Goal: Information Seeking & Learning: Learn about a topic

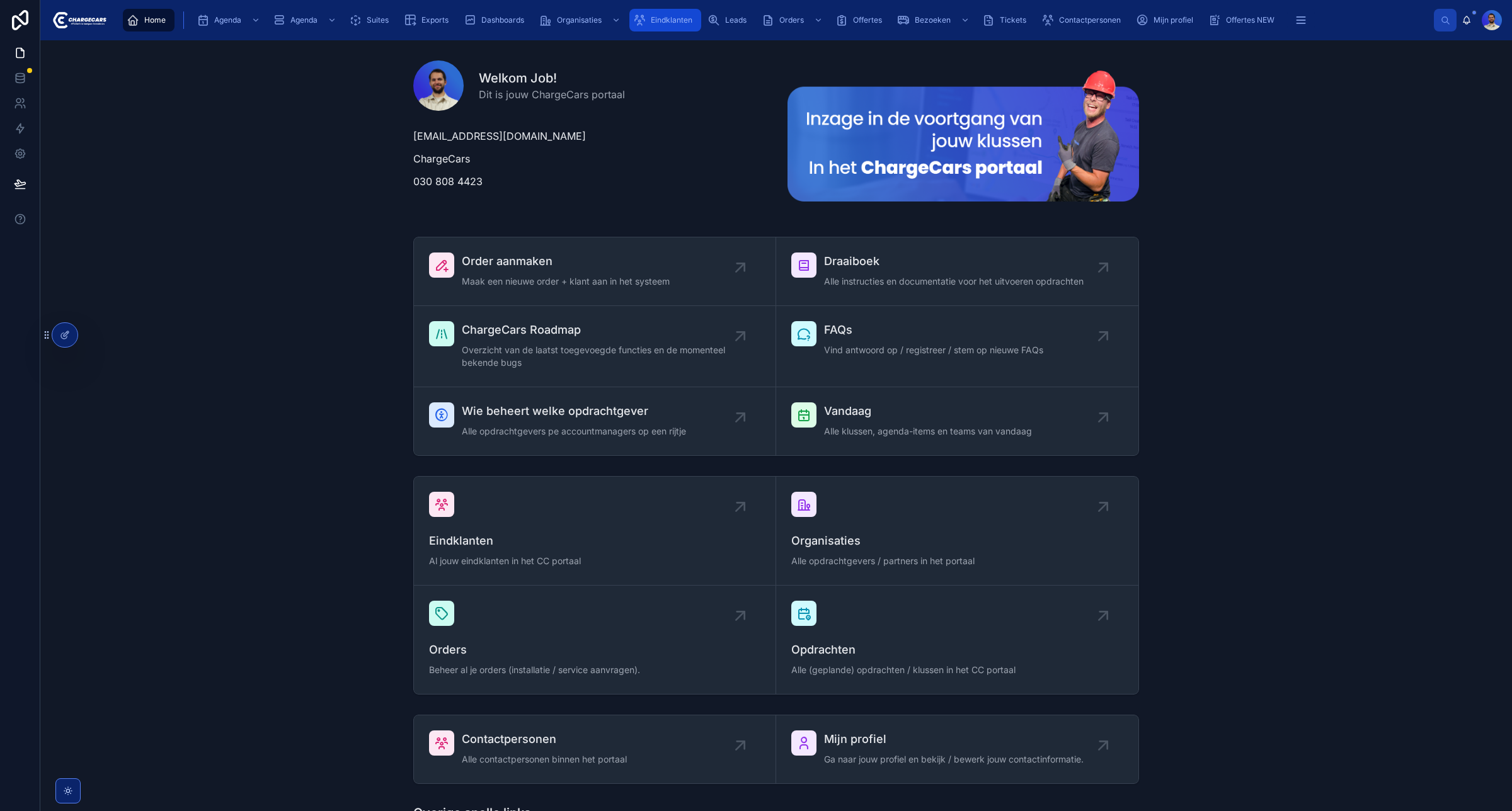
click at [663, 11] on div "Eindklanten" at bounding box center [665, 20] width 64 height 20
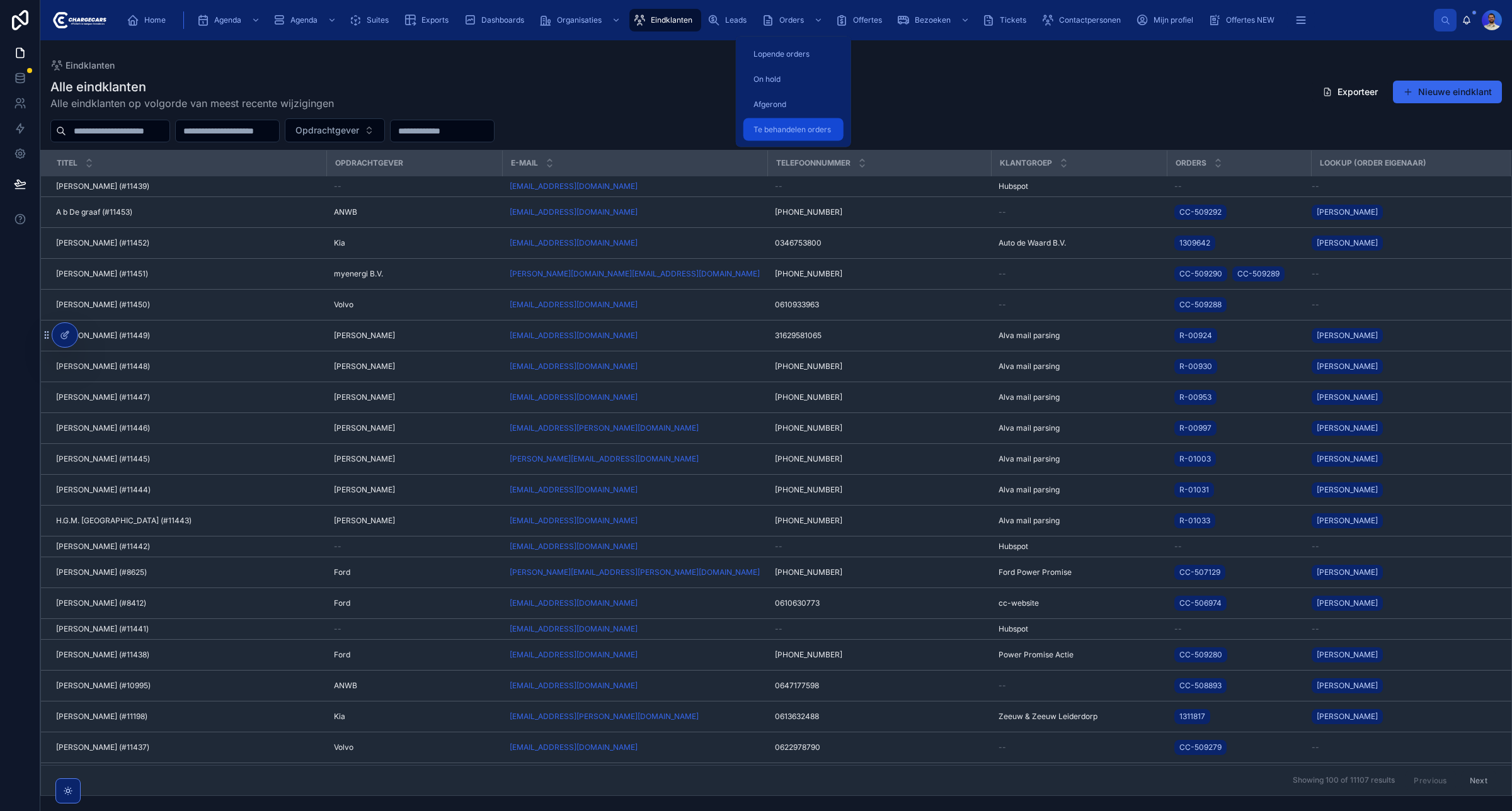
click at [793, 130] on span "Te behandelen orders" at bounding box center [792, 130] width 77 height 10
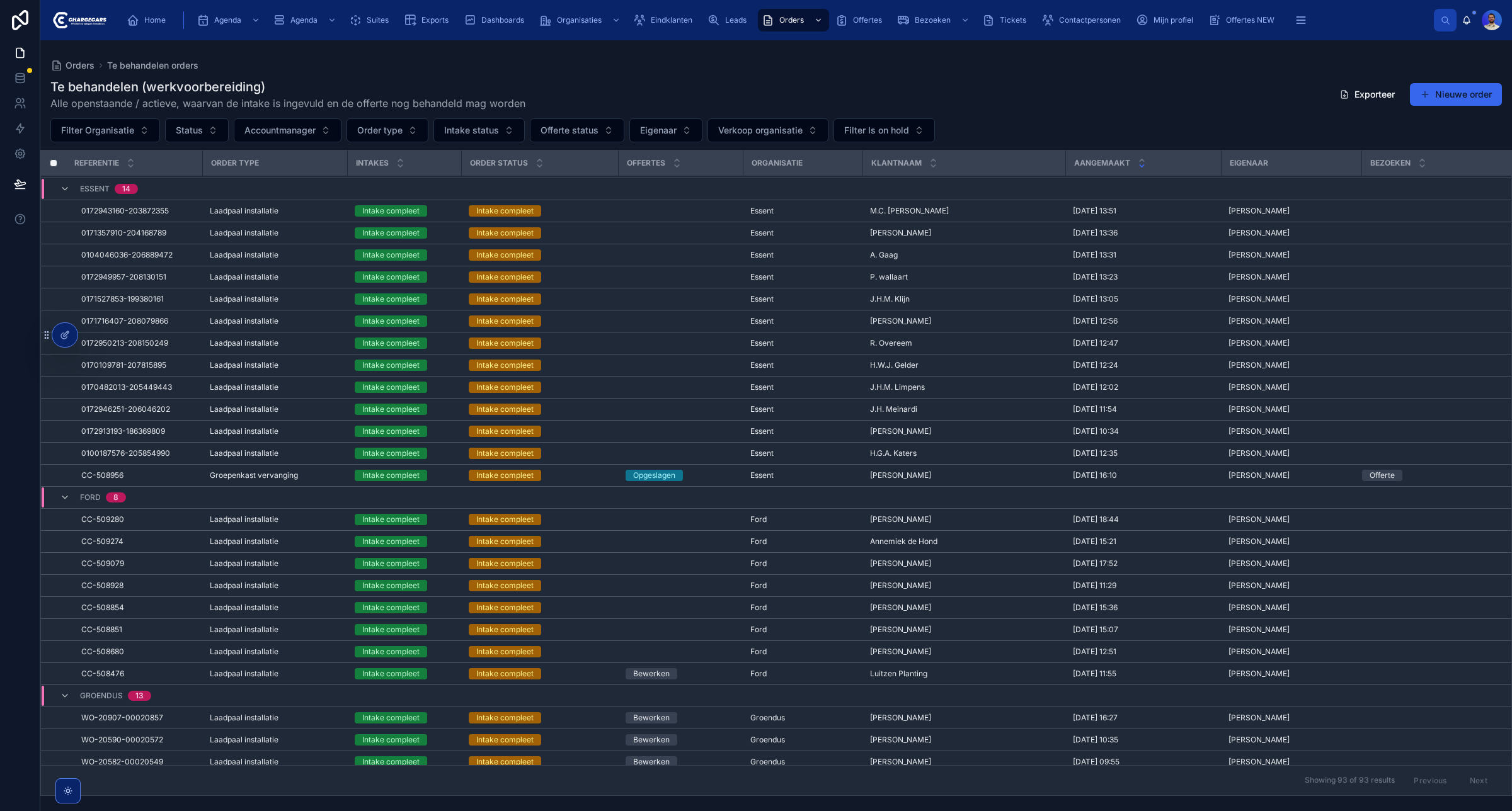
scroll to position [1090, 0]
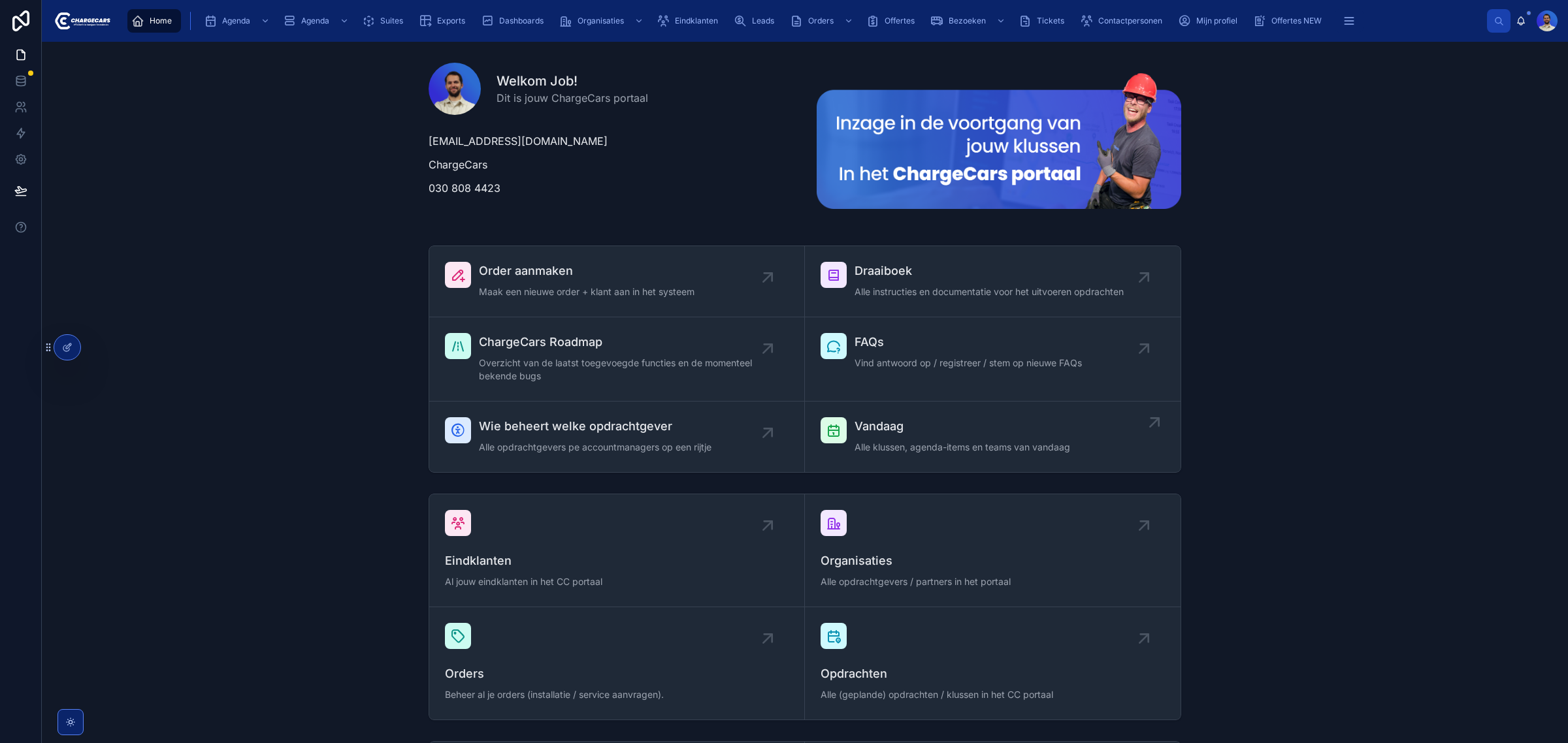
click at [848, 465] on link "Vandaag Alle klussen, agenda-items en teams van vandaag" at bounding box center [992, 437] width 376 height 71
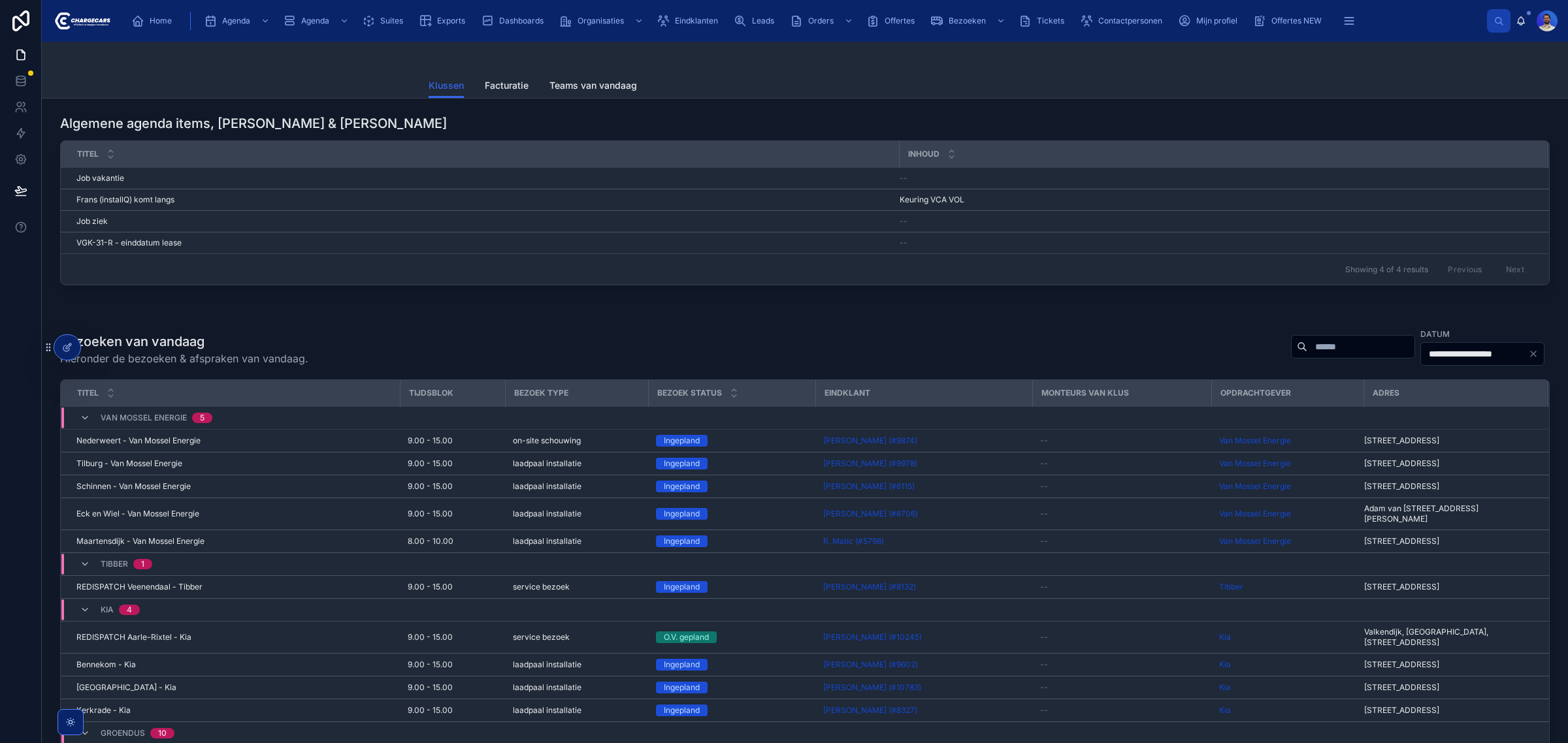
click at [1280, 334] on div "**********" at bounding box center [1415, 346] width 269 height 39
click at [1433, 361] on input "**********" at bounding box center [1474, 354] width 107 height 19
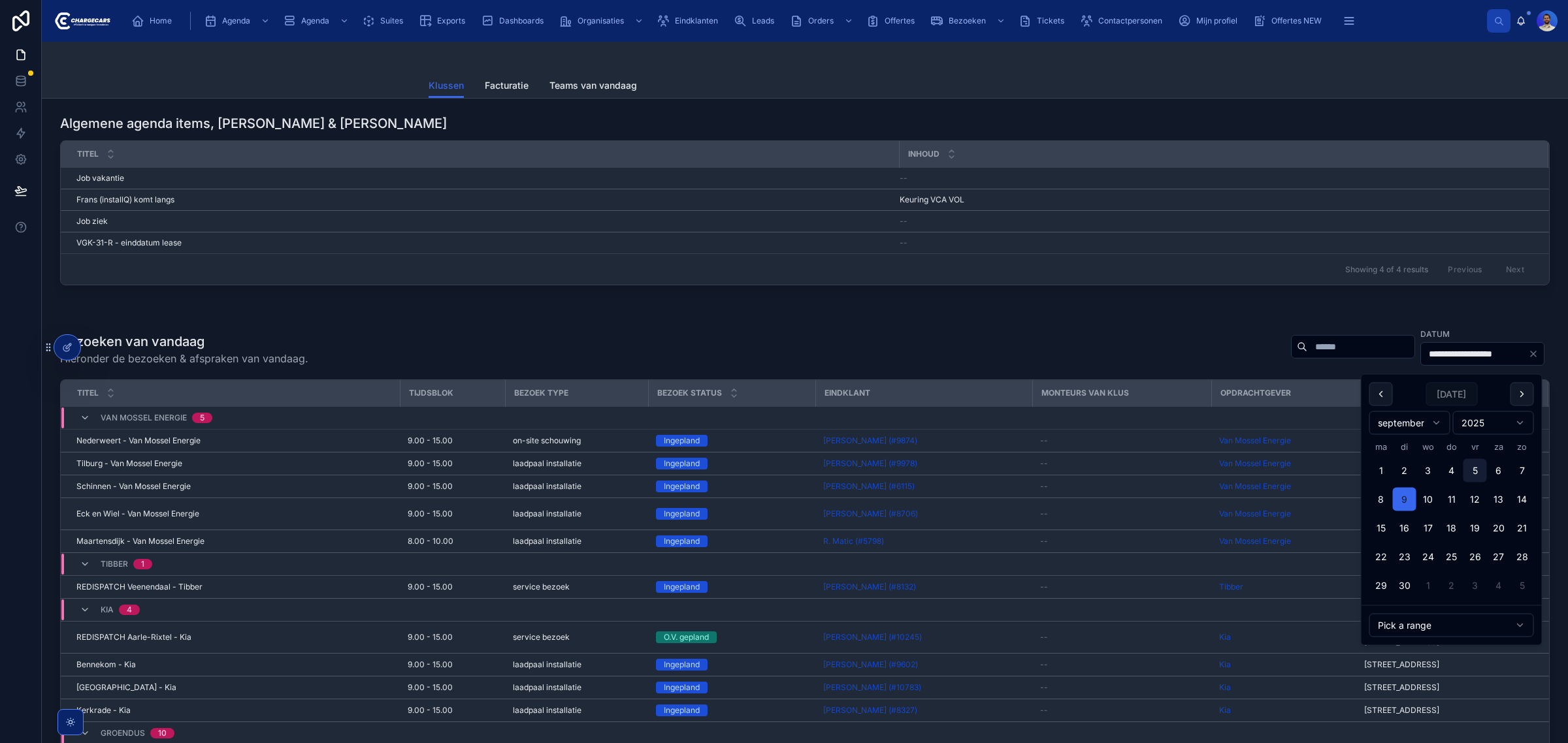
click at [1476, 468] on button "5" at bounding box center [1475, 470] width 24 height 24
type input "**********"
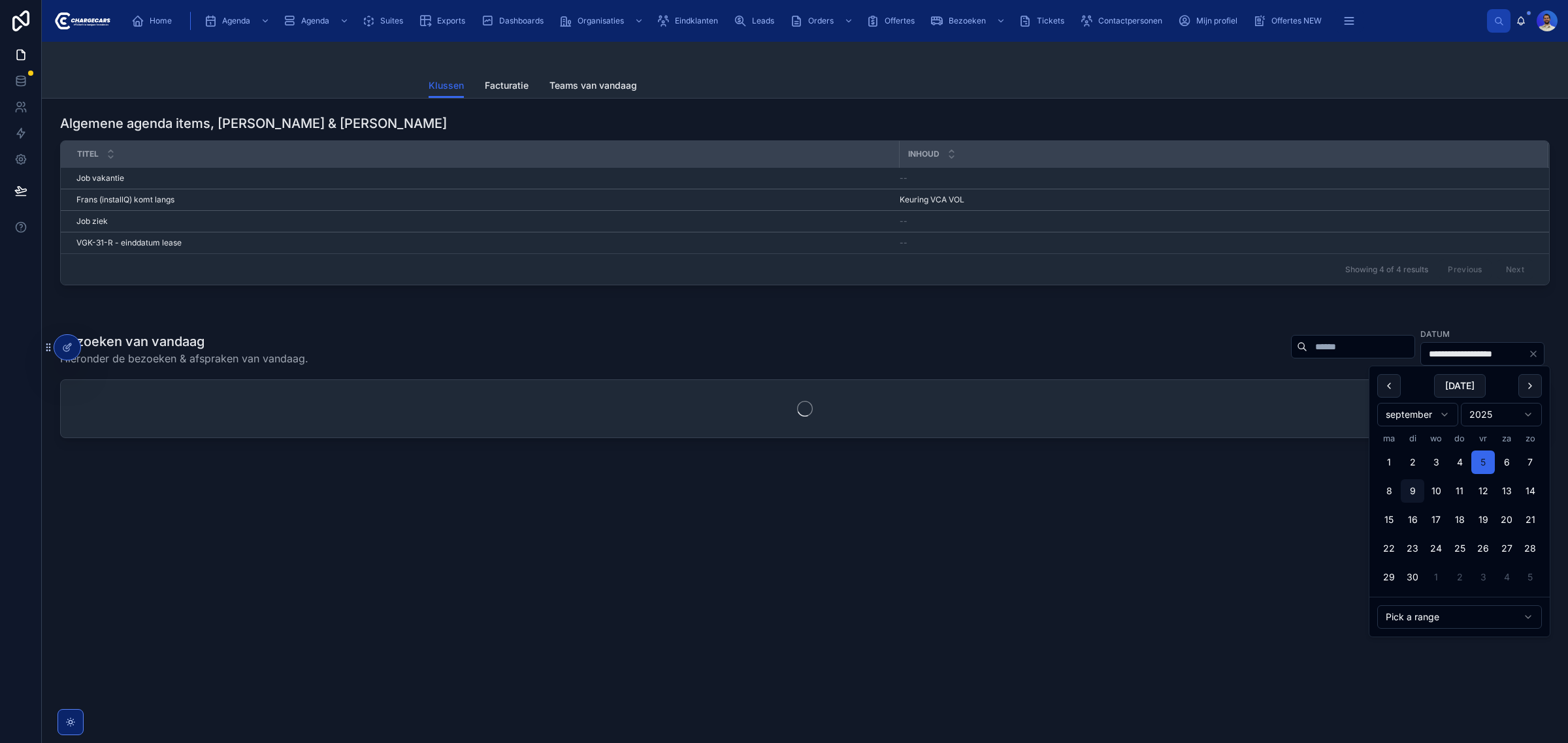
click at [1063, 333] on div "**********" at bounding box center [805, 383] width 1505 height 122
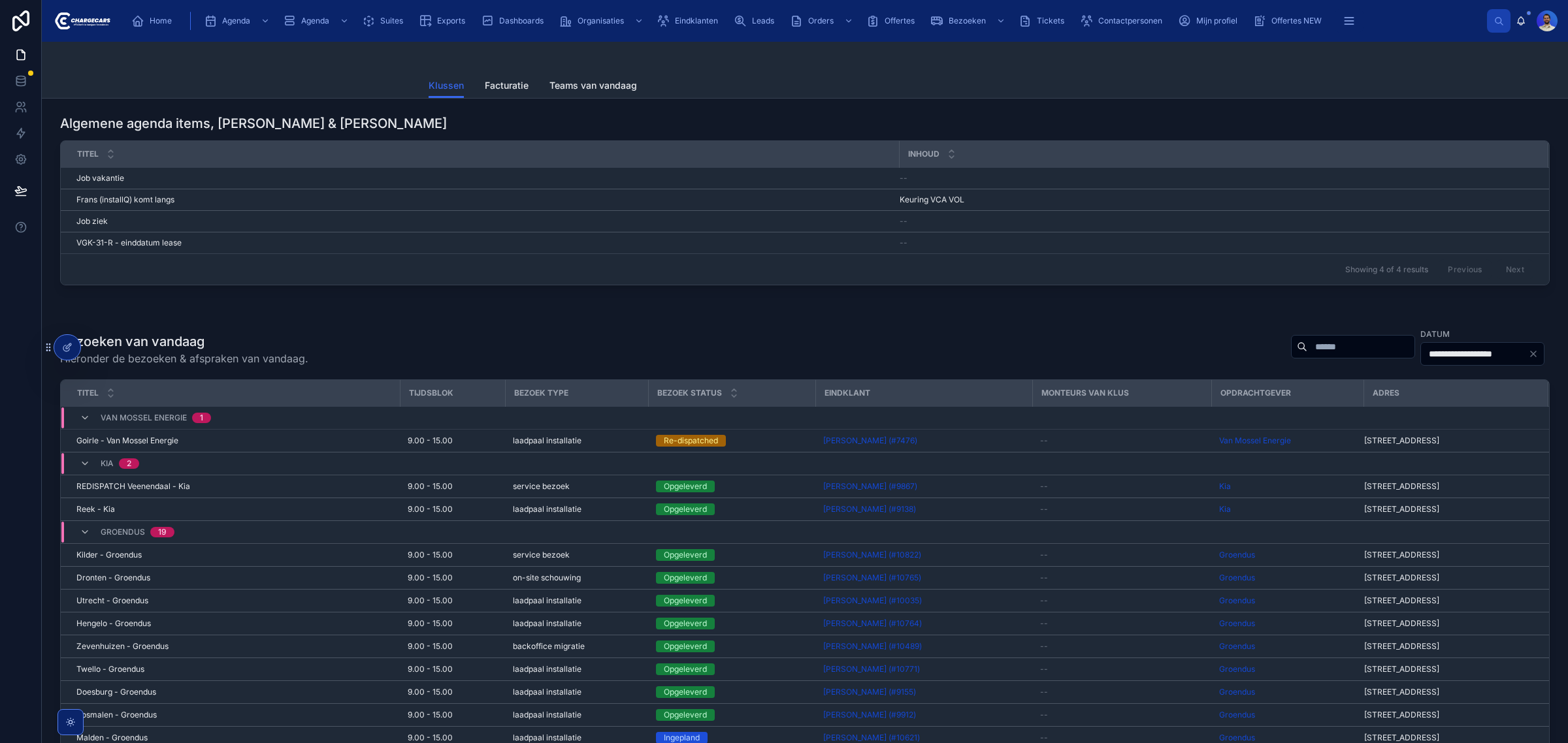
click at [1307, 356] on input "text" at bounding box center [1361, 347] width 107 height 19
type input "********"
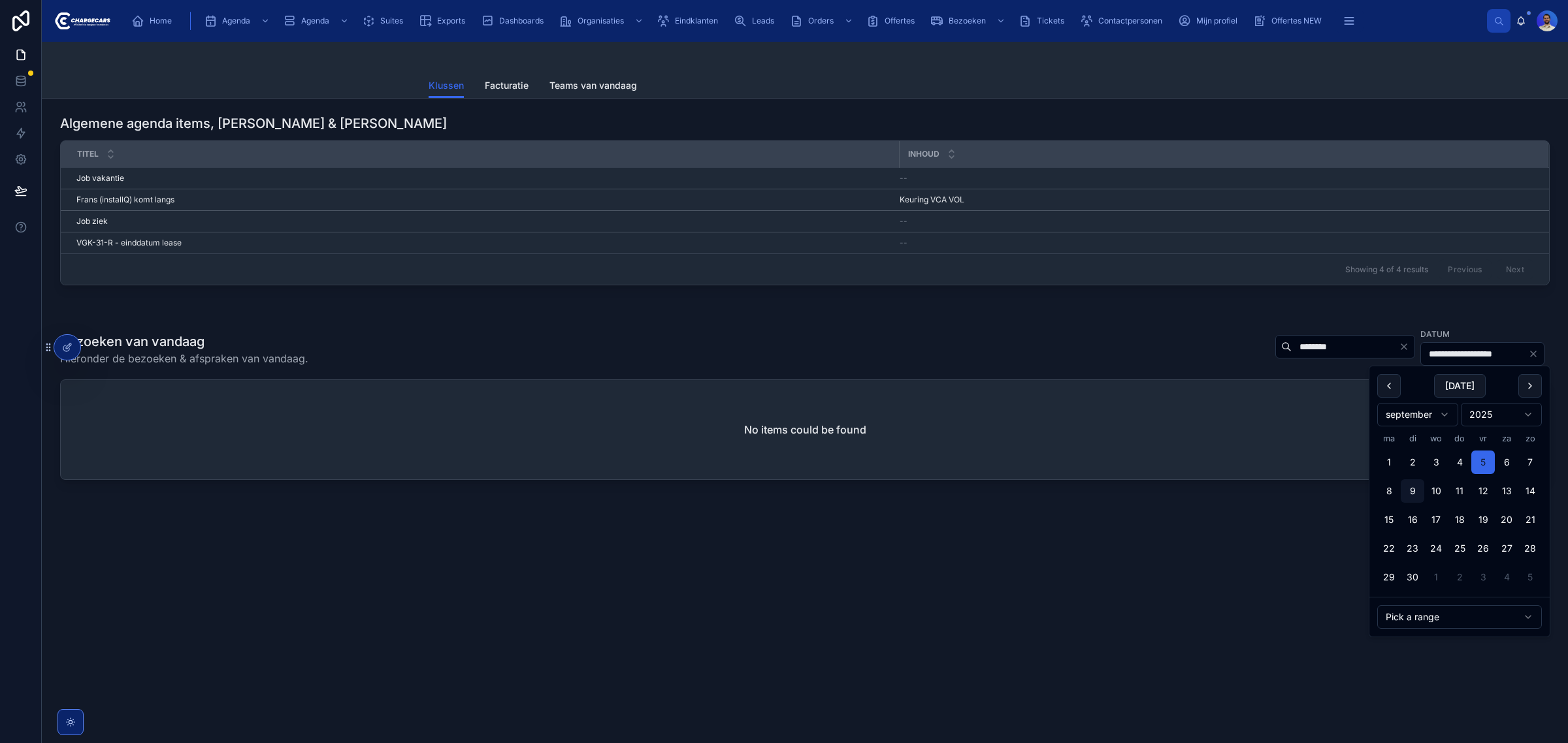
click at [1451, 345] on input "**********" at bounding box center [1474, 354] width 107 height 19
click at [816, 124] on div "Te behandelen orders" at bounding box center [822, 134] width 88 height 21
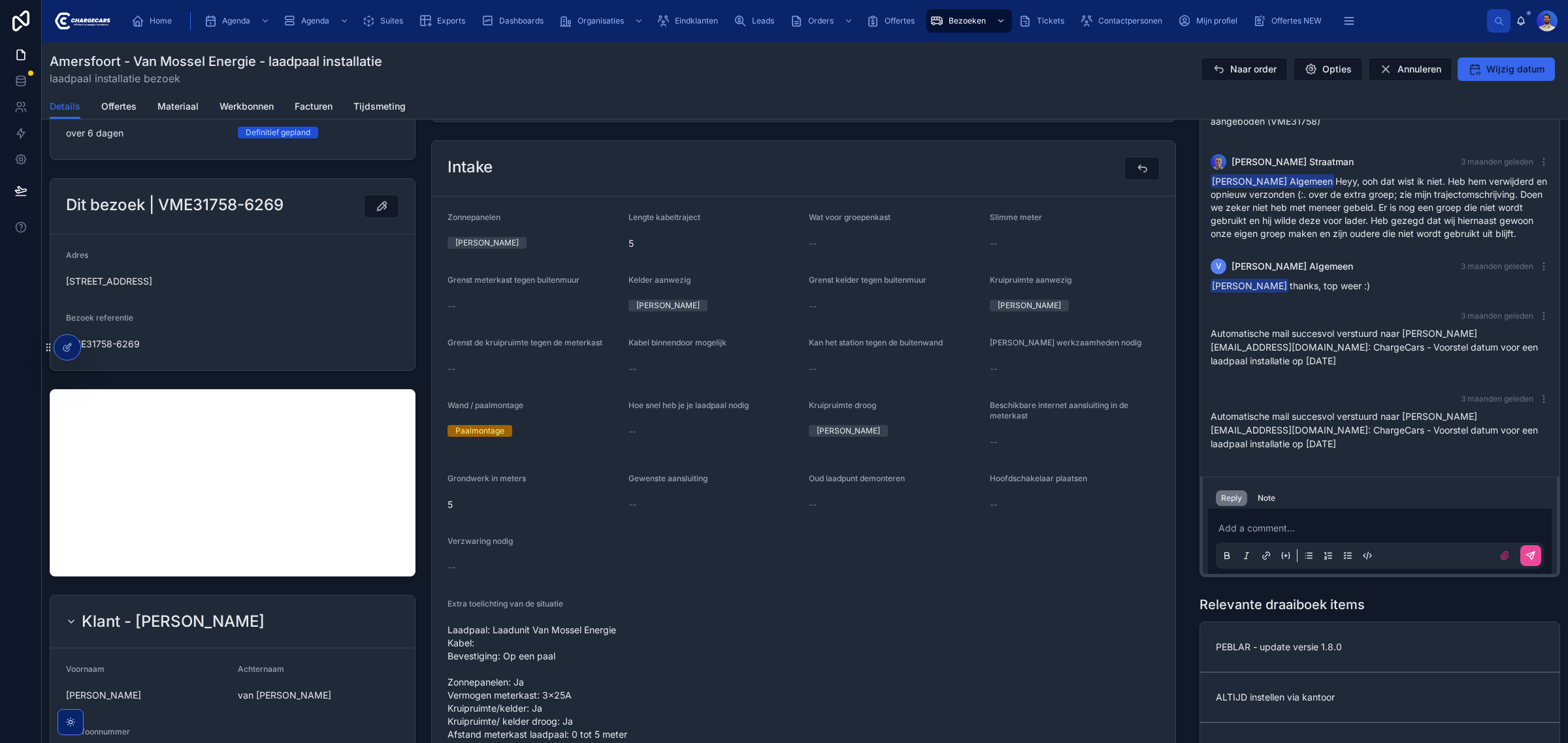
scroll to position [571, 0]
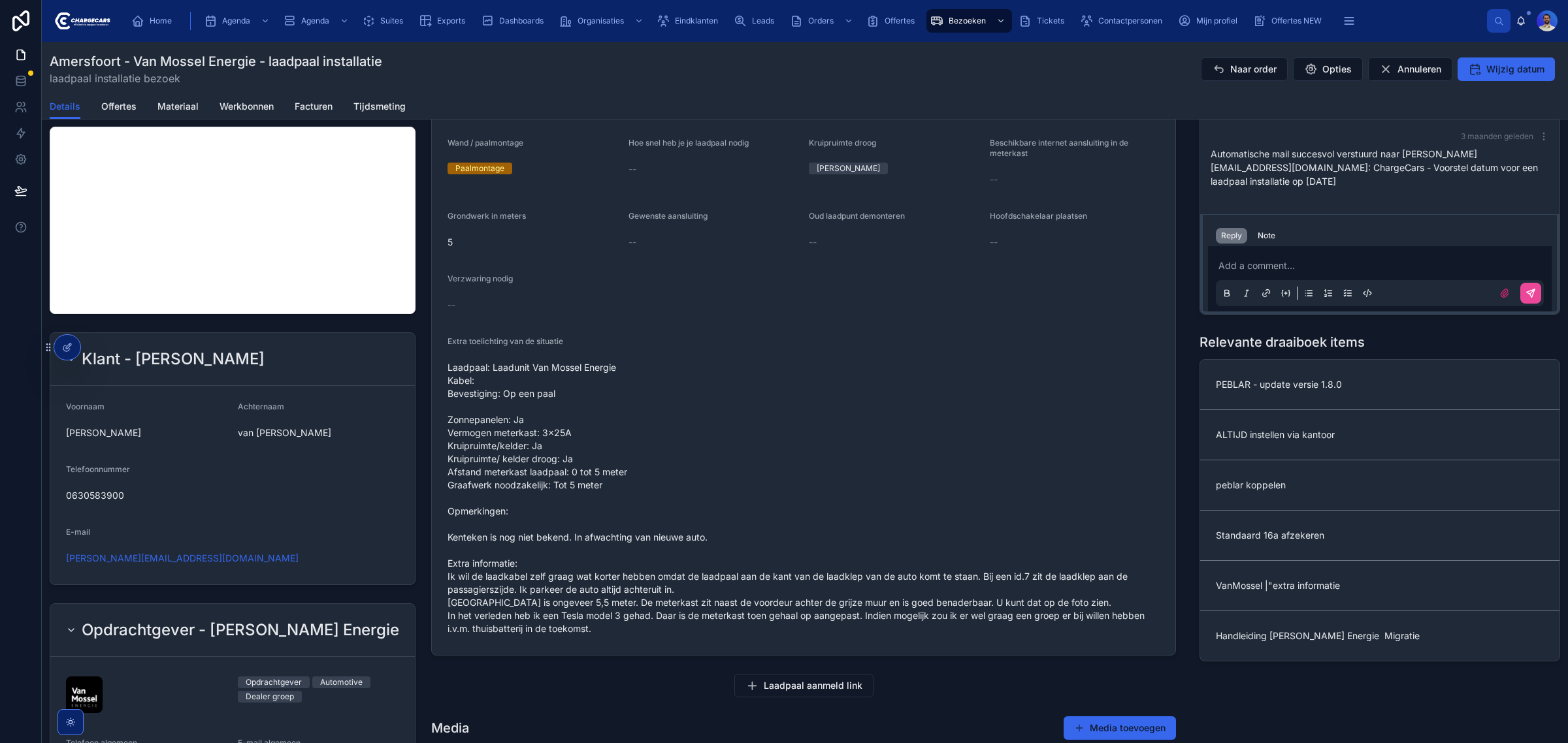
click at [537, 366] on span "Laadpaal: Laadunit Van Mossel Energie Kabel: Bevestiging: Op een paal Zonnepane…" at bounding box center [803, 497] width 712 height 274
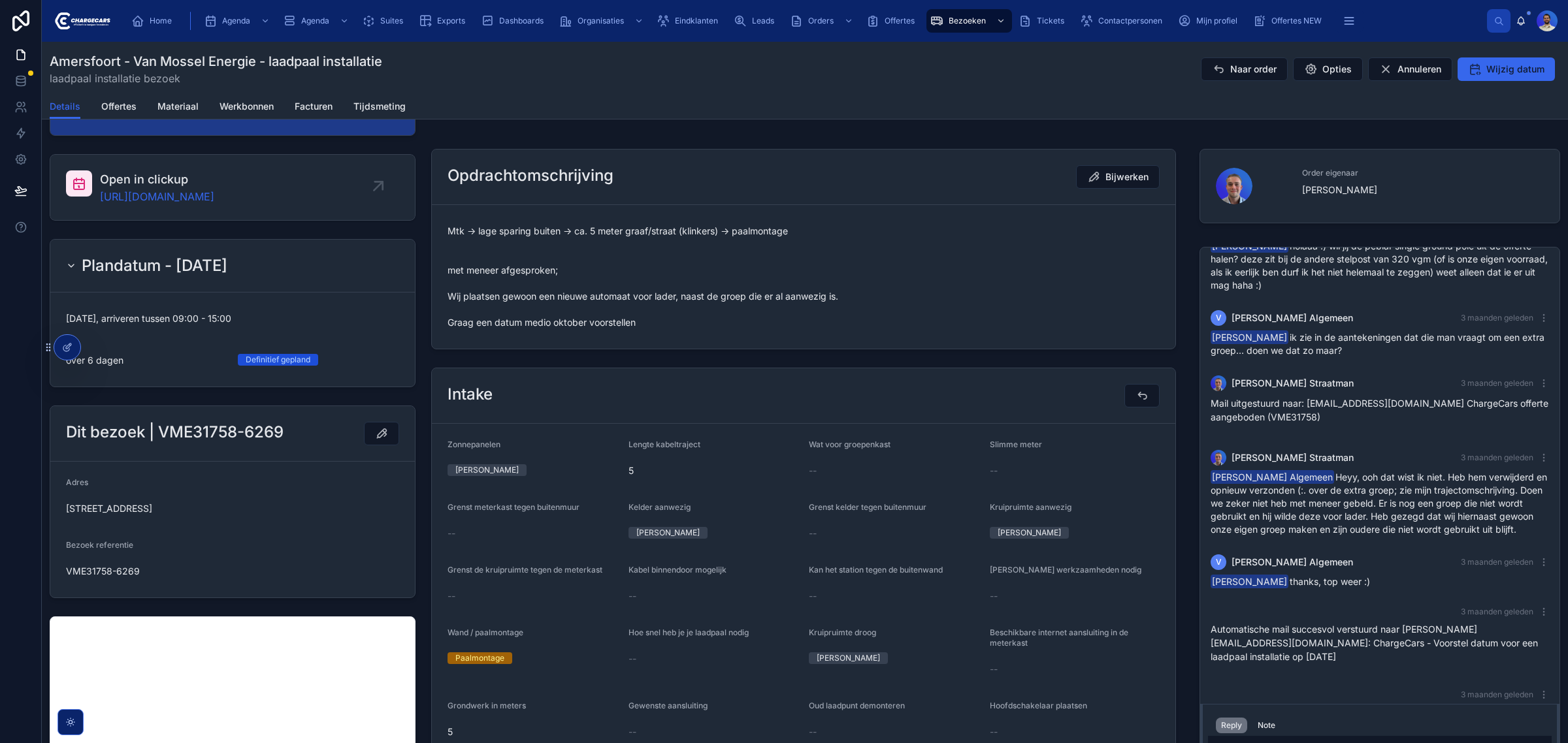
scroll to position [203, 0]
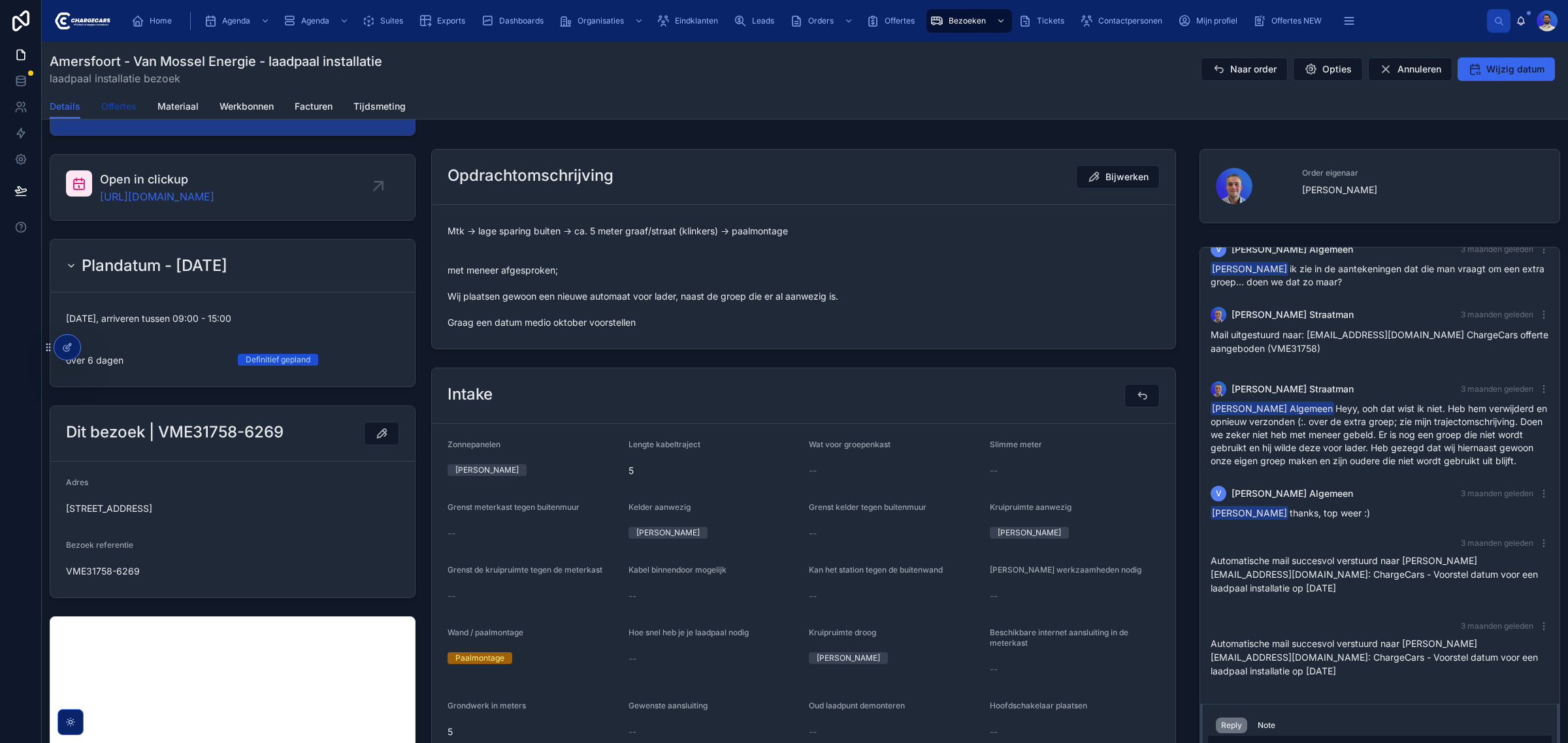
click at [122, 103] on span "Offertes" at bounding box center [118, 107] width 35 height 13
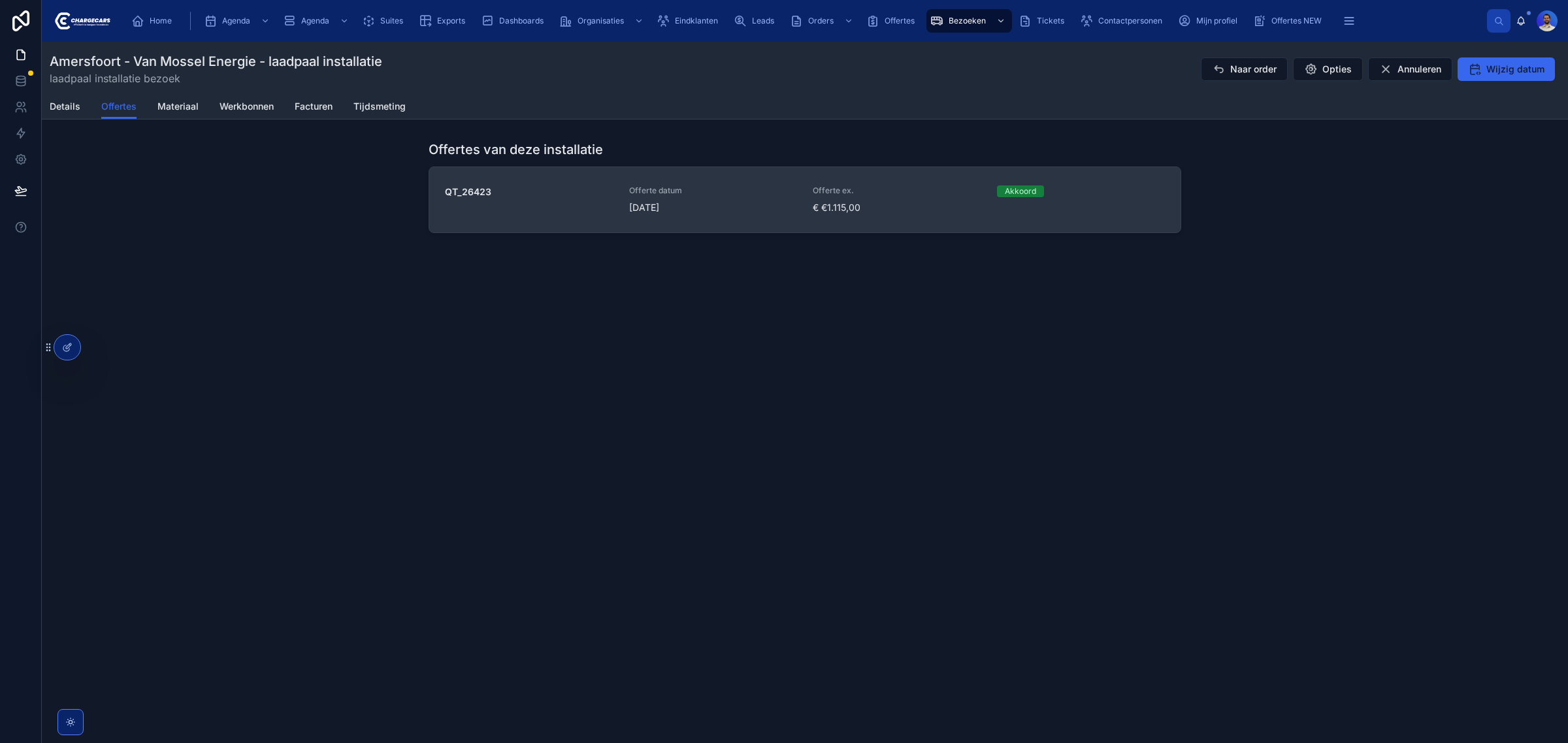
click at [766, 200] on div "Offerte datum 17-6-2025" at bounding box center [713, 200] width 168 height 29
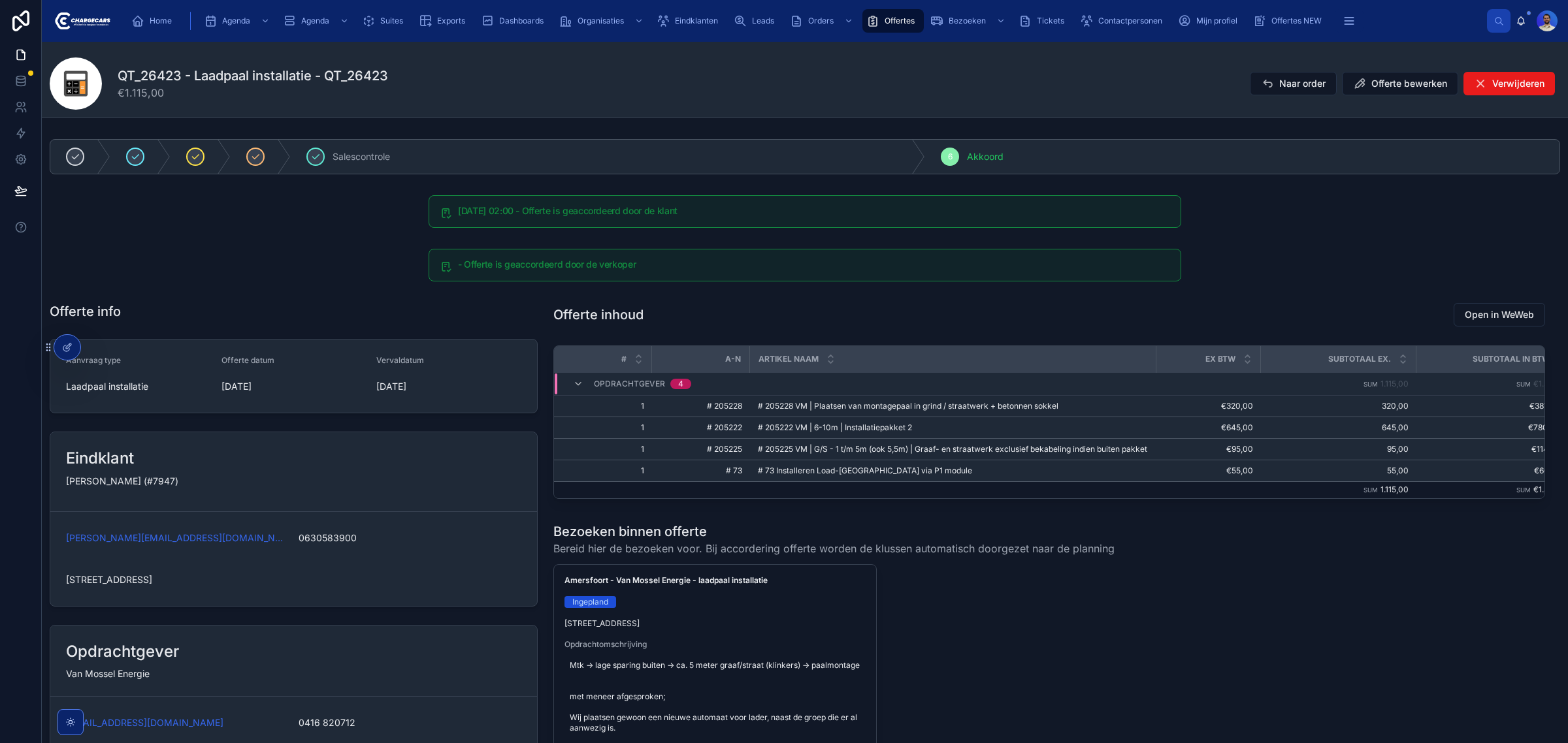
scroll to position [163, 0]
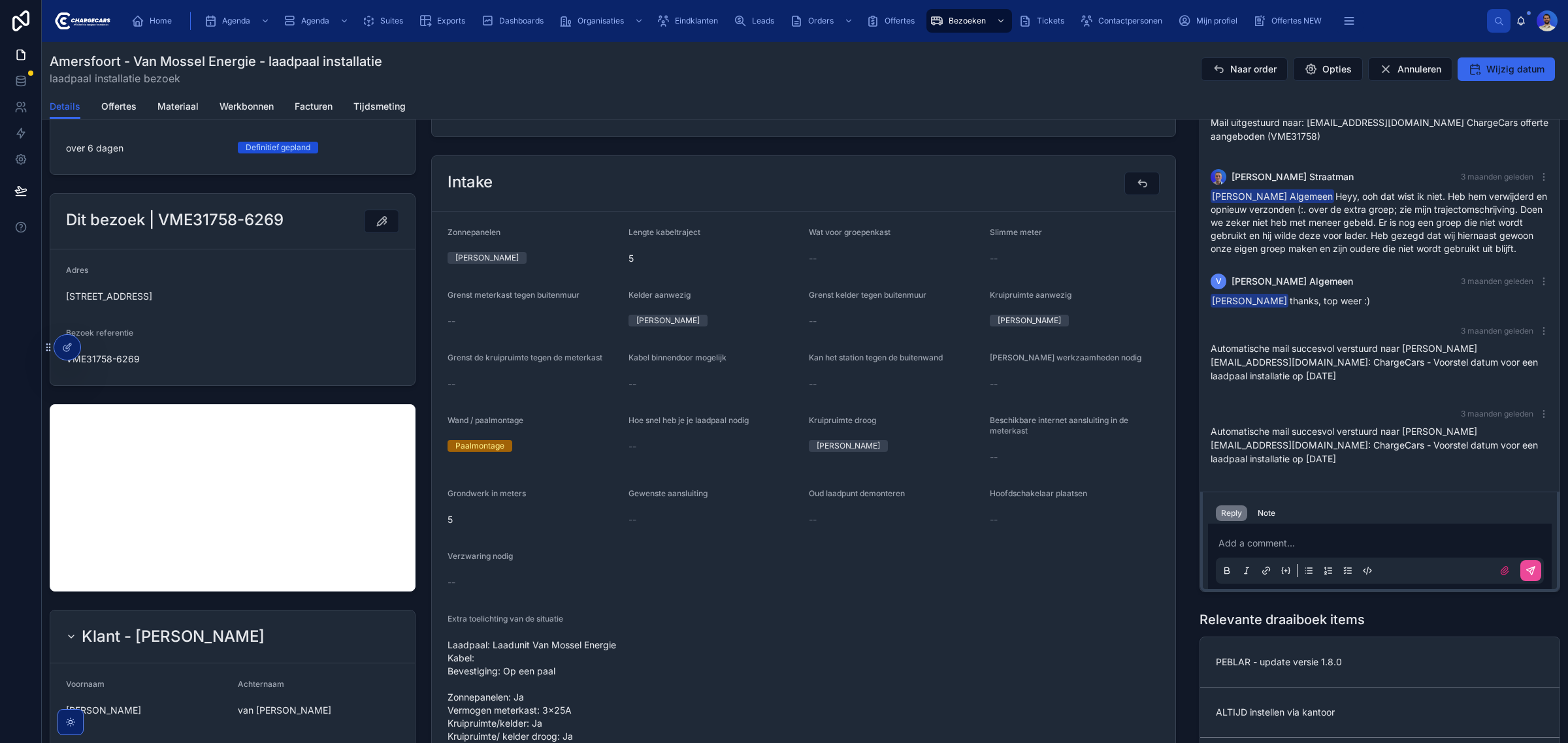
scroll to position [734, 0]
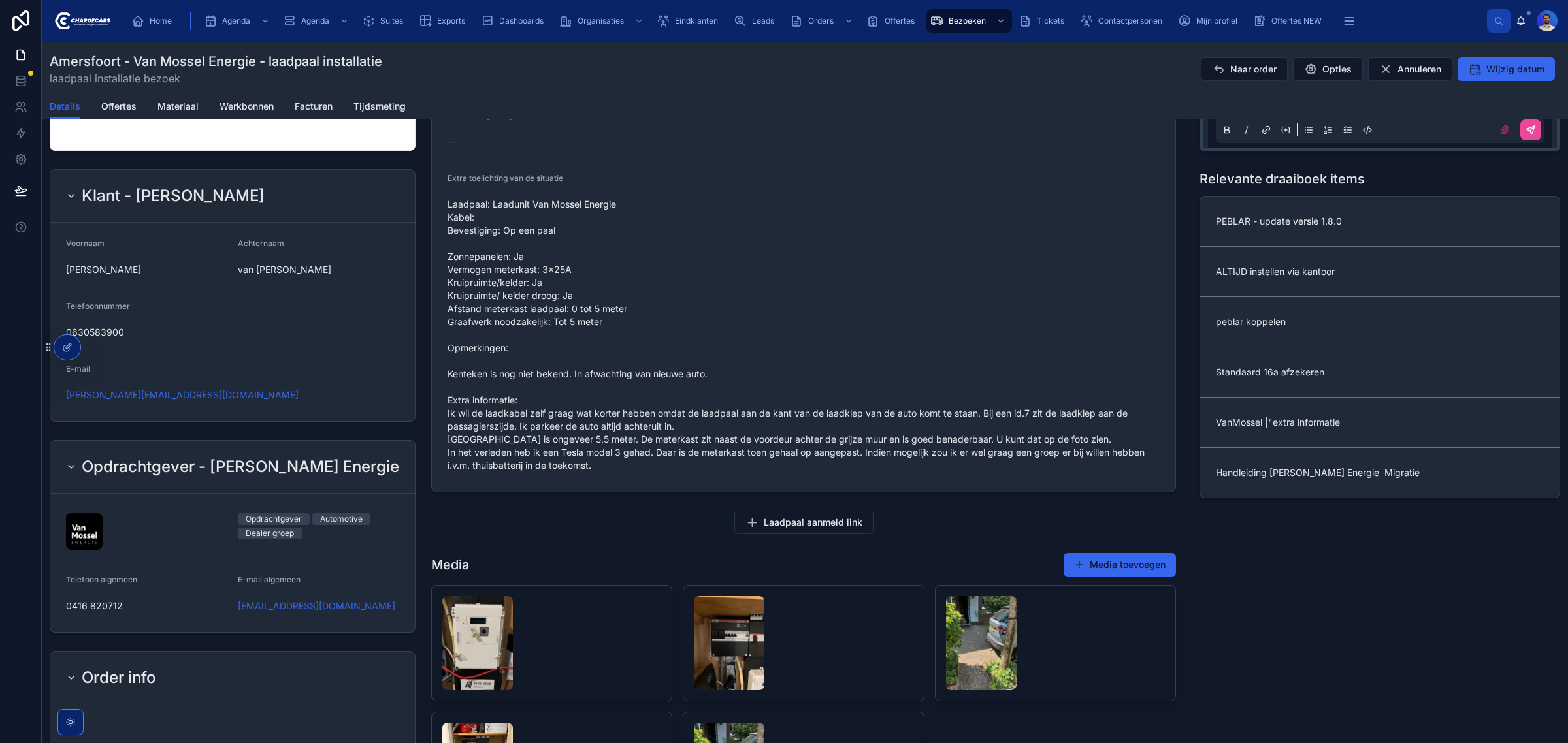
click at [601, 200] on span "Laadpaal: Laadunit Van Mossel Energie Kabel: Bevestiging: Op een paal Zonnepane…" at bounding box center [803, 334] width 712 height 274
drag, startPoint x: 642, startPoint y: 204, endPoint x: 626, endPoint y: 203, distance: 16.0
click at [641, 204] on span "Laadpaal: Laadunit Van Mossel Energie Kabel: Bevestiging: Op een paal Zonnepane…" at bounding box center [803, 334] width 712 height 274
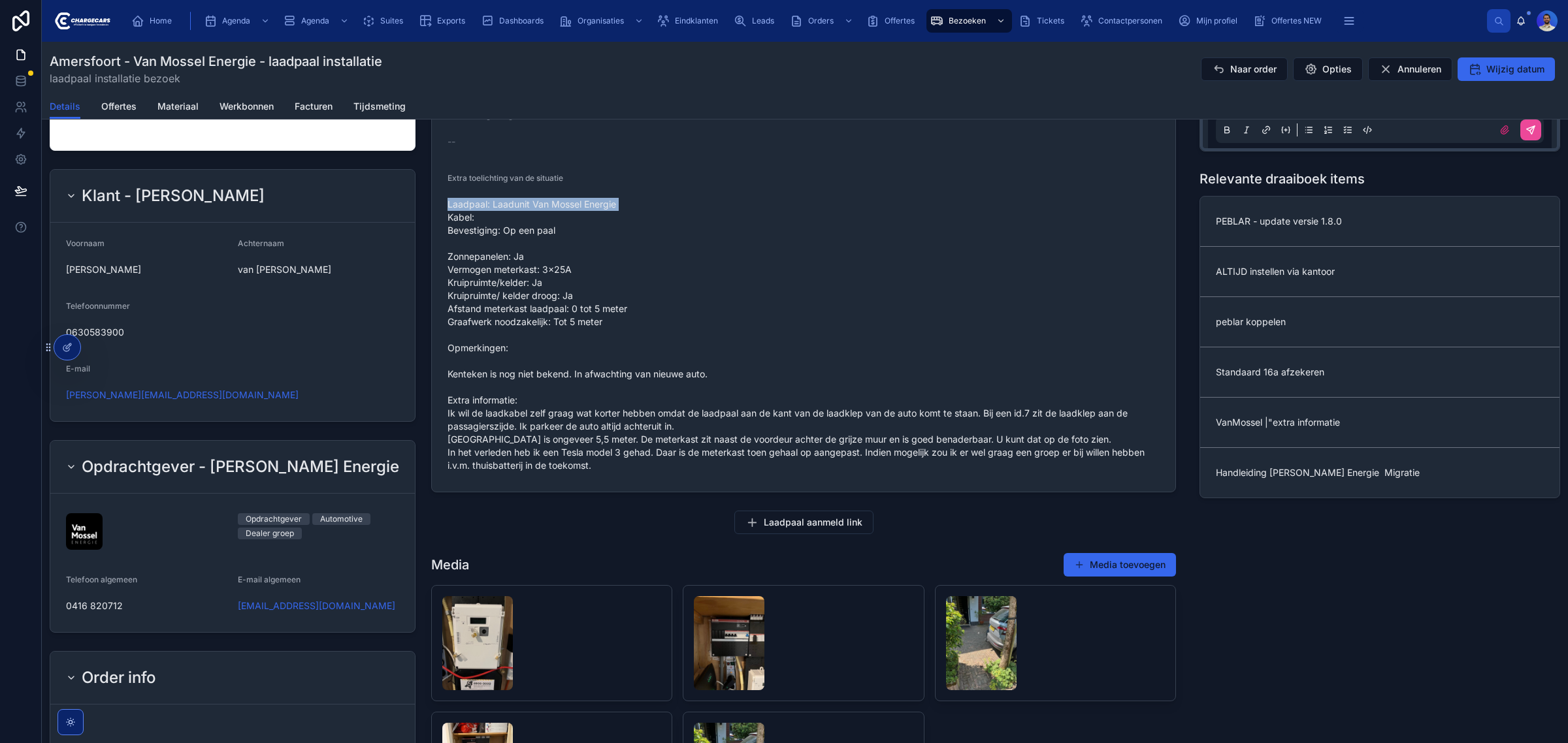
click at [622, 203] on span "Laadpaal: Laadunit Van Mossel Energie Kabel: Bevestiging: Op een paal Zonnepane…" at bounding box center [803, 334] width 712 height 274
drag, startPoint x: 617, startPoint y: 201, endPoint x: 490, endPoint y: 206, distance: 127.1
click at [490, 206] on span "Laadpaal: Laadunit Van Mossel Energie Kabel: Bevestiging: Op een paal Zonnepane…" at bounding box center [803, 334] width 712 height 274
copy span "Laadunit Van Mossel Energie"
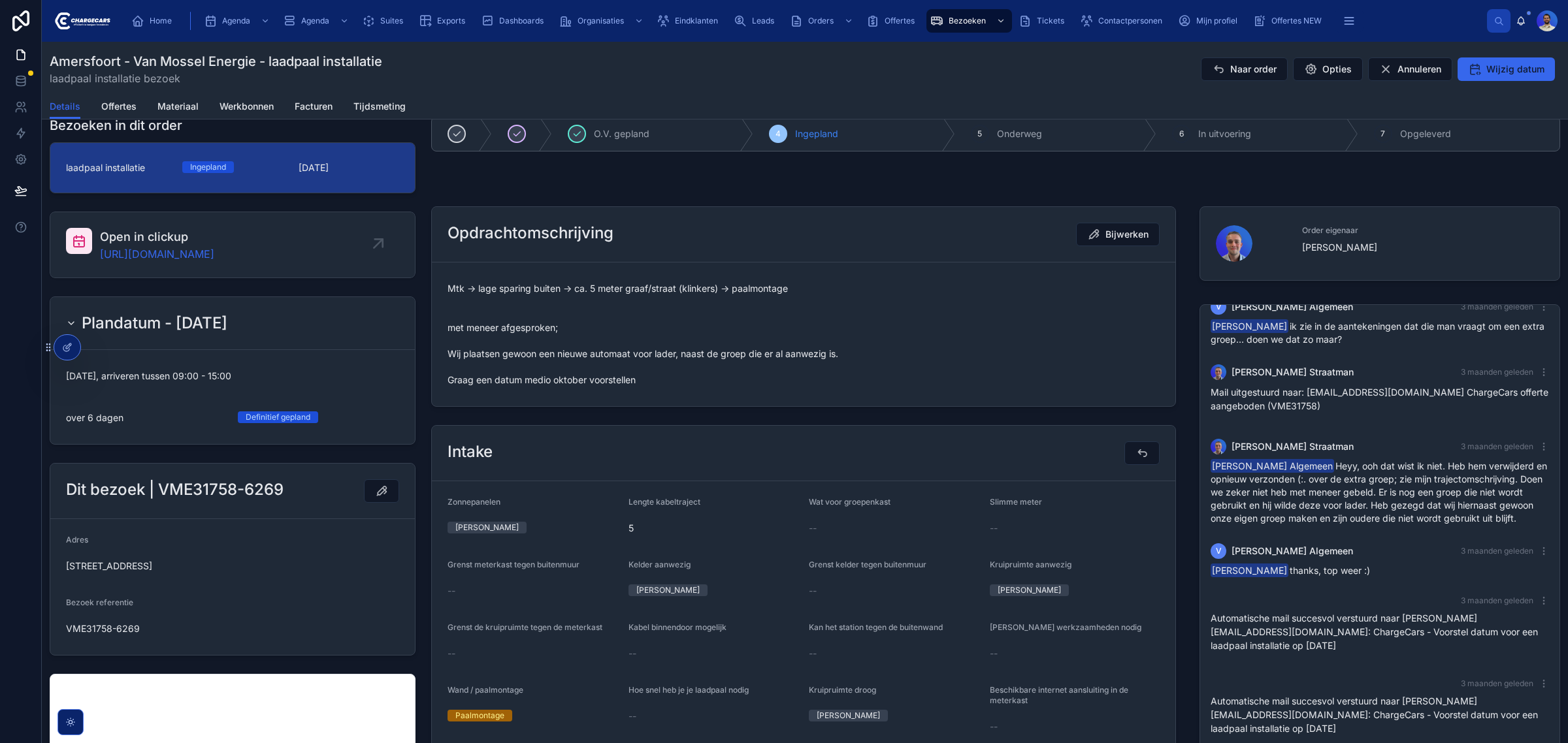
scroll to position [0, 0]
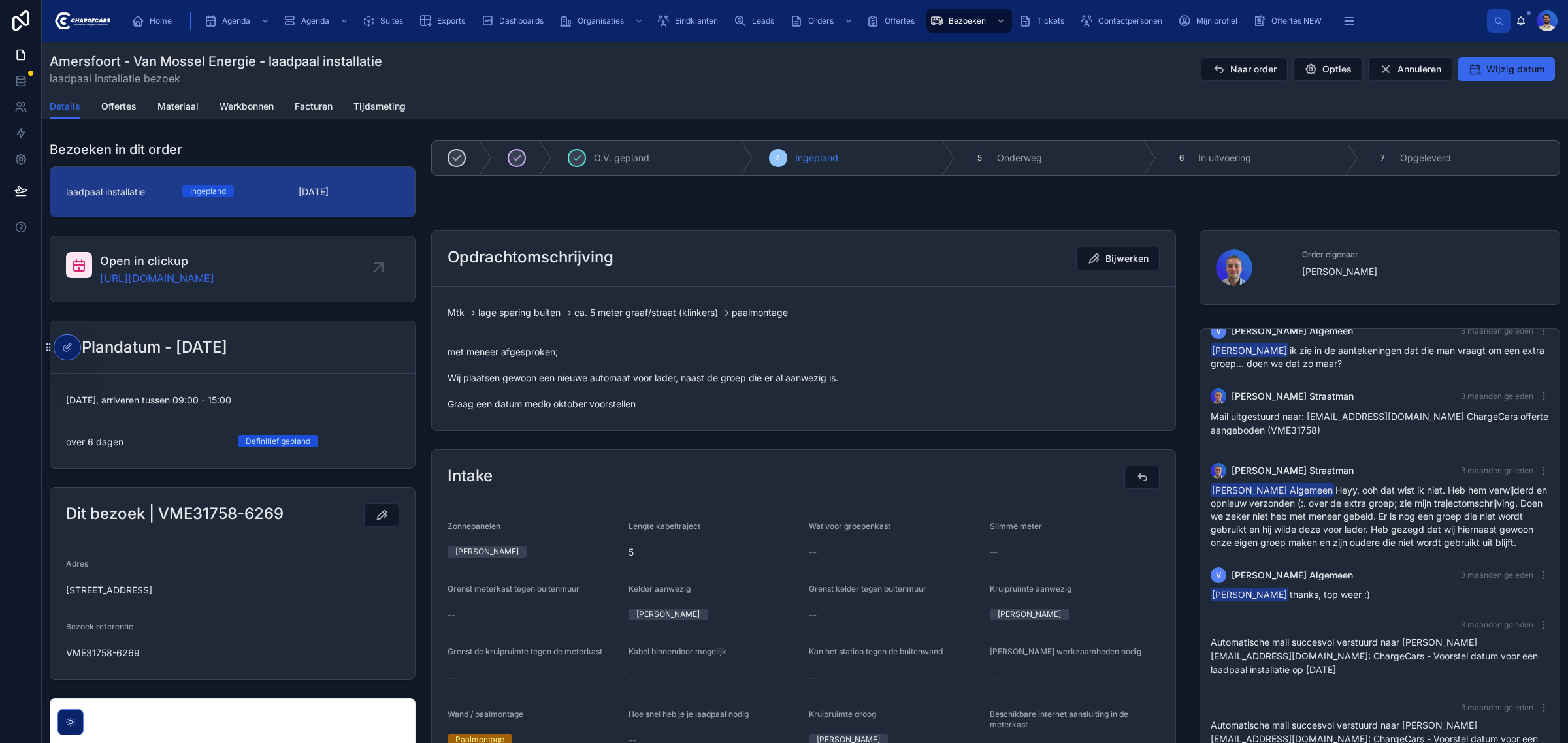
click at [136, 109] on div "Details Offertes Materiaal Werkbonnen Facturen Tijdsmeting" at bounding box center [804, 106] width 1510 height 25
click at [112, 102] on span "Offertes" at bounding box center [118, 107] width 35 height 13
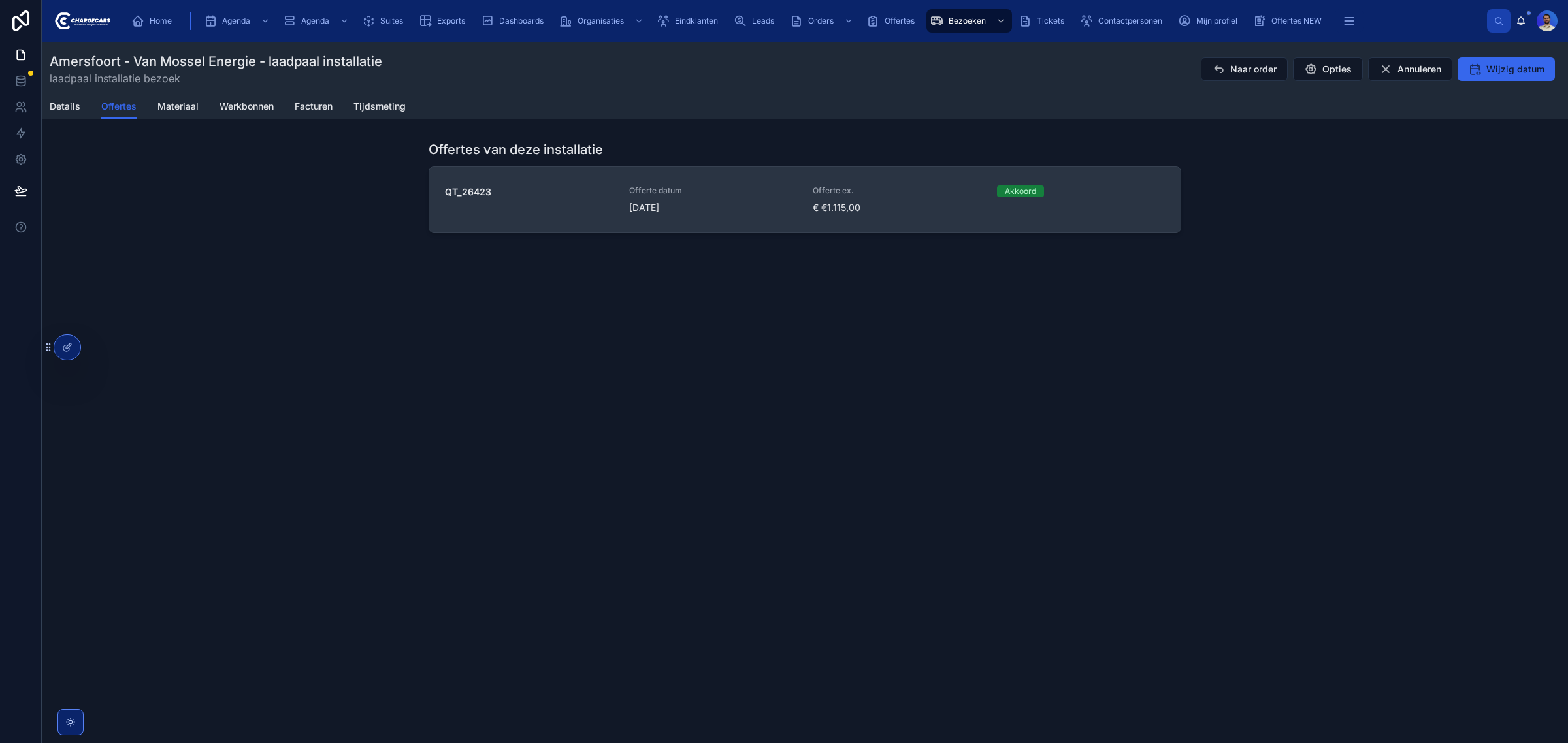
click at [798, 203] on div "QT_26423 Offerte datum 17-6-2025 Offerte ex. € €1.115,00 Akkoord" at bounding box center [804, 200] width 720 height 29
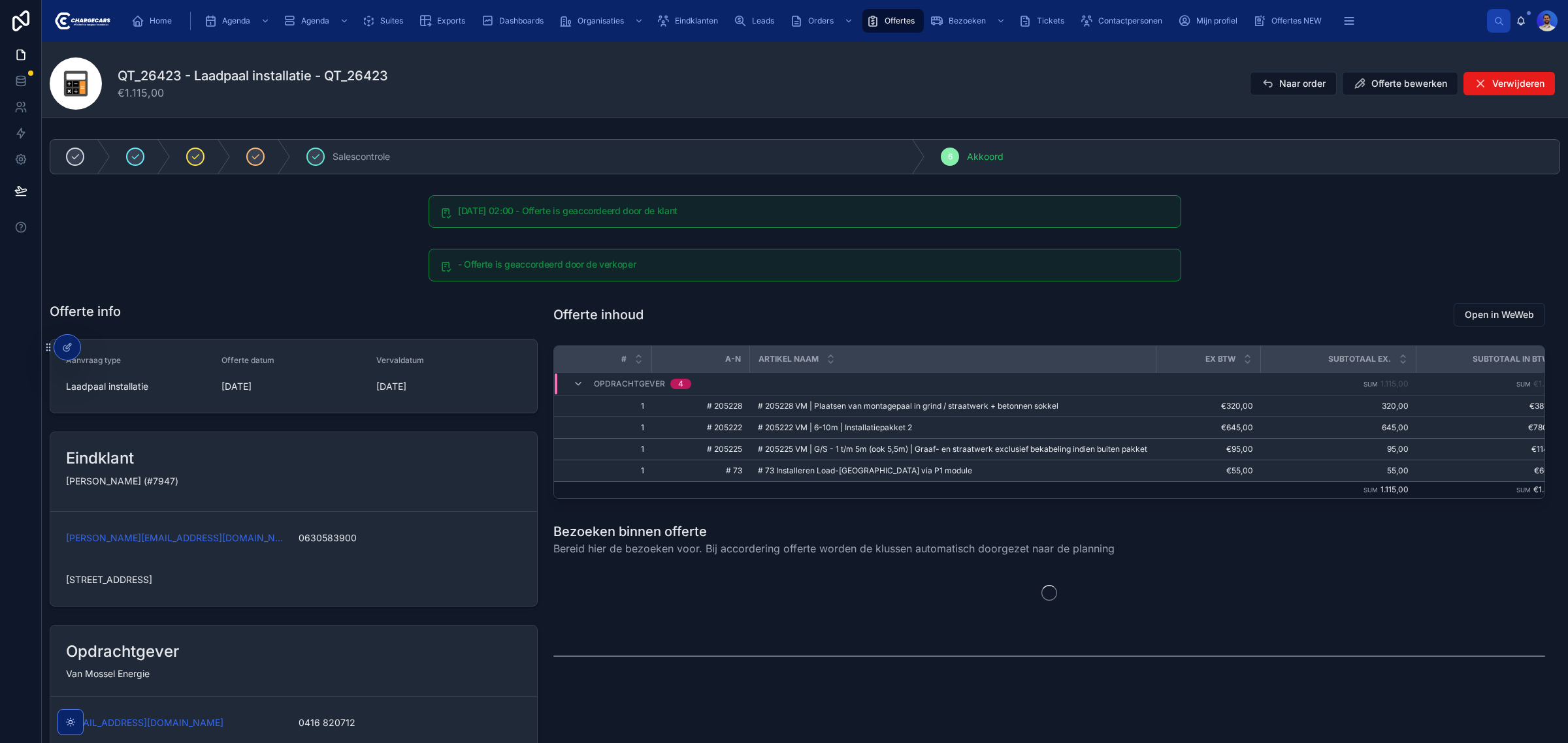
scroll to position [163, 0]
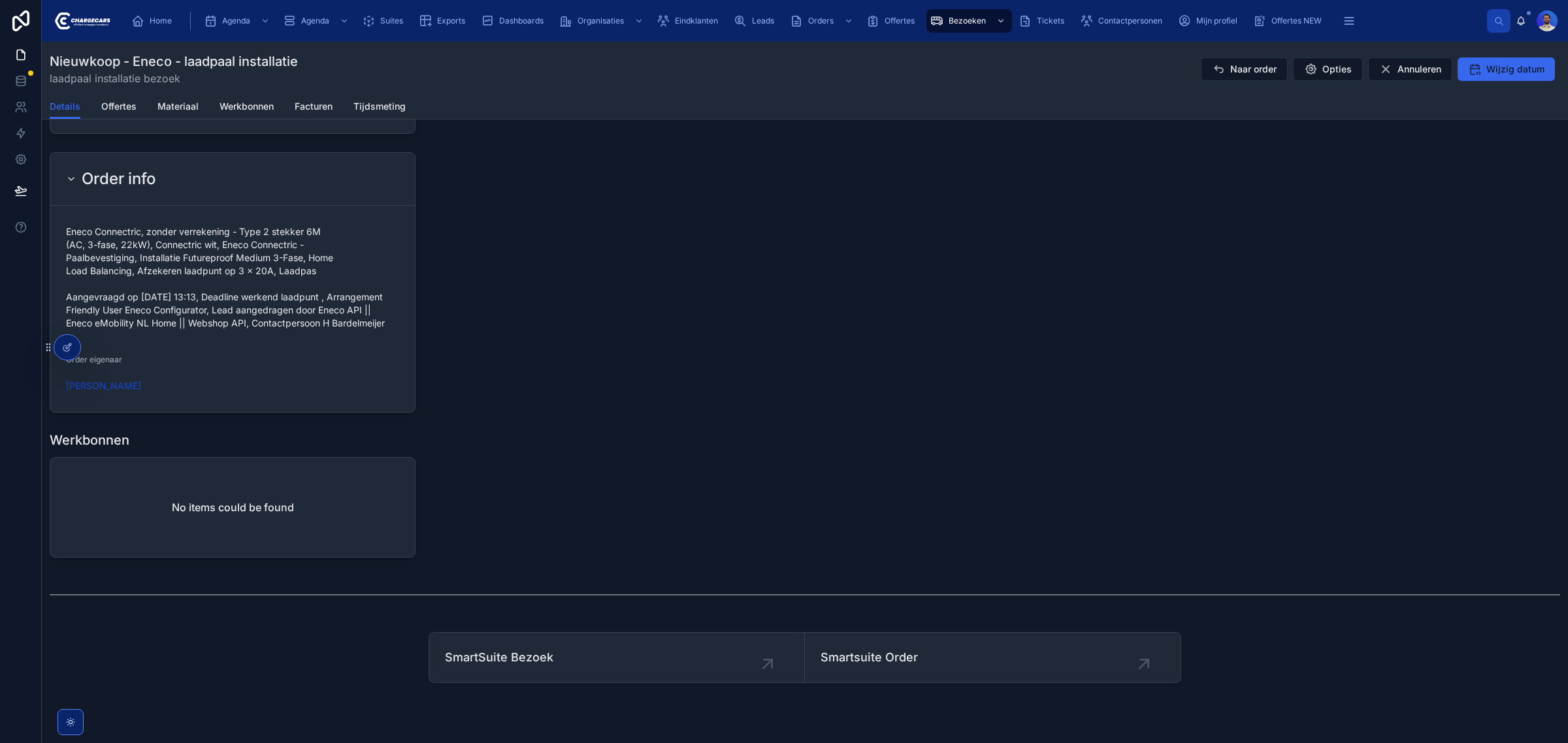
scroll to position [1225, 0]
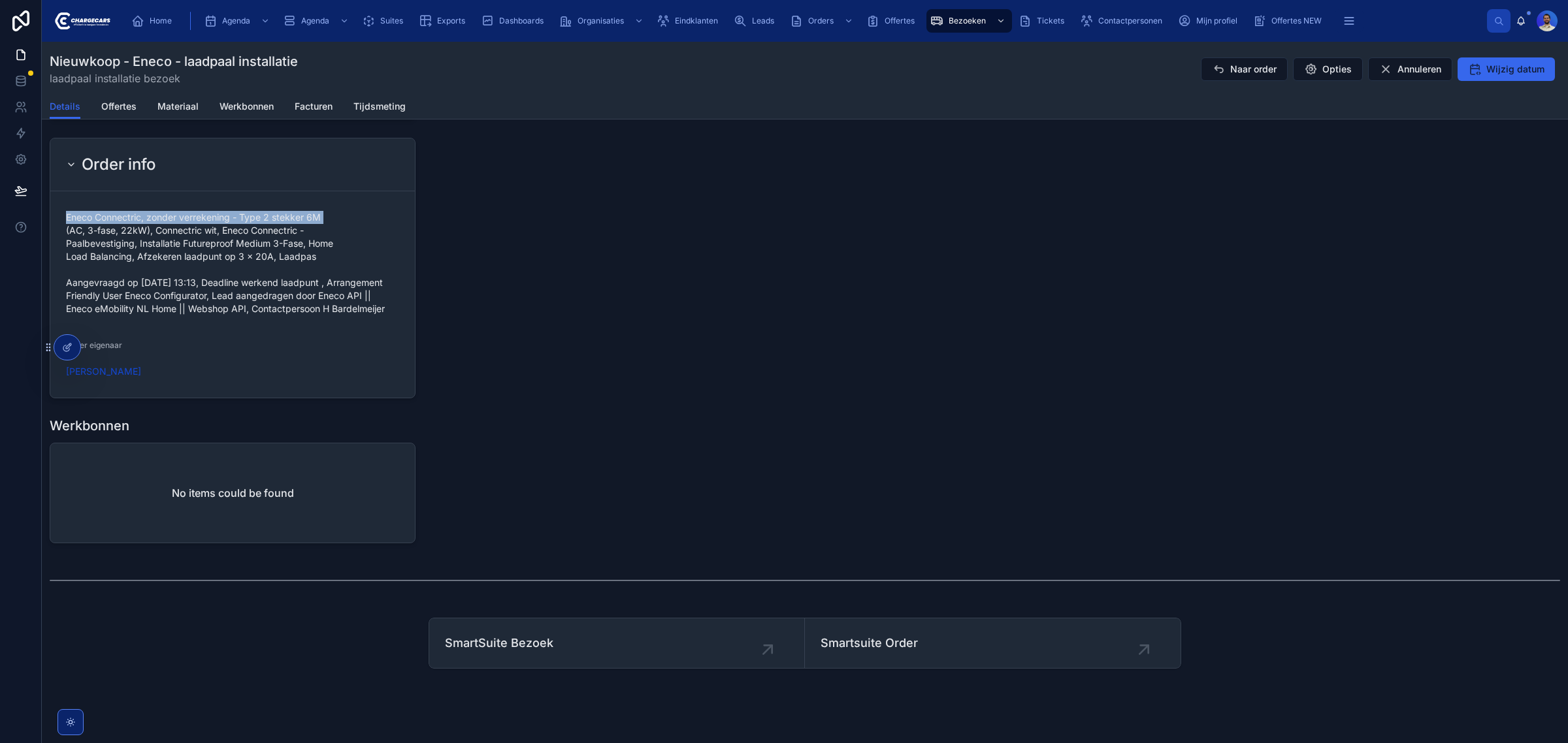
drag, startPoint x: 64, startPoint y: 215, endPoint x: 324, endPoint y: 223, distance: 260.1
click at [324, 223] on form "Eneco Connectric, zonder verrekening - Type 2 stekker 6M (AC, 3-fase, 22kW), Co…" at bounding box center [232, 294] width 364 height 206
copy span "Eneco Connectric, zonder verrekening - Type 2 stekker 6M"
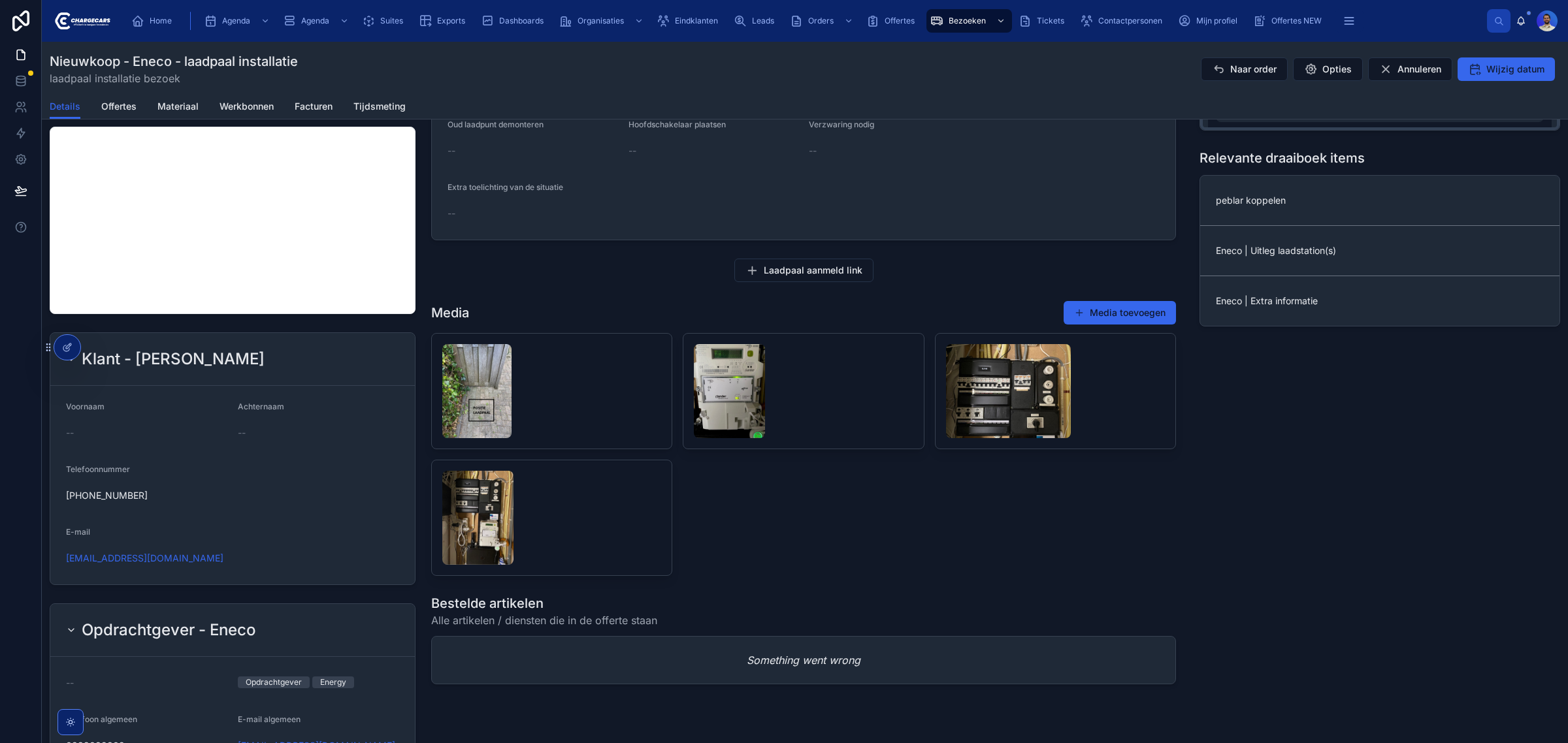
scroll to position [0, 0]
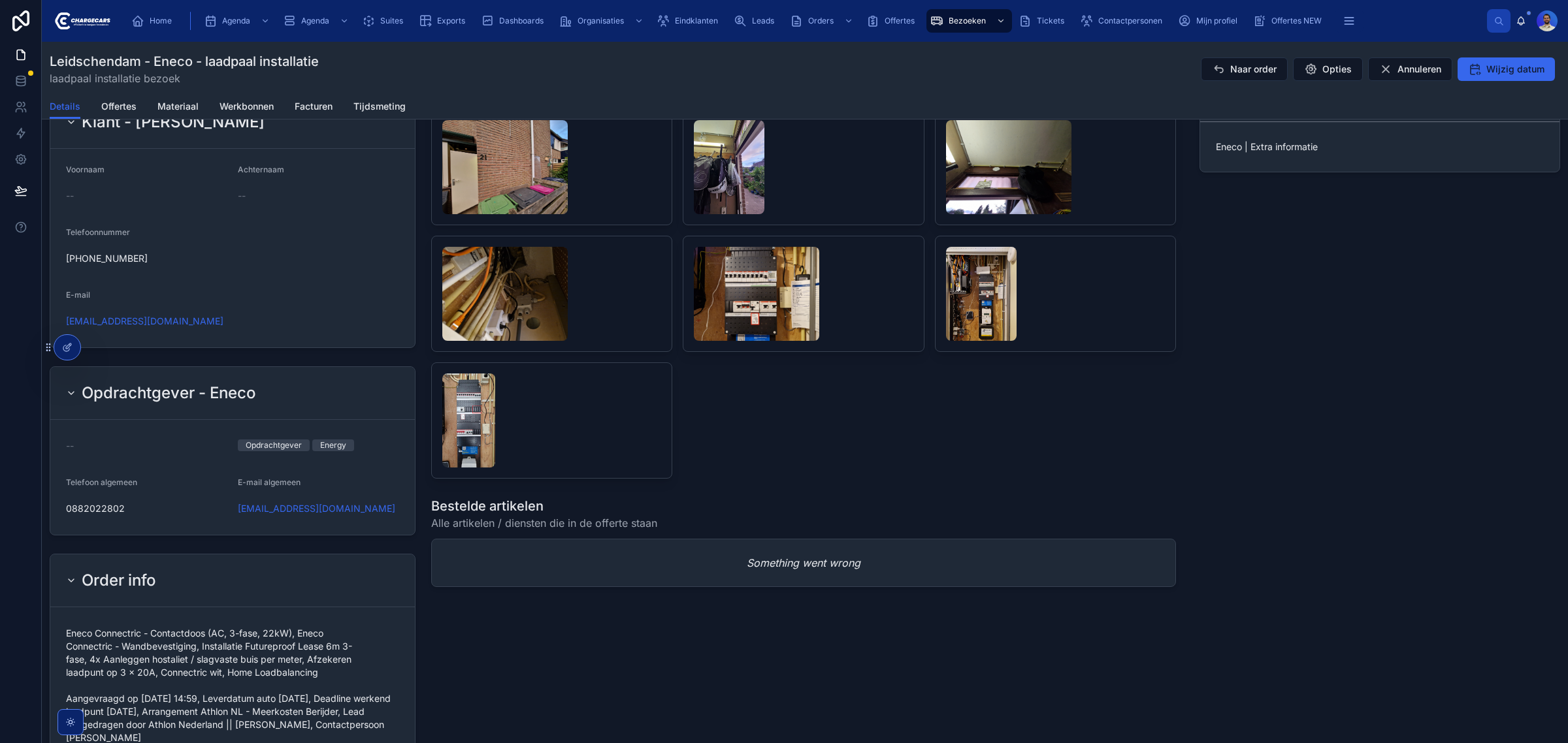
scroll to position [1054, 0]
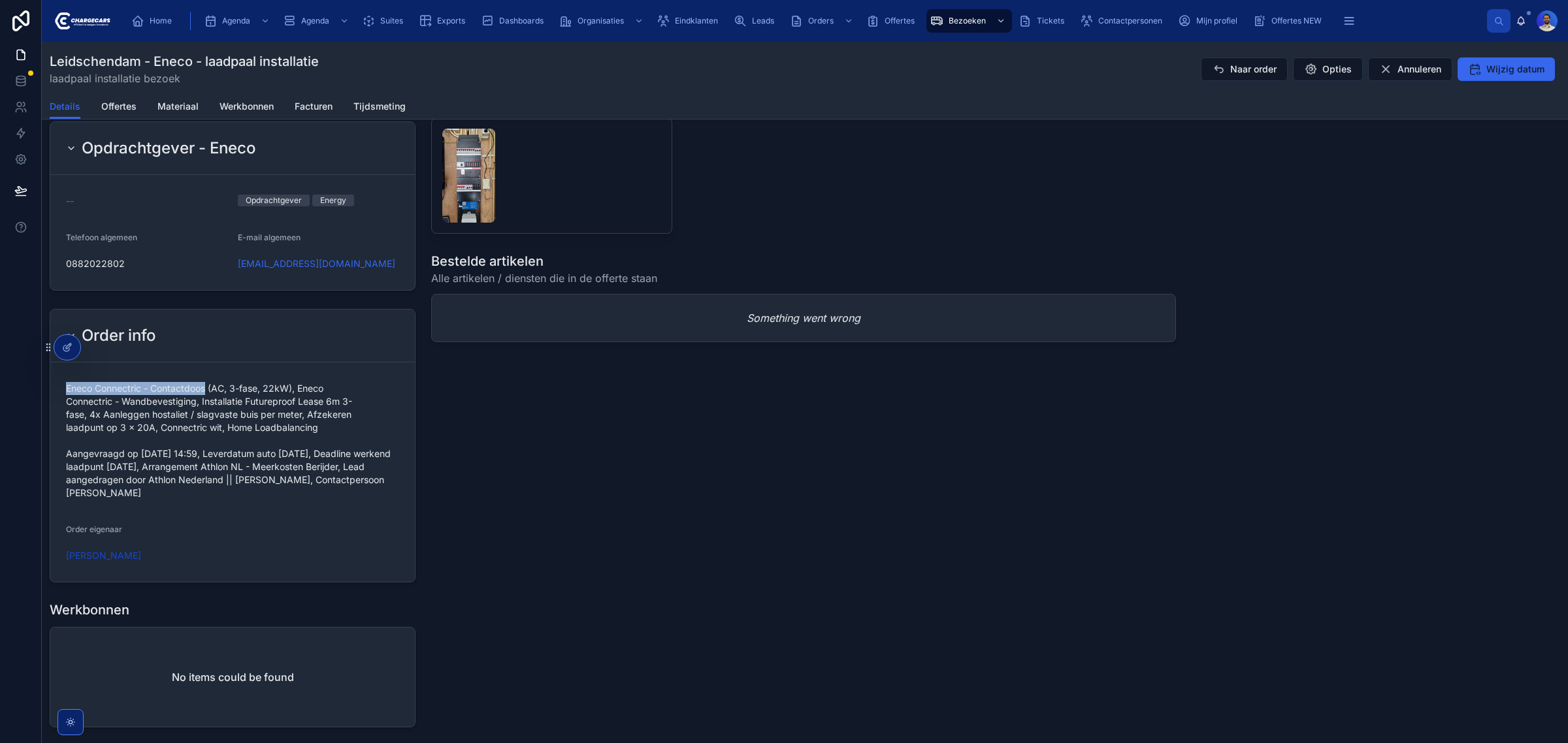
drag, startPoint x: 66, startPoint y: 387, endPoint x: 208, endPoint y: 391, distance: 142.1
click at [208, 391] on span "Eneco Connectric - Contactdoos (AC, 3-fase, 22kW), Eneco Connectric - Wandbeves…" at bounding box center [232, 441] width 333 height 117
copy span "Eneco Connectric - Contactdoos"
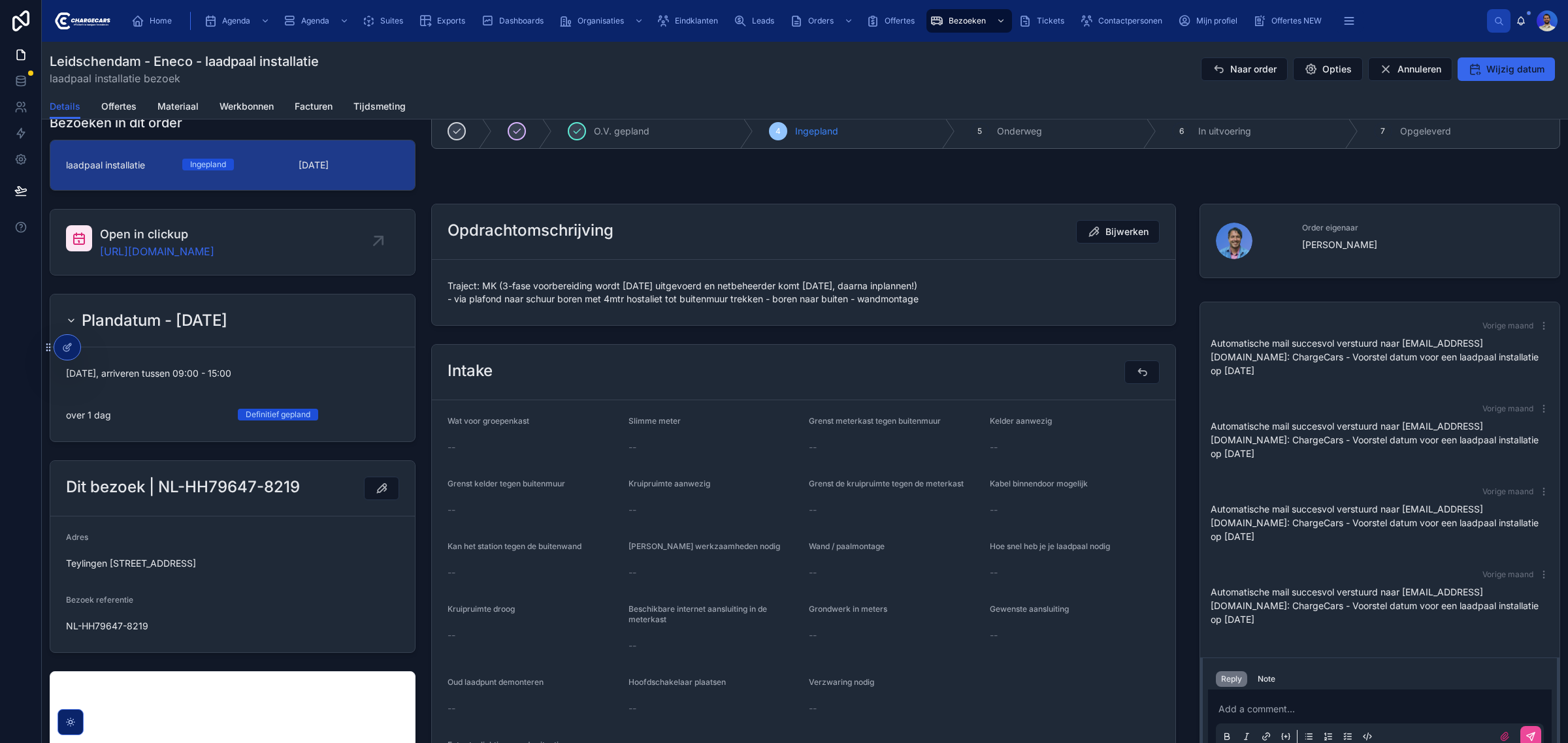
scroll to position [0, 0]
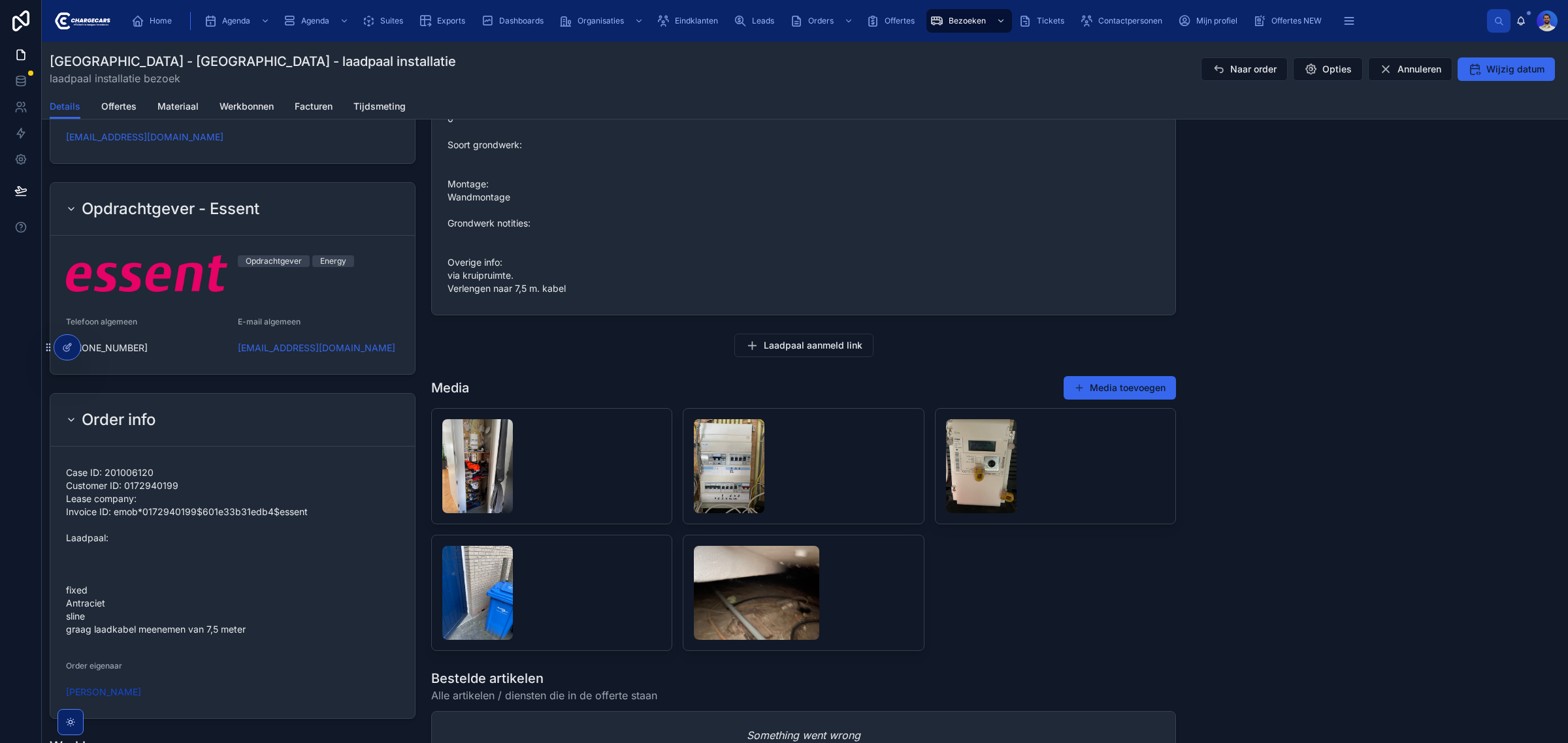
scroll to position [1061, 0]
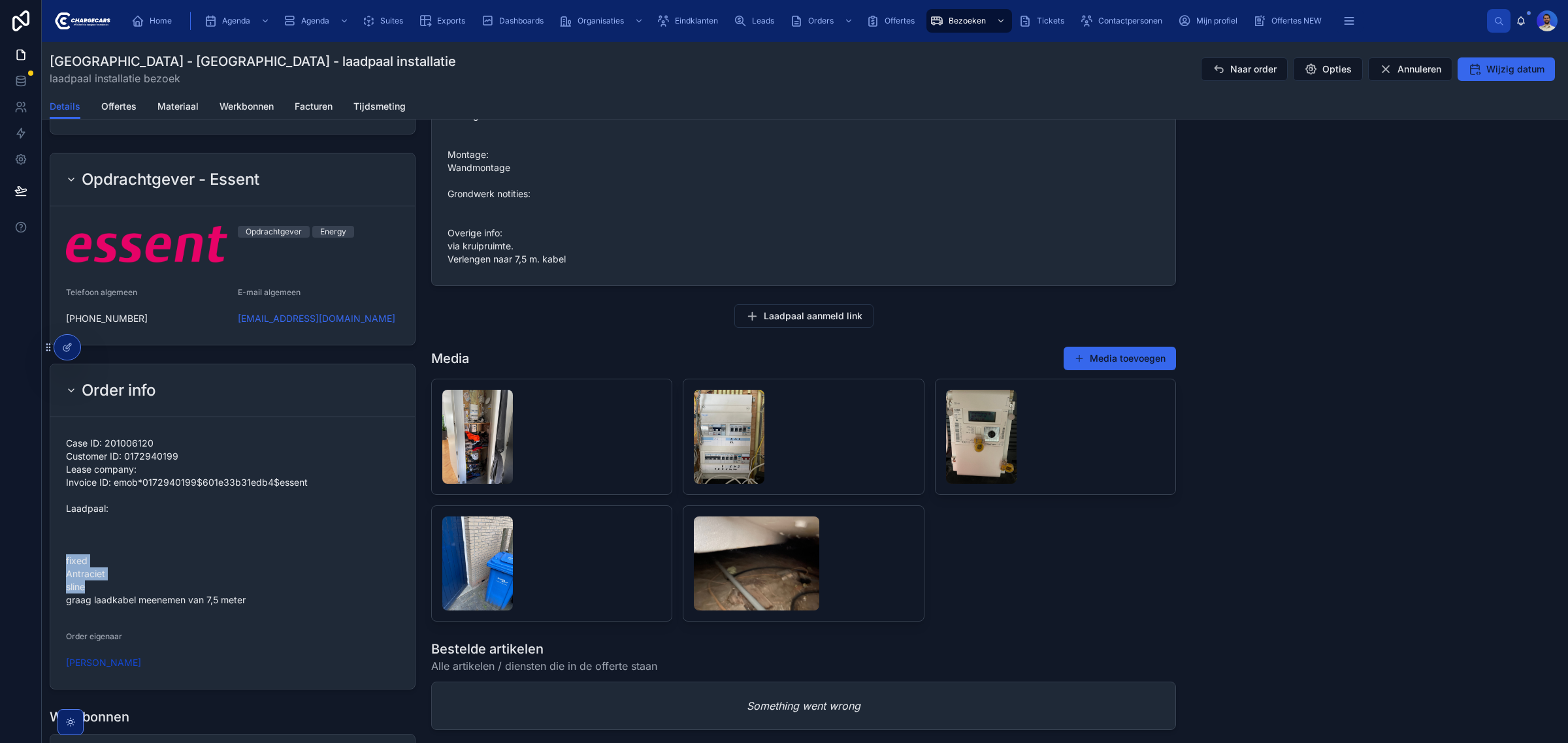
drag, startPoint x: 64, startPoint y: 538, endPoint x: 101, endPoint y: 562, distance: 44.1
click at [101, 562] on form "Case ID: 201006120 Customer ID: 0172940199 Lease company: Invoice ID: emob*0172…" at bounding box center [232, 553] width 364 height 272
copy span "fixed Antraciet sline"
click at [165, 583] on span "Case ID: 201006120 Customer ID: 0172940199 Lease company: Invoice ID: emob*0172…" at bounding box center [232, 521] width 333 height 170
click at [72, 548] on span "Case ID: 201006120 Customer ID: 0172940199 Lease company: Invoice ID: emob*0172…" at bounding box center [232, 521] width 333 height 170
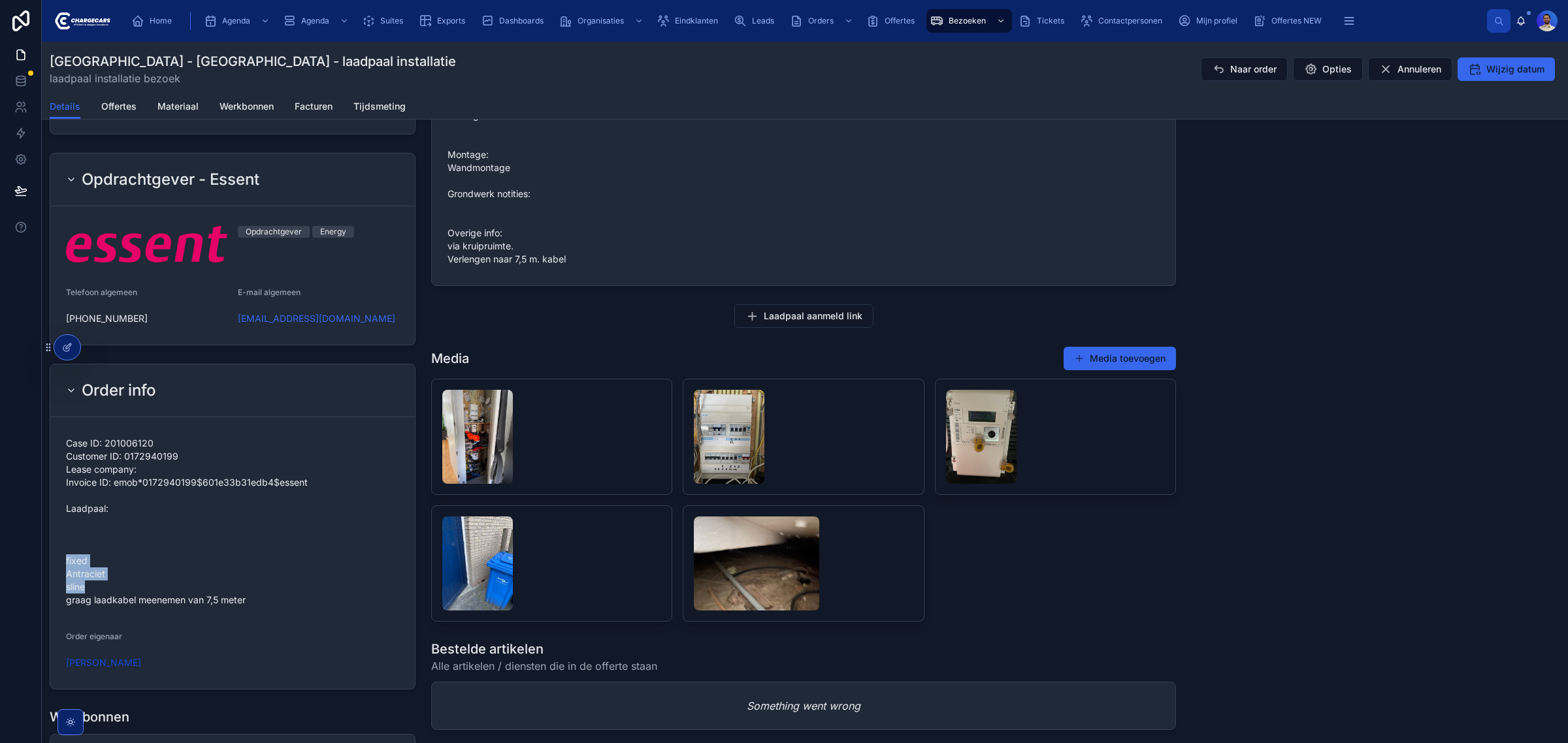
drag, startPoint x: 64, startPoint y: 545, endPoint x: 89, endPoint y: 563, distance: 30.8
click at [89, 563] on form "Case ID: 201006120 Customer ID: 0172940199 Lease company: Invoice ID: emob*0172…" at bounding box center [232, 553] width 364 height 272
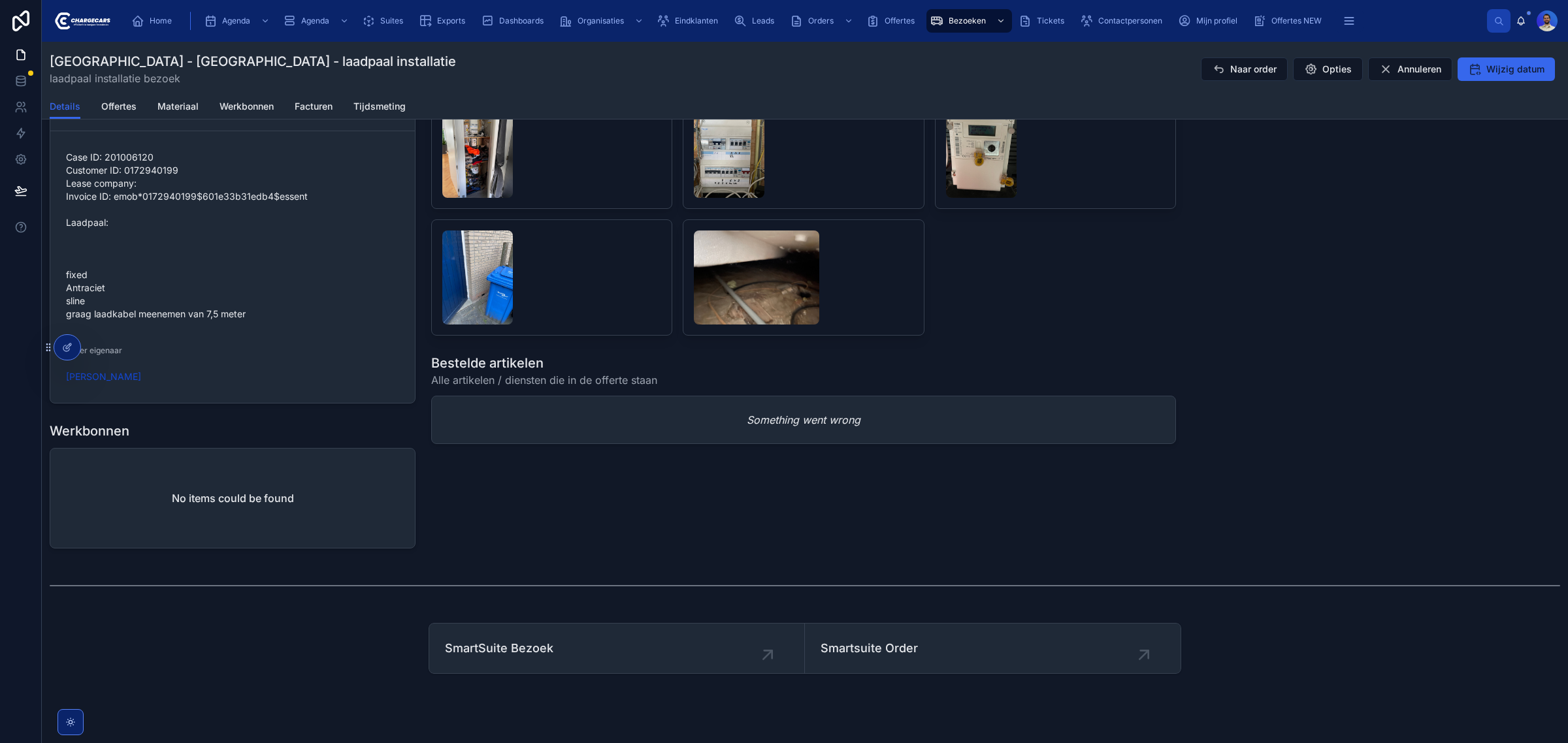
scroll to position [1184, 0]
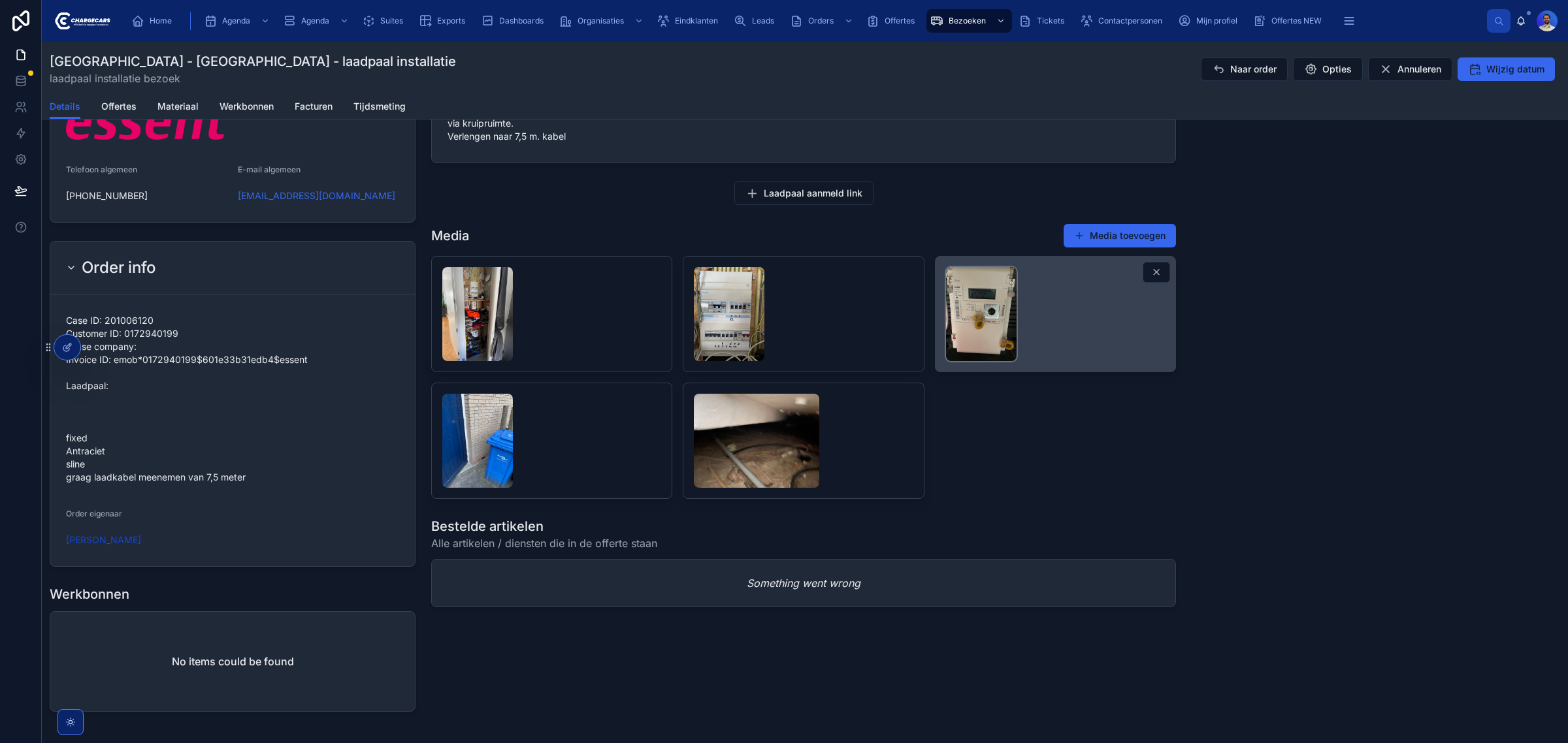
click at [960, 324] on img at bounding box center [981, 314] width 71 height 94
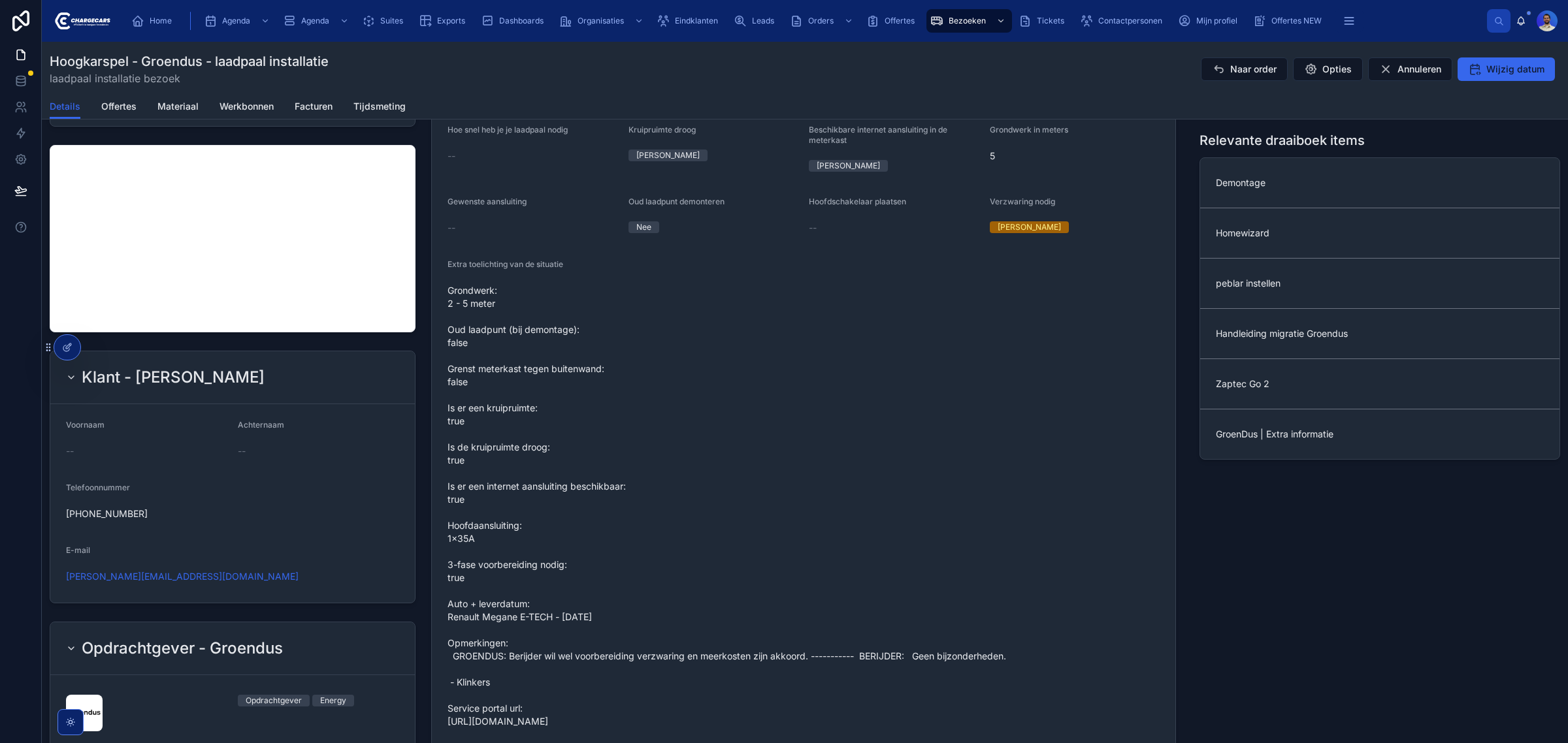
scroll to position [816, 0]
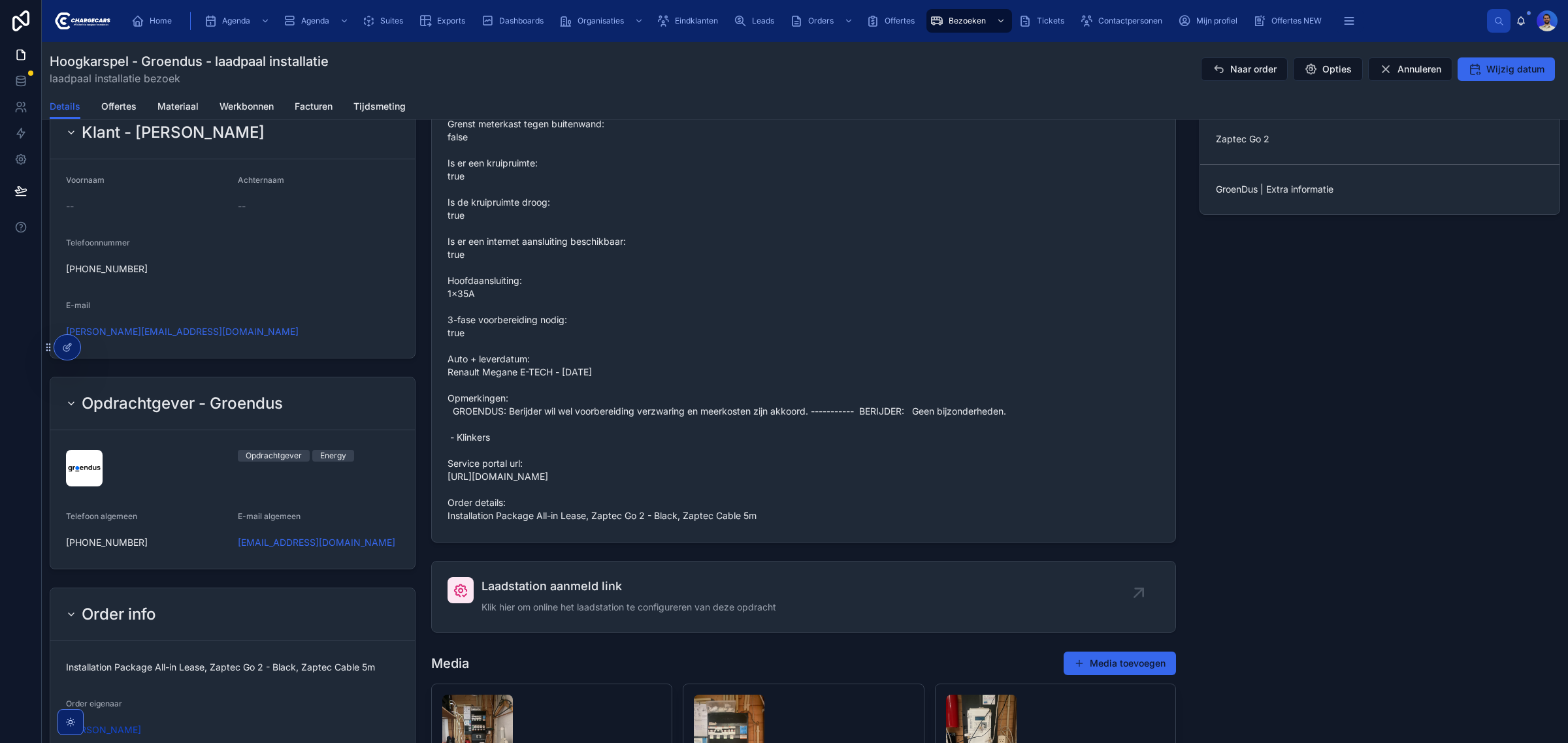
drag, startPoint x: 765, startPoint y: 531, endPoint x: 590, endPoint y: 533, distance: 175.0
click at [590, 523] on span "Grondwerk: 2 - 5 meter Oud laadpunt (bij demontage): false Grenst meterkast teg…" at bounding box center [803, 281] width 712 height 483
copy span "Zaptec Go 2 - Black, Zaptec Cable 5m"
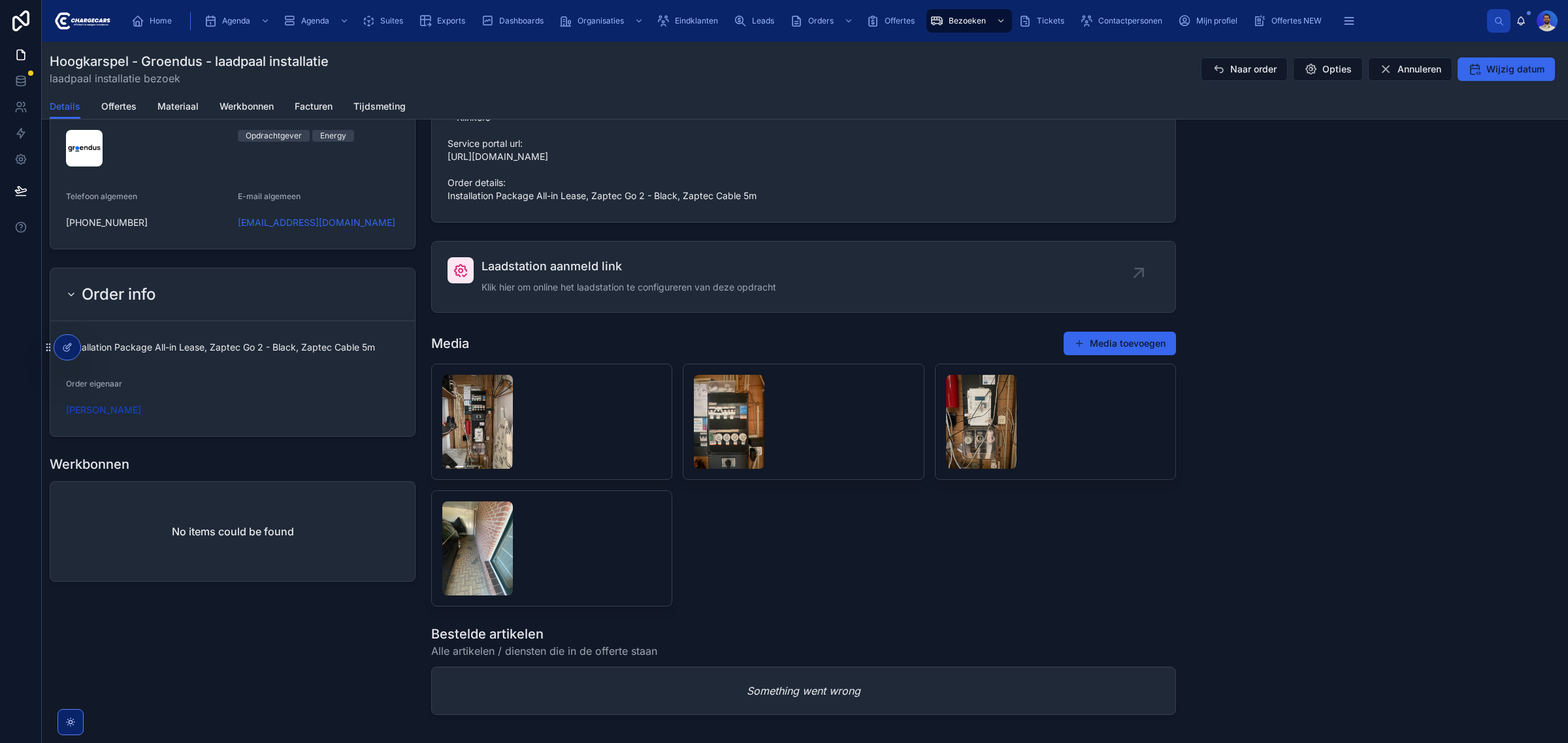
scroll to position [1306, 0]
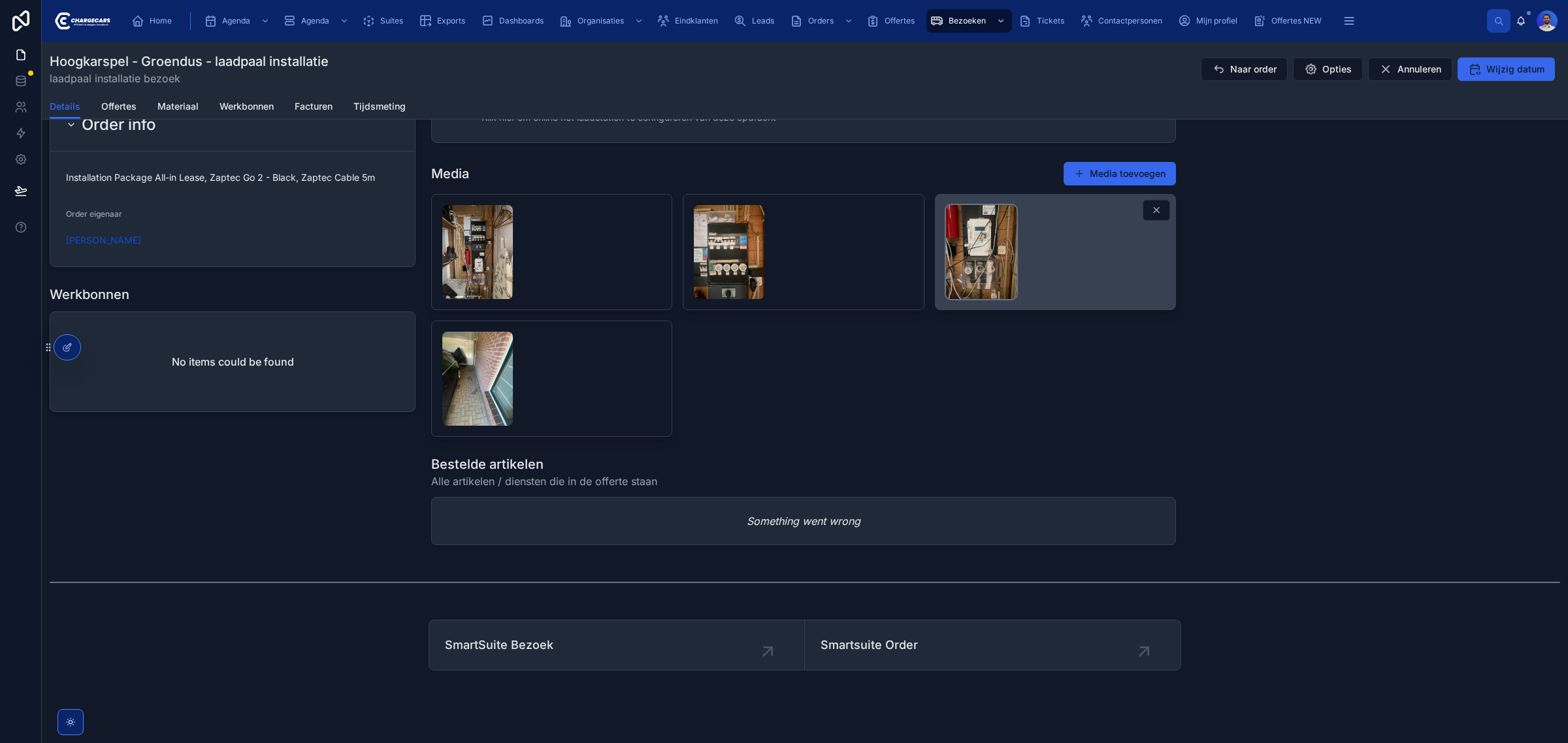
click at [973, 272] on img at bounding box center [981, 251] width 71 height 94
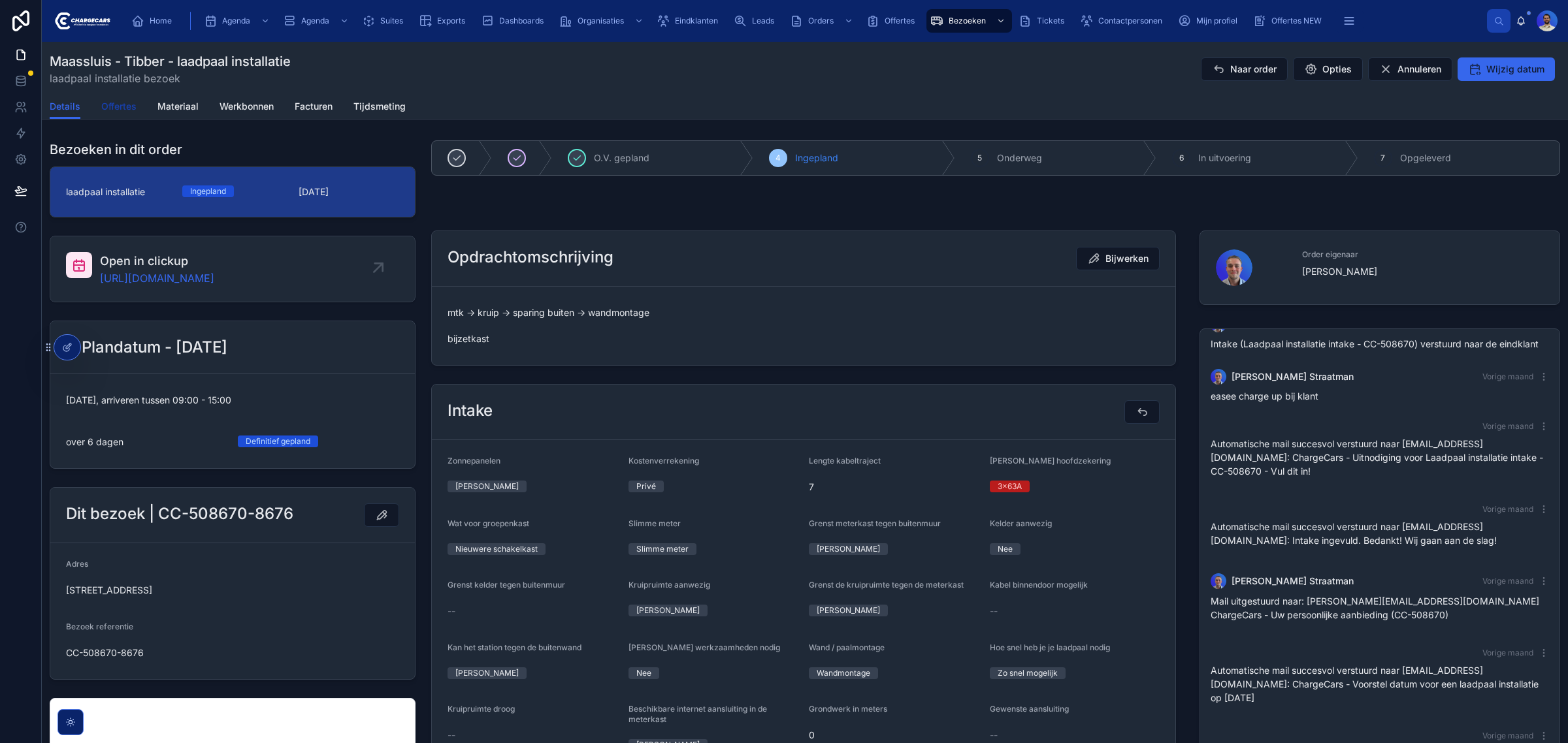
click at [112, 102] on span "Offertes" at bounding box center [118, 107] width 35 height 13
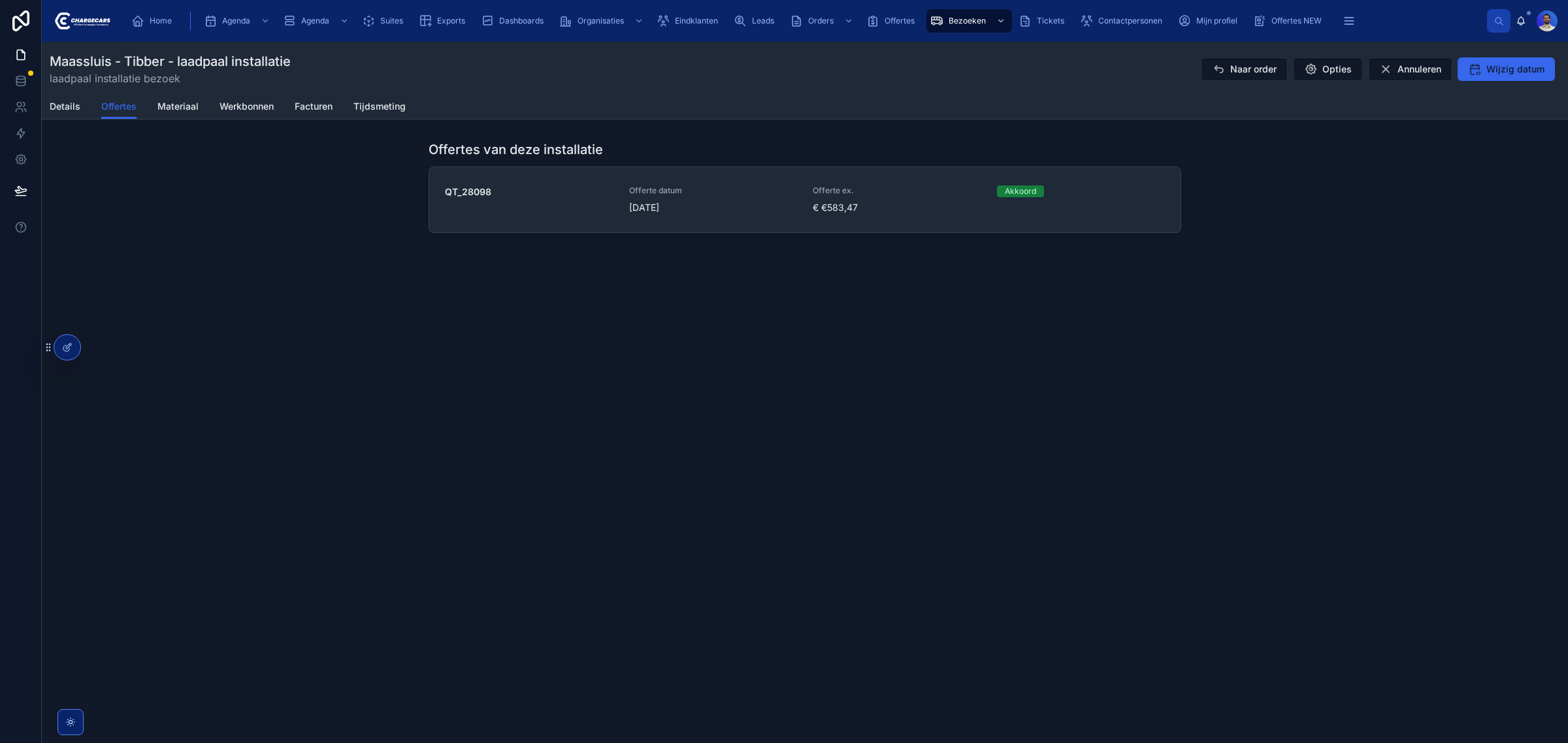
click at [639, 210] on span "25-8-2025" at bounding box center [713, 208] width 168 height 13
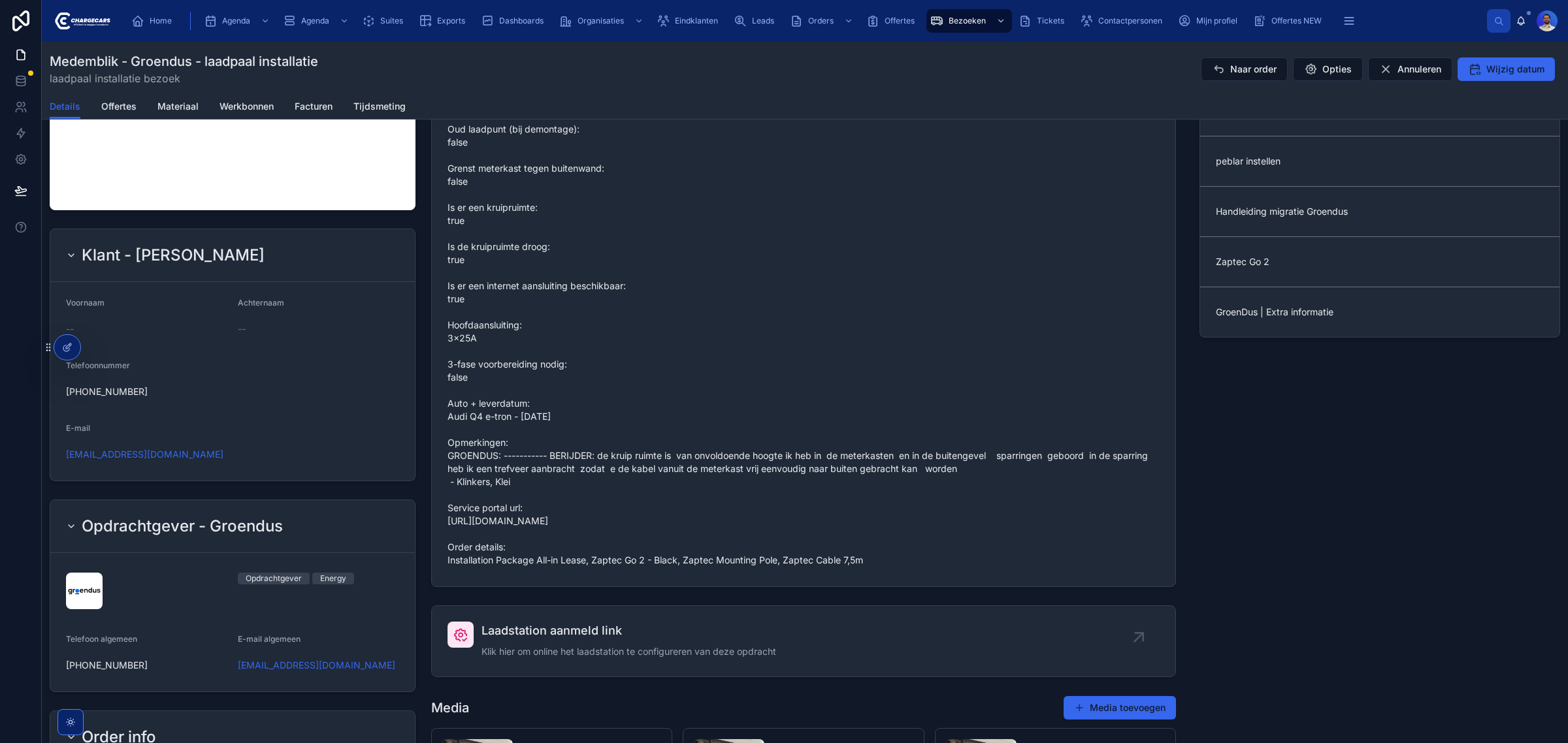
scroll to position [734, 0]
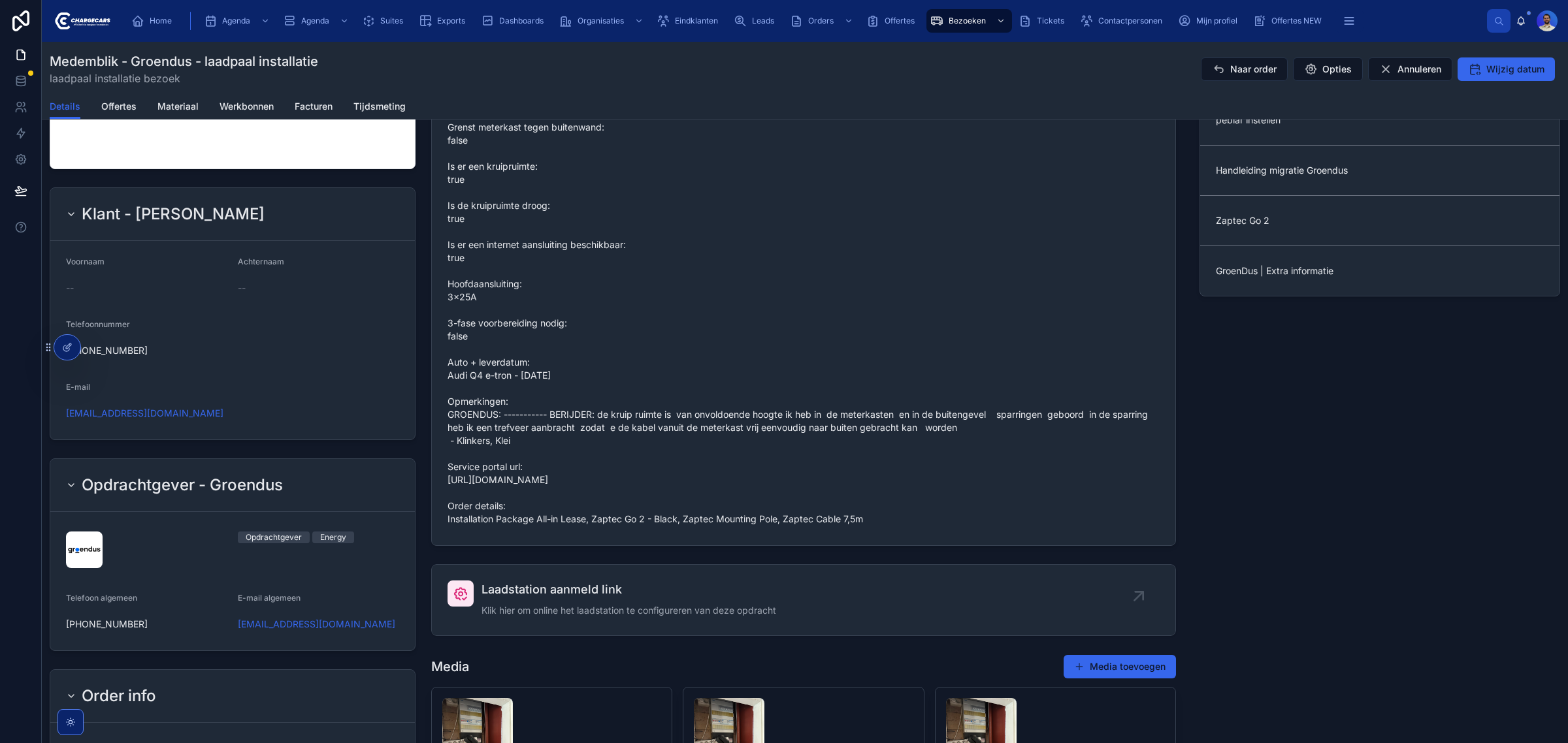
drag, startPoint x: 590, startPoint y: 534, endPoint x: 898, endPoint y: 534, distance: 308.0
click at [898, 525] on span "Grondwerk: 2 - 5 meter Oud laadpunt (bij demontage): false Grenst meterkast teg…" at bounding box center [803, 283] width 712 height 483
copy span "Zaptec Go 2 - Black, Zaptec Mounting Pole, Zaptec Cable 7,5m"
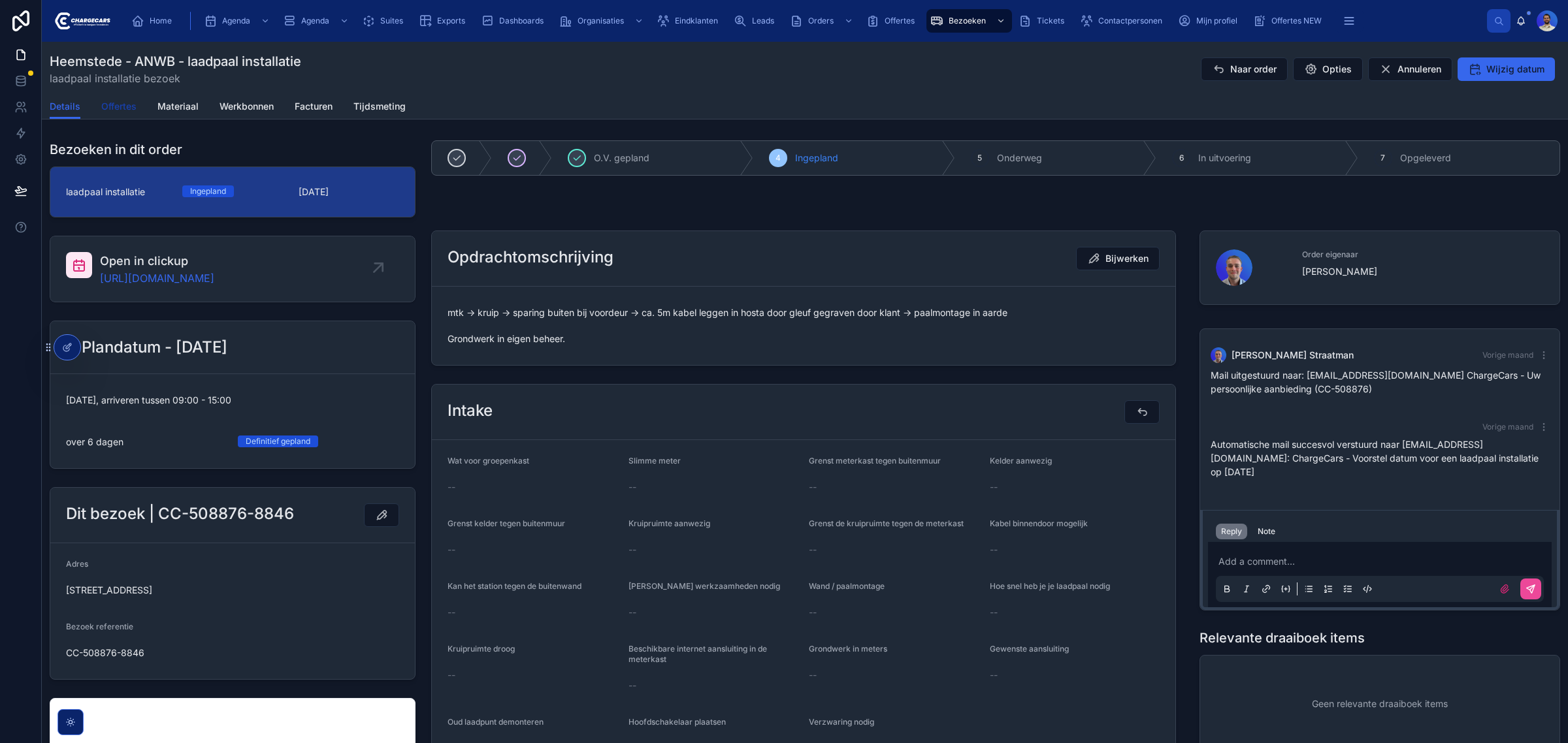
click at [126, 103] on span "Offertes" at bounding box center [118, 107] width 35 height 13
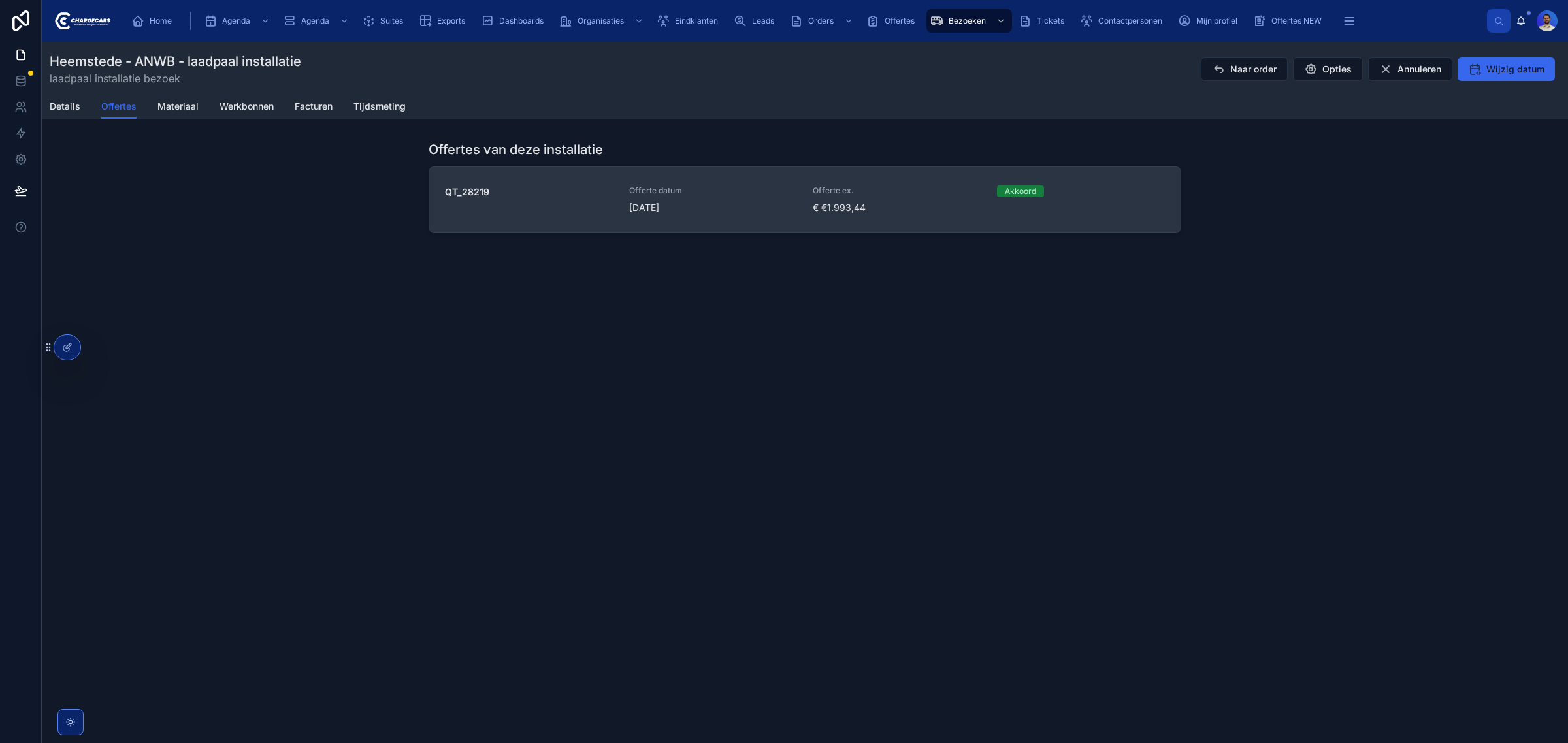
click at [554, 190] on span "QT_28219" at bounding box center [528, 192] width 168 height 13
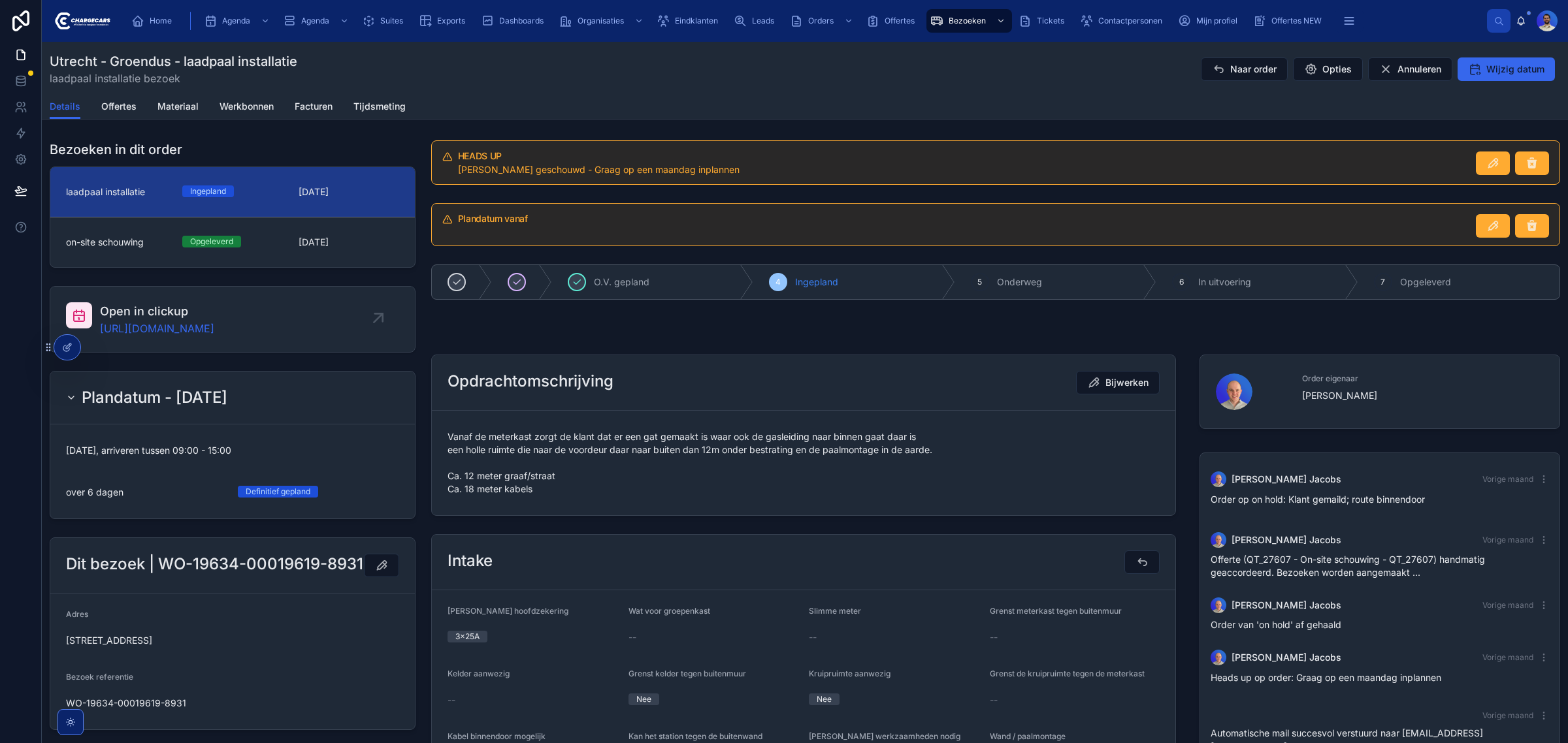
scroll to position [73, 0]
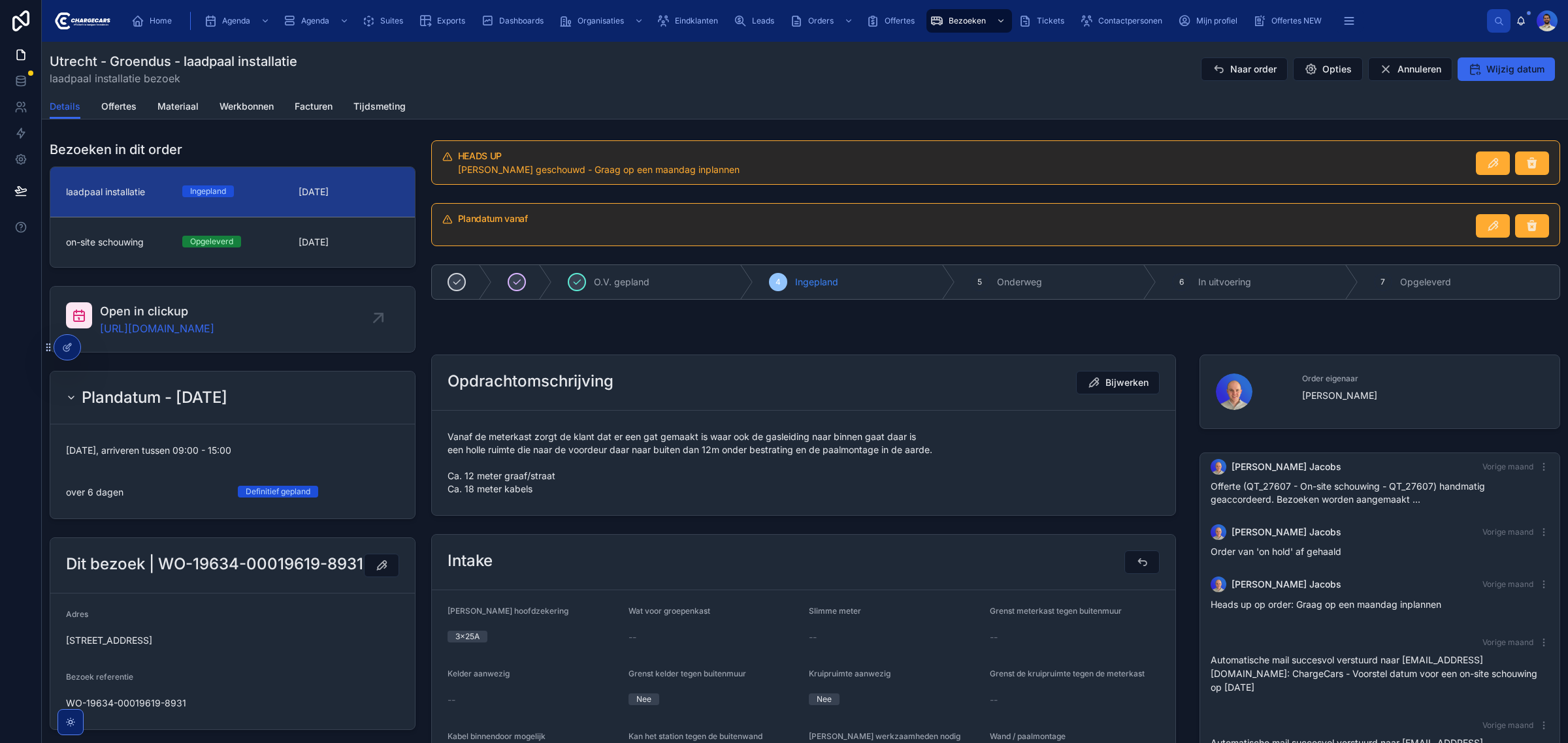
click at [553, 454] on span "Vanaf de meterkast zorgt de klant dat er een gat gemaakt is waar ook de gasleid…" at bounding box center [803, 462] width 712 height 65
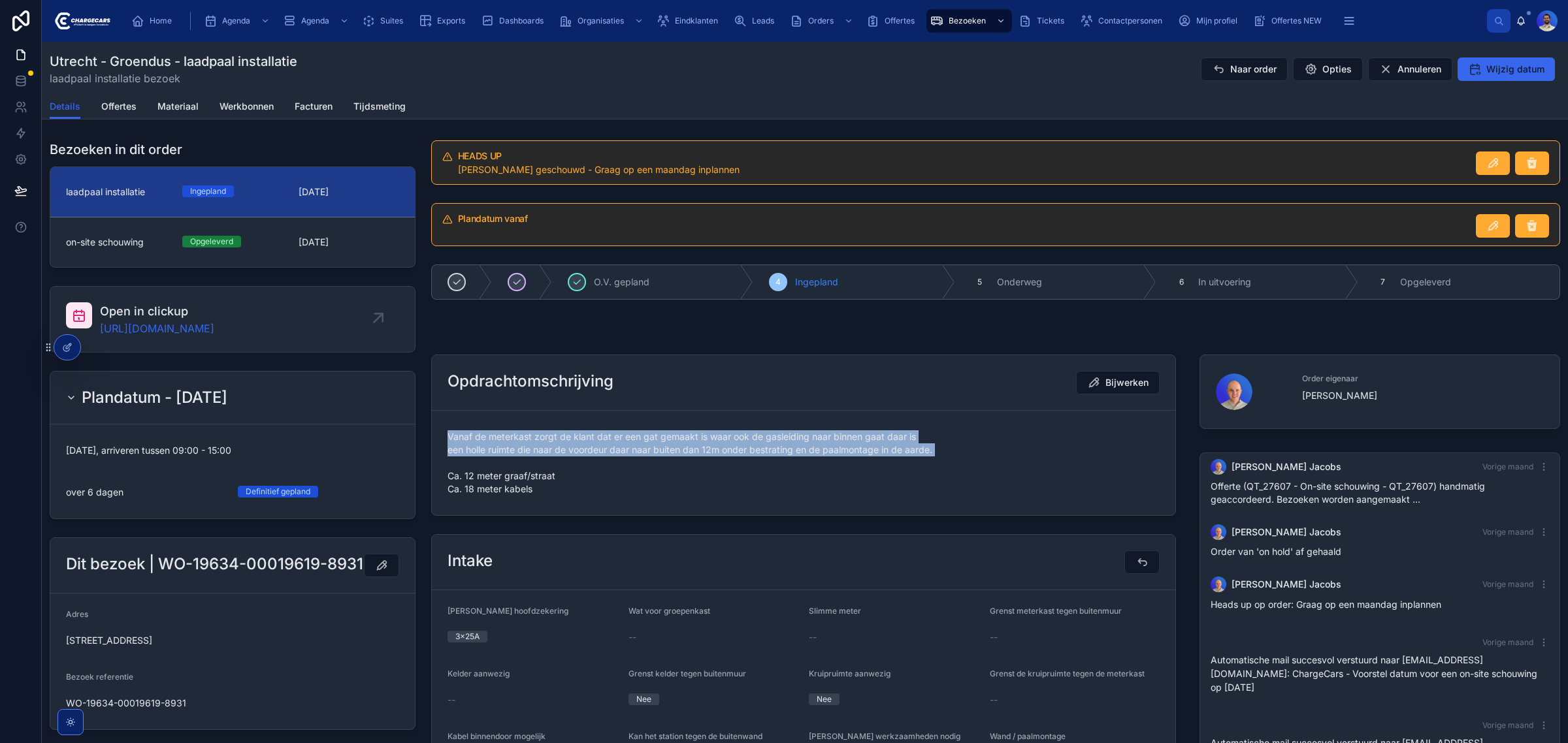
click at [553, 454] on span "Vanaf de meterkast zorgt de klant dat er een gat gemaakt is waar ook de gasleid…" at bounding box center [803, 462] width 712 height 65
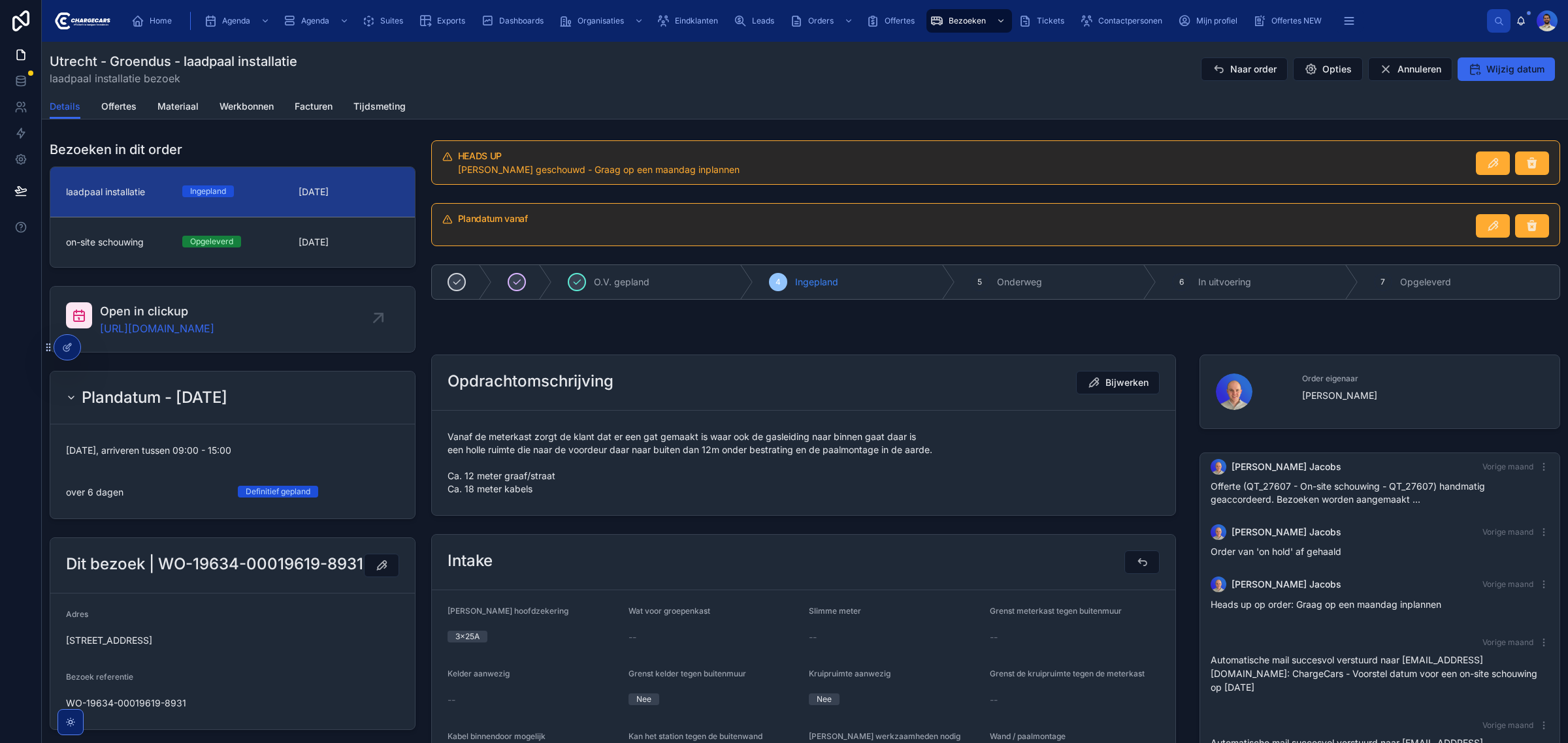
click at [548, 465] on span "Vanaf de meterkast zorgt de klant dat er een gat gemaakt is waar ook de gasleid…" at bounding box center [803, 462] width 712 height 65
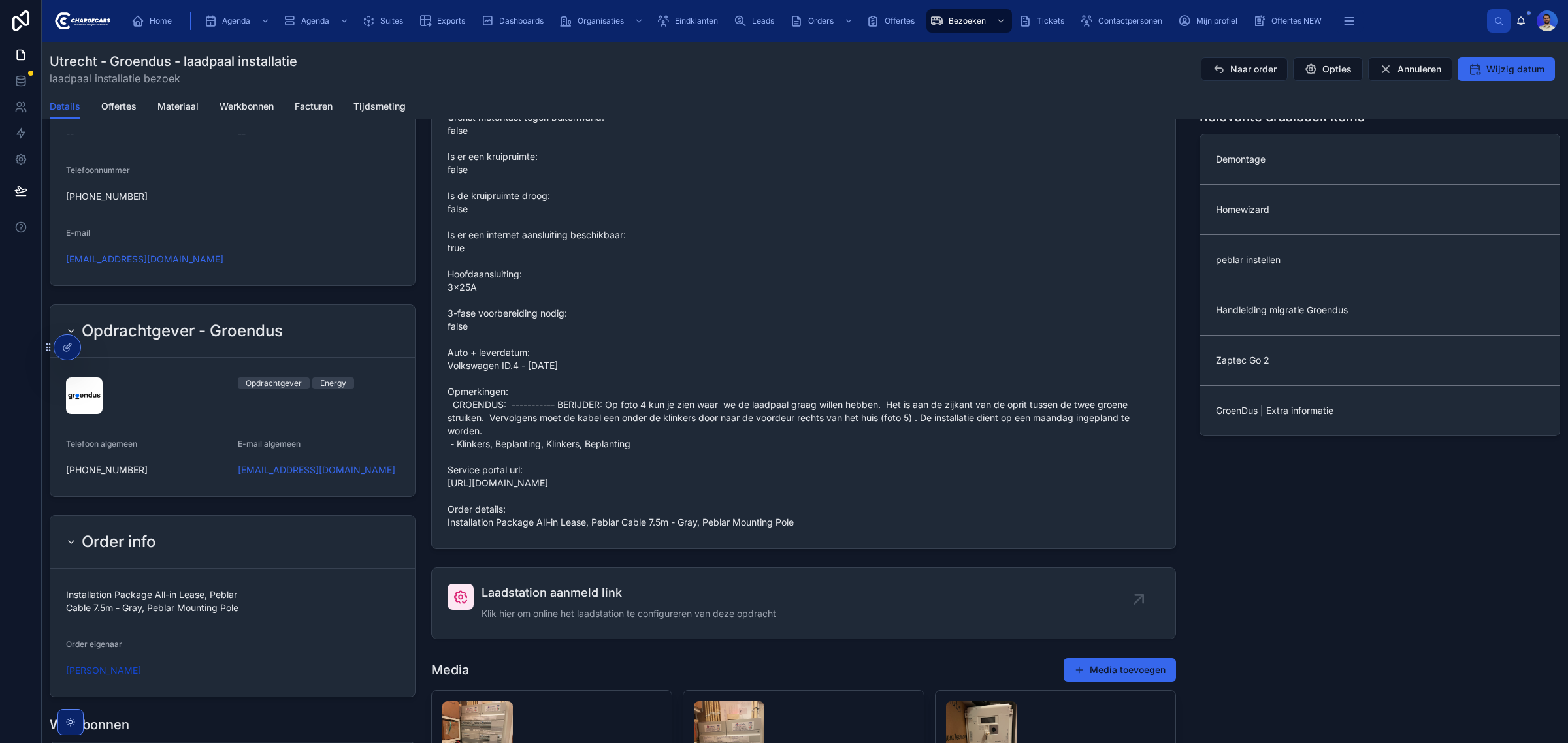
scroll to position [1061, 0]
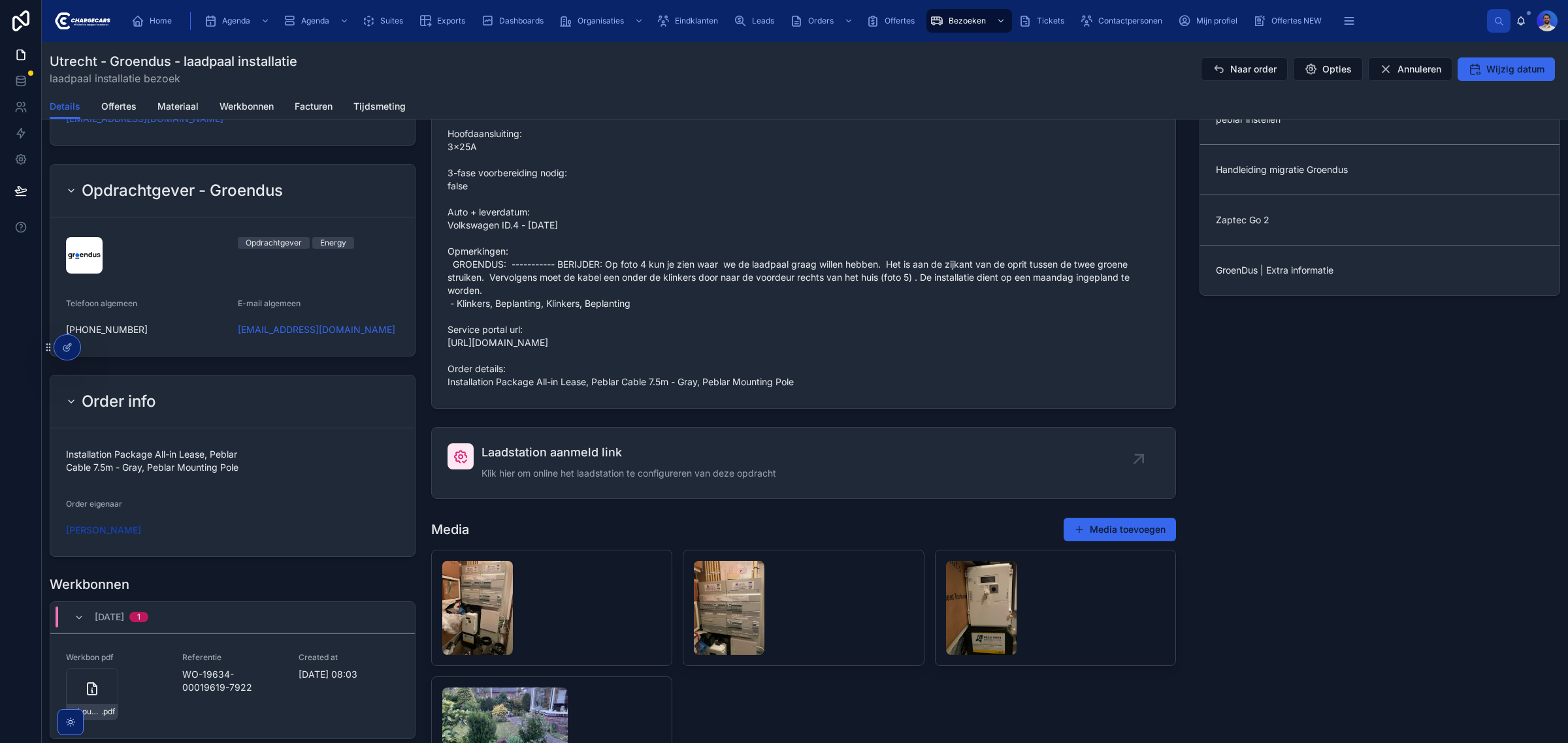
drag, startPoint x: 592, startPoint y: 397, endPoint x: 739, endPoint y: 397, distance: 147.0
click at [825, 389] on span "Grondwerk: 6 - 10 meter Oud laadpunt (bij demontage): false Grenst meterkast te…" at bounding box center [803, 140] width 712 height 496
drag, startPoint x: 823, startPoint y: 399, endPoint x: 637, endPoint y: 399, distance: 186.0
click at [793, 389] on span "Grondwerk: 6 - 10 meter Oud laadpunt (bij demontage): false Grenst meterkast te…" at bounding box center [803, 140] width 712 height 496
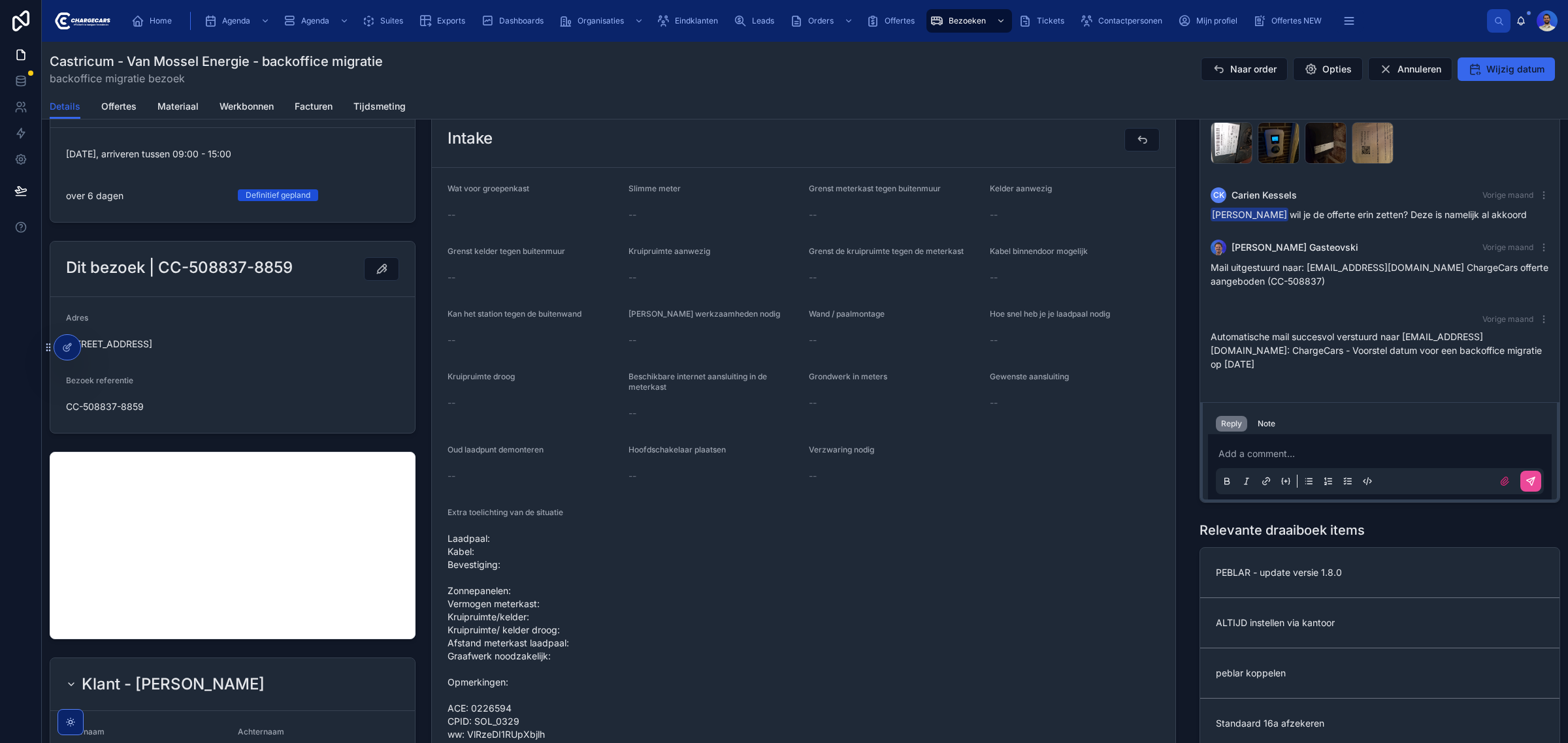
scroll to position [326, 0]
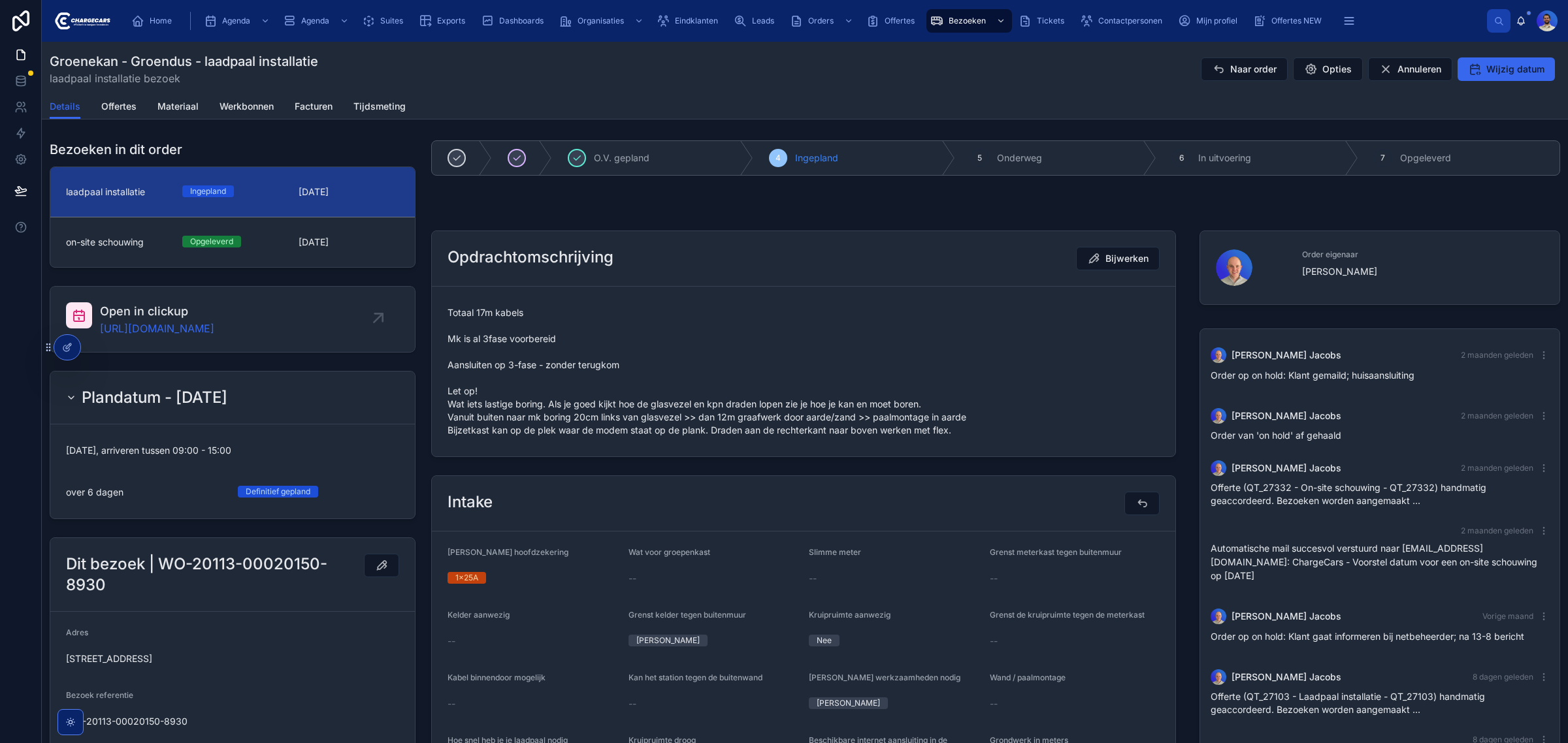
scroll to position [31, 0]
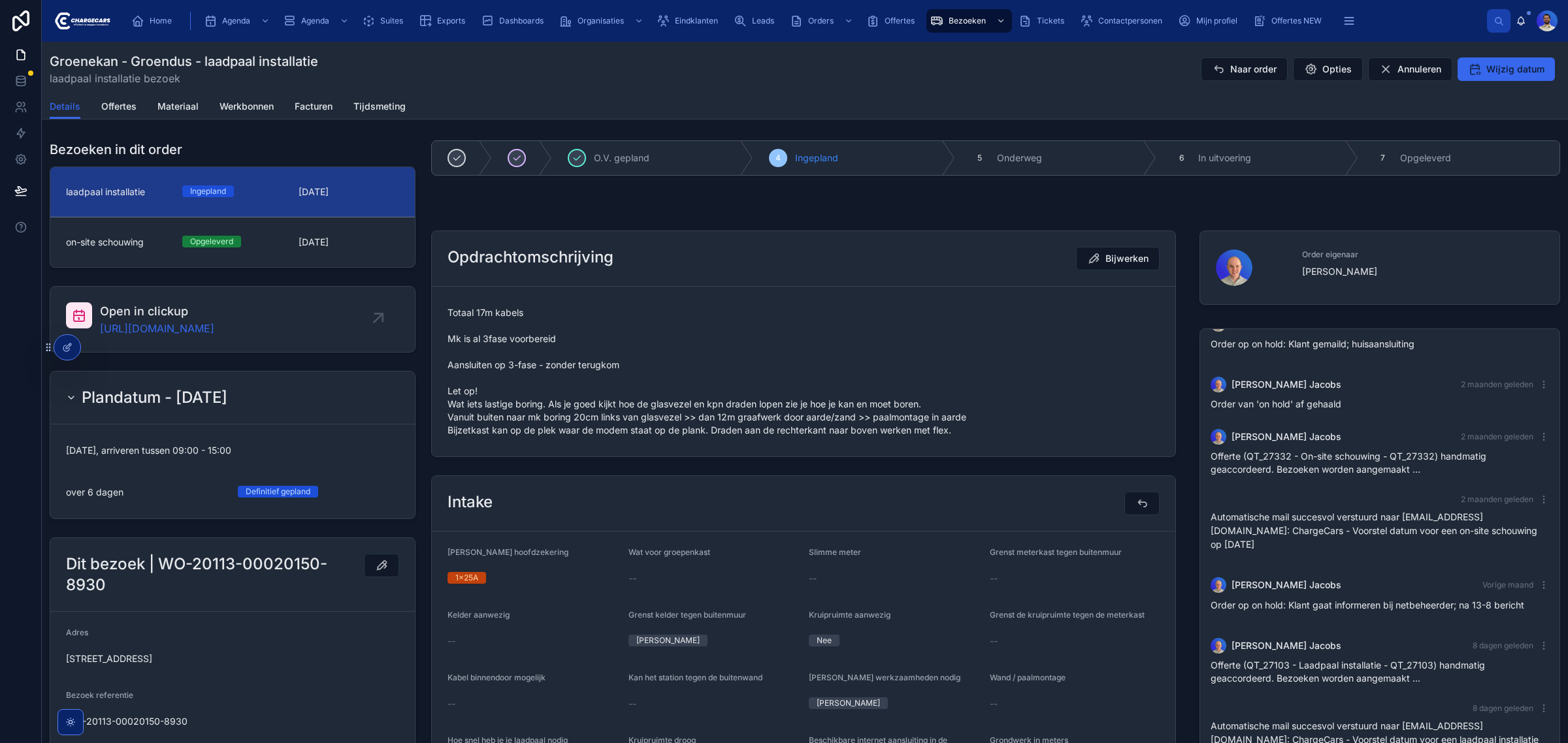
click at [897, 422] on span "Totaal 17m kabels Mk is al 3fase voorbereid Aansluiten op 3-fase - zonder terug…" at bounding box center [803, 372] width 712 height 130
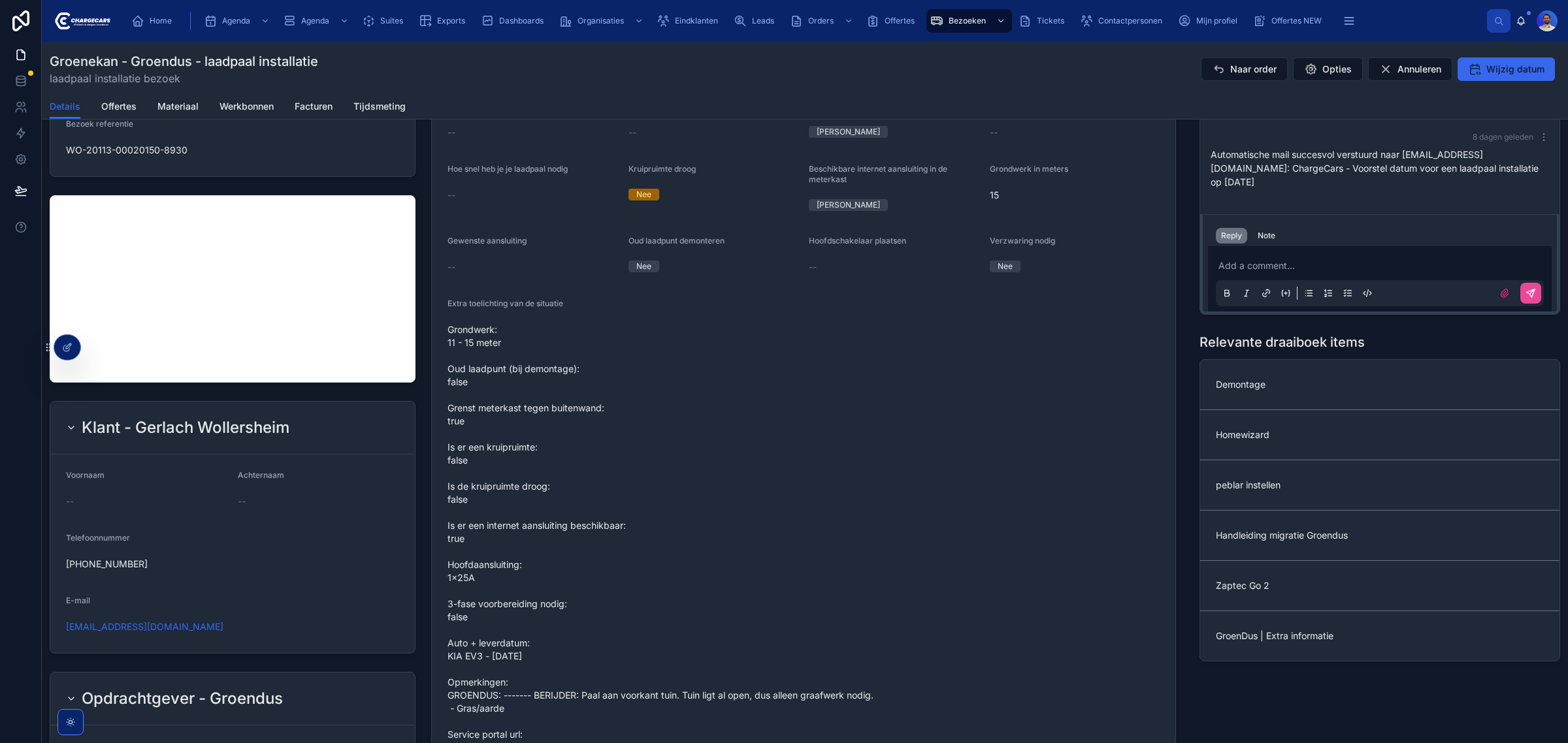
scroll to position [979, 0]
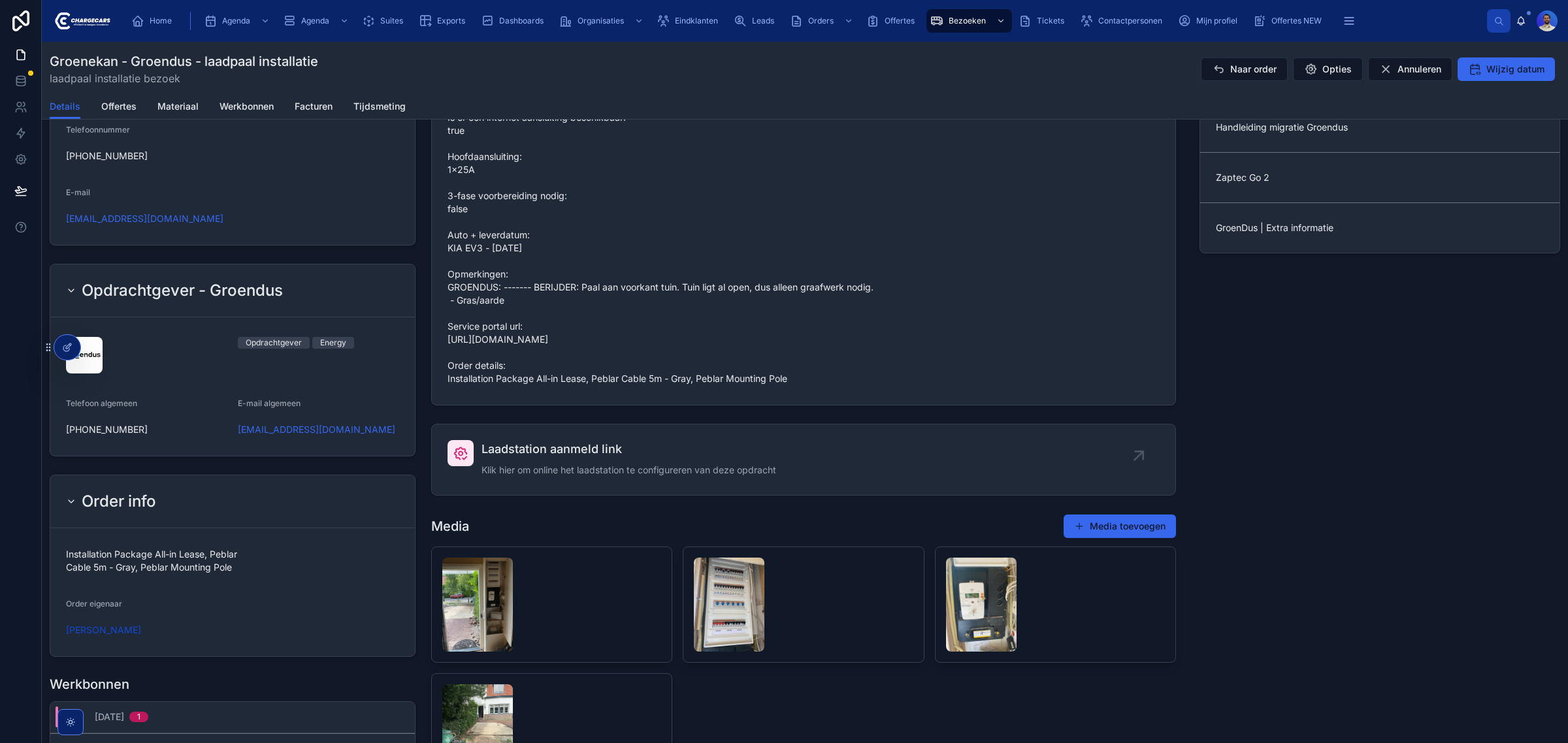
drag, startPoint x: 778, startPoint y: 404, endPoint x: 593, endPoint y: 413, distance: 185.2
click at [593, 389] on div "Grondwerk: 11 - 15 meter Oud laadpunt (bij demontage): false Grenst meterkast t…" at bounding box center [803, 150] width 712 height 478
copy span "Peblar Cable 5m - Gray, Peblar Mounting Pole"
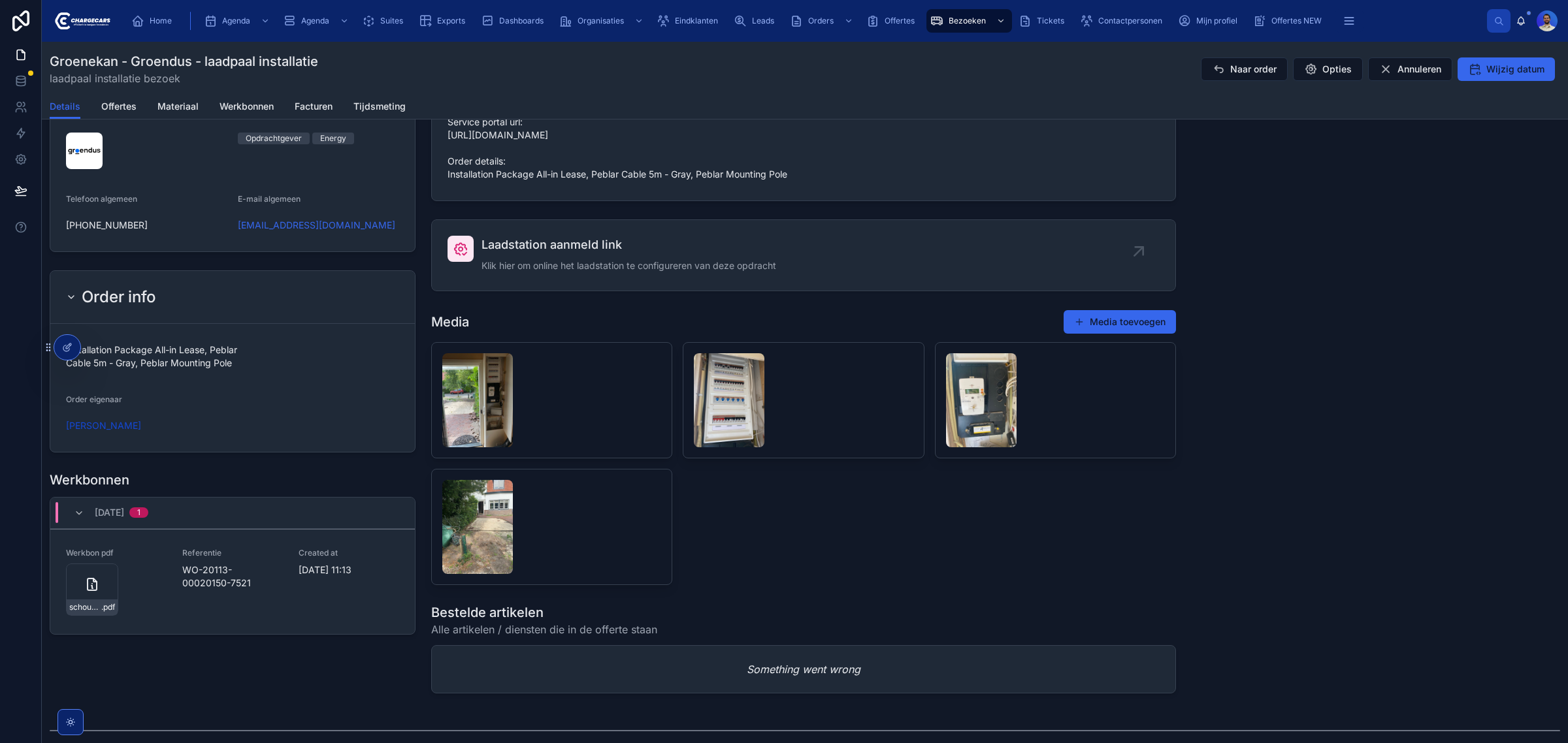
scroll to position [1225, 0]
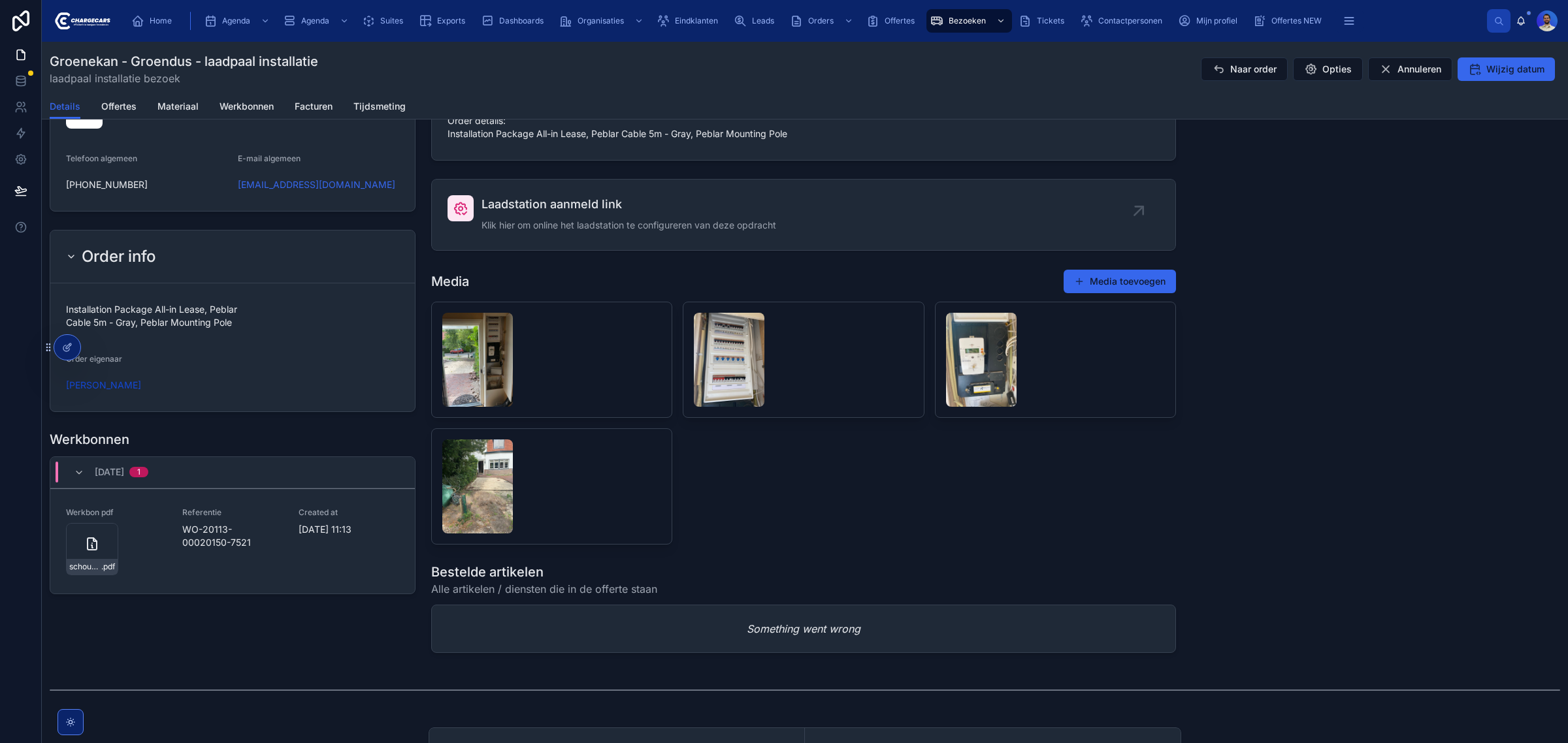
click at [961, 399] on img at bounding box center [981, 359] width 71 height 94
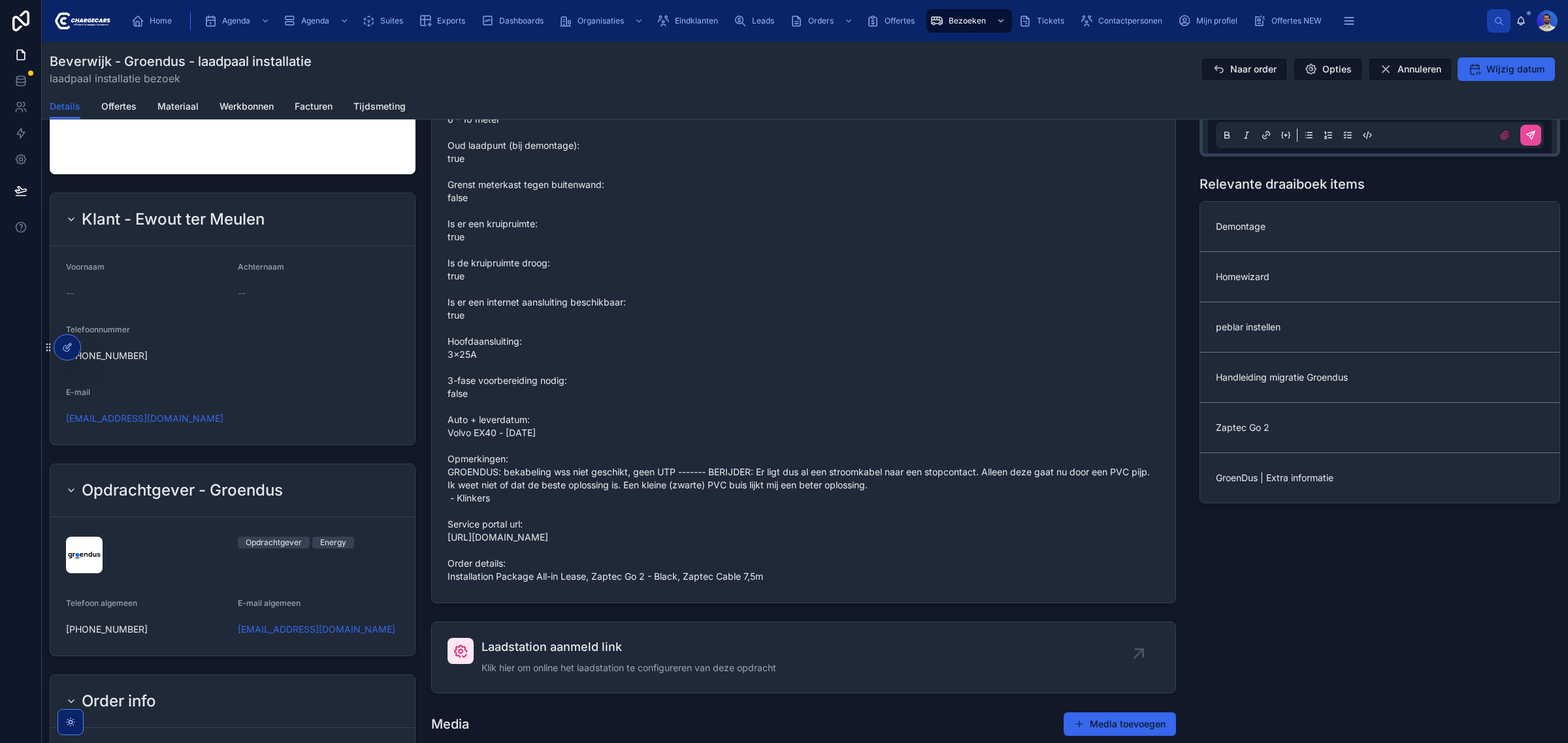
scroll to position [734, 0]
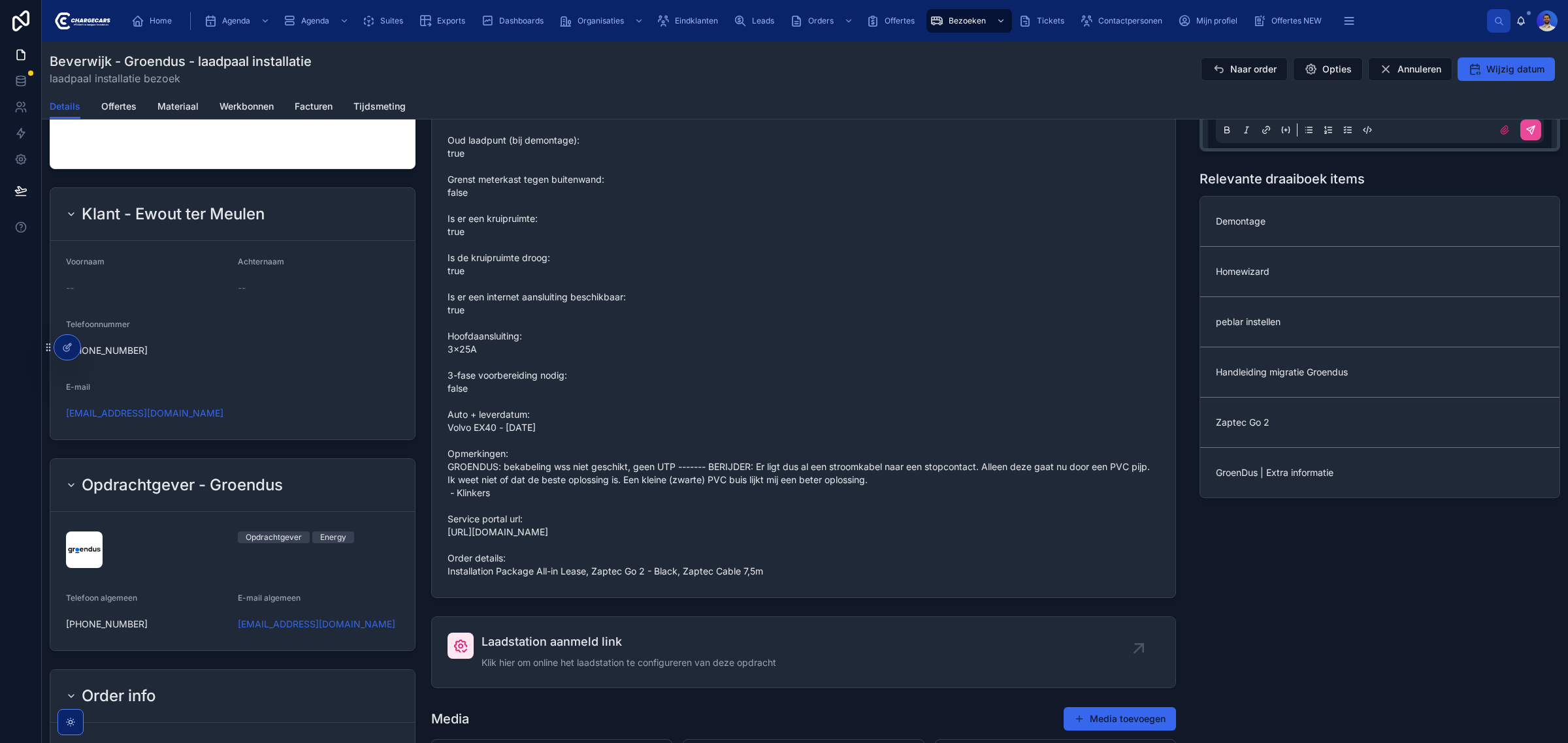
drag, startPoint x: 769, startPoint y: 585, endPoint x: 589, endPoint y: 588, distance: 180.0
click at [589, 578] on span "Grondwerk: 6 - 10 meter Oud laadpunt (bij demontage): true Grenst meterkast teg…" at bounding box center [803, 336] width 712 height 483
copy span "Zaptec Go 2 - Black, Zaptec Cable 7,5m"
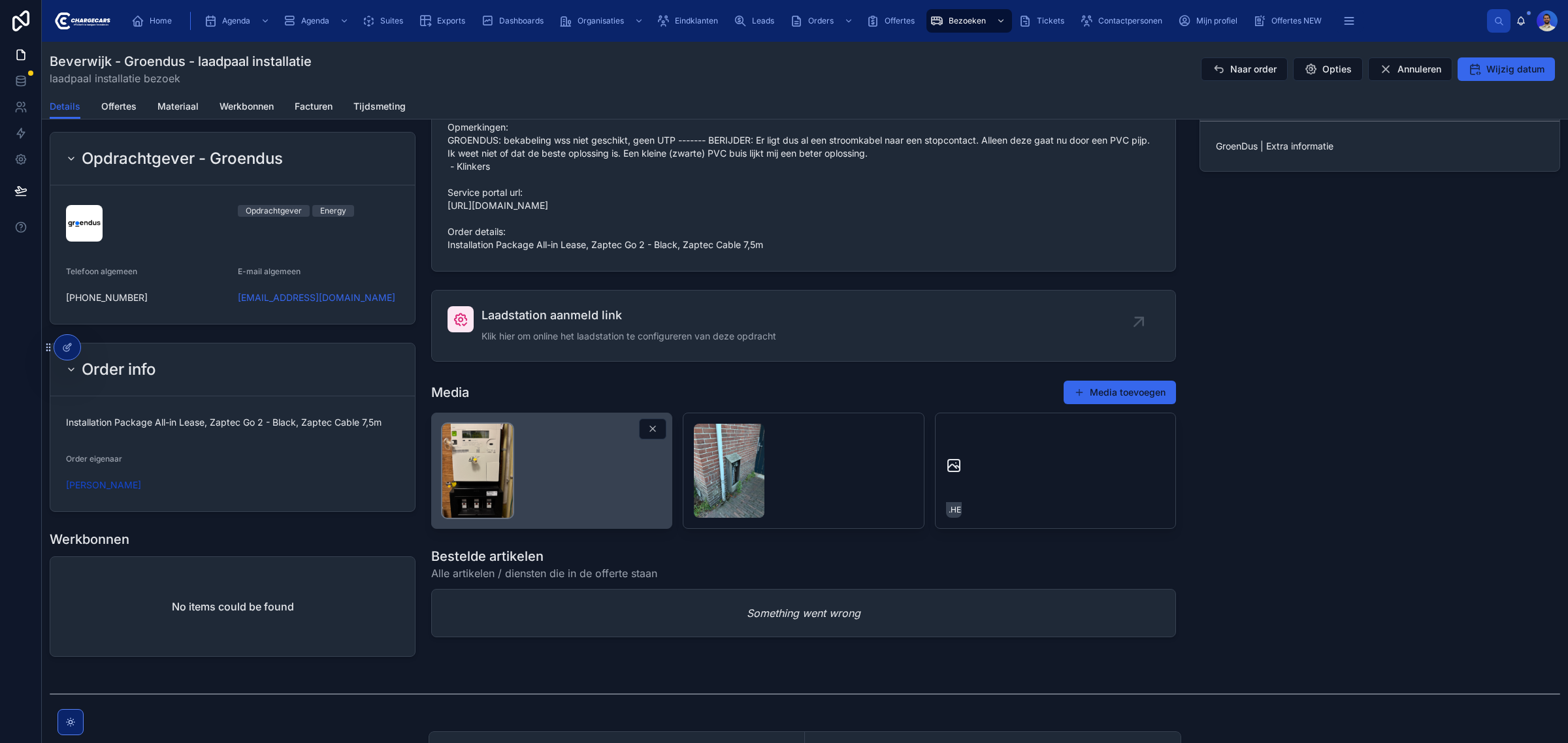
click at [478, 482] on img at bounding box center [478, 470] width 71 height 94
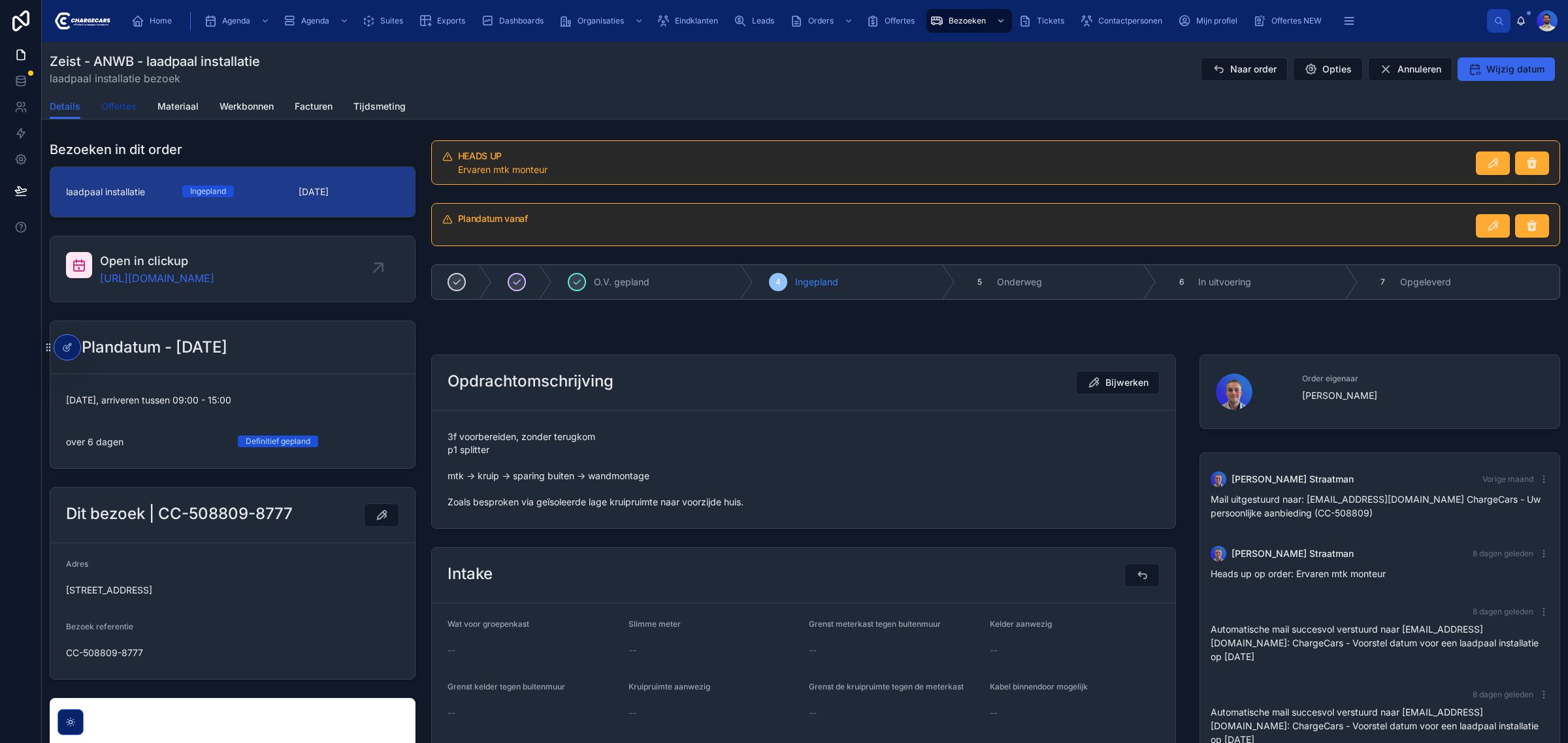
click at [125, 105] on span "Offertes" at bounding box center [118, 107] width 35 height 13
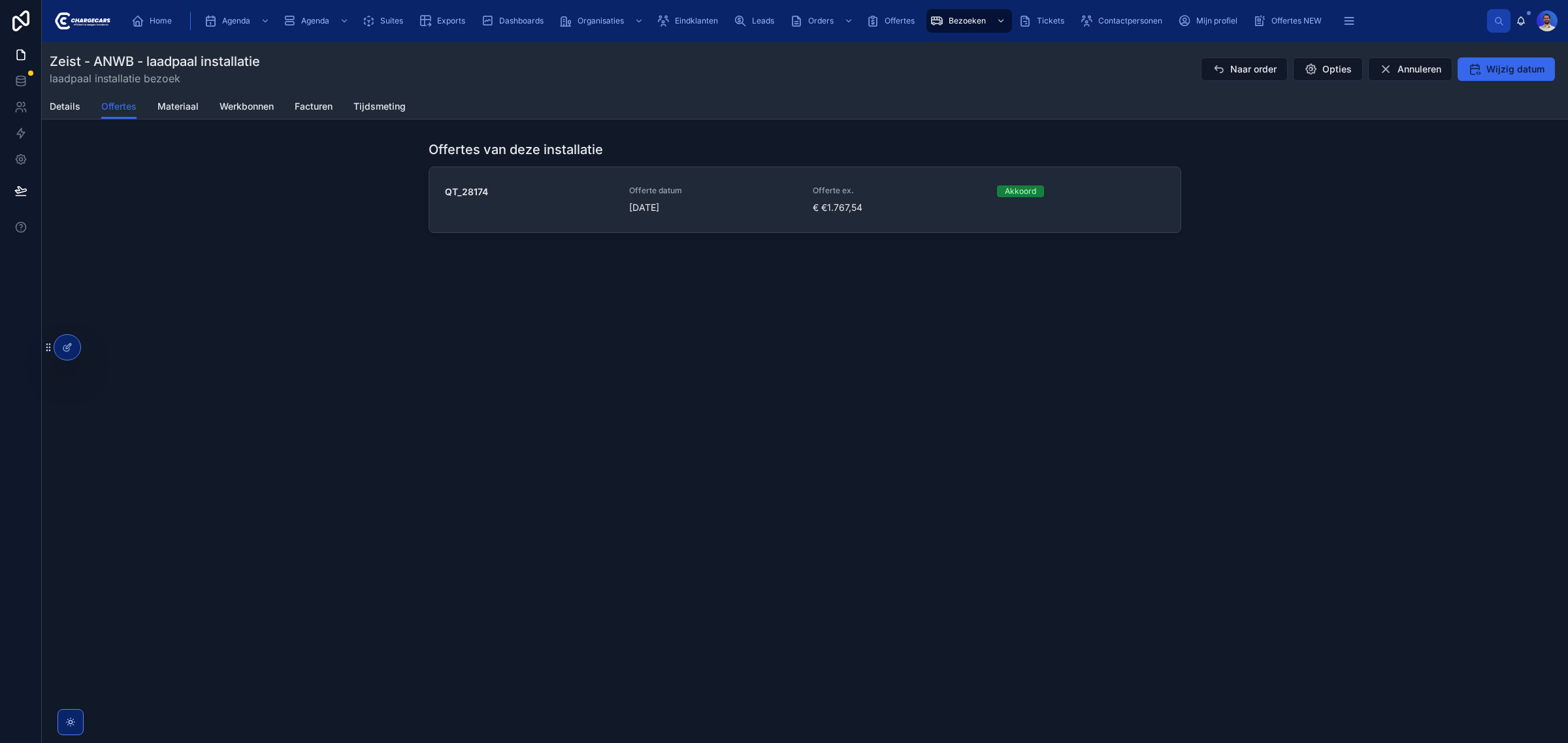
click at [606, 210] on div "QT_28174" at bounding box center [528, 200] width 168 height 29
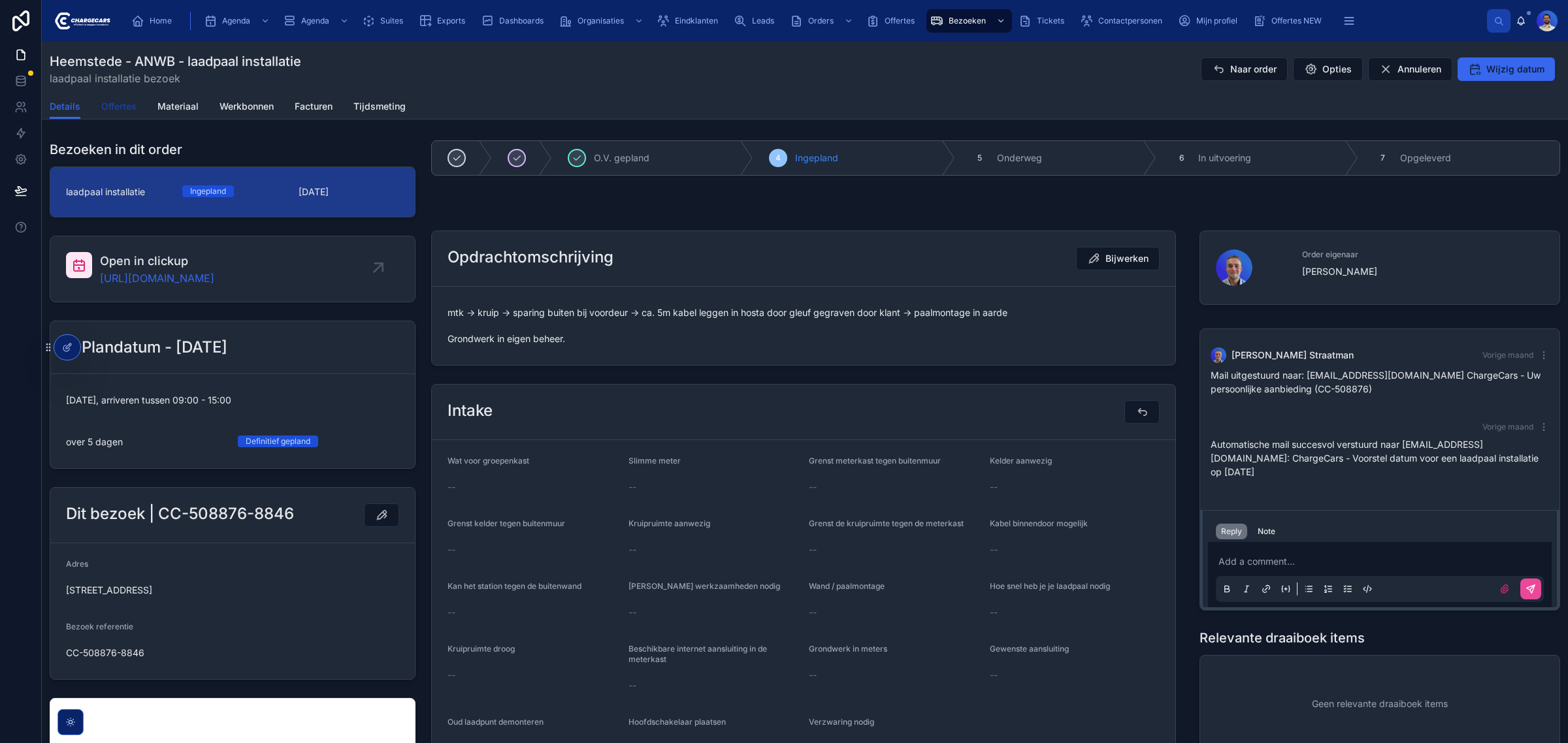
click at [122, 98] on link "Offertes" at bounding box center [118, 107] width 35 height 26
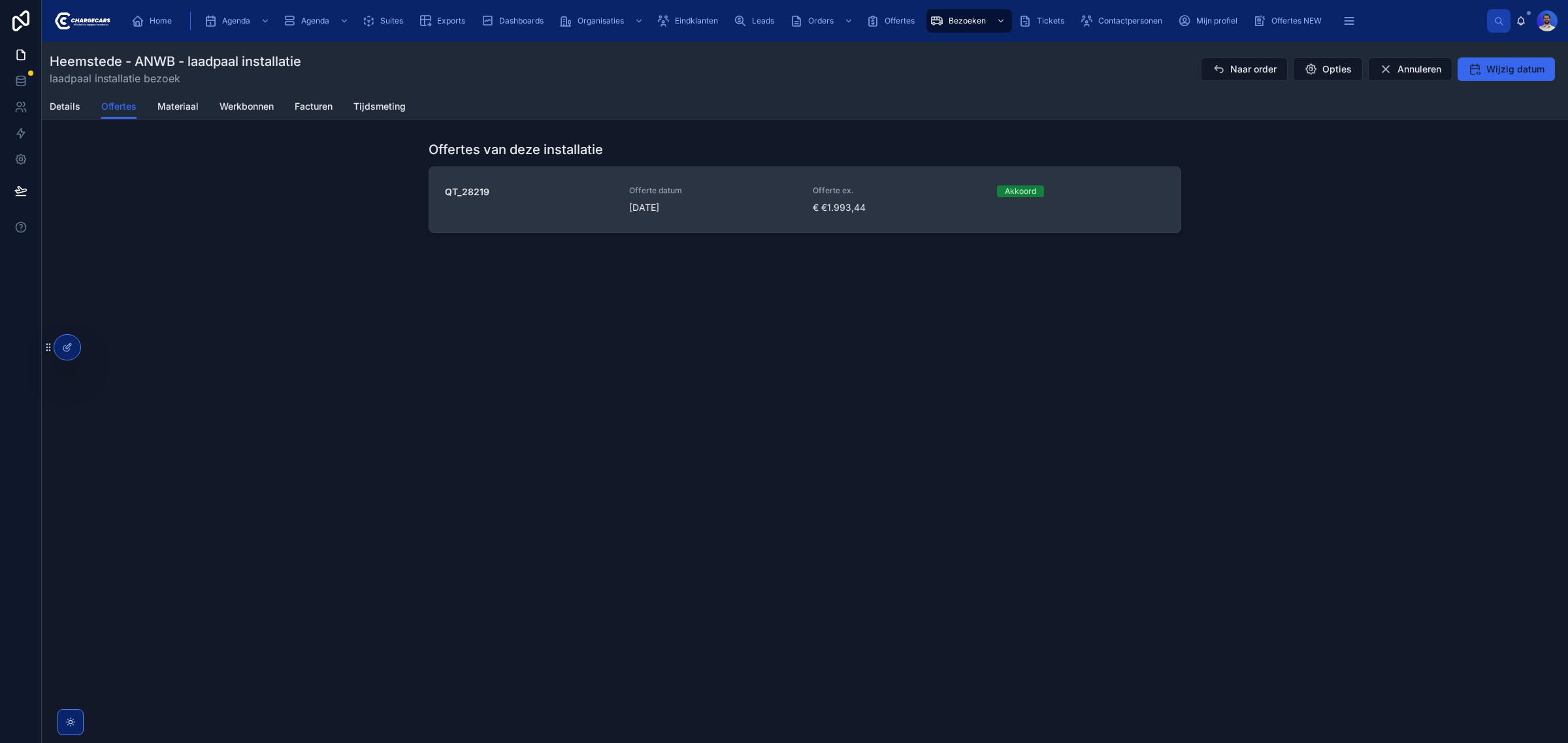
click at [717, 206] on span "[DATE]" at bounding box center [713, 208] width 168 height 13
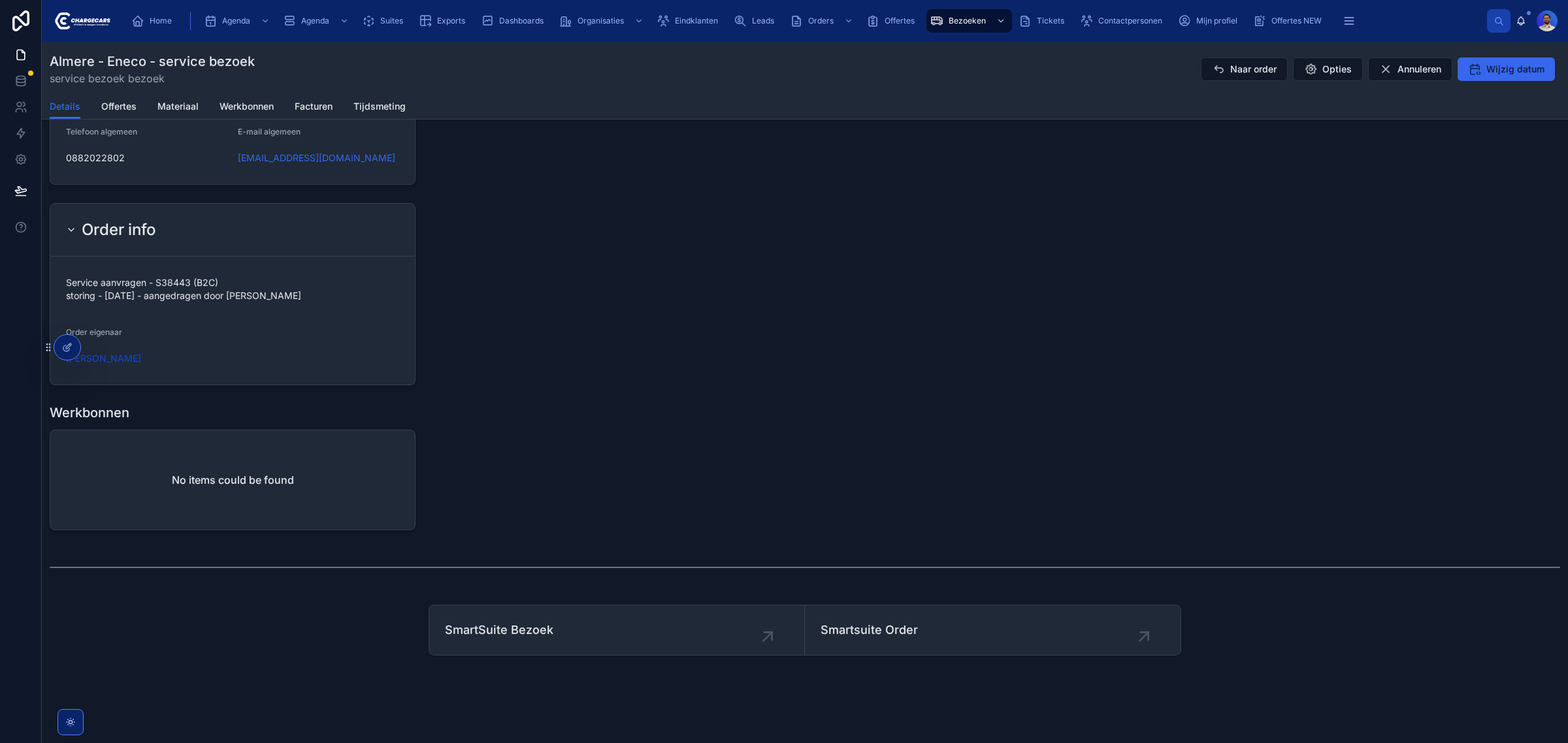
scroll to position [1188, 0]
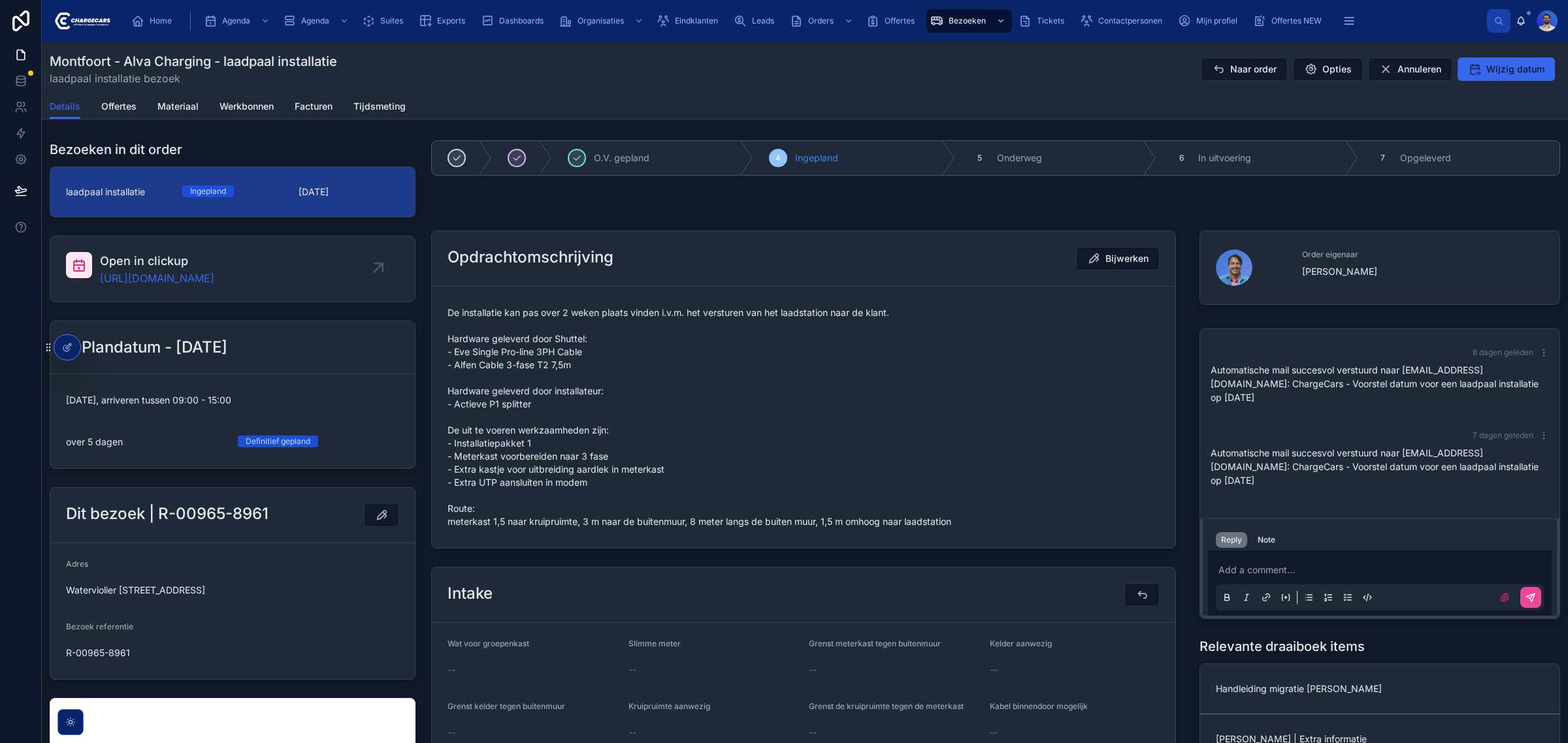
click at [501, 443] on span "De installatie kan pas over 2 weken plaats vinden i.v.m. het versturen van het …" at bounding box center [803, 417] width 712 height 222
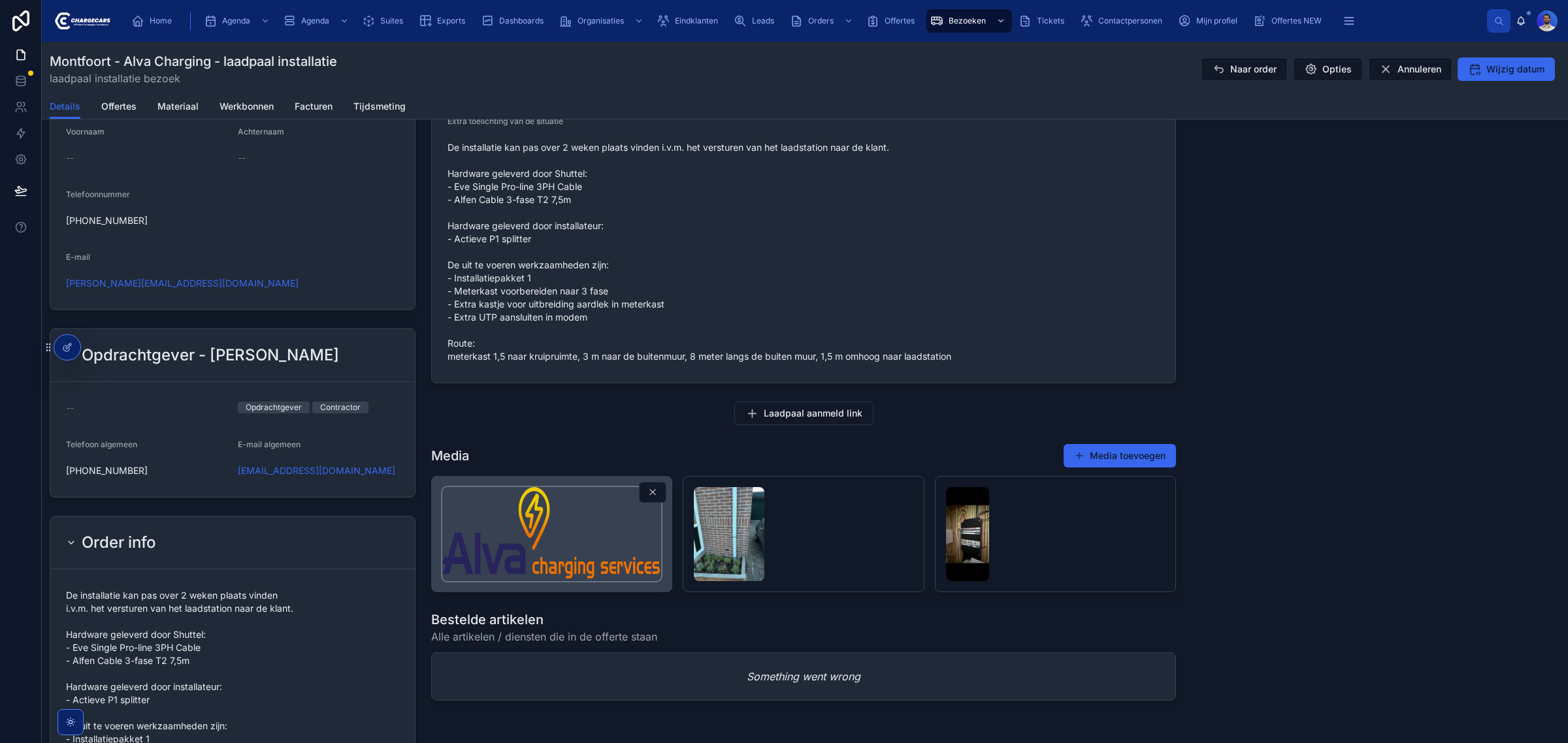
scroll to position [979, 0]
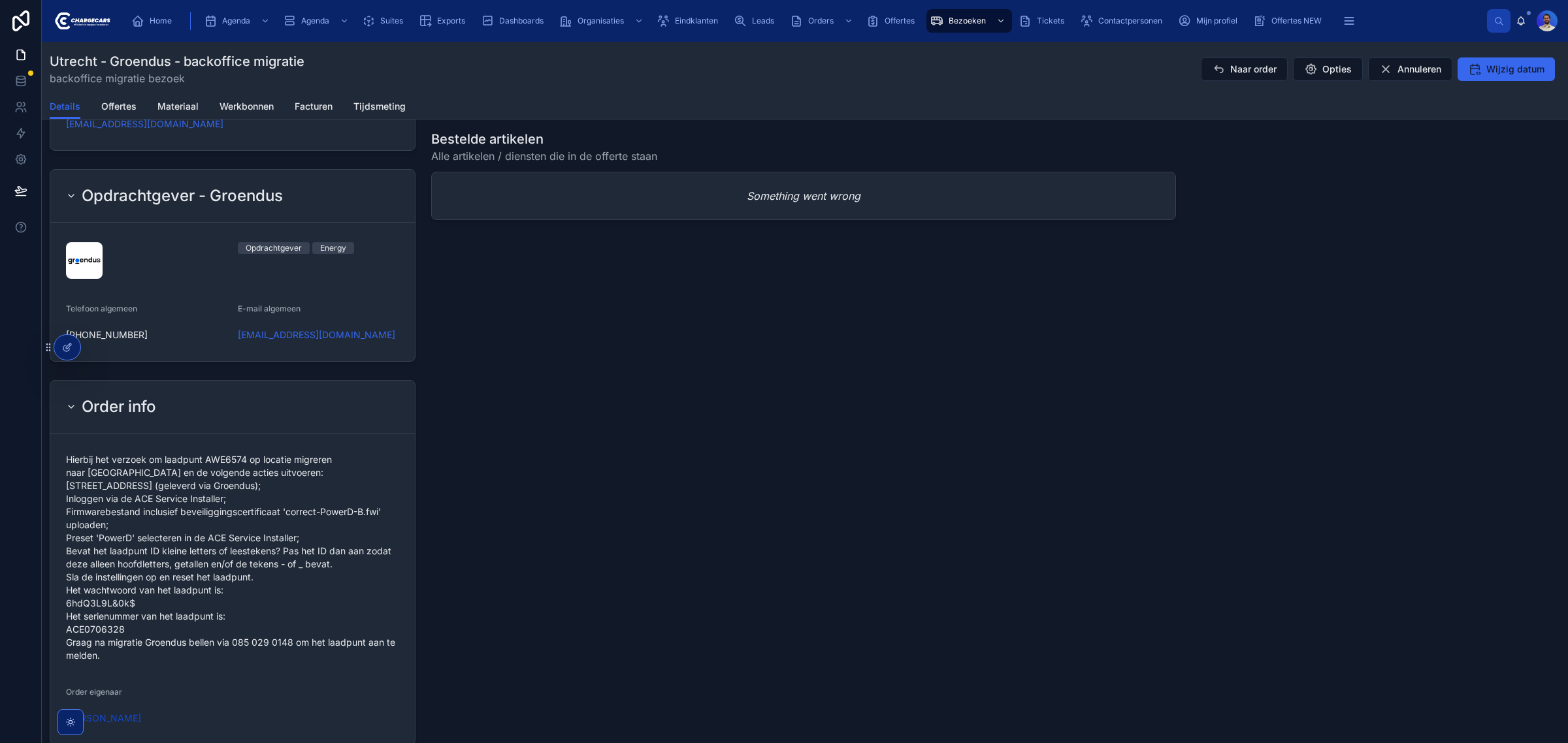
scroll to position [1143, 0]
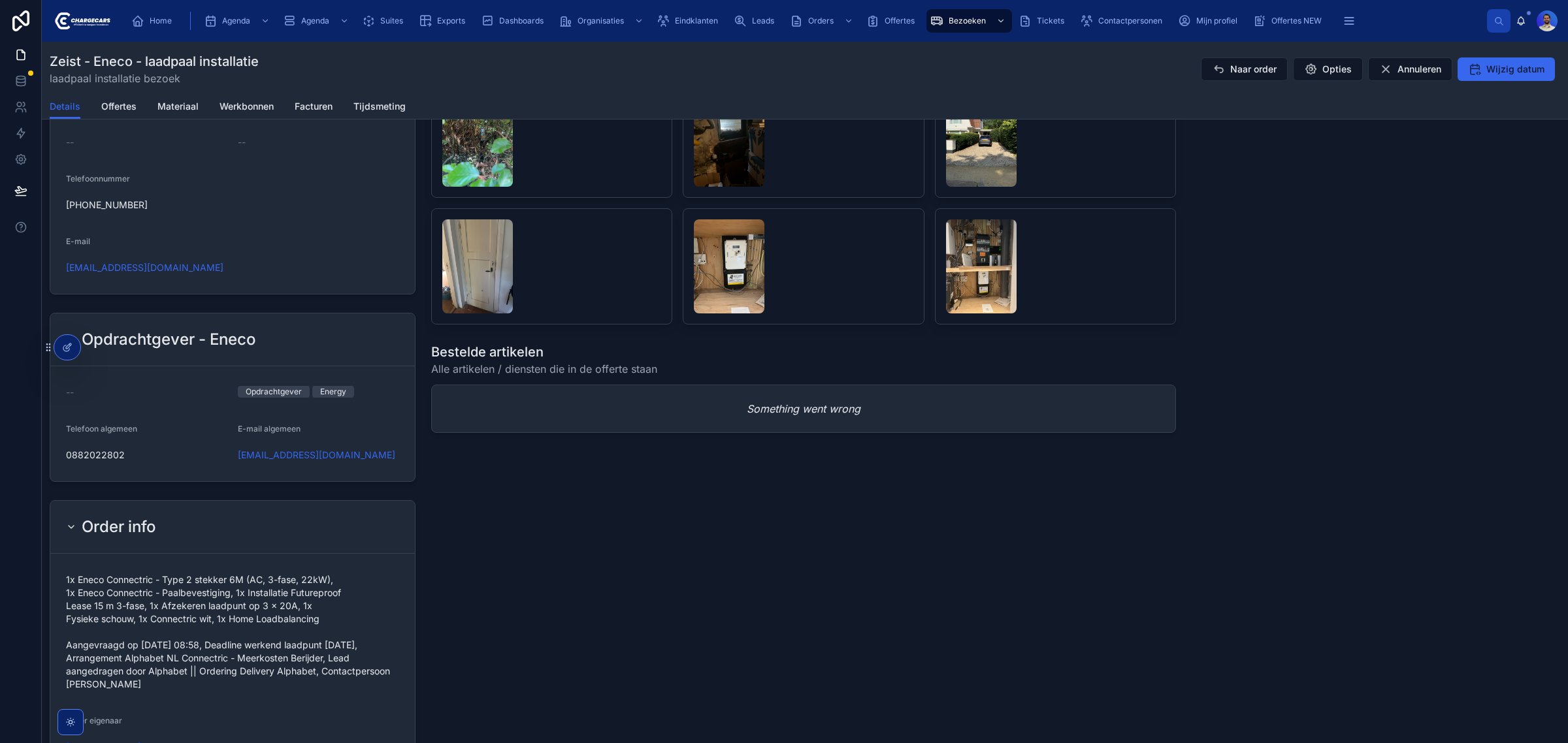
scroll to position [898, 0]
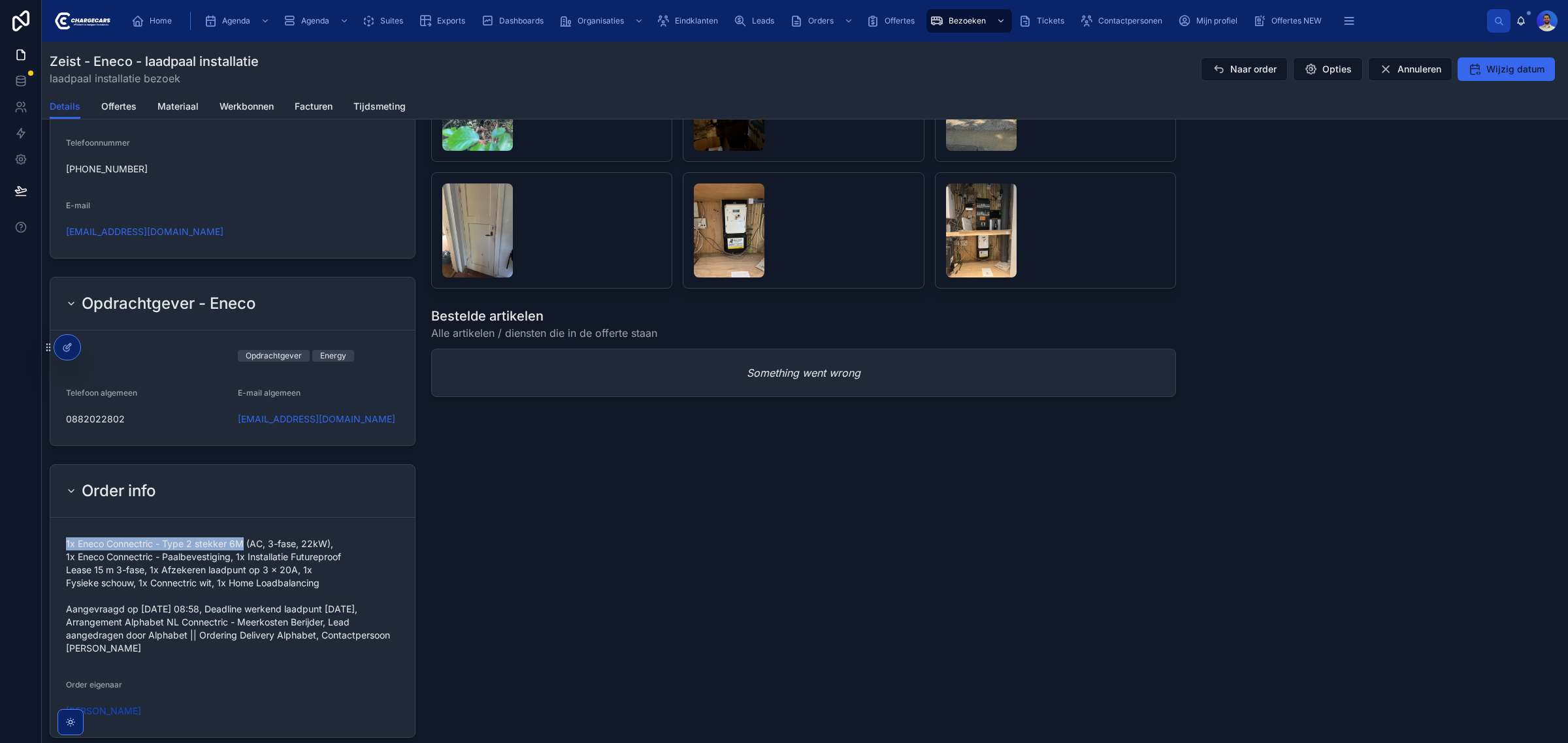
click at [243, 545] on form "1x Eneco Connectric - Type 2 stekker 6M (AC, 3-fase, 22kW), 1x Eneco Connectric…" at bounding box center [232, 627] width 364 height 220
drag, startPoint x: 243, startPoint y: 543, endPoint x: 54, endPoint y: 540, distance: 189.0
click at [54, 540] on form "1x Eneco Connectric - Type 2 stekker 6M (AC, 3-fase, 22kW), 1x Eneco Connectric…" at bounding box center [232, 627] width 364 height 220
copy span "1x Eneco Connectric - Type 2 stekker 6M"
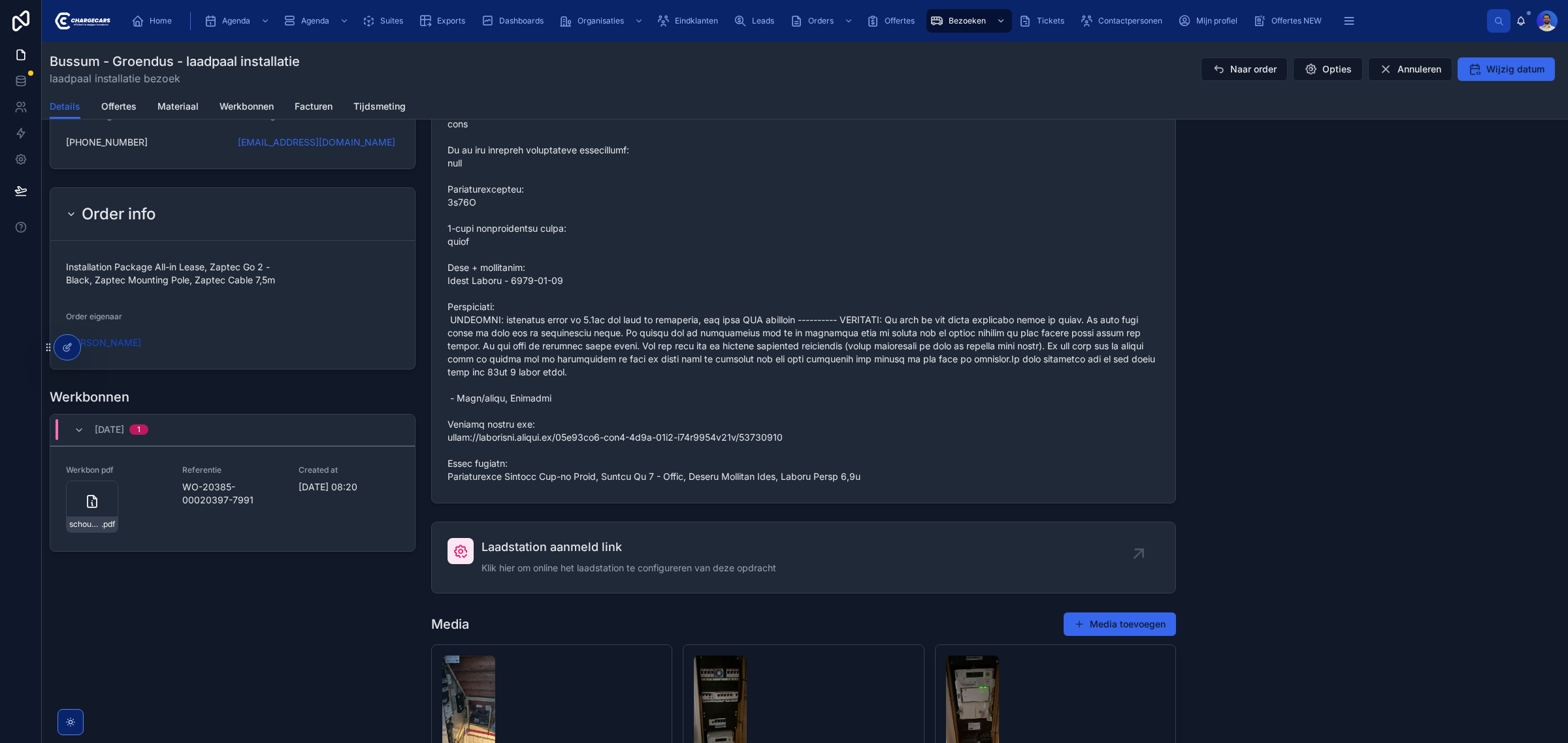
scroll to position [1306, 0]
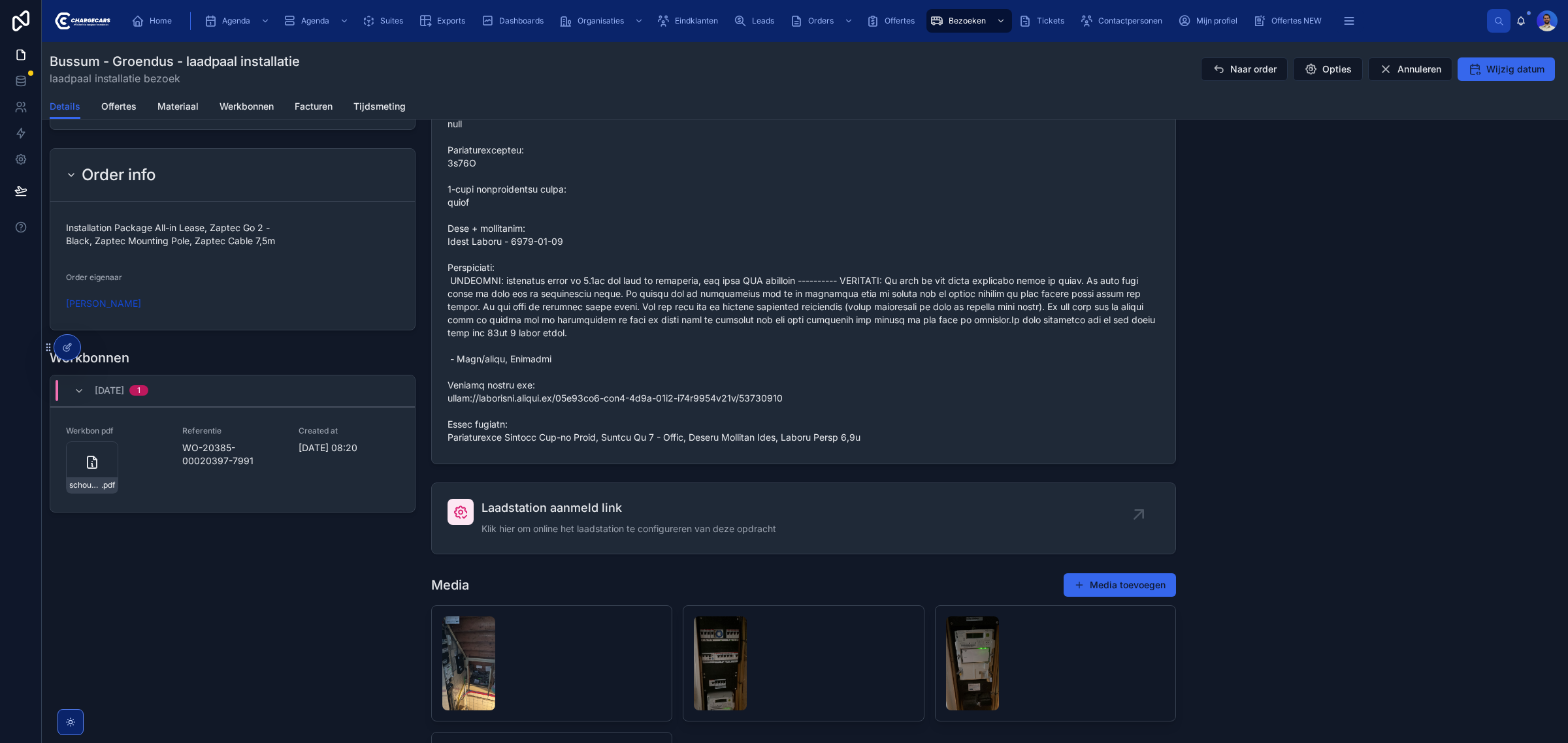
click at [653, 444] on span at bounding box center [803, 176] width 712 height 535
drag, startPoint x: 863, startPoint y: 452, endPoint x: 592, endPoint y: 455, distance: 271.0
click at [592, 444] on span at bounding box center [803, 176] width 712 height 535
copy span "Zaptec Go 2 - Black, Zaptec Mounting Pole, Zaptec Cable 7,5m"
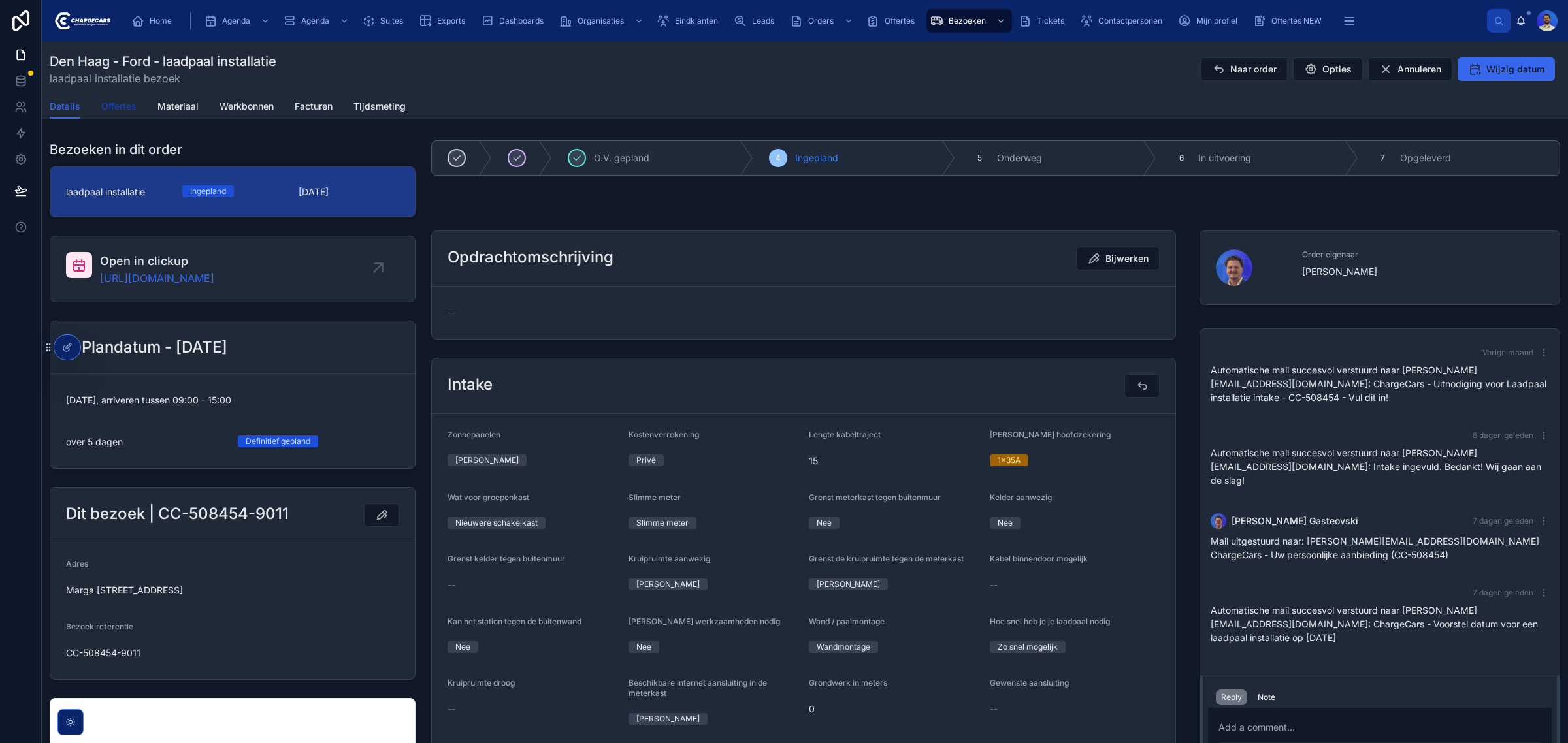
click at [125, 100] on span "Offertes" at bounding box center [118, 107] width 35 height 13
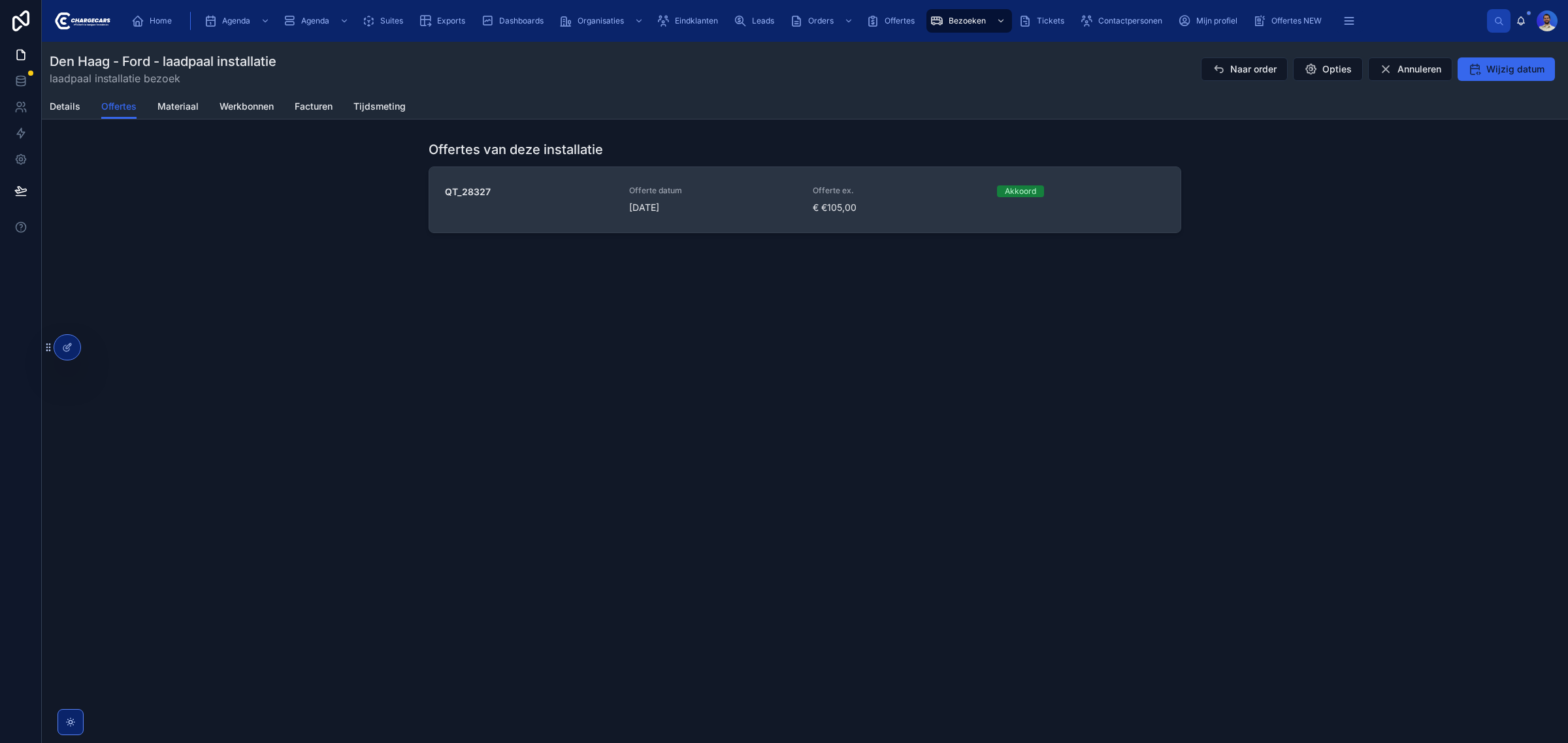
click at [596, 199] on div "QT_28327" at bounding box center [528, 200] width 168 height 29
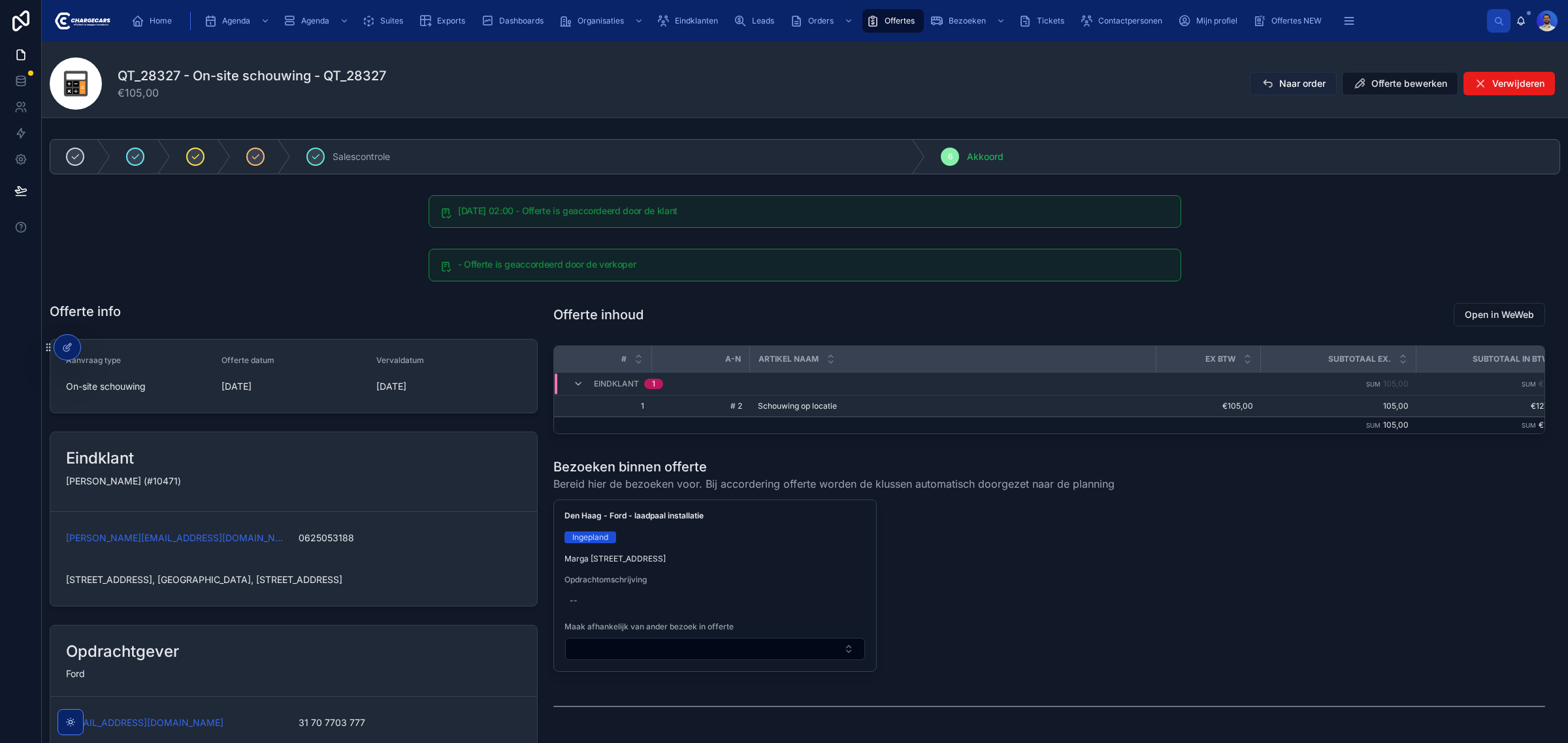
click at [1261, 82] on icon at bounding box center [1267, 84] width 13 height 13
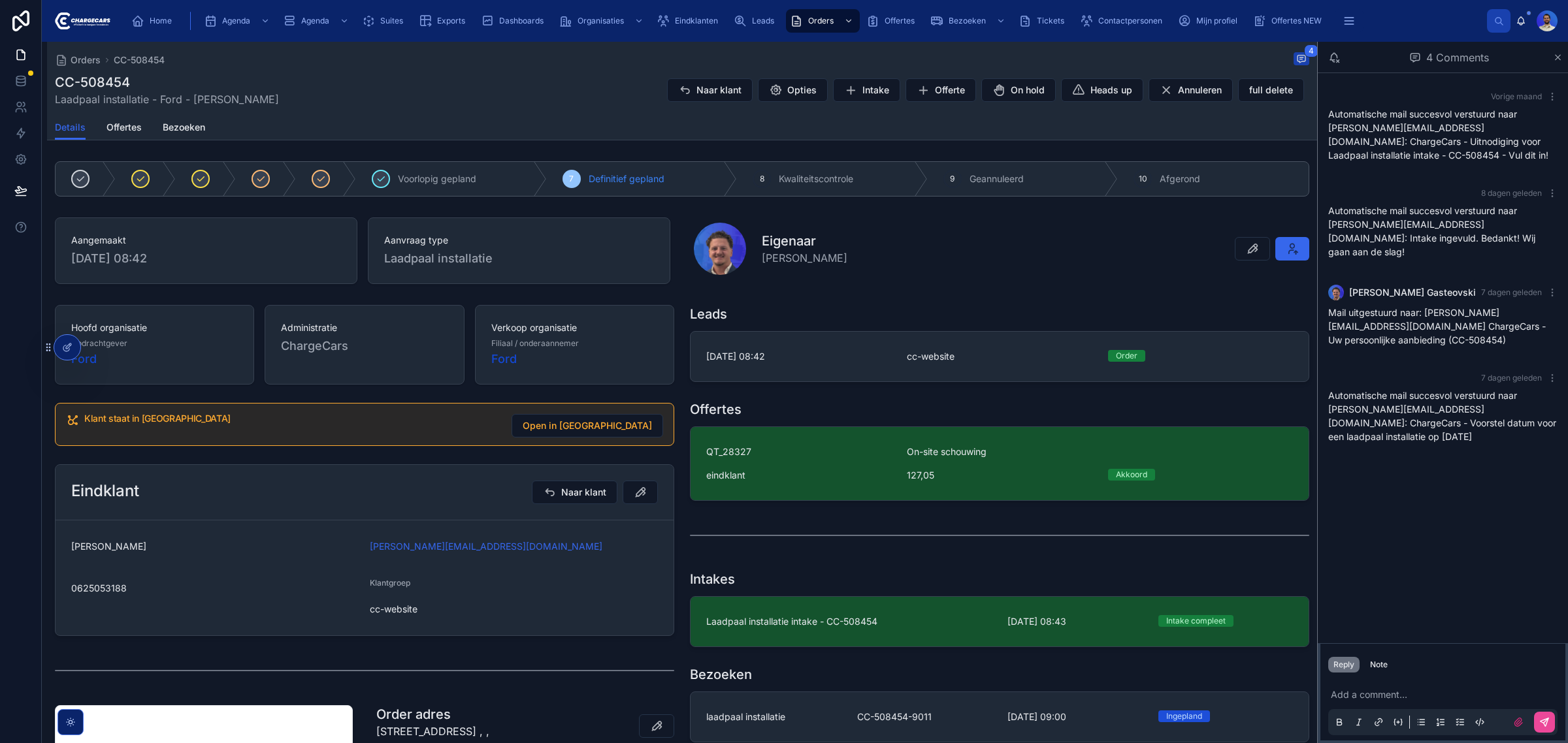
scroll to position [482, 0]
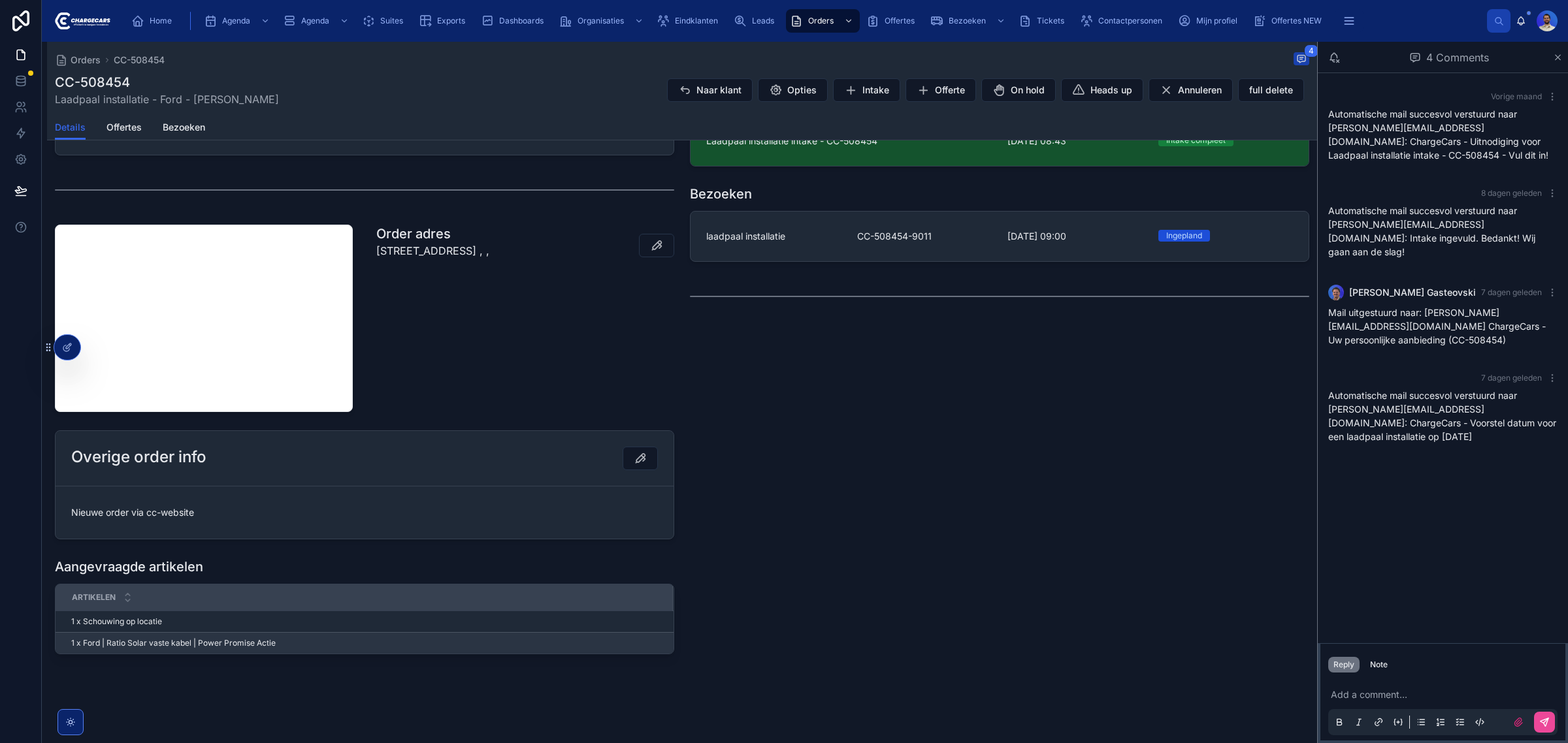
click at [140, 636] on td "1 x Ford | Ratio Solar vaste kabel | Power Promise Actie 1 x Ford | Ratio Solar…" at bounding box center [364, 643] width 616 height 21
click at [109, 636] on td "1 x Ford | Ratio Solar vaste kabel | Power Promise Actie 1 x Ford | Ratio Solar…" at bounding box center [364, 643] width 616 height 21
click at [188, 641] on span "1 x Ford | Ratio Solar vaste kabel | Power Promise Actie" at bounding box center [173, 643] width 205 height 11
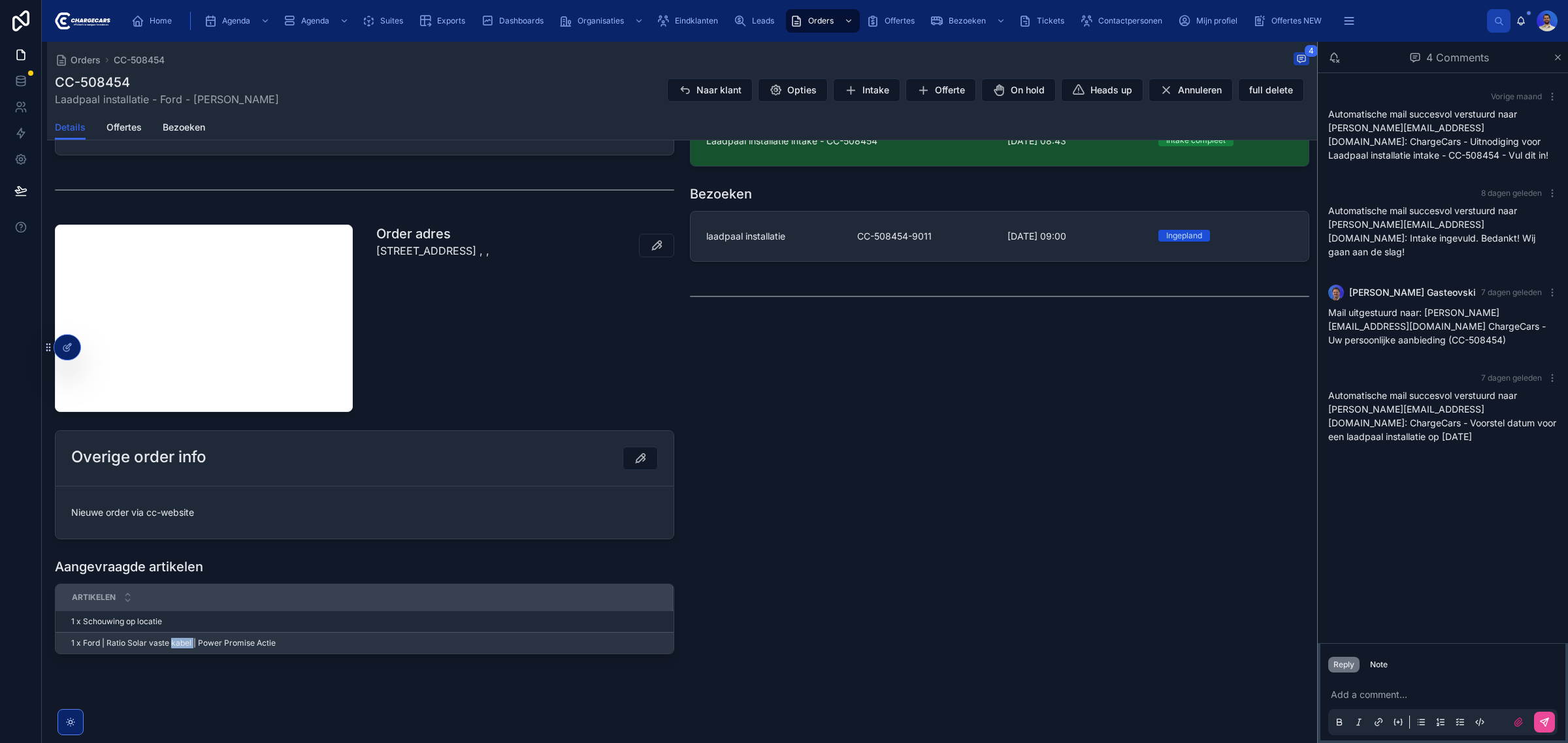
click at [188, 641] on span "1 x Ford | Ratio Solar vaste kabel | Power Promise Actie" at bounding box center [173, 643] width 205 height 11
click at [1019, 510] on div "Leads [DATE] 08:42 cc-website Order Offertes QT_28327 On-site schouwing eindkla…" at bounding box center [999, 239] width 635 height 840
click at [162, 644] on span "1 x Ford | Ratio Solar vaste kabel | Power Promise Actie" at bounding box center [173, 643] width 205 height 11
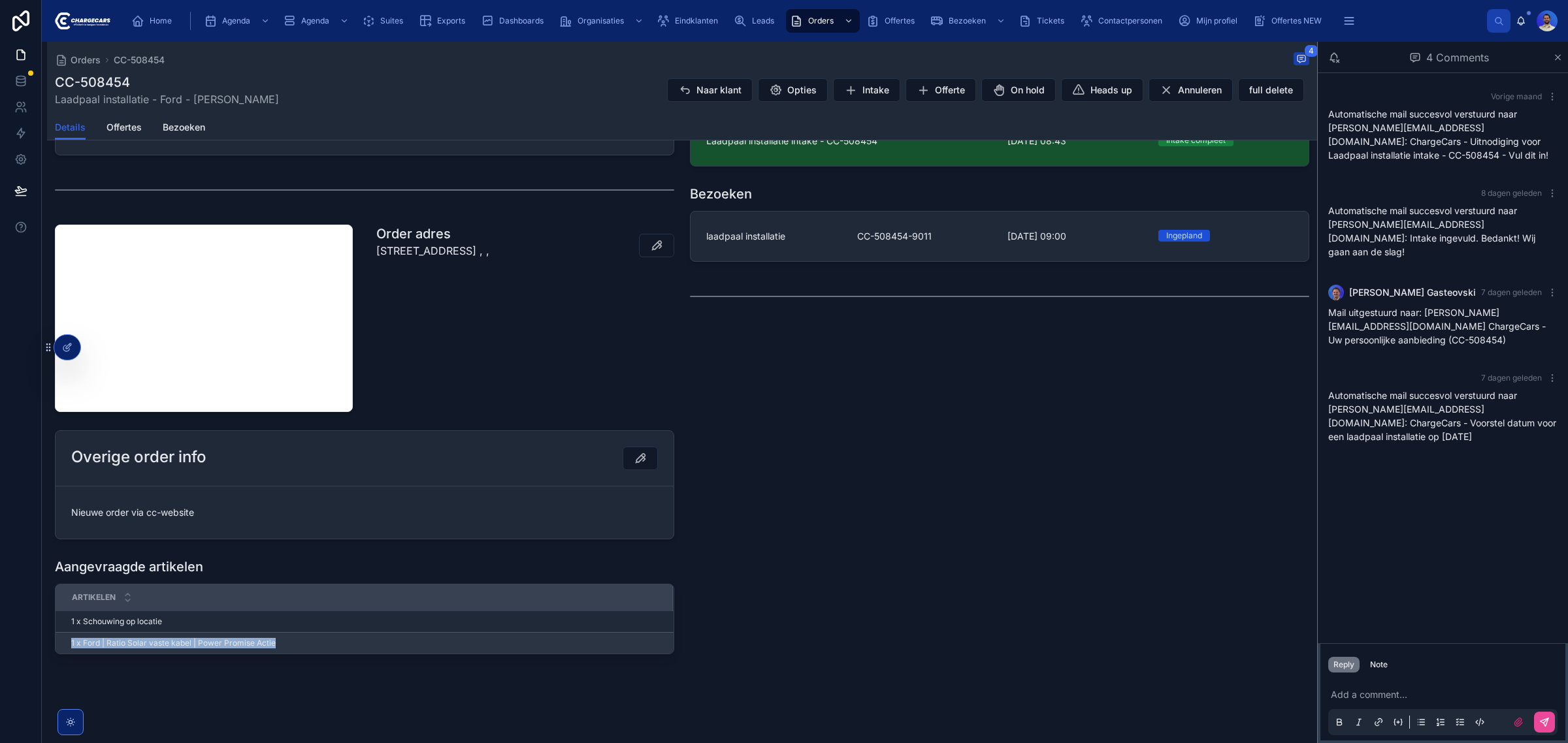
click at [162, 644] on span "1 x Ford | Ratio Solar vaste kabel | Power Promise Actie" at bounding box center [173, 643] width 205 height 11
click at [1176, 510] on div "Leads [DATE] 08:42 cc-website Order Offertes QT_28327 On-site schouwing eindkla…" at bounding box center [999, 239] width 635 height 840
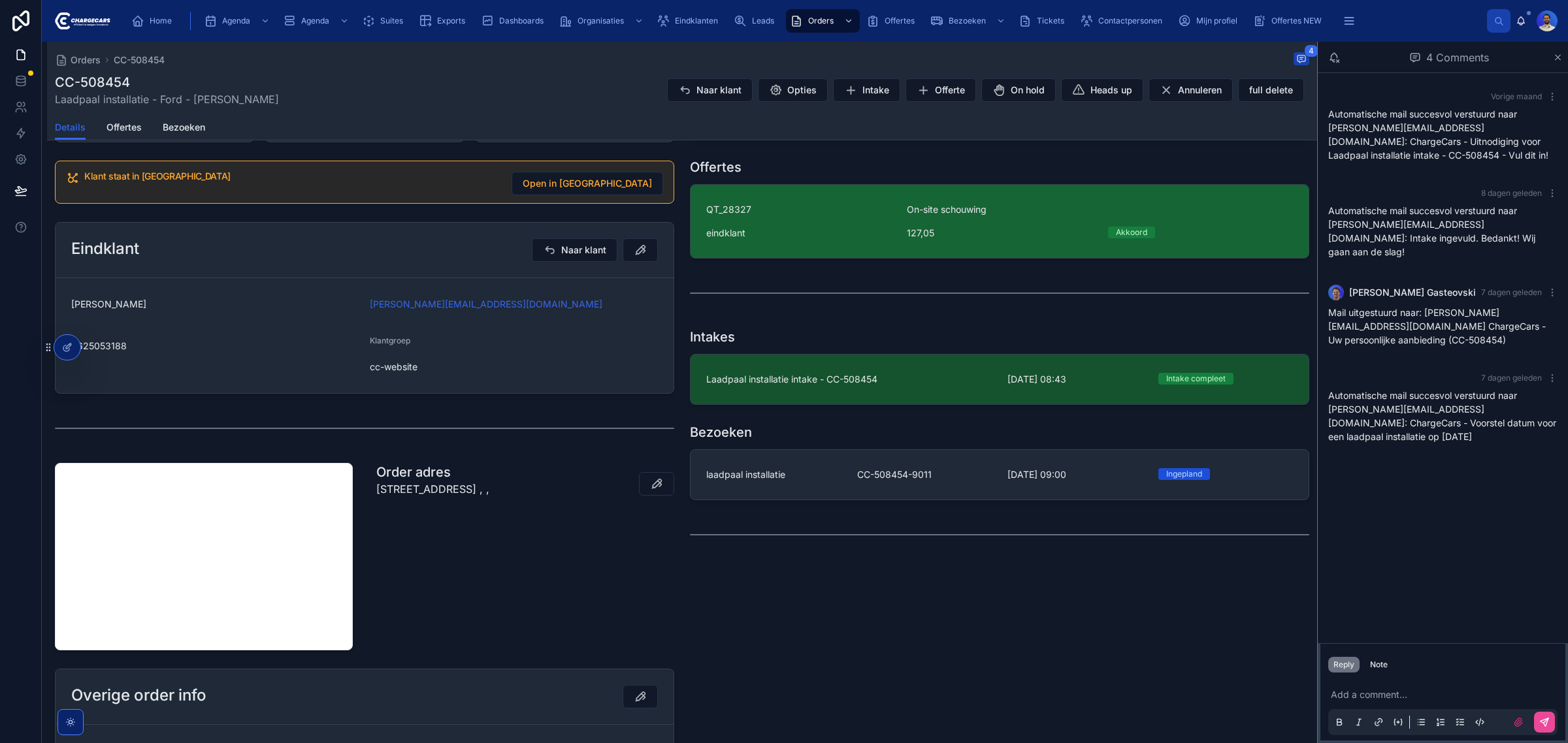
scroll to position [245, 0]
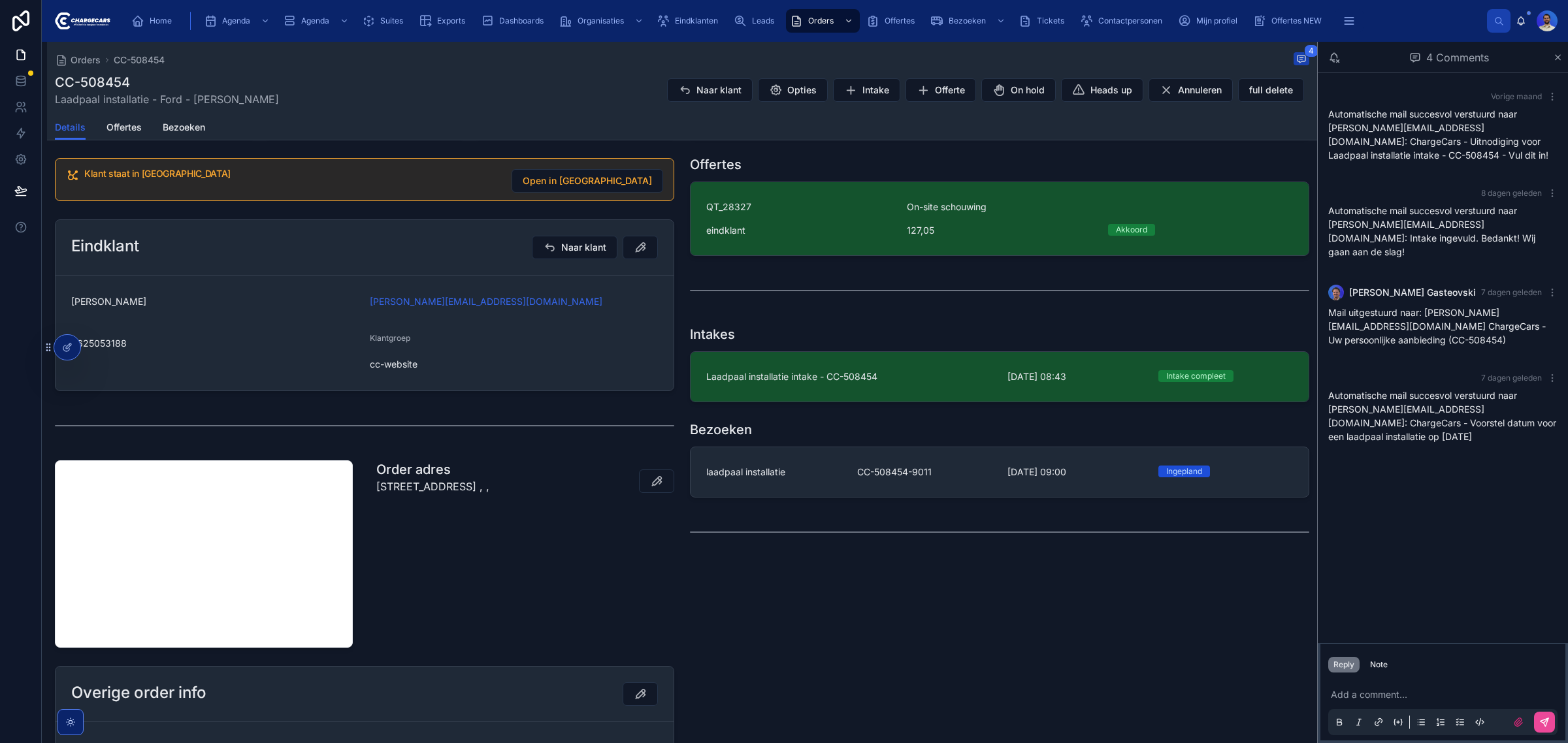
click at [1418, 703] on div "Add a comment..." at bounding box center [1443, 708] width 229 height 55
click at [1387, 661] on div "Note" at bounding box center [1378, 664] width 18 height 11
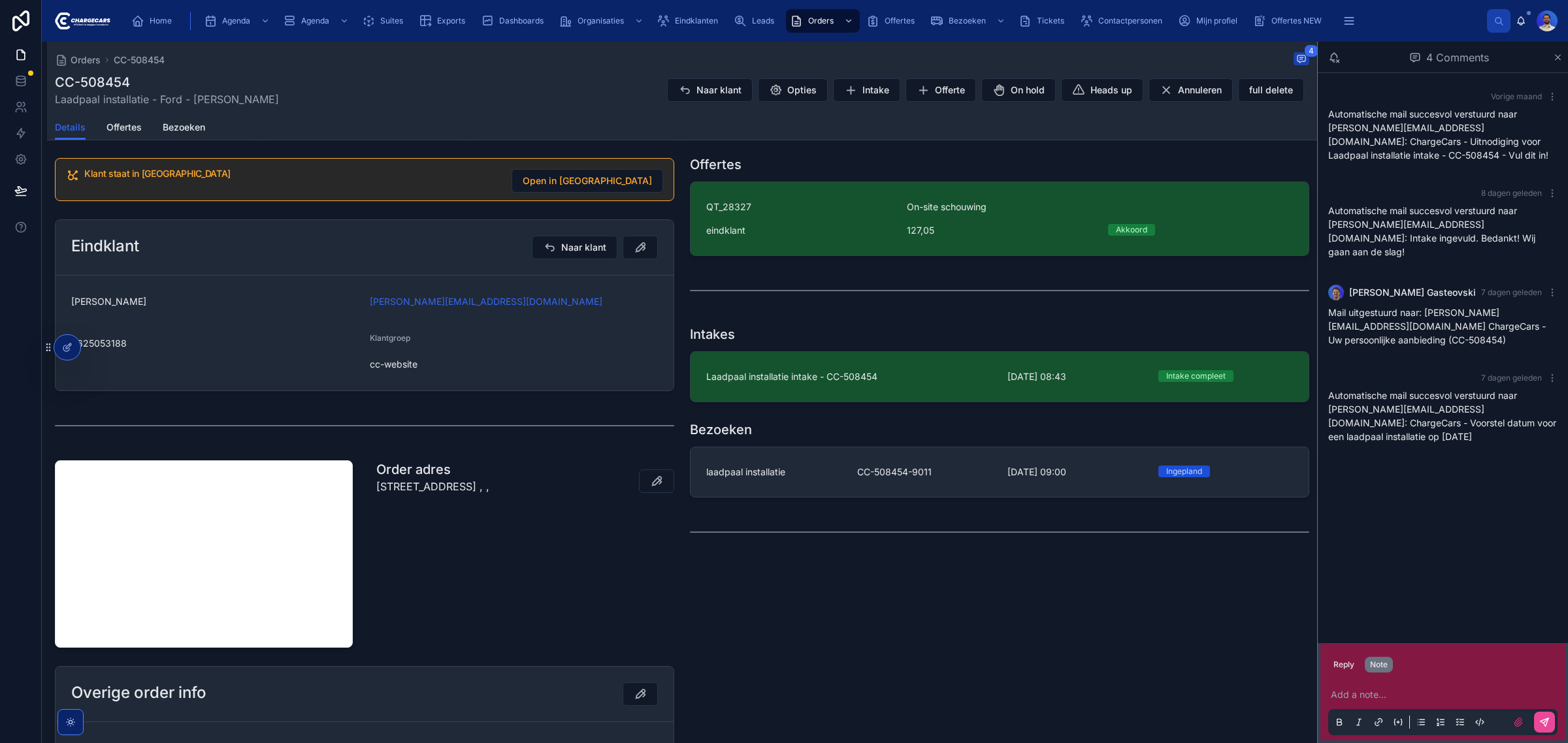
click at [1389, 694] on p at bounding box center [1445, 695] width 229 height 13
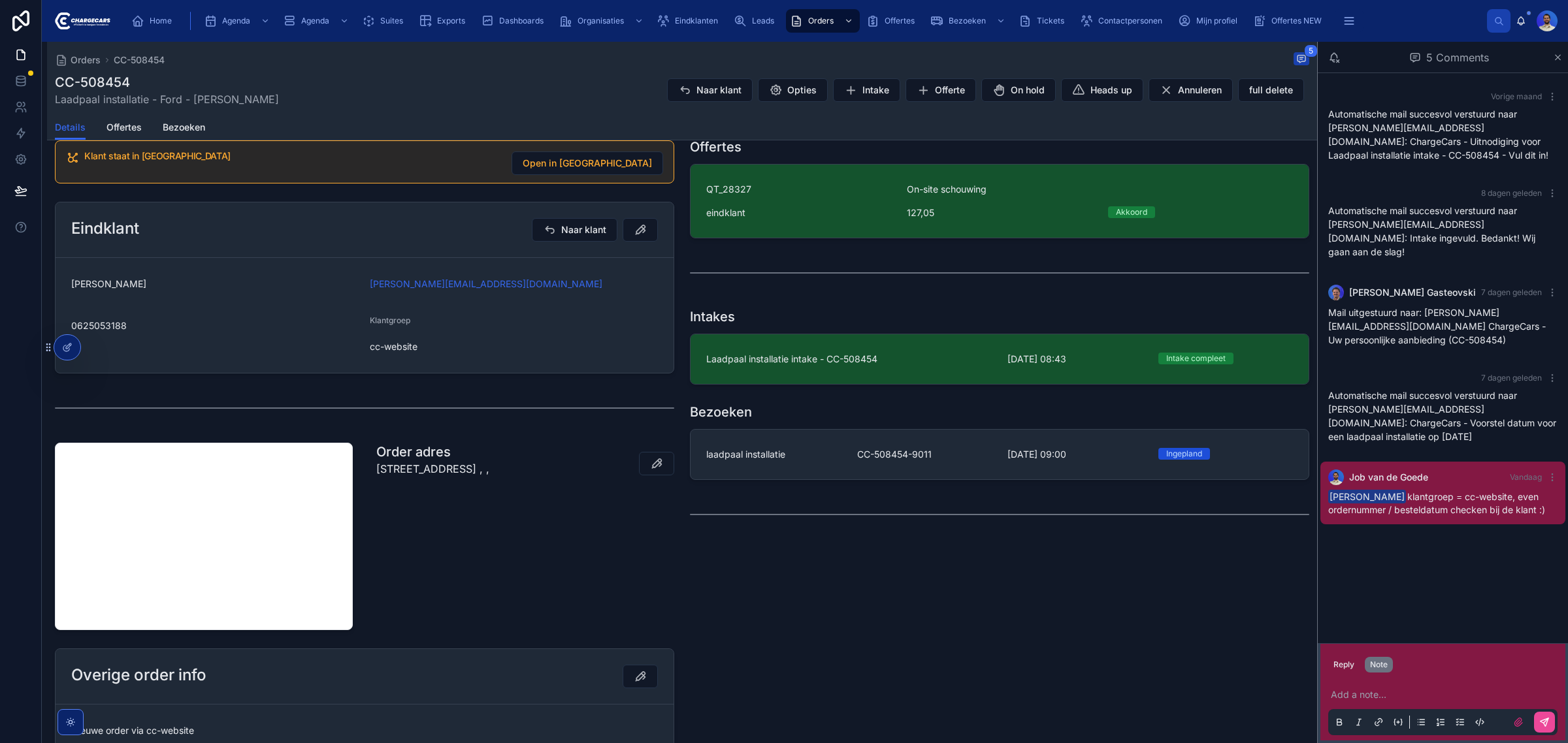
scroll to position [326, 0]
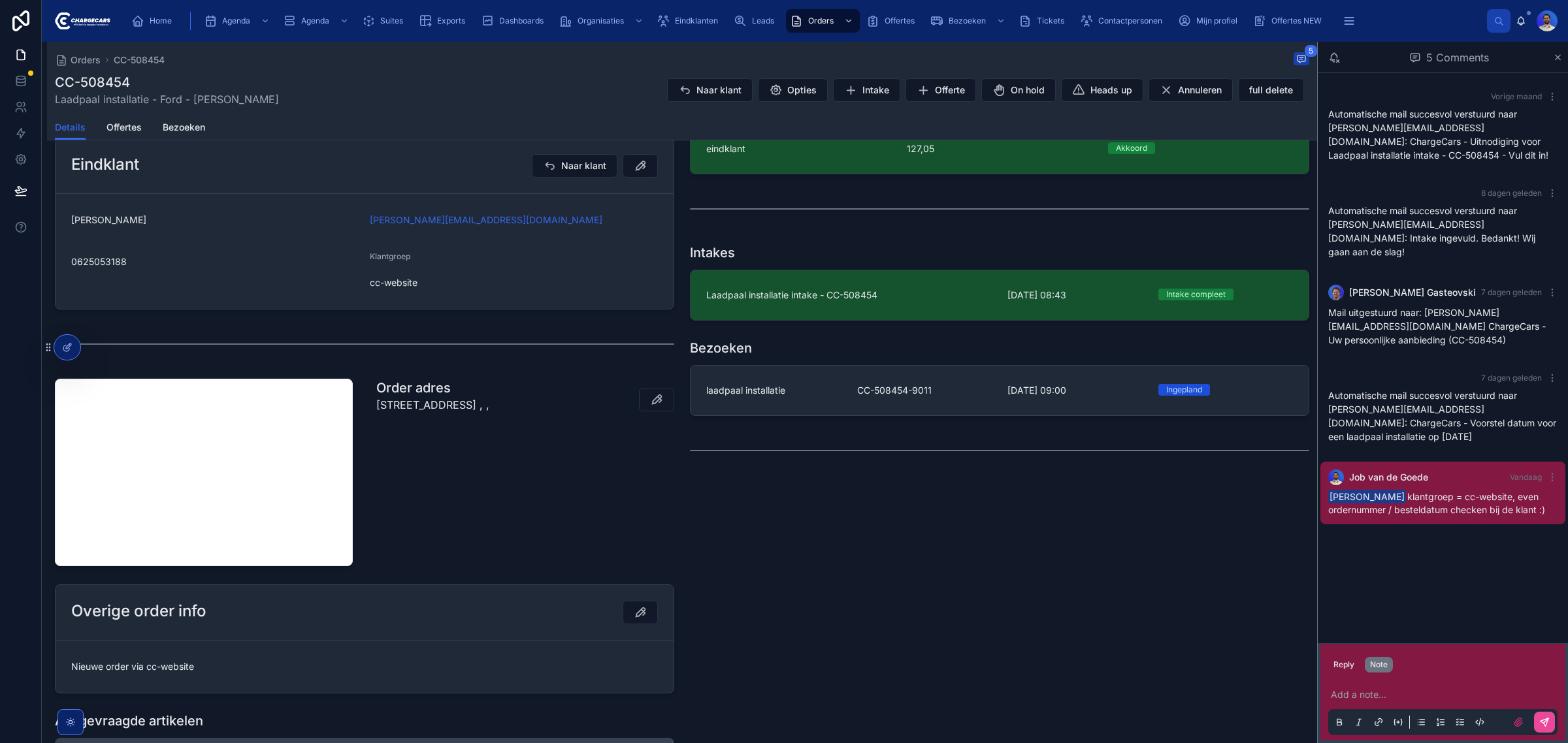
click at [410, 413] on p "[STREET_ADDRESS] , ," at bounding box center [432, 405] width 113 height 16
click at [465, 413] on p "Marga Klompestraat 27, 65e3cf65c05452e2ee74efbd, 2552 HLK, Den Haag, Netherland…" at bounding box center [432, 405] width 113 height 16
click at [455, 413] on p "Marga Klompestraat 27, 65e3cf65c05452e2ee74efbd, 2552 HLK, Den Haag, Netherland…" at bounding box center [432, 405] width 113 height 16
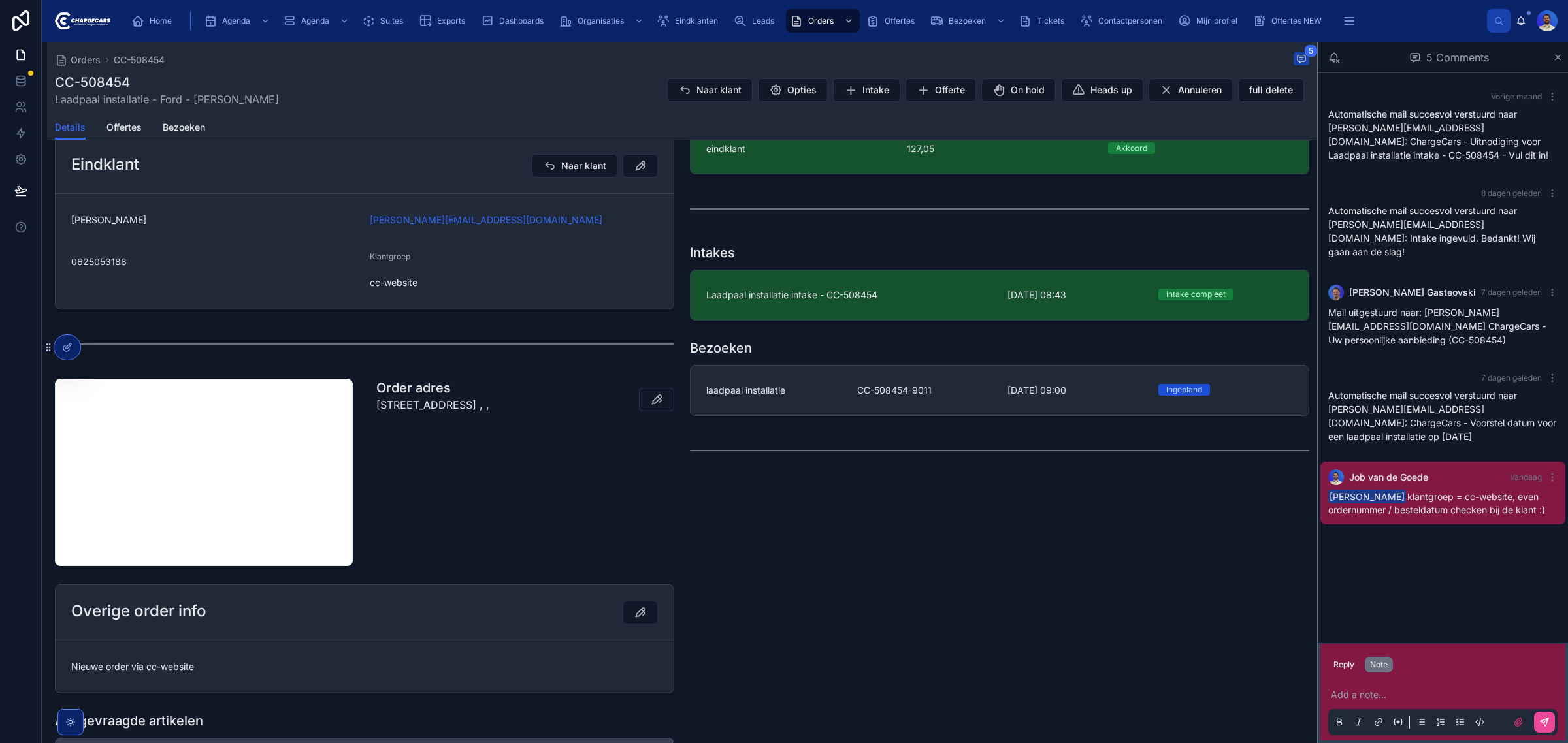
click at [455, 413] on p "Marga Klompestraat 27, 65e3cf65c05452e2ee74efbd, 2552 HLK, Den Haag, Netherland…" at bounding box center [432, 405] width 113 height 16
click at [421, 413] on p "Marga Klompestraat 27, 65e3cf65c05452e2ee74efbd, 2552 HLK, Den Haag, Netherland…" at bounding box center [432, 405] width 113 height 16
click at [1370, 701] on p at bounding box center [1445, 695] width 229 height 13
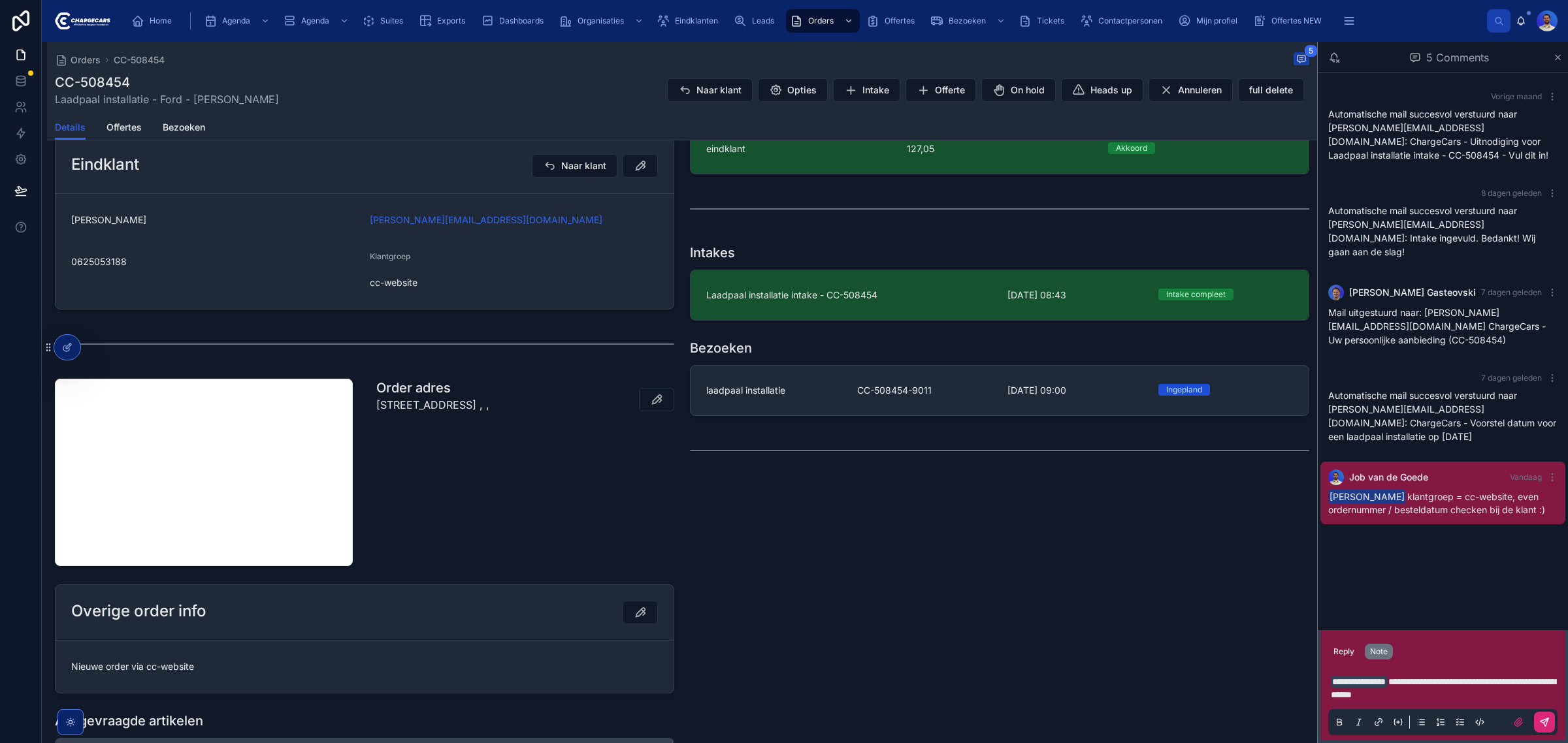
click at [1543, 722] on icon at bounding box center [1544, 722] width 11 height 11
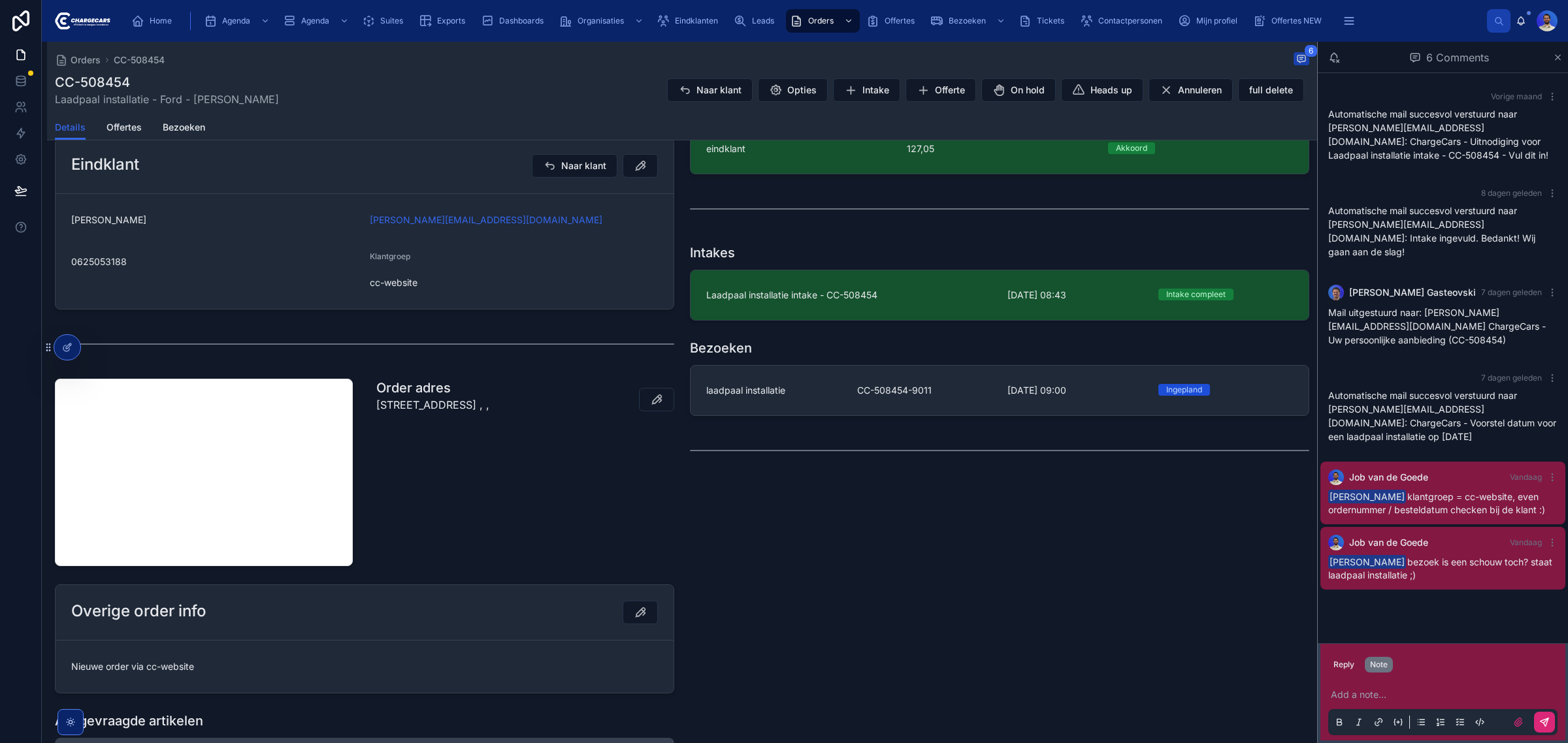
click at [442, 413] on p "Marga Klompestraat 27, 65e3cf65c05452e2ee74efbd, 2552 HLK, Den Haag, Netherland…" at bounding box center [432, 405] width 113 height 16
click at [420, 413] on p "Marga Klompestraat 27, 65e3cf65c05452e2ee74efbd, 2552 HLK, Den Haag, Netherland…" at bounding box center [432, 405] width 113 height 16
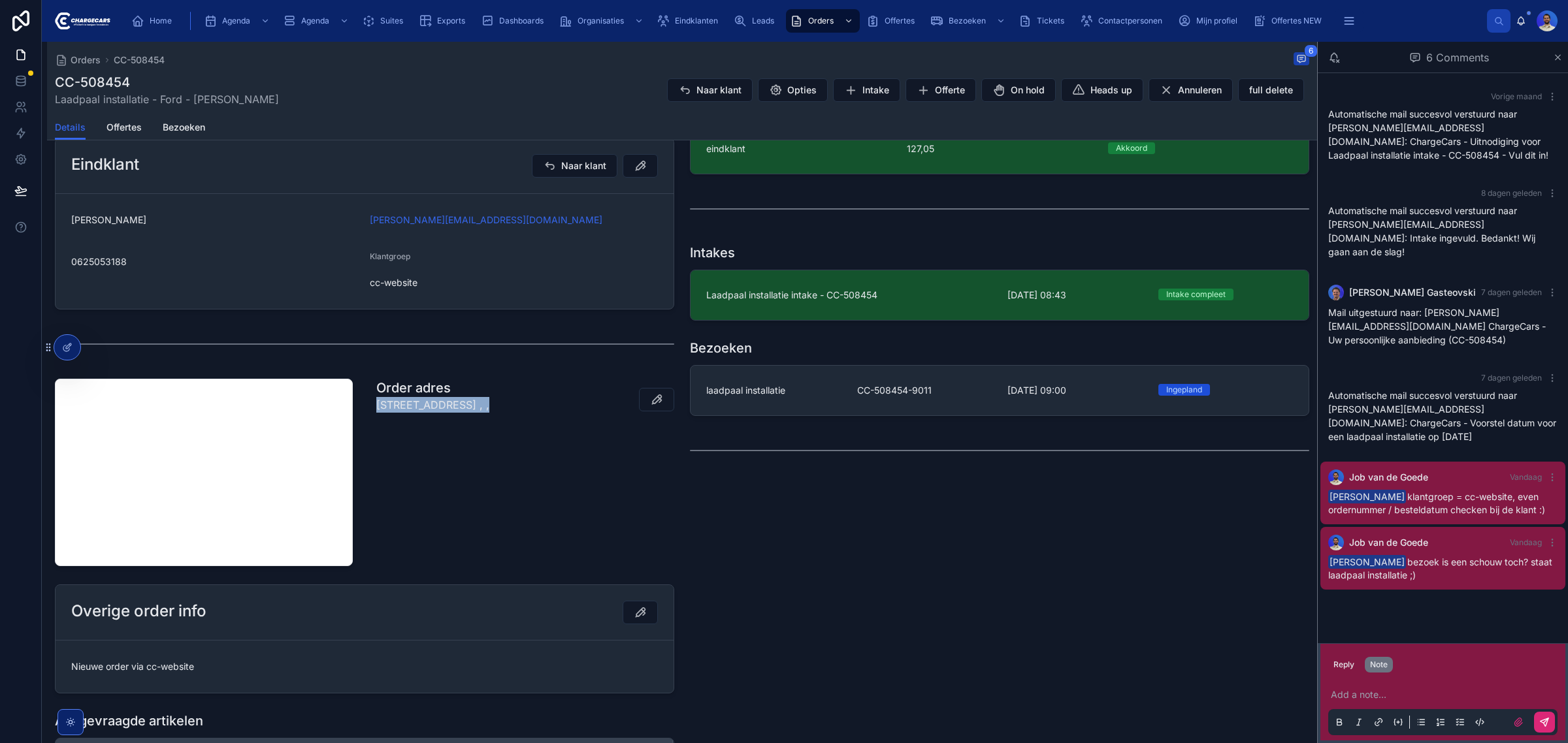
click at [452, 413] on p "Marga Klompestraat 27, 65e3cf65c05452e2ee74efbd, 2552 HLK, Den Haag, Netherland…" at bounding box center [432, 405] width 113 height 16
click at [436, 413] on p "Marga Klompestraat 27, 65e3cf65c05452e2ee74efbd, 2552 HLK, Den Haag, Netherland…" at bounding box center [432, 405] width 113 height 16
click at [397, 413] on p "Marga Klompestraat 27, 65e3cf65c05452e2ee74efbd, 2552 HLK, Den Haag, Netherland…" at bounding box center [432, 405] width 113 height 16
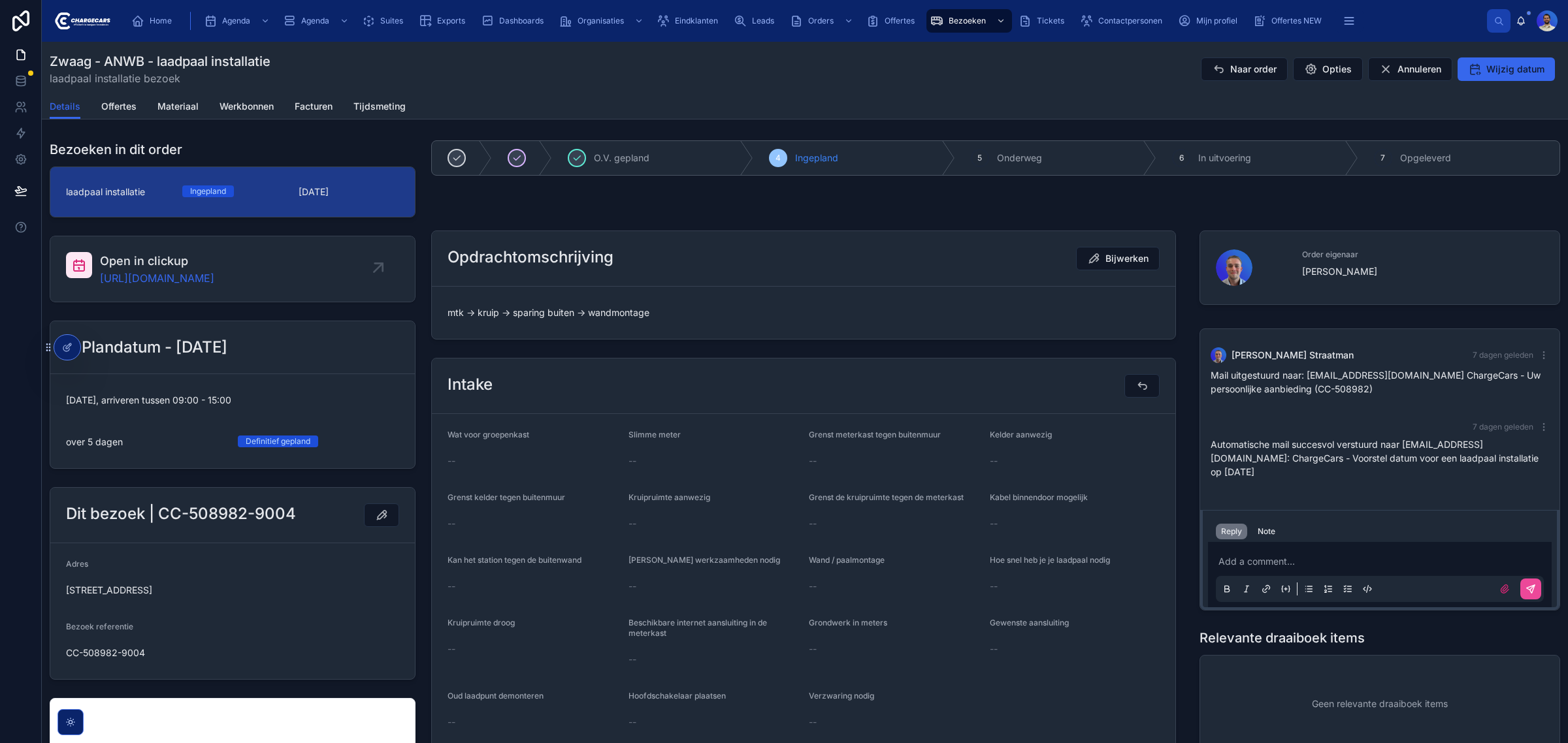
click at [99, 106] on div "Details Offertes Materiaal Werkbonnen Facturen Tijdsmeting" at bounding box center [804, 106] width 1510 height 25
click at [109, 106] on span "Offertes" at bounding box center [118, 107] width 35 height 13
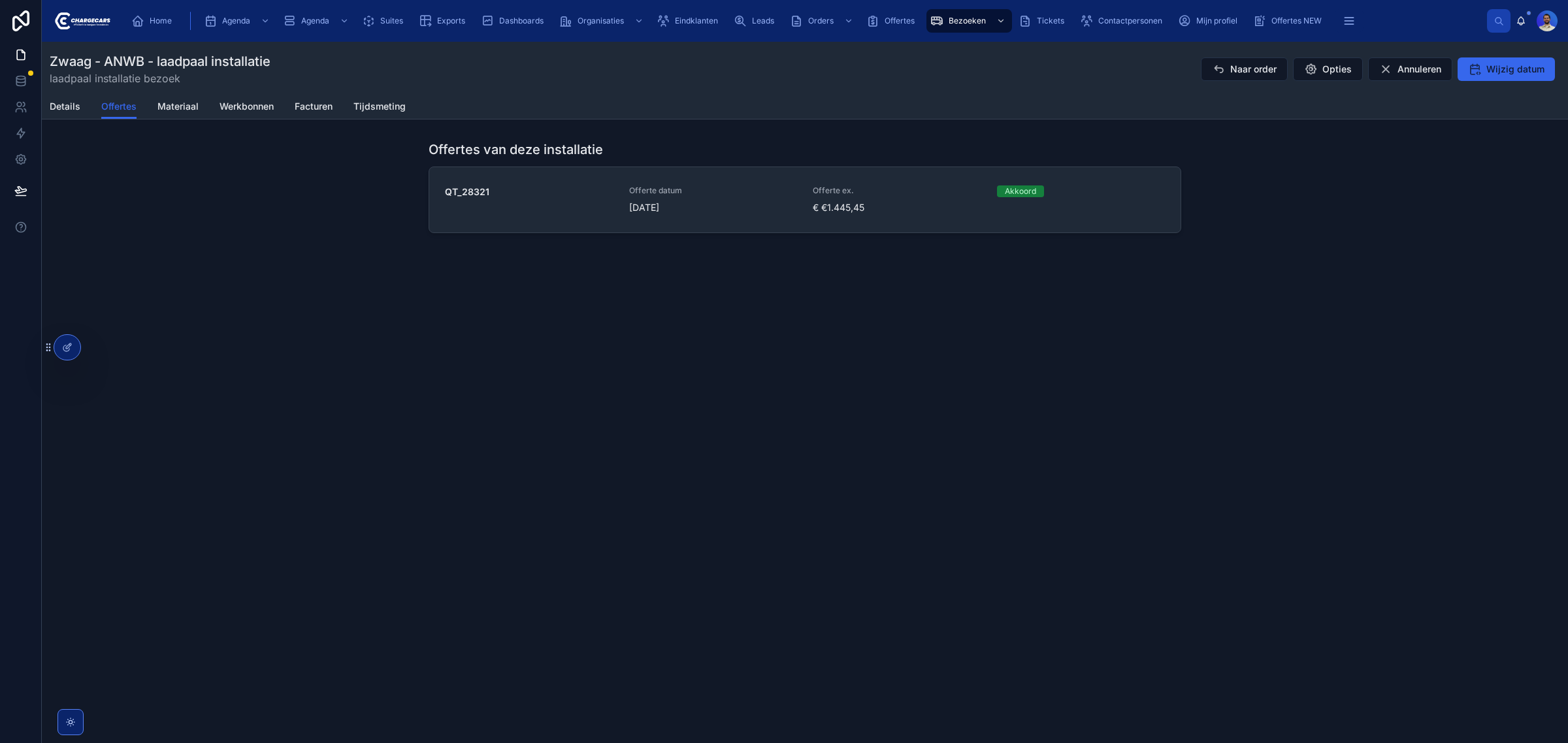
click at [632, 201] on span "2-9-2025" at bounding box center [713, 208] width 168 height 13
click at [56, 106] on span "Details" at bounding box center [64, 107] width 31 height 13
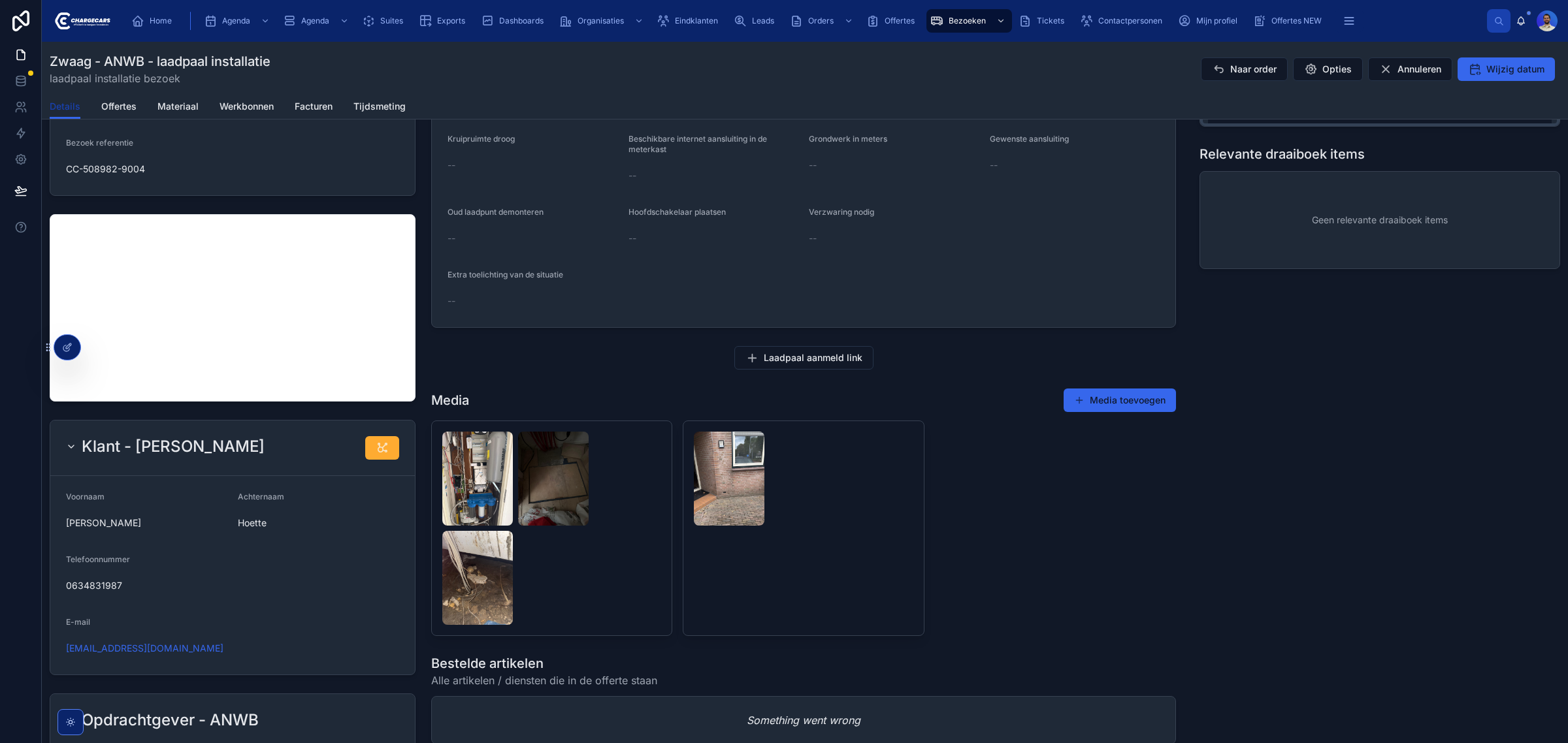
scroll to position [571, 0]
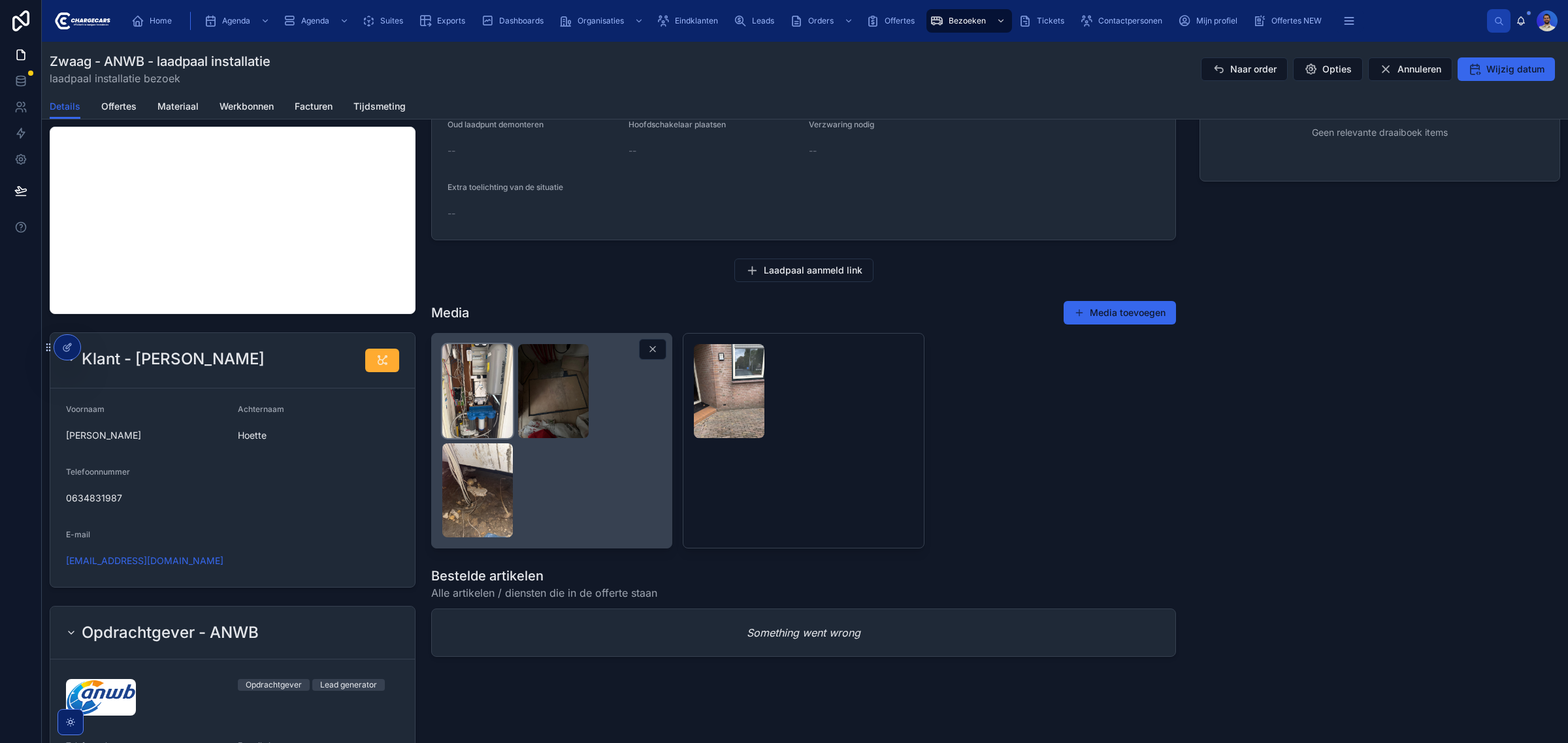
click at [478, 414] on img at bounding box center [478, 391] width 71 height 94
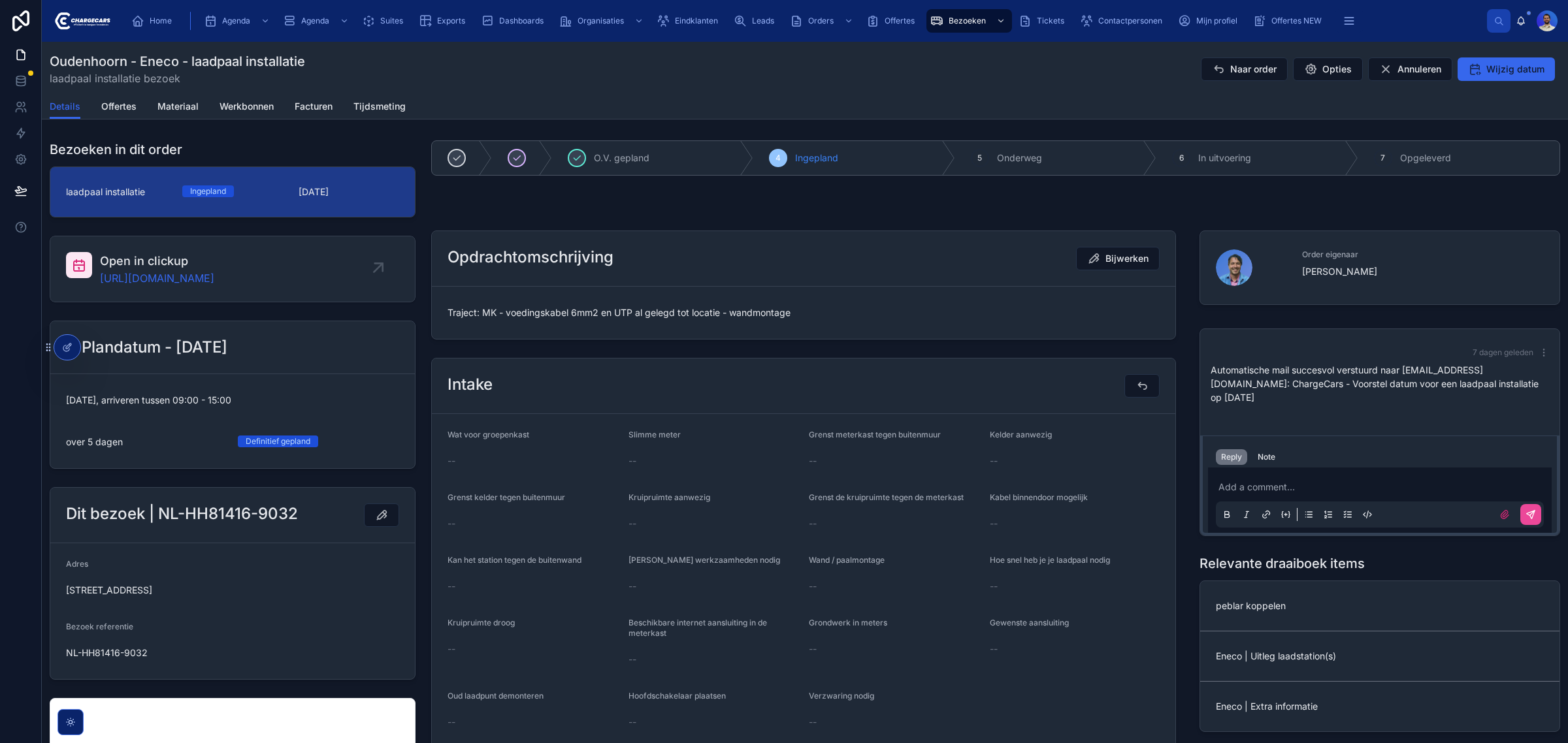
click at [742, 309] on span "Traject: MK - voedingskabel 6mm2 en UTP al gelegd tot locatie - wandmontage" at bounding box center [803, 313] width 712 height 13
click at [504, 291] on form "Traject: MK - voedingskabel 6mm2 en UTP al gelegd tot locatie - wandmontage" at bounding box center [803, 312] width 743 height 52
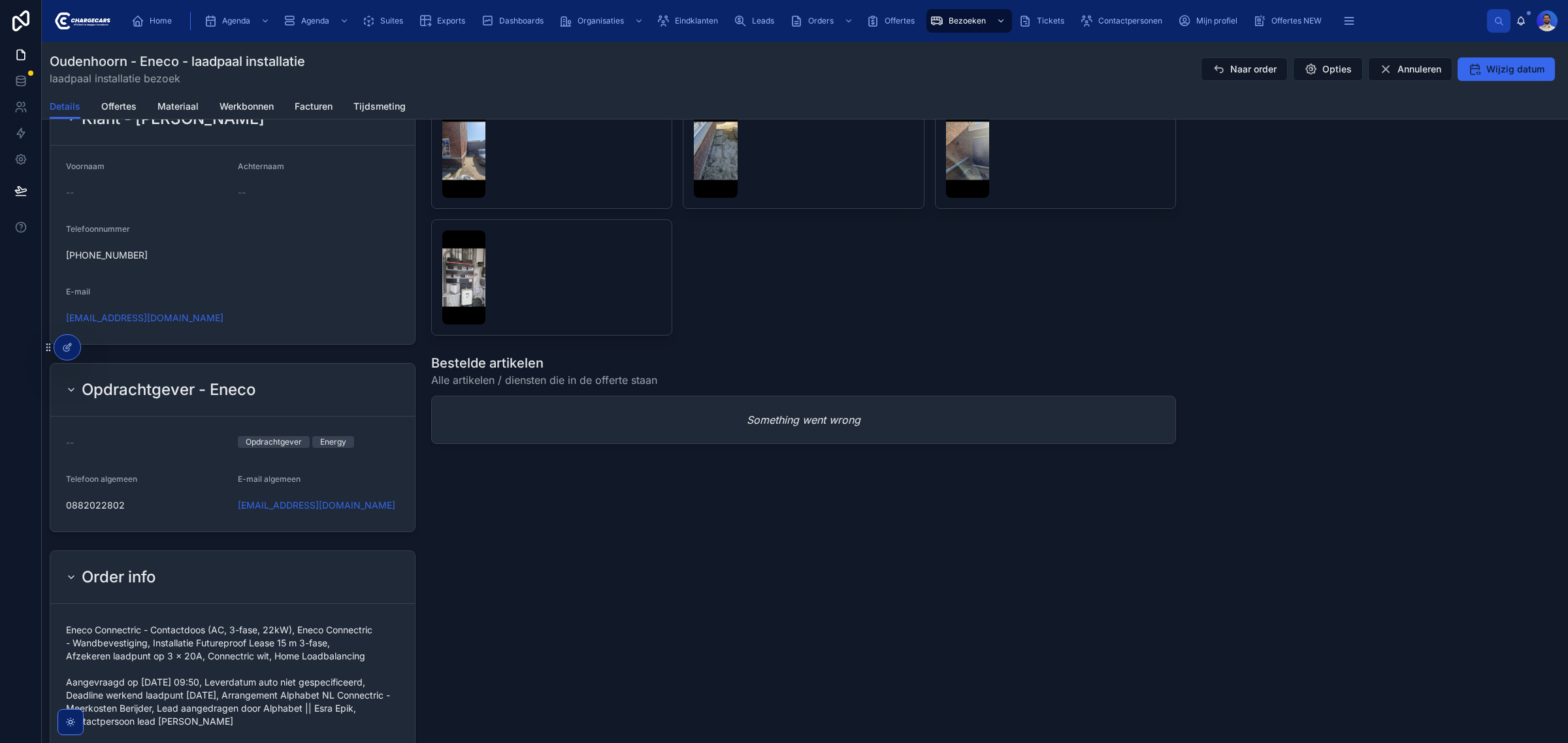
scroll to position [898, 0]
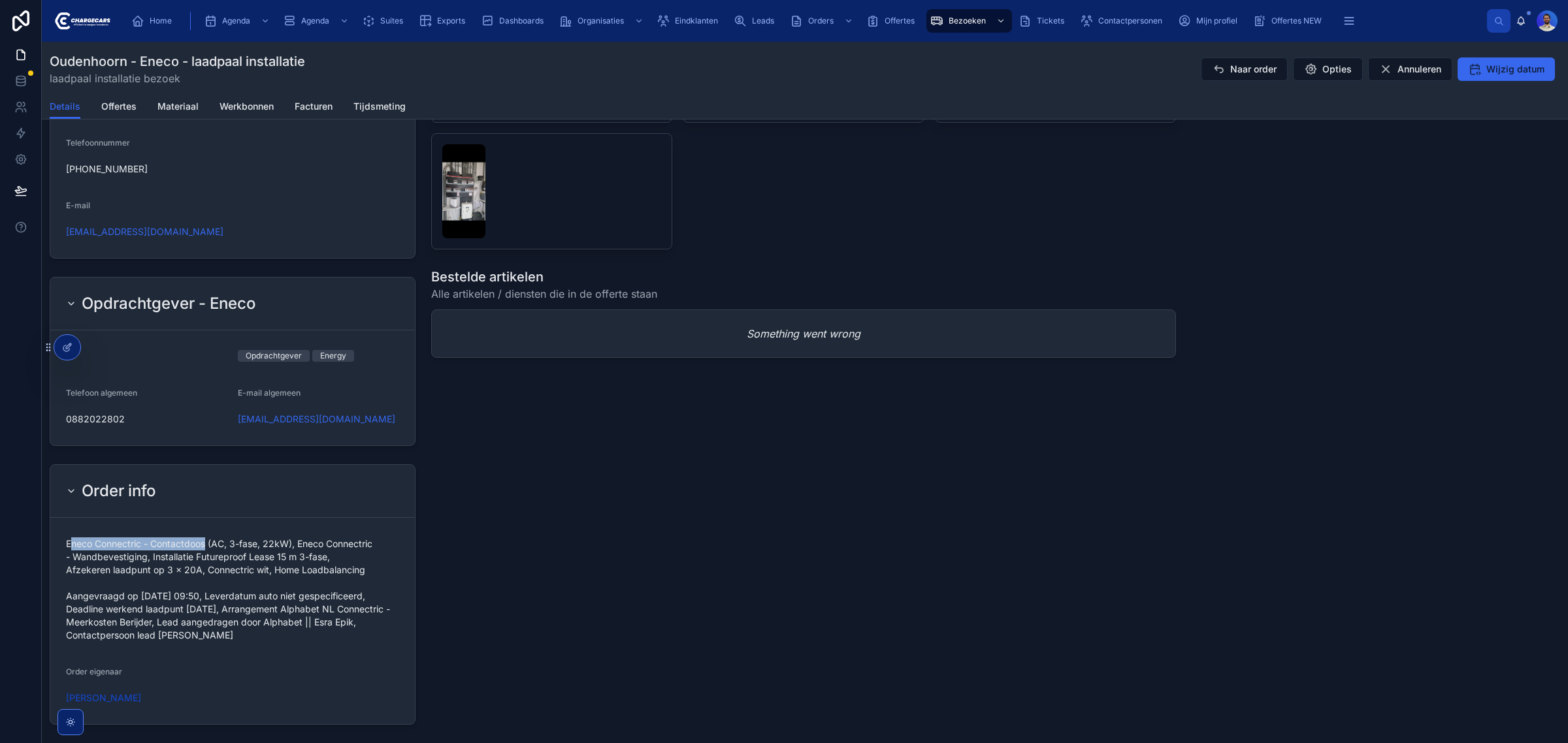
drag, startPoint x: 69, startPoint y: 543, endPoint x: 207, endPoint y: 542, distance: 138.0
click at [207, 542] on span "Eneco Connectric - Contactdoos (AC, 3-fase, 22kW), Eneco Connectric - Wandbeves…" at bounding box center [232, 590] width 333 height 105
drag, startPoint x: 207, startPoint y: 543, endPoint x: 47, endPoint y: 538, distance: 160.1
click at [47, 538] on div "Order info Eneco Connectric - Contactdoos (AC, 3-fase, 22kW), Eneco Connectric …" at bounding box center [232, 594] width 382 height 271
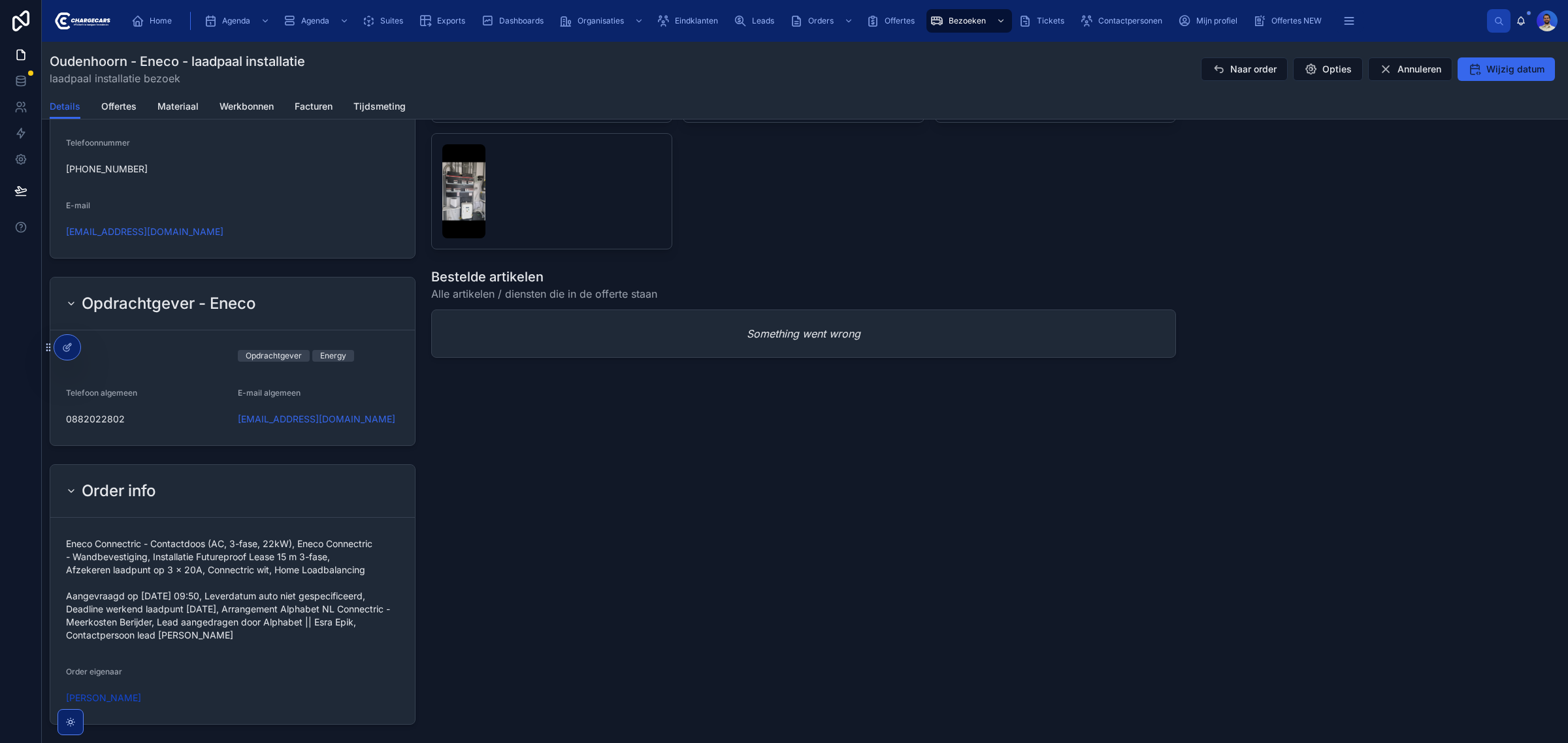
click at [451, 233] on img at bounding box center [464, 191] width 43 height 94
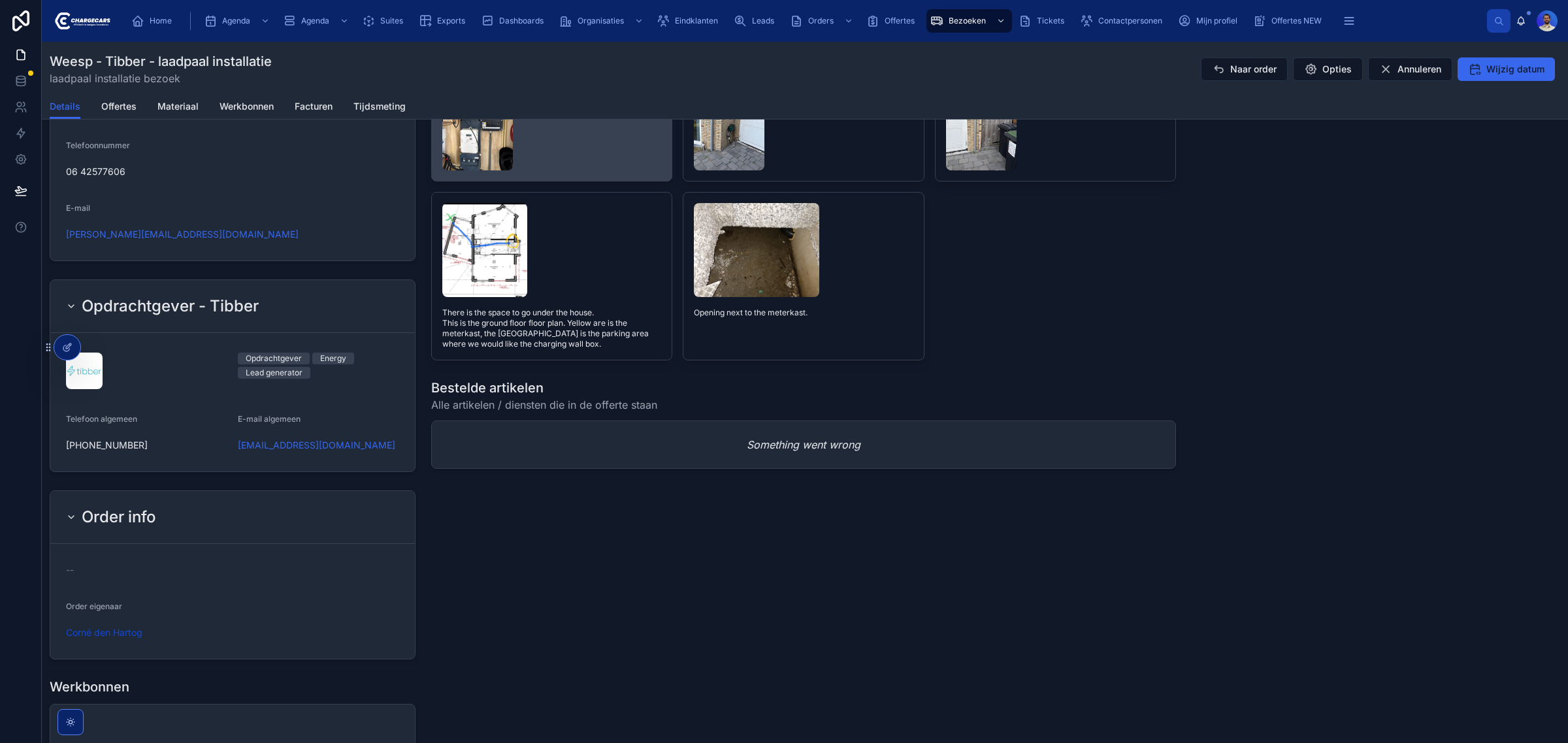
scroll to position [734, 0]
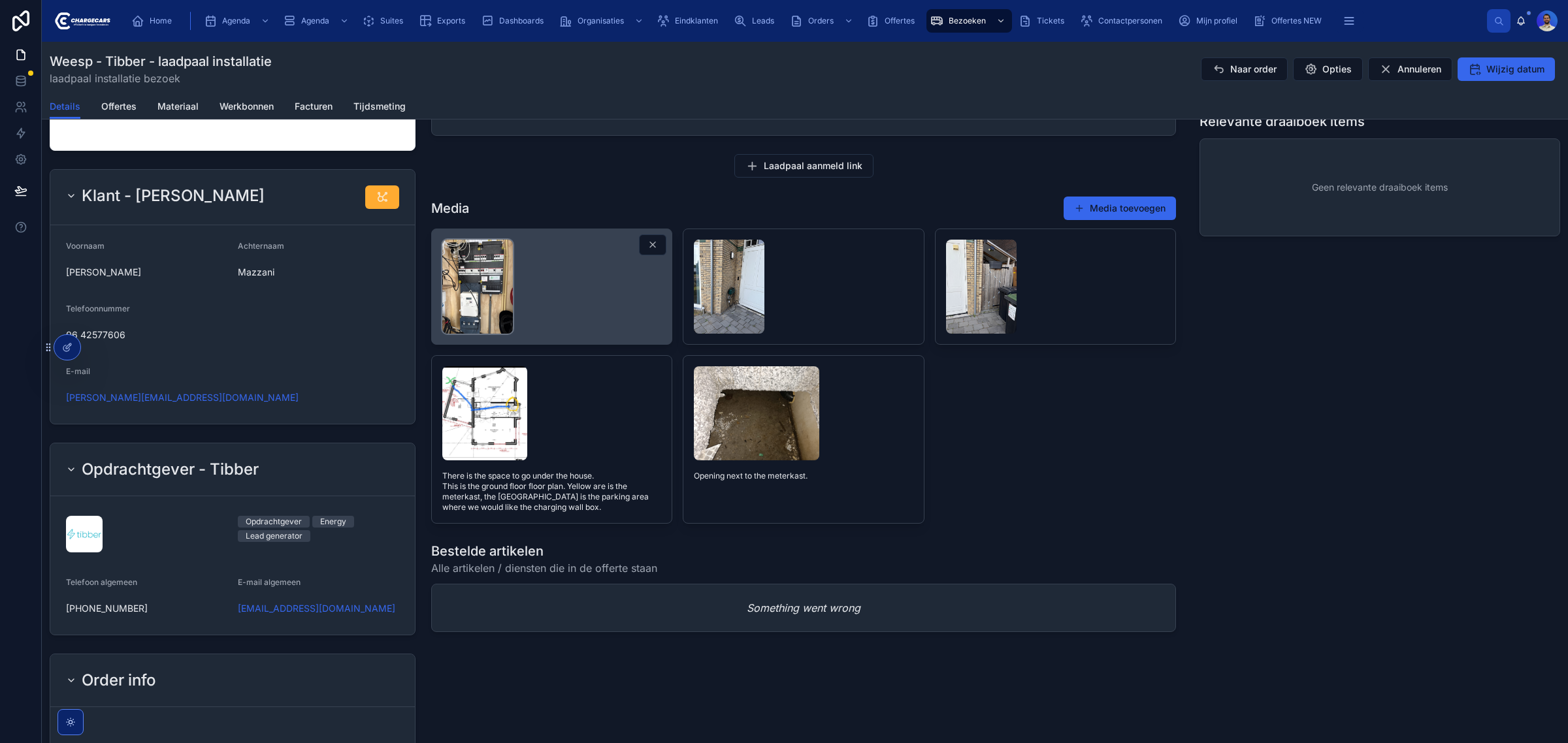
click at [488, 281] on img at bounding box center [478, 286] width 71 height 94
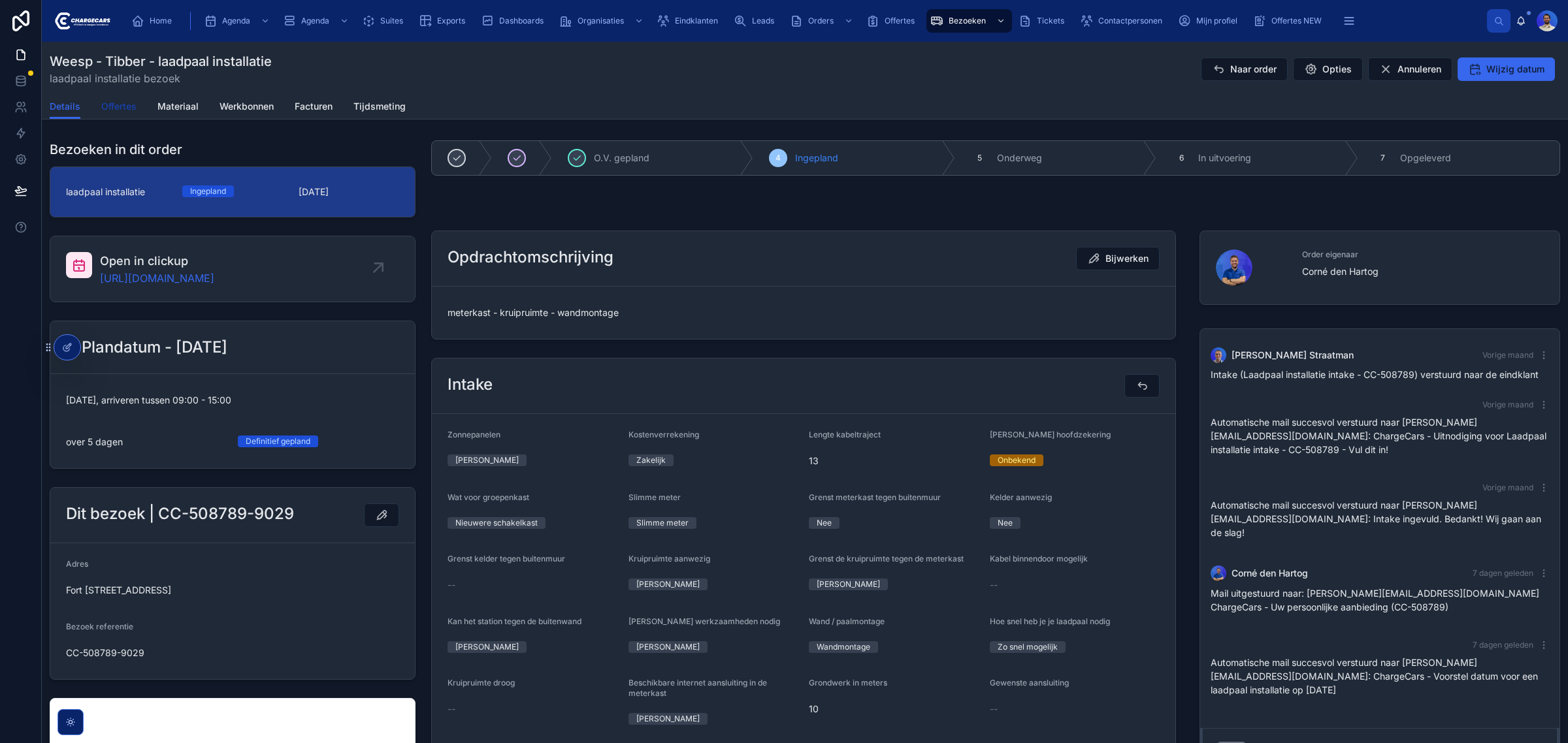
click at [106, 100] on span "Offertes" at bounding box center [118, 107] width 35 height 13
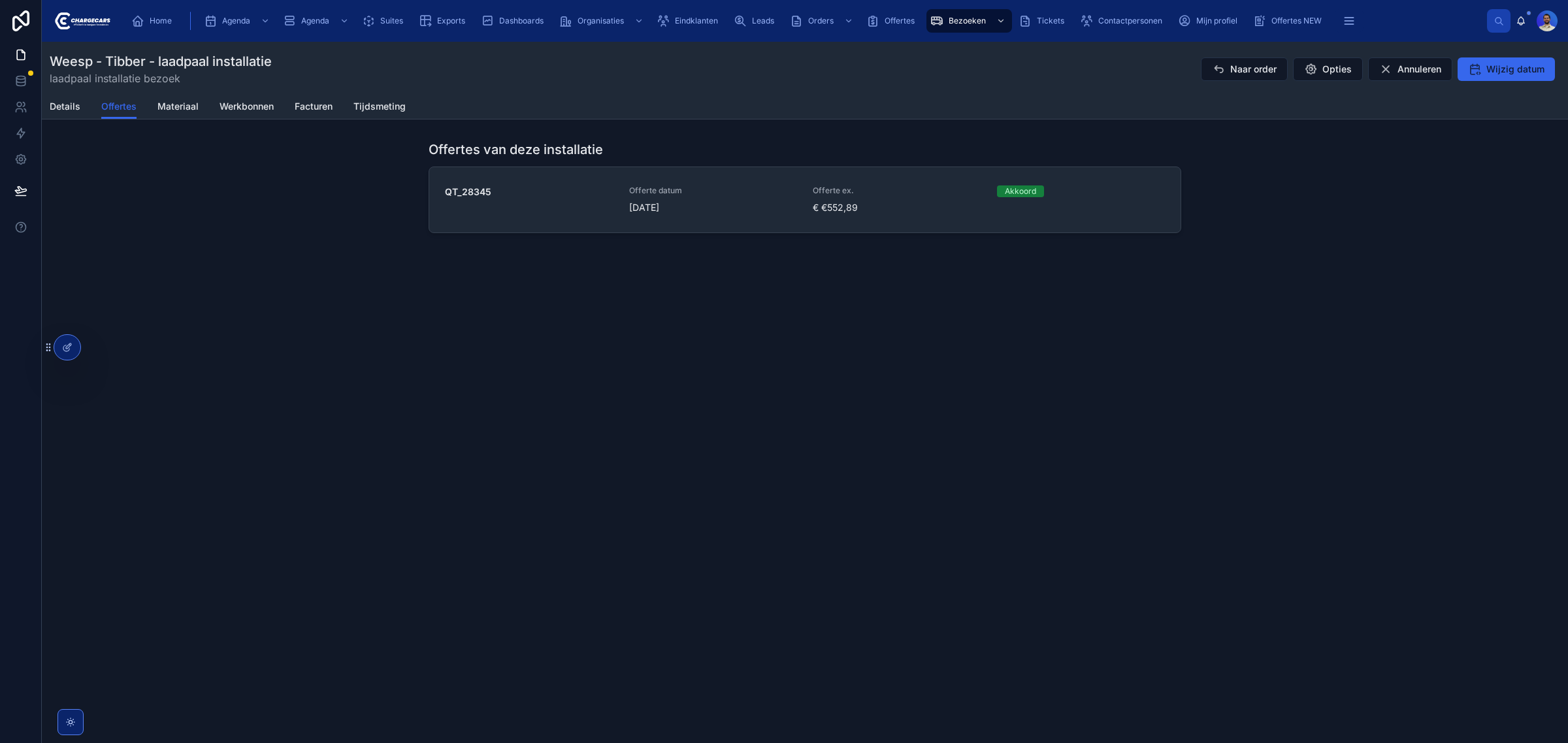
click at [704, 201] on span "2-9-2025" at bounding box center [713, 208] width 168 height 13
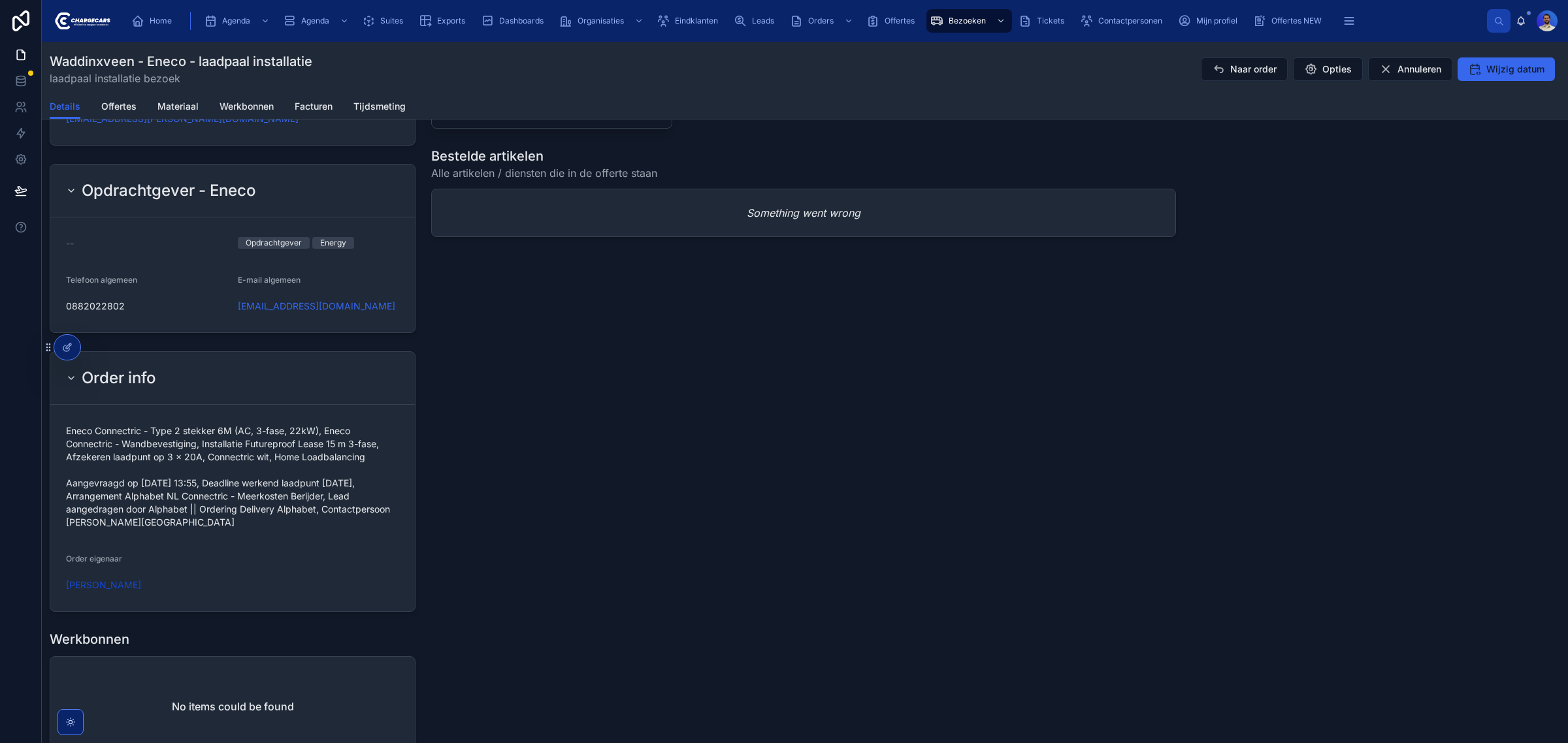
scroll to position [1061, 0]
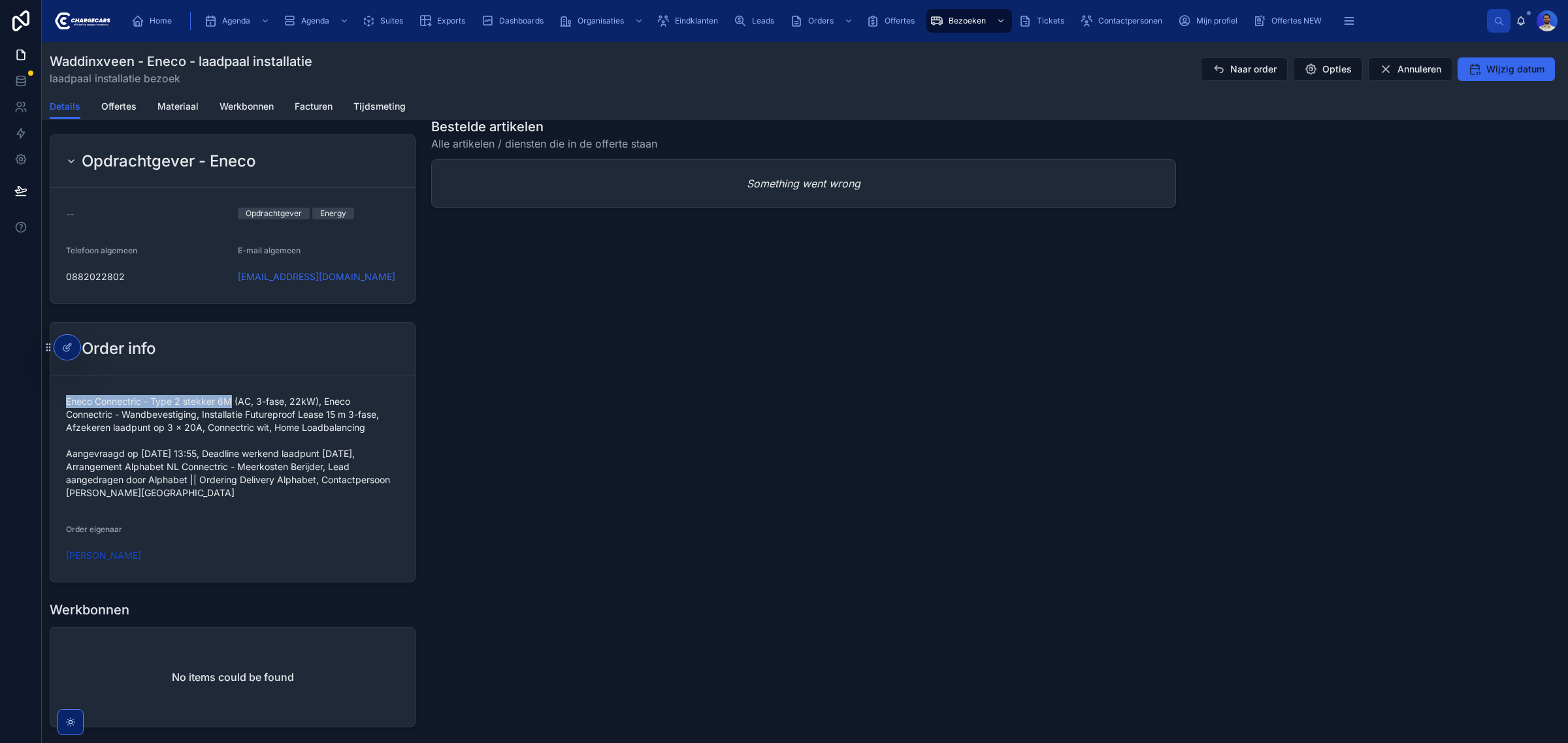
drag, startPoint x: 64, startPoint y: 377, endPoint x: 233, endPoint y: 381, distance: 169.0
click at [233, 381] on form "Eneco Connectric - Type 2 stekker 6M (AC, 3-fase, 22kW), Eneco Connectric - Wan…" at bounding box center [232, 479] width 364 height 206
copy span "Eneco Connectric - Type 2 stekker 6M"
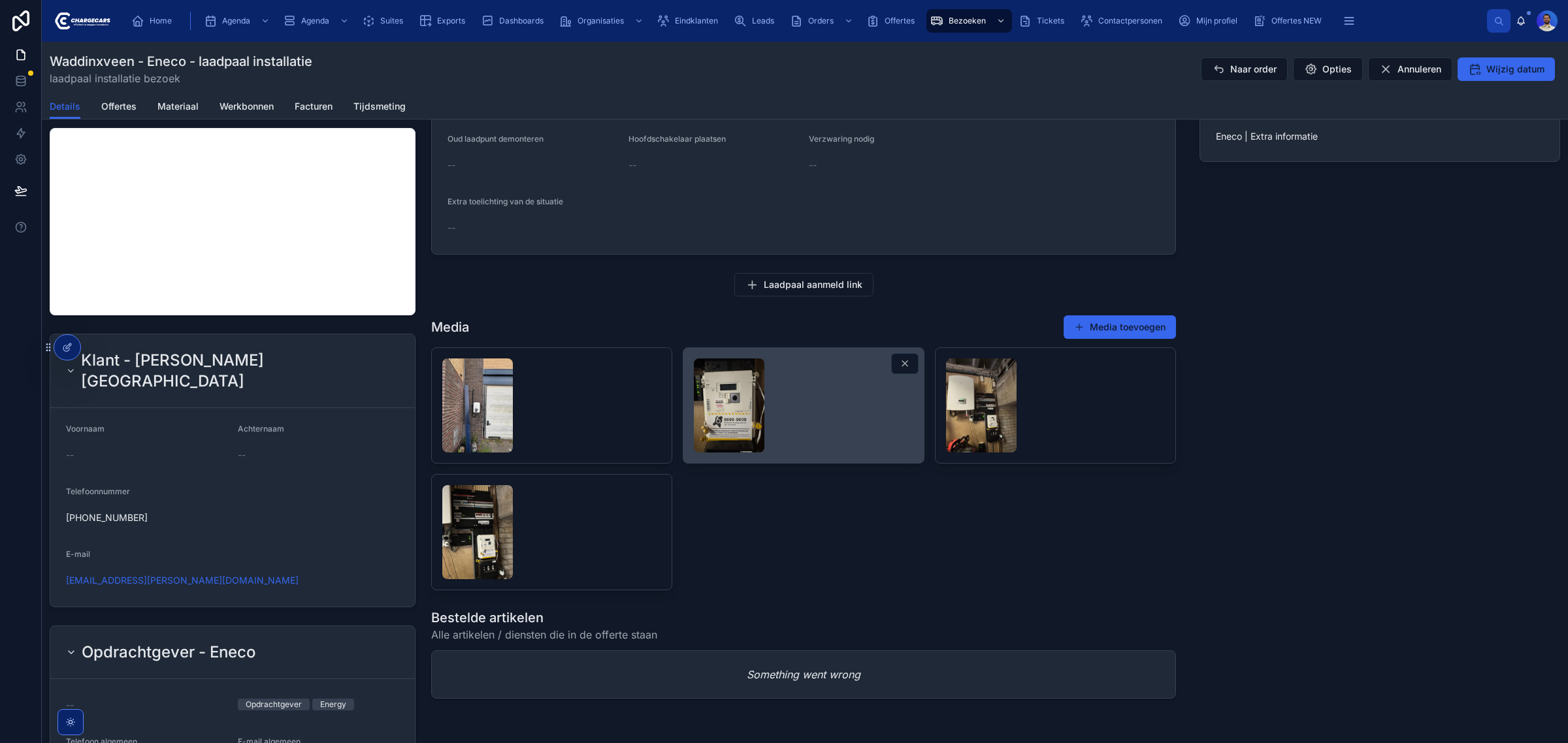
scroll to position [571, 0]
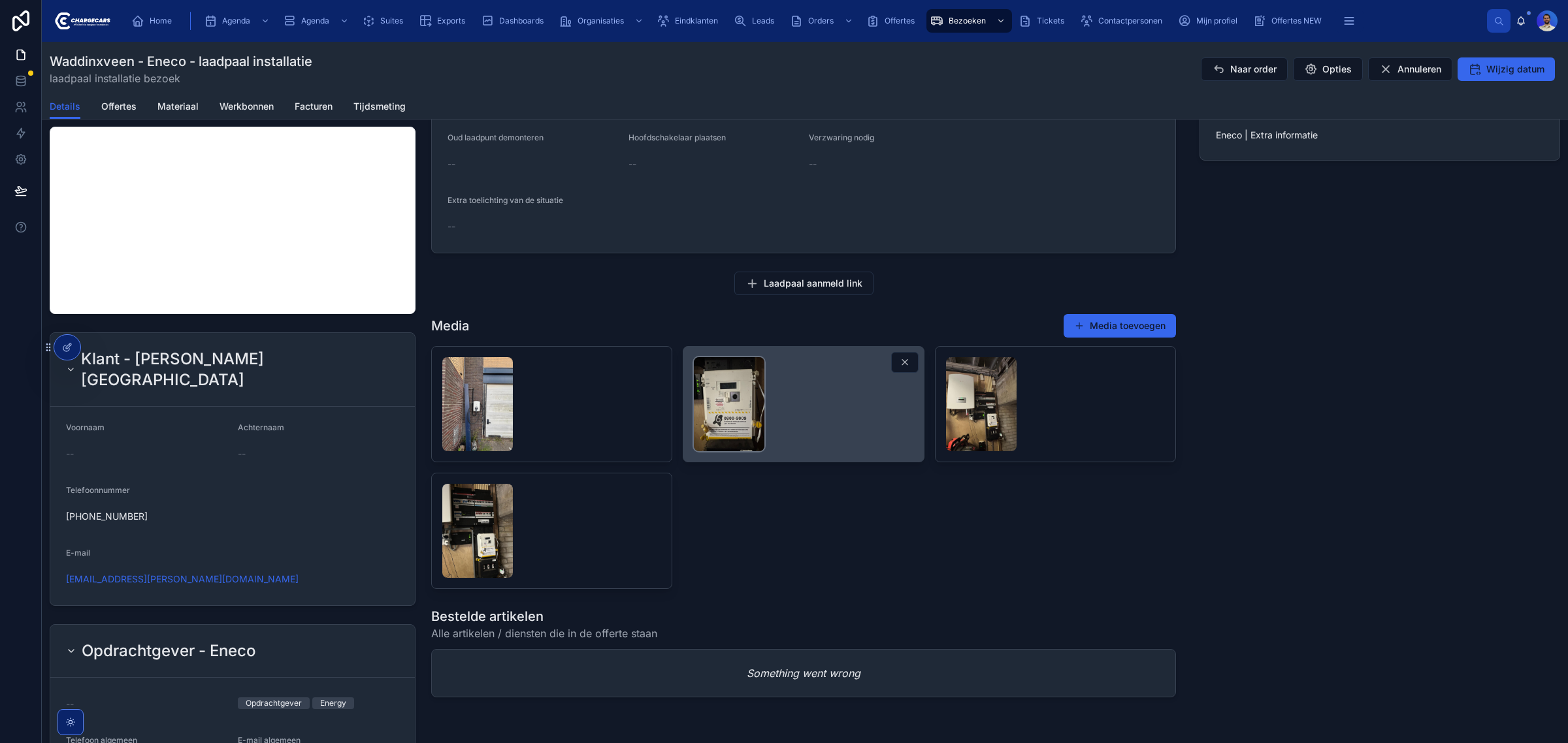
click at [704, 416] on img at bounding box center [729, 404] width 71 height 94
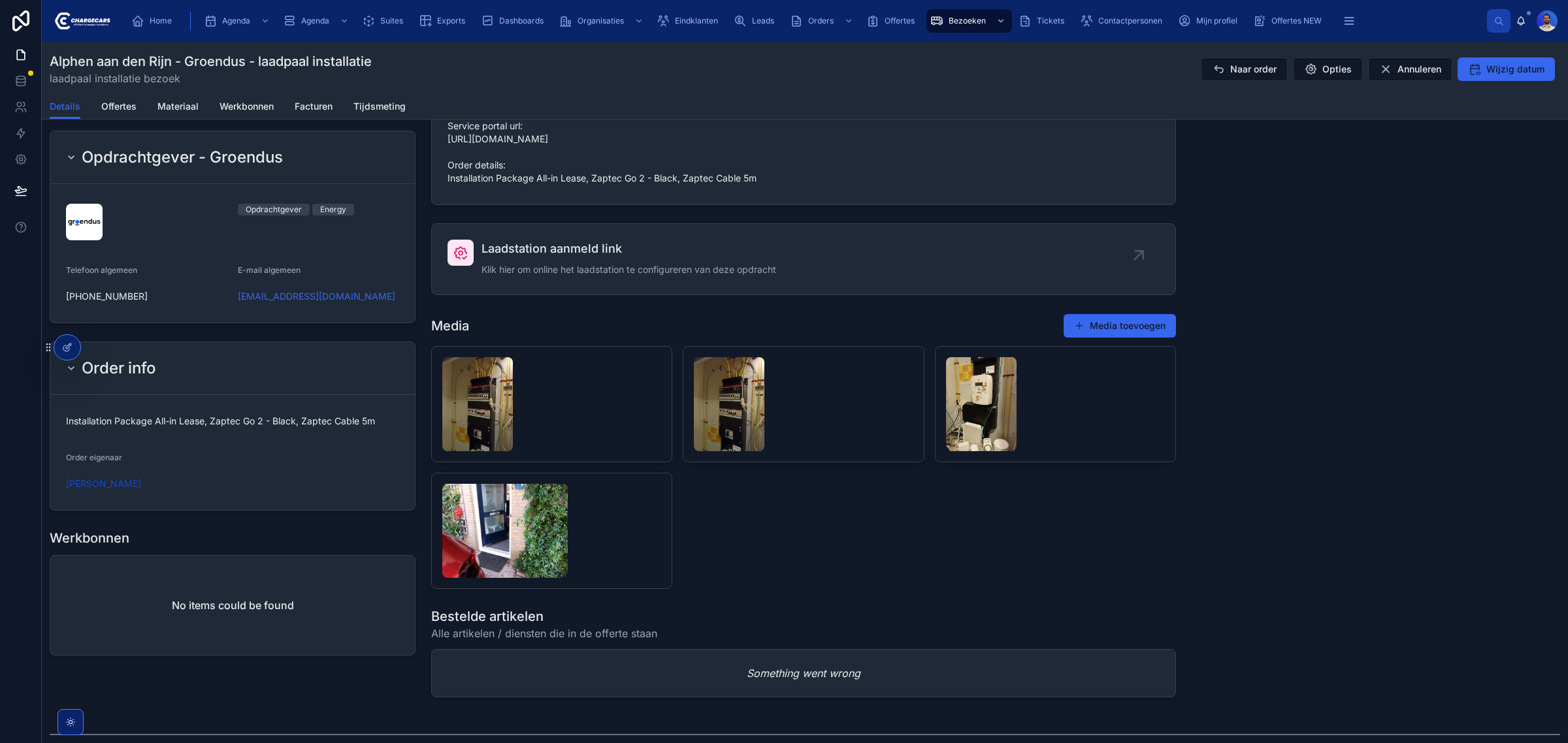
scroll to position [837, 0]
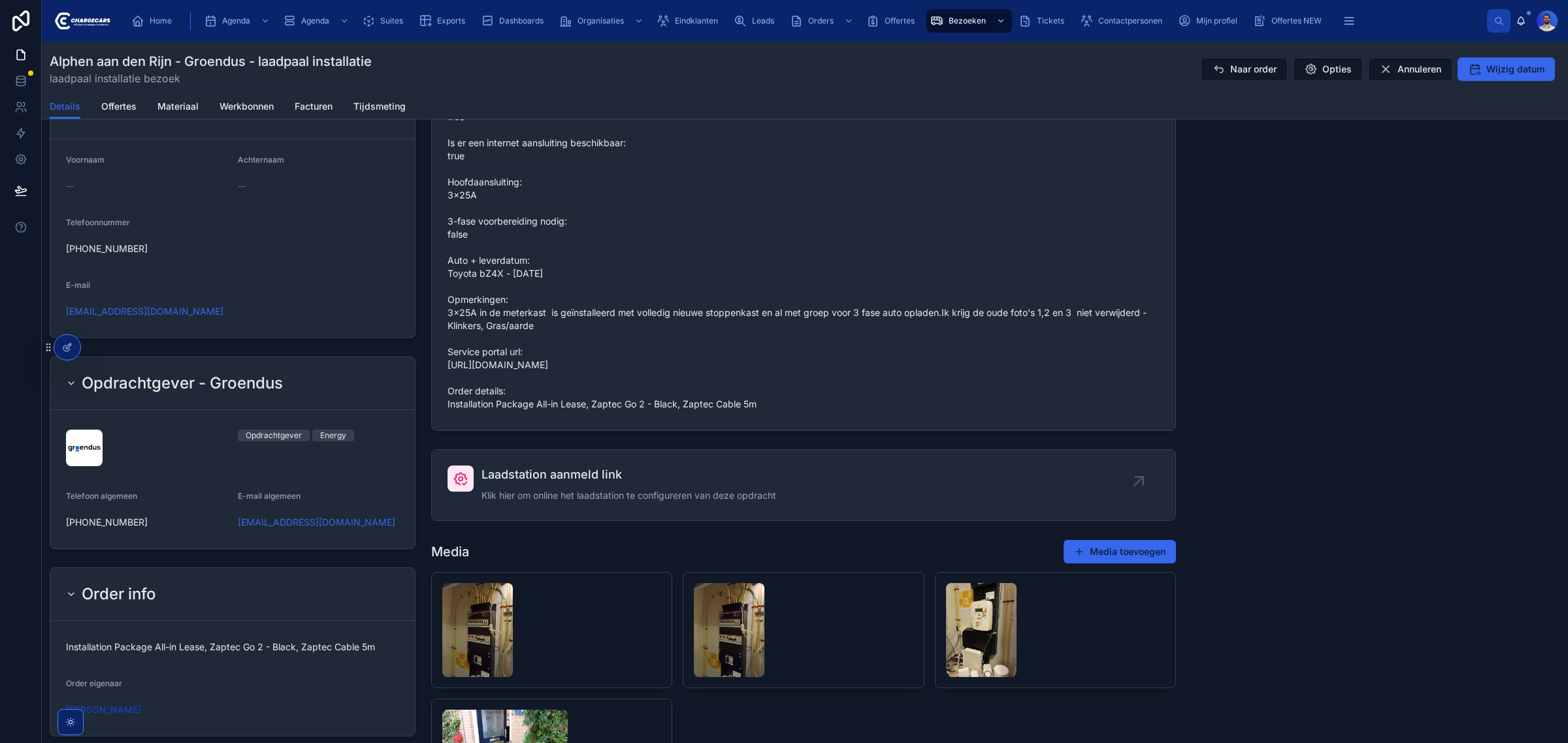
drag, startPoint x: 758, startPoint y: 415, endPoint x: 591, endPoint y: 415, distance: 167.0
click at [591, 411] on span "Grondwerk: 2 - 5 meter Oud laadpunt (bij demontage): false Grenst meterkast teg…" at bounding box center [803, 175] width 712 height 470
copy span "Zaptec Go 2 - Black, Zaptec Cable 5m"
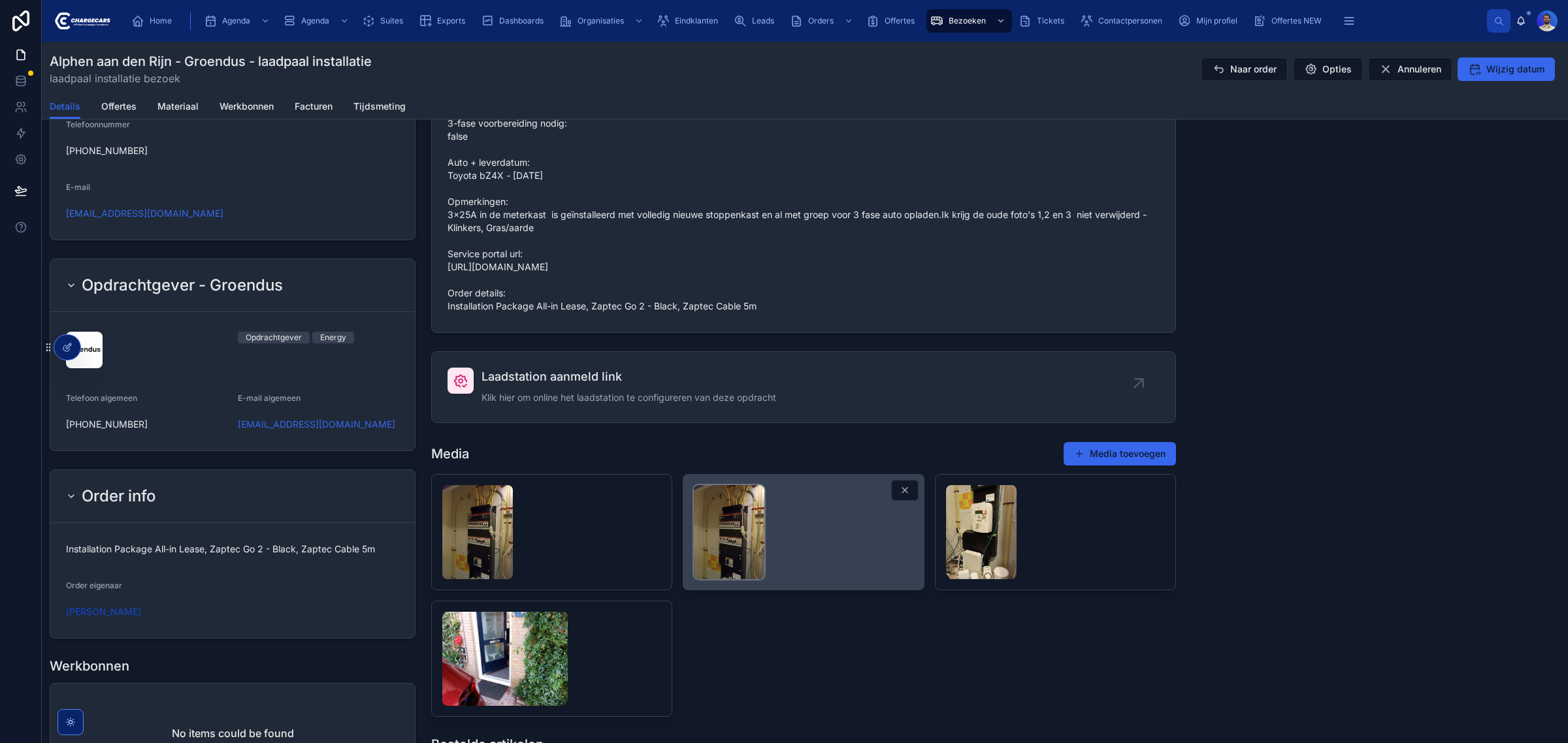
scroll to position [1000, 0]
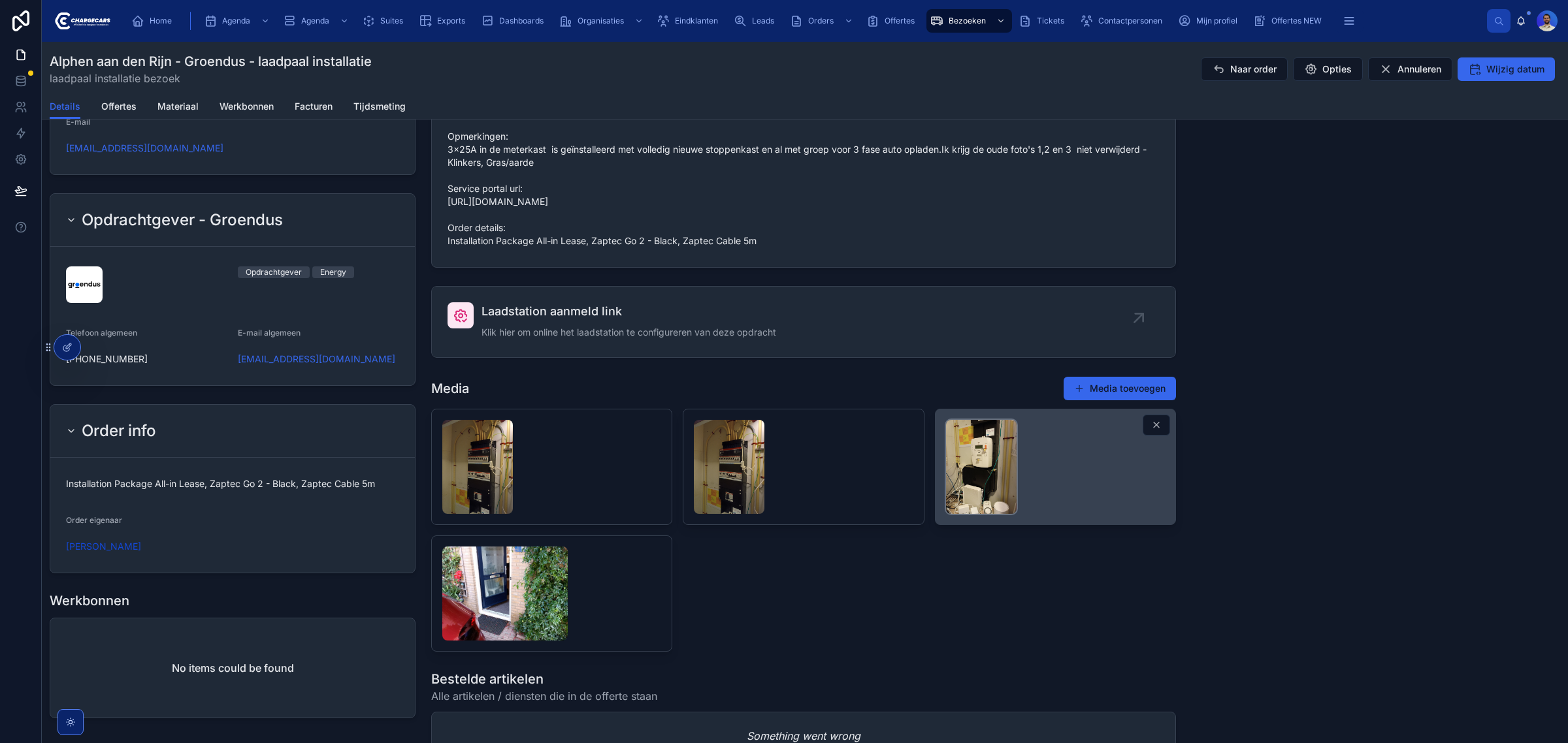
click at [977, 487] on img at bounding box center [981, 467] width 71 height 94
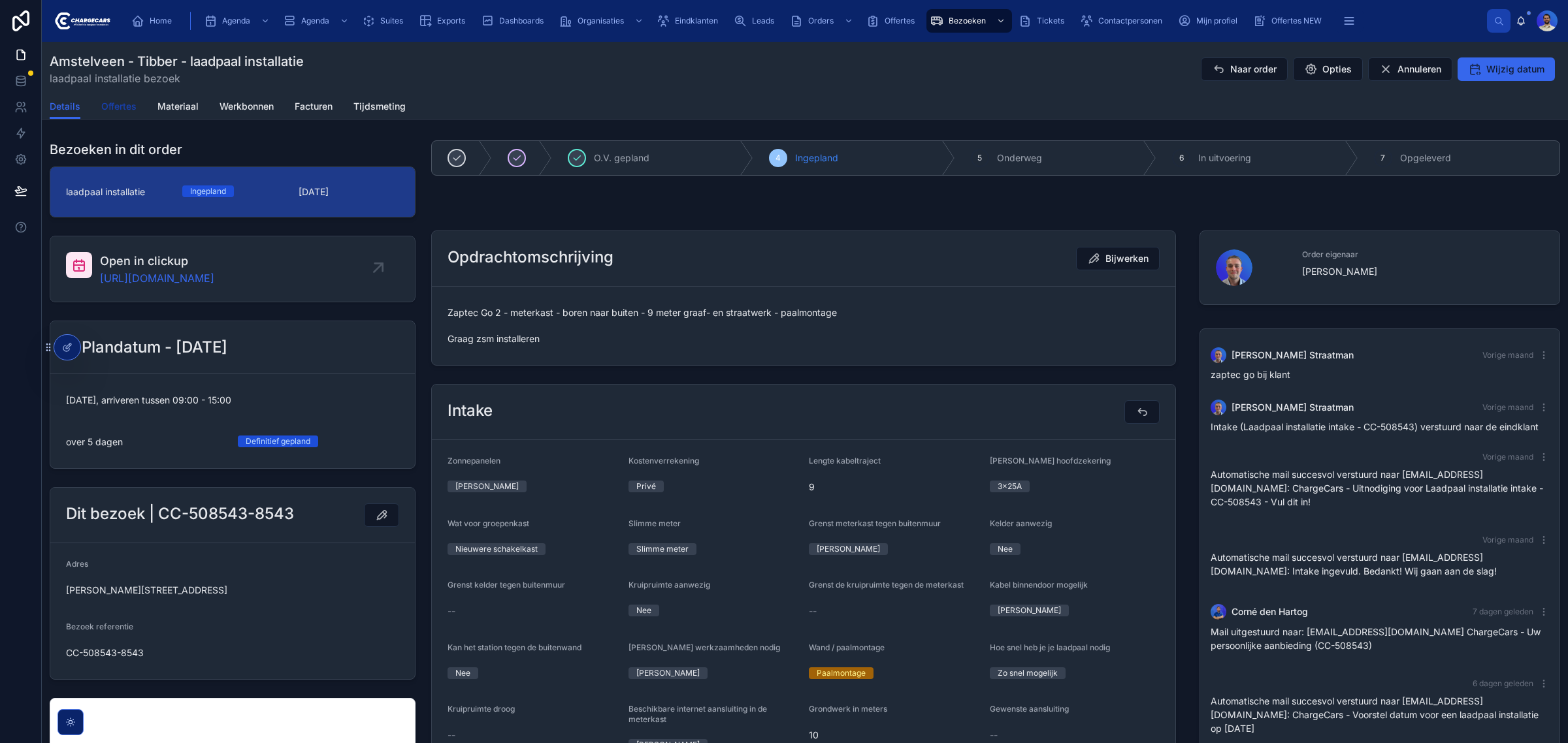
click at [121, 105] on span "Offertes" at bounding box center [118, 107] width 35 height 13
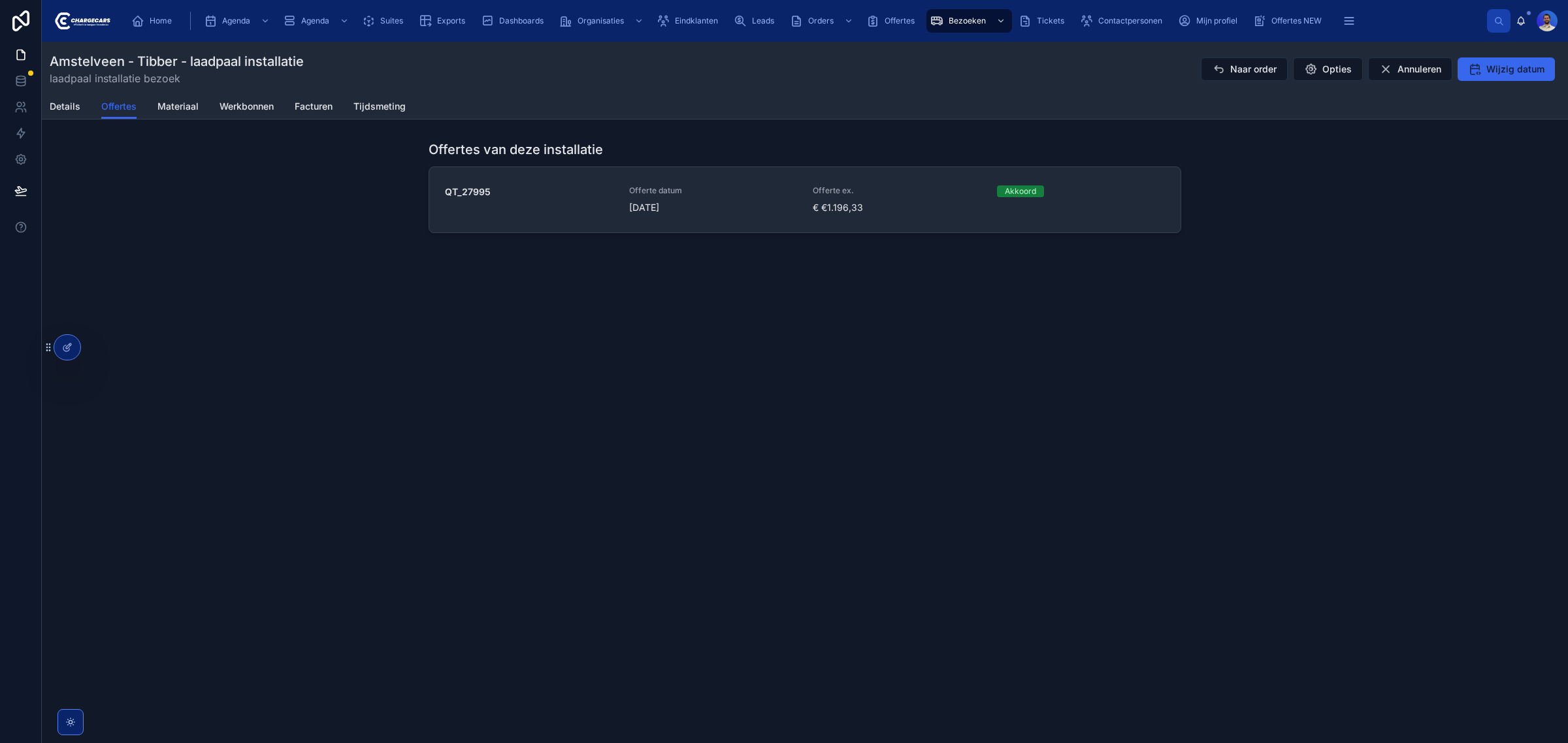
click at [736, 212] on span "[DATE]" at bounding box center [713, 208] width 168 height 13
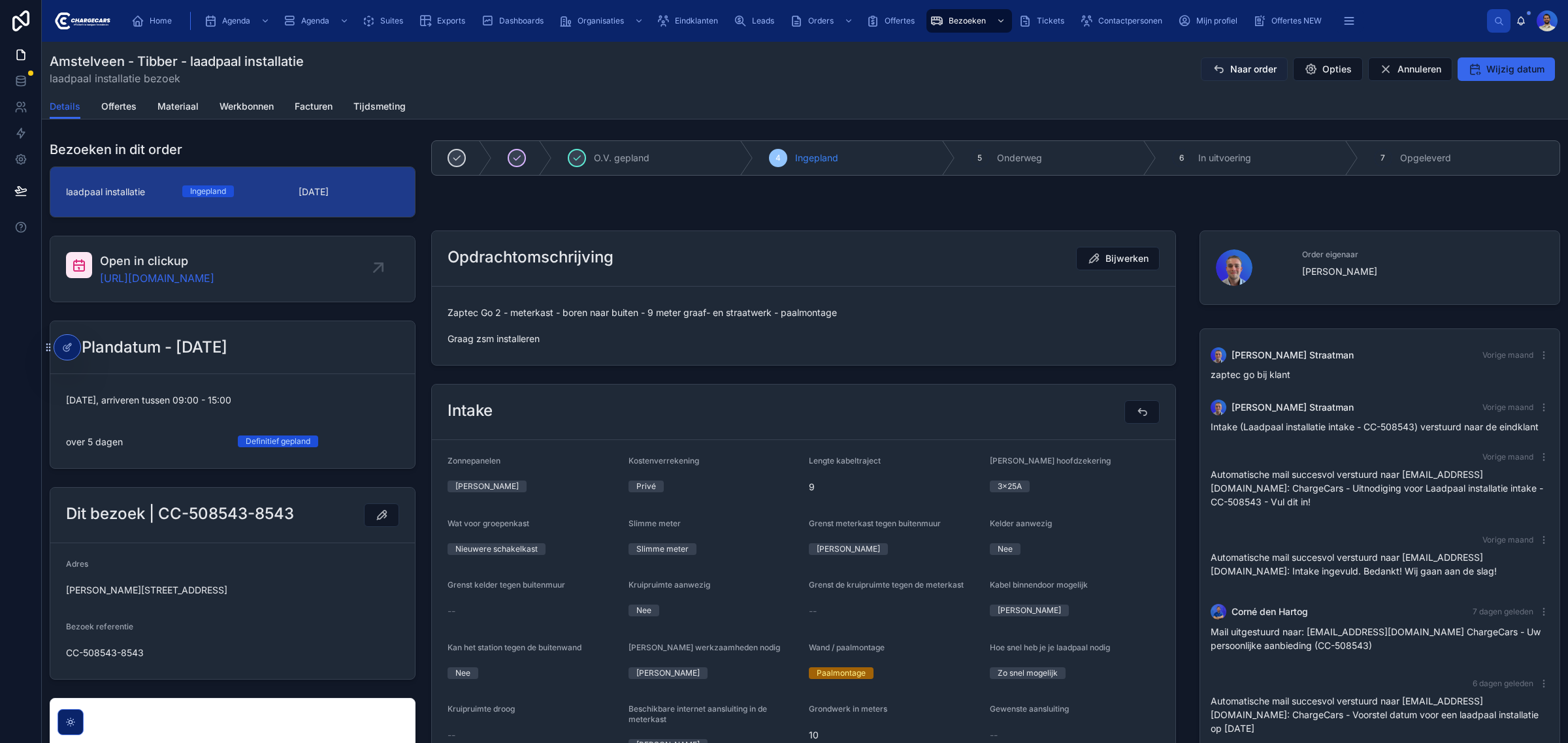
click at [1202, 74] on button "Naar order" at bounding box center [1244, 69] width 87 height 24
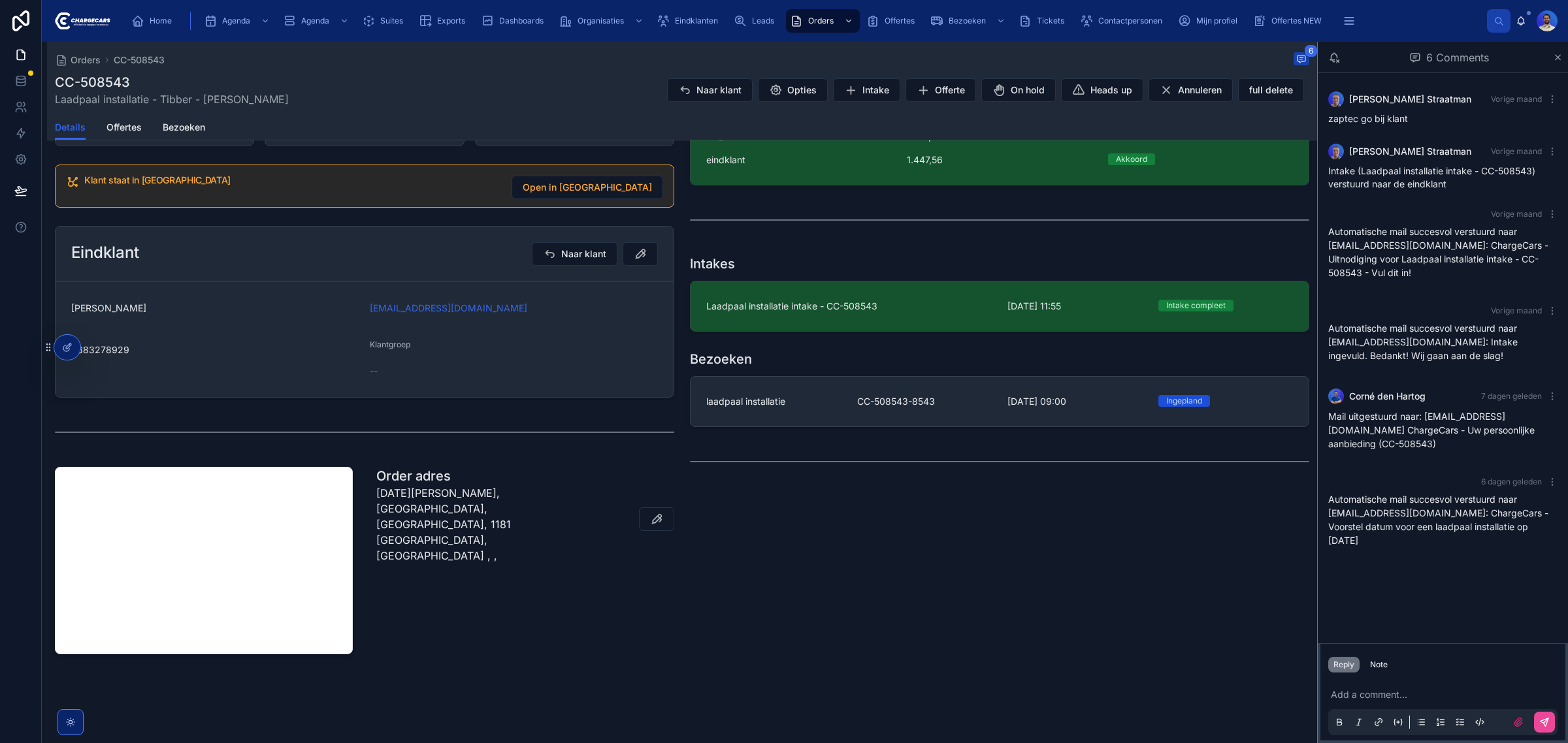
scroll to position [239, 0]
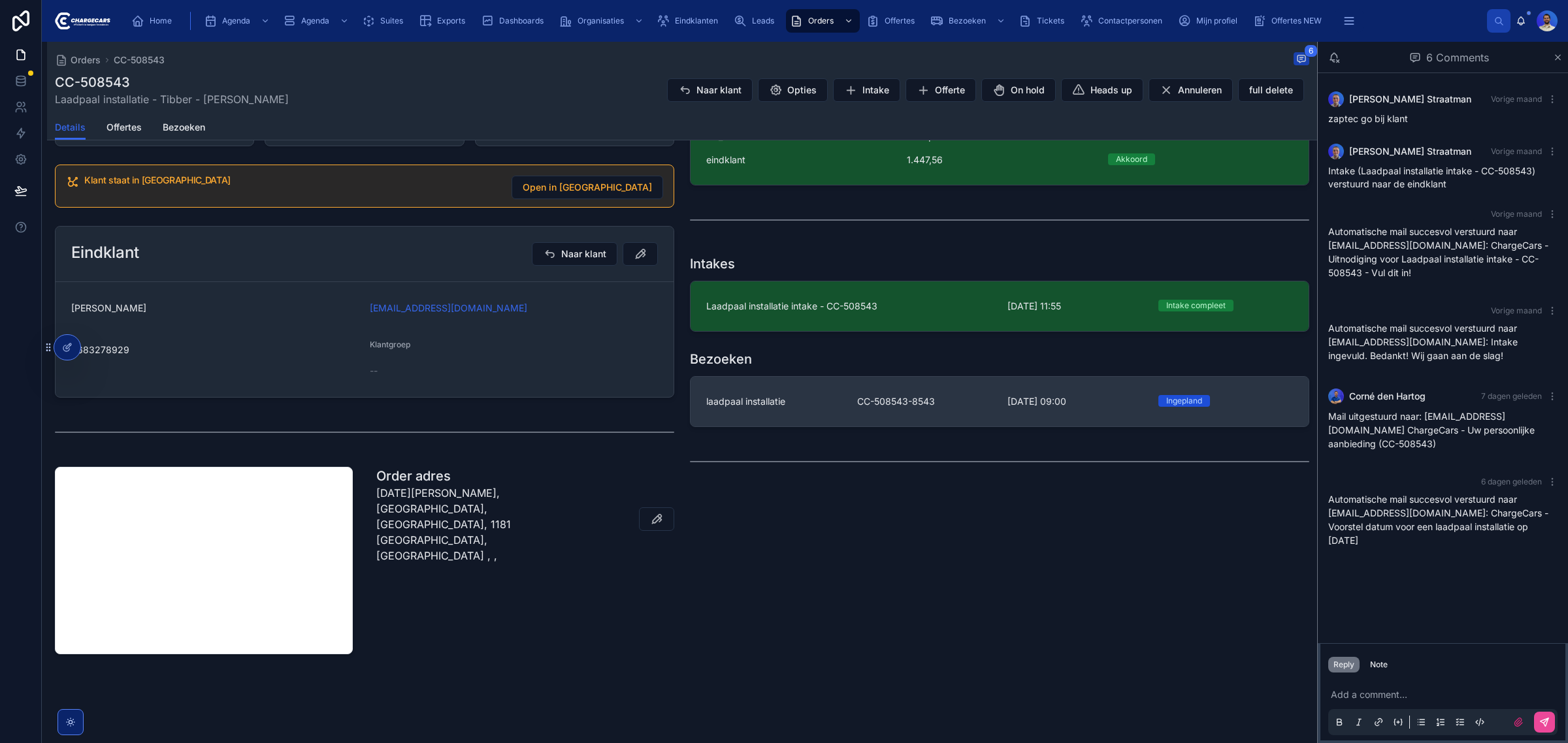
click at [807, 394] on link "laadpaal installatie CC-508543-8543 15-9-2025 09:00 Ingepland" at bounding box center [999, 401] width 618 height 49
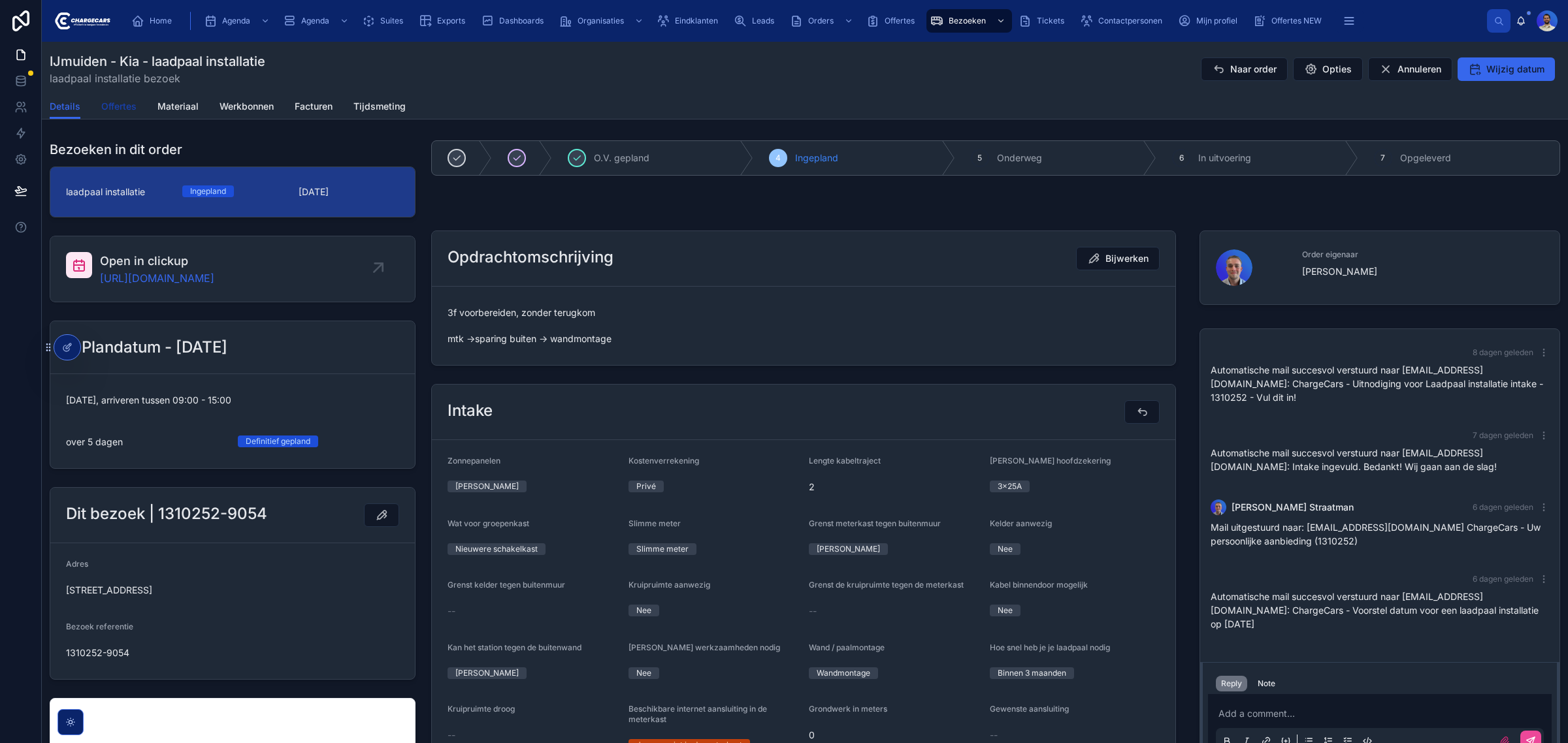
click at [110, 112] on span "Offertes" at bounding box center [118, 107] width 35 height 13
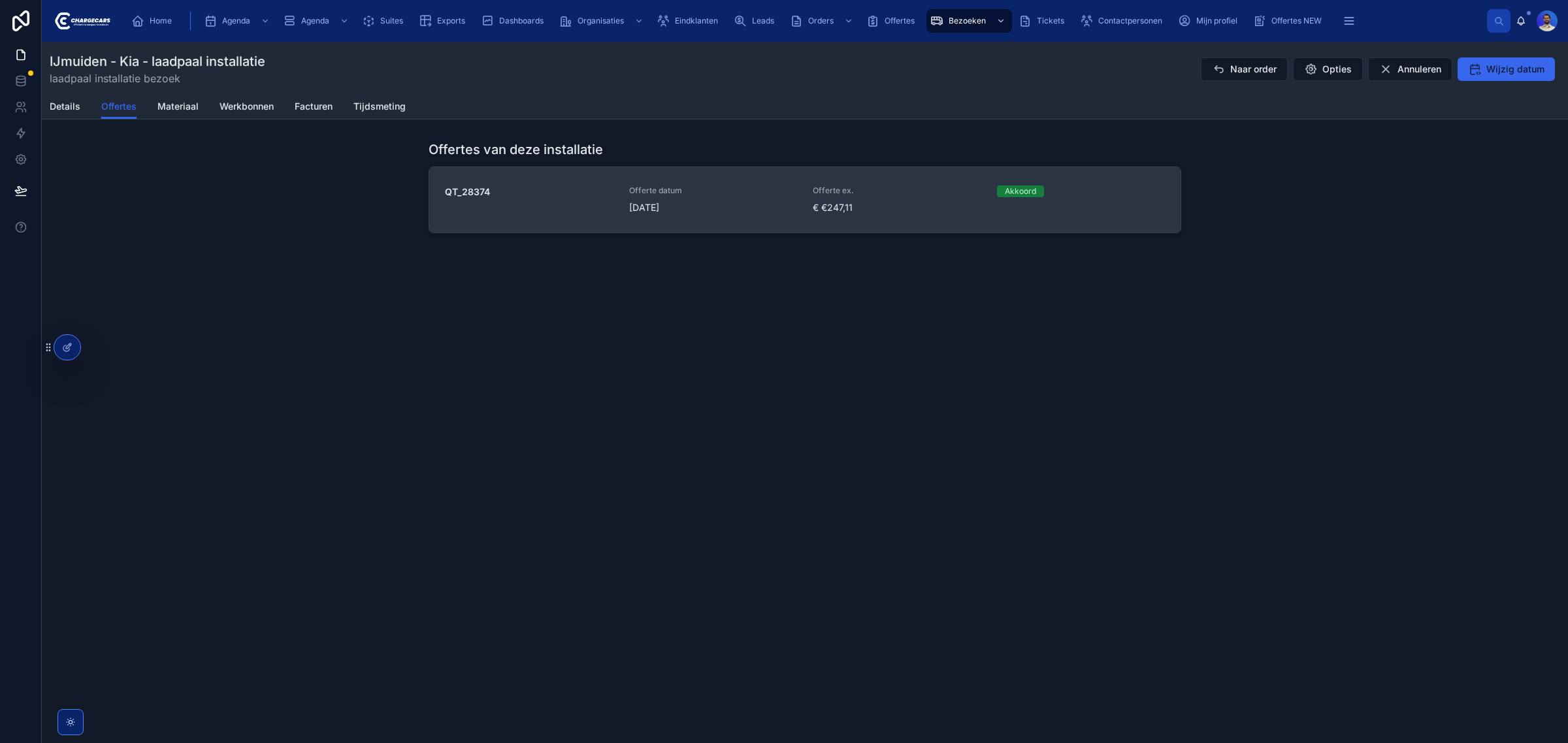
click at [704, 188] on span "Offerte datum" at bounding box center [713, 190] width 168 height 11
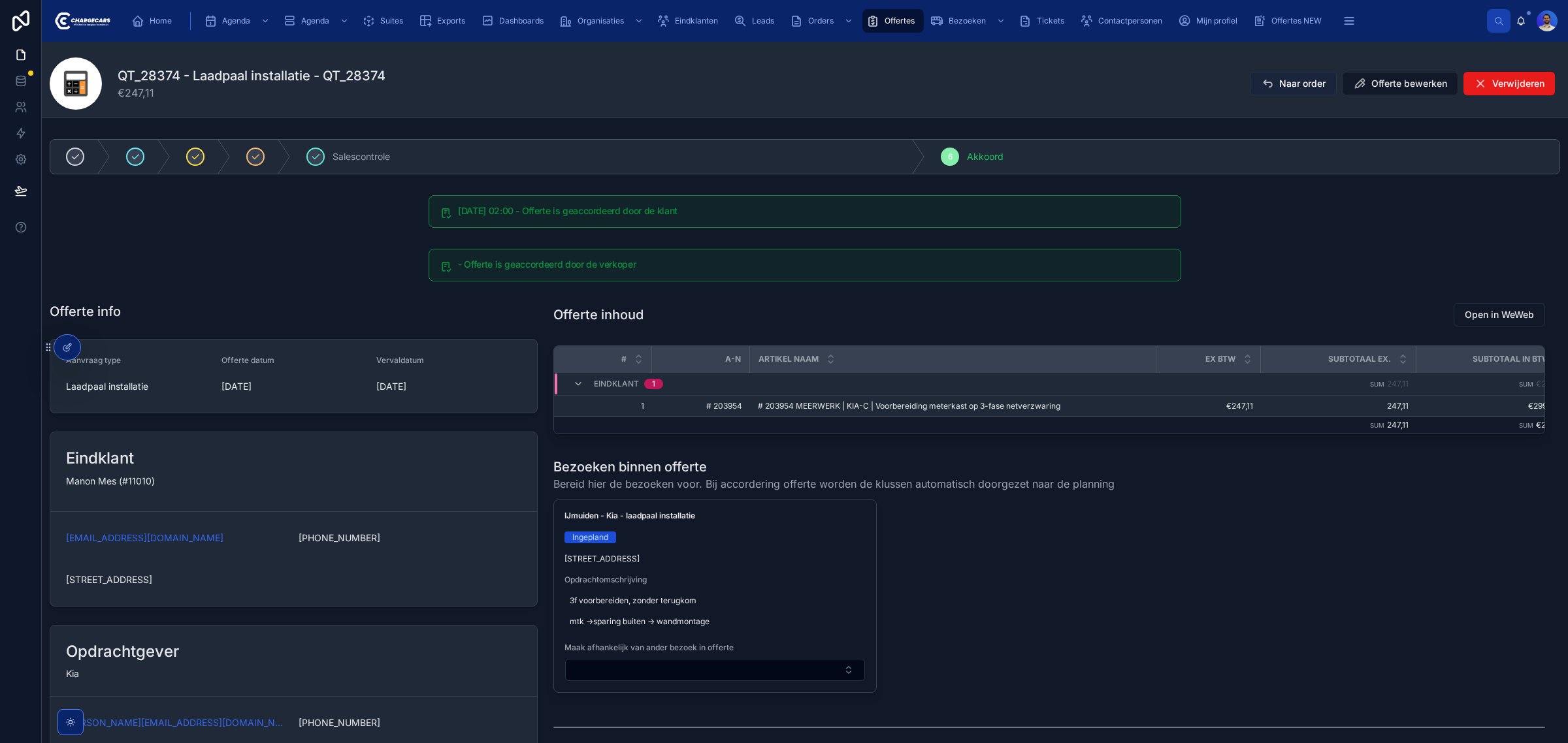
click at [1274, 72] on button "Naar order" at bounding box center [1292, 83] width 87 height 24
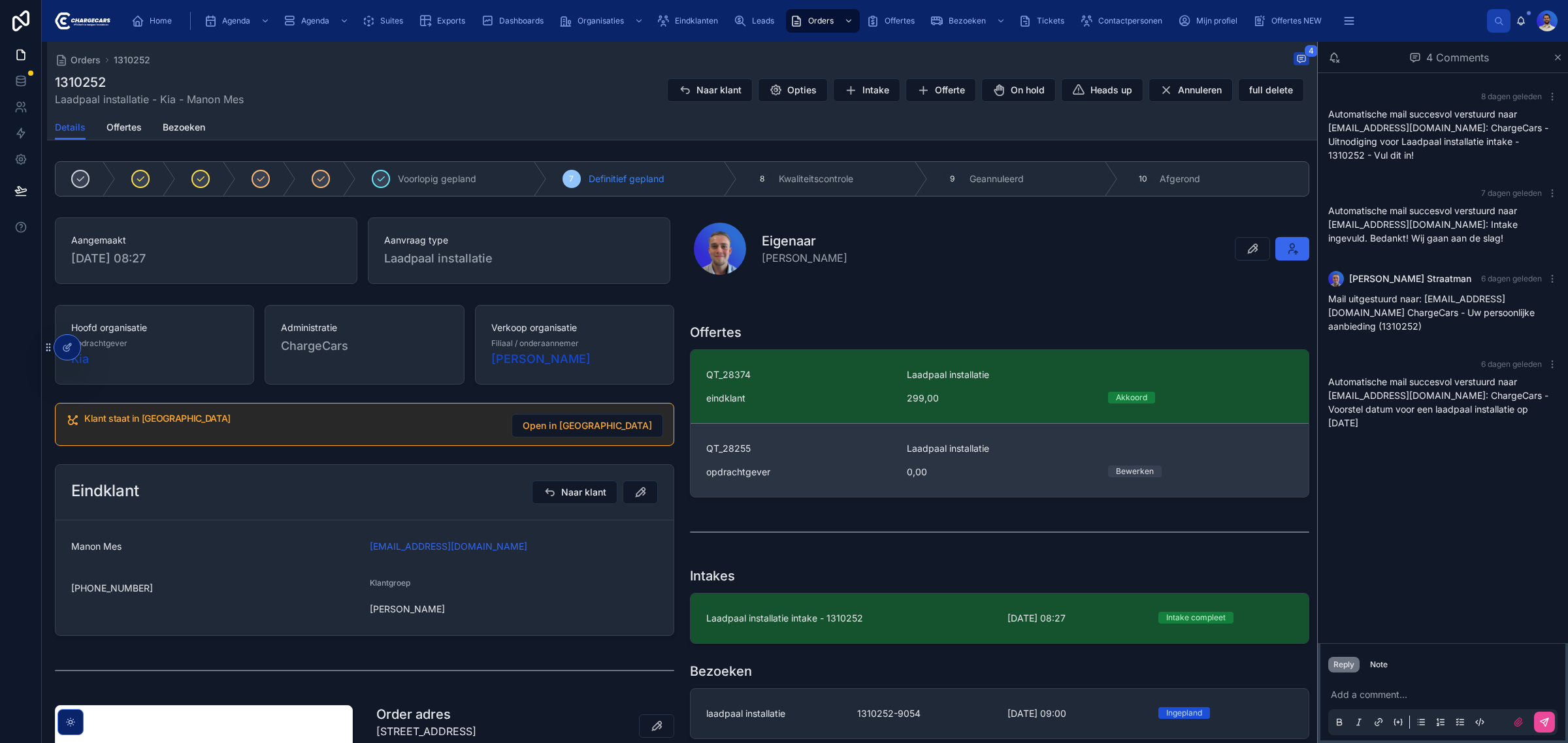
click at [850, 474] on div "opdrachtgever" at bounding box center [798, 472] width 185 height 13
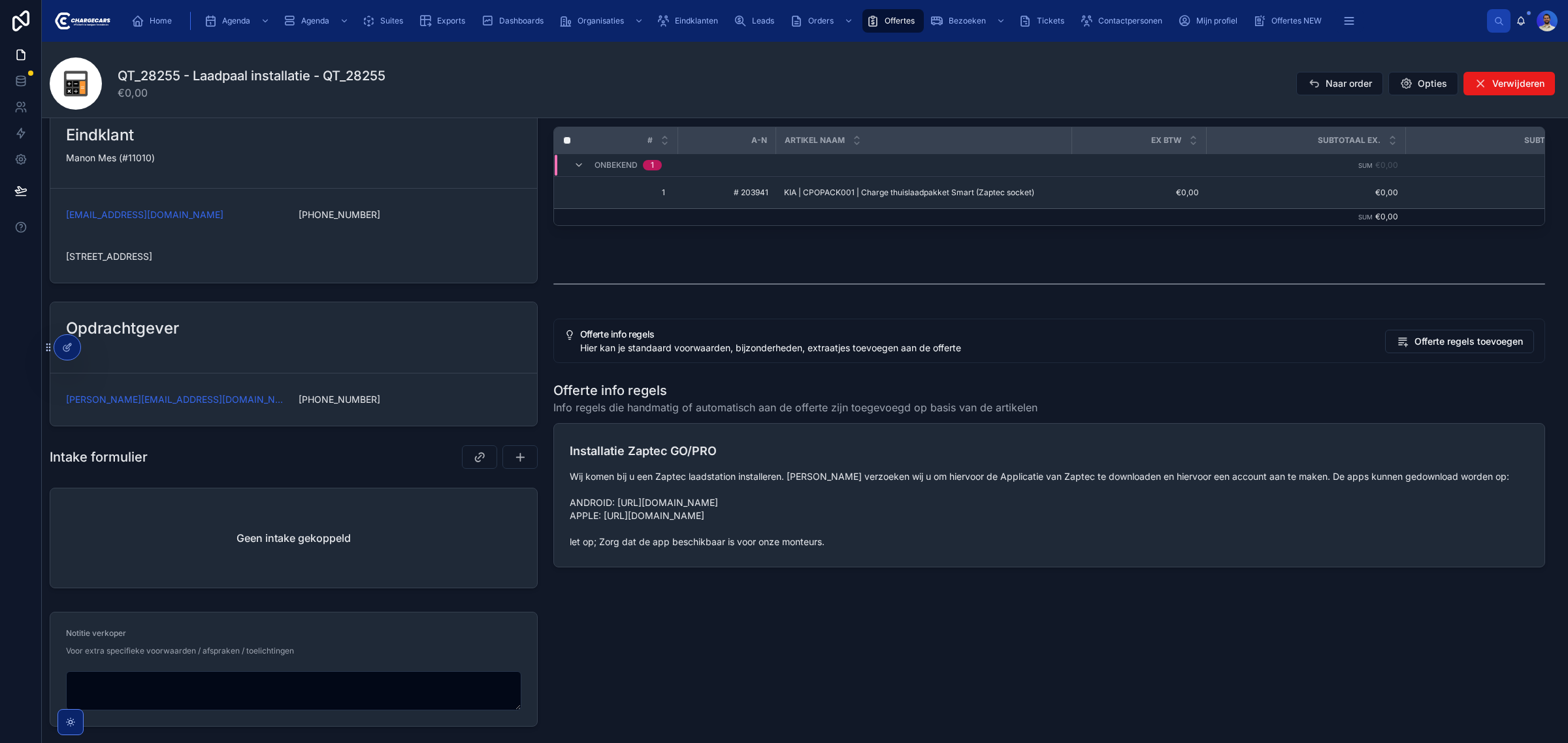
scroll to position [289, 0]
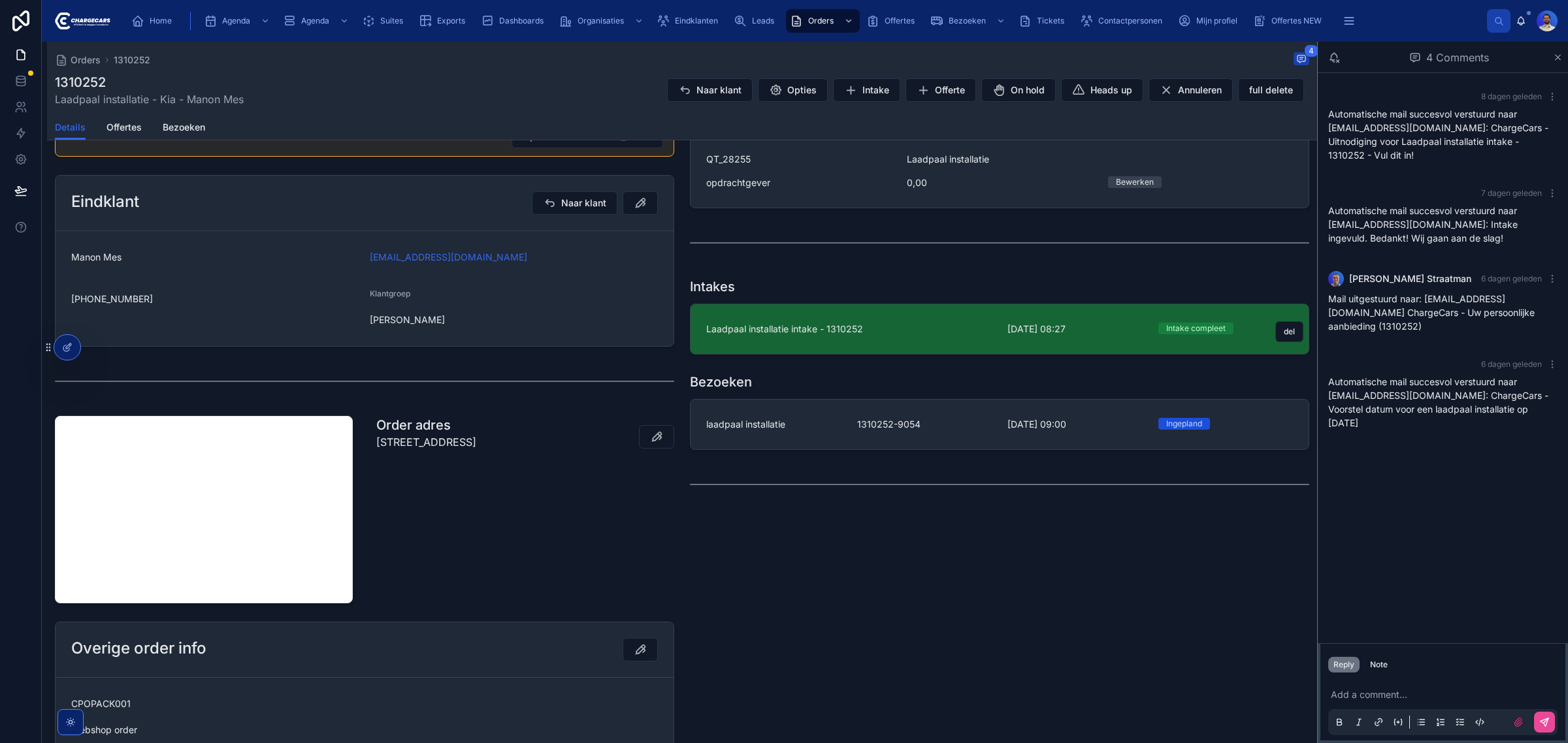
click at [831, 343] on link "Laadpaal installatie intake - 1310252 1-9-2025 08:27 Intake compleet del" at bounding box center [999, 329] width 618 height 49
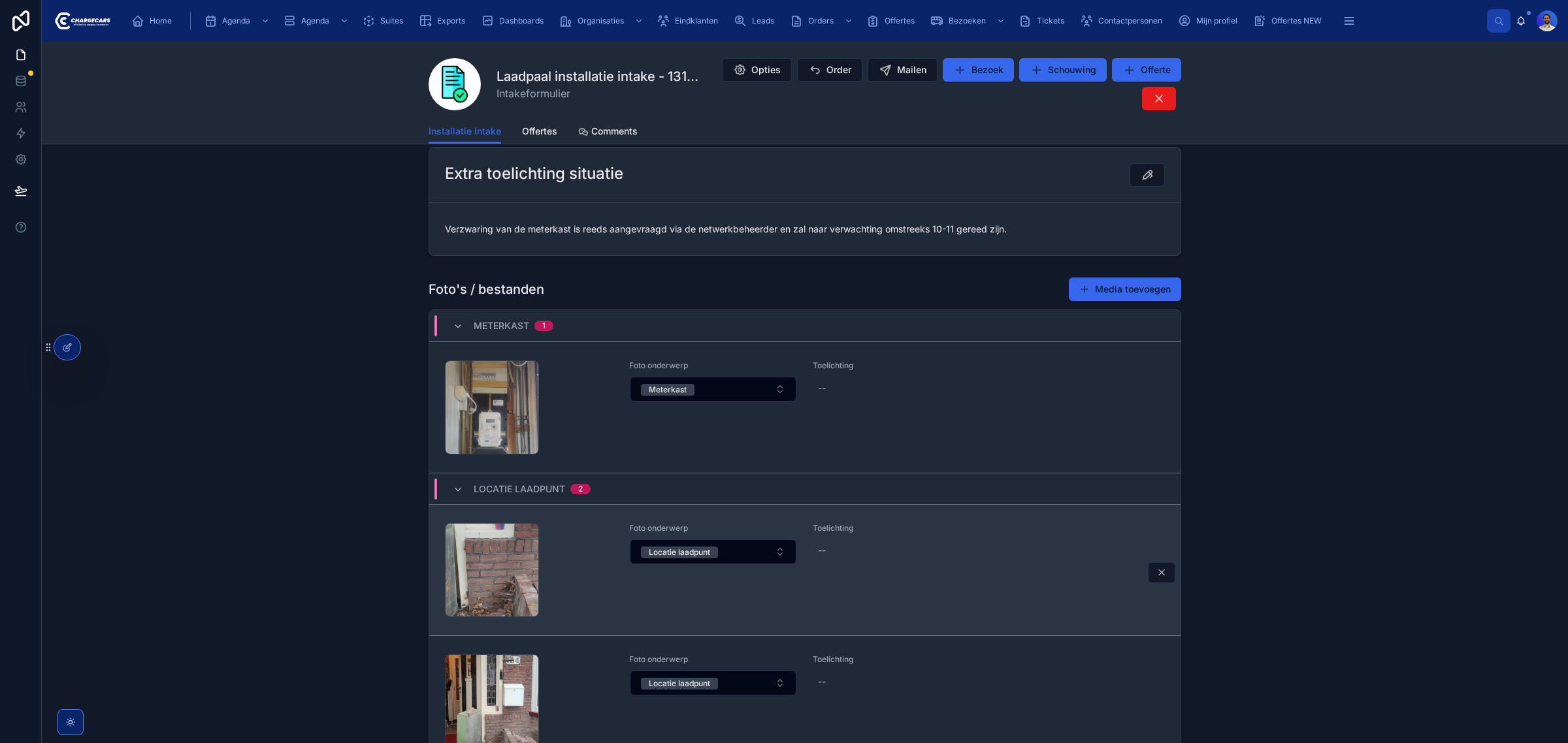
scroll to position [1491, 0]
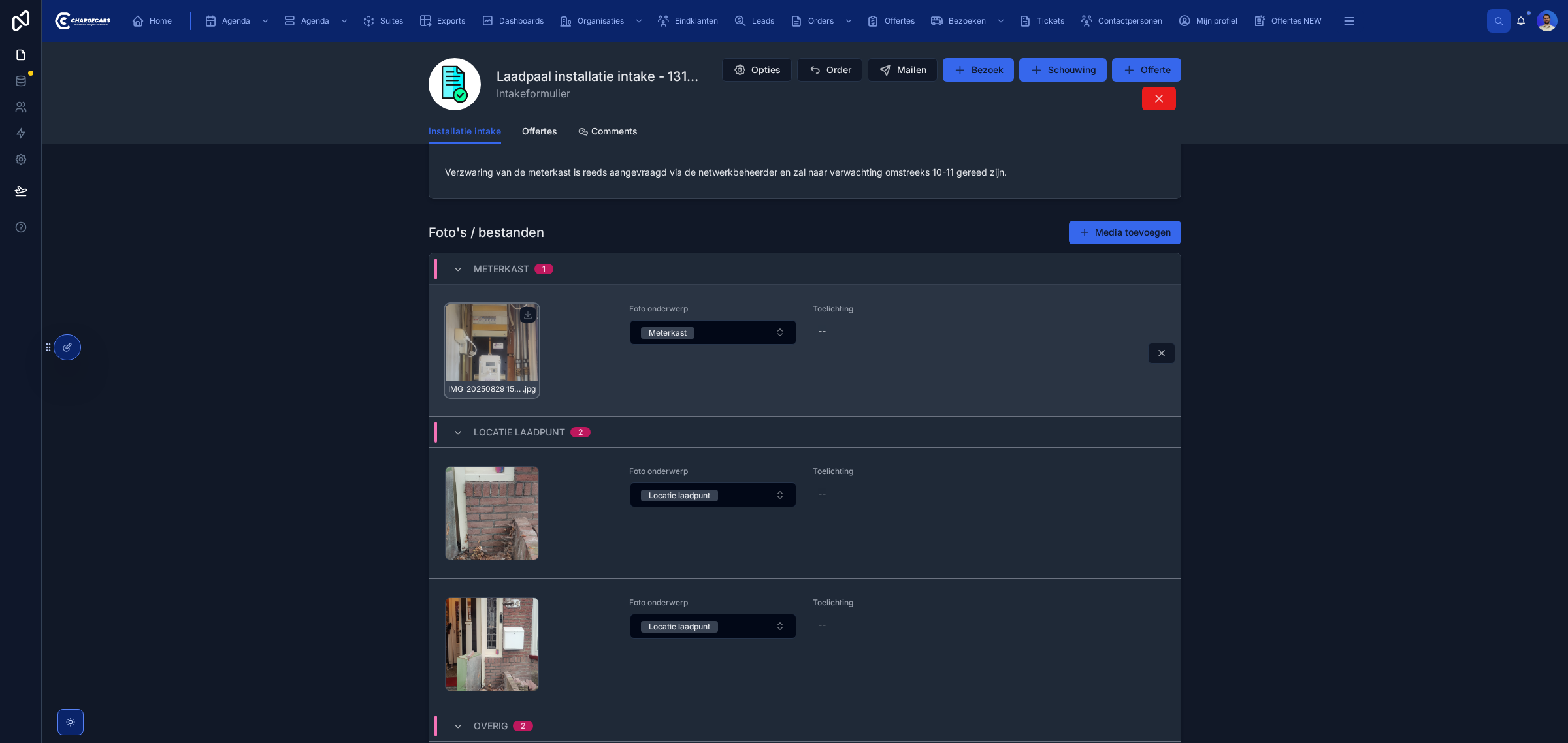
click at [495, 363] on div "IMG_20250829_154059 .jpg" at bounding box center [491, 350] width 94 height 94
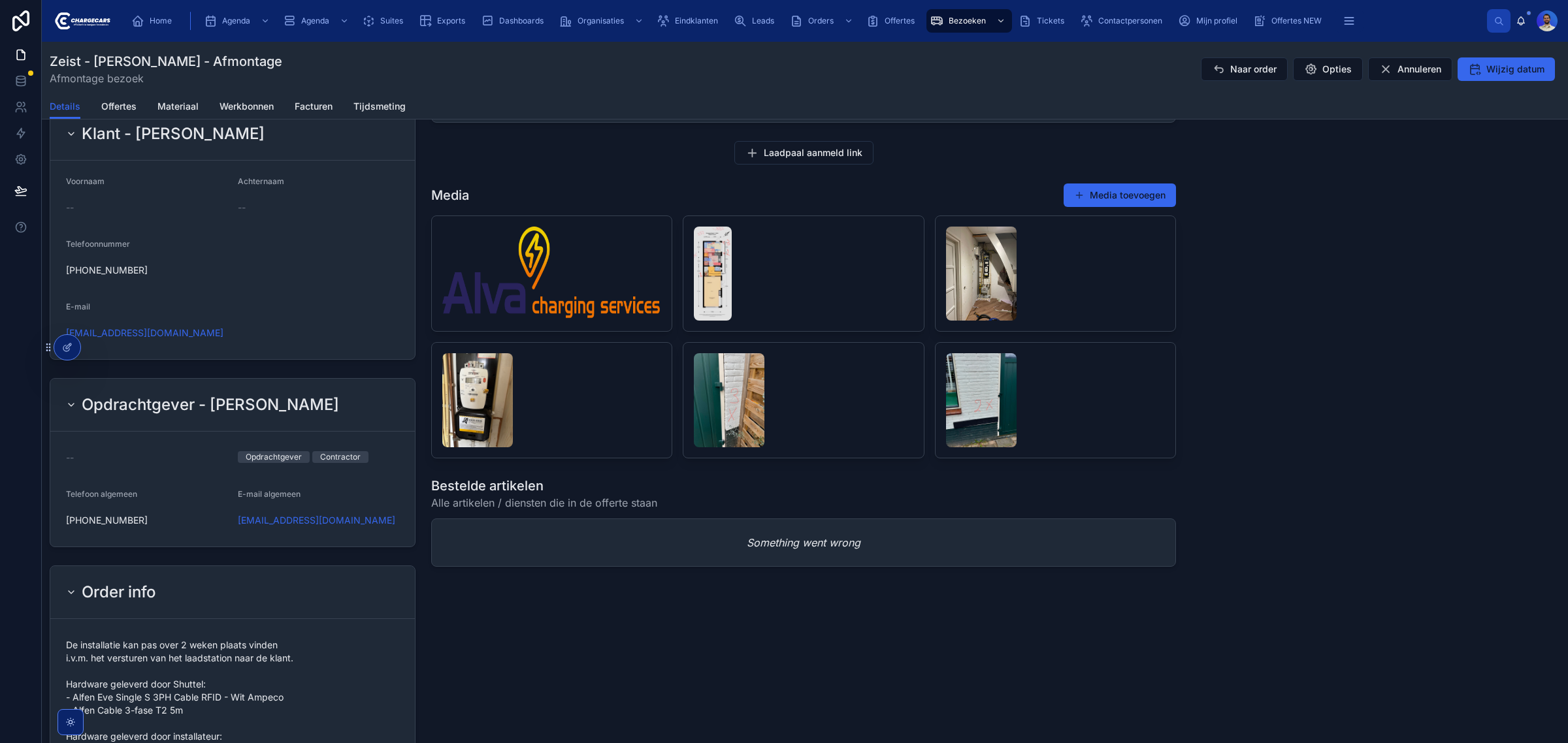
scroll to position [1470, 0]
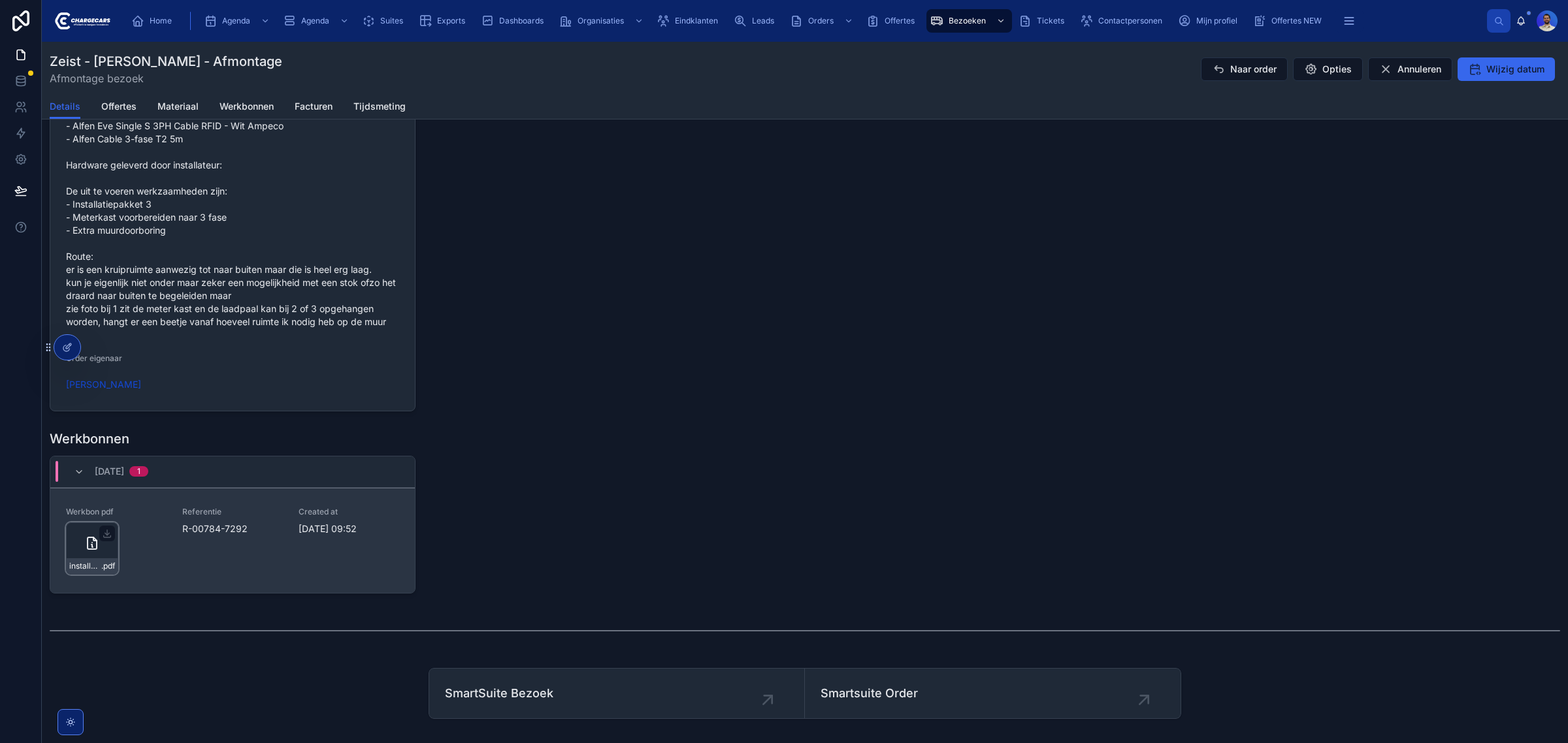
click at [88, 562] on div "installatie-werkbon_r-00784-7292_undefined-annemiek-de-jong_86c4jnjbc .pdf" at bounding box center [92, 566] width 51 height 16
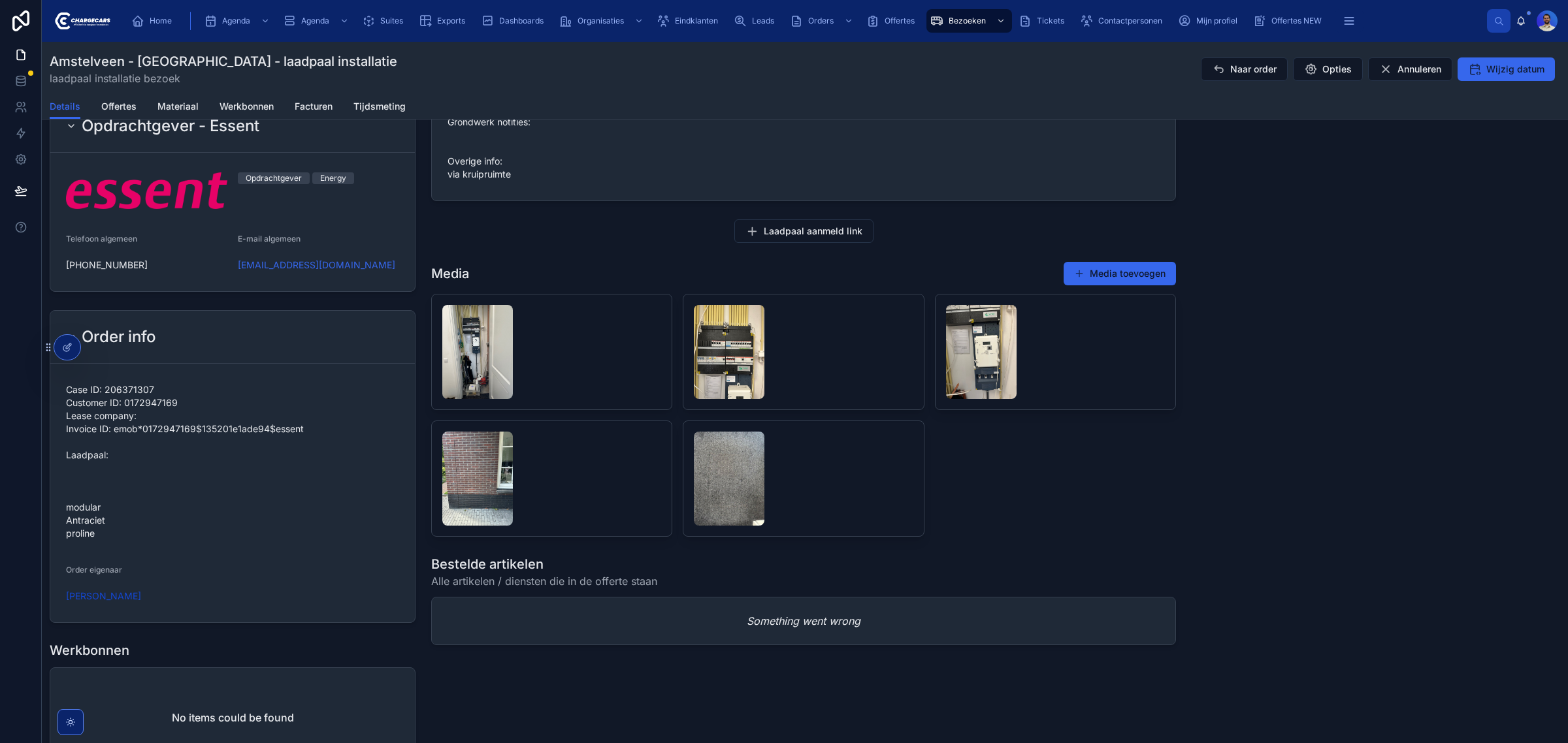
scroll to position [1143, 0]
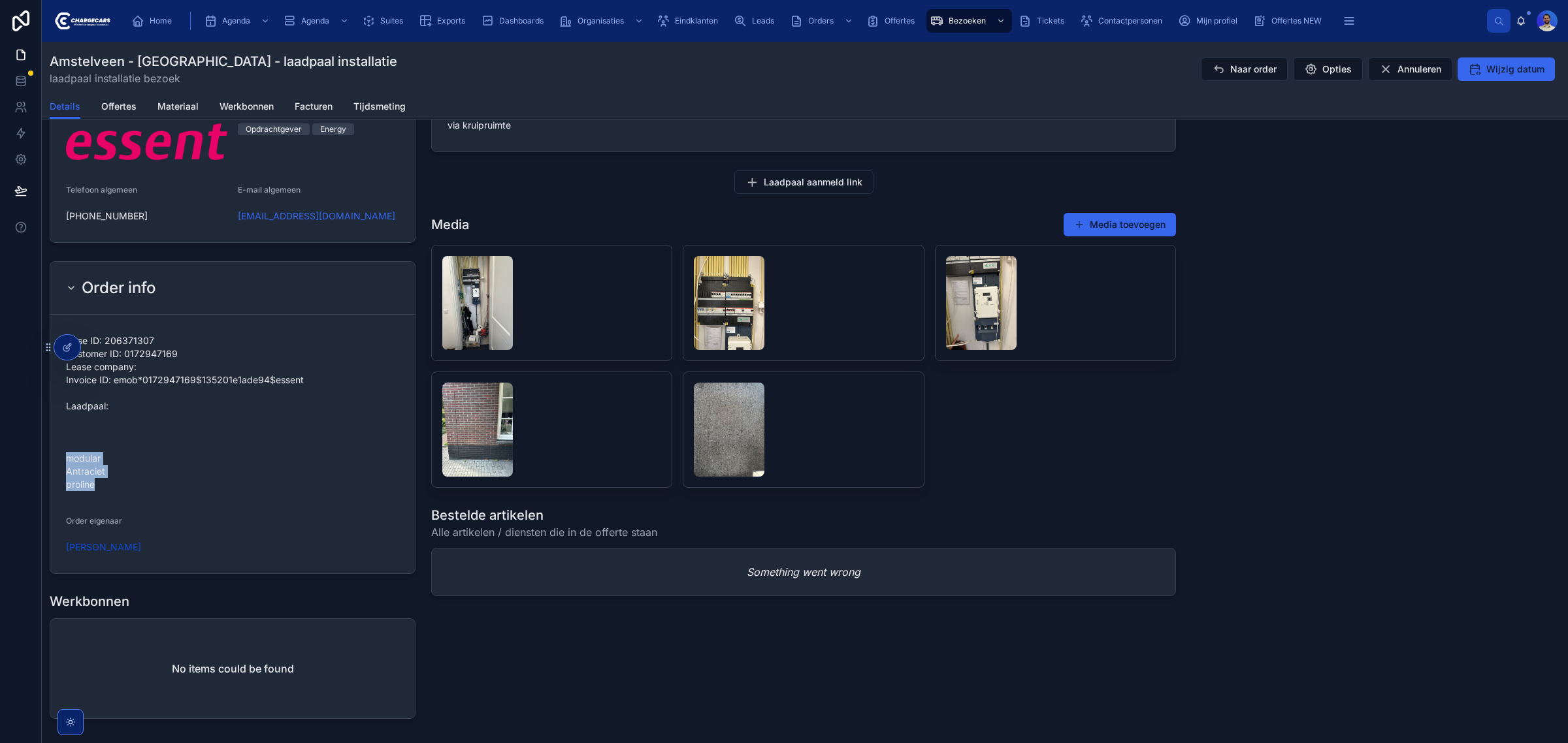
drag, startPoint x: 67, startPoint y: 459, endPoint x: 117, endPoint y: 490, distance: 58.8
click at [117, 490] on span "Case ID: 206371307 Customer ID: 0172947169 Lease company: Invoice ID: emob*0172…" at bounding box center [232, 412] width 333 height 157
copy span "modular Antraciet proline"
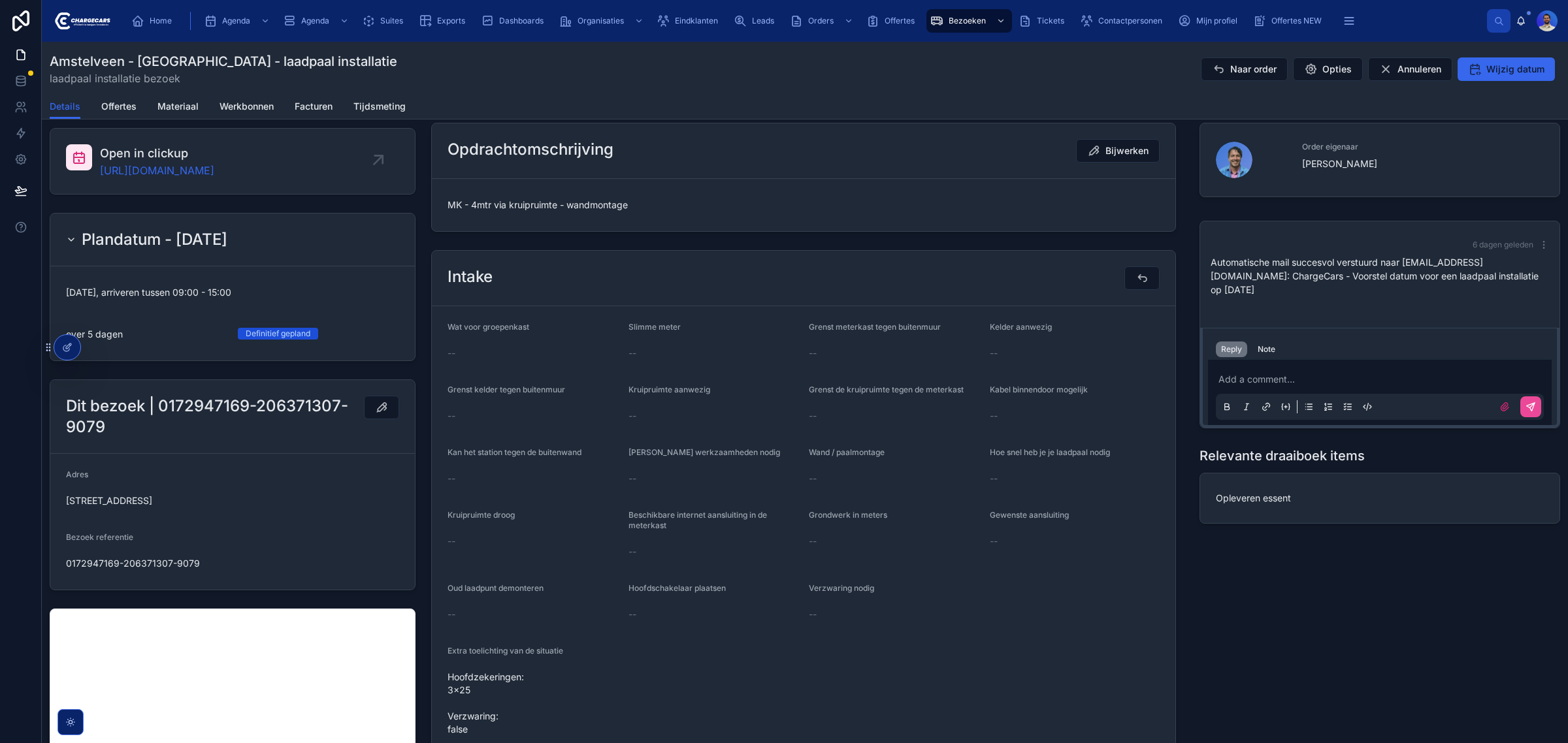
scroll to position [0, 0]
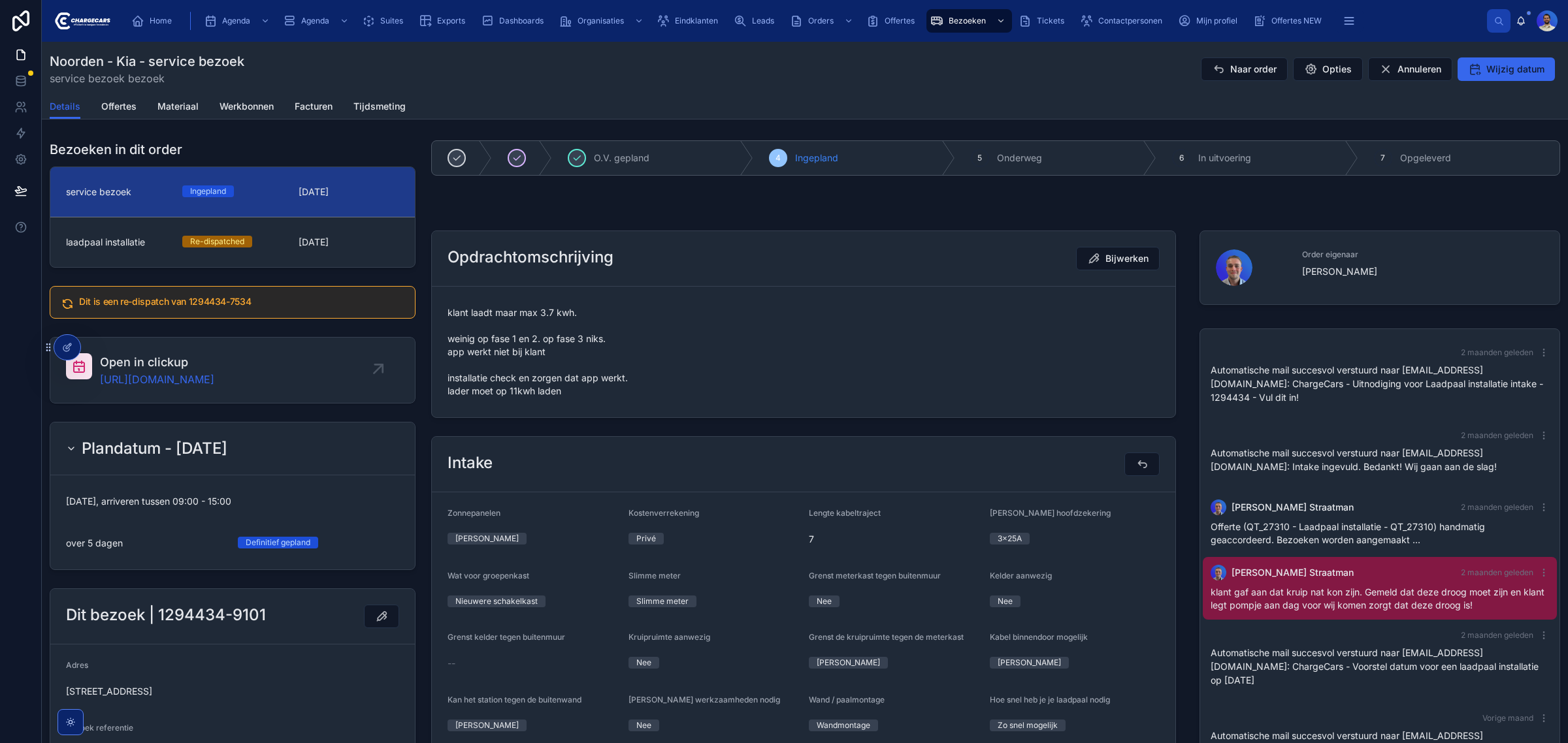
scroll to position [52, 0]
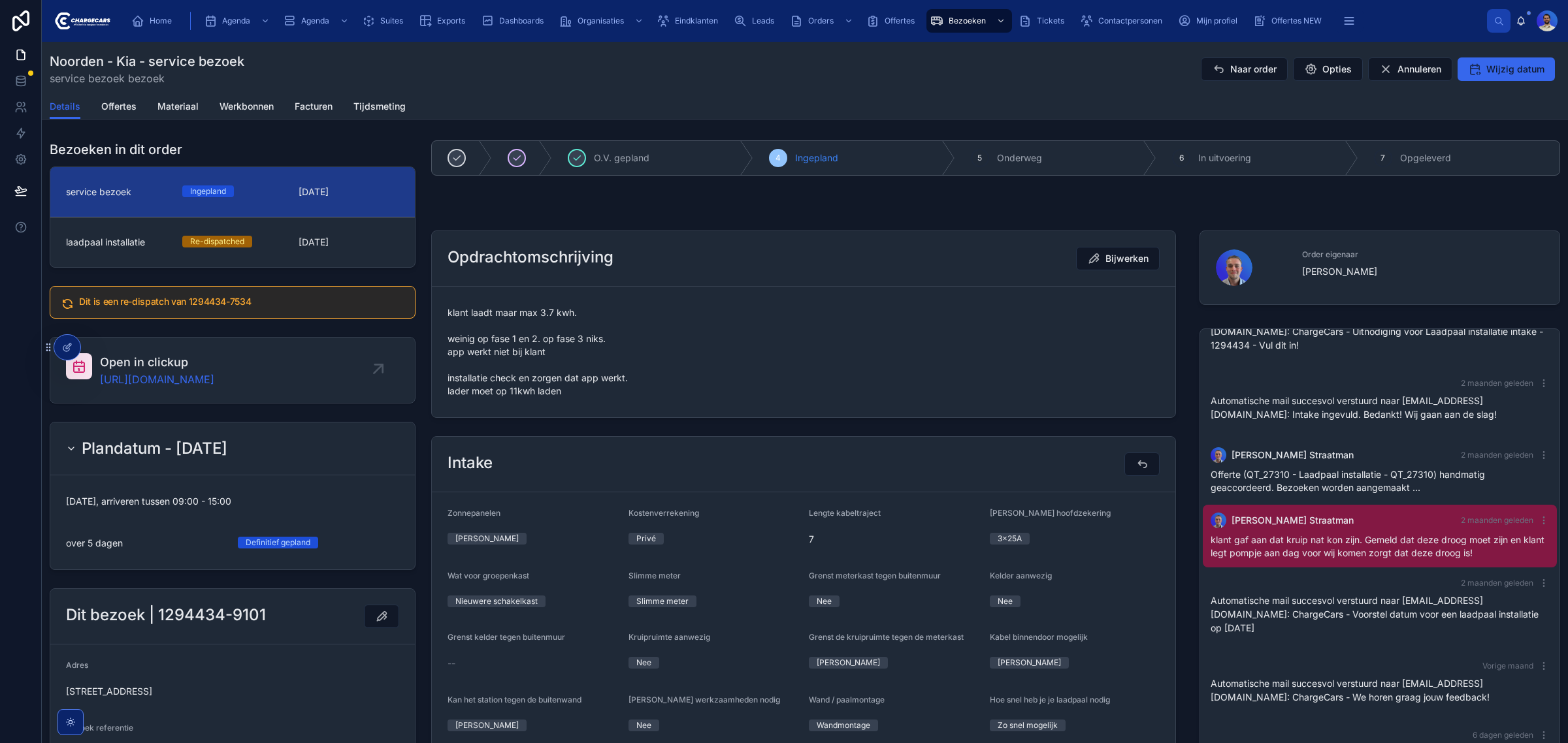
click at [510, 338] on span "klant laadt maar max 3.7 kwh. weinig op fase 1 en 2. op fase 3 niks. app werkt …" at bounding box center [803, 352] width 712 height 92
click at [502, 348] on span "klant laadt maar max 3.7 kwh. weinig op fase 1 en 2. op fase 3 niks. app werkt …" at bounding box center [803, 352] width 712 height 92
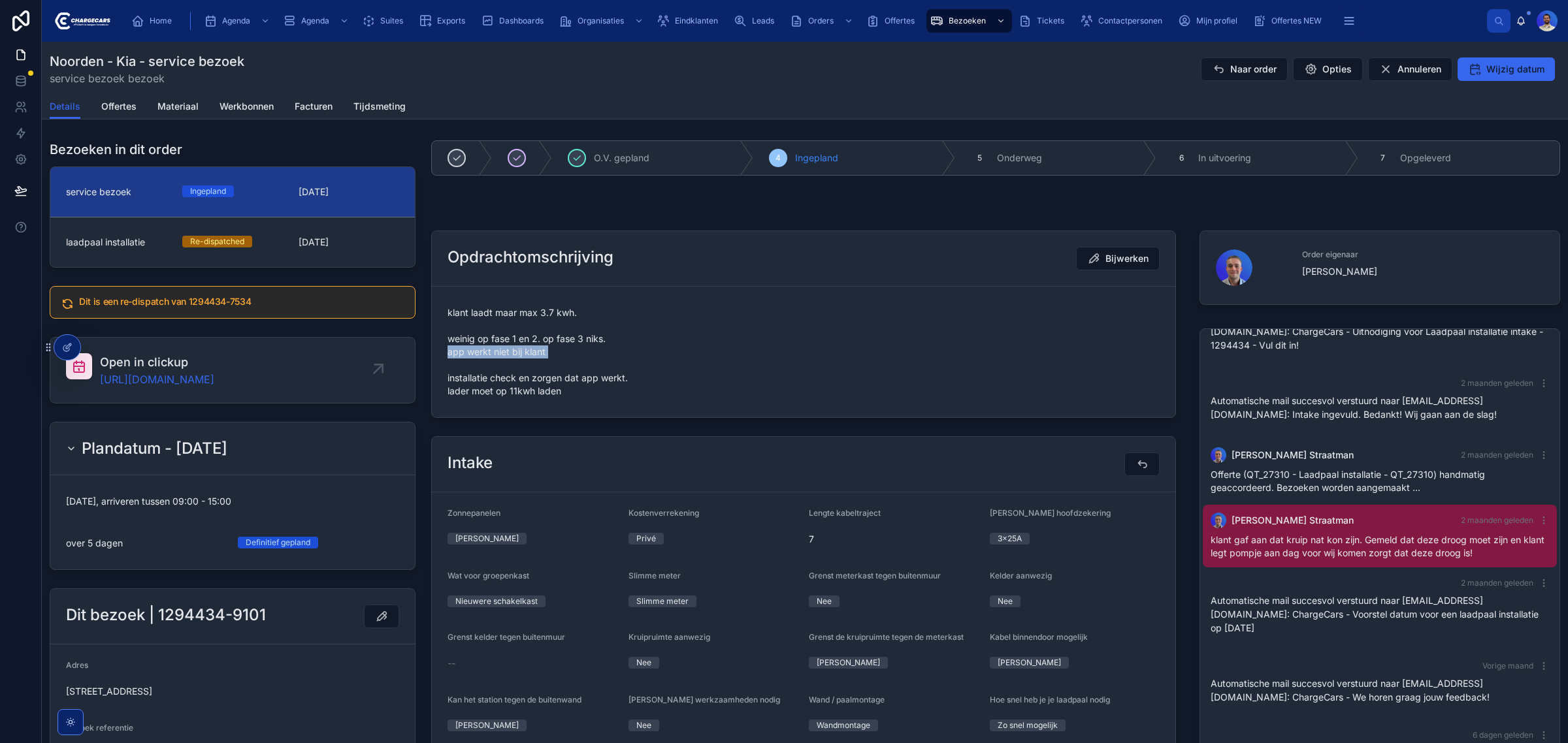
click at [502, 348] on span "klant laadt maar max 3.7 kwh. weinig op fase 1 en 2. op fase 3 niks. app werkt …" at bounding box center [803, 352] width 712 height 92
click at [507, 372] on span "klant laadt maar max 3.7 kwh. weinig op fase 1 en 2. op fase 3 niks. app werkt …" at bounding box center [803, 352] width 712 height 92
click at [498, 387] on span "klant laadt maar max 3.7 kwh. weinig op fase 1 en 2. op fase 3 niks. app werkt …" at bounding box center [803, 352] width 712 height 92
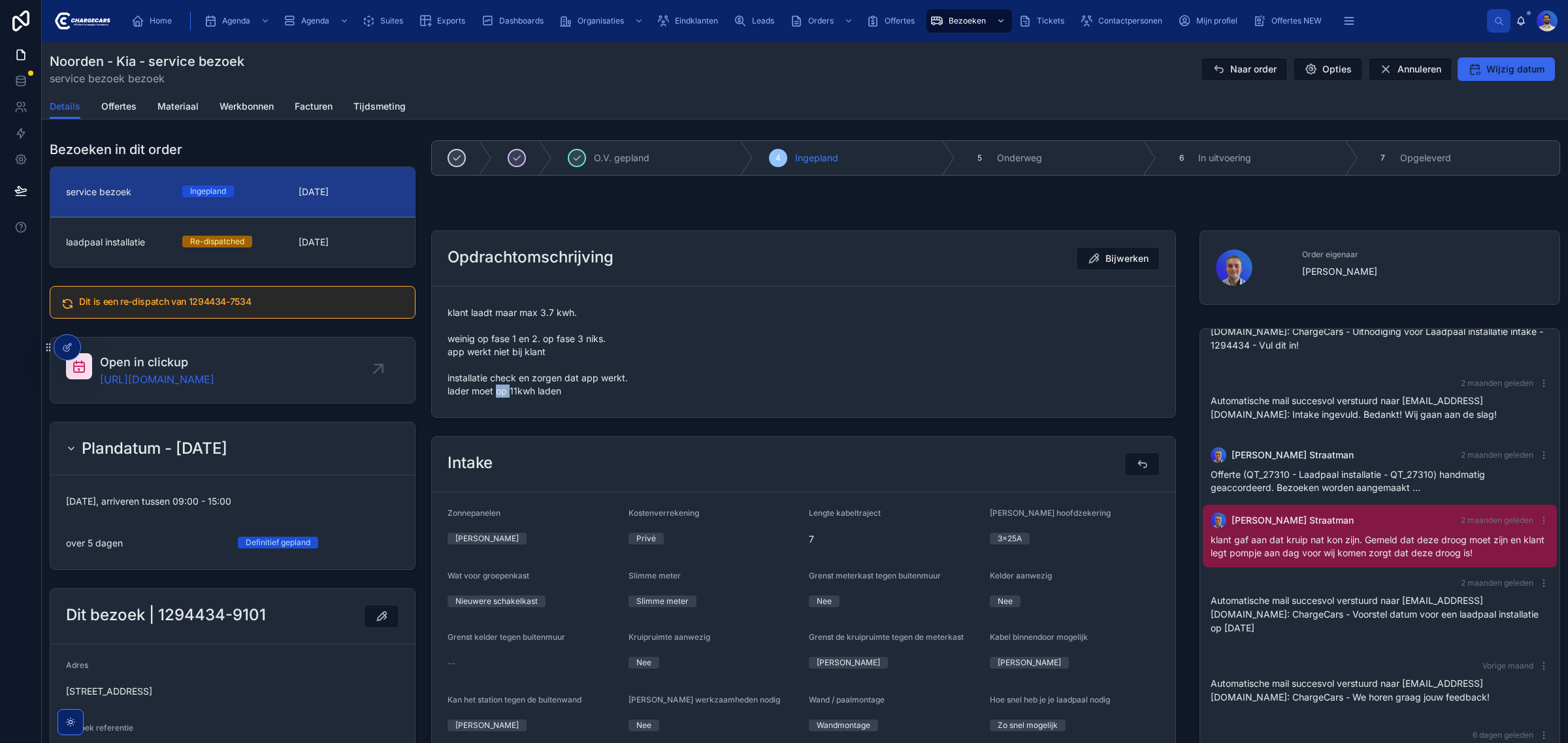
click at [498, 387] on span "klant laadt maar max 3.7 kwh. weinig op fase 1 en 2. op fase 3 niks. app werkt …" at bounding box center [803, 352] width 712 height 92
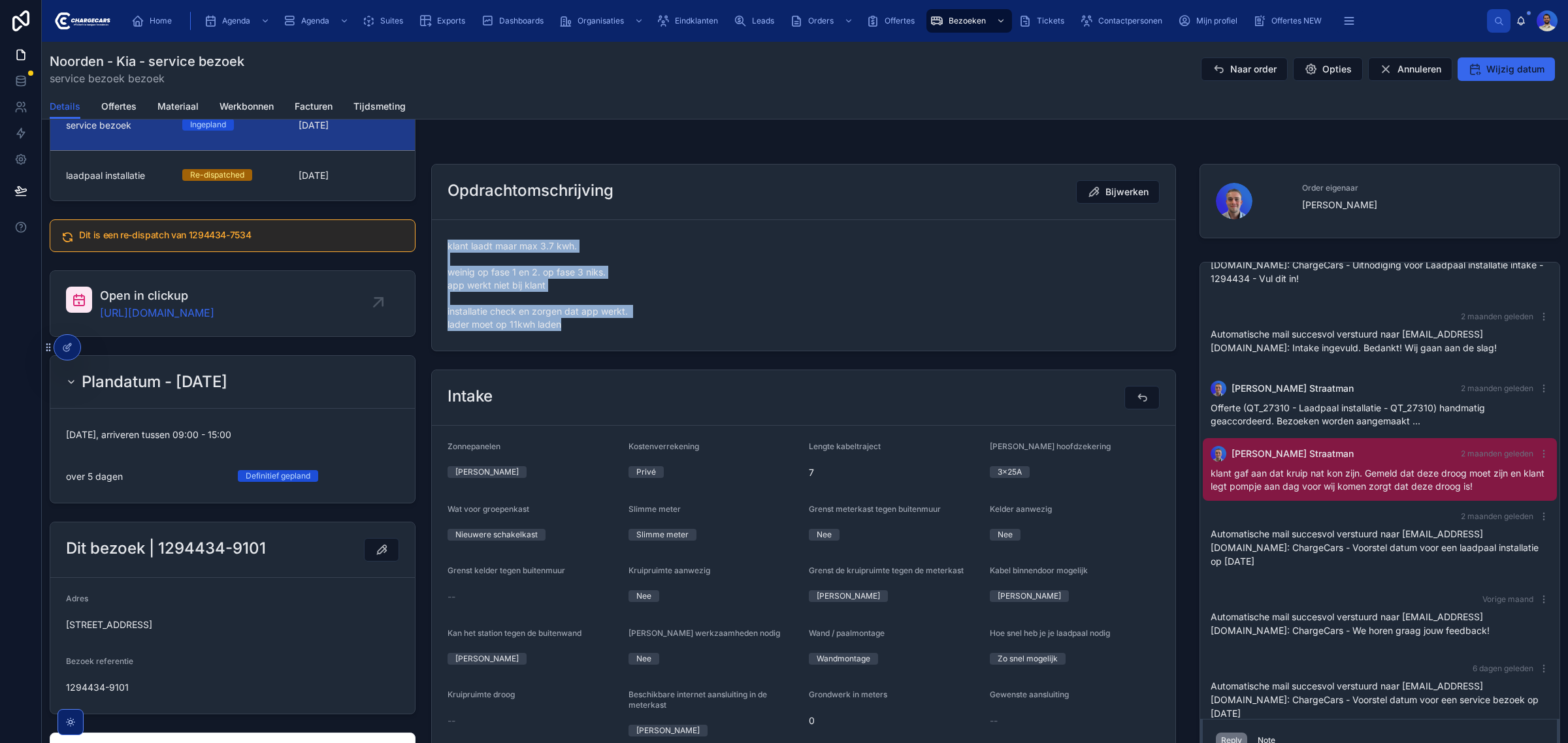
scroll to position [0, 0]
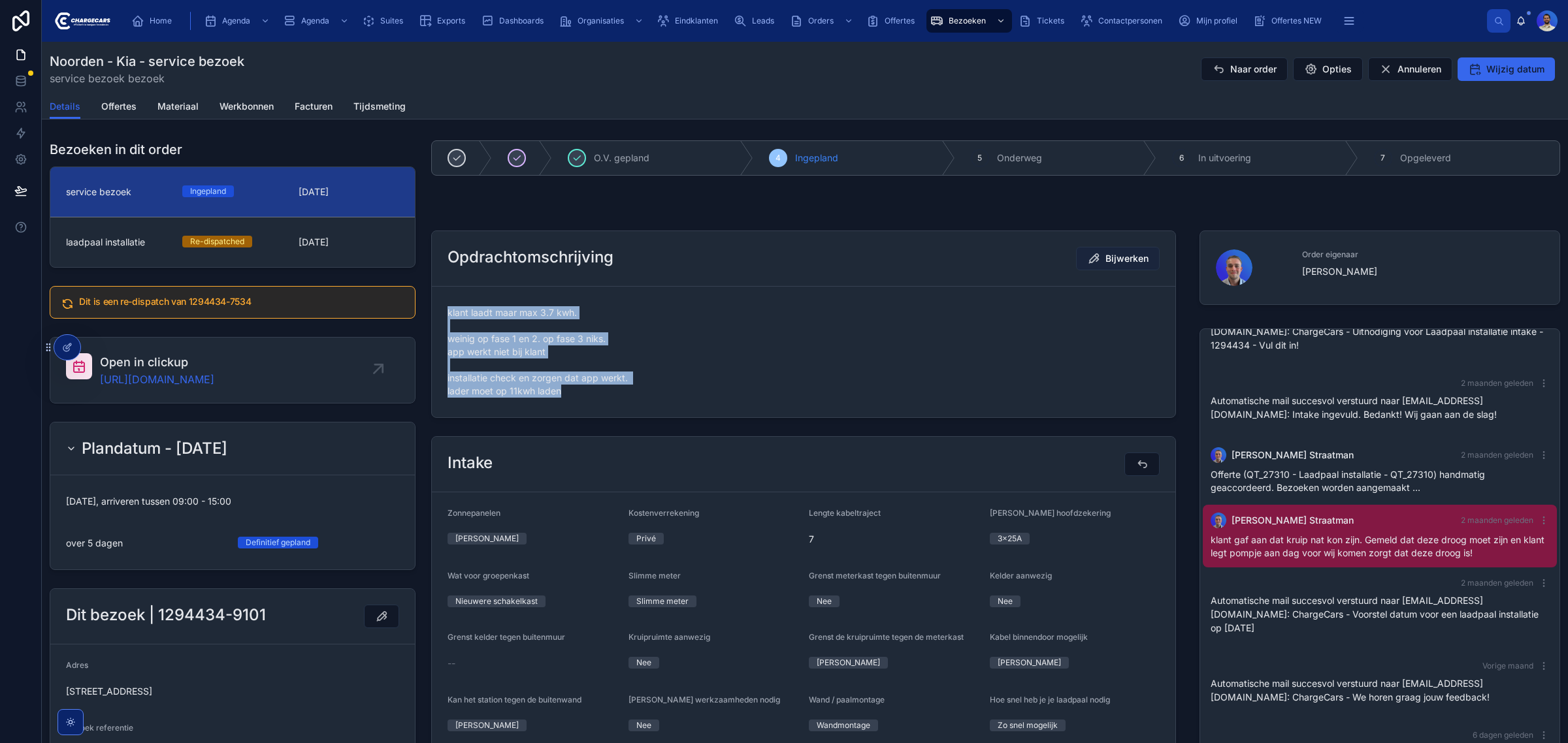
click at [1117, 268] on button "Bijwerken" at bounding box center [1118, 258] width 84 height 24
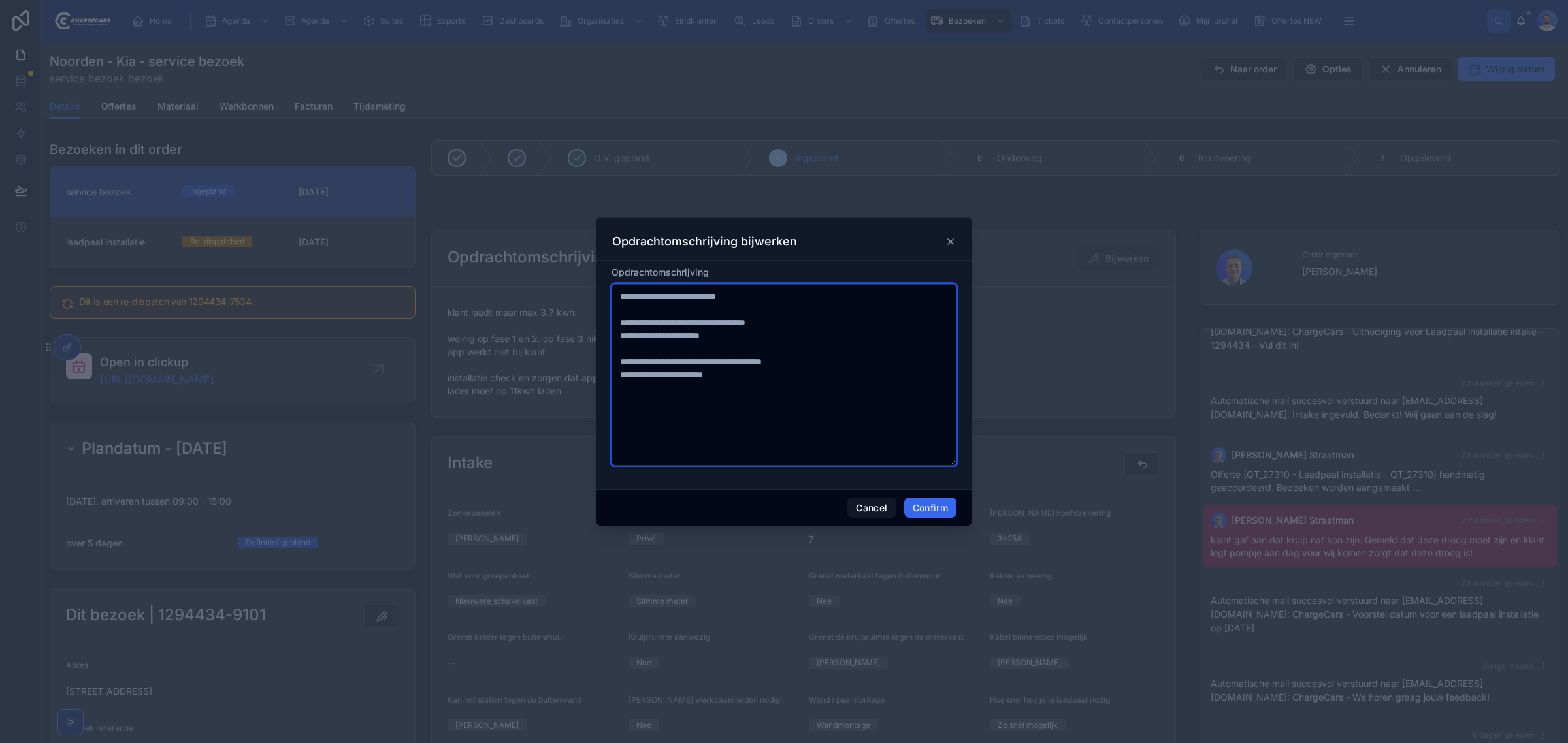
click at [775, 397] on textarea "**********" at bounding box center [784, 375] width 345 height 182
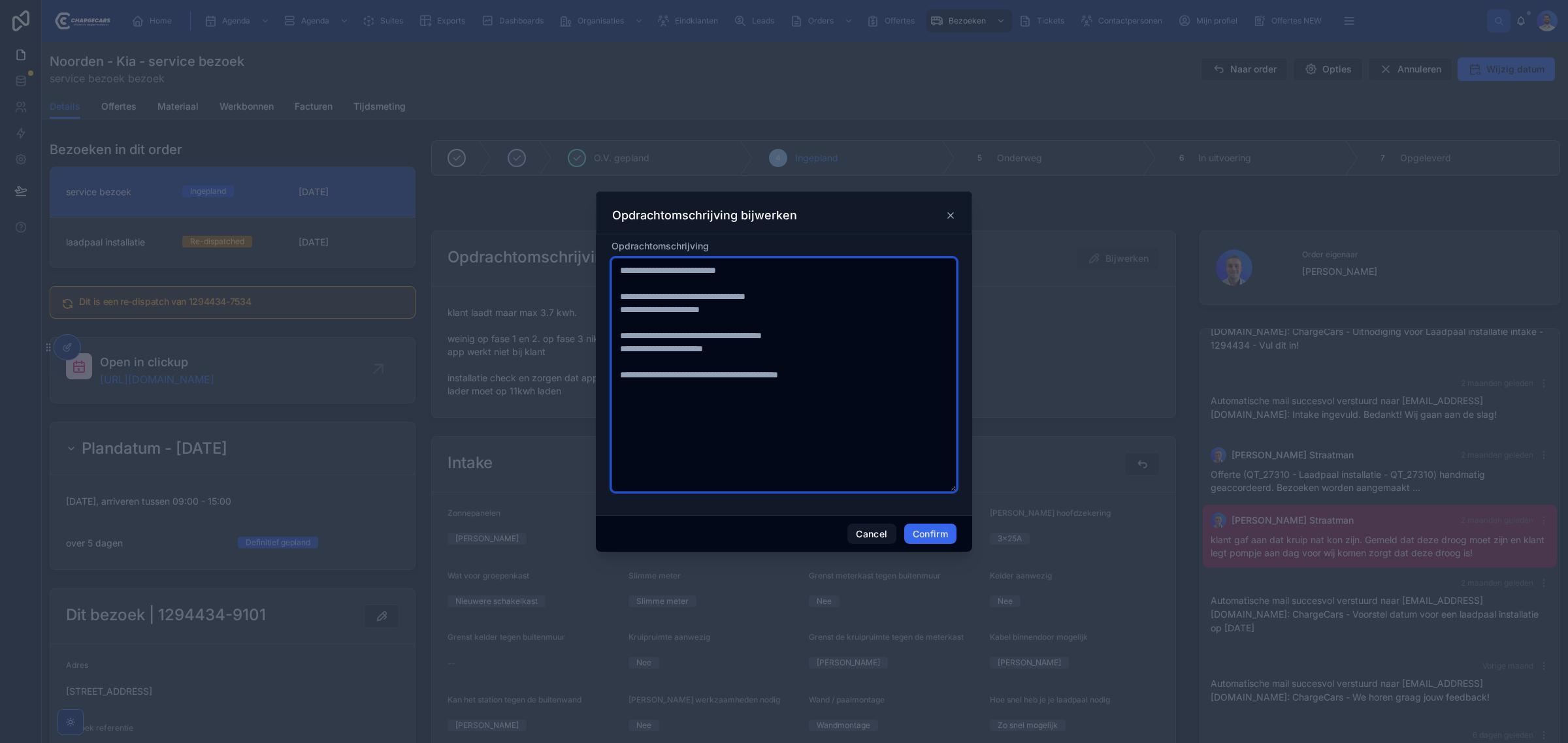
click at [823, 376] on textarea "**********" at bounding box center [784, 374] width 345 height 234
click at [793, 373] on textarea "**********" at bounding box center [784, 374] width 345 height 234
type textarea "**********"
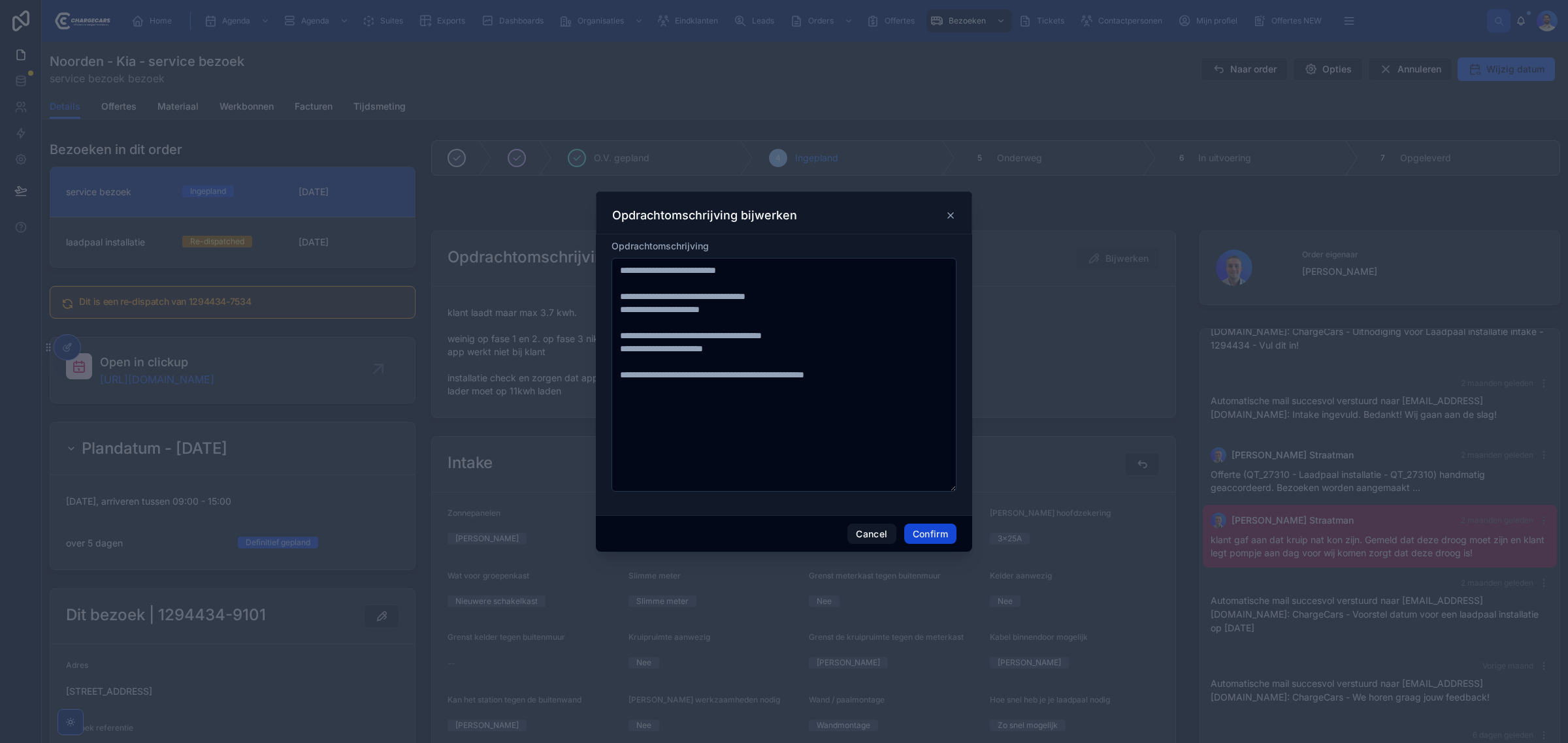
click at [928, 529] on button "Confirm" at bounding box center [930, 534] width 52 height 21
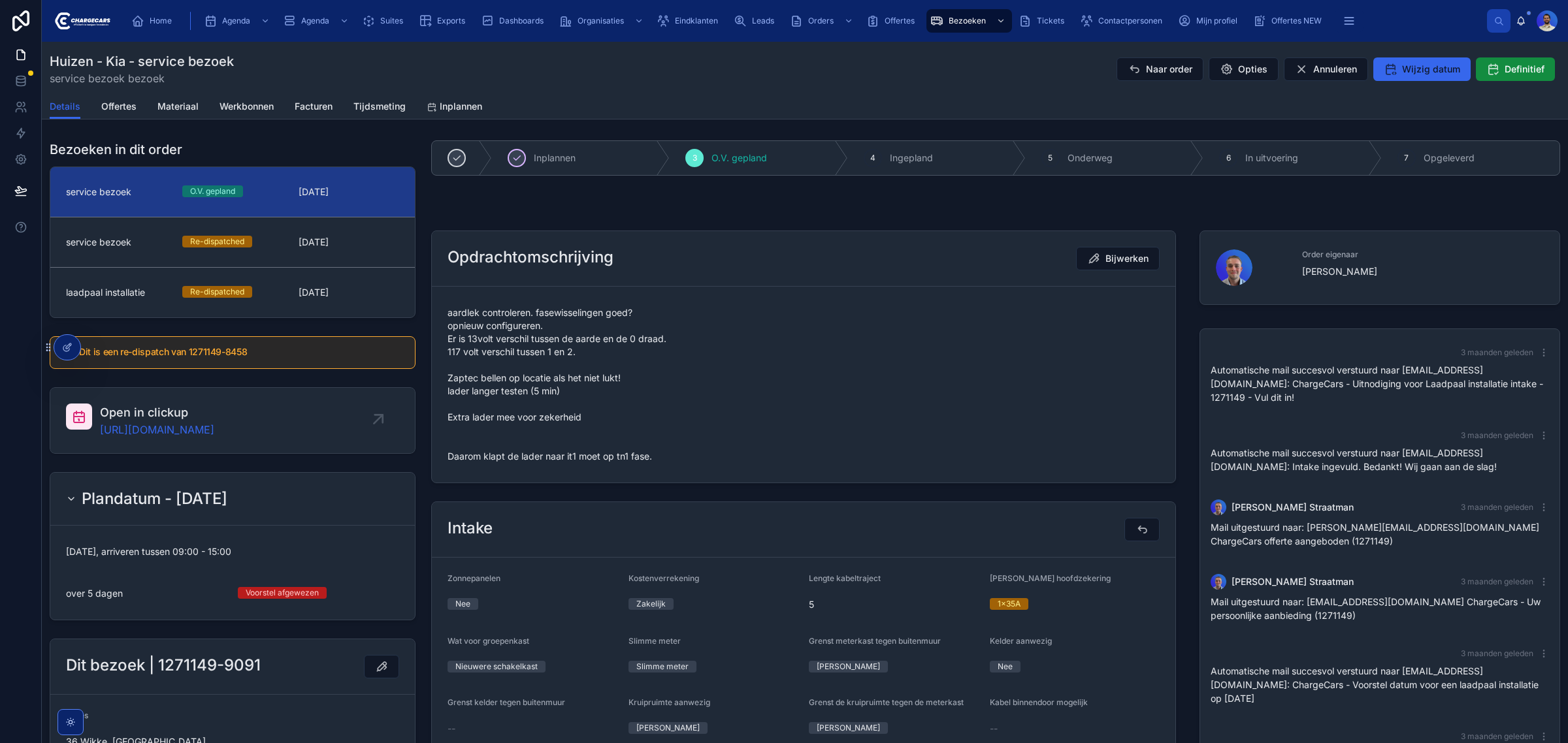
scroll to position [135, 0]
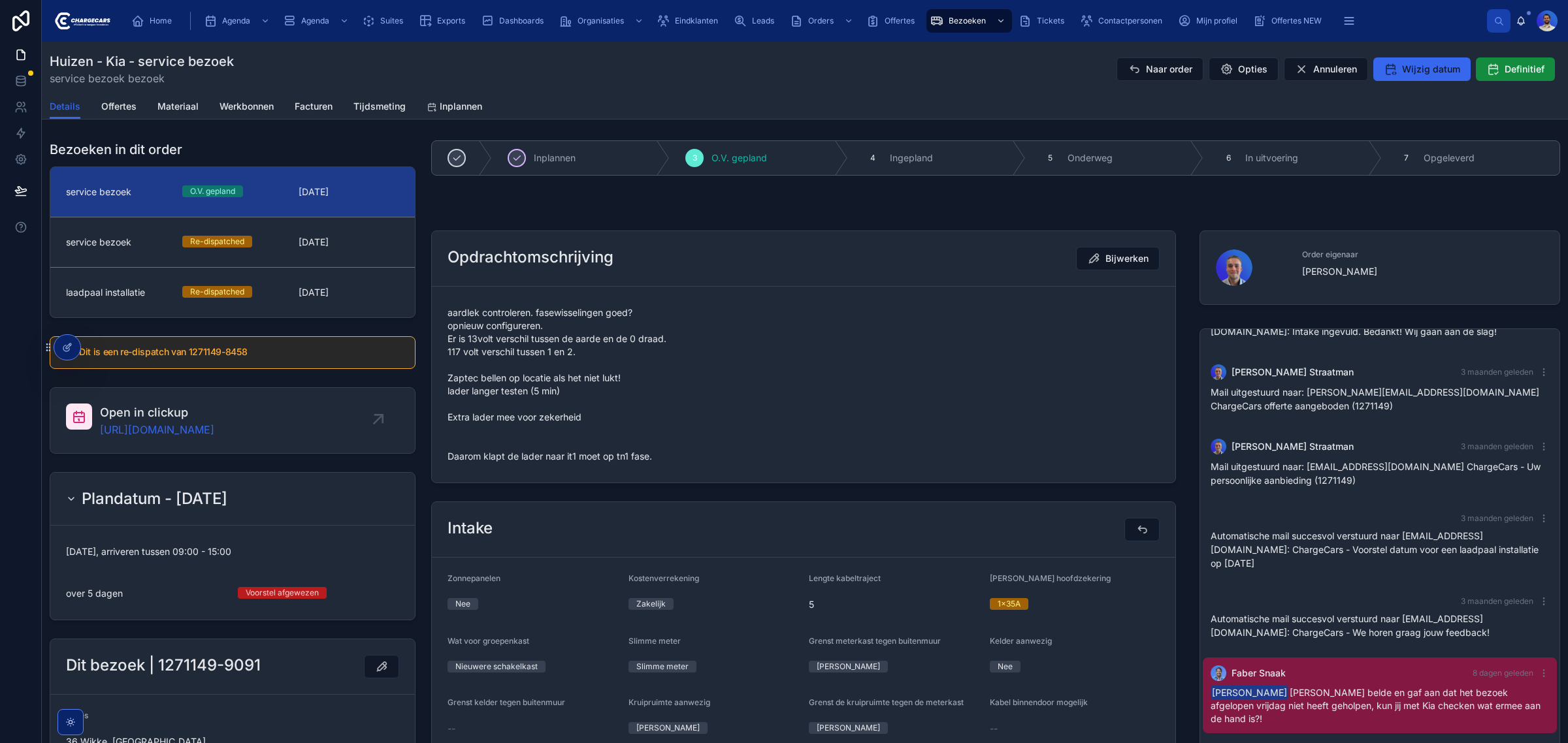
click at [472, 309] on span "aardlek controleren. fasewisselingen goed? opnieuw configureren. Er is 13volt v…" at bounding box center [803, 384] width 712 height 157
click at [576, 462] on span "aardlek controleren. fasewisselingen goed? opnieuw configureren. Er is 13volt v…" at bounding box center [803, 384] width 712 height 157
click at [584, 456] on span "aardlek controleren. fasewisselingen goed? opnieuw configureren. Er is 13volt v…" at bounding box center [803, 384] width 712 height 157
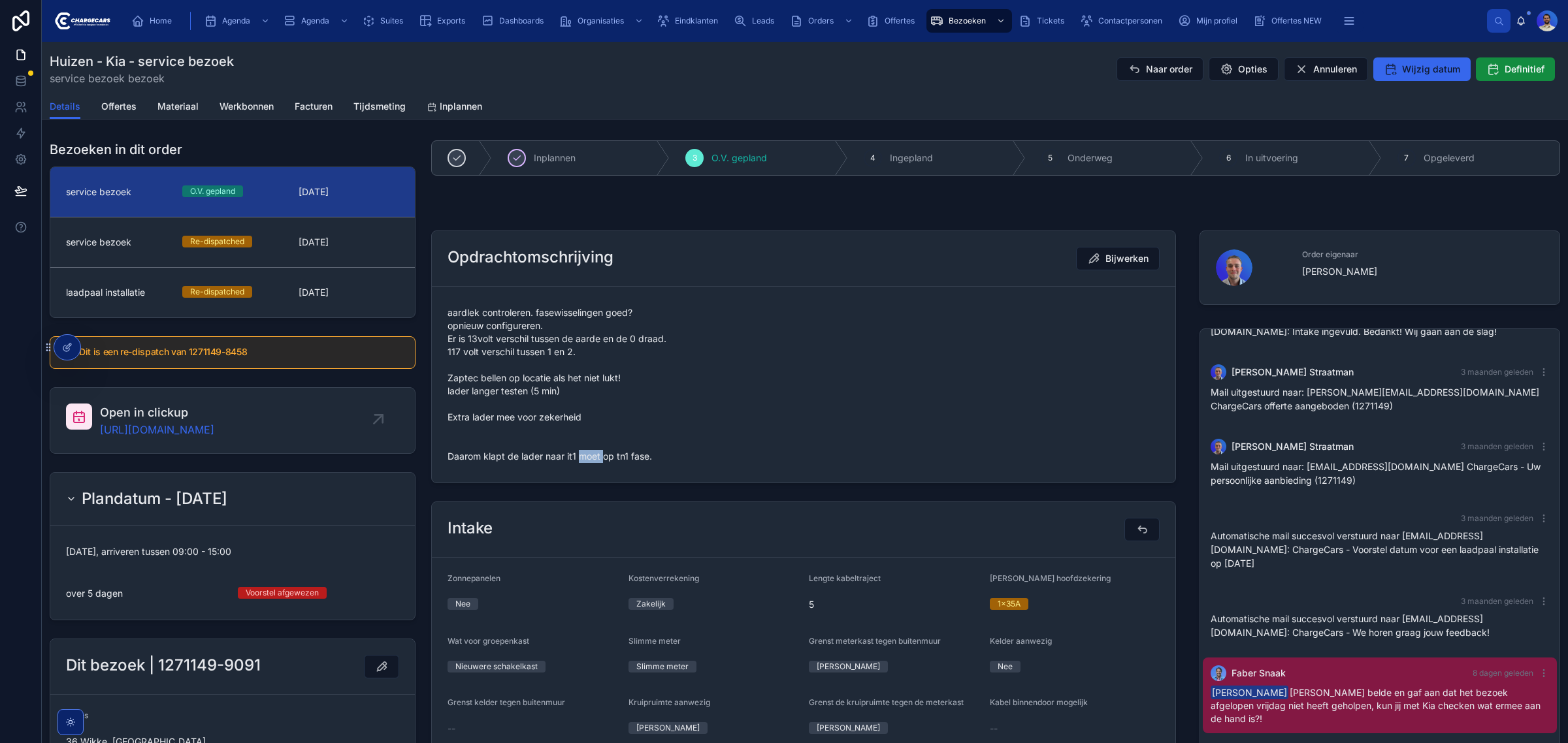
click at [584, 456] on span "aardlek controleren. fasewisselingen goed? opnieuw configureren. Er is 13volt v…" at bounding box center [803, 384] width 712 height 157
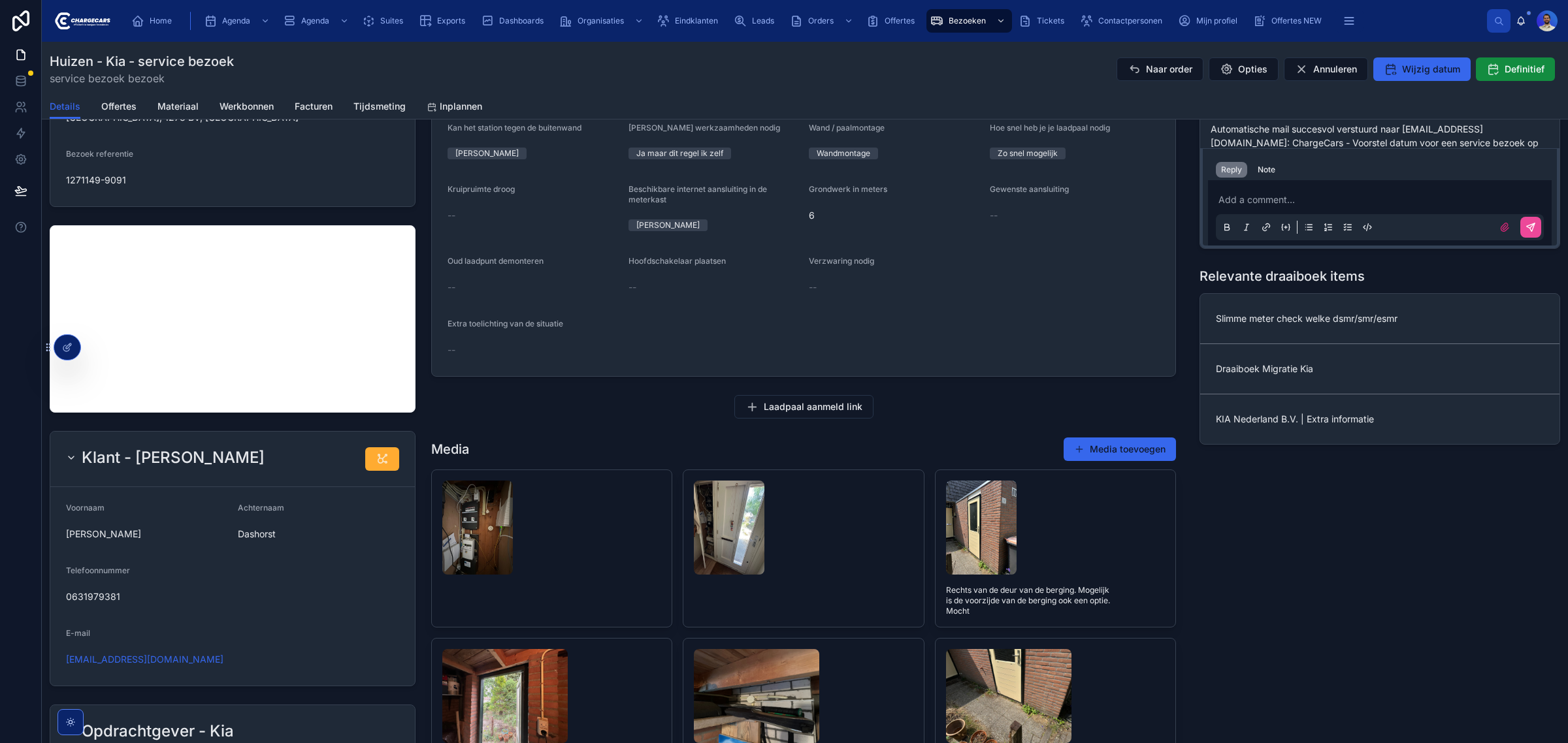
scroll to position [163, 0]
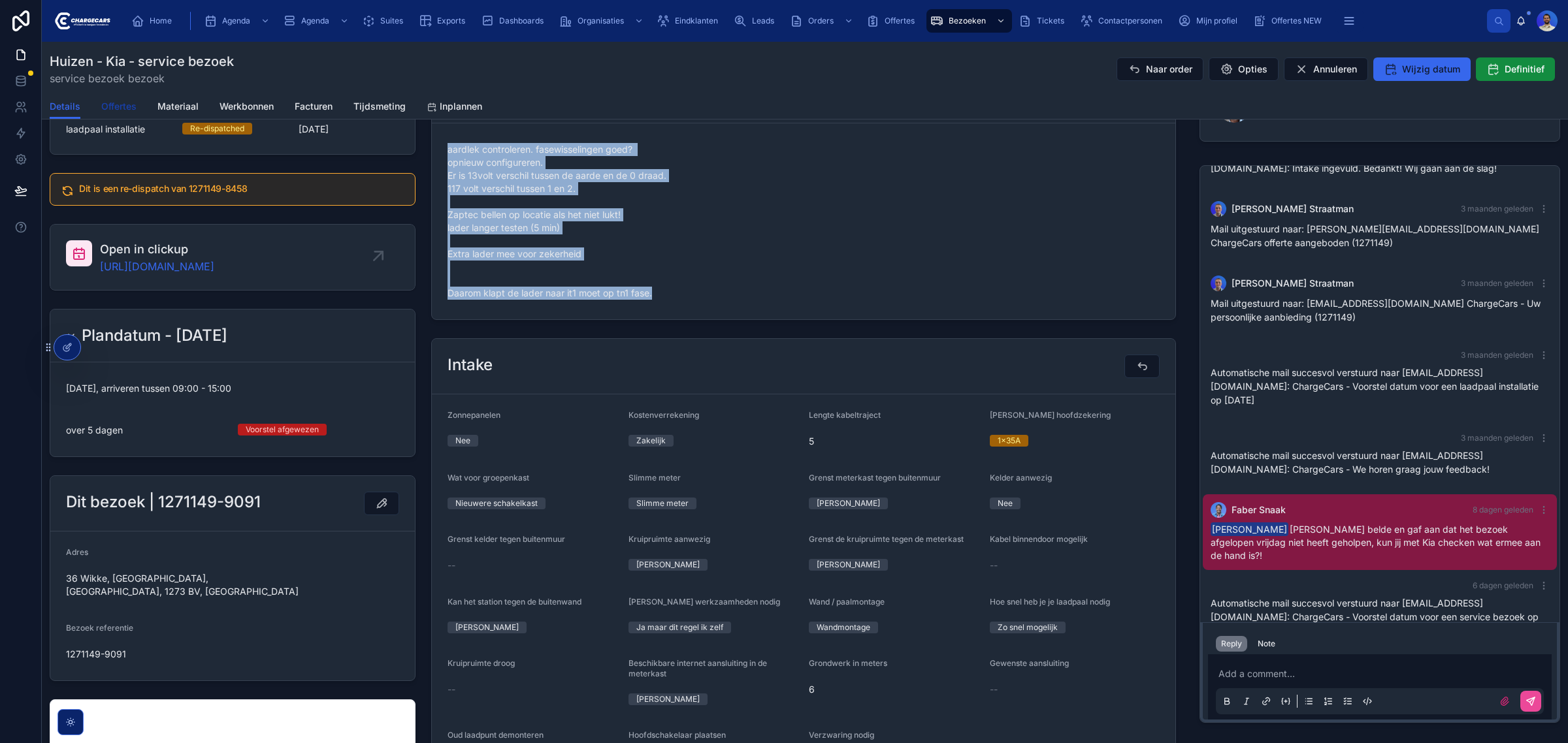
click at [117, 102] on span "Offertes" at bounding box center [118, 107] width 35 height 13
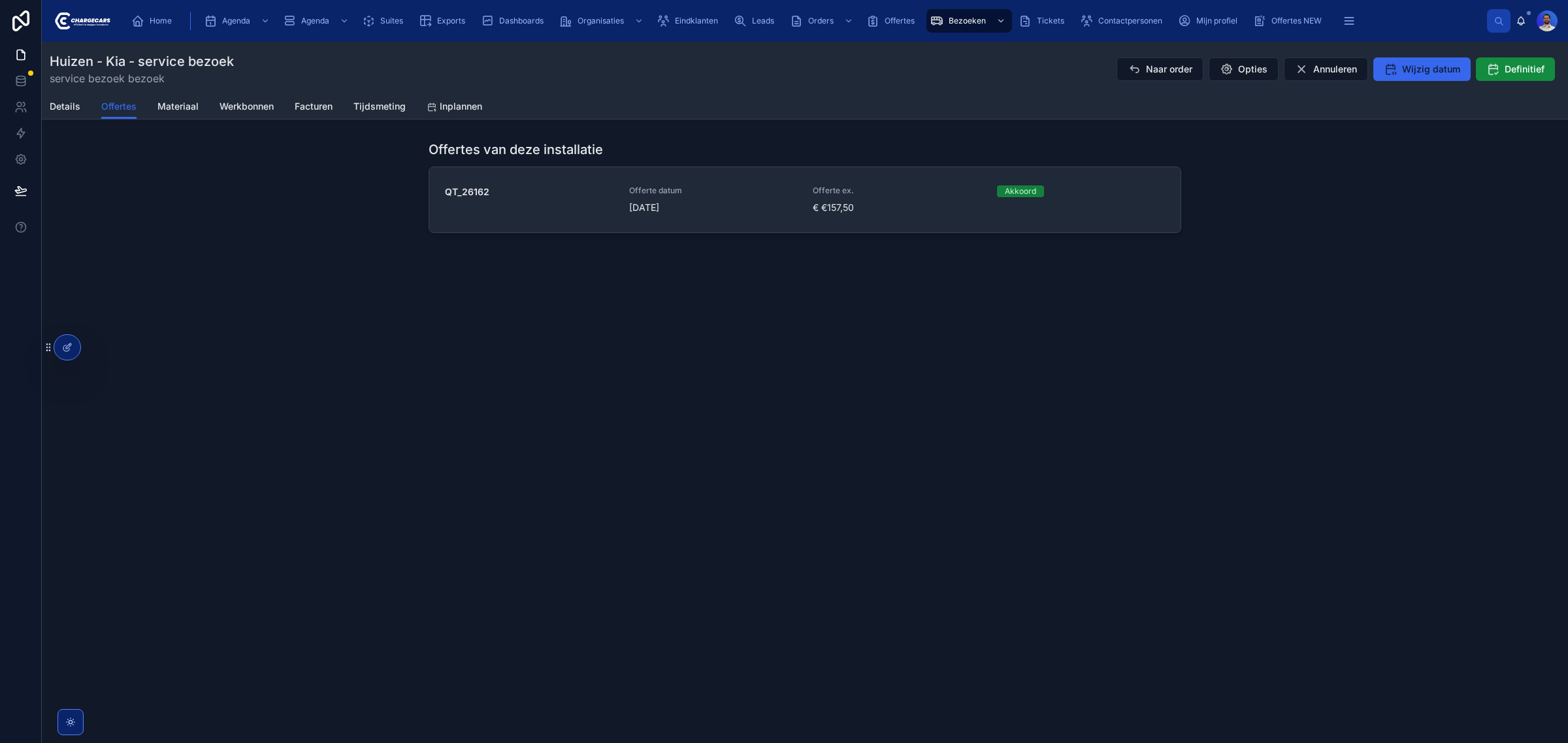
click at [726, 207] on span "4-6-2025" at bounding box center [713, 208] width 168 height 13
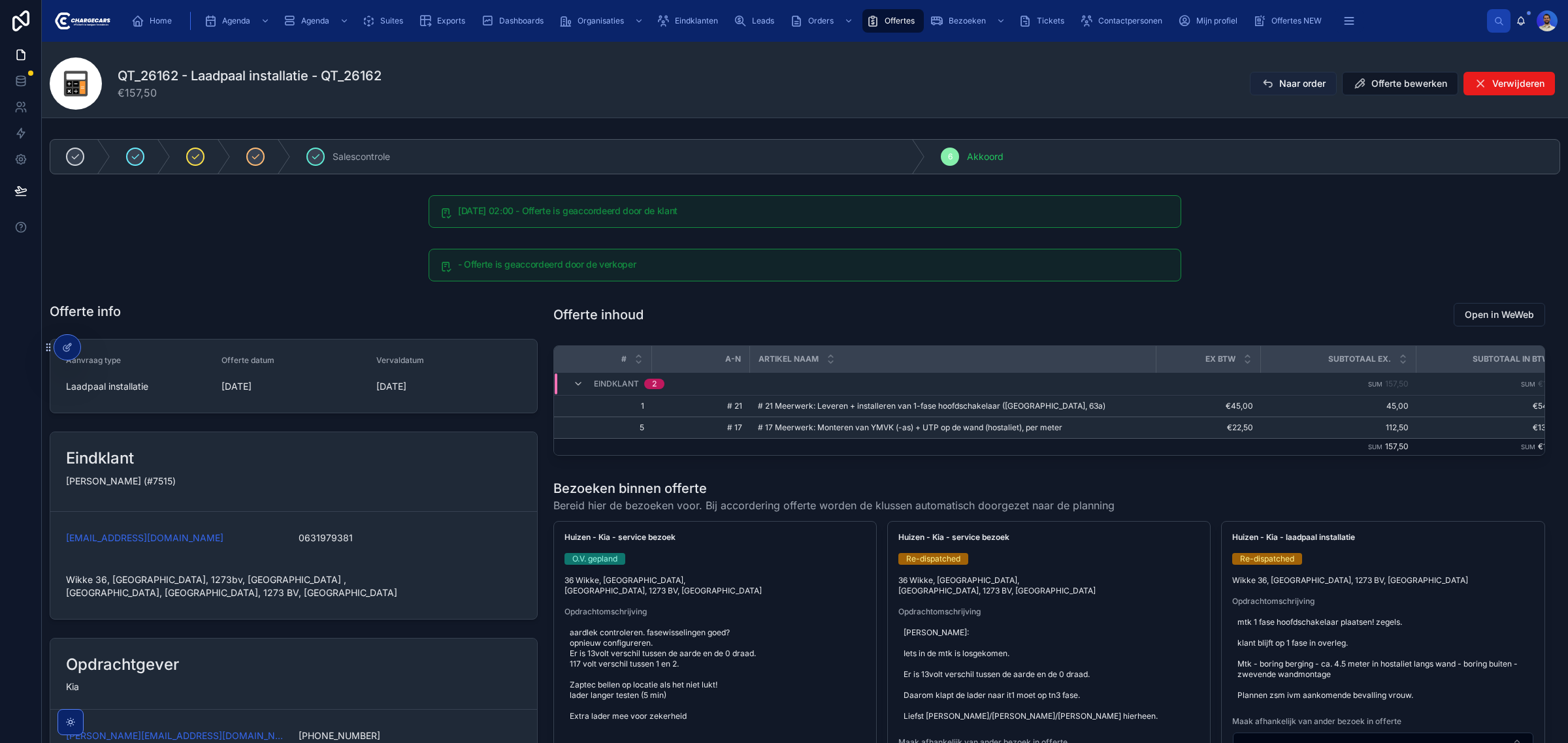
click at [1305, 89] on span "Naar order" at bounding box center [1302, 84] width 47 height 13
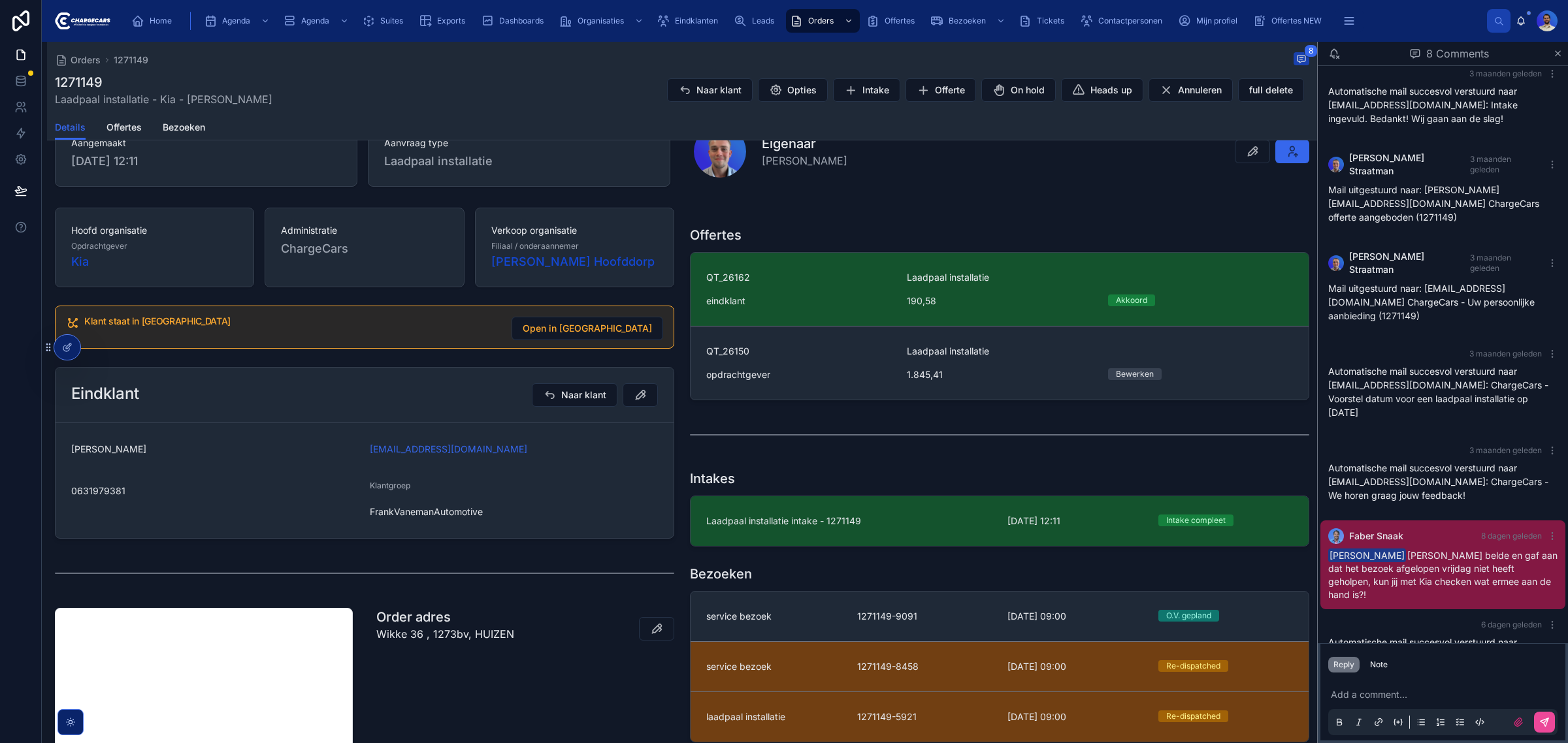
scroll to position [163, 0]
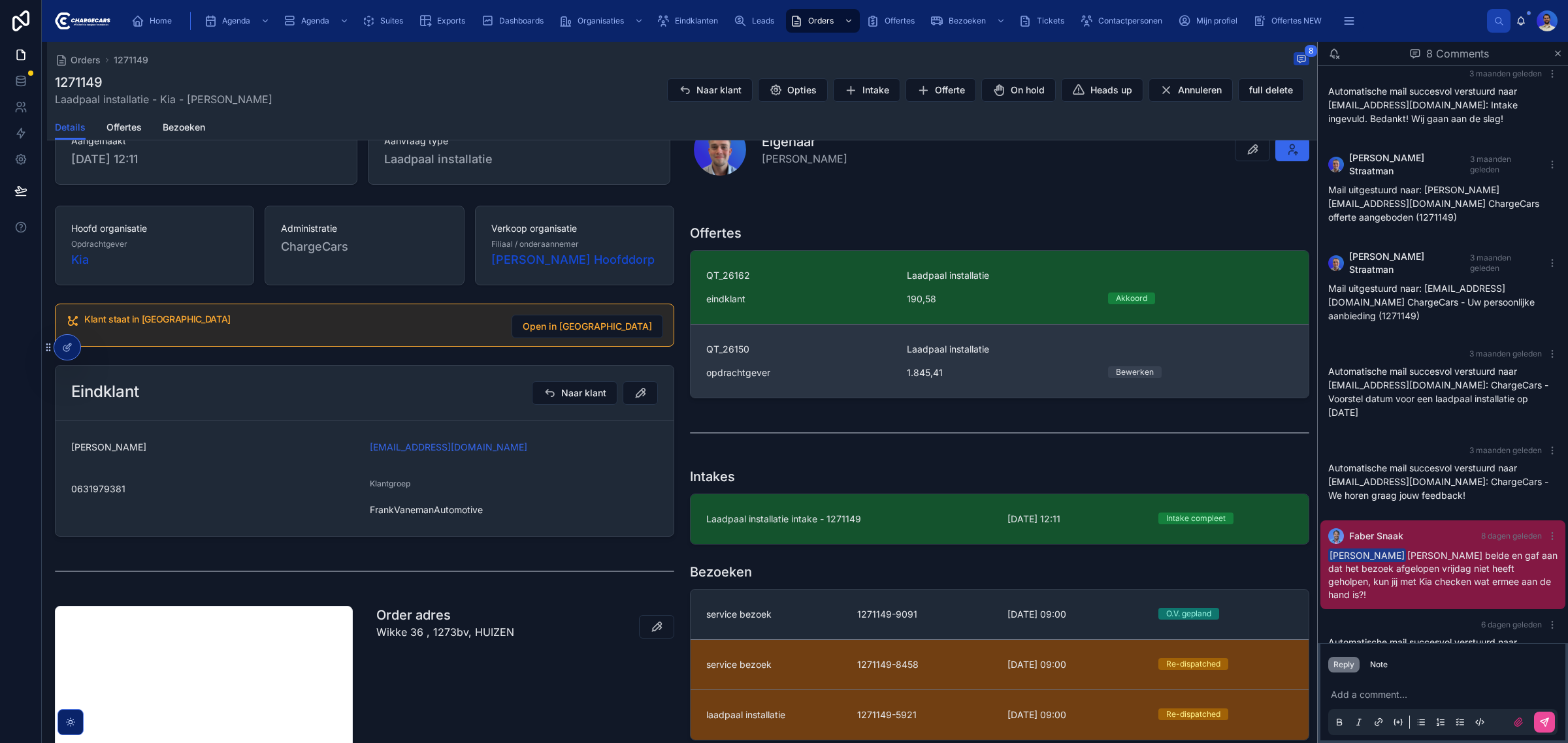
click at [838, 367] on div "opdrachtgever" at bounding box center [798, 373] width 185 height 13
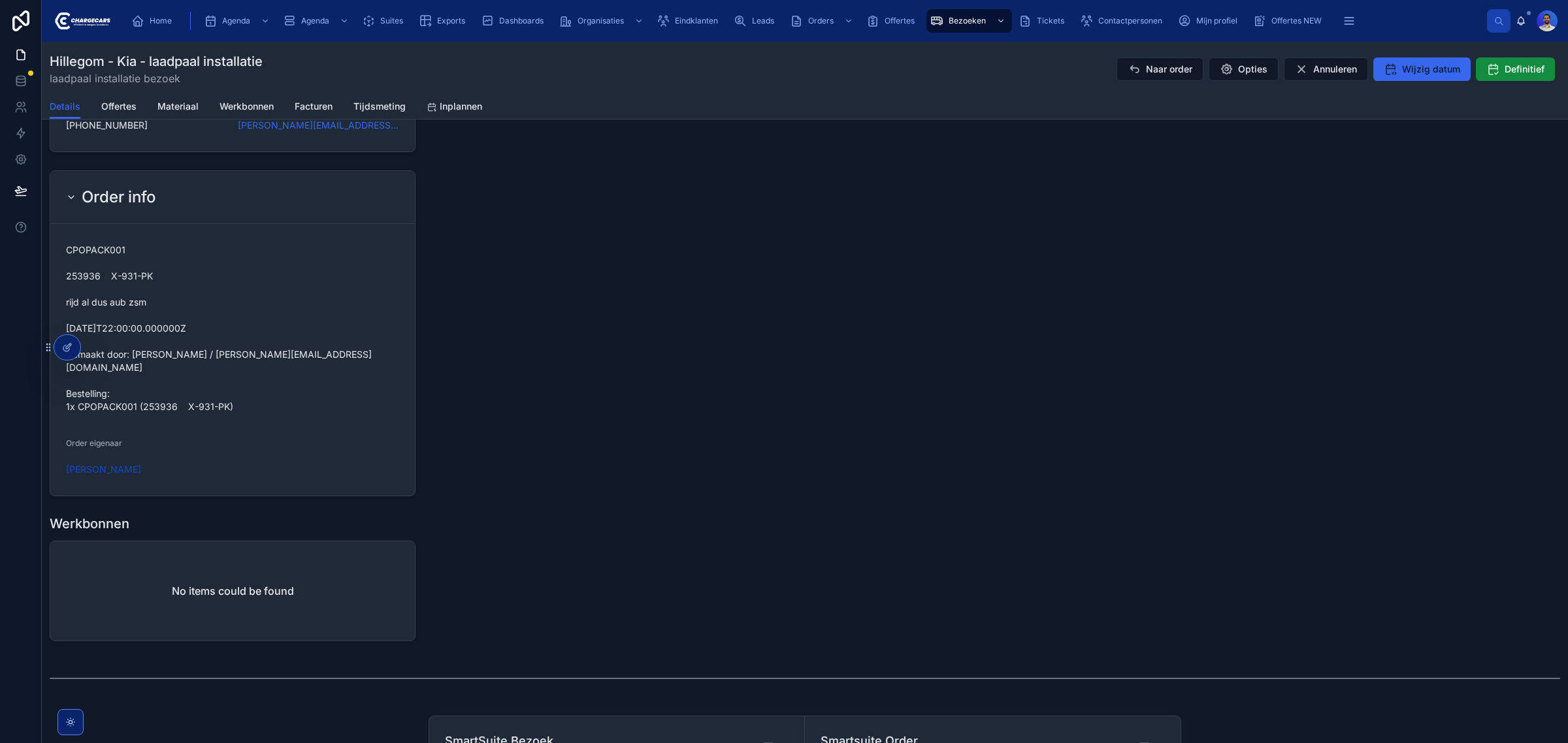
scroll to position [1316, 0]
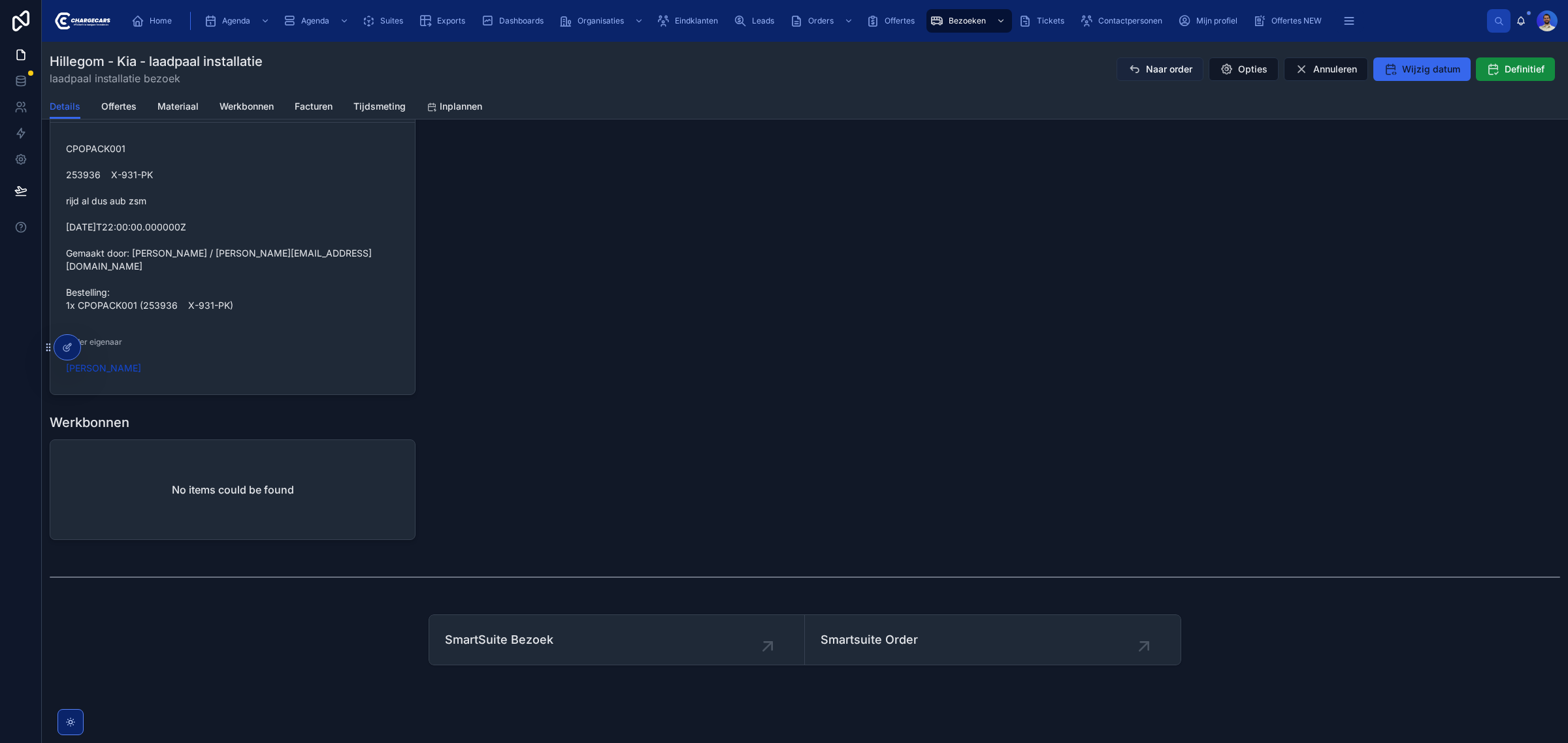
click at [1169, 72] on span "Naar order" at bounding box center [1168, 69] width 47 height 13
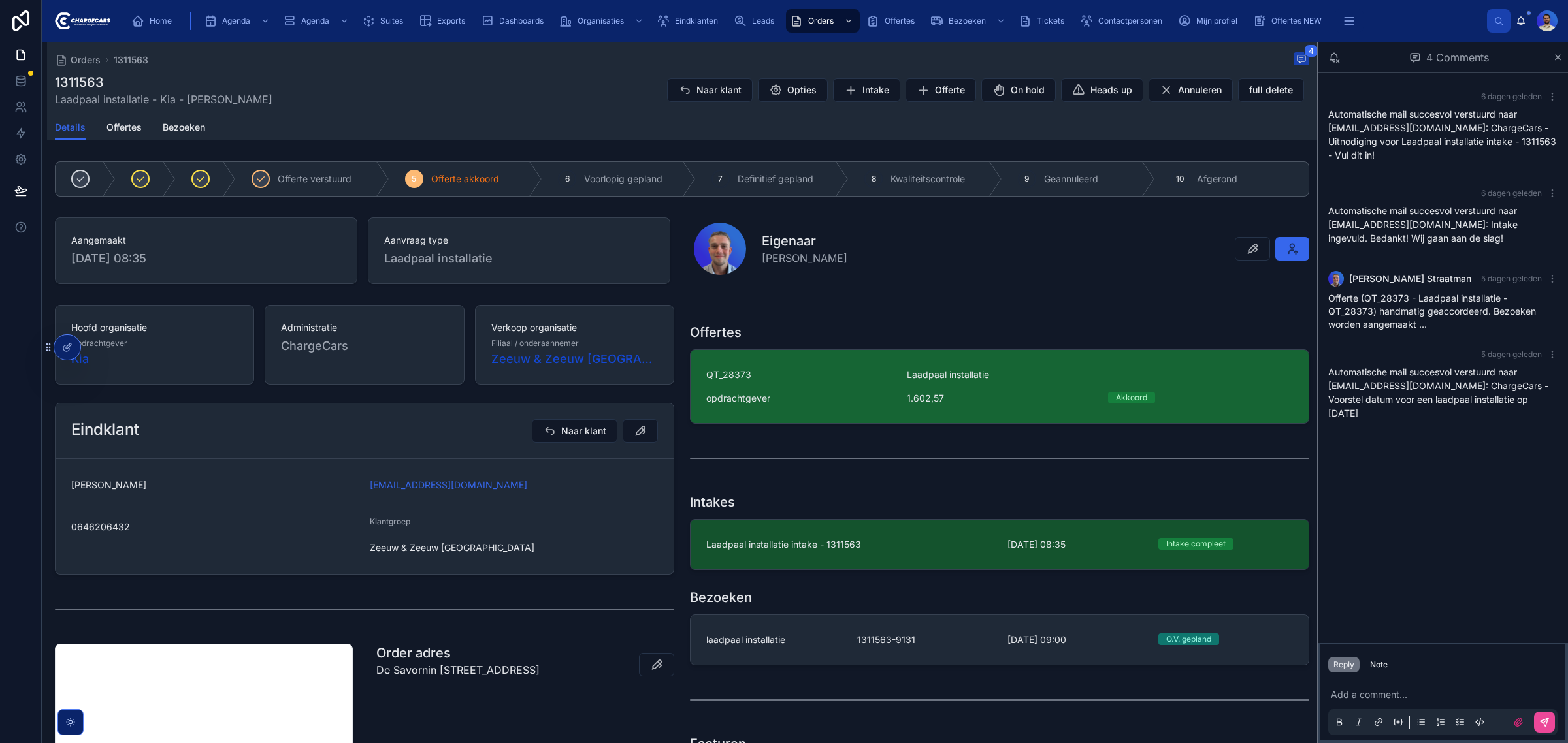
click at [782, 386] on div "QT_28373 Laadpaal installatie opdrachtgever 1.602,57 Akkoord" at bounding box center [999, 387] width 586 height 37
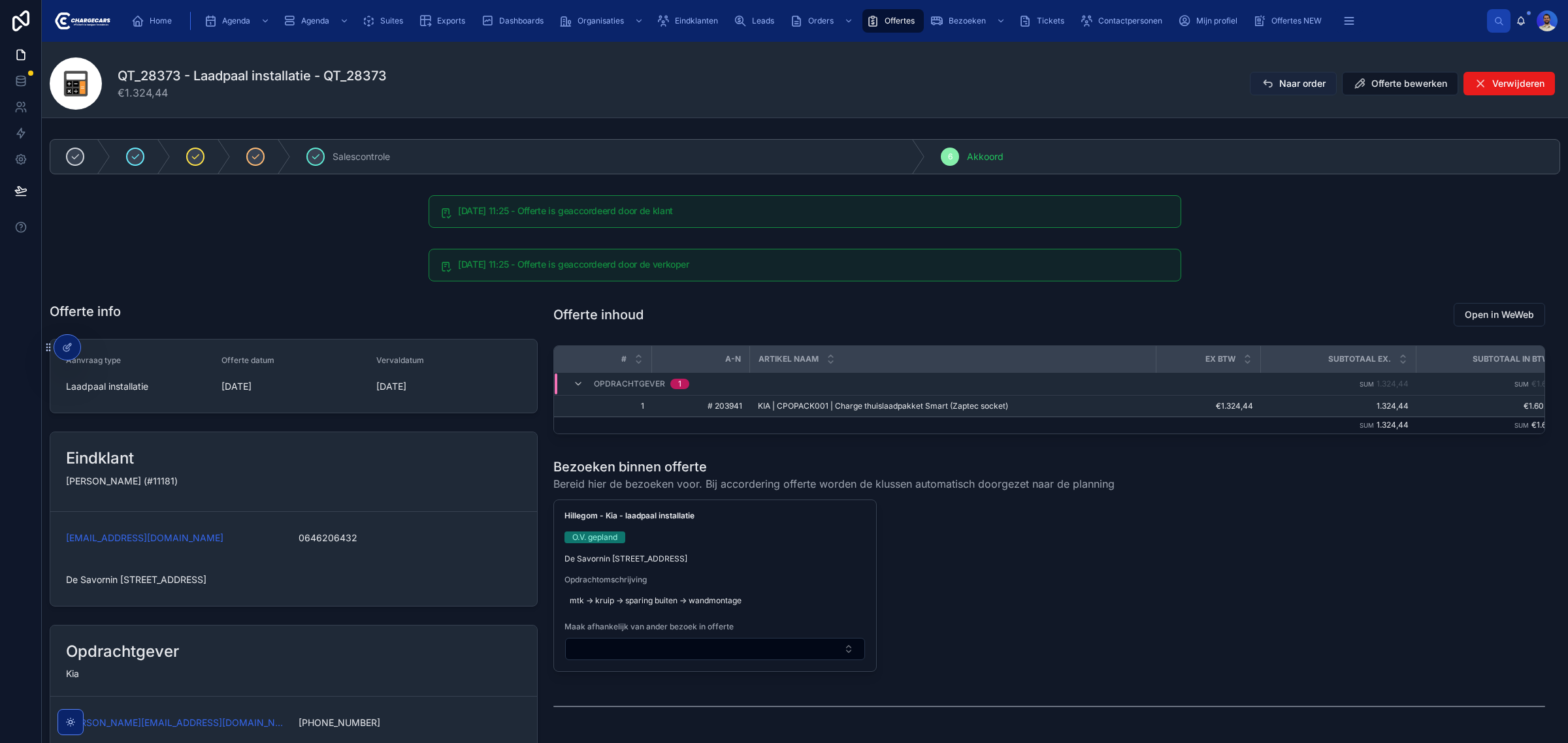
click at [1279, 82] on span "Naar order" at bounding box center [1302, 84] width 47 height 13
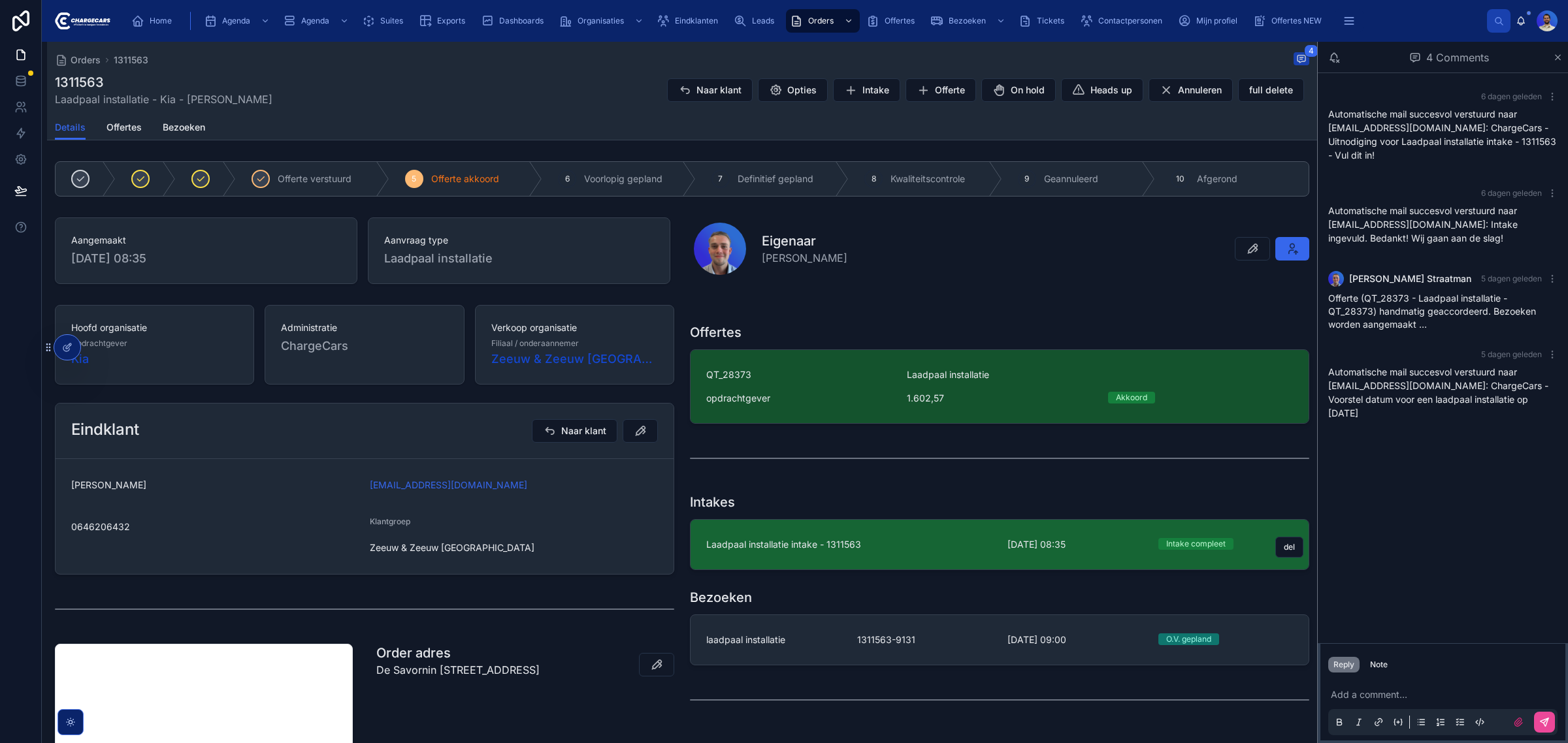
click at [841, 540] on span "Laadpaal installatie intake - 1311563" at bounding box center [848, 545] width 286 height 13
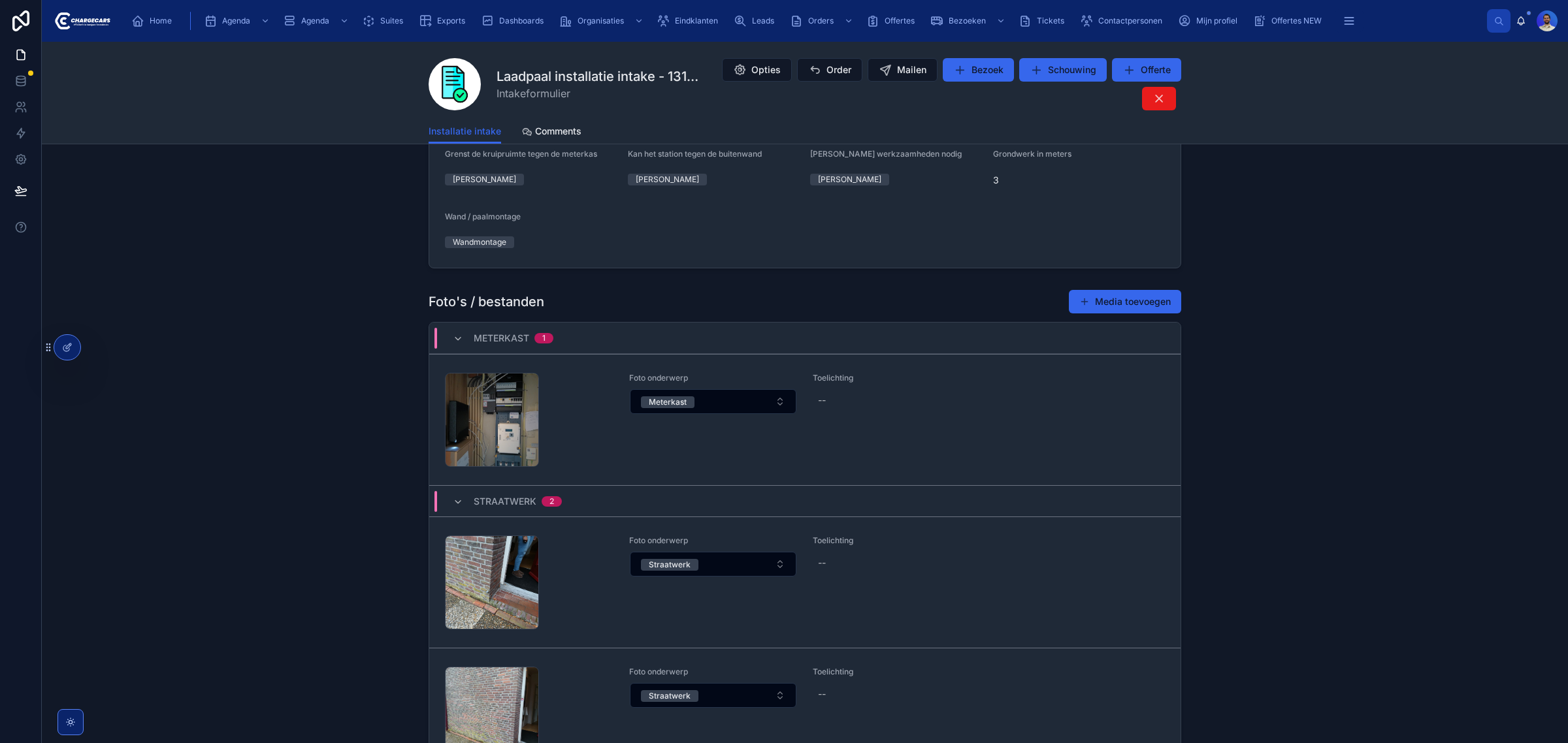
scroll to position [1099, 0]
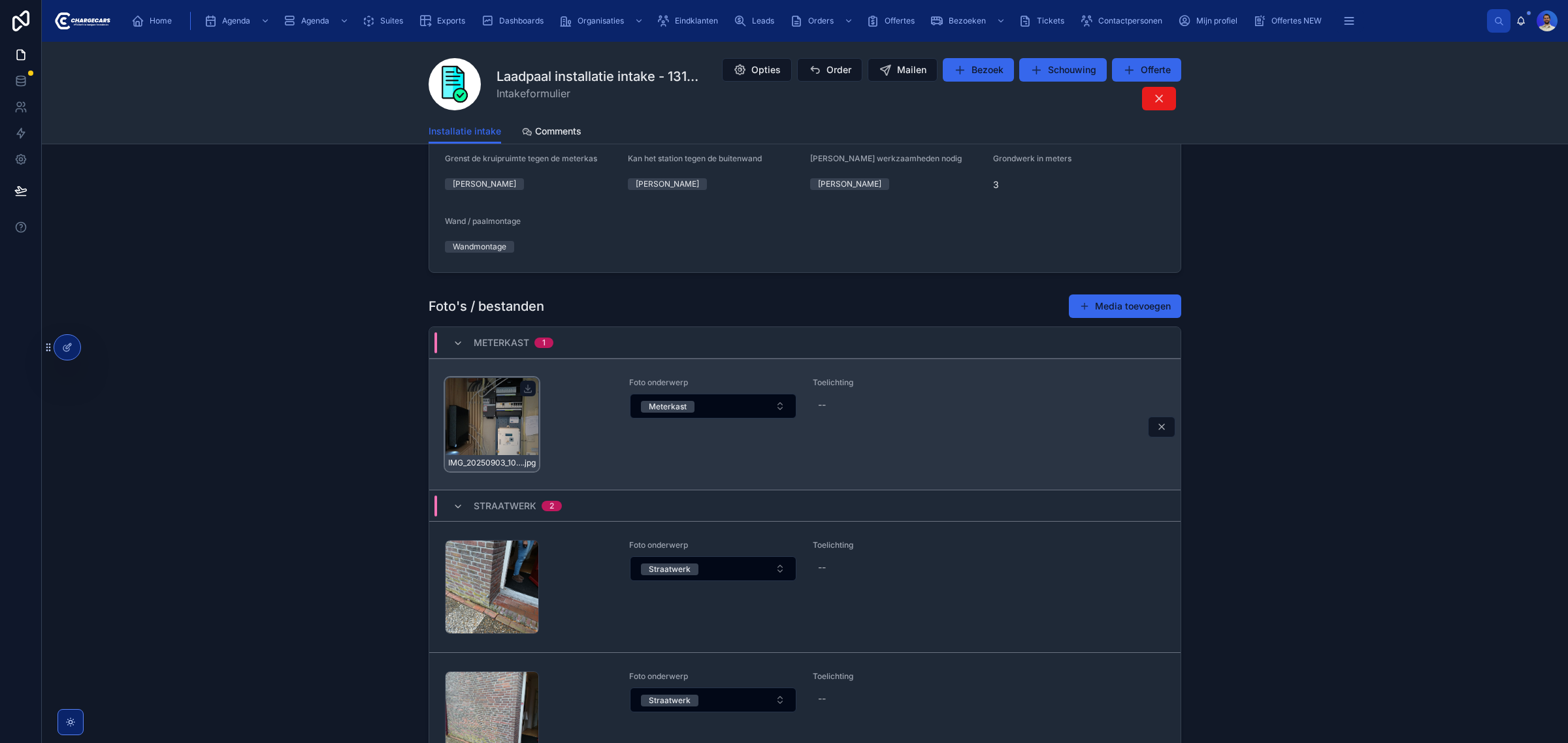
click at [488, 425] on div "IMG_20250903_100045668 .jpg" at bounding box center [491, 424] width 94 height 94
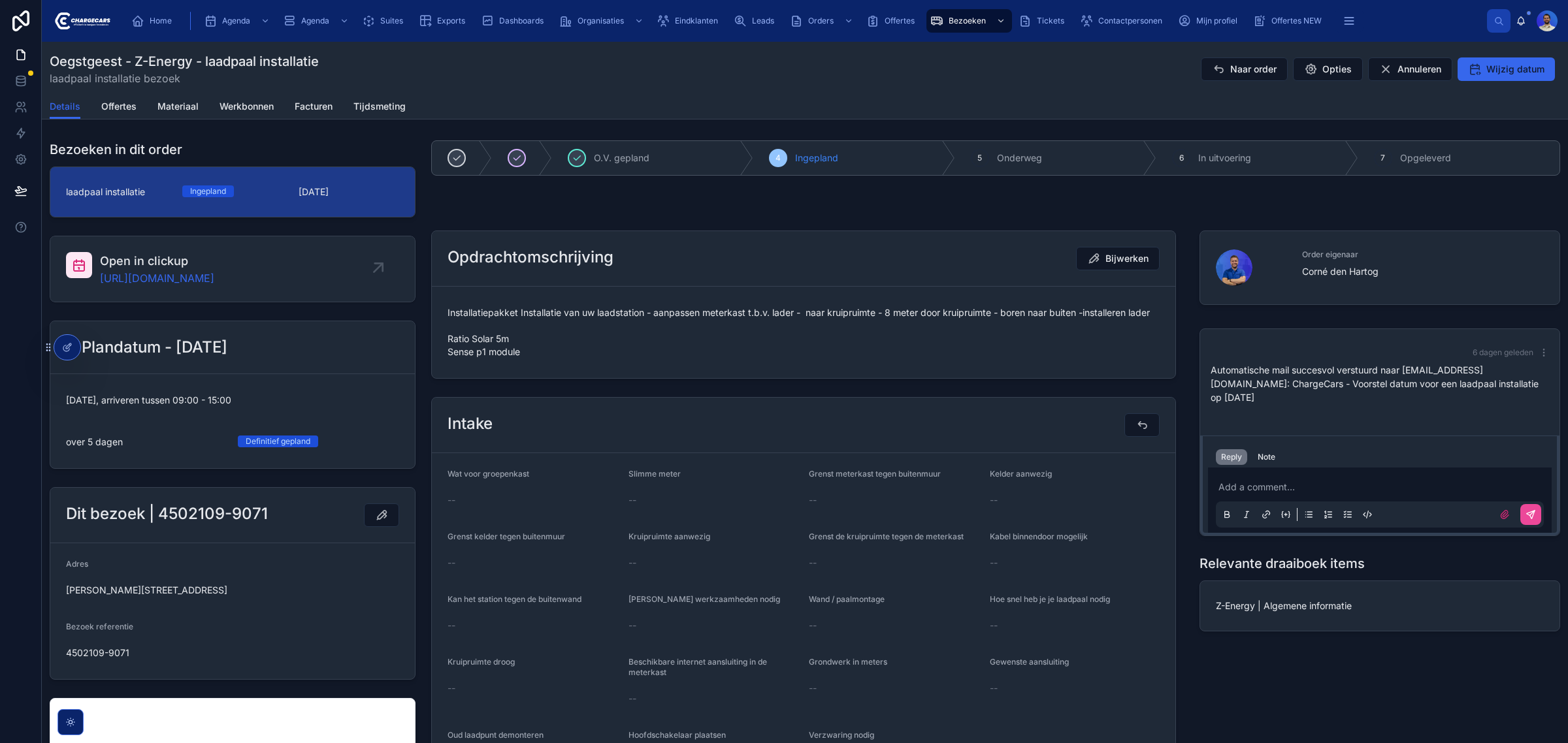
click at [93, 115] on div "Details Offertes Materiaal Werkbonnen Facturen Tijdsmeting" at bounding box center [804, 106] width 1510 height 25
click at [135, 101] on span "Offertes" at bounding box center [118, 107] width 35 height 13
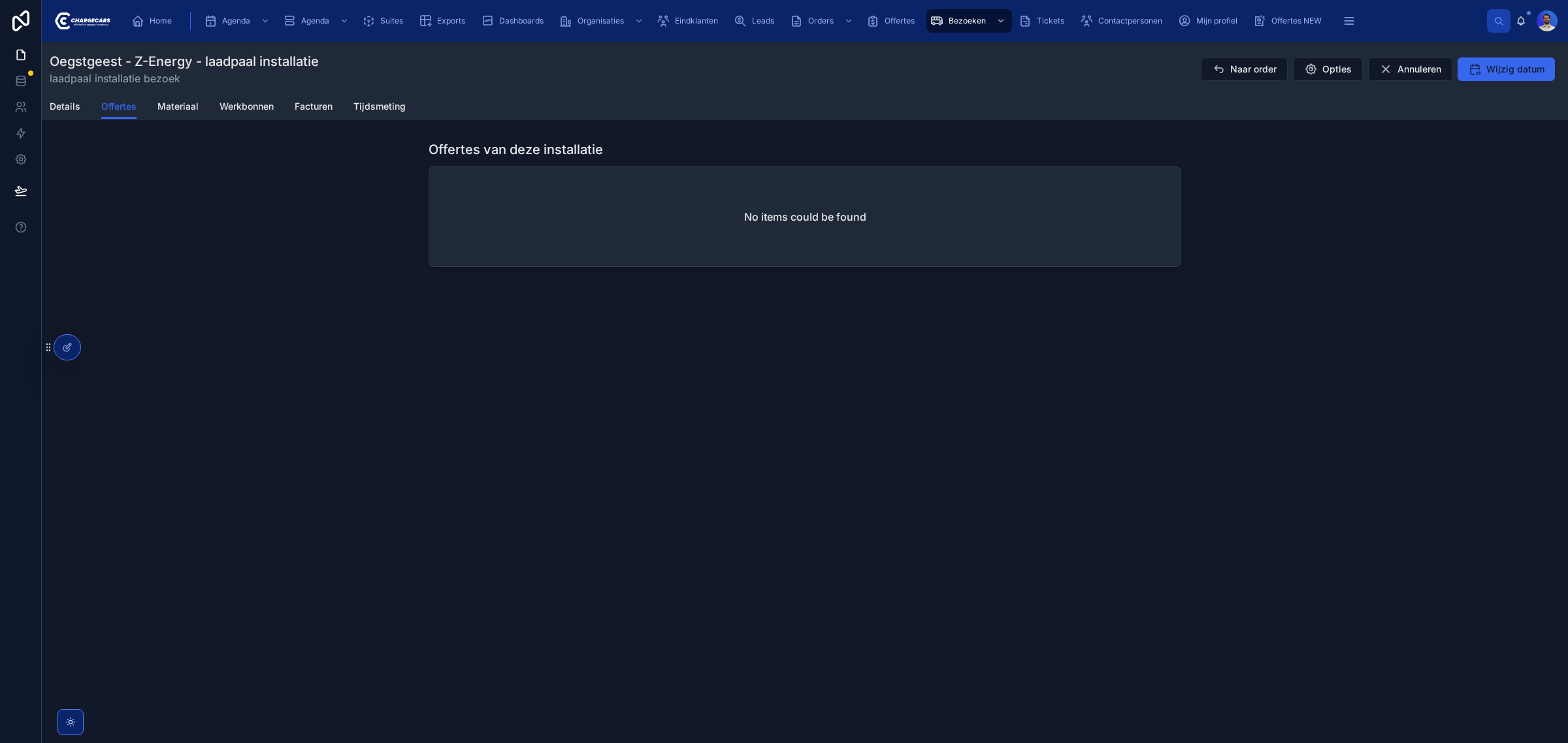
click at [84, 102] on div "Details Offertes Materiaal Werkbonnen Facturen Tijdsmeting" at bounding box center [804, 106] width 1510 height 25
click at [82, 102] on div "Details Offertes Materiaal Werkbonnen Facturen Tijdsmeting" at bounding box center [804, 106] width 1510 height 25
click at [74, 105] on span "Details" at bounding box center [64, 107] width 31 height 13
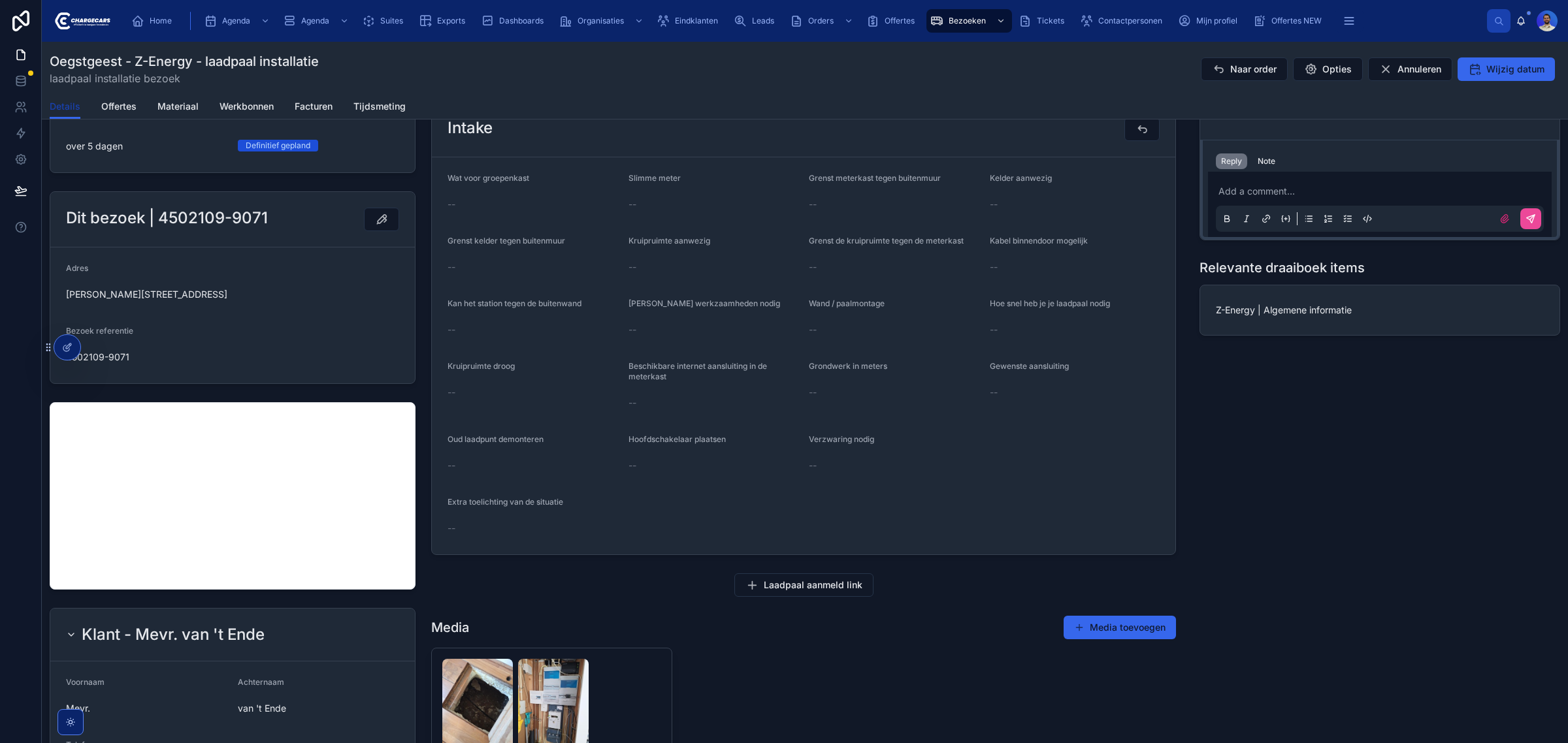
scroll to position [816, 0]
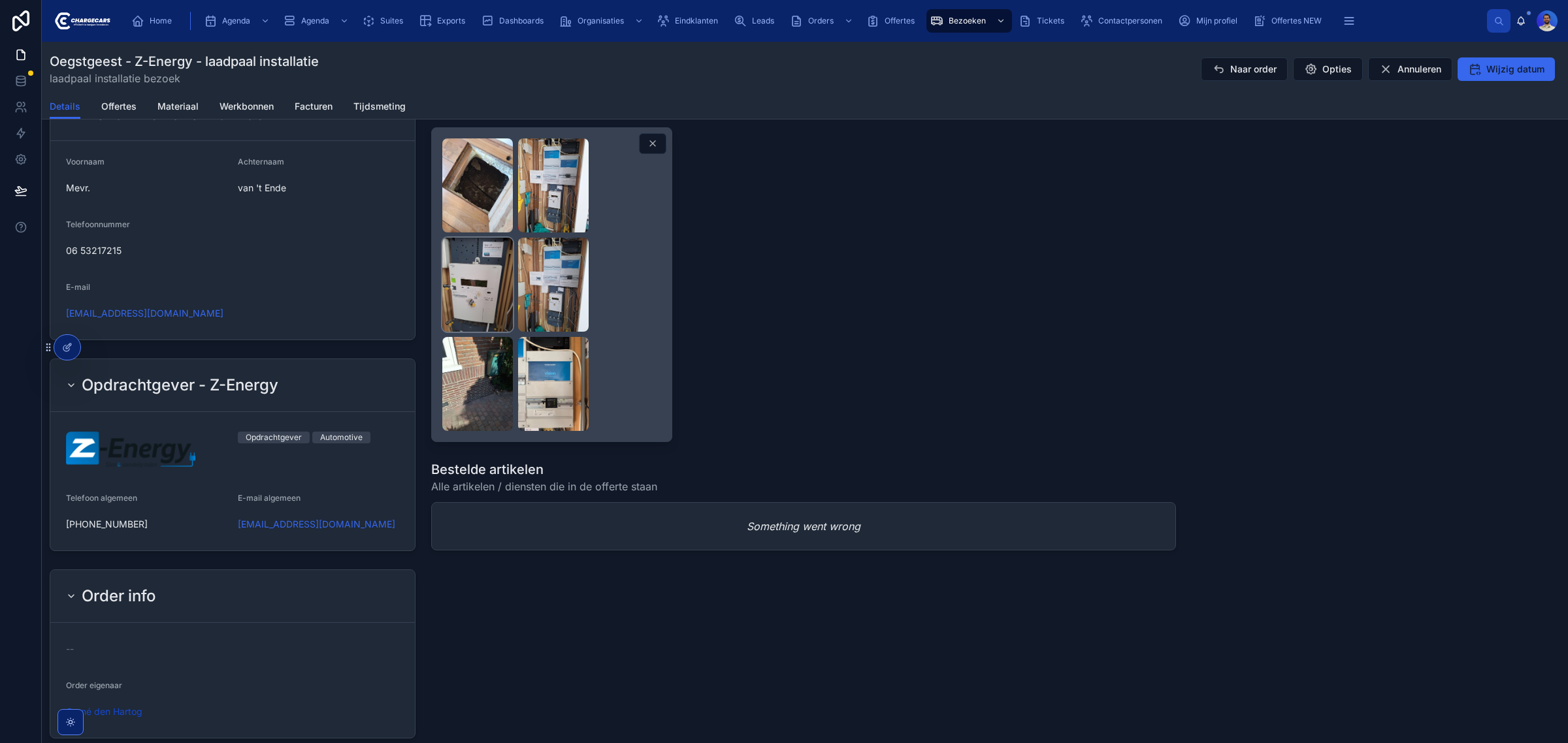
click at [488, 291] on img at bounding box center [478, 284] width 71 height 94
click at [546, 295] on img at bounding box center [553, 284] width 71 height 94
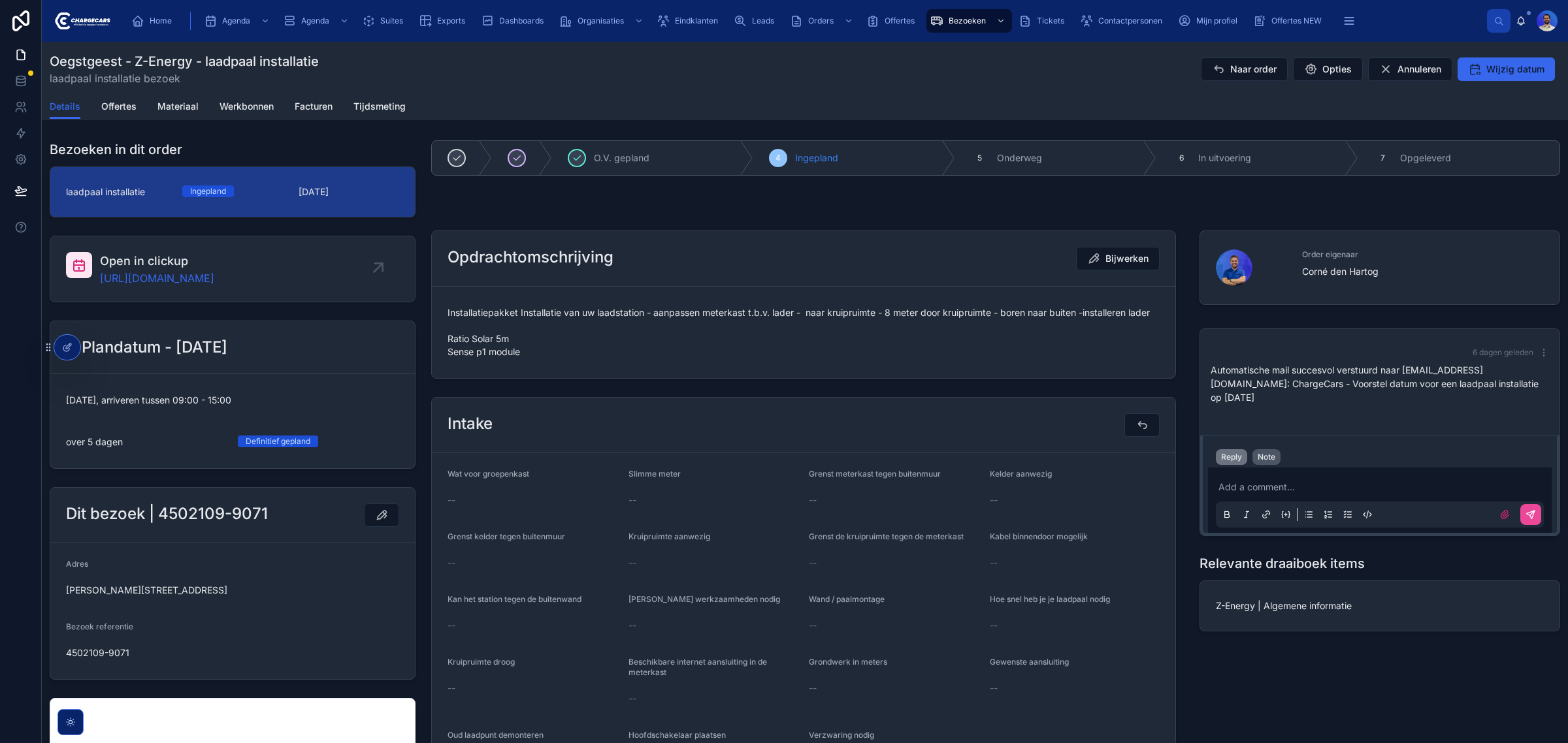
click at [1257, 452] on div "Note" at bounding box center [1266, 457] width 18 height 11
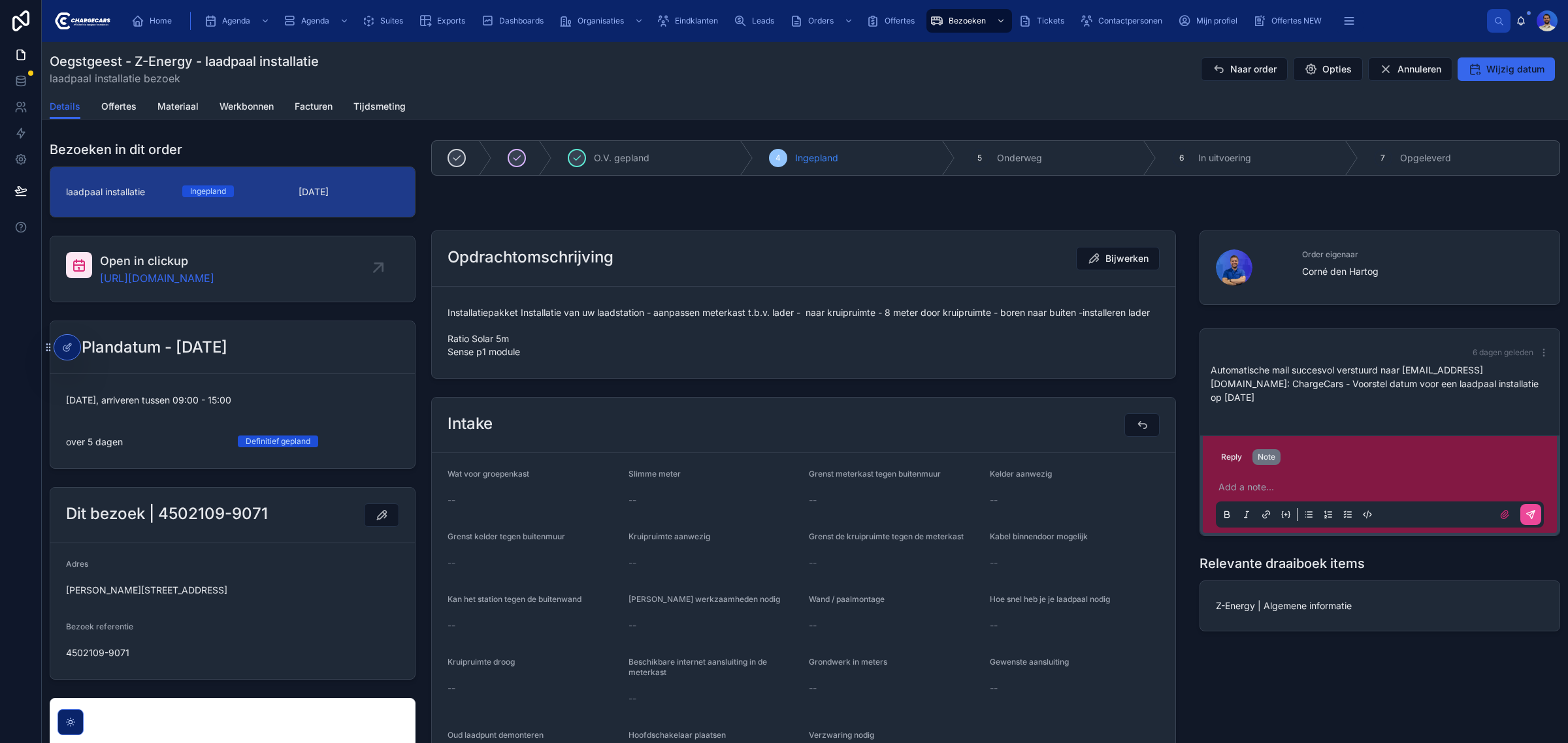
click at [1257, 480] on p at bounding box center [1382, 487] width 328 height 13
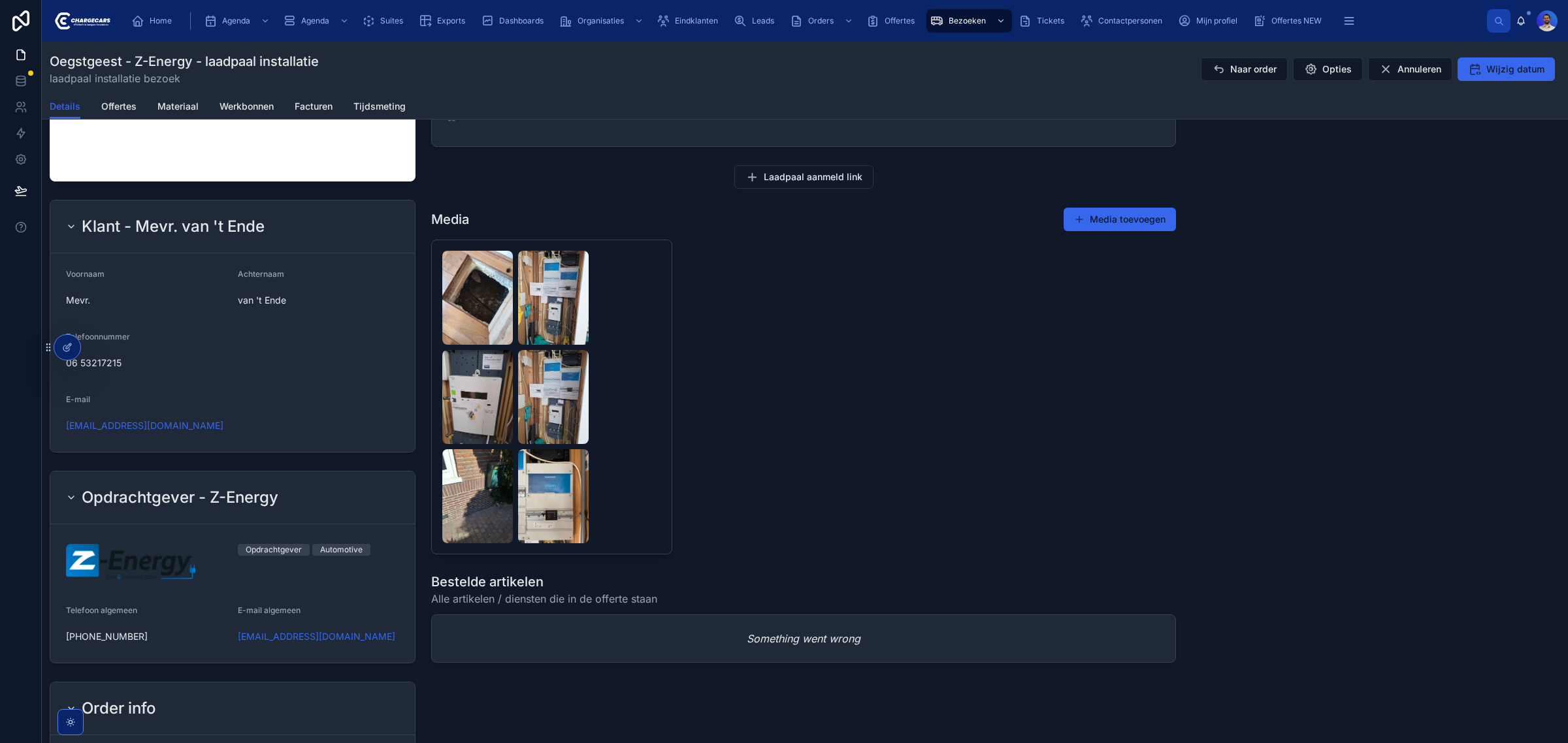
scroll to position [816, 0]
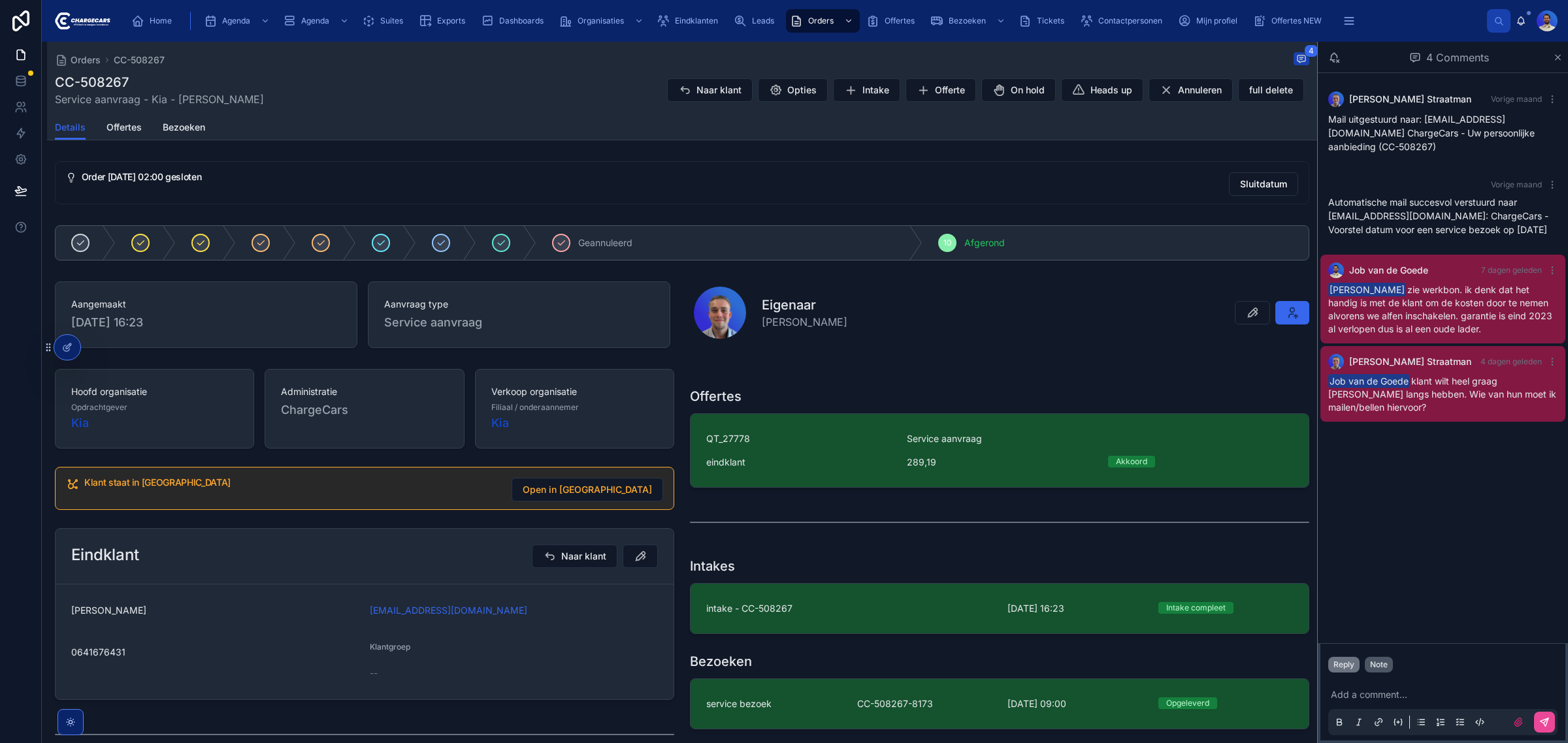
click at [1367, 664] on button "Note" at bounding box center [1378, 665] width 28 height 16
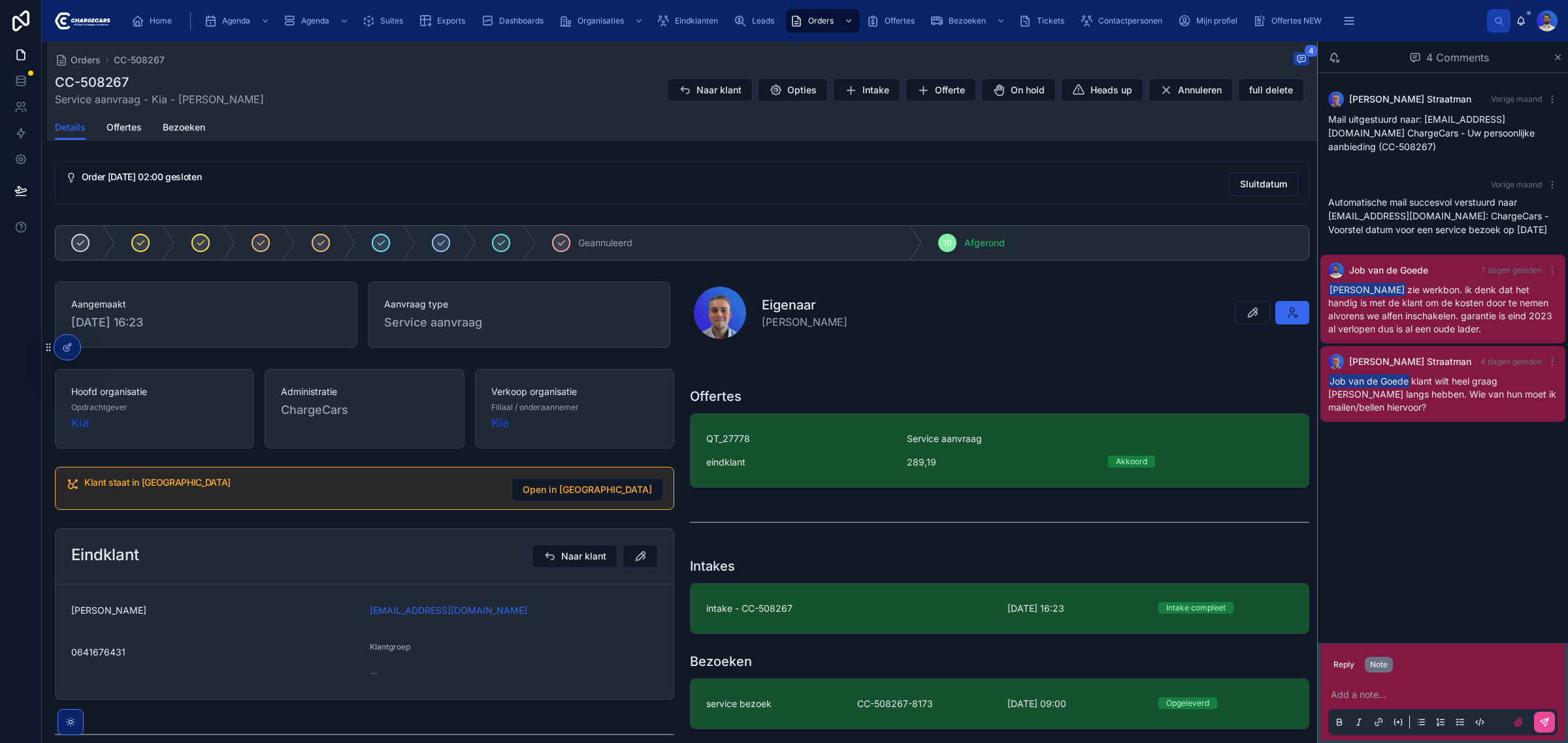
click at [1373, 696] on p at bounding box center [1445, 695] width 229 height 13
click at [1448, 691] on p at bounding box center [1445, 695] width 229 height 13
drag, startPoint x: 1451, startPoint y: 688, endPoint x: 1466, endPoint y: 687, distance: 15.0
click at [1448, 688] on p "**********" at bounding box center [1445, 675] width 229 height 26
drag, startPoint x: 1464, startPoint y: 687, endPoint x: 1321, endPoint y: 688, distance: 143.0
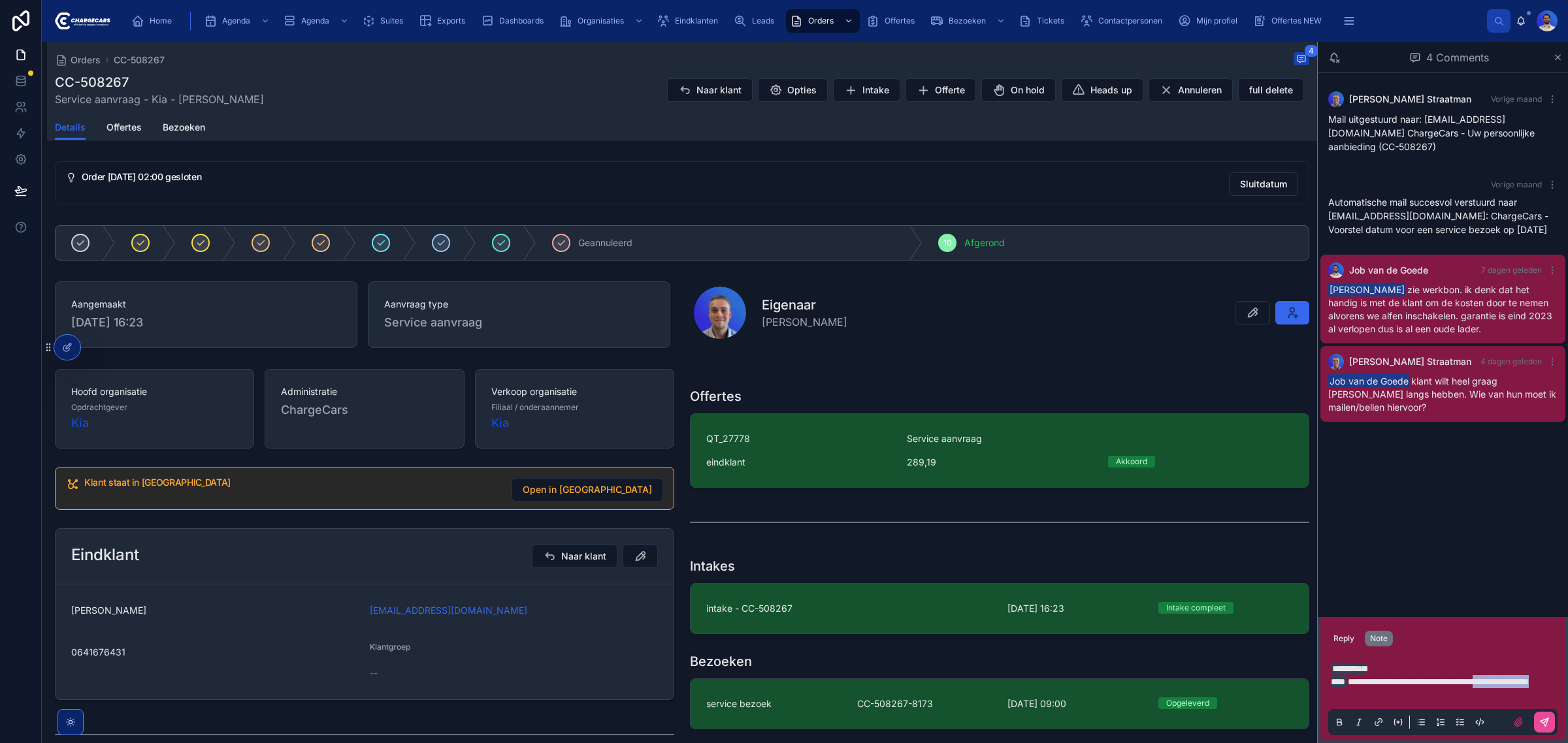
click at [1321, 688] on div "**********" at bounding box center [1443, 695] width 245 height 92
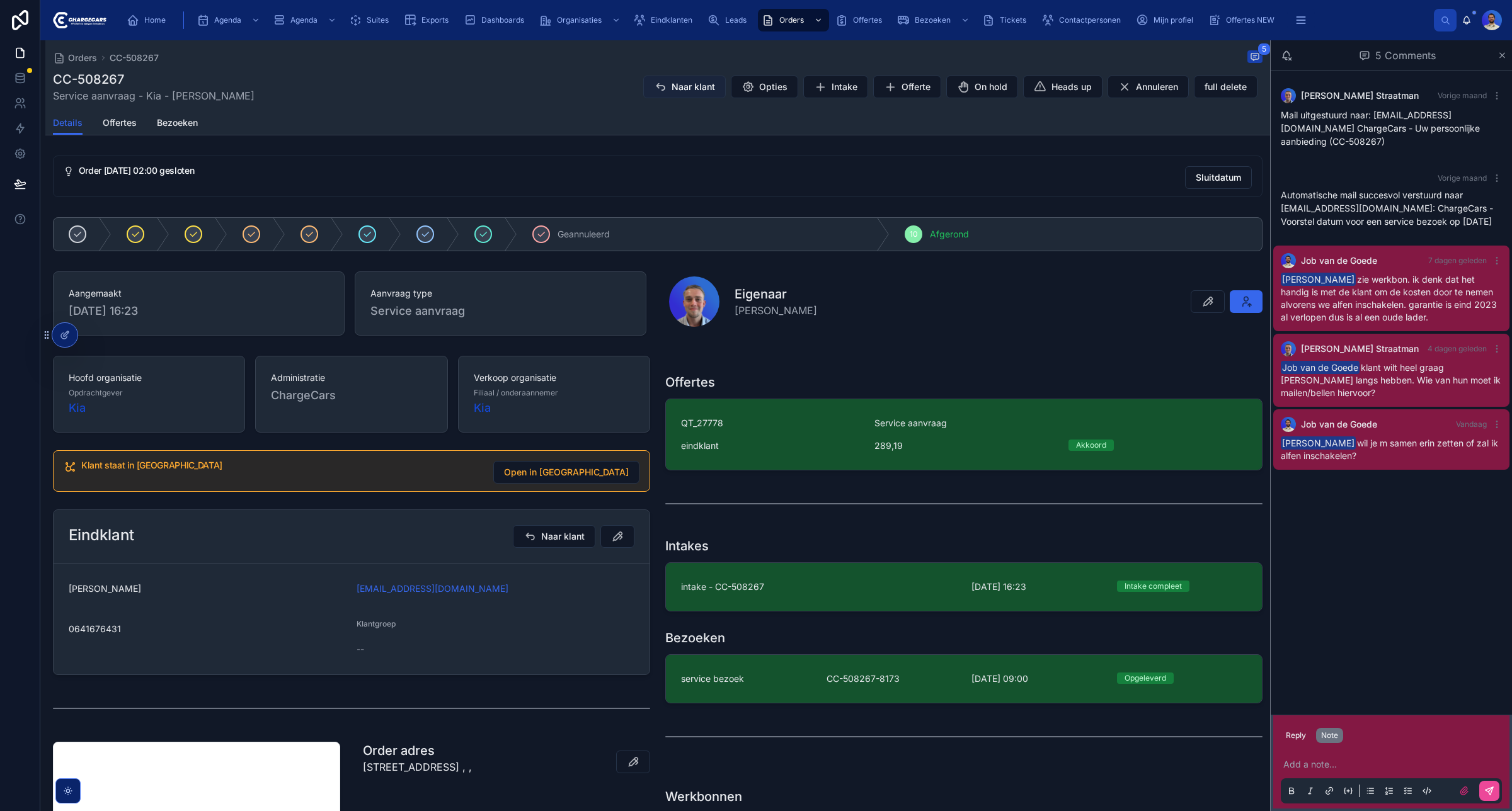
click at [672, 85] on span "Naar klant" at bounding box center [693, 87] width 43 height 12
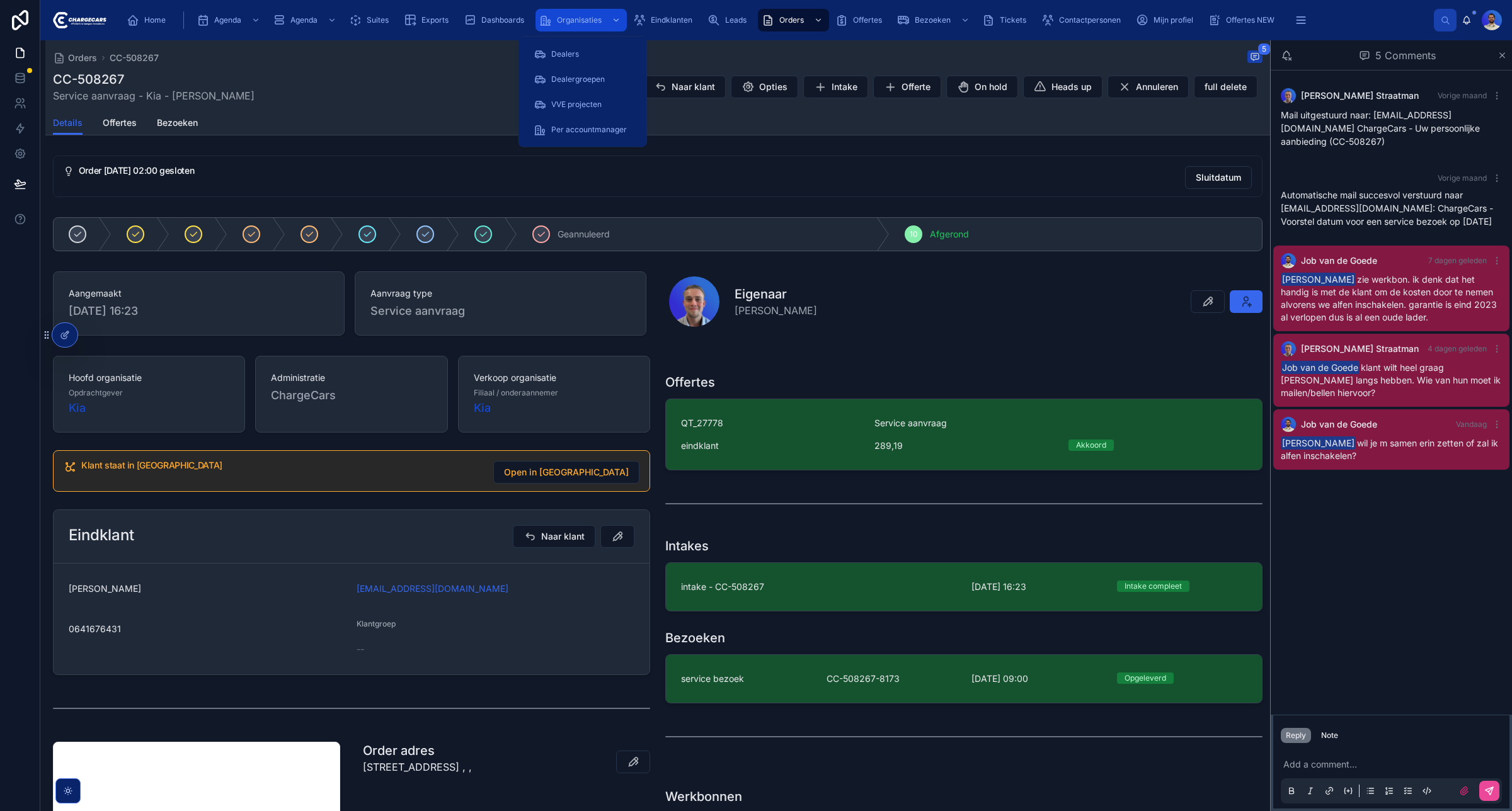
click at [549, 18] on icon "scrollable content" at bounding box center [545, 20] width 12 height 12
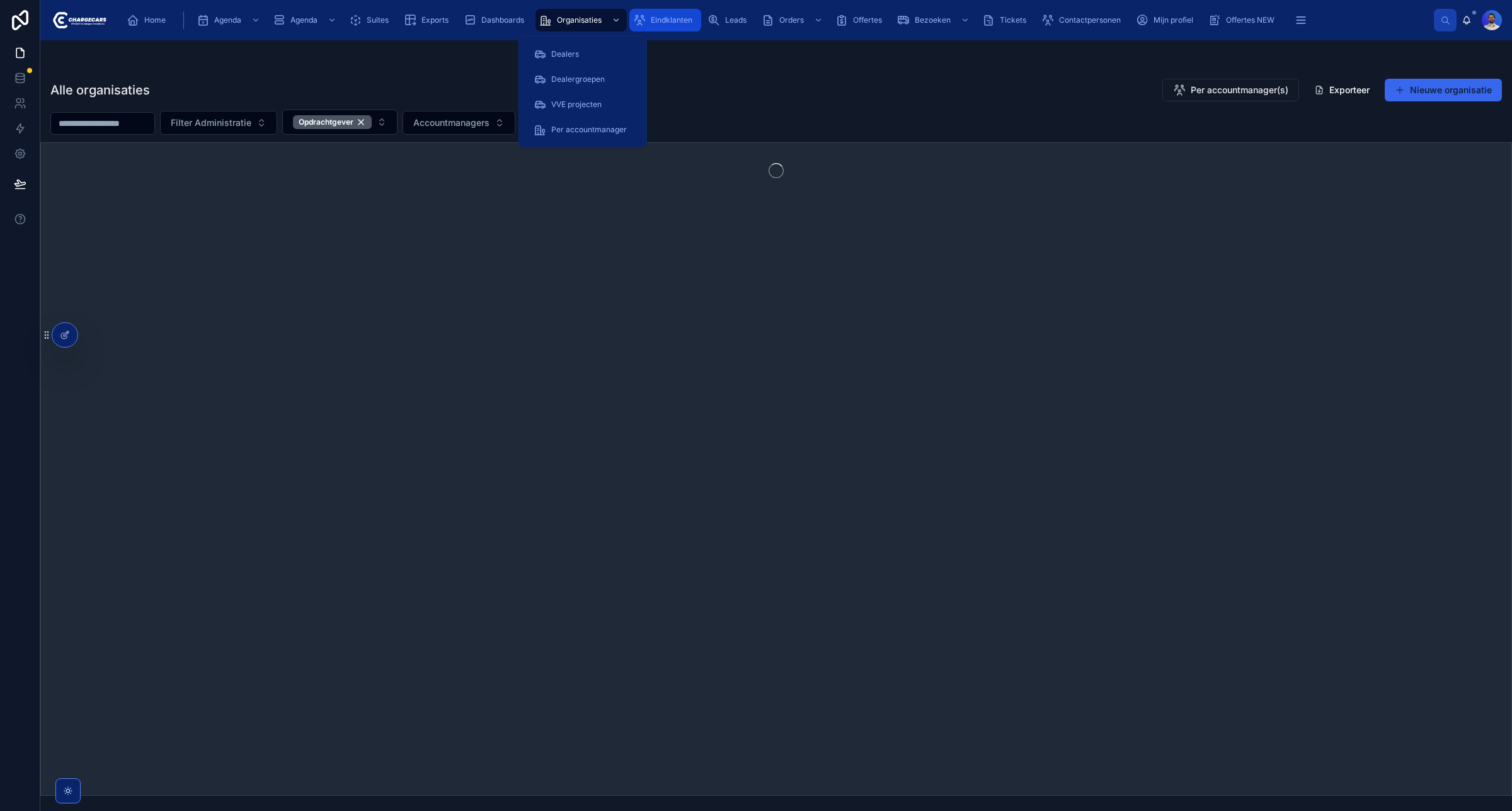
click at [664, 17] on span "Eindklanten" at bounding box center [671, 20] width 41 height 10
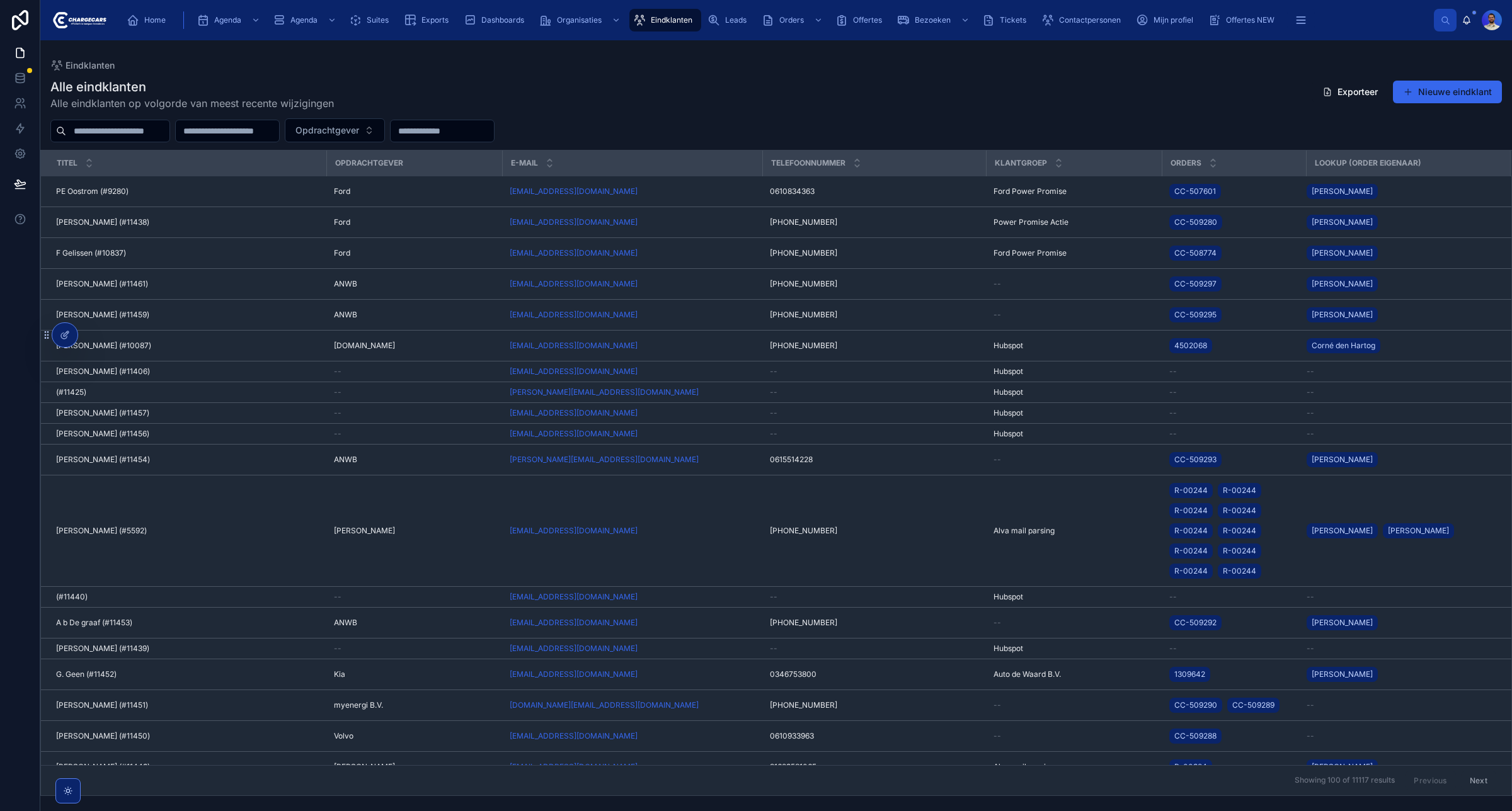
click at [118, 130] on input "text" at bounding box center [118, 131] width 104 height 18
type input "*********"
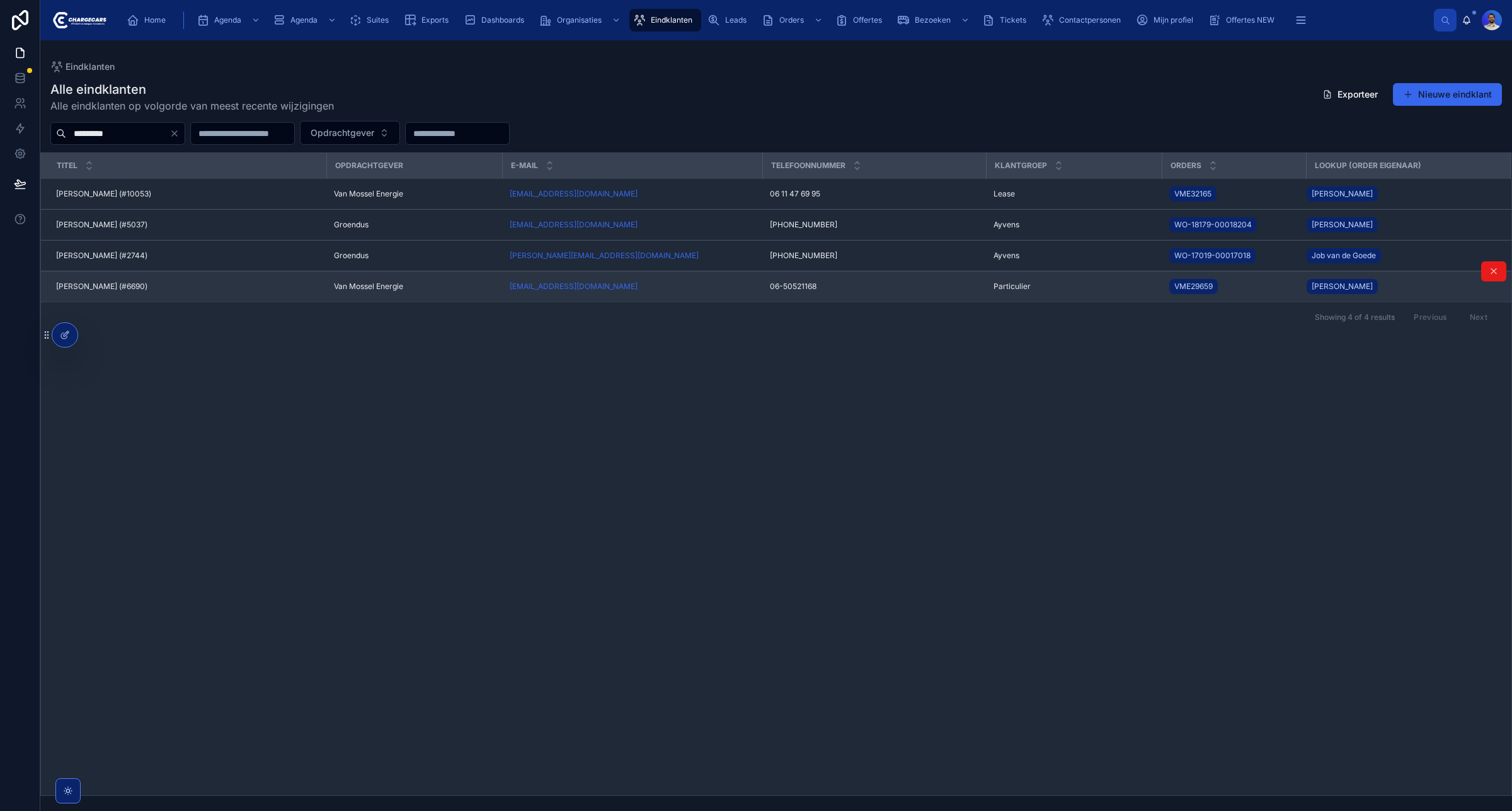
click at [203, 285] on div "Ed Van Haren (#6690) Ed Van Haren (#6690)" at bounding box center [187, 286] width 262 height 10
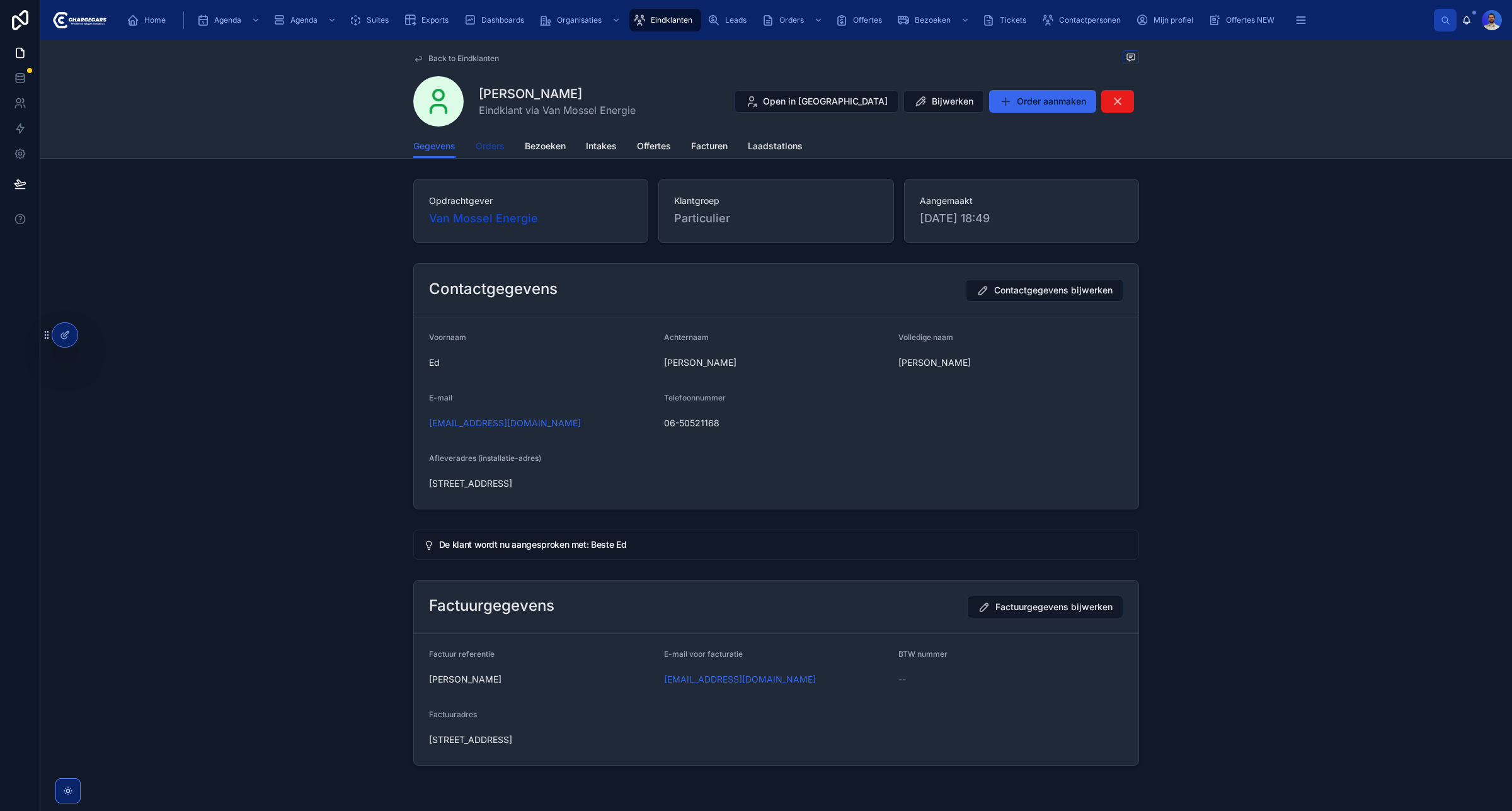
click at [476, 149] on span "Orders" at bounding box center [490, 146] width 29 height 12
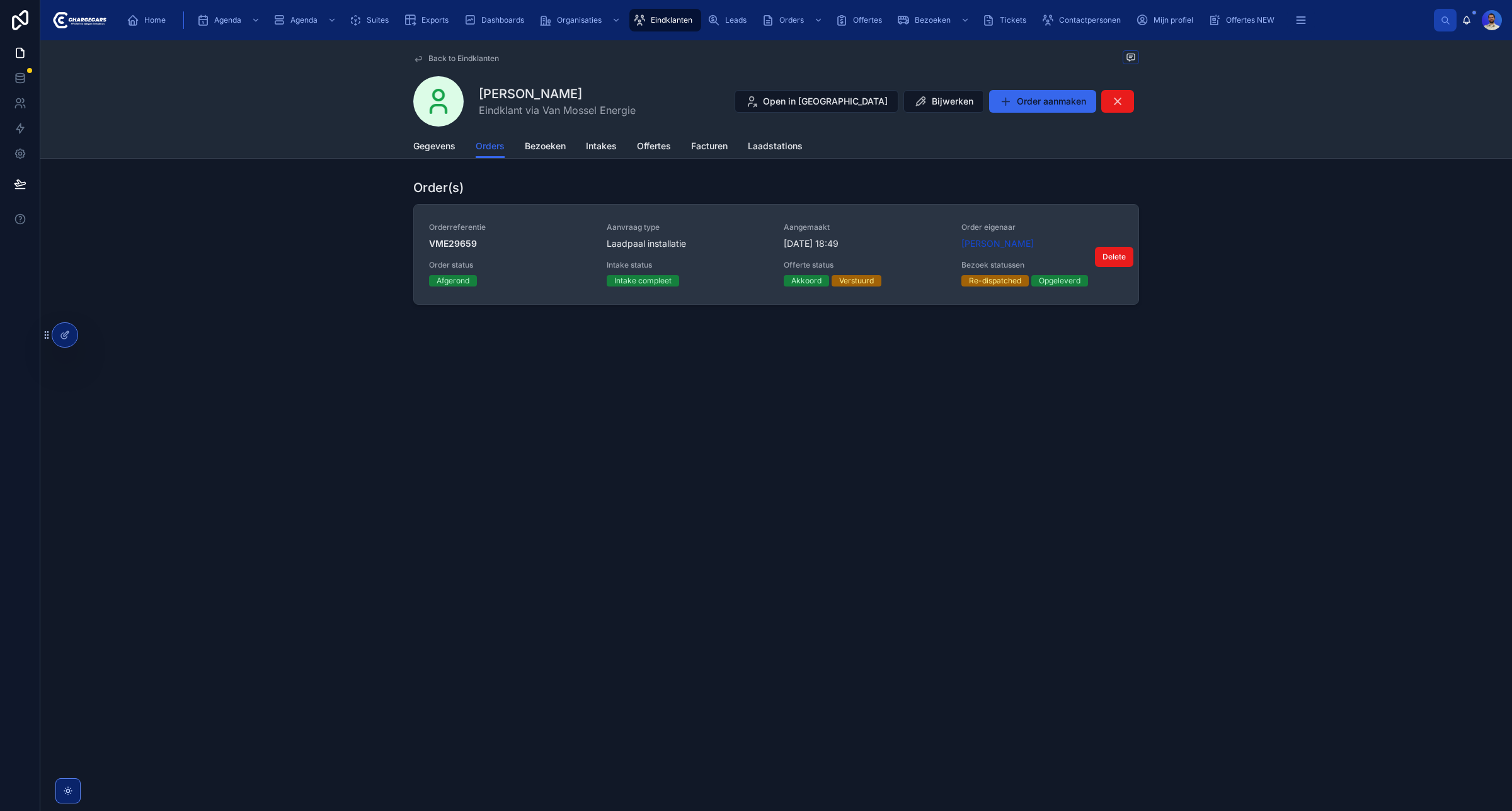
click at [708, 247] on div "Laadpaal installatie" at bounding box center [688, 244] width 162 height 12
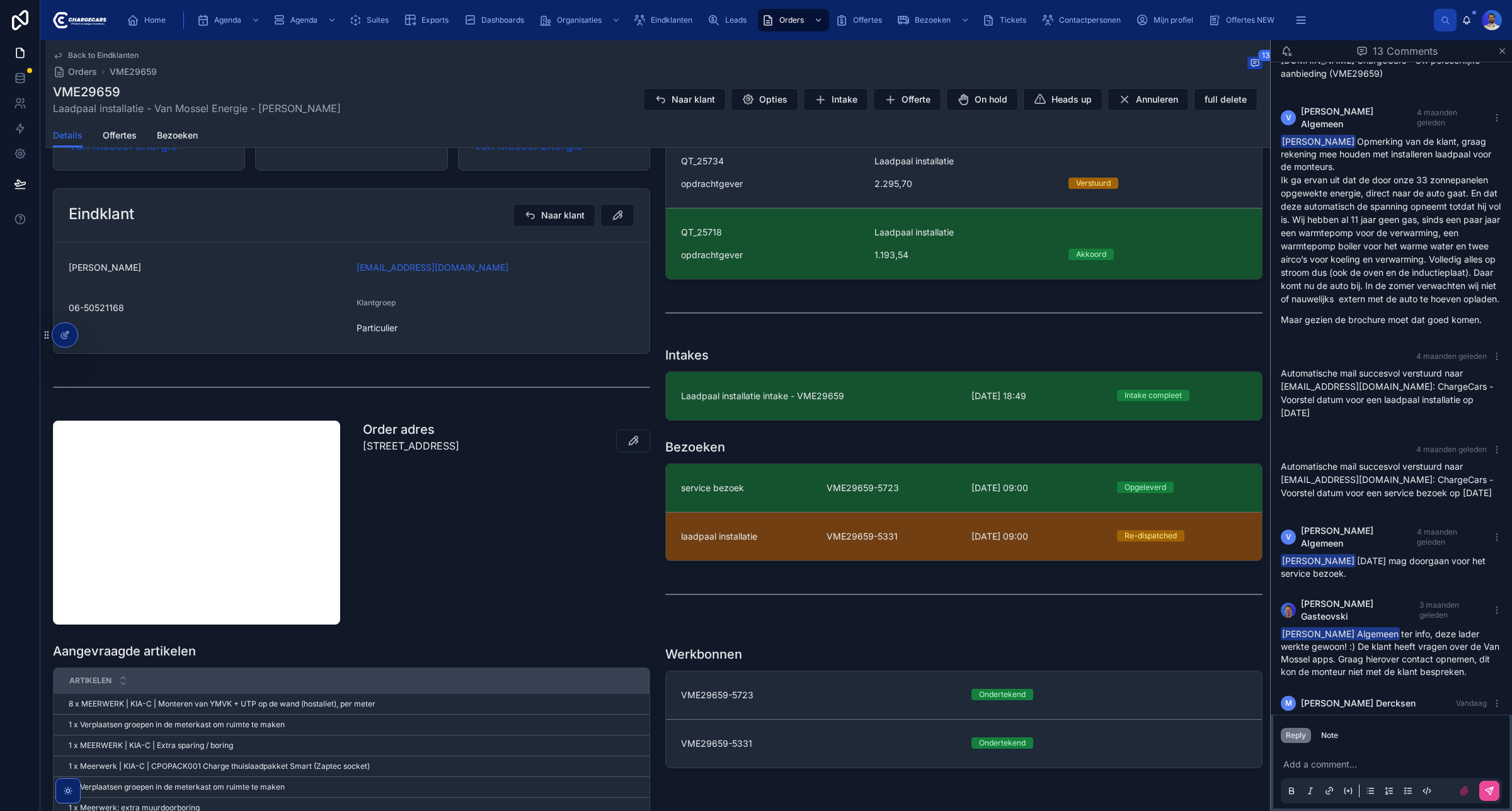
scroll to position [277, 0]
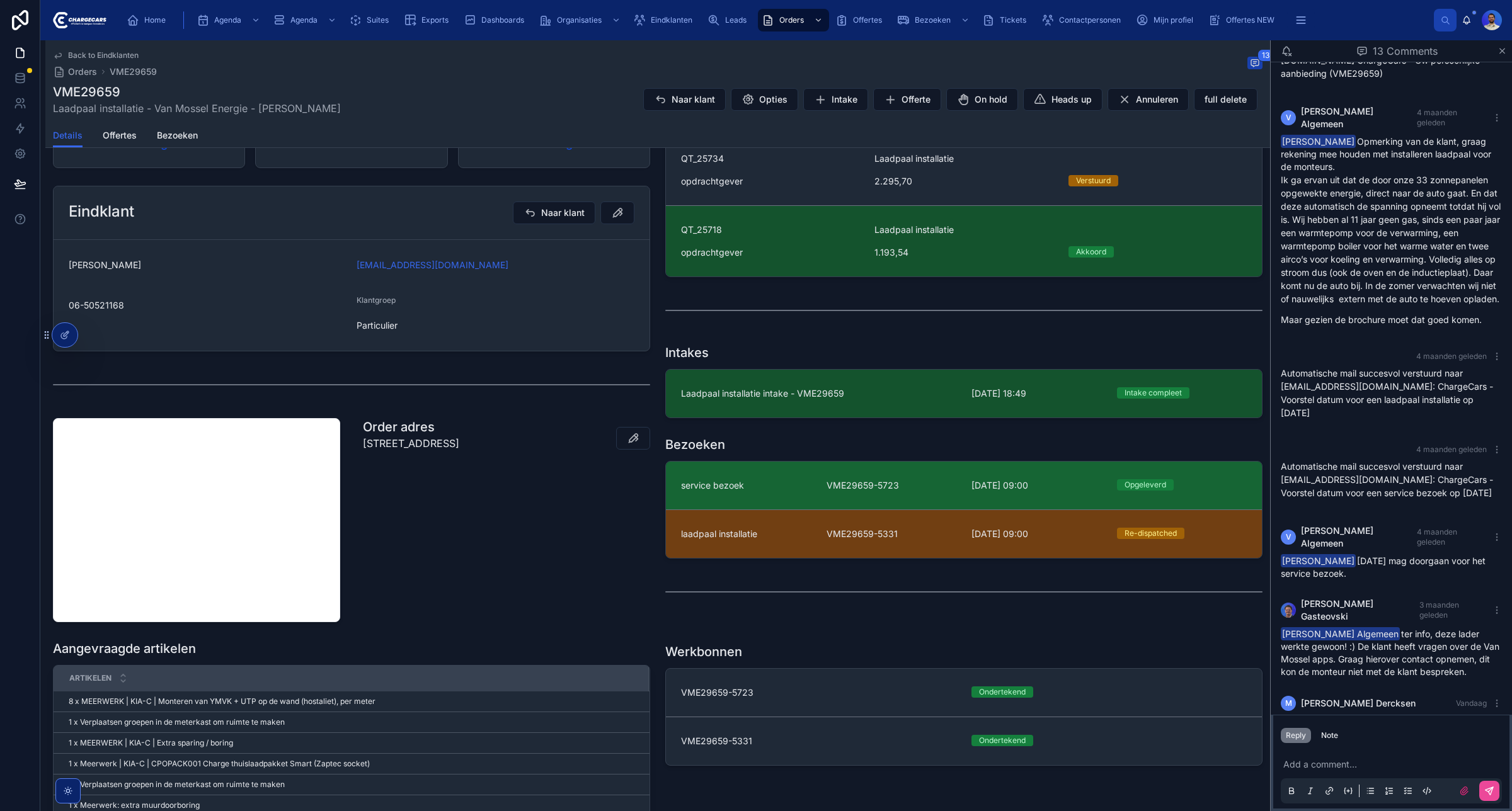
click at [778, 492] on div "service bezoek" at bounding box center [746, 485] width 130 height 12
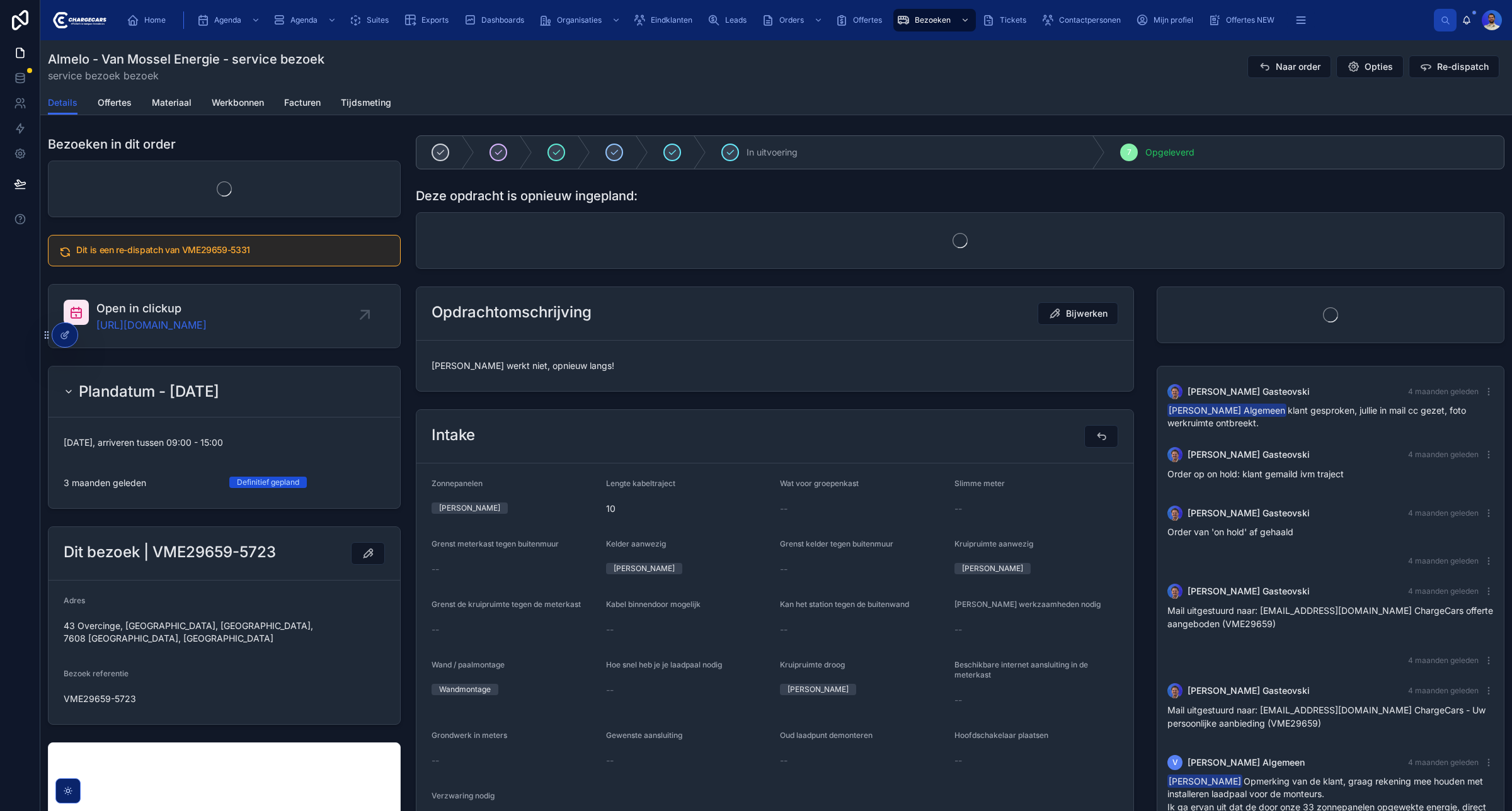
scroll to position [422, 0]
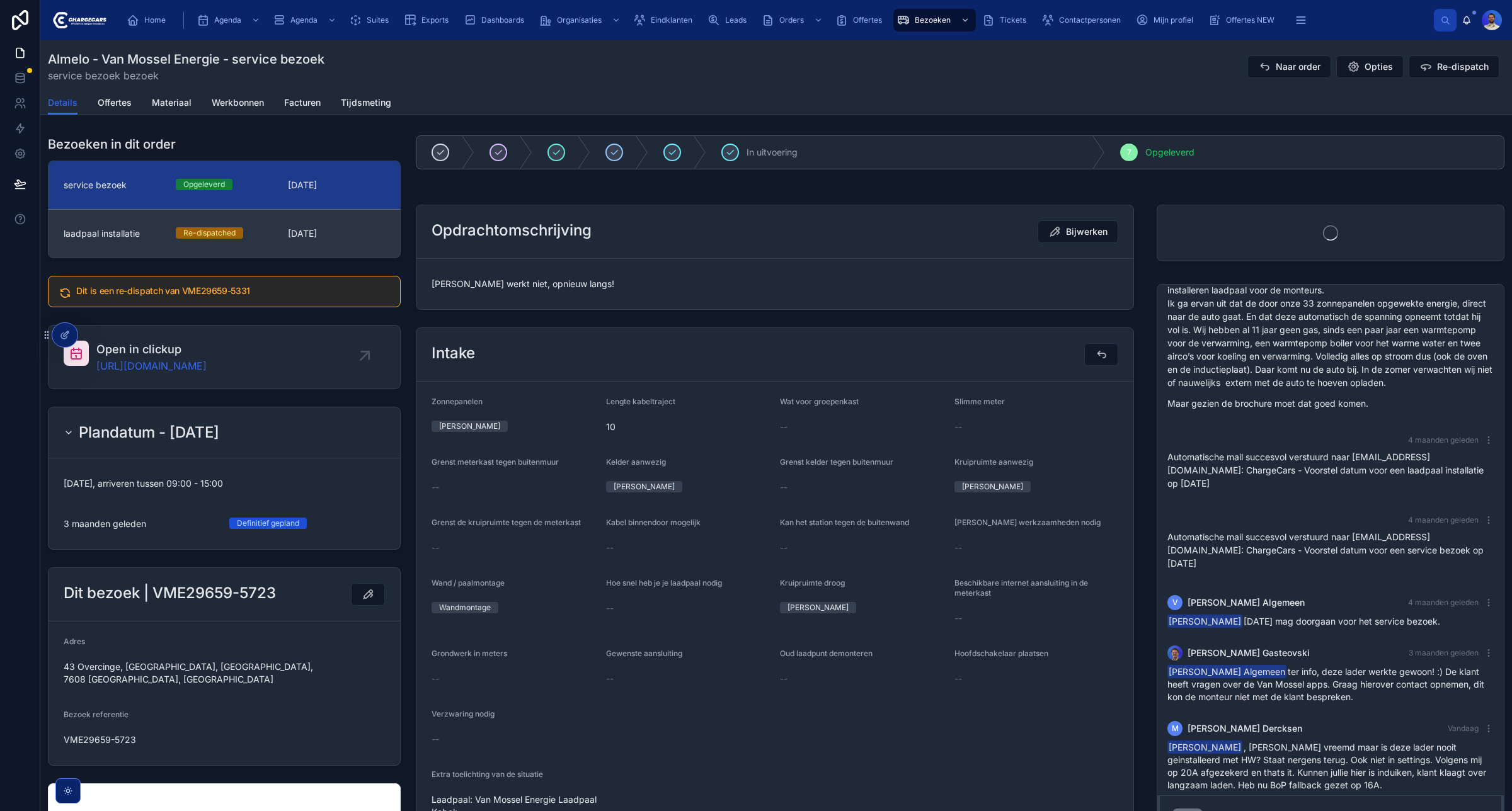
click at [293, 244] on link "laadpaal installatie Re-dispatched 22-5-2025" at bounding box center [224, 233] width 351 height 48
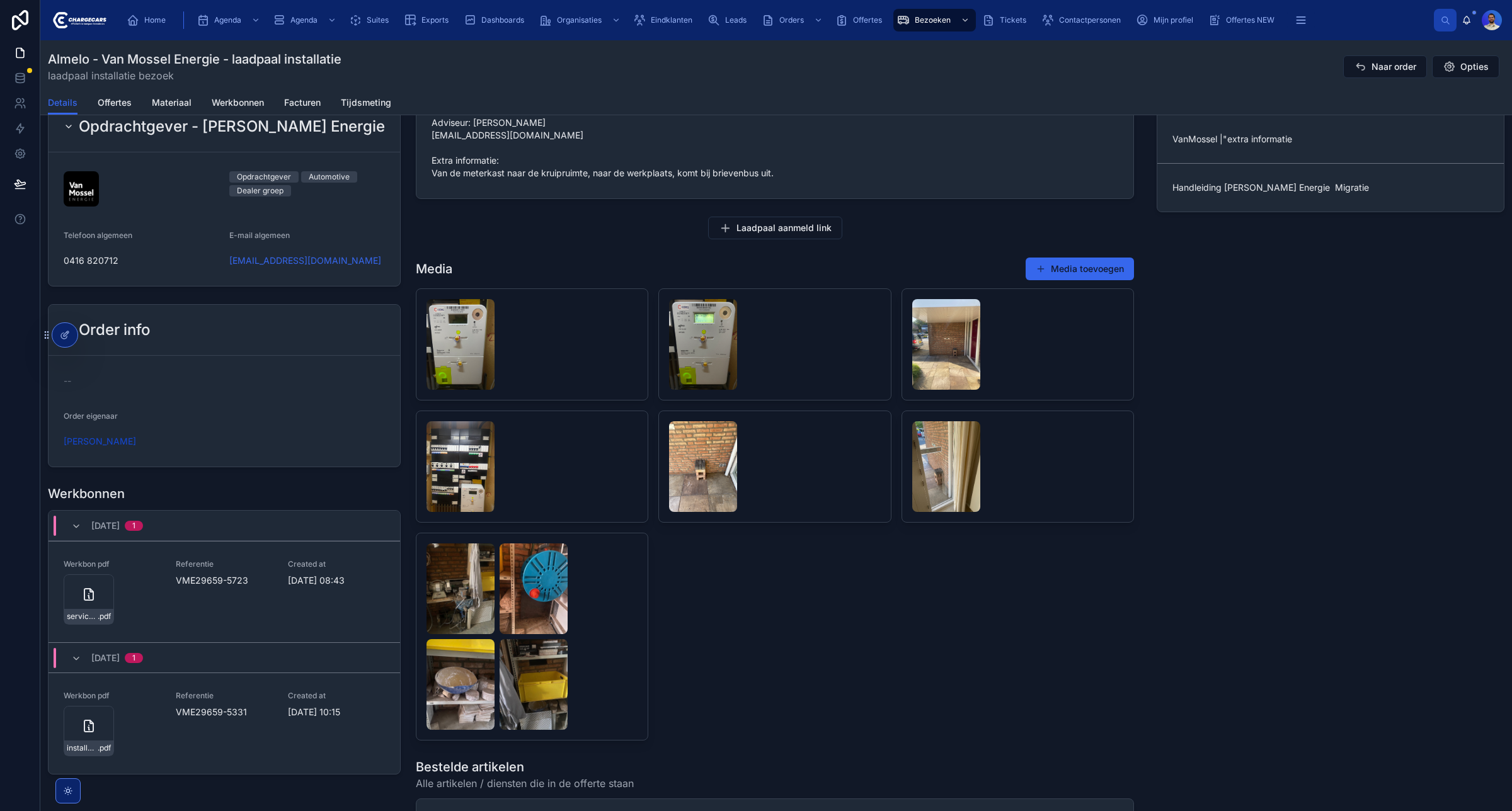
scroll to position [1105, 0]
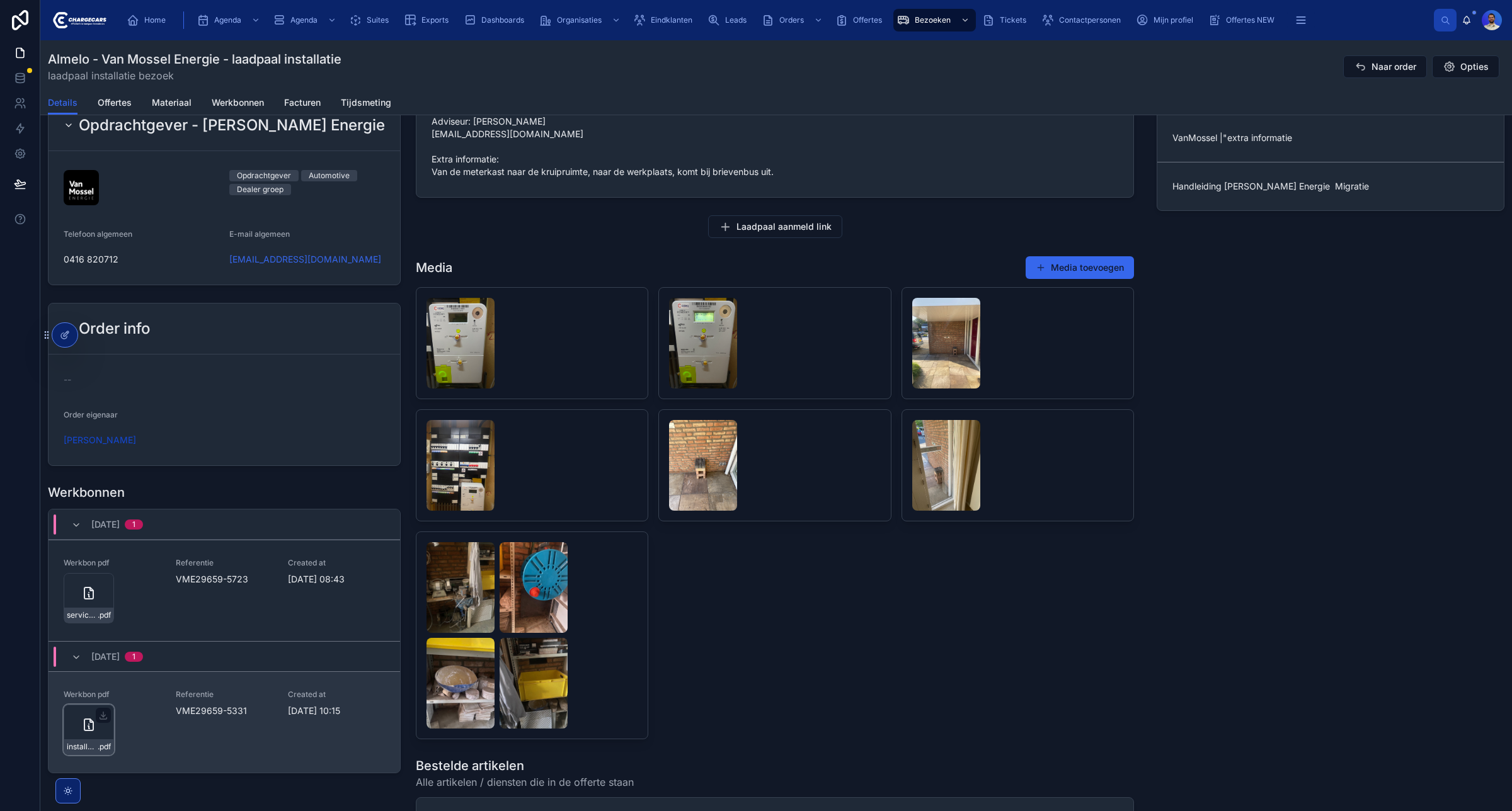
click at [84, 716] on icon at bounding box center [88, 725] width 9 height 11
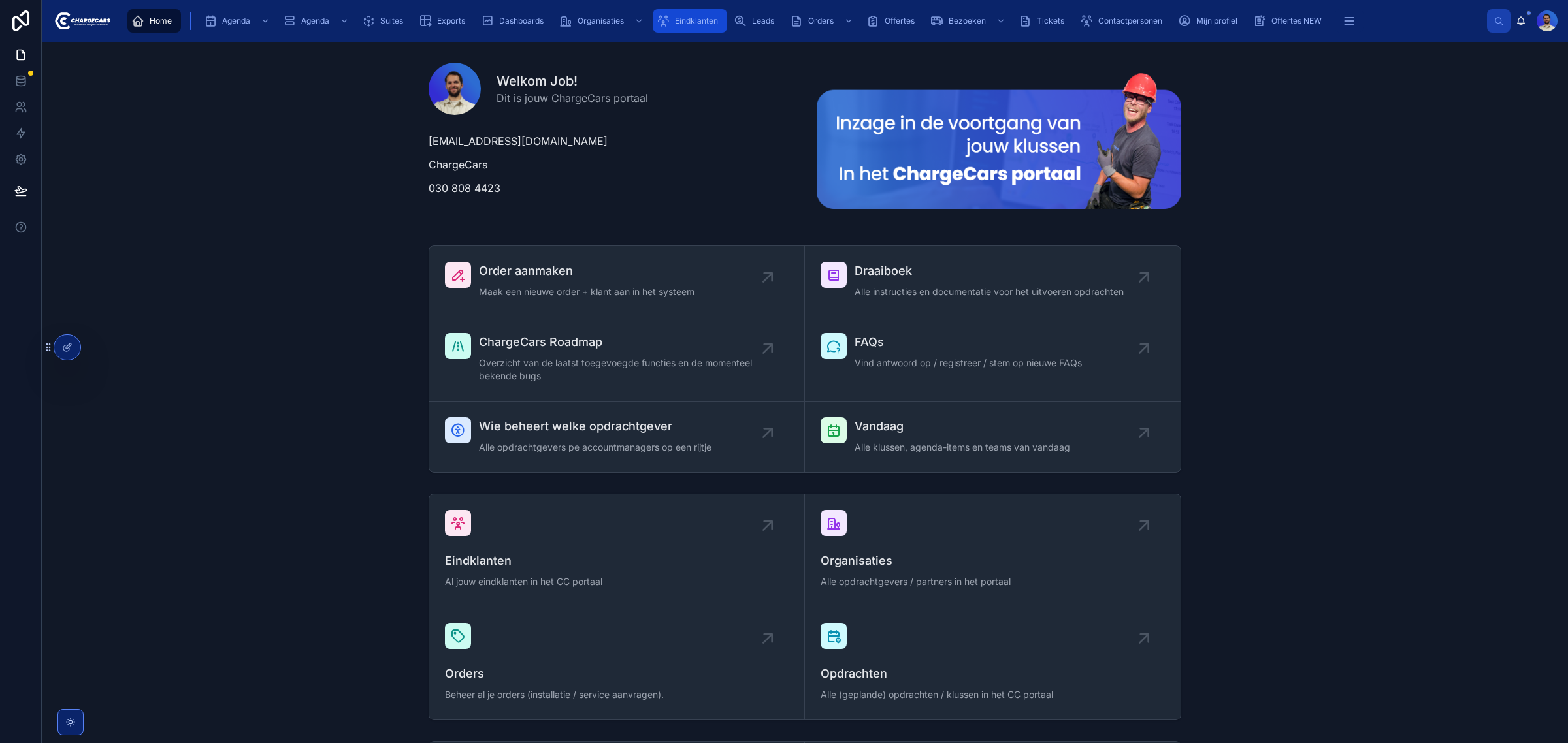
click at [669, 26] on icon "scrollable content" at bounding box center [663, 21] width 13 height 13
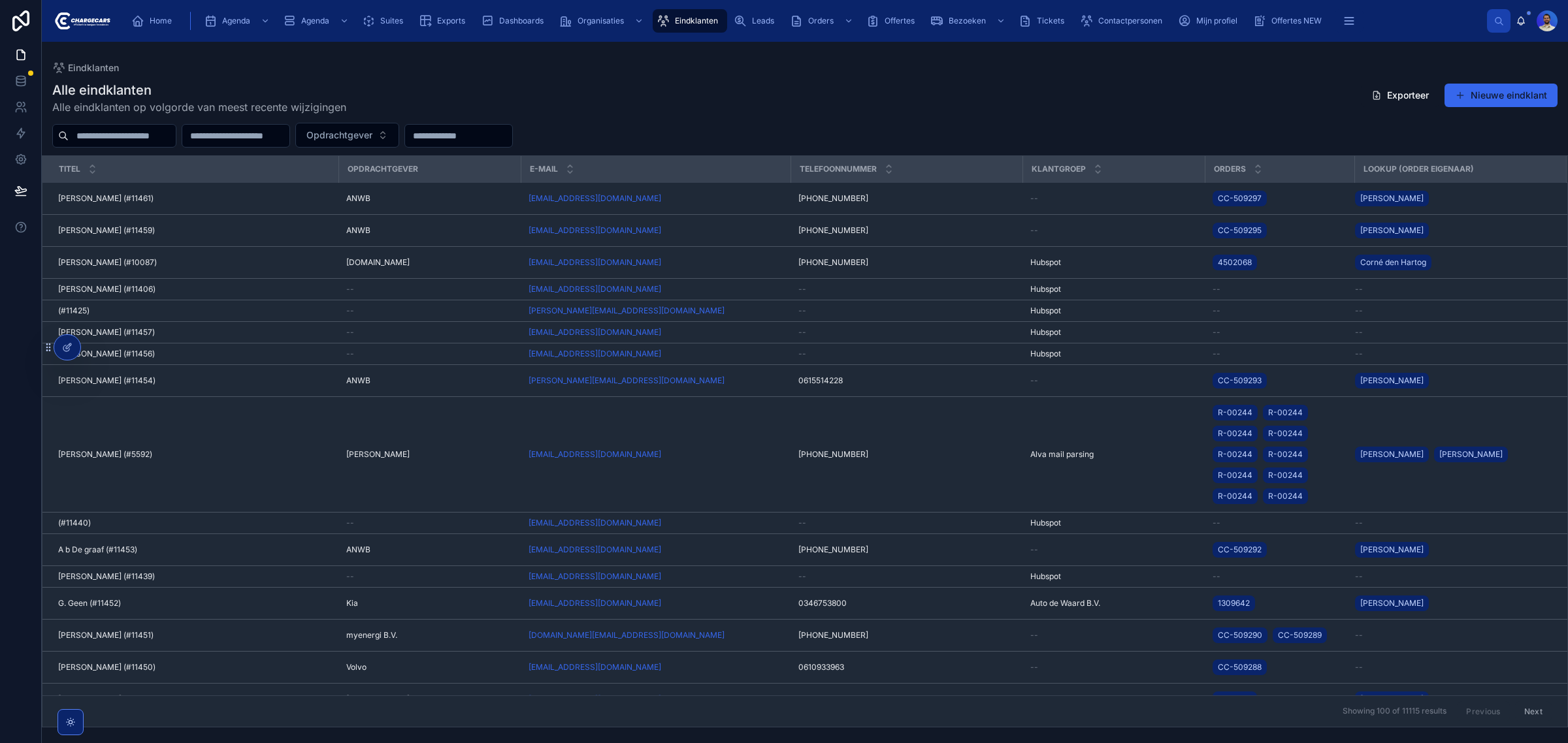
click at [158, 131] on input "text" at bounding box center [122, 136] width 107 height 19
type input "*****"
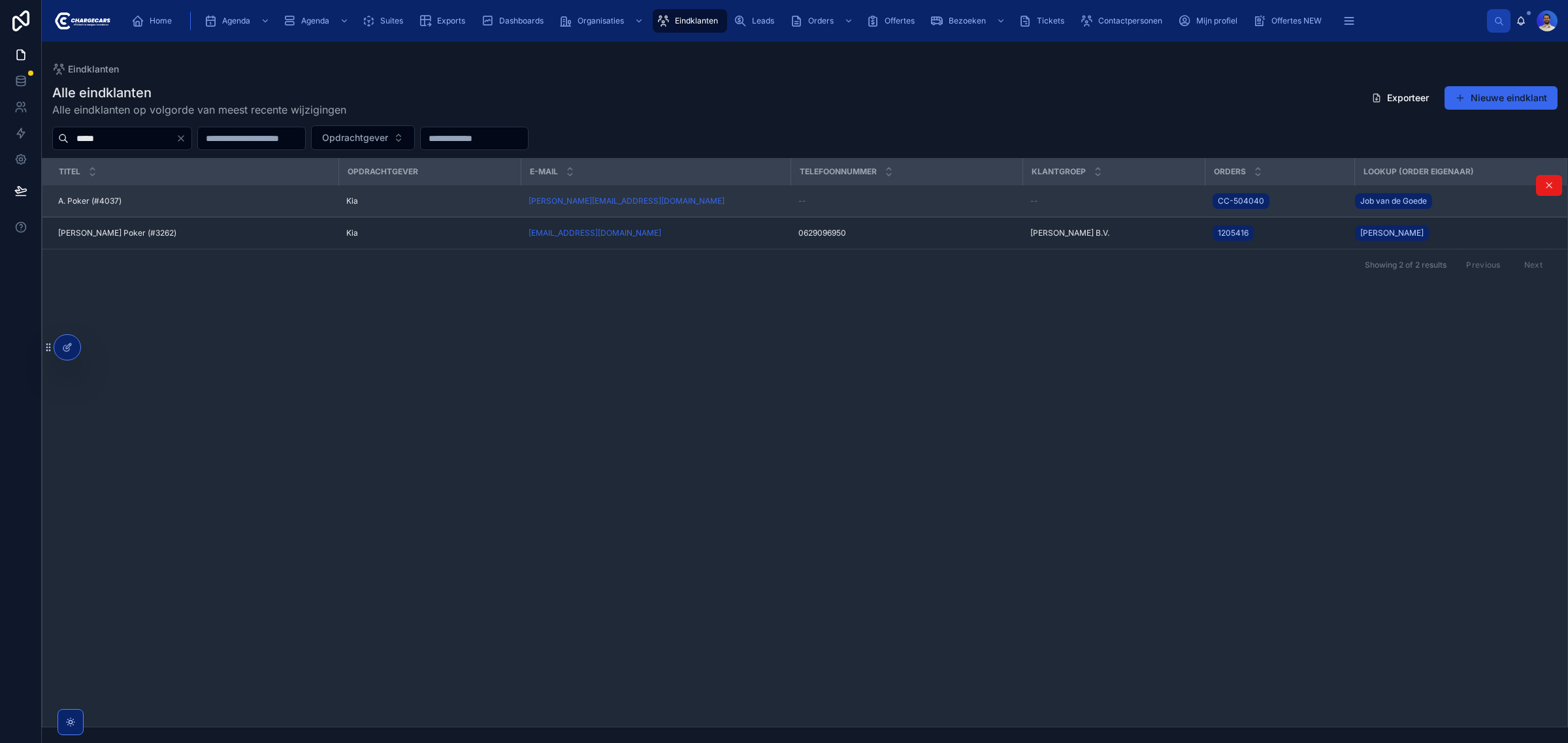
click at [88, 197] on span "A. Poker (#4037)" at bounding box center [89, 201] width 63 height 11
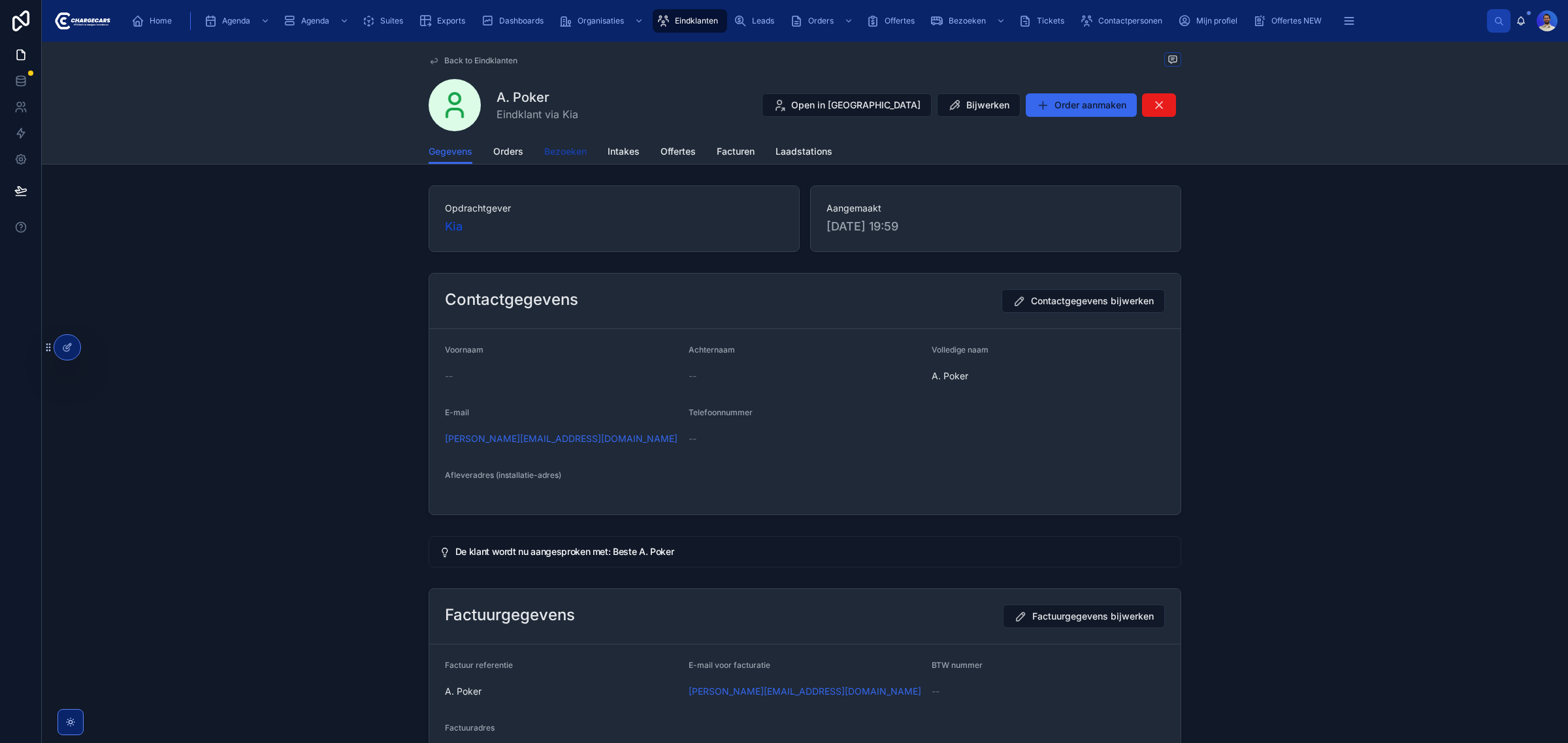
click at [548, 145] on span "Bezoeken" at bounding box center [565, 152] width 42 height 13
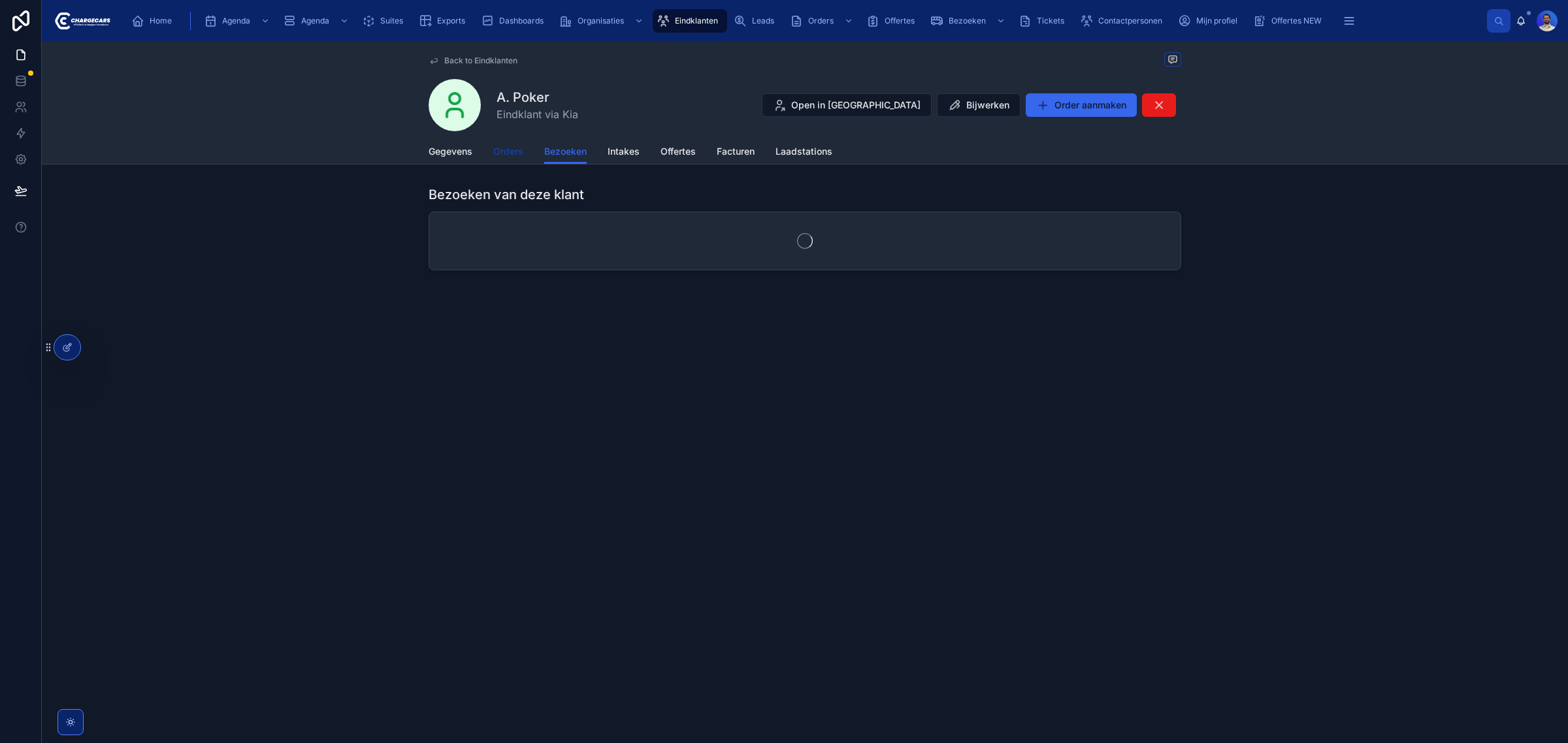
click at [510, 149] on span "Orders" at bounding box center [508, 152] width 30 height 13
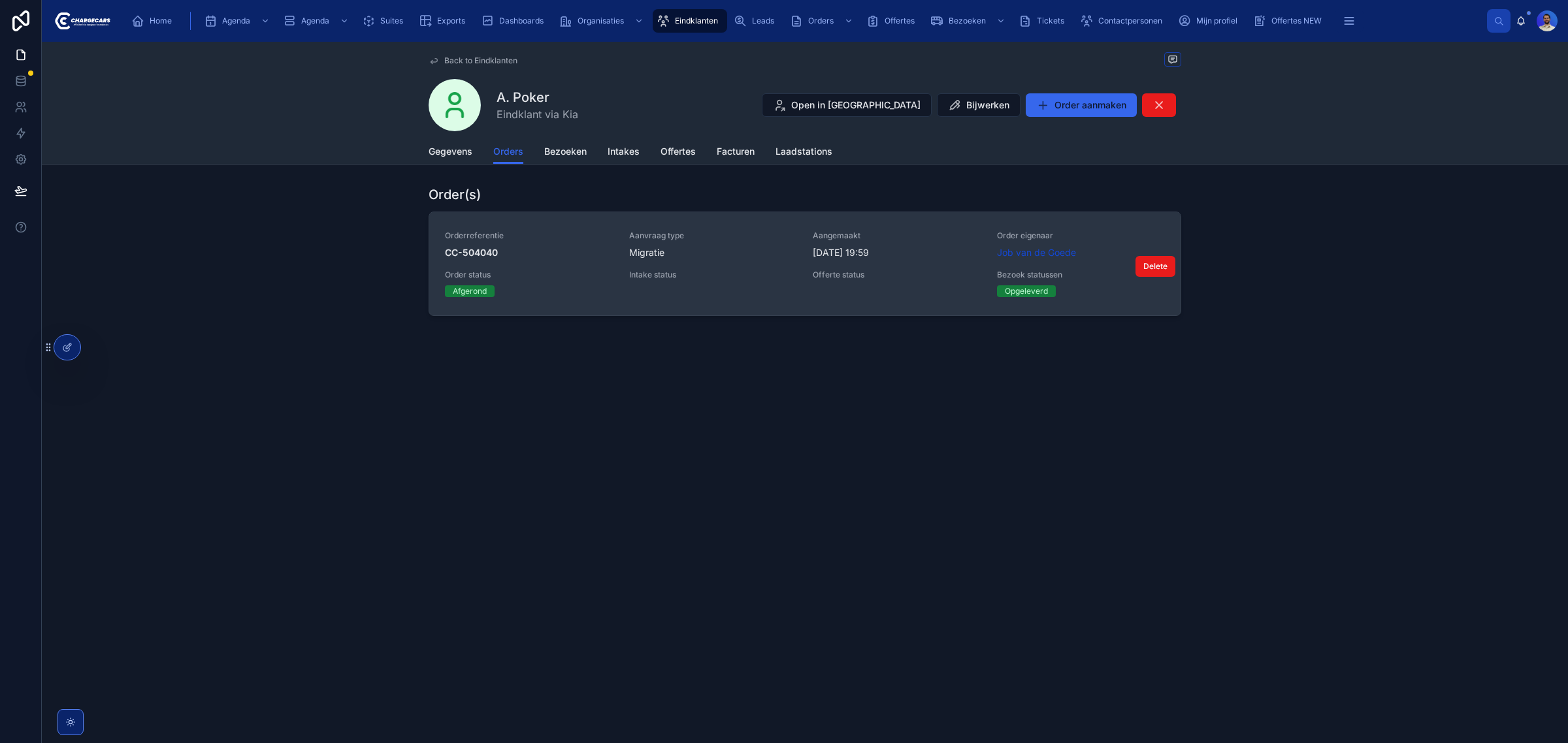
click at [558, 233] on span "Orderreferentie" at bounding box center [528, 235] width 168 height 11
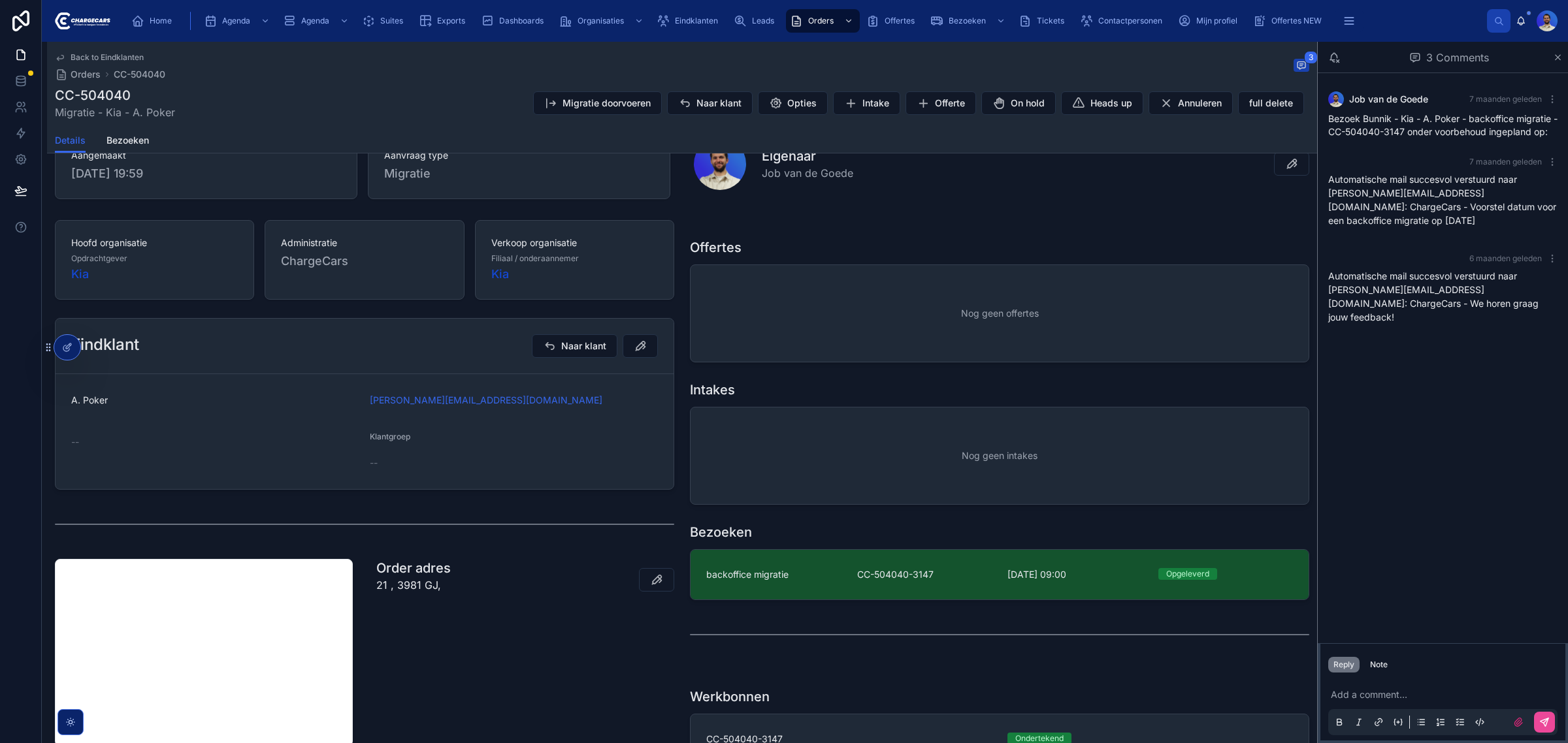
scroll to position [273, 0]
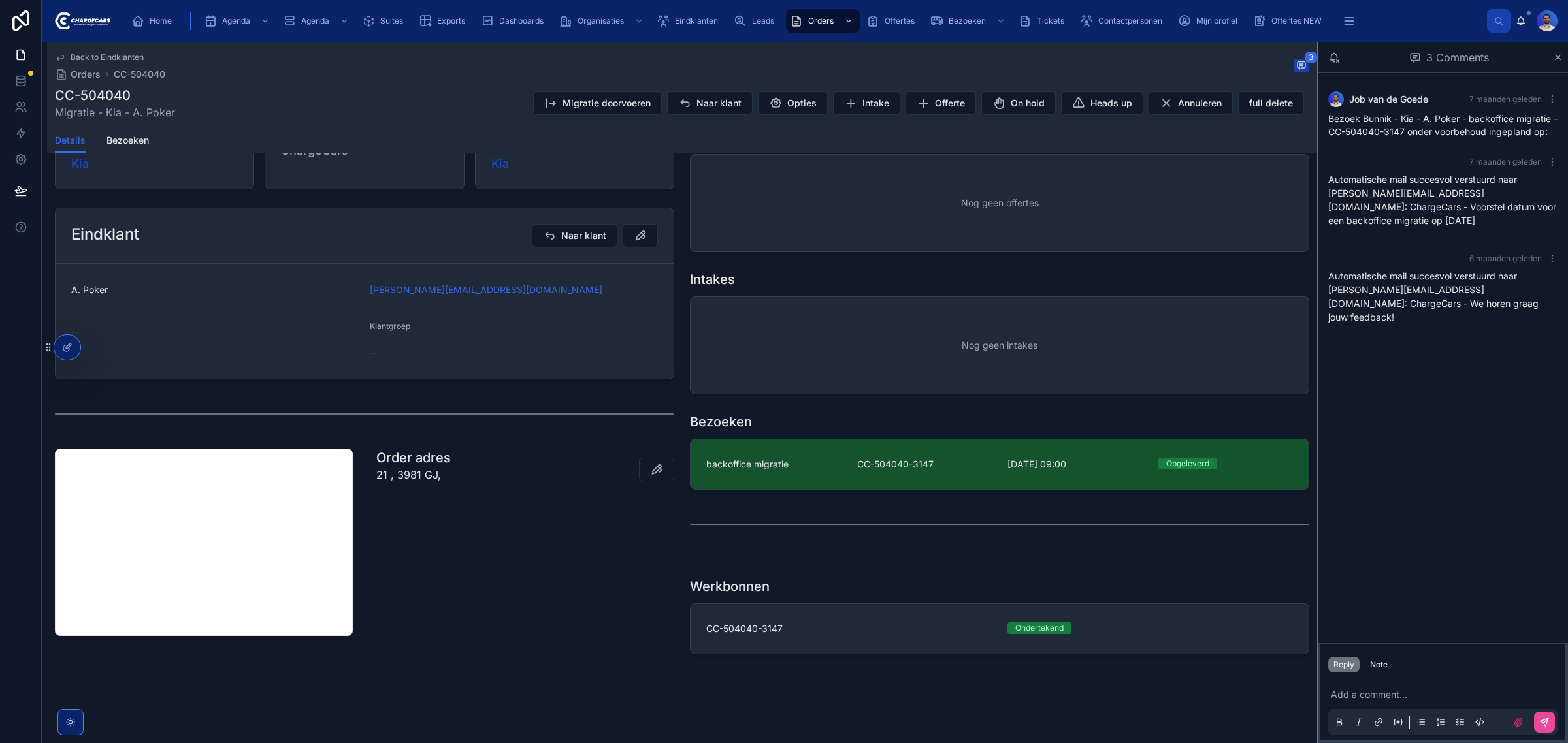
click at [745, 465] on span "backoffice migratie" at bounding box center [747, 465] width 82 height 13
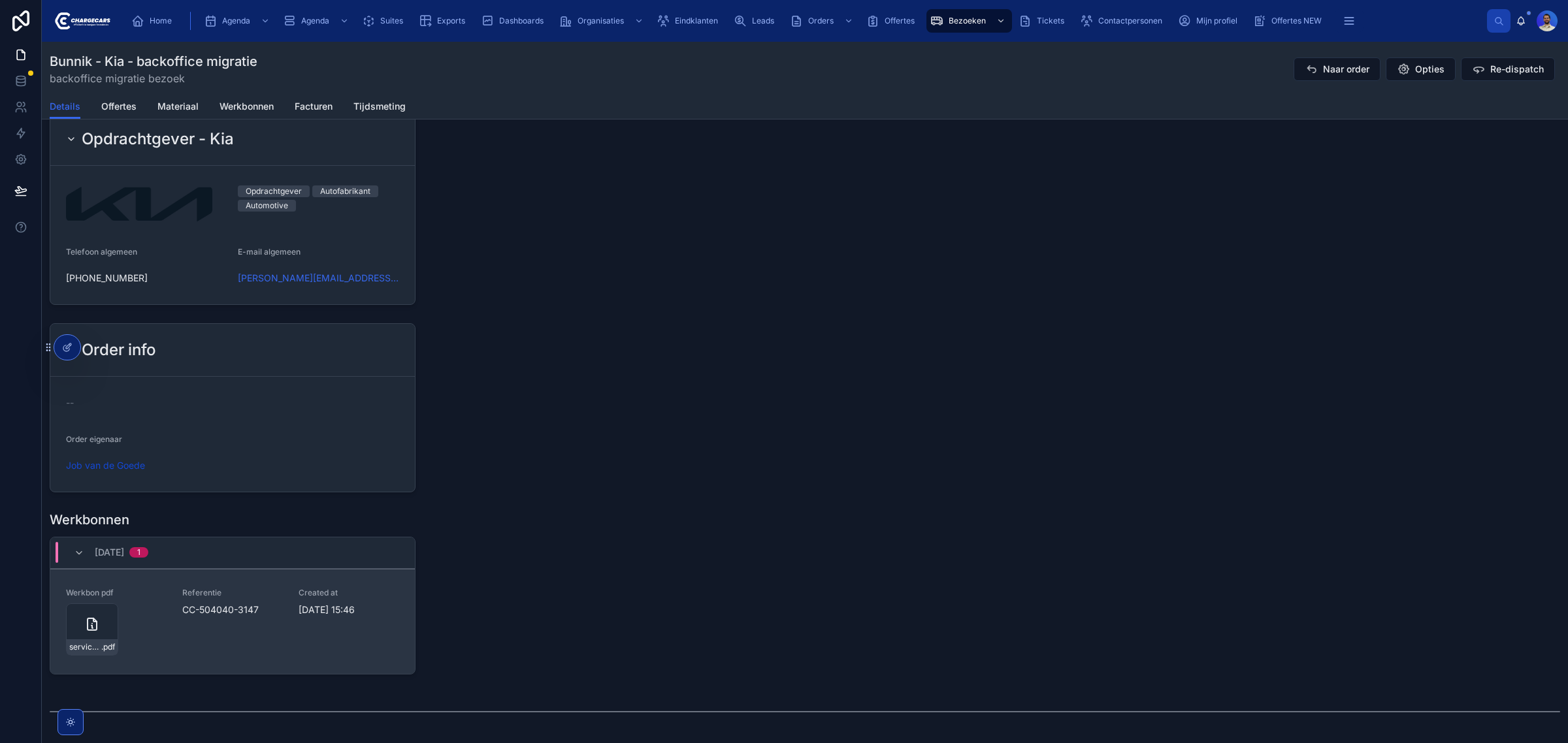
scroll to position [1143, 0]
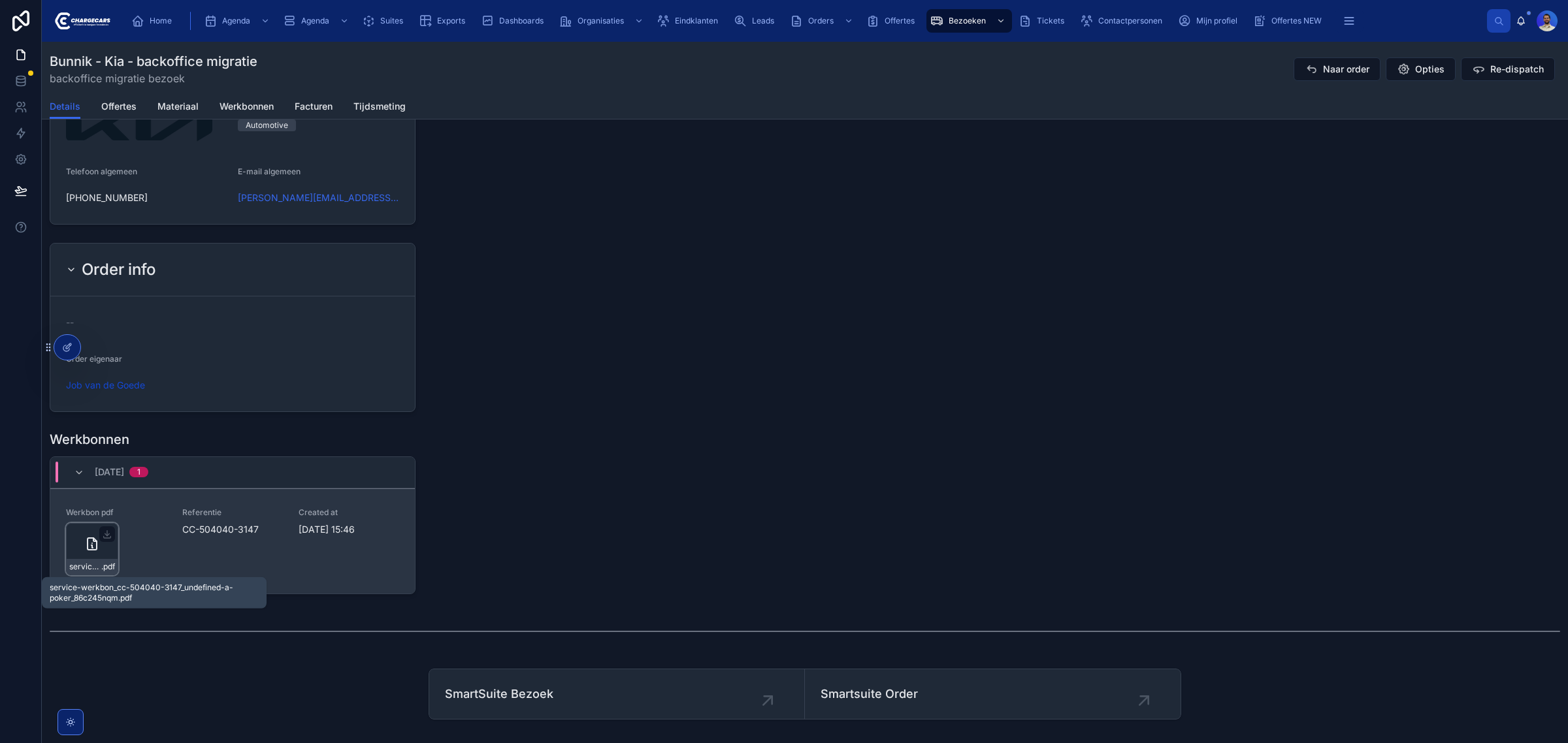
click at [95, 560] on div "service-werkbon_cc-504040-3147_undefined-a-poker_86c245nqm .pdf" at bounding box center [92, 549] width 52 height 52
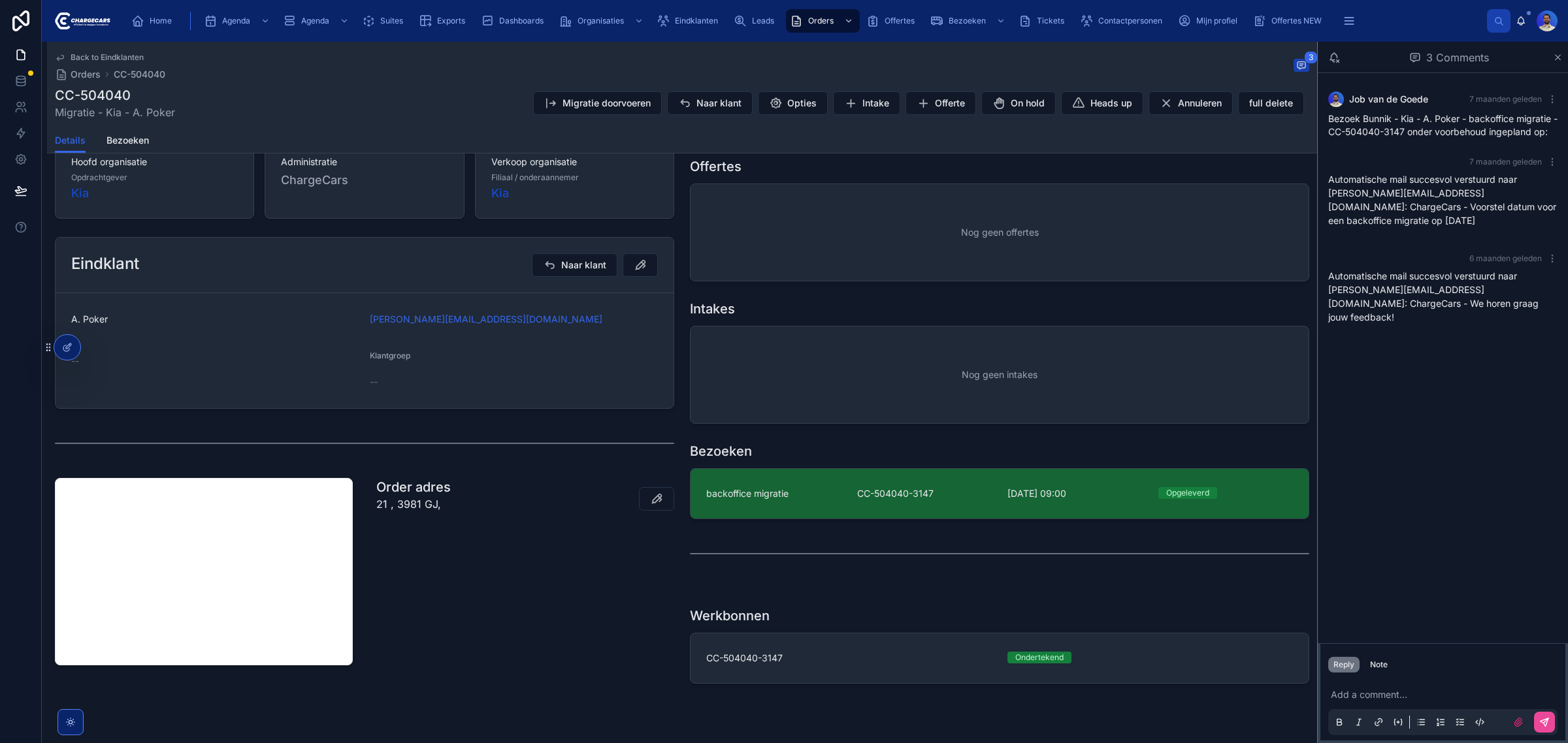
scroll to position [245, 0]
click at [785, 487] on div "backoffice migratie" at bounding box center [773, 492] width 135 height 13
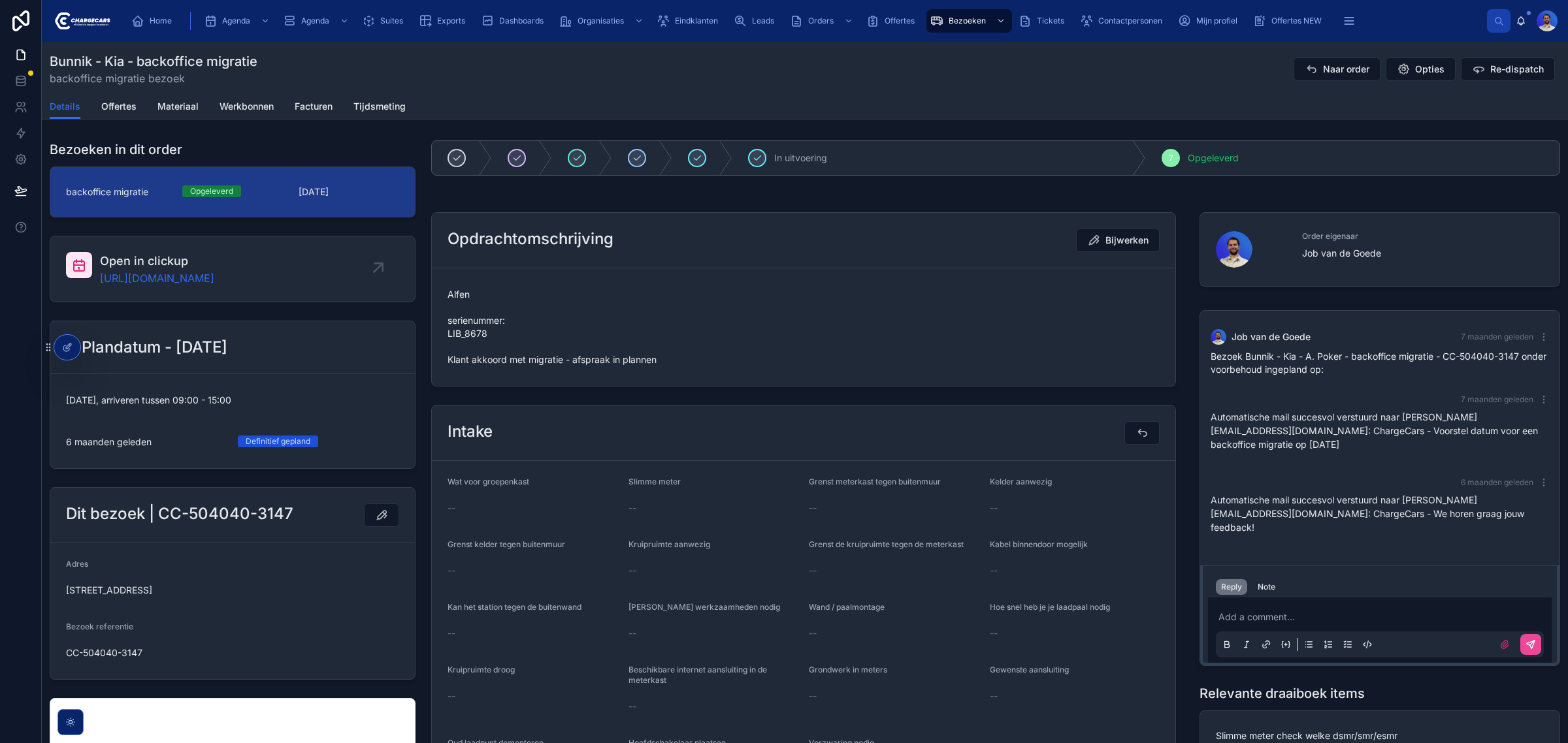
click at [474, 331] on span "Alfen serienummer: LIB_8678 Klant akkoord met migratie - afspraak in plannen" at bounding box center [803, 326] width 712 height 78
click at [741, 341] on span "Alfen serienummer: LIB_8678 Klant akkoord met migratie - afspraak in plannen" at bounding box center [803, 326] width 712 height 78
click at [423, 329] on div "Opdrachtomschrijving Bijwerken Alfen serienummer: LIB_8678 Klant akkoord met mi…" at bounding box center [803, 299] width 760 height 185
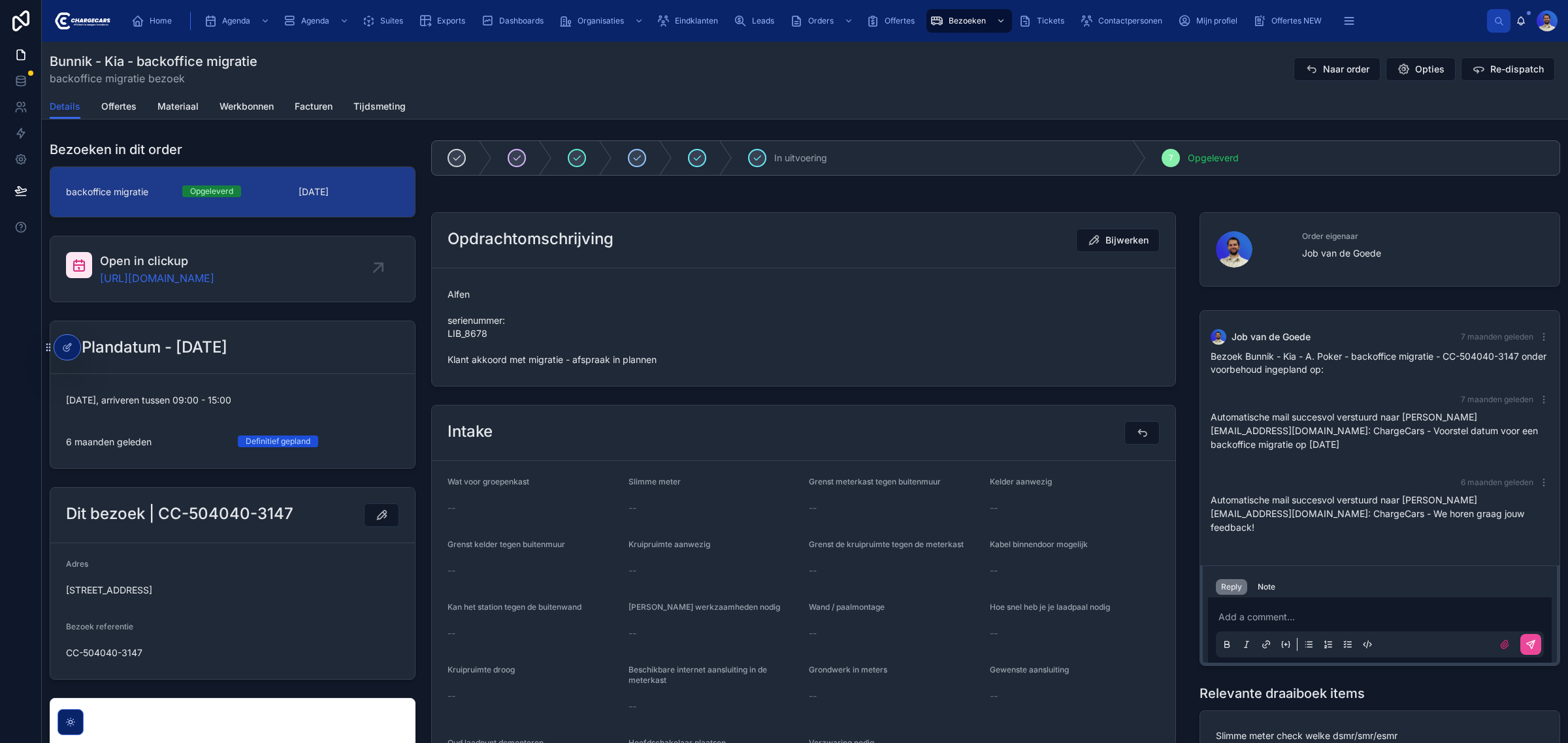
click at [471, 333] on span "Alfen serienummer: LIB_8678 Klant akkoord met migratie - afspraak in plannen" at bounding box center [803, 326] width 712 height 78
click at [659, 331] on span "Alfen serienummer: LIB_8678 Klant akkoord met migratie - afspraak in plannen" at bounding box center [803, 326] width 712 height 78
click at [475, 331] on span "Alfen serienummer: LIB_8678 Klant akkoord met migratie - afspraak in plannen" at bounding box center [803, 326] width 712 height 78
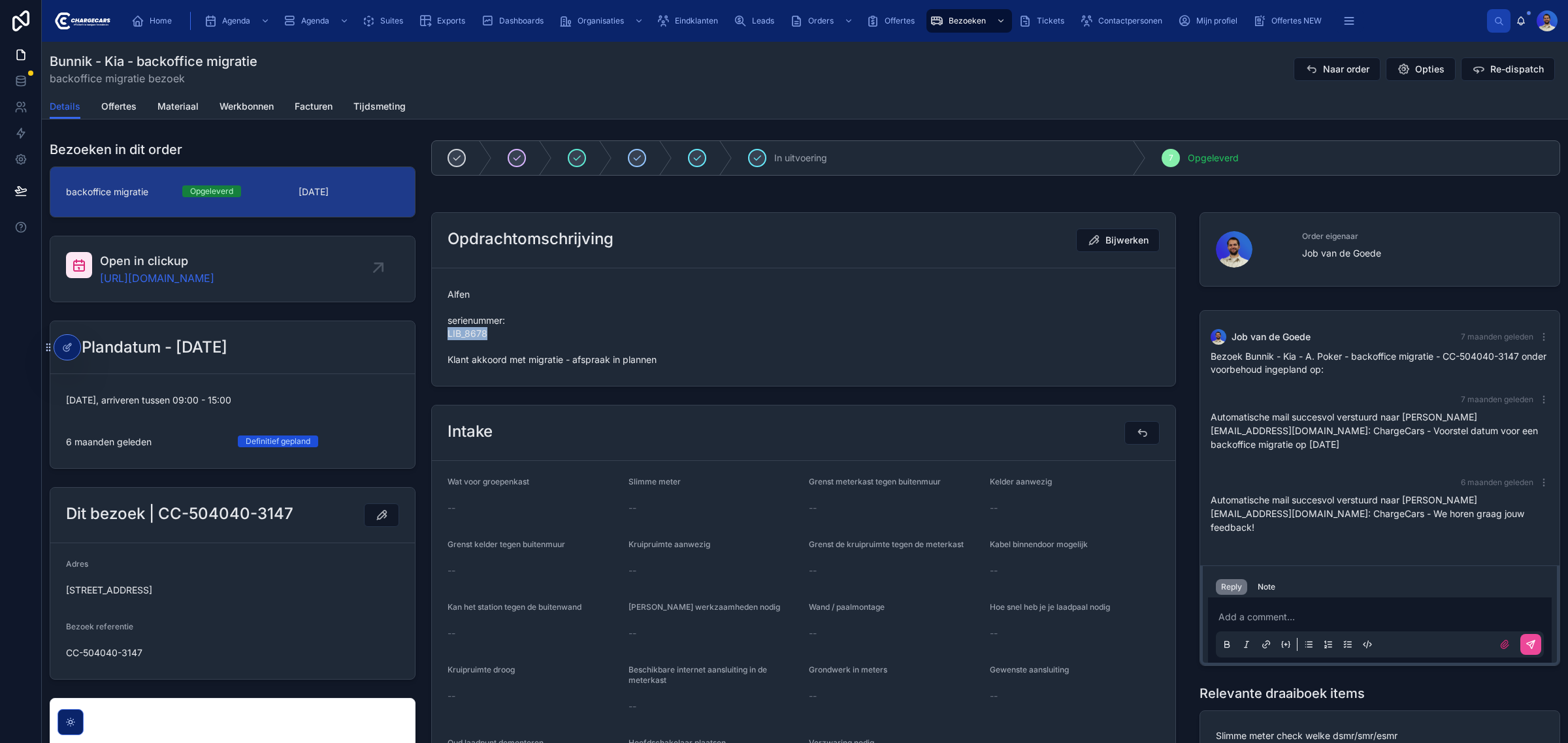
click at [475, 331] on span "Alfen serienummer: LIB_8678 Klant akkoord met migratie - afspraak in plannen" at bounding box center [803, 326] width 712 height 78
copy span "LIB_8678"
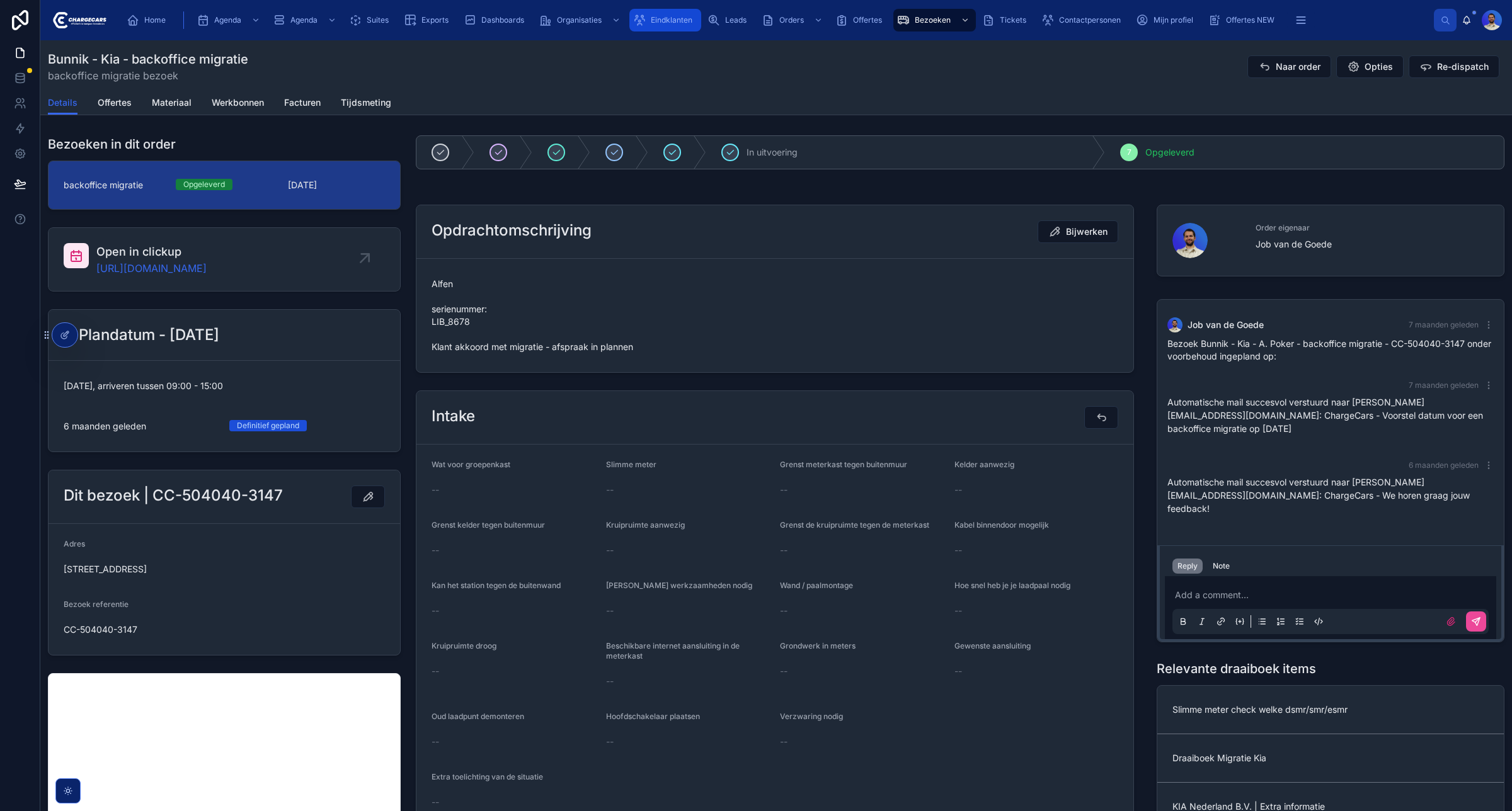
click at [671, 19] on span "Eindklanten" at bounding box center [671, 20] width 41 height 10
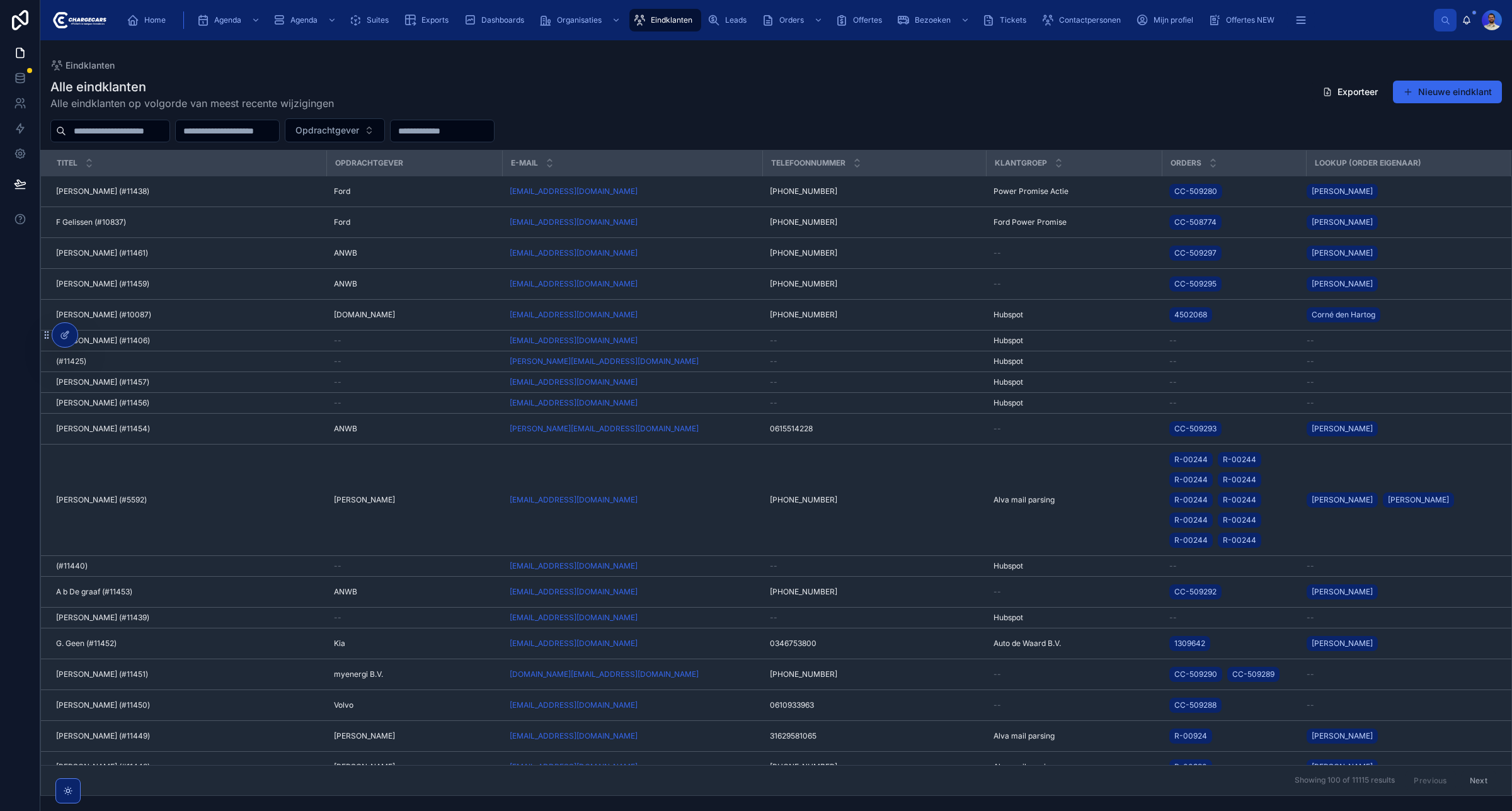
click at [125, 130] on input "text" at bounding box center [118, 131] width 104 height 18
click at [118, 133] on input "text" at bounding box center [118, 131] width 104 height 18
click at [681, 23] on span "Eindklanten" at bounding box center [671, 20] width 41 height 10
click at [153, 133] on input "text" at bounding box center [118, 131] width 104 height 18
click at [93, 144] on div "Alle eindklanten Alle eindklanten op volgorde van meest recente wijzigingen Exp…" at bounding box center [775, 433] width 1471 height 725
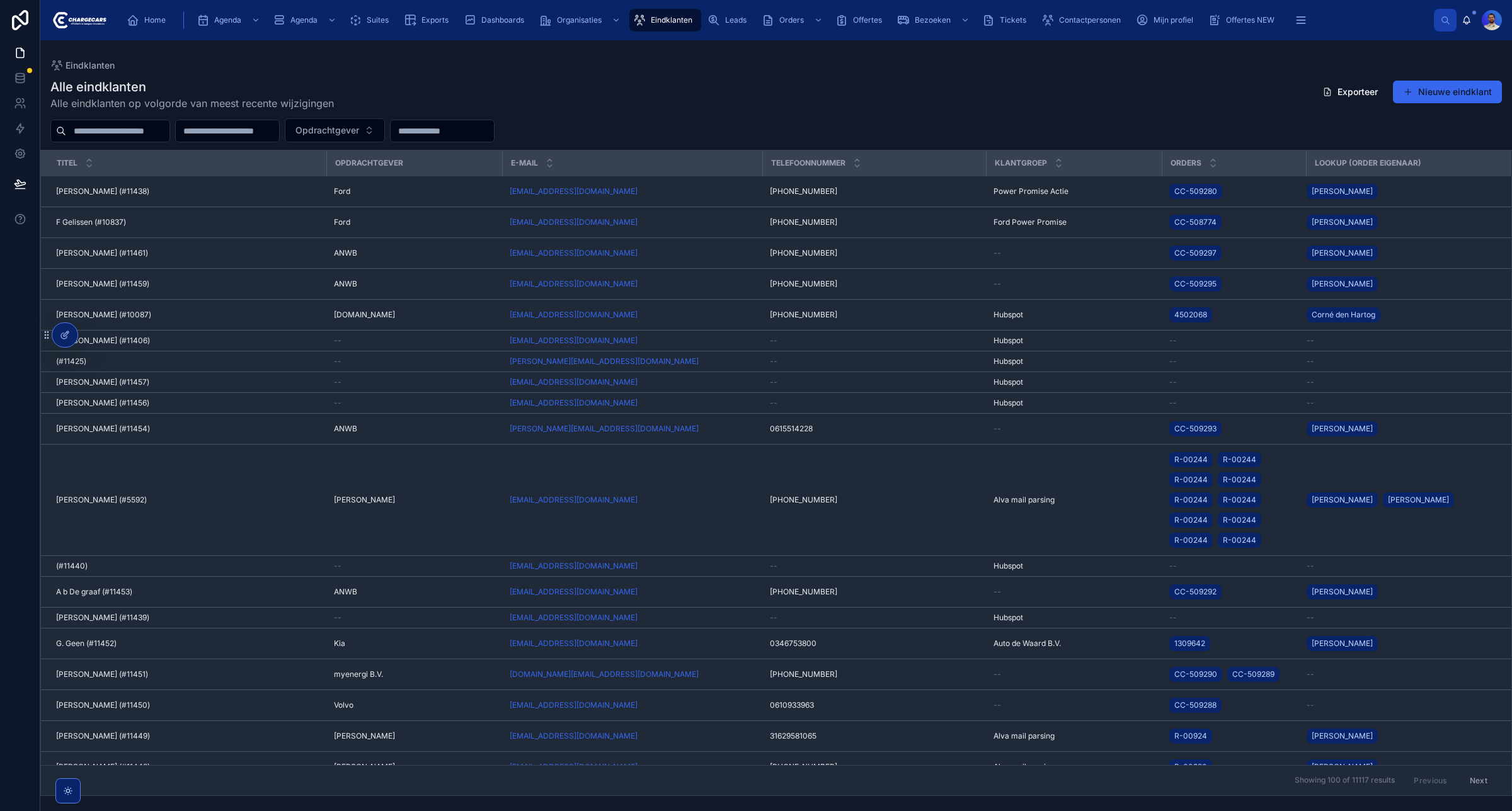
click at [130, 130] on input "text" at bounding box center [118, 131] width 104 height 18
click at [297, 48] on div "Eindklanten Alle eindklanten Alle eindklanten op volgorde van meest recente wij…" at bounding box center [775, 418] width 1471 height 756
click at [108, 140] on div at bounding box center [110, 130] width 119 height 23
click at [119, 139] on input "text" at bounding box center [118, 131] width 104 height 18
click at [244, 80] on h1 "Alle eindklanten" at bounding box center [192, 87] width 284 height 18
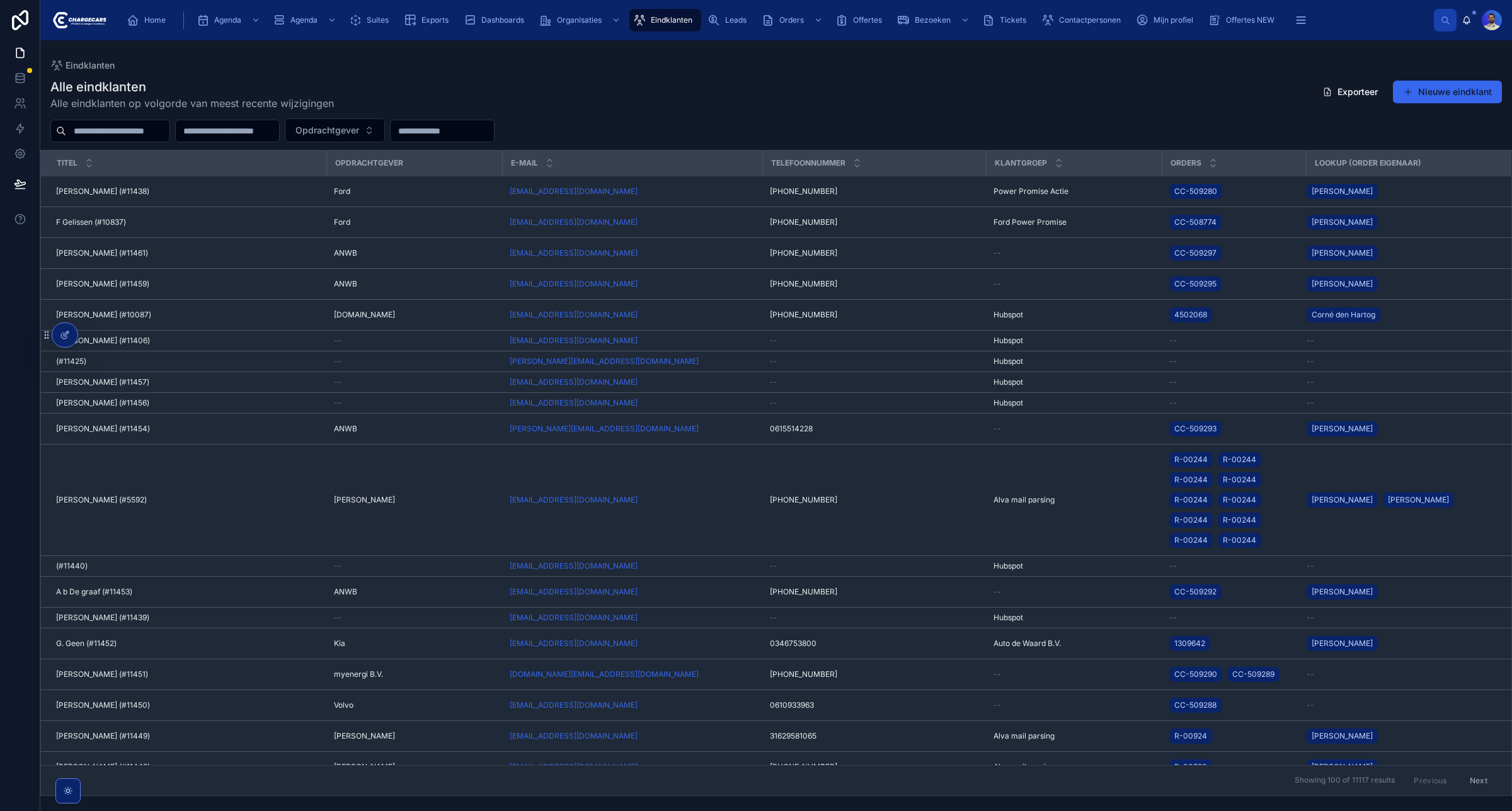
click at [139, 130] on input "text" at bounding box center [118, 131] width 104 height 18
type input "***"
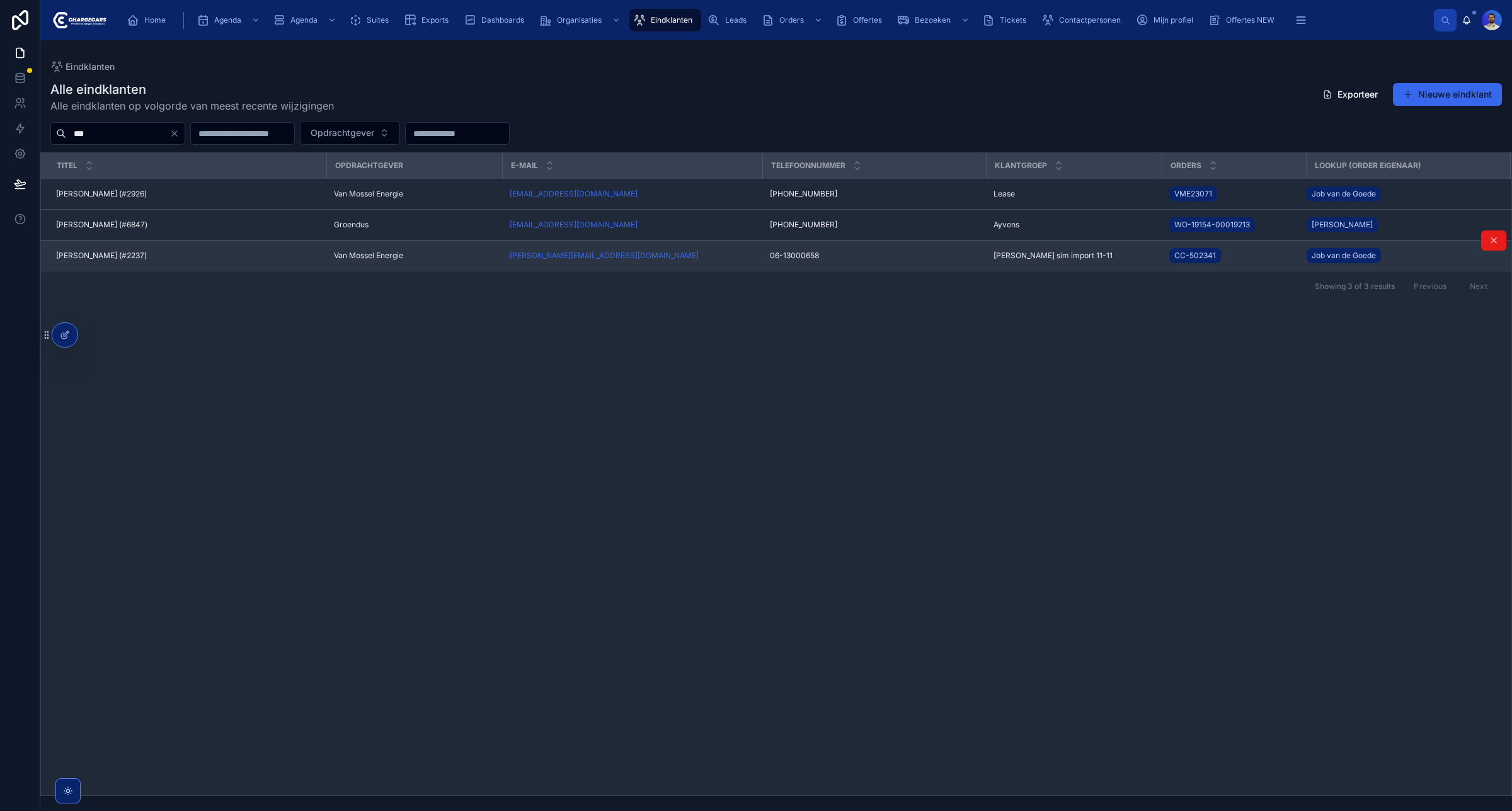
click at [148, 252] on div "Ron Suk (#2237) Ron Suk (#2237)" at bounding box center [187, 255] width 262 height 10
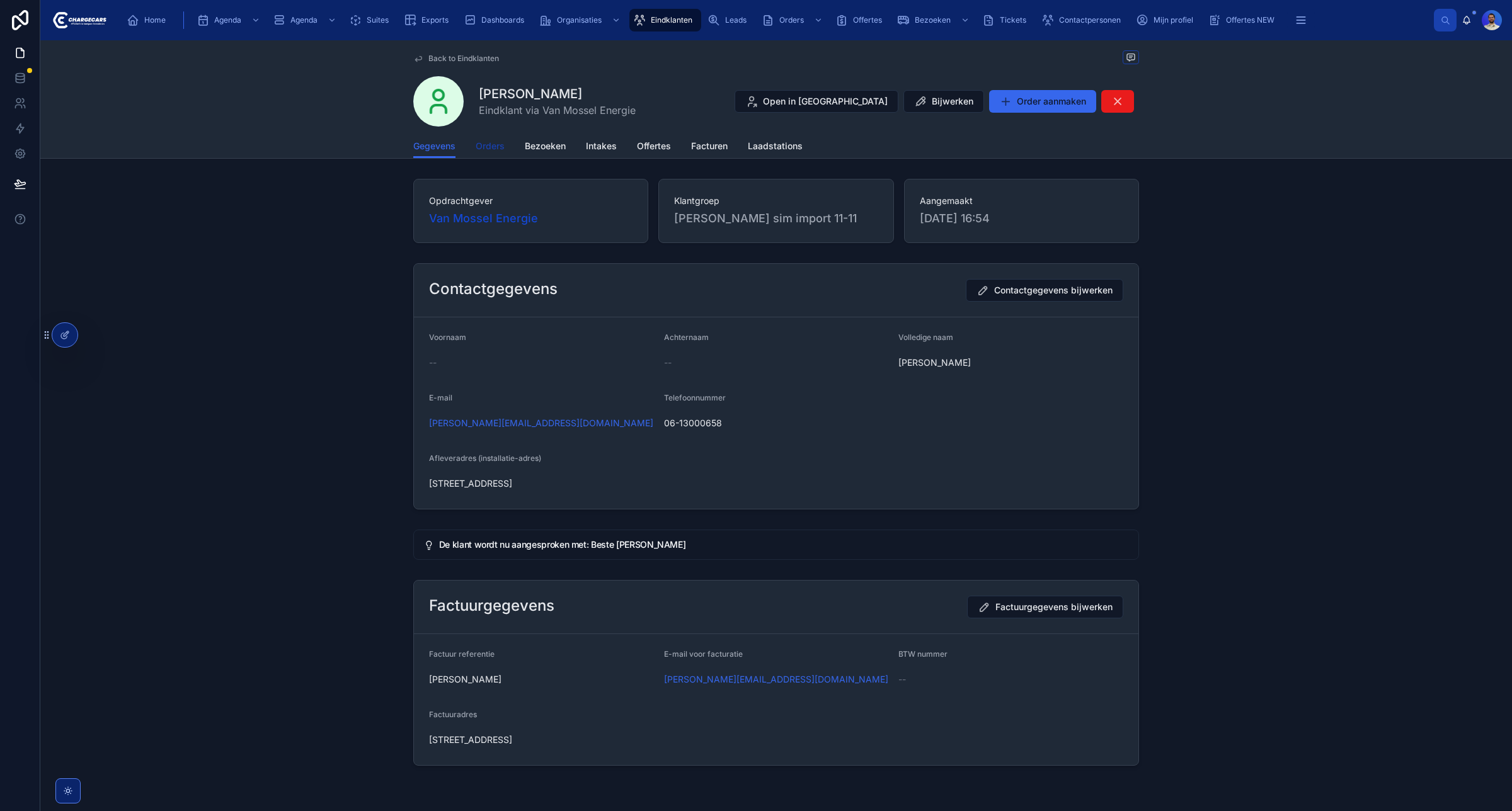
click at [487, 139] on link "Orders" at bounding box center [490, 147] width 29 height 25
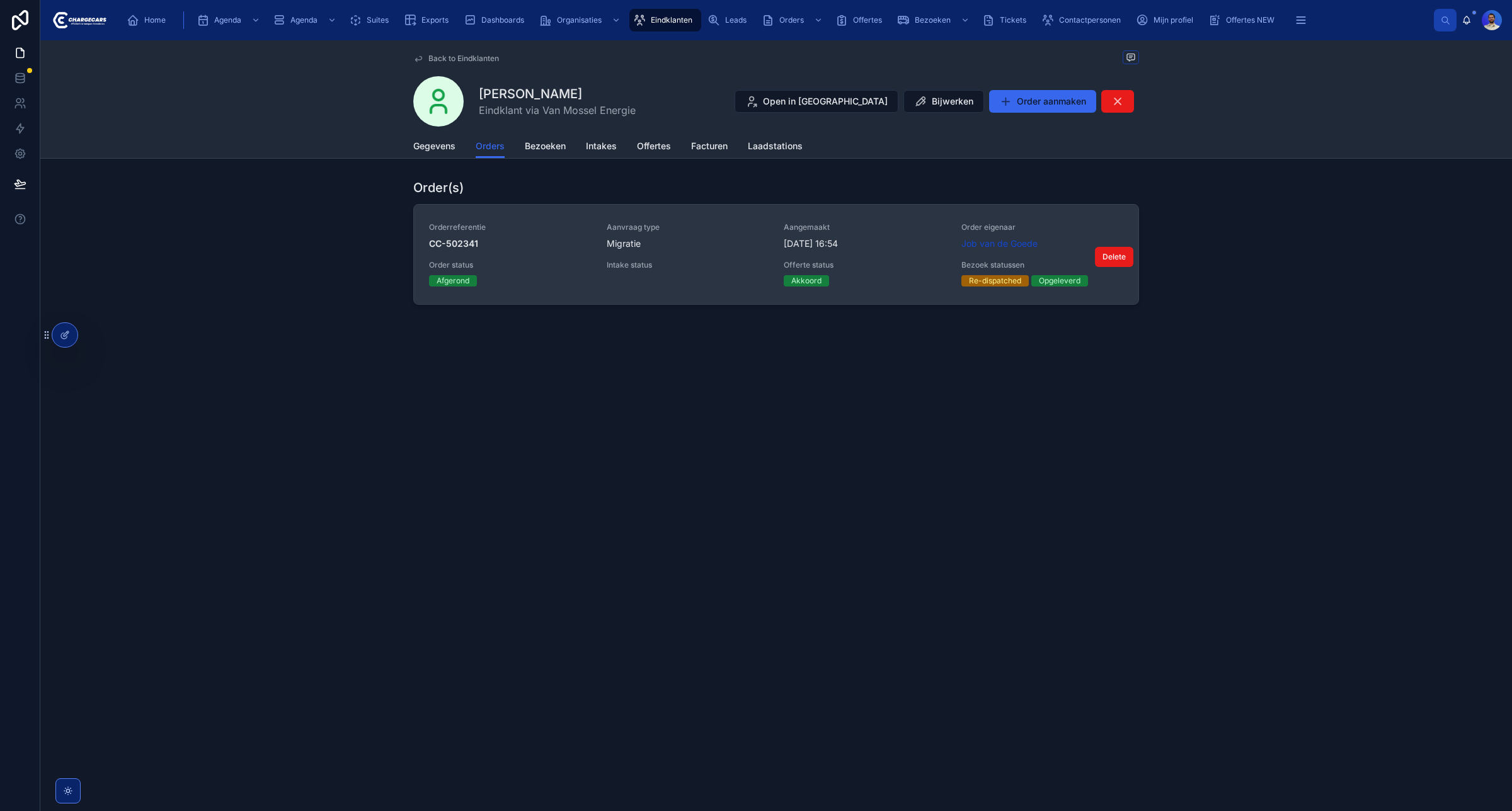
click at [785, 226] on span "Aangemaakt" at bounding box center [864, 227] width 162 height 10
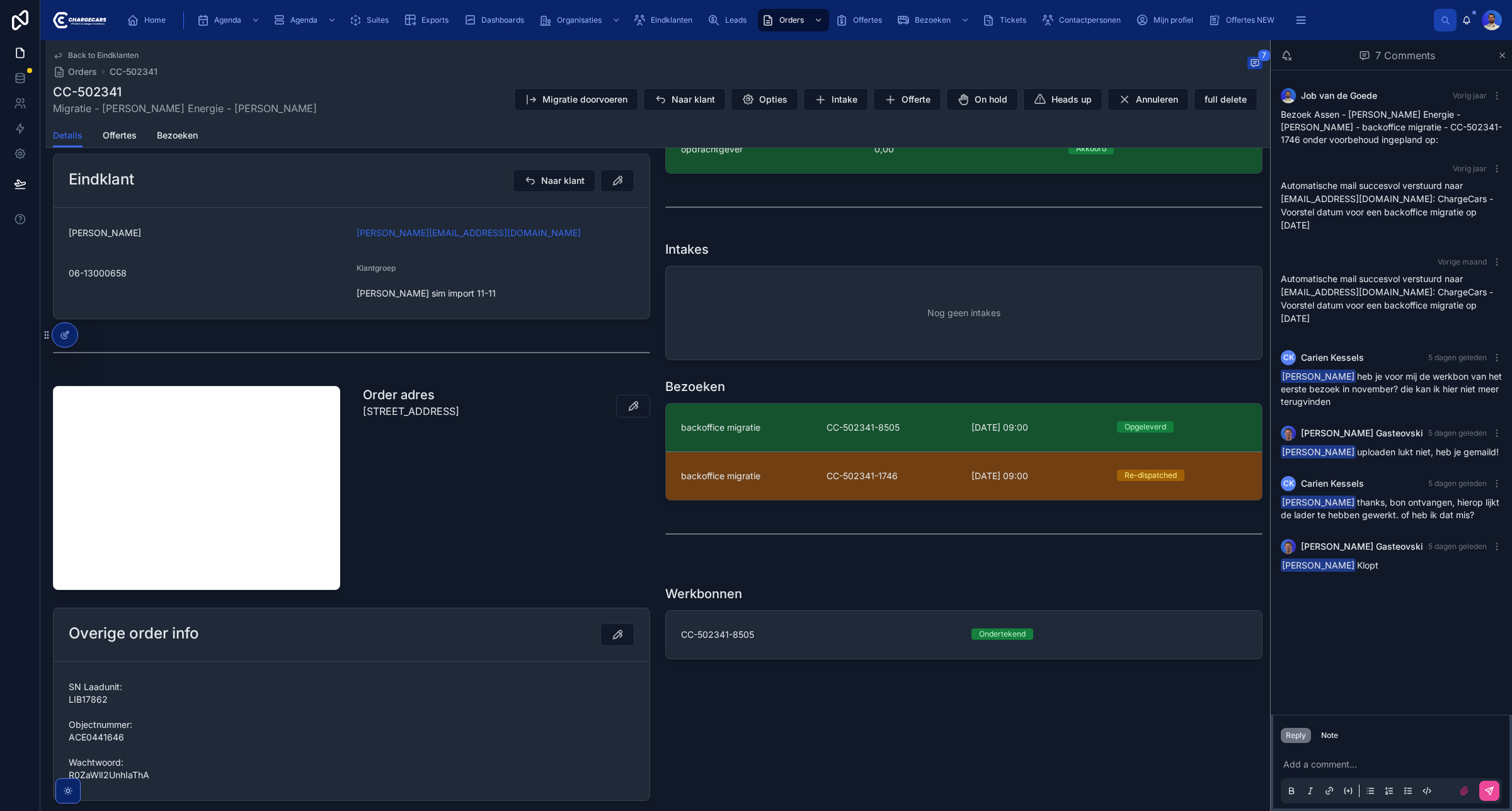
scroll to position [385, 0]
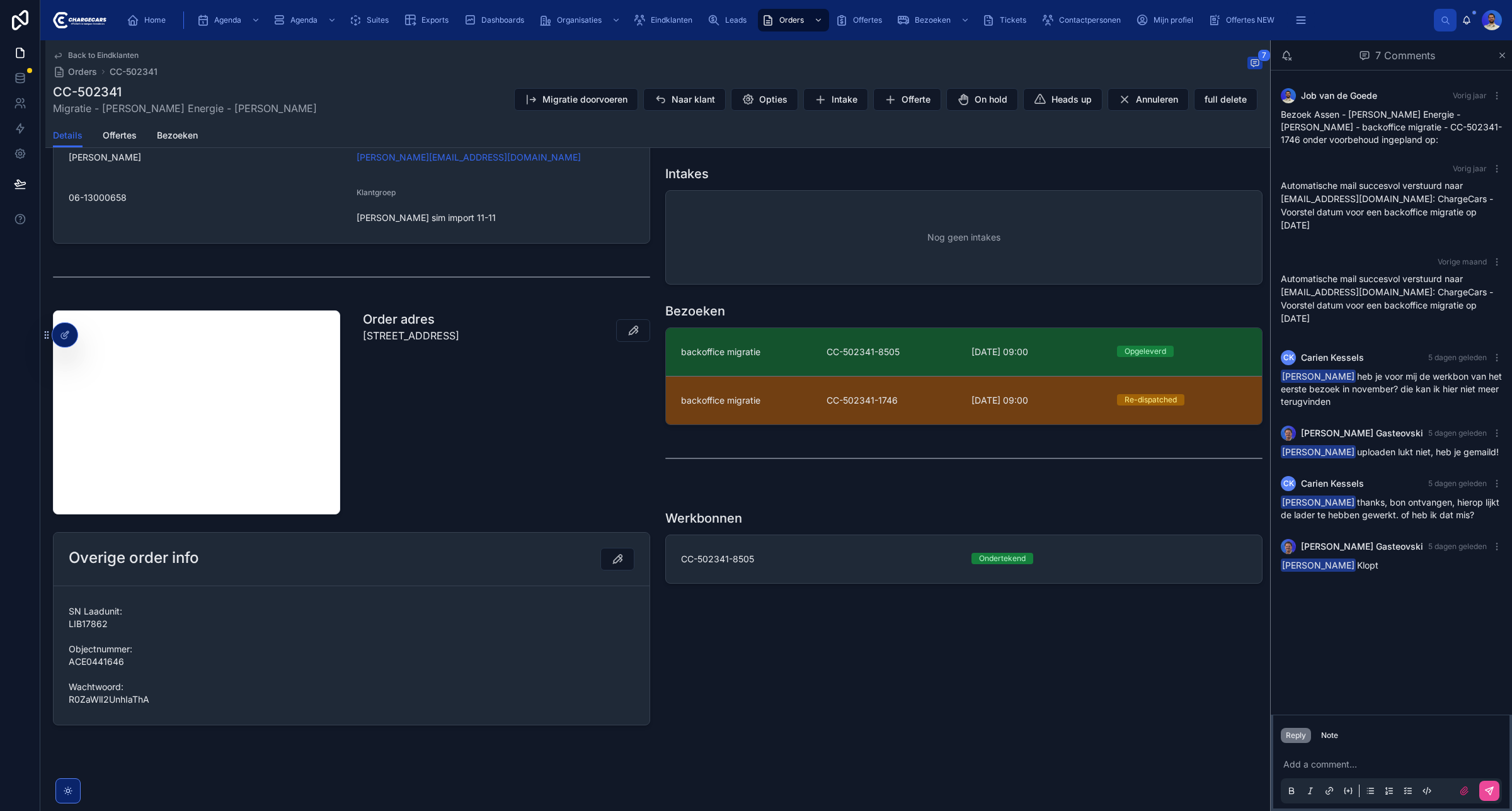
click at [81, 628] on span "SN Laadunit: LIB17862 Objectnummer: ACE0441646 Wachtwoord: R0ZaWlI2UnhIaThA" at bounding box center [351, 656] width 565 height 101
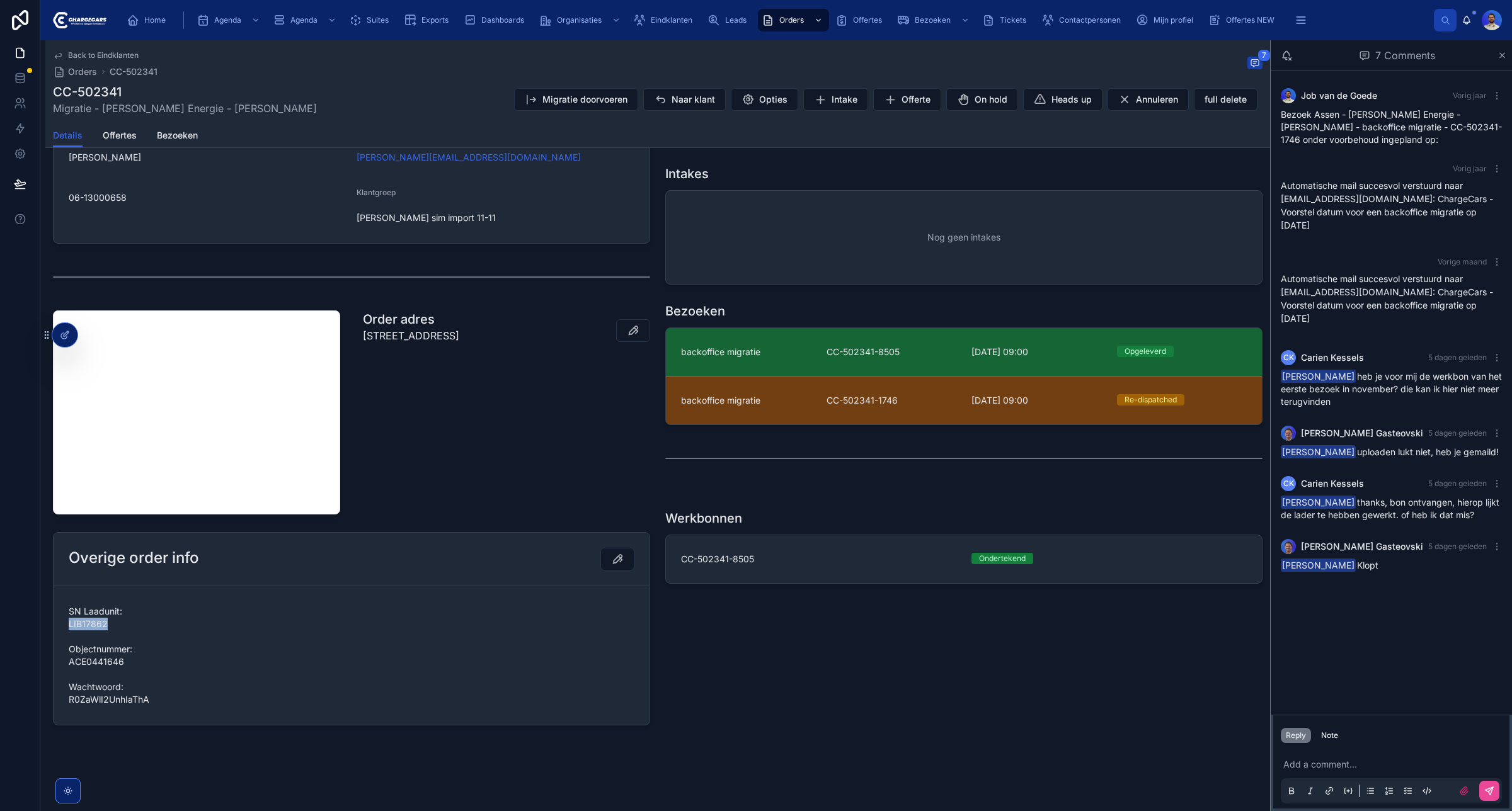
click at [833, 362] on link "backoffice migratie CC-502341-8505 4-9-2025 09:00 Opgeleverd" at bounding box center [963, 351] width 596 height 48
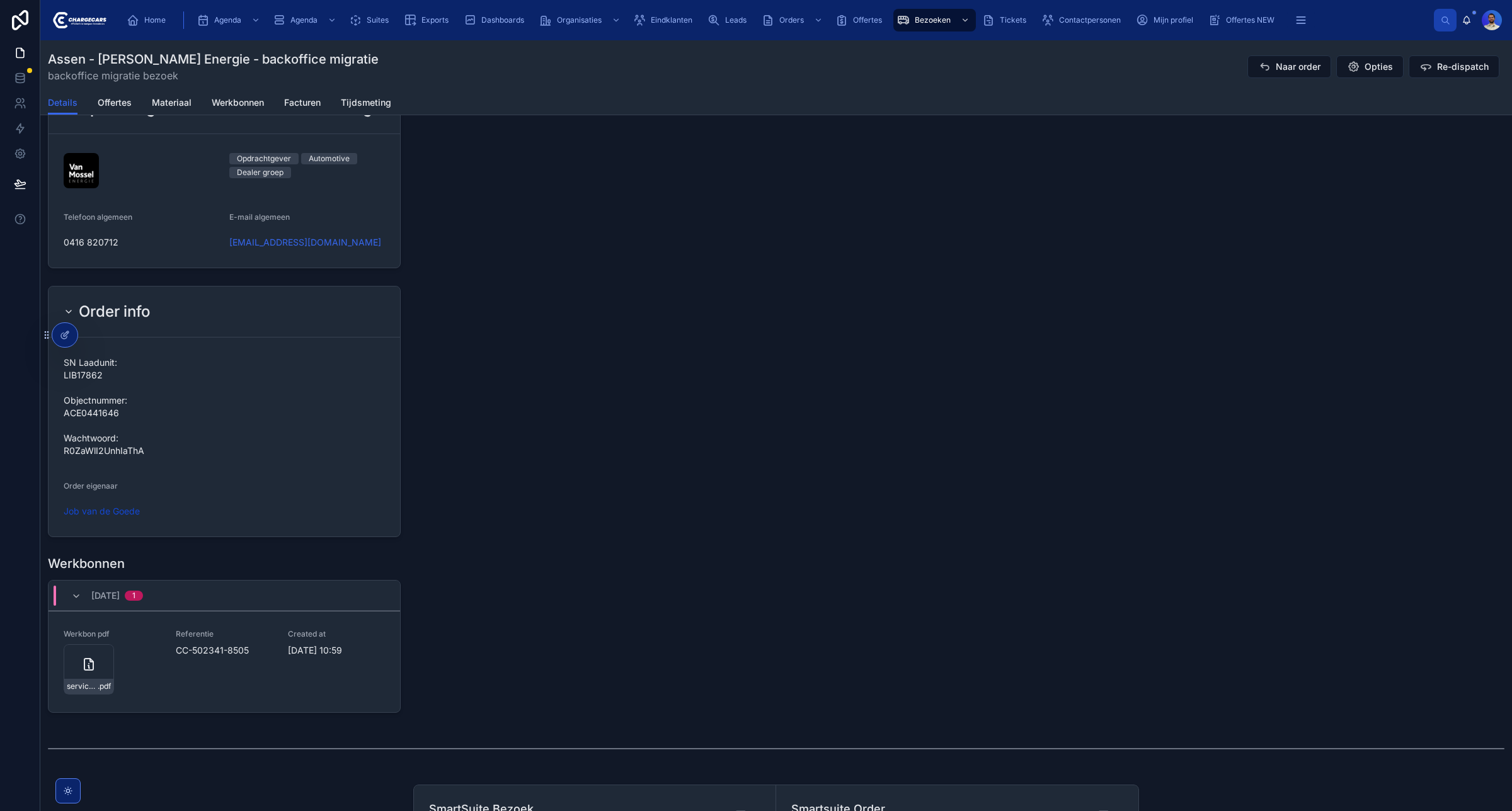
scroll to position [1172, 0]
click at [287, 425] on span "SN Laadunit: LIB17862 Objectnummer: ACE0441646 Wachtwoord: R0ZaWlI2UnhIaThA" at bounding box center [224, 406] width 321 height 101
drag, startPoint x: 64, startPoint y: 362, endPoint x: 164, endPoint y: 458, distance: 138.6
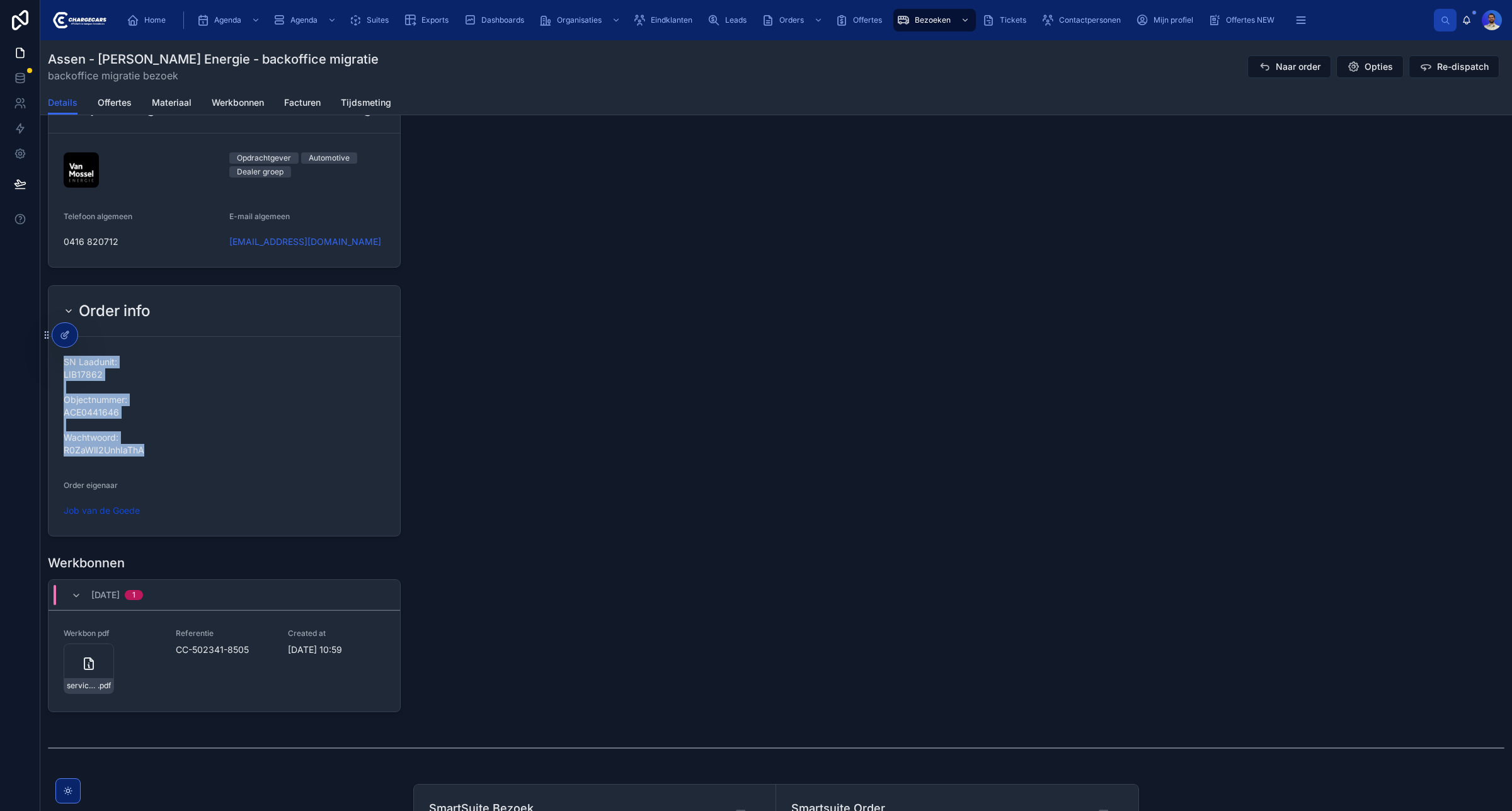
click at [164, 456] on span "SN Laadunit: LIB17862 Objectnummer: ACE0441646 Wachtwoord: R0ZaWlI2UnhIaThA" at bounding box center [224, 406] width 321 height 101
copy span "SN Laadunit: LIB17862 Objectnummer: ACE0441646 Wachtwoord: R0ZaWlI2UnhIaThA"
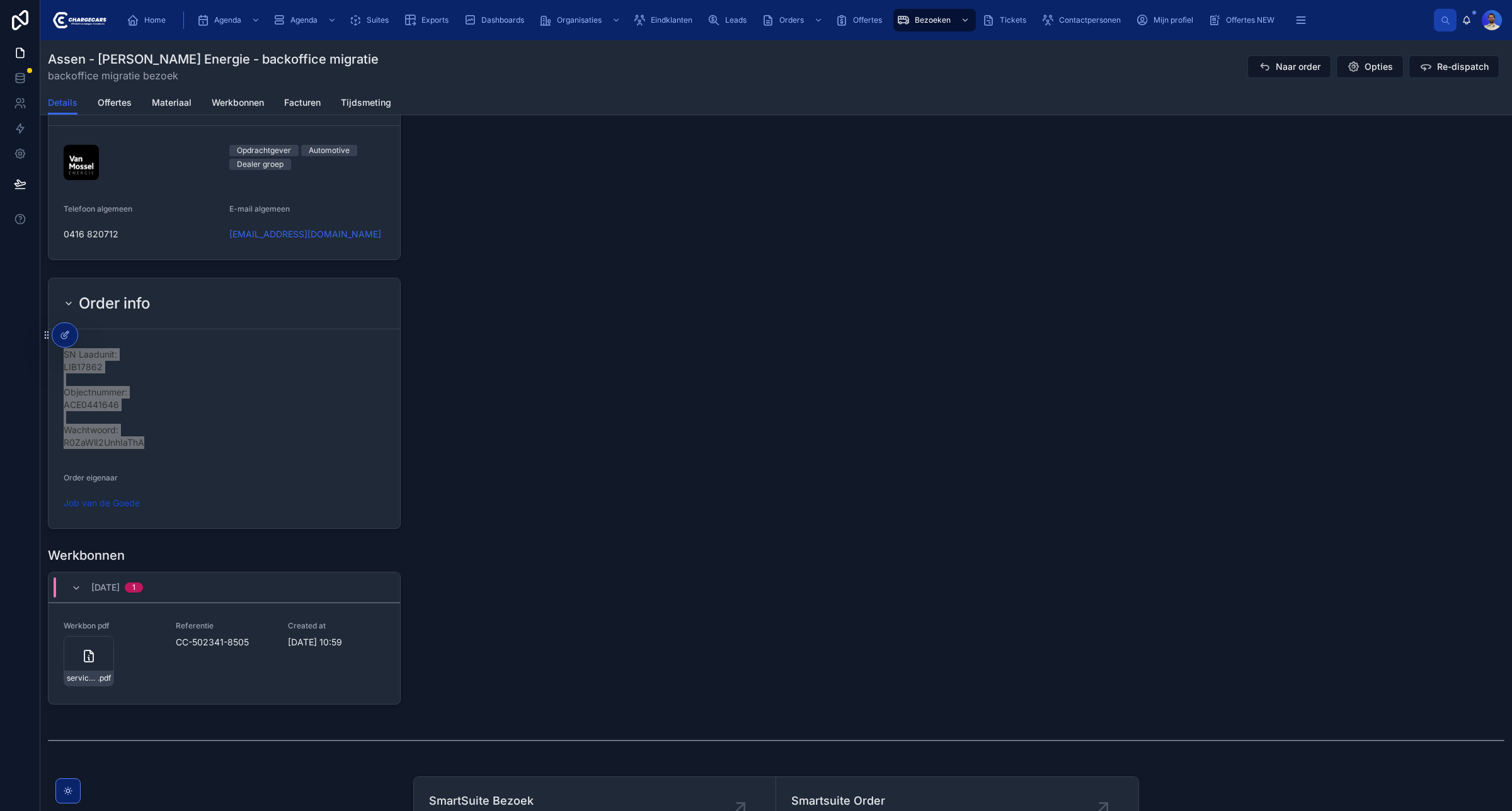
scroll to position [1282, 0]
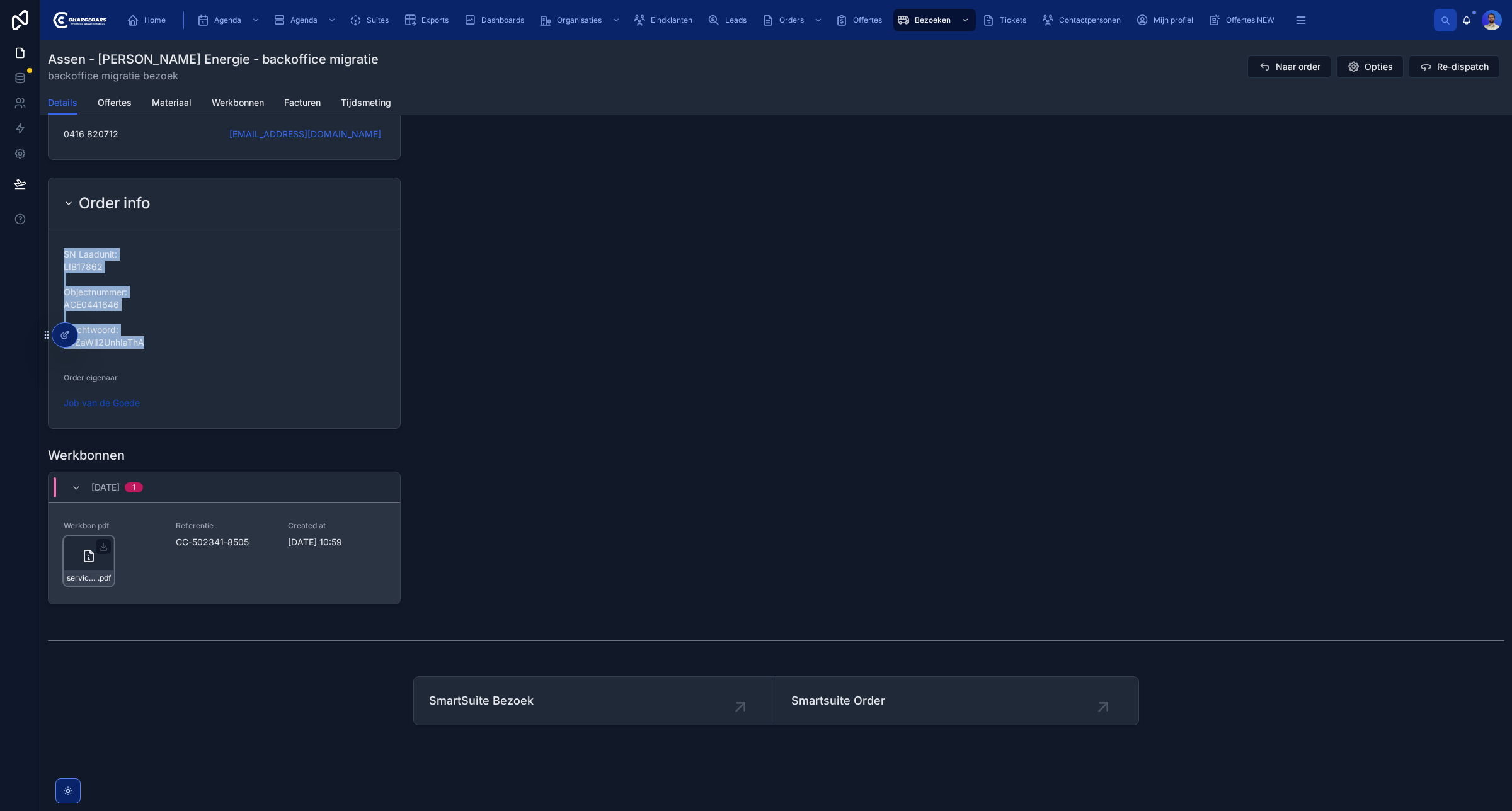
click at [80, 567] on div "service-werkbon_cc-502341-8505_undefined-ron-suk_86c53kgcw .pdf" at bounding box center [88, 560] width 50 height 50
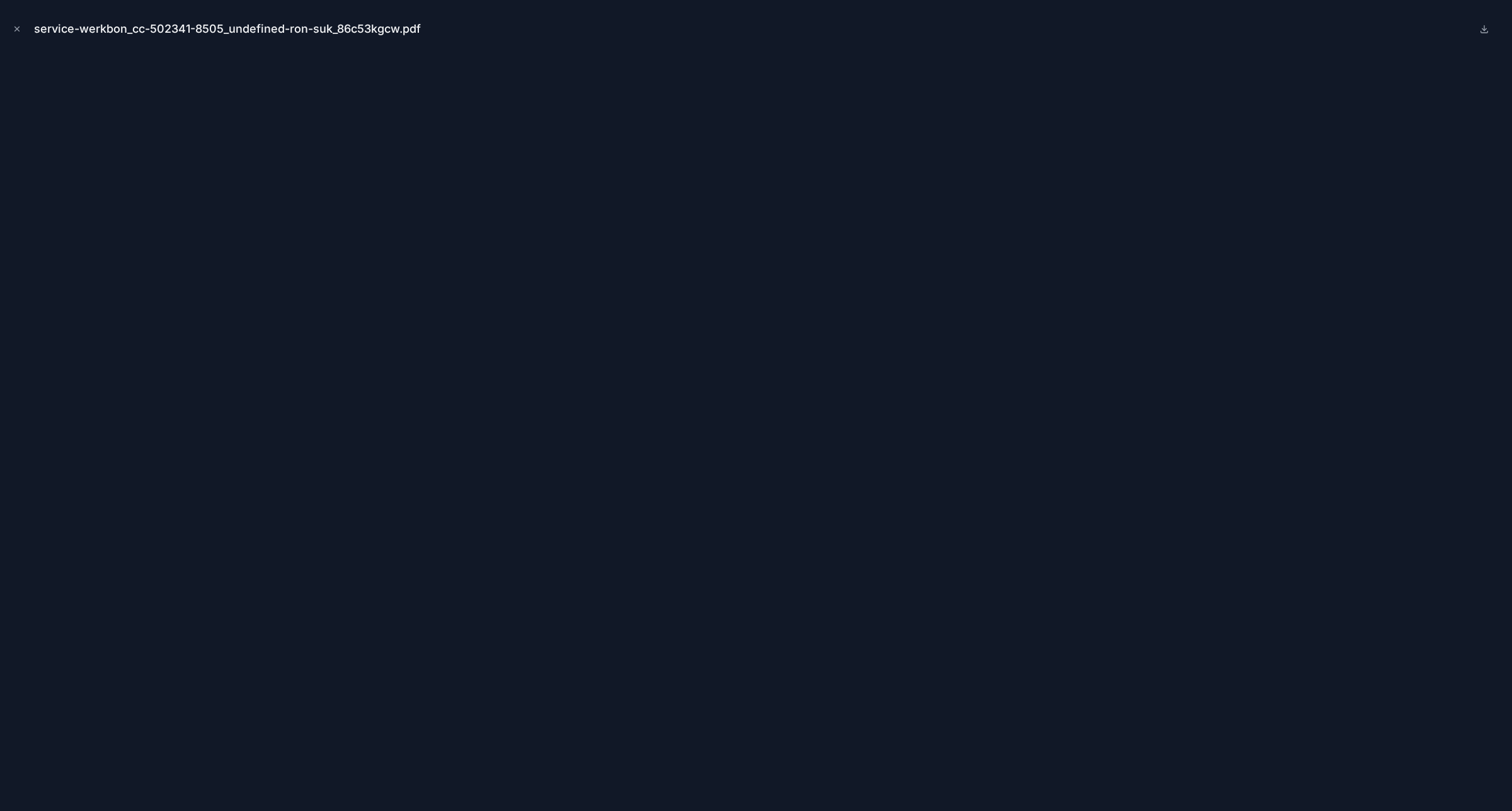
scroll to position [598, 0]
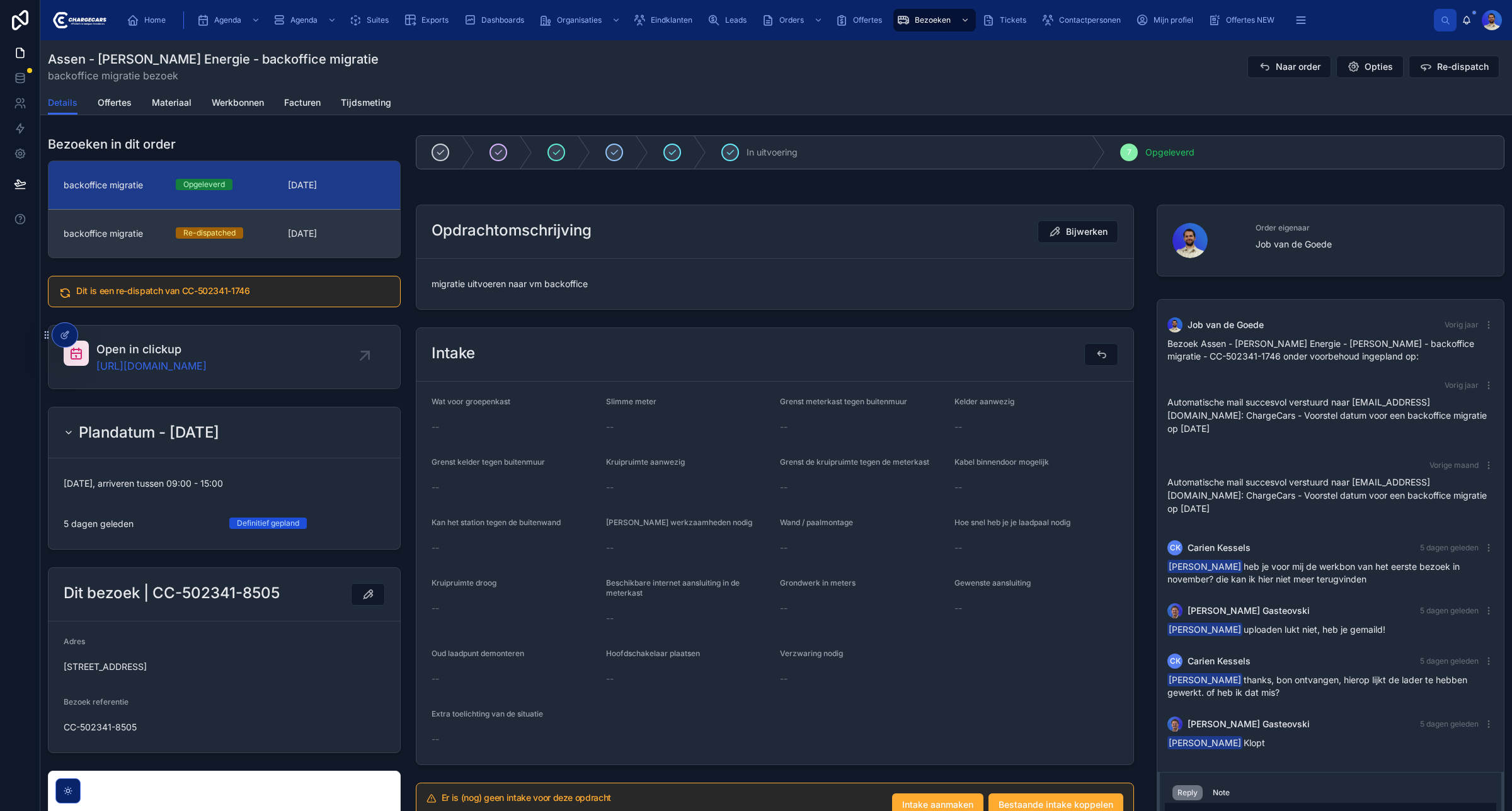
click at [229, 212] on link "backoffice migratie Re-dispatched 21-11-2024" at bounding box center [224, 233] width 351 height 48
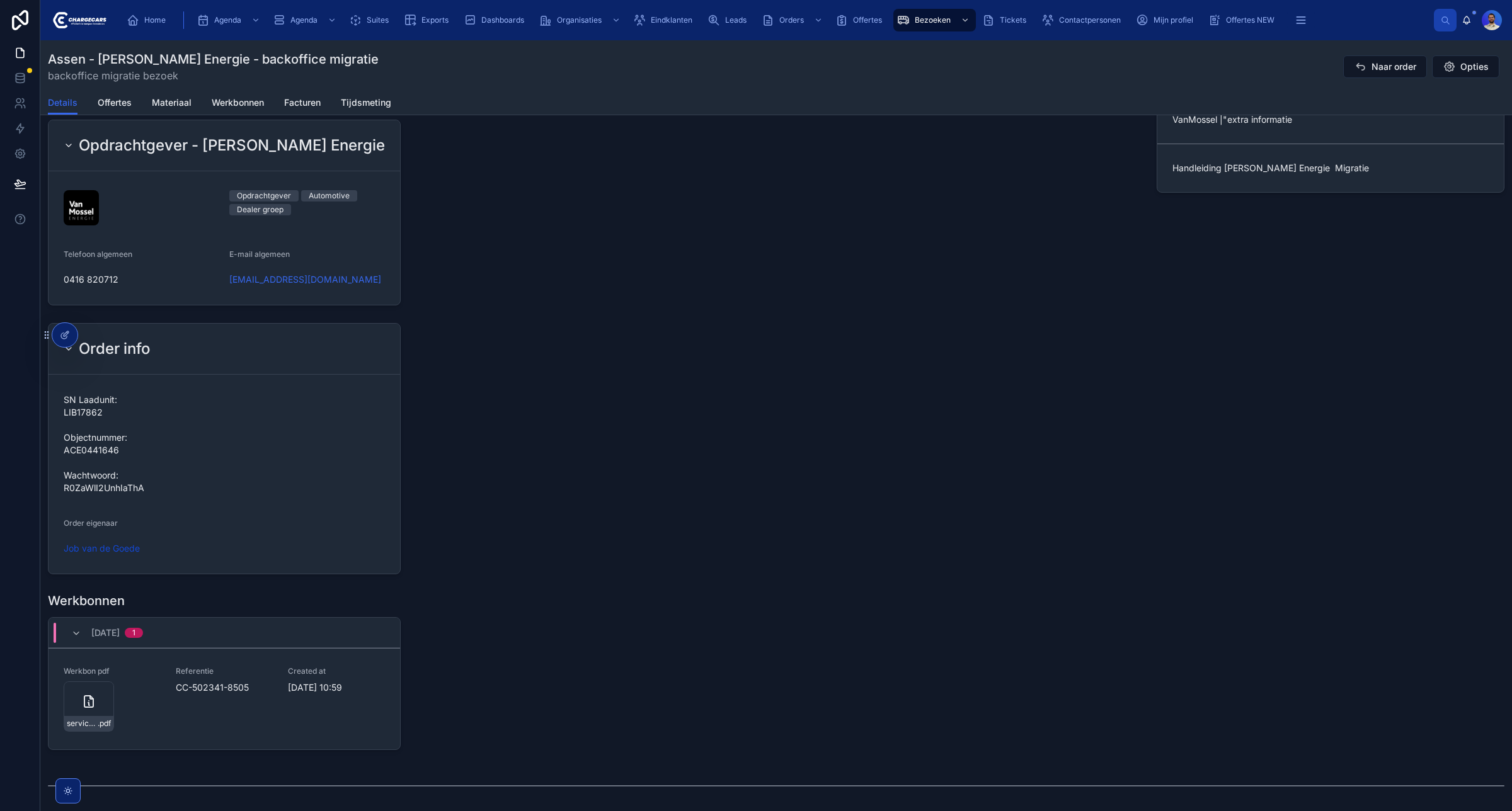
scroll to position [1086, 0]
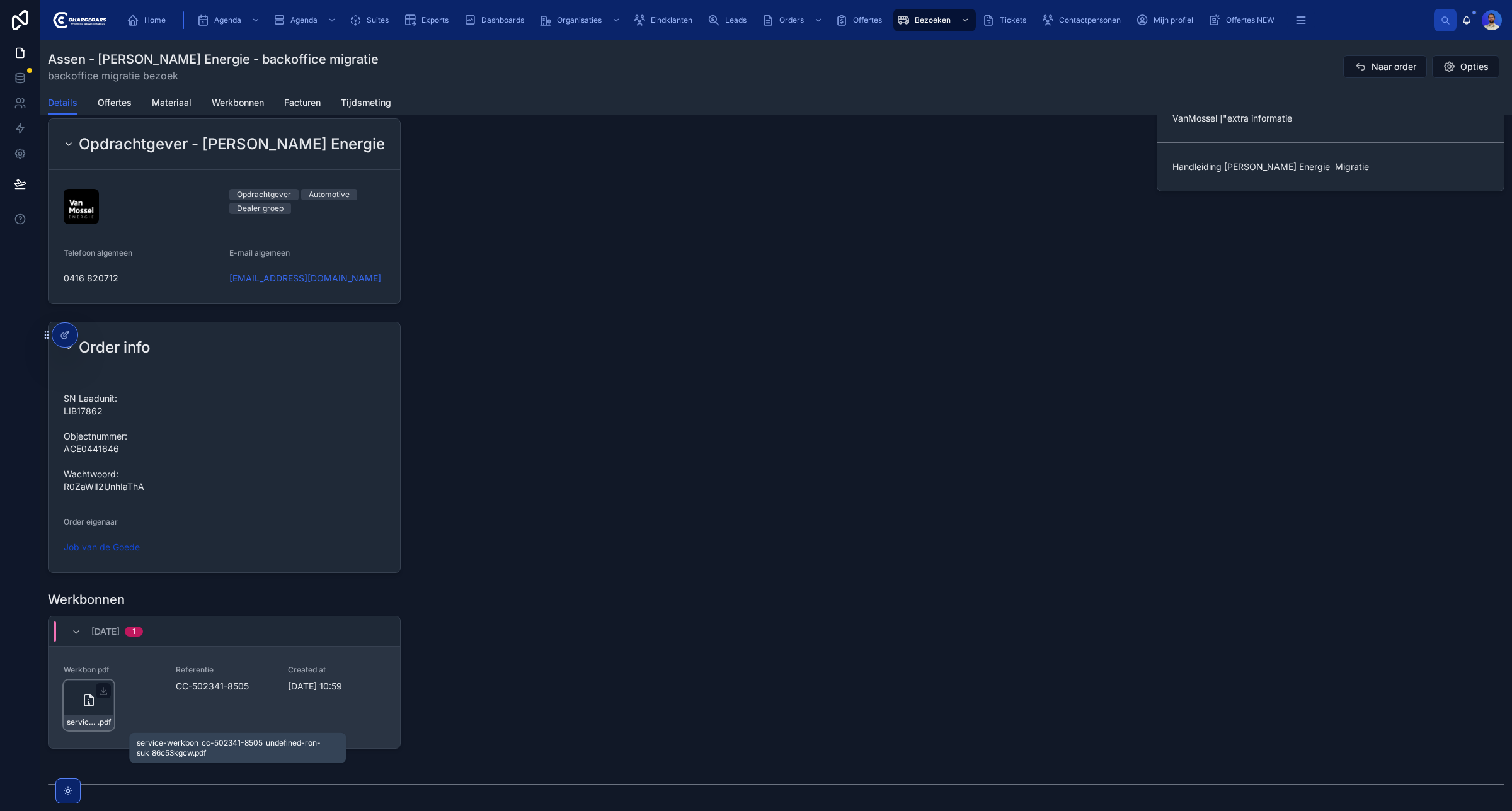
click at [83, 721] on span "service-werkbon_cc-502341-8505_undefined-ron-suk_86c53kgcw" at bounding box center [82, 722] width 31 height 10
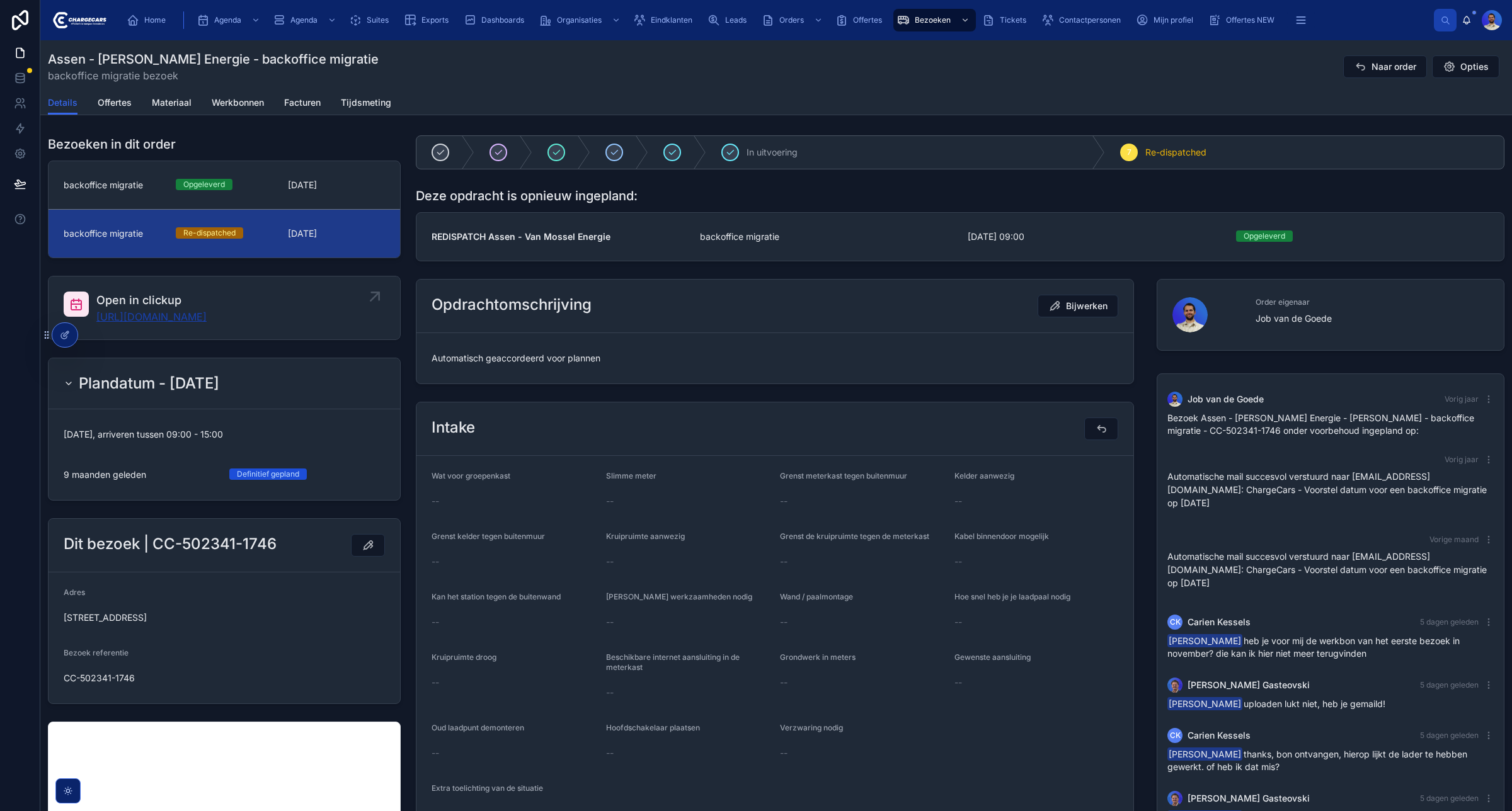
click at [206, 315] on link "https://app.clickup.com/t/86c10btqr" at bounding box center [152, 317] width 110 height 15
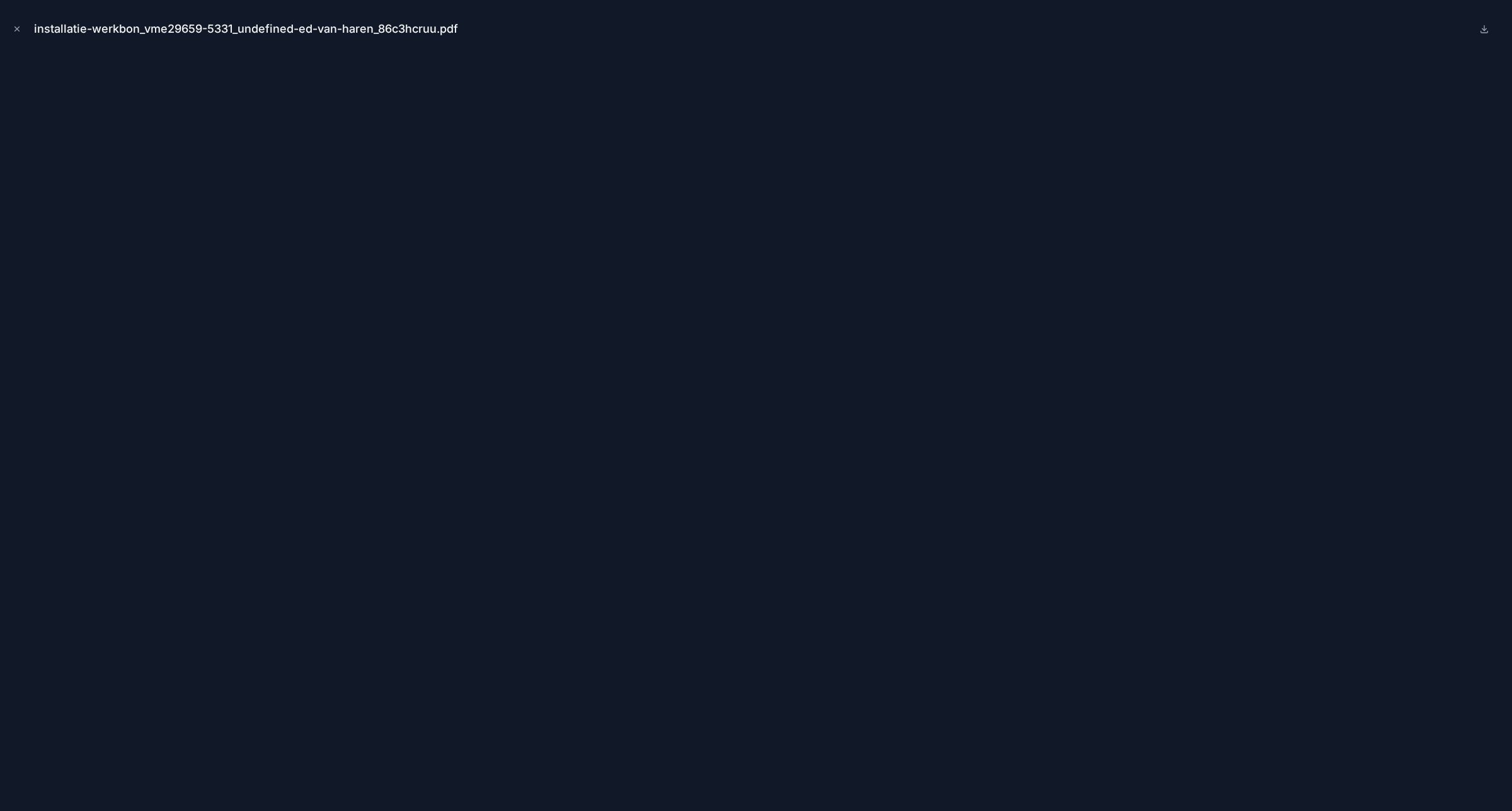
scroll to position [422, 0]
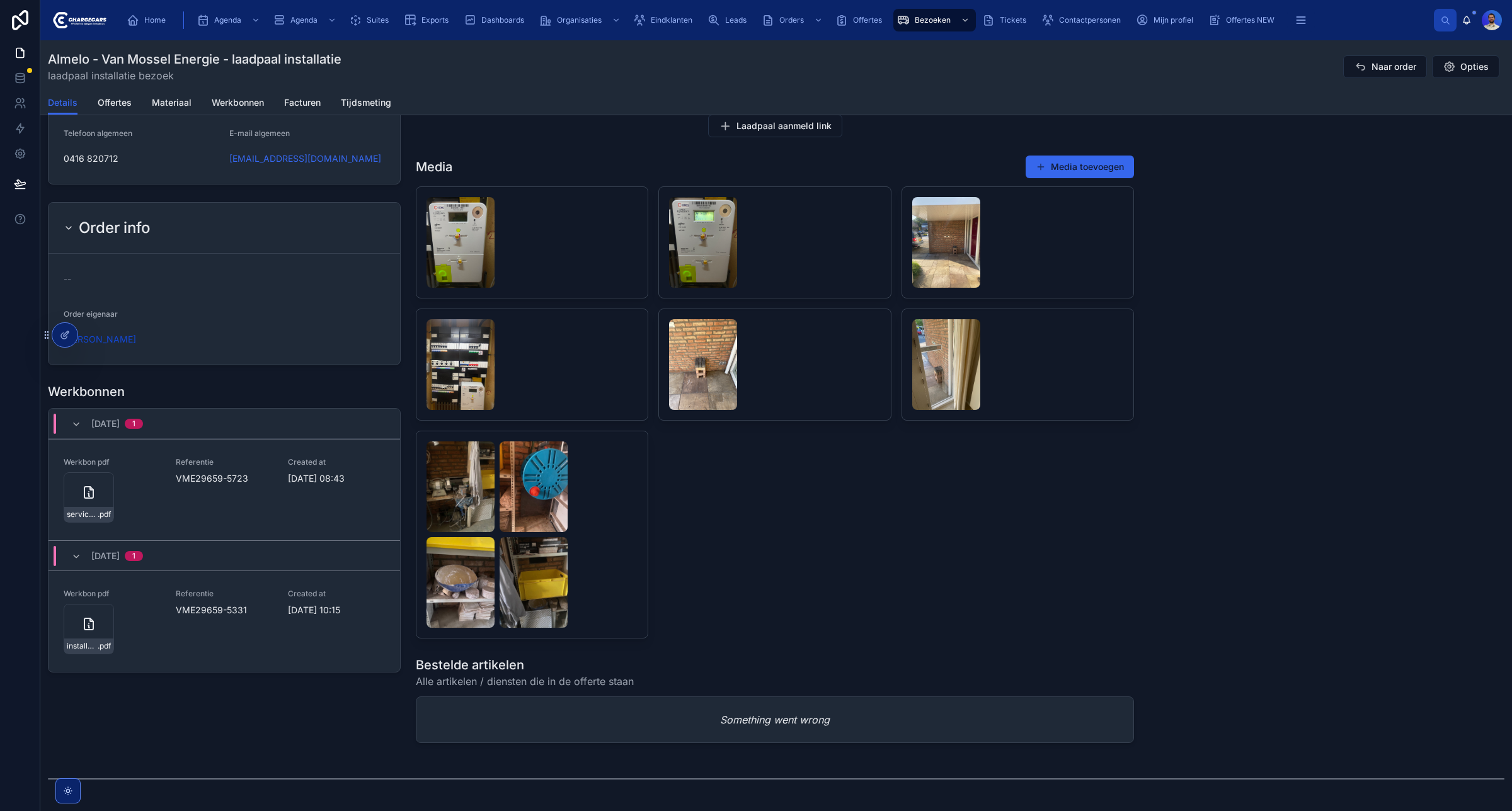
scroll to position [1289, 0]
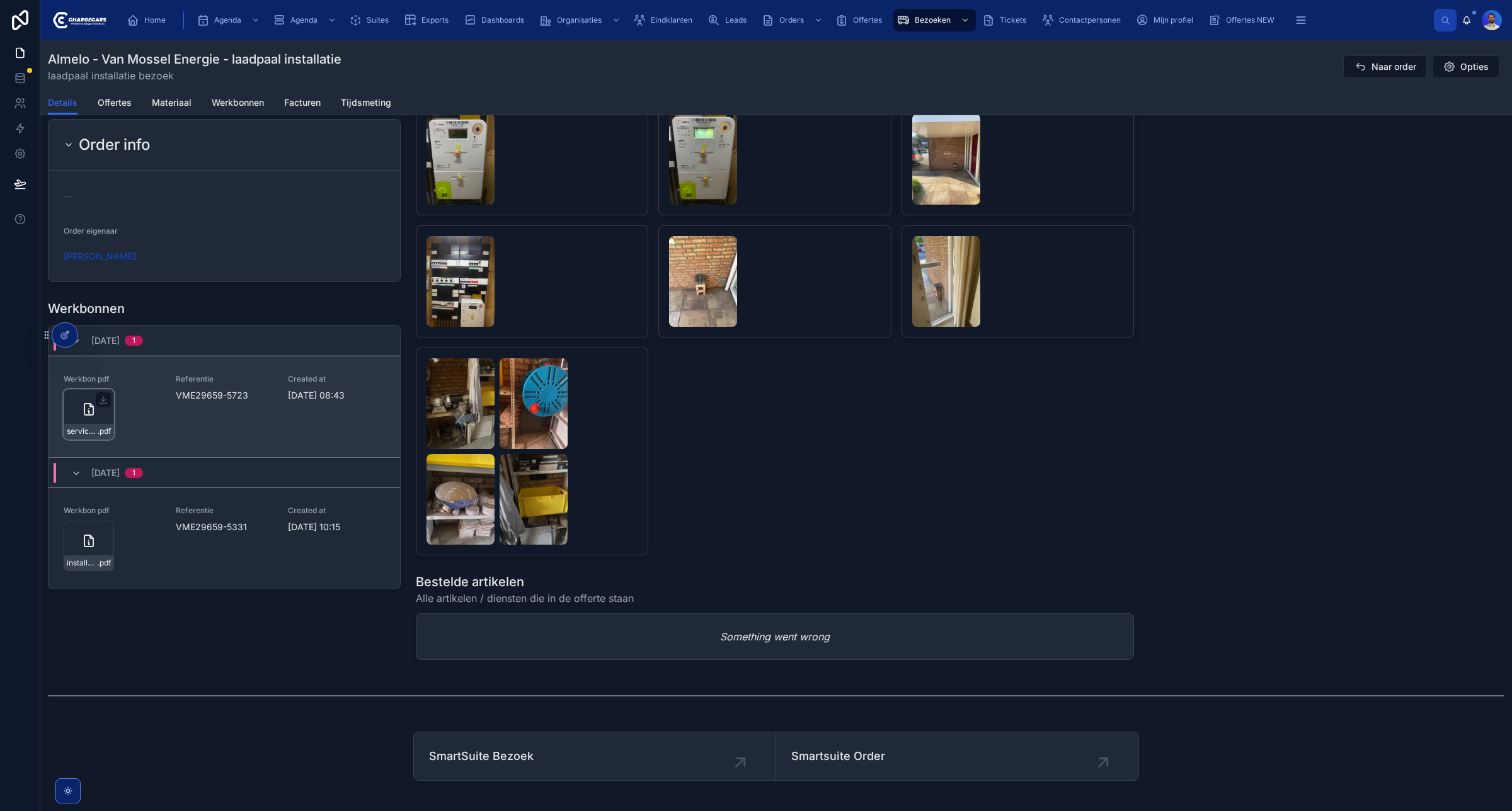
click at [64, 423] on div "service-werkbon_vme29659-5723_undefined-ed-van-haren_86c3qjrgw .pdf" at bounding box center [88, 414] width 50 height 50
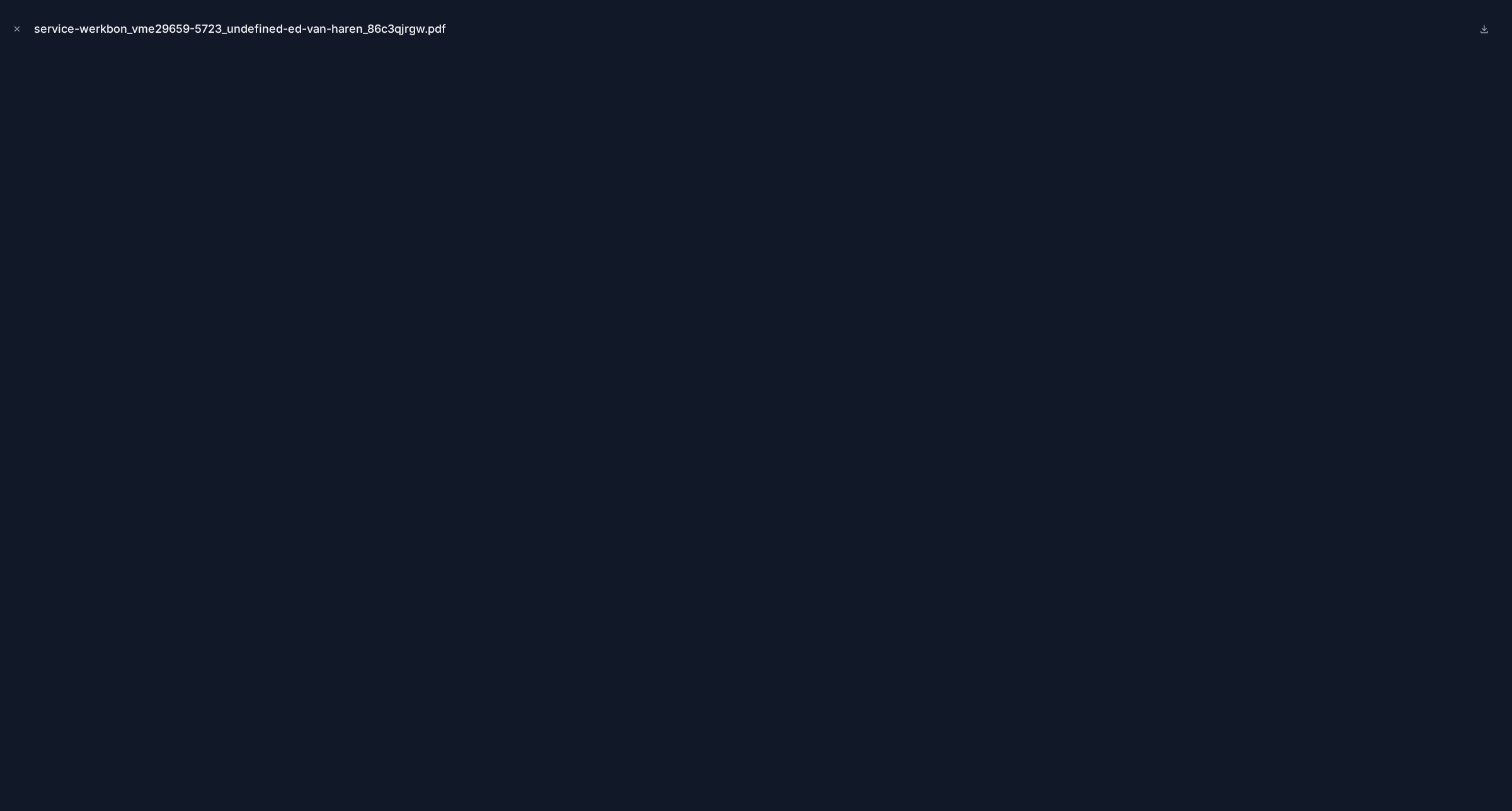
scroll to position [422, 0]
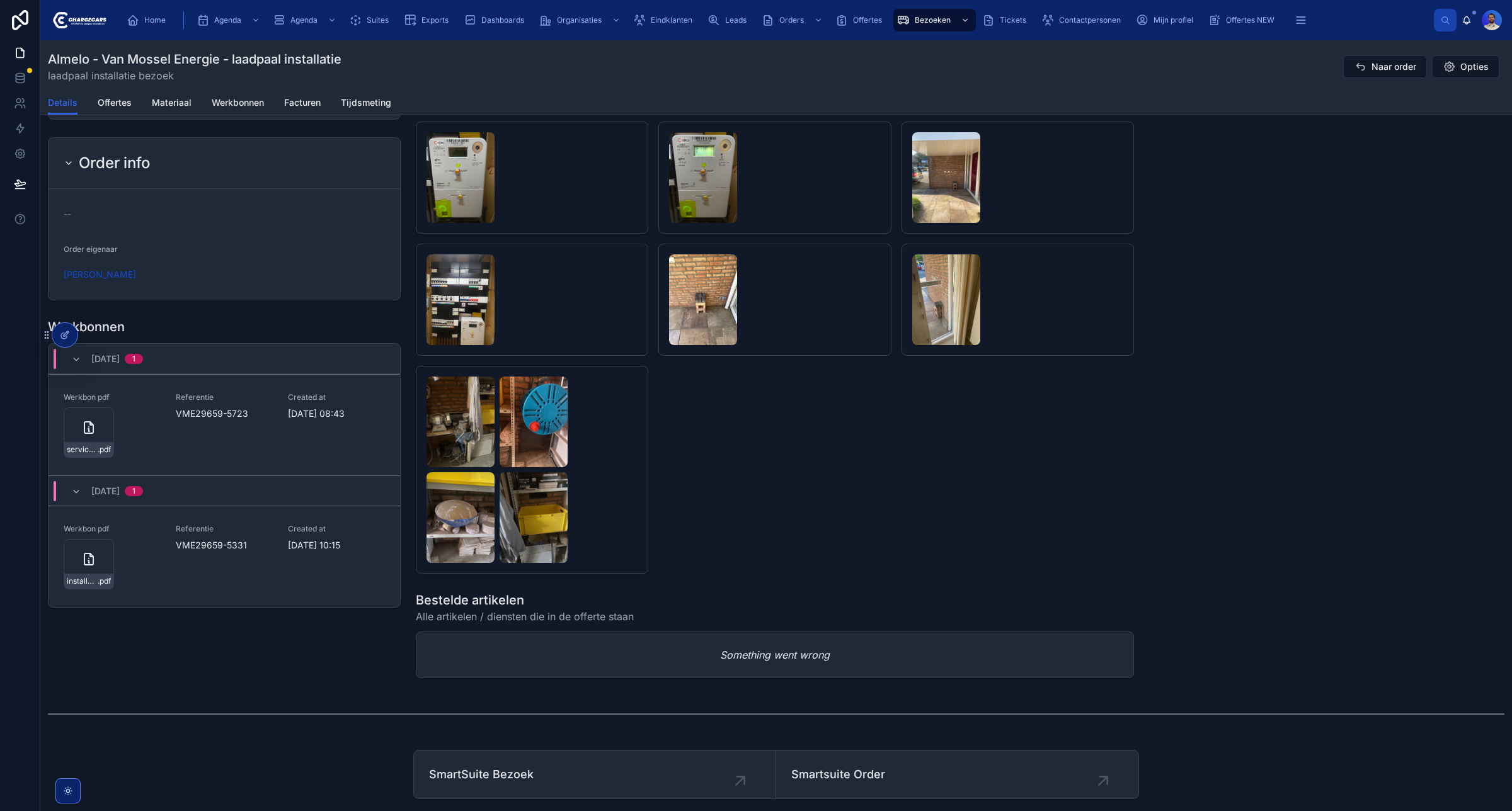
scroll to position [1271, 0]
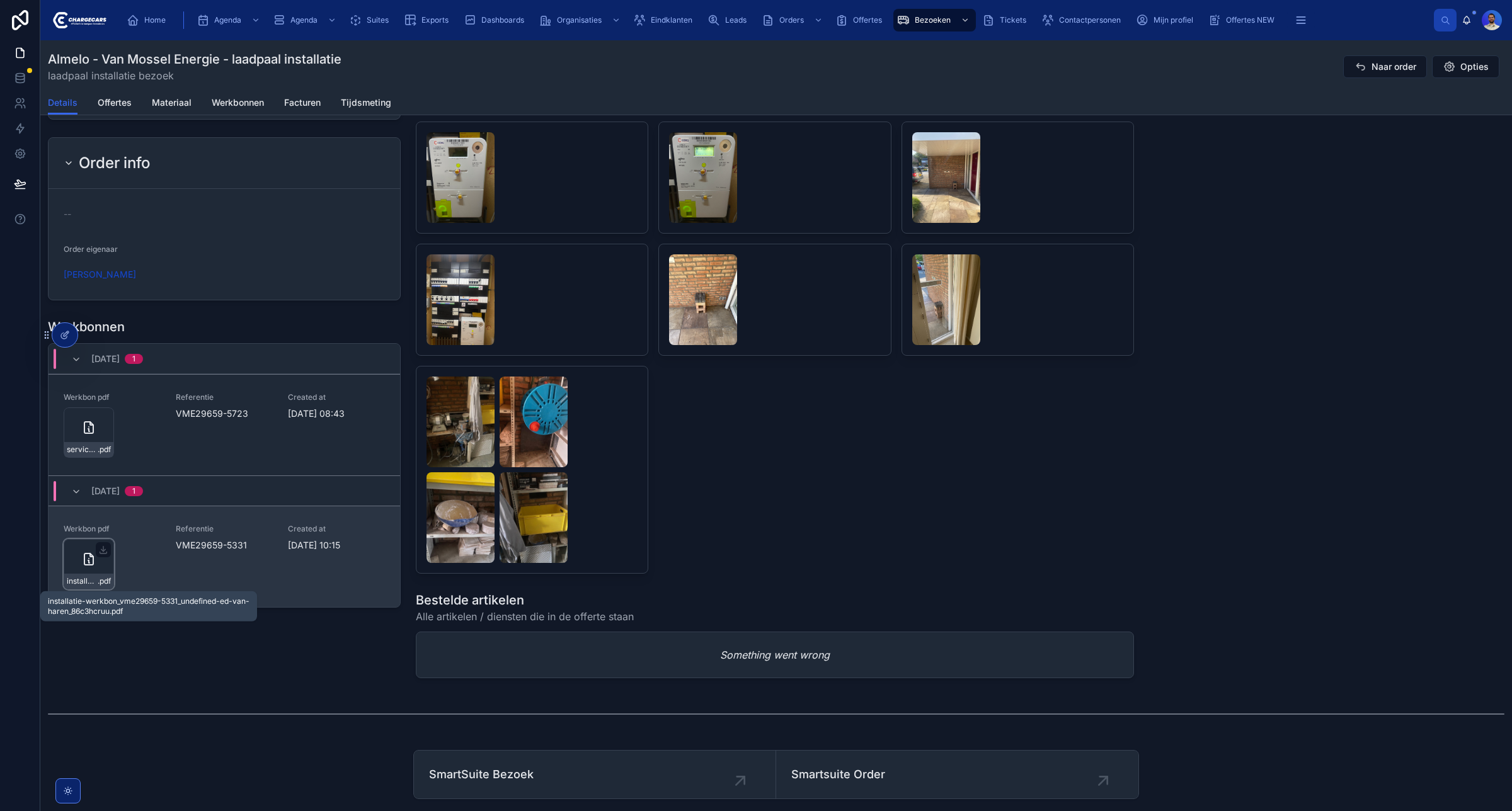
click at [75, 578] on span "installatie-werkbon_vme29659-5331_undefined-ed-van-haren_86c3hcruu" at bounding box center [82, 581] width 31 height 10
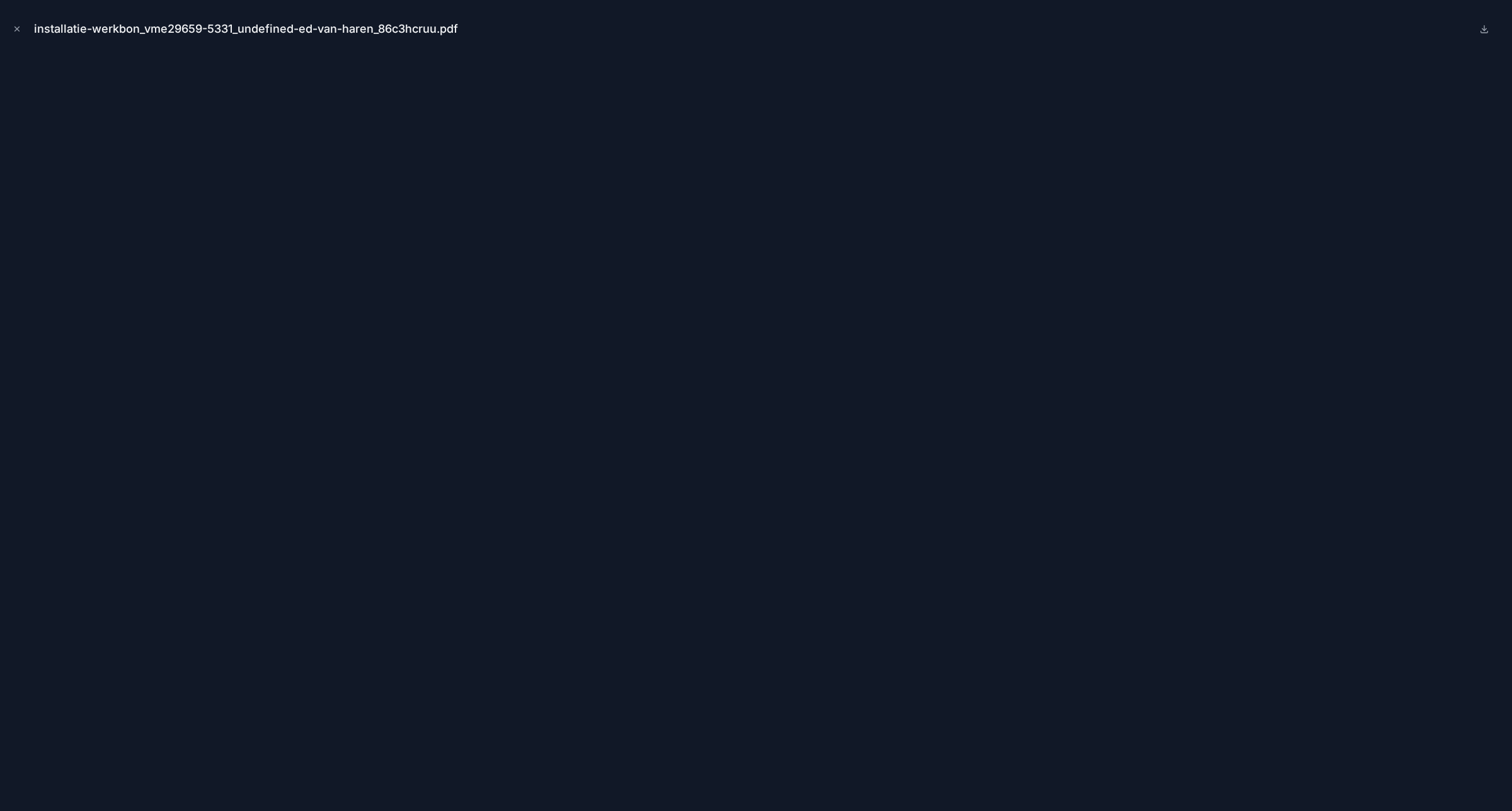
scroll to position [422, 0]
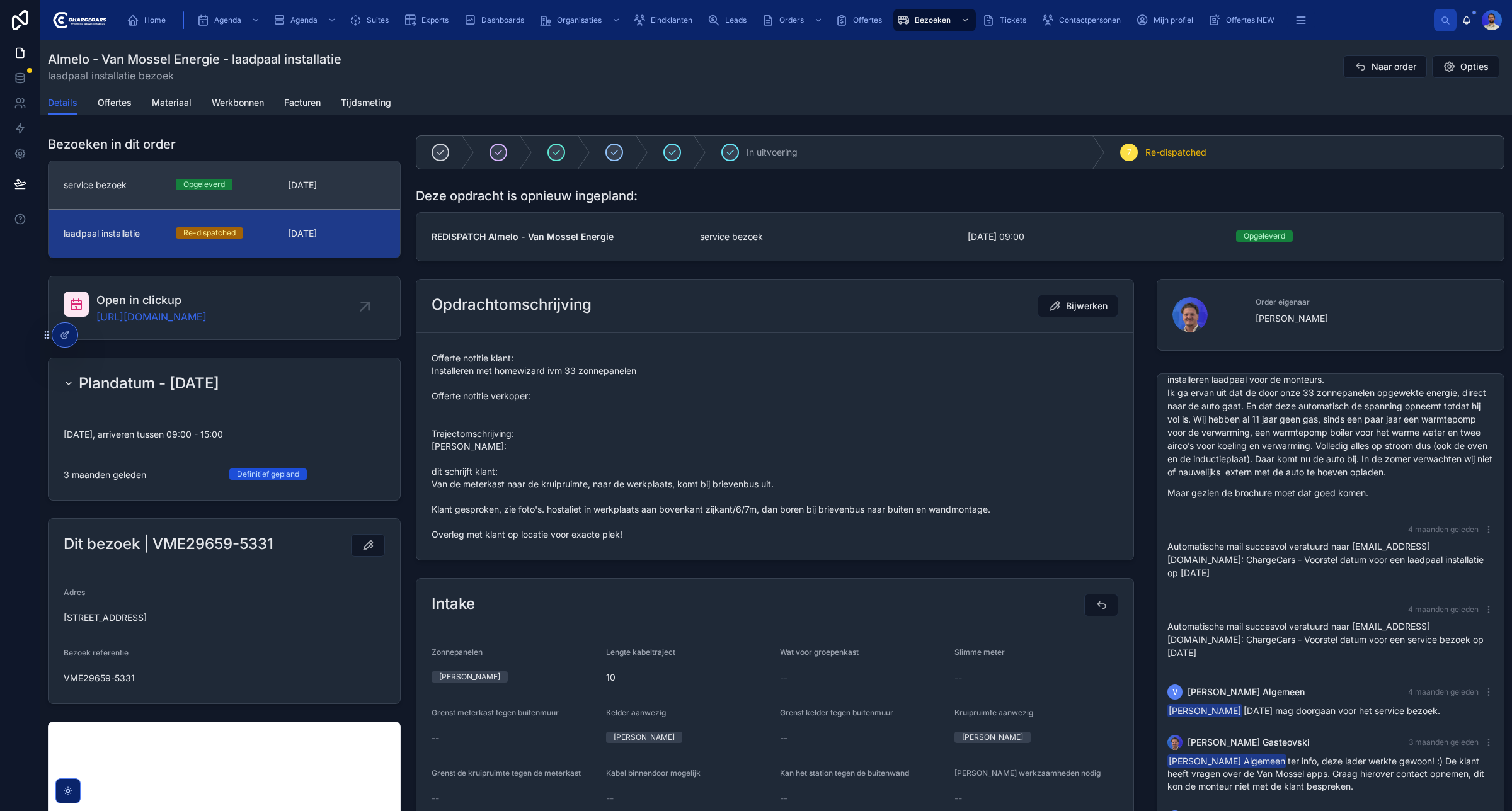
click at [322, 164] on link "service bezoek [GEOGRAPHIC_DATA] [DATE]" at bounding box center [224, 185] width 351 height 48
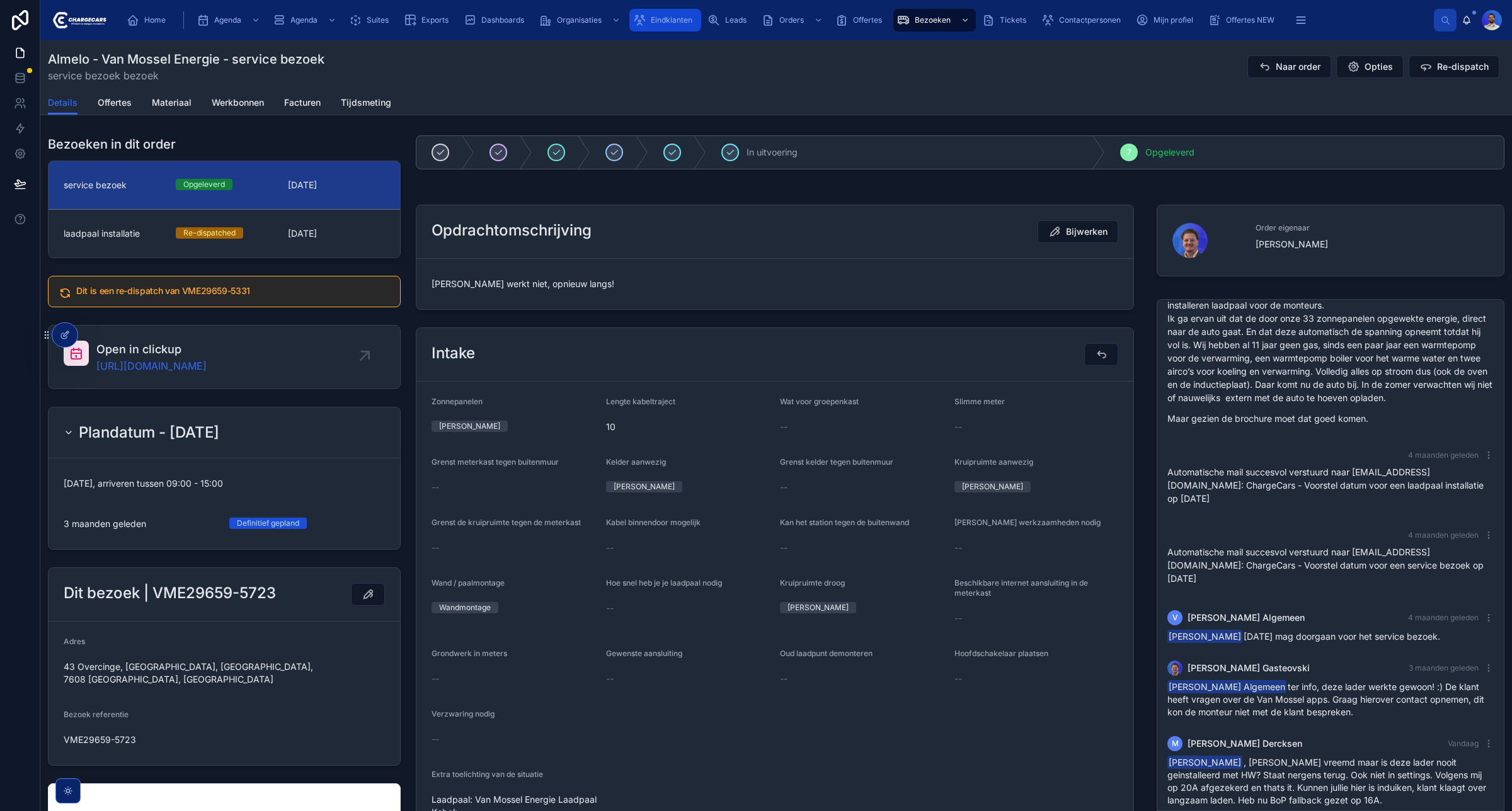
click at [659, 11] on div "Eindklanten" at bounding box center [665, 20] width 64 height 20
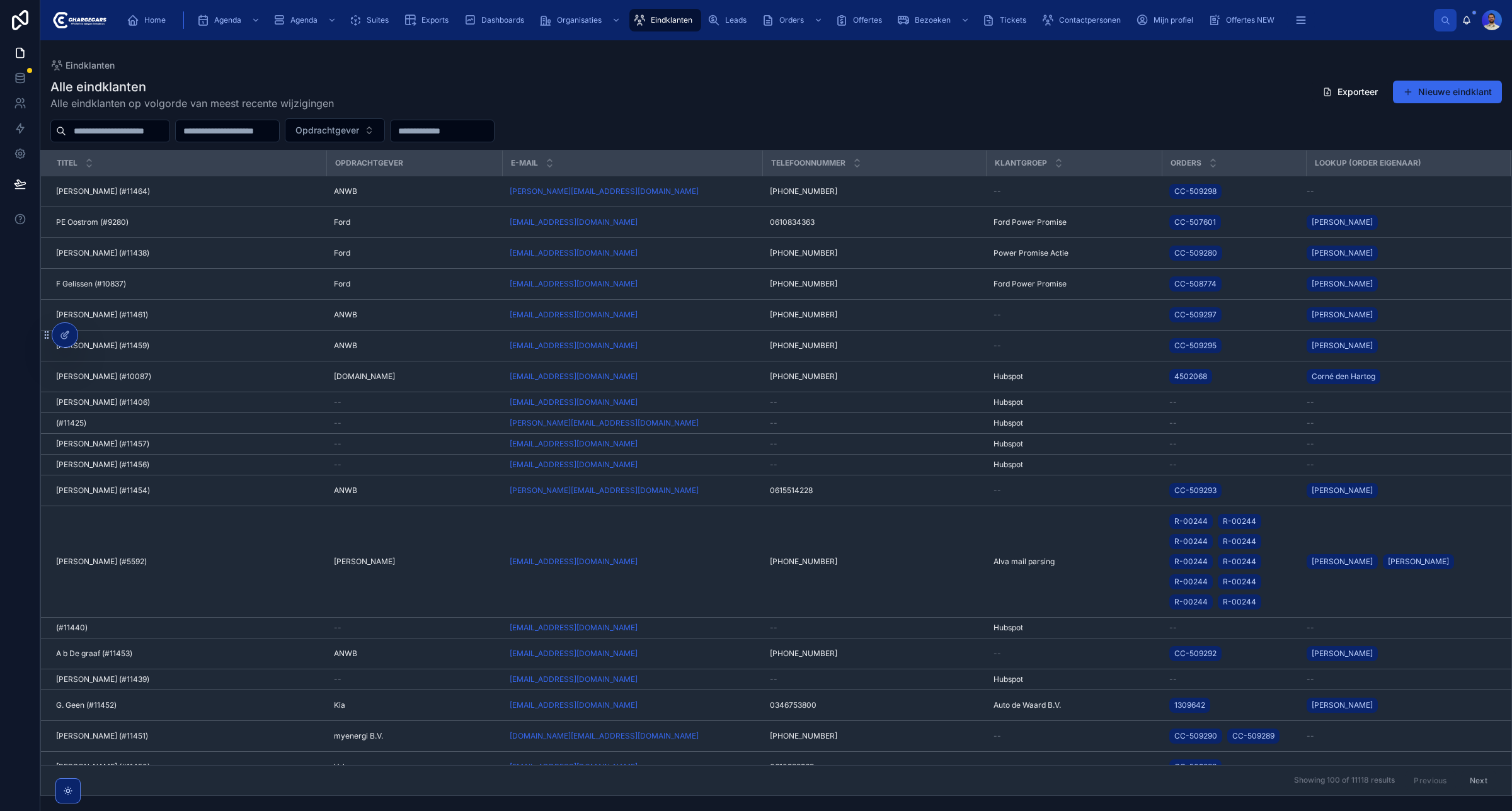
click at [139, 130] on input "text" at bounding box center [118, 131] width 104 height 18
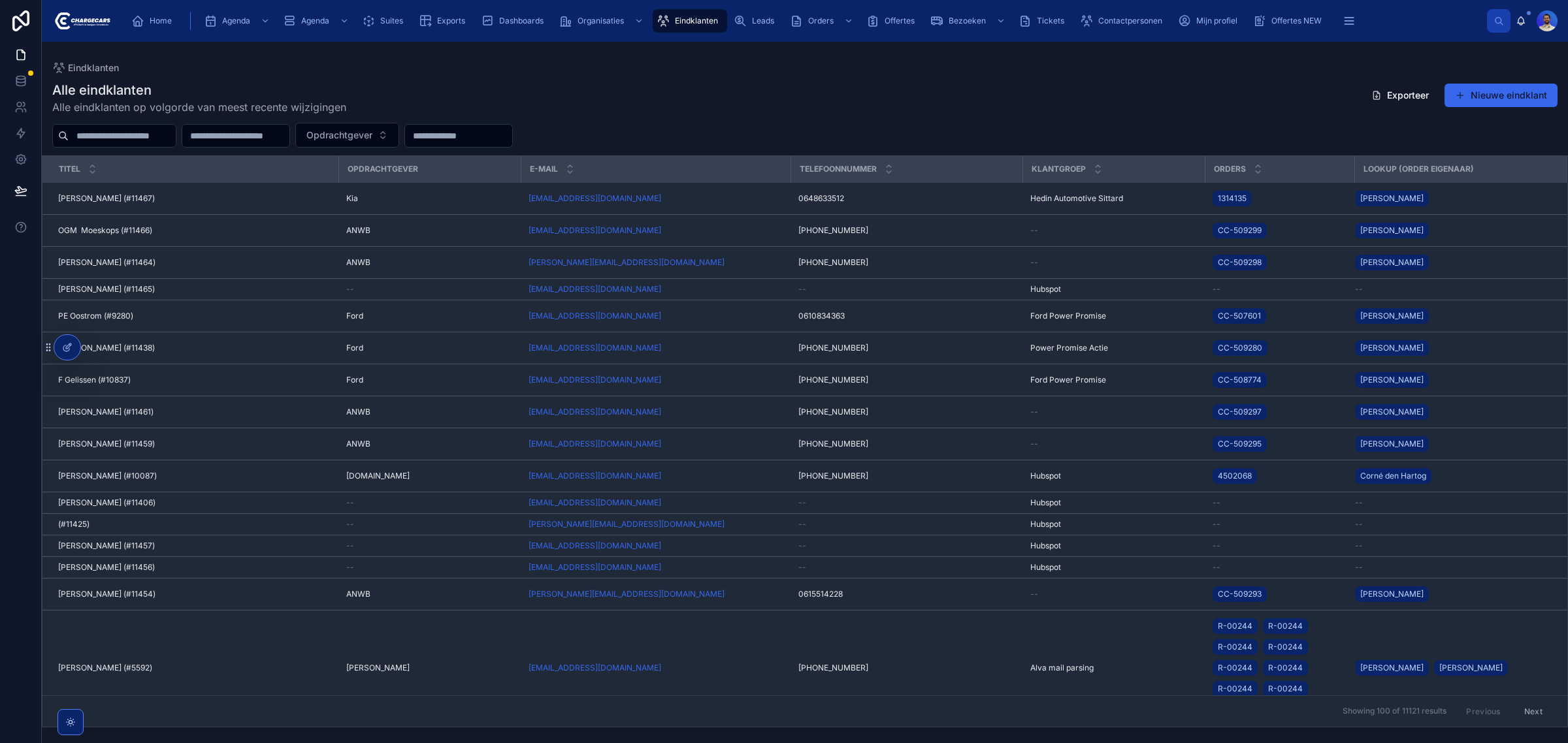
click at [175, 136] on input "text" at bounding box center [122, 136] width 107 height 19
paste input "*******"
type input "*******"
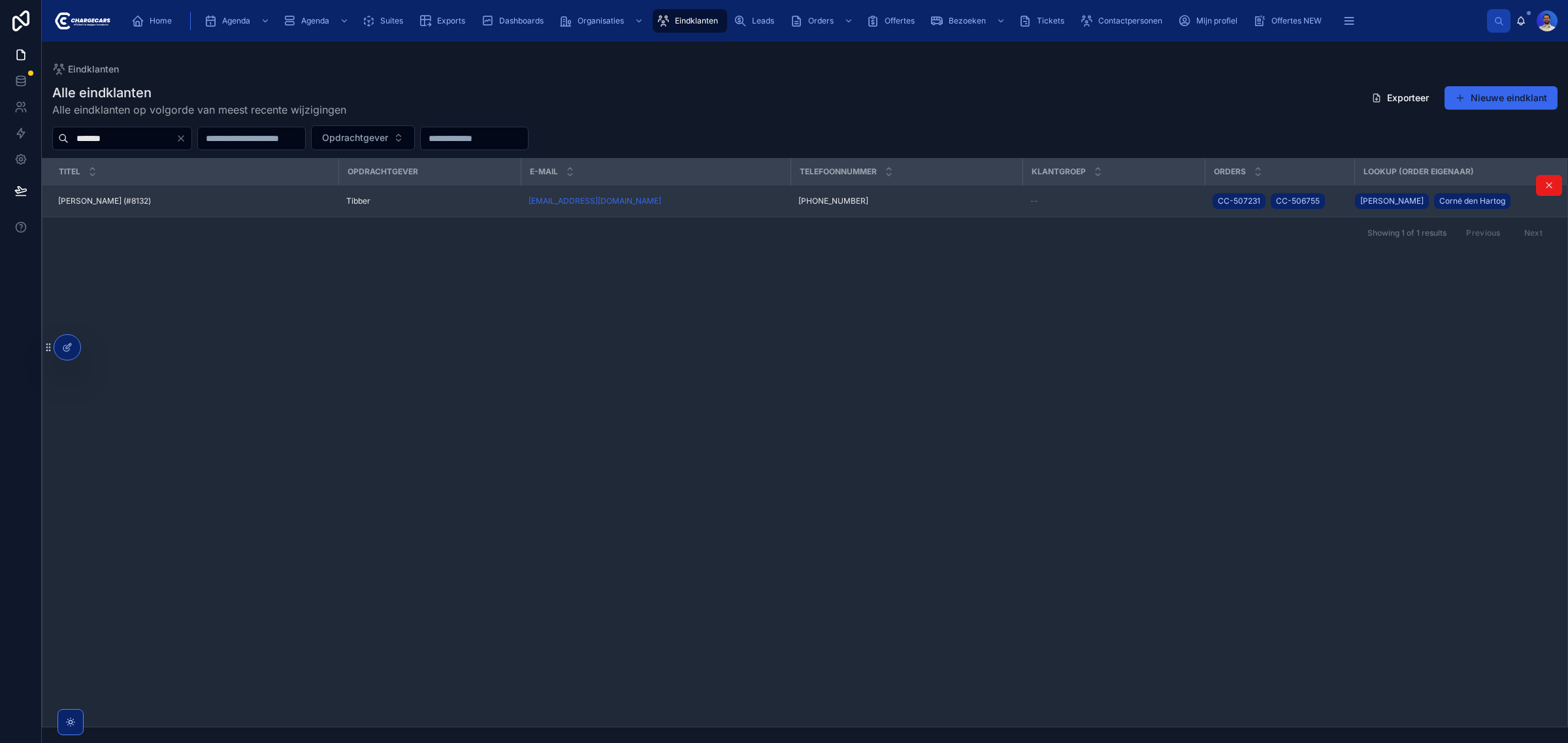
click at [165, 205] on div "Chadli Hachani (#8132) Chadli Hachani (#8132)" at bounding box center [194, 201] width 272 height 11
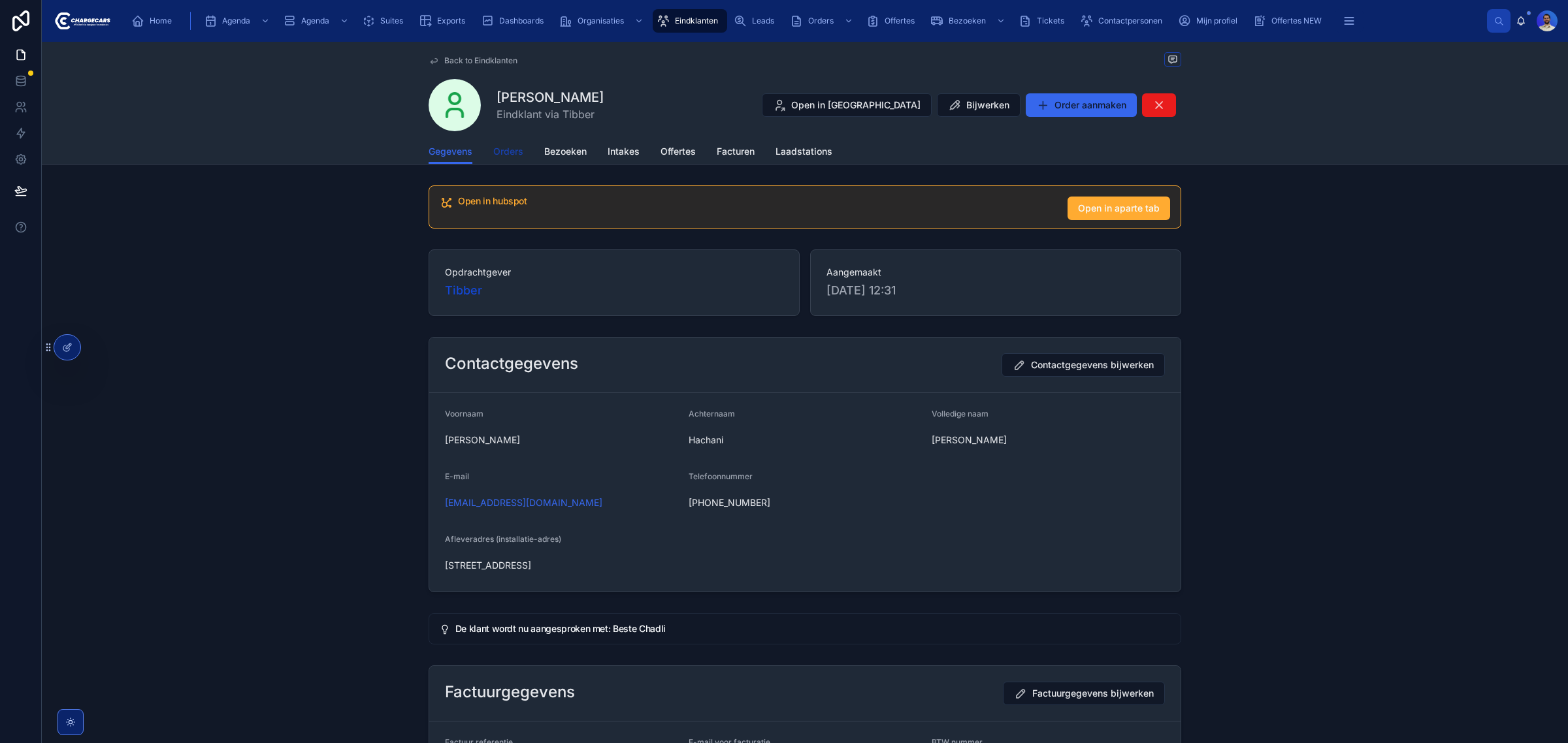
click at [493, 150] on span "Orders" at bounding box center [508, 152] width 30 height 13
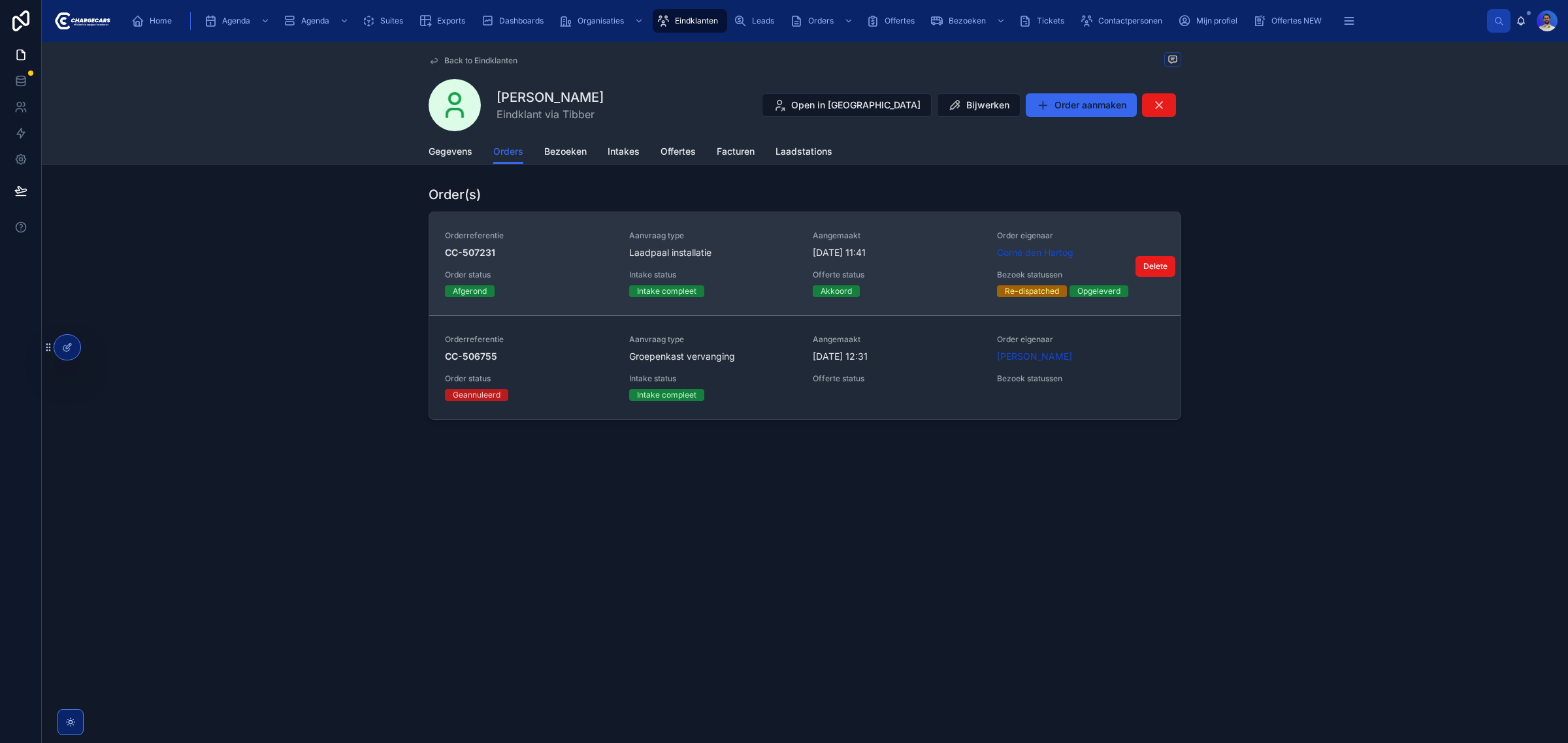
click at [742, 264] on div "Orderreferentie CC-507231 Aanvraag type Laadpaal installatie Aangemaakt 7-7-202…" at bounding box center [804, 263] width 720 height 67
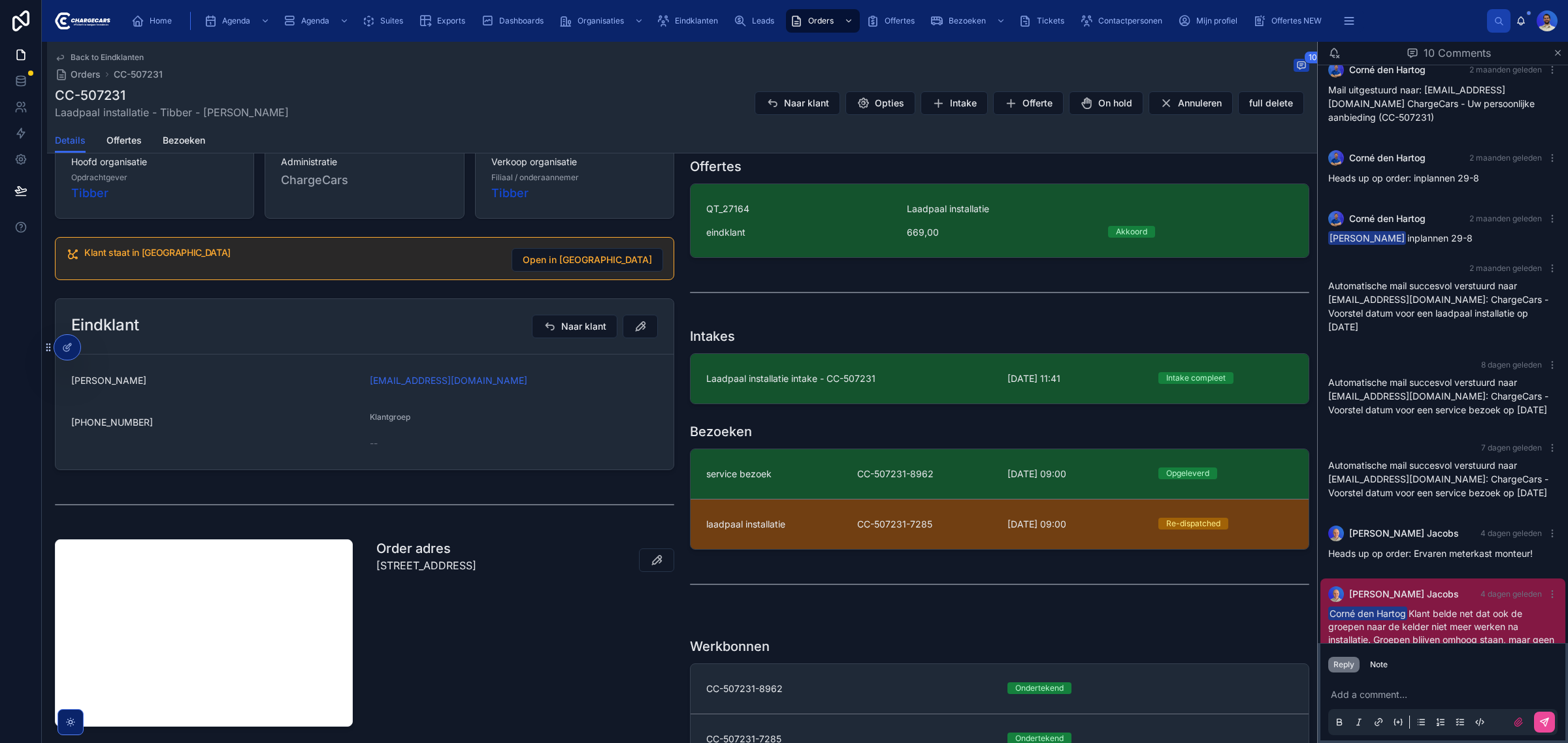
scroll to position [408, 0]
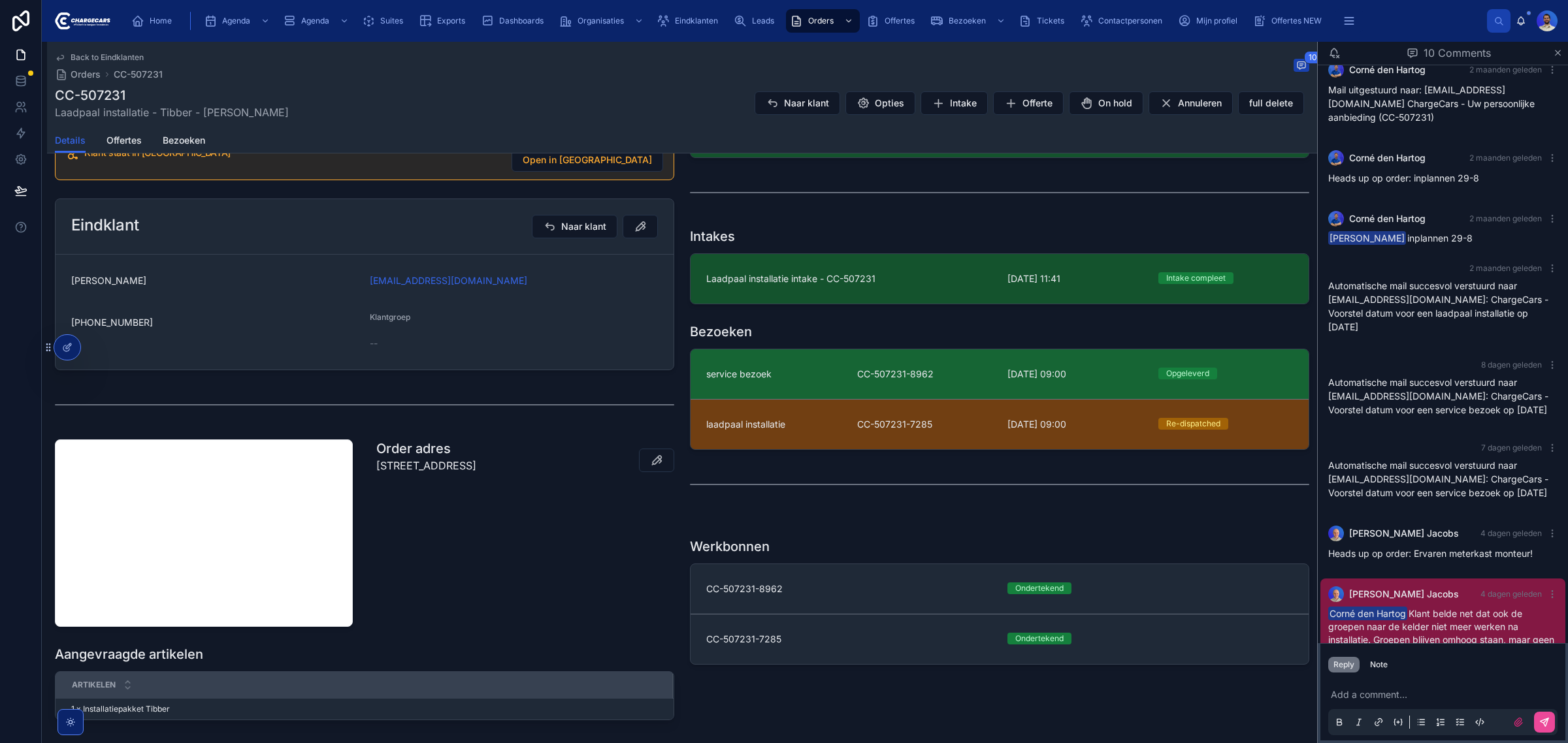
click at [926, 376] on span "CC-507231-8962" at bounding box center [924, 374] width 135 height 13
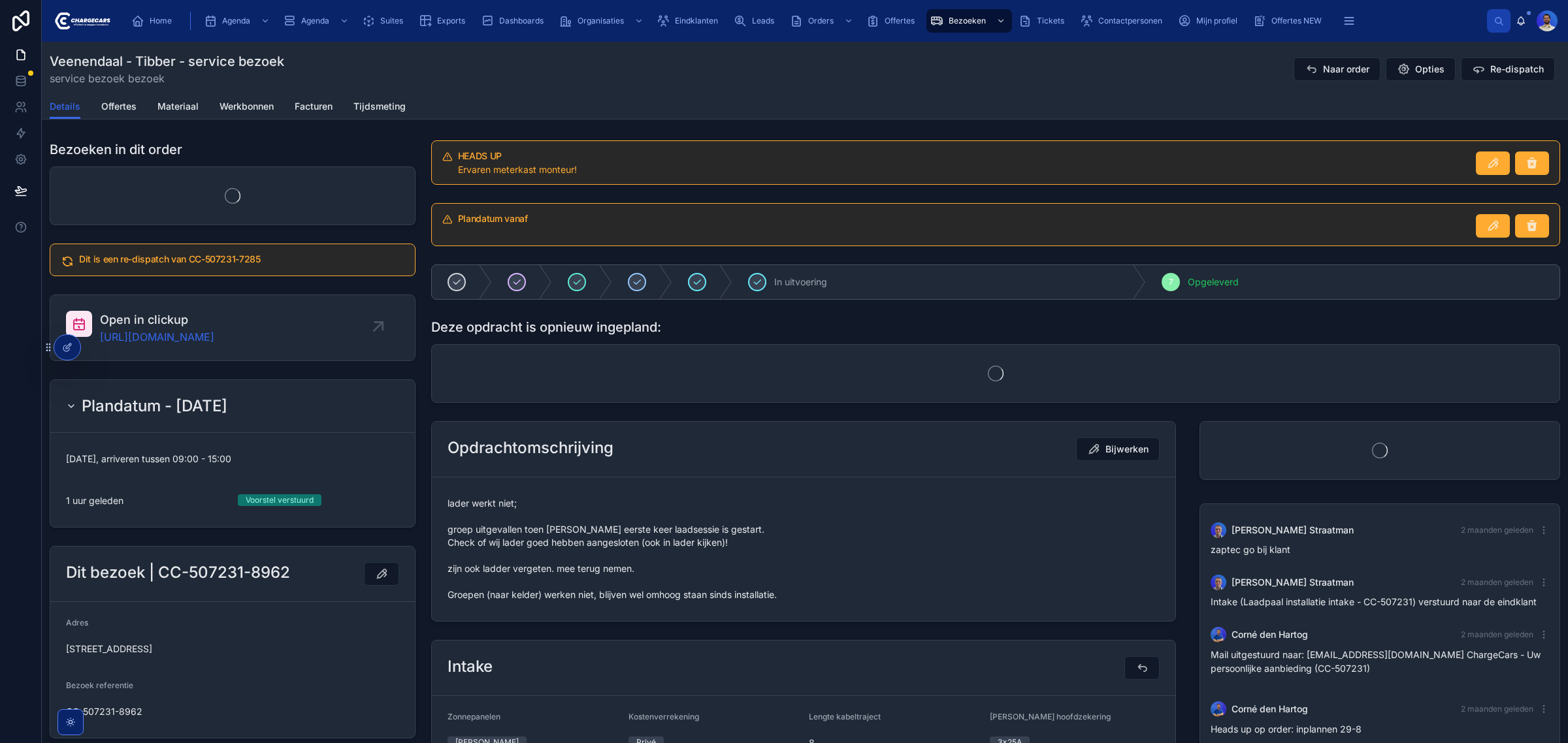
scroll to position [200, 0]
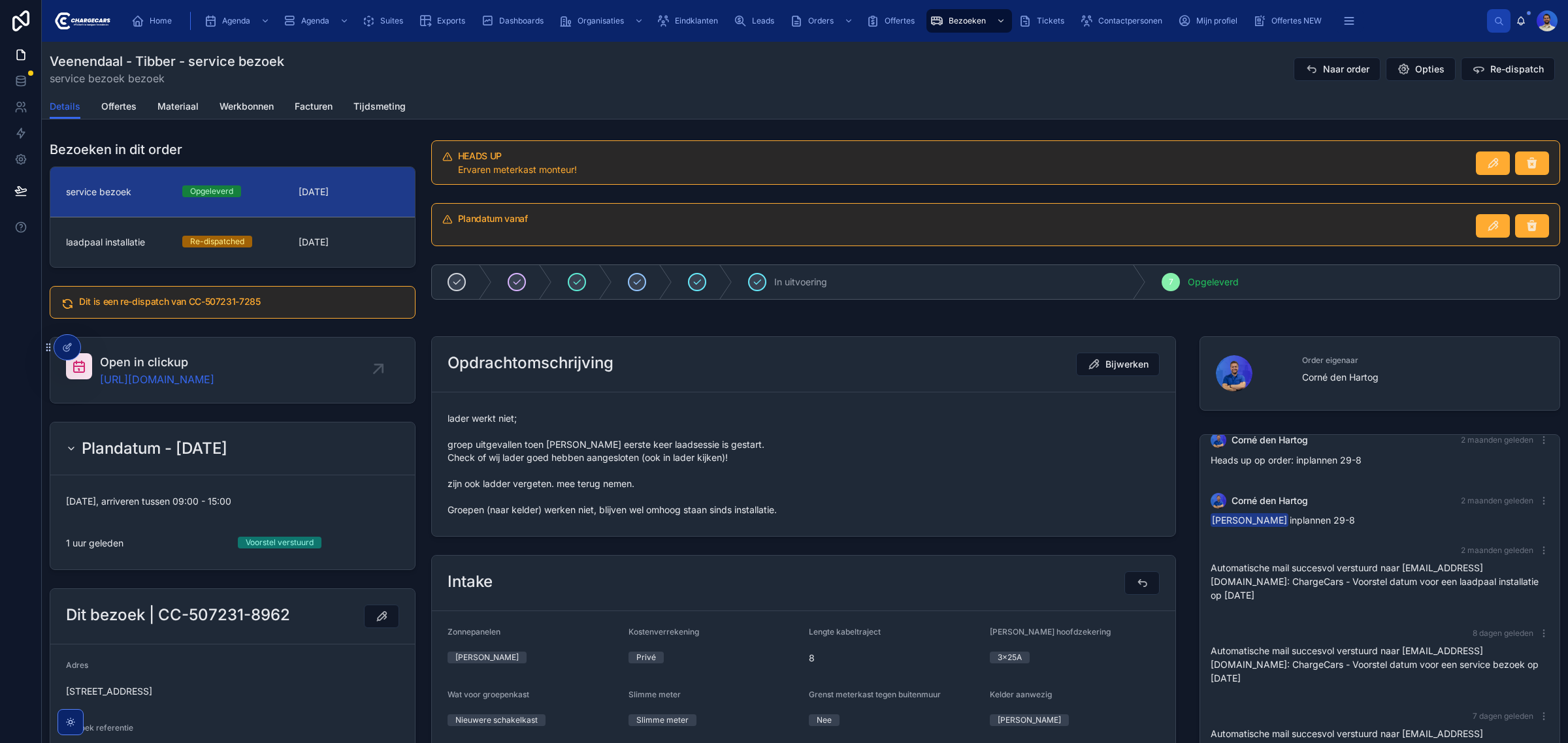
click at [570, 458] on span "lader werkt niet; groep uitgevallen toen meneer eerste keer laadsessie is gesta…" at bounding box center [803, 465] width 712 height 105
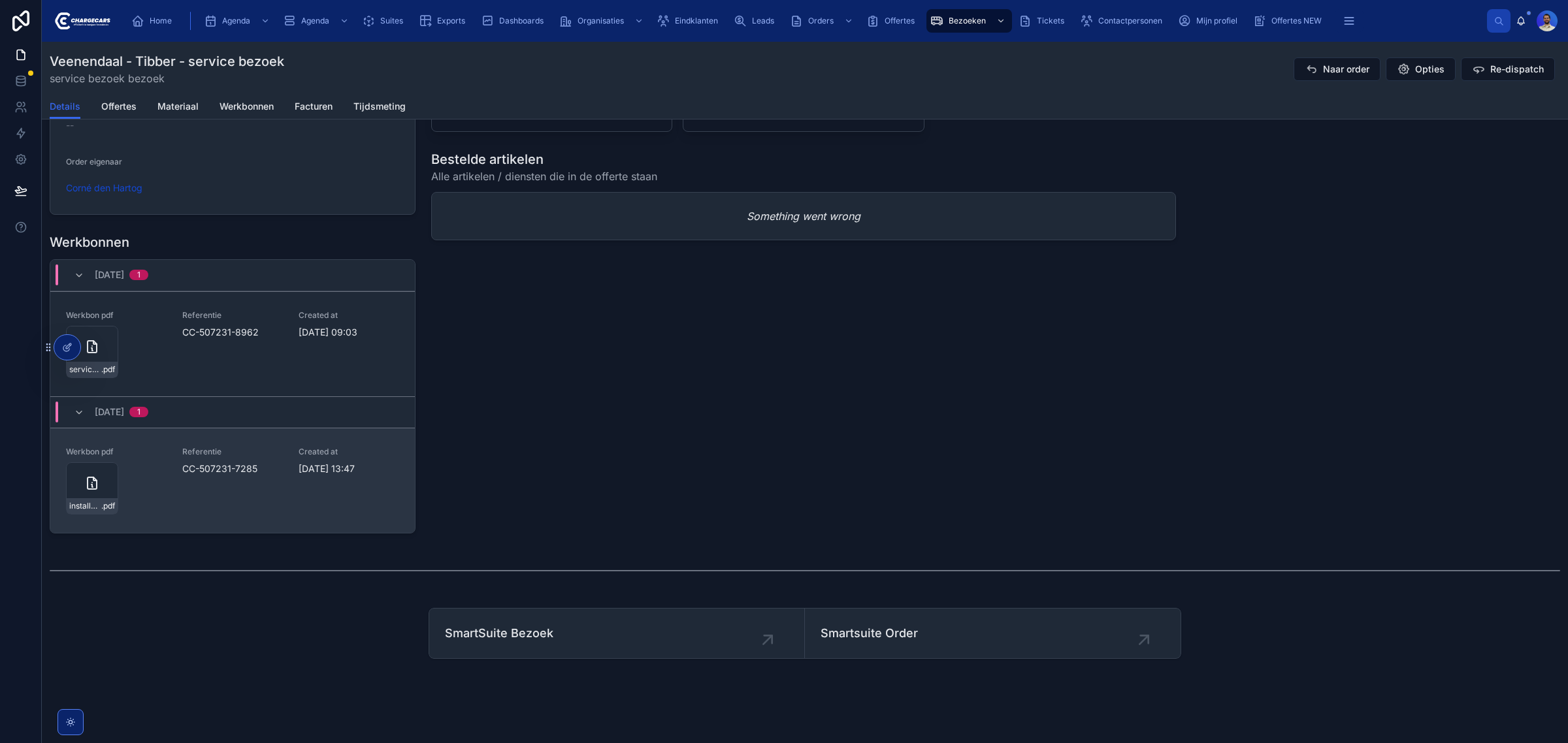
scroll to position [1451, 0]
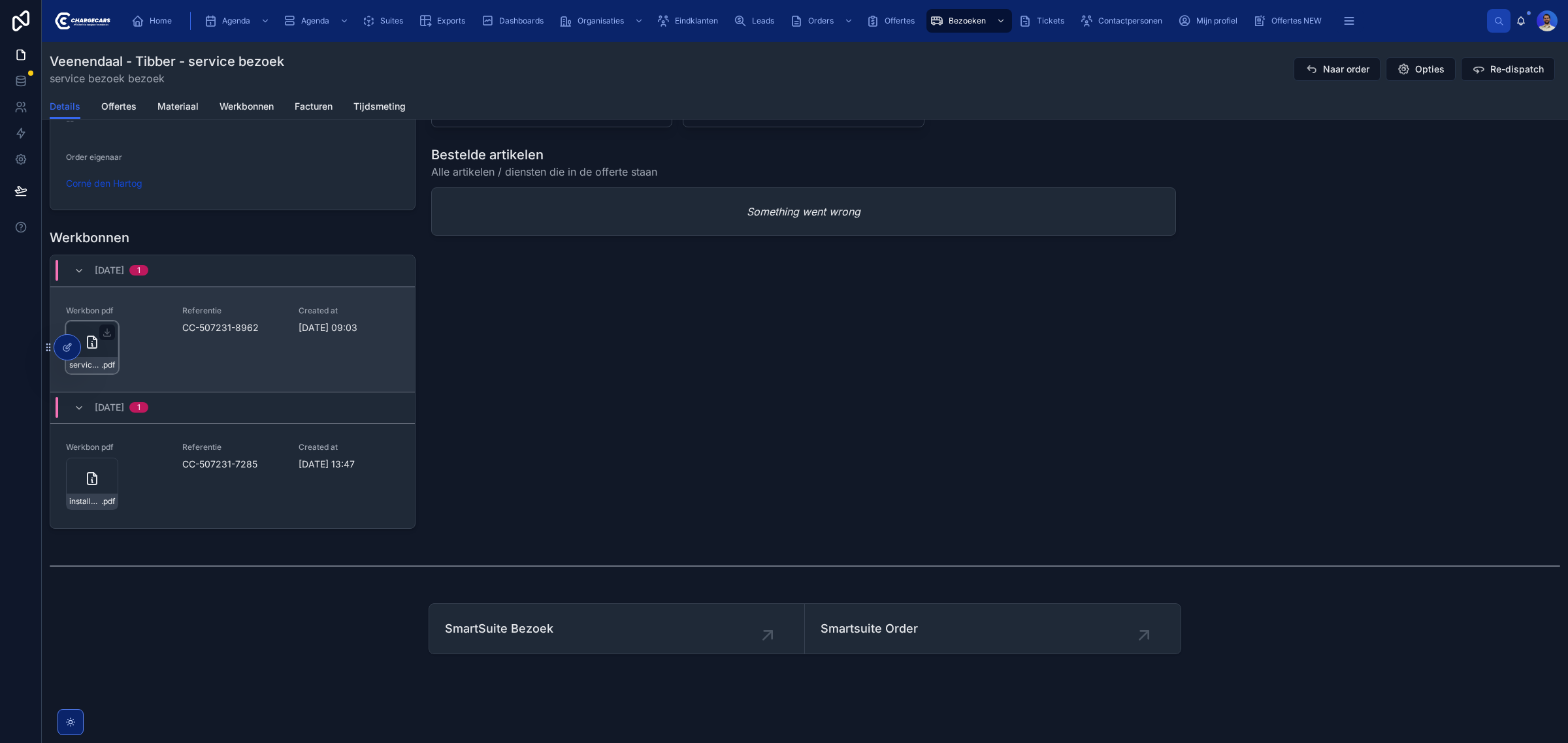
click at [100, 354] on div "service-werkbon_cc-507231-8962_undefined-chadli-hachani_86c5910vg .pdf" at bounding box center [92, 347] width 52 height 52
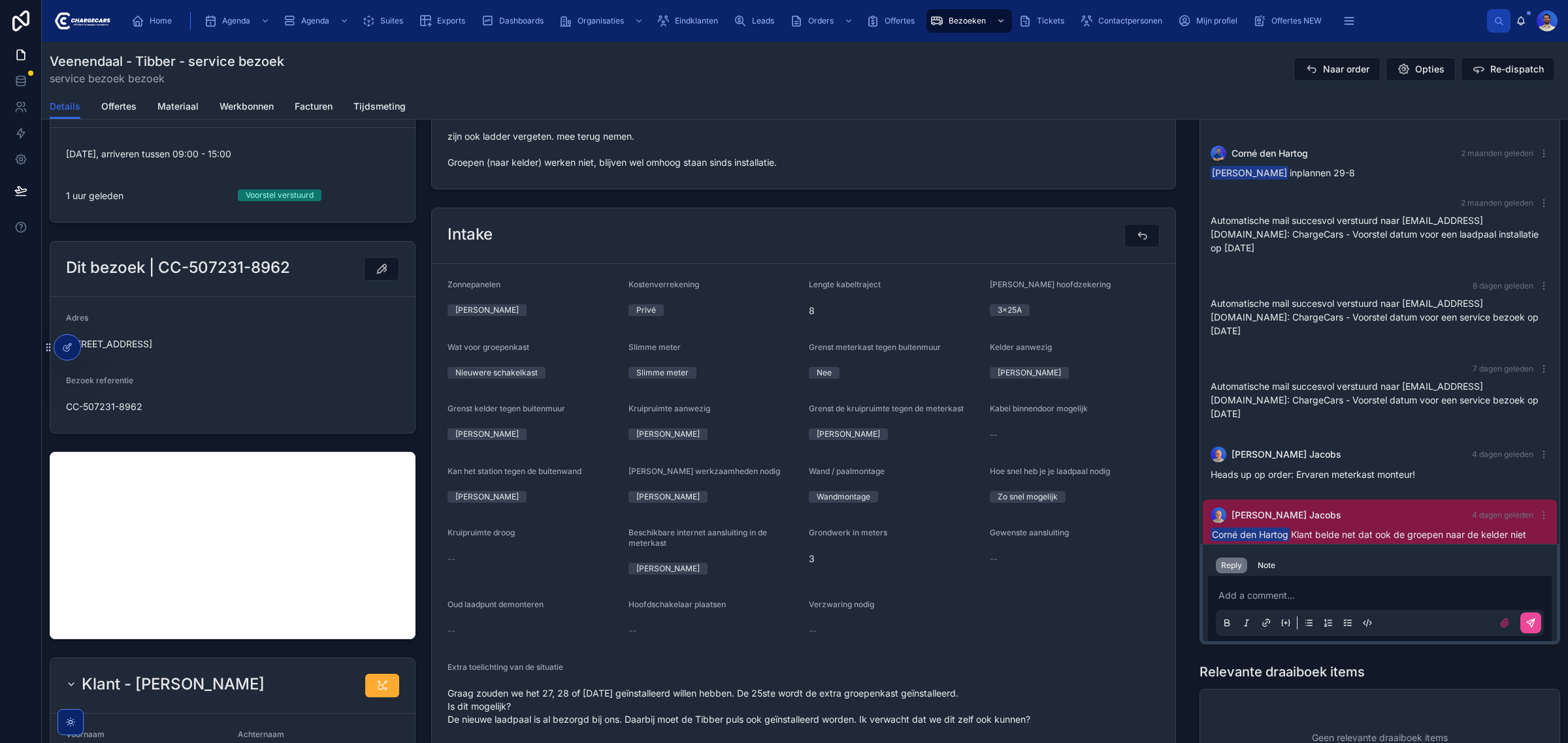
scroll to position [309, 0]
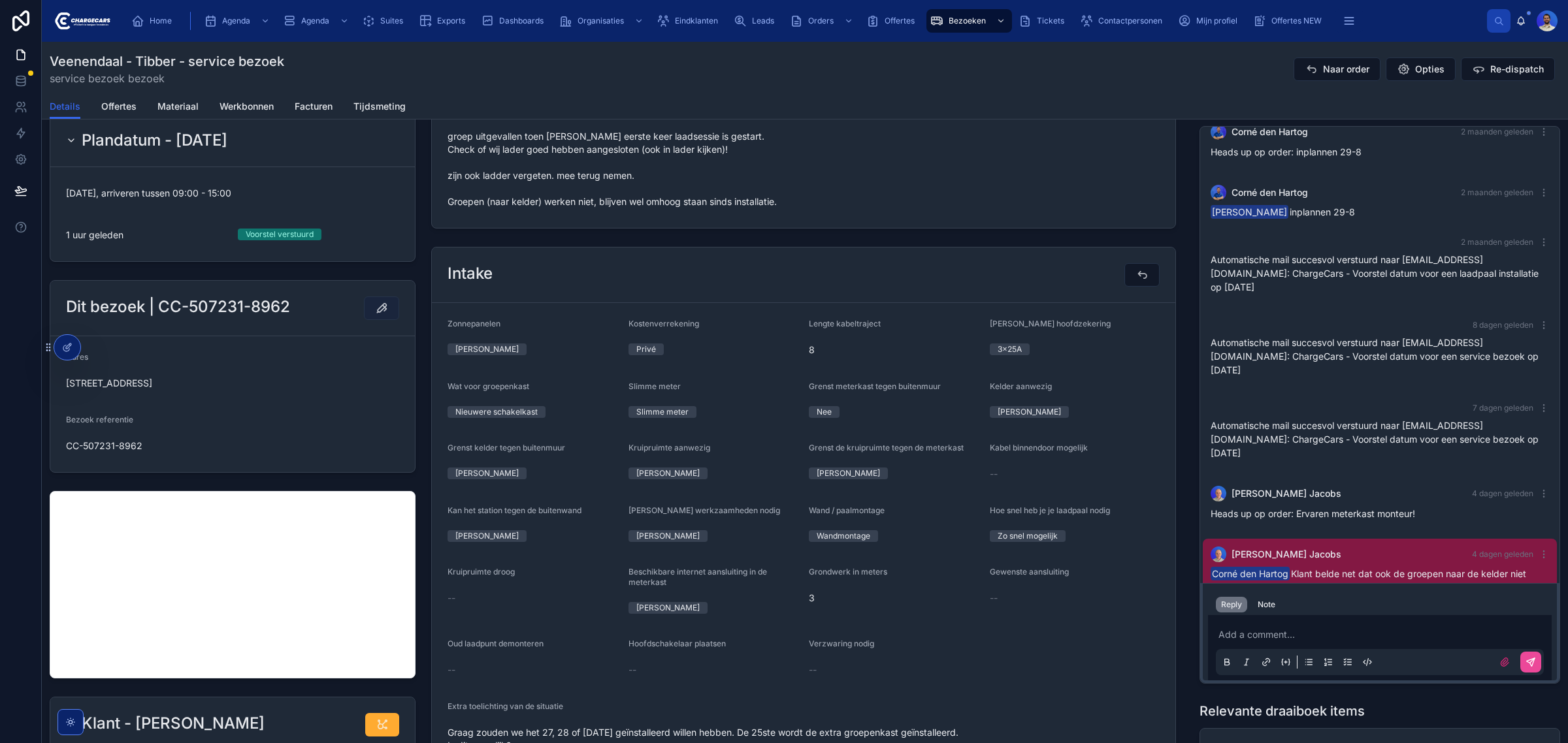
click at [382, 311] on icon at bounding box center [382, 308] width 13 height 13
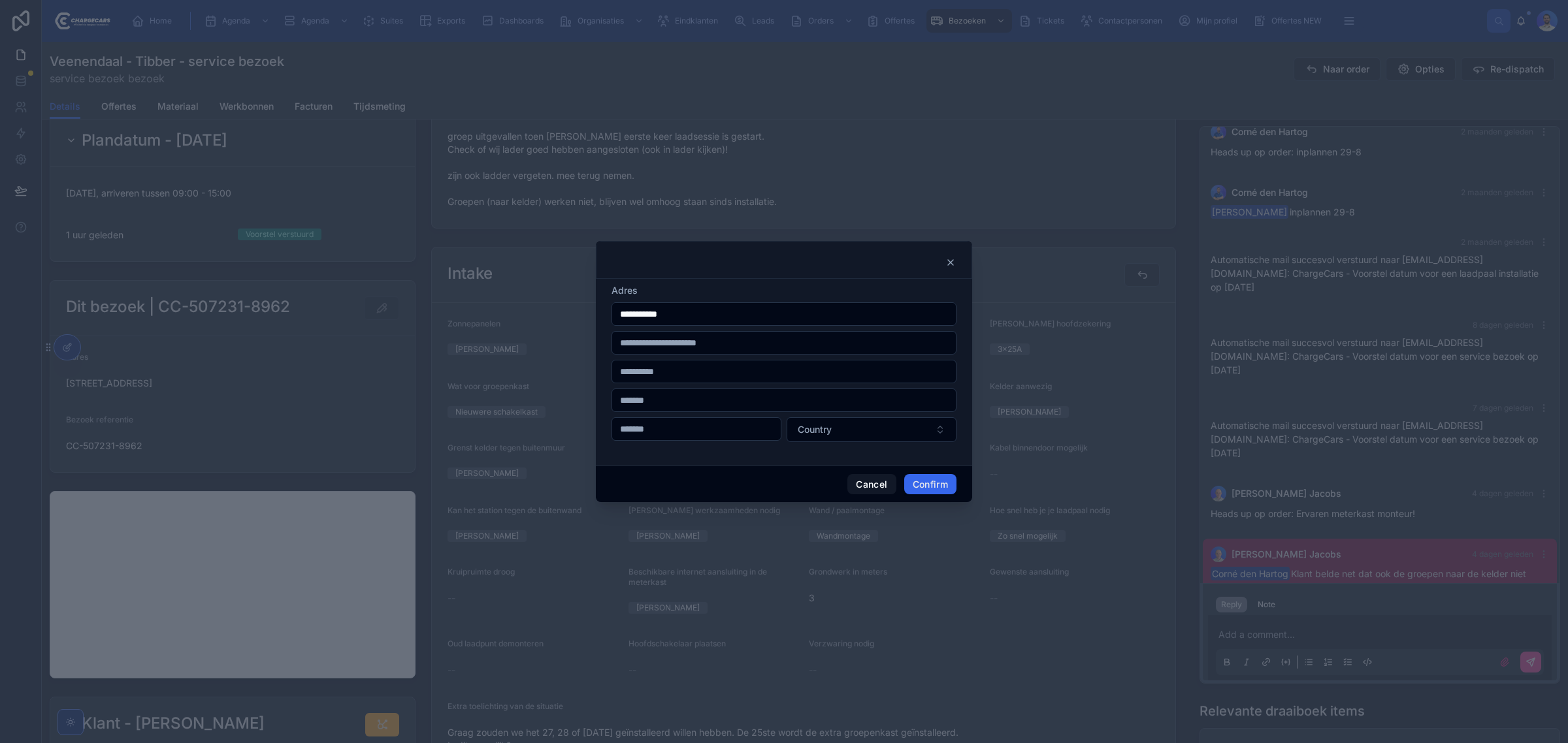
click at [690, 320] on input "**********" at bounding box center [784, 314] width 344 height 19
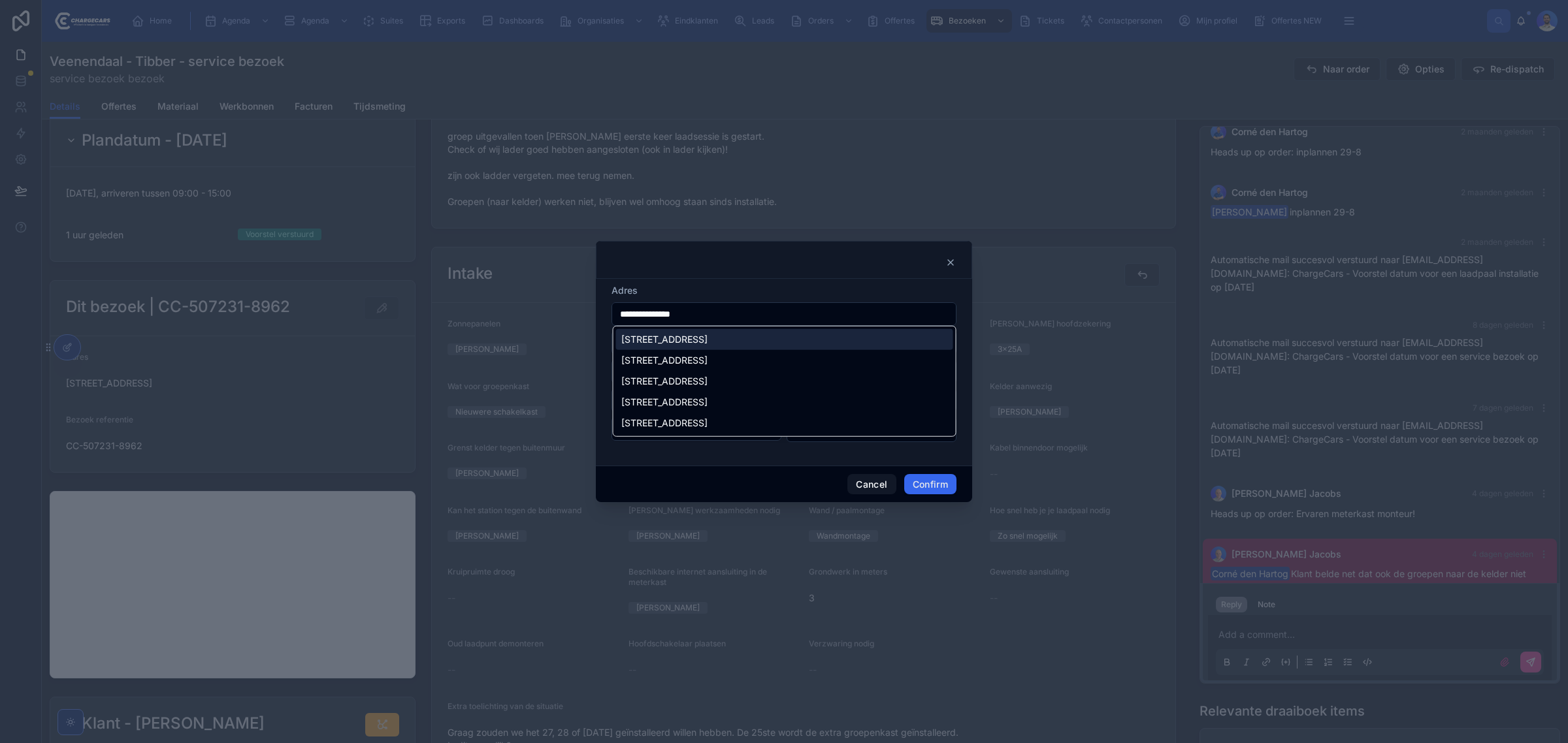
click at [753, 333] on div "Erasmusstraat 2, Veenendaal, Nederland" at bounding box center [784, 339] width 337 height 21
type input "**********"
type input "*******"
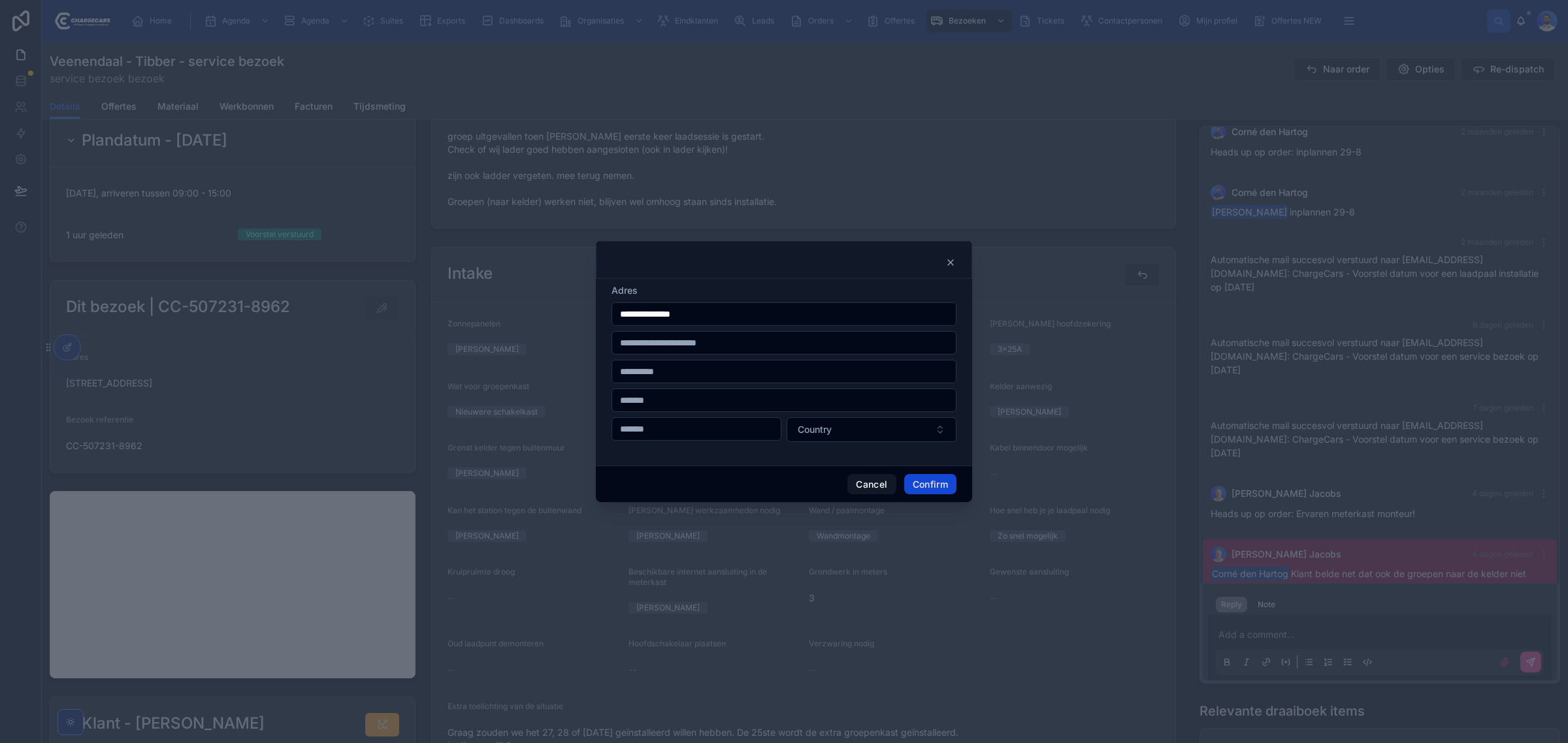
type input "**********"
click at [947, 490] on button "Confirm" at bounding box center [930, 484] width 52 height 21
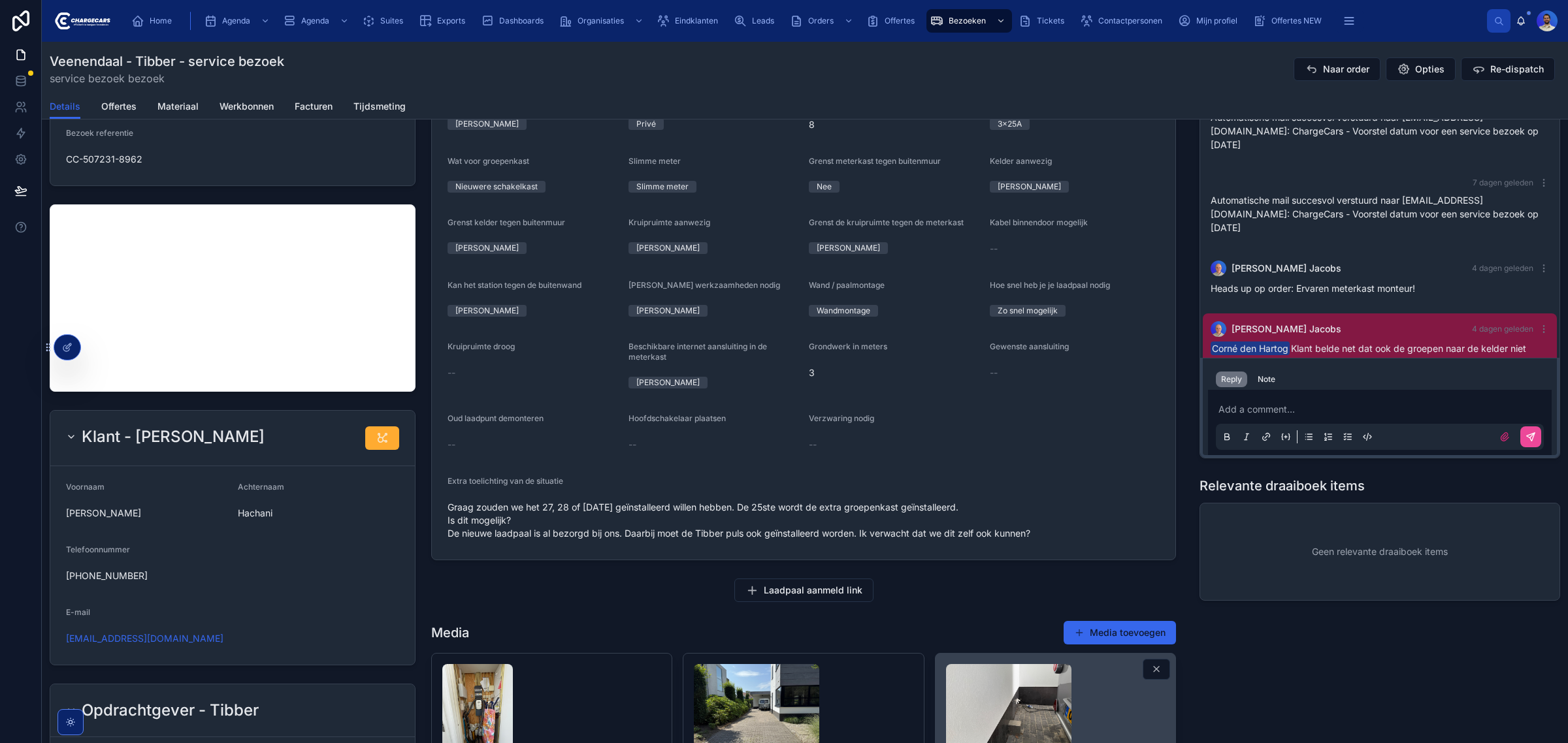
scroll to position [553, 0]
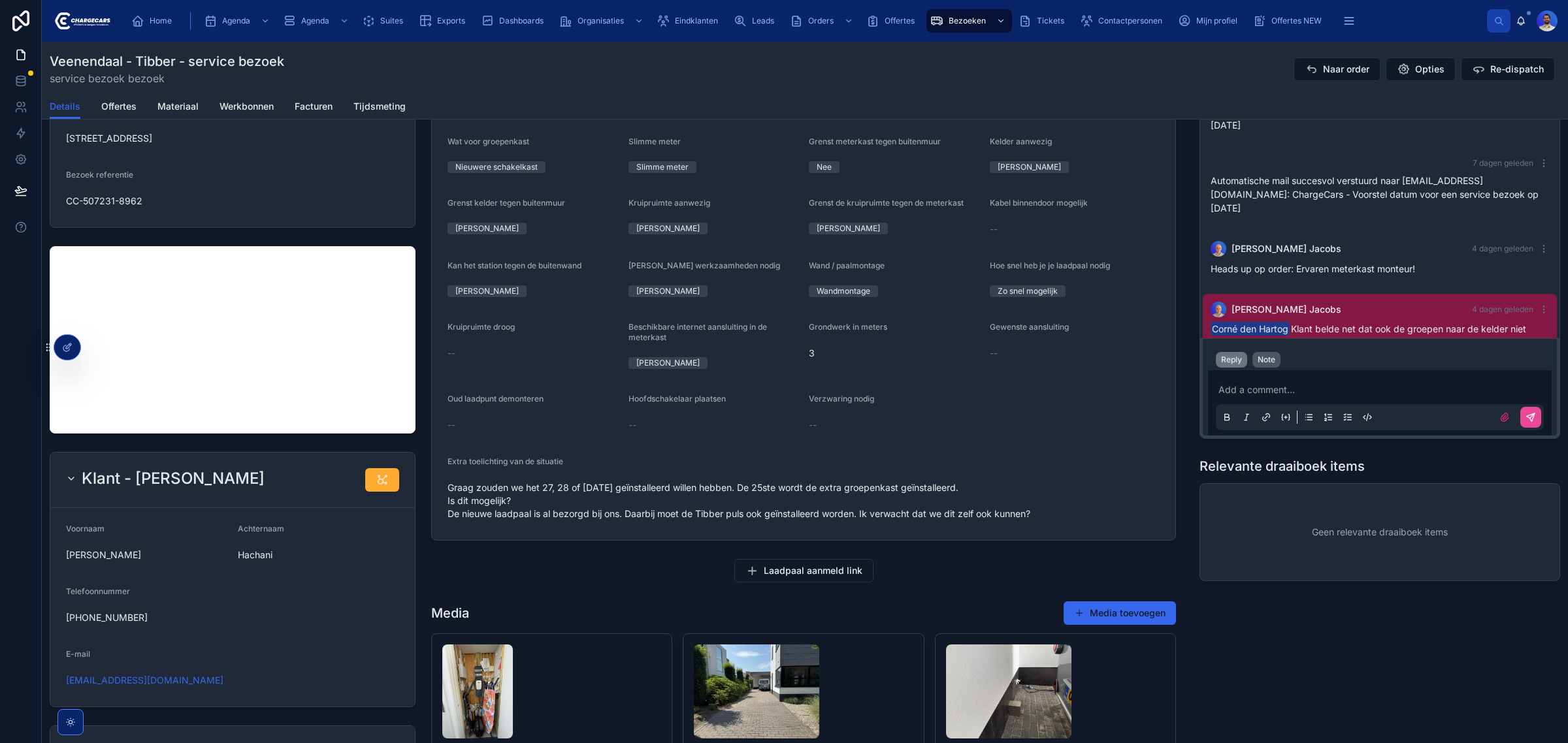
click at [1258, 361] on div "Note" at bounding box center [1266, 359] width 18 height 11
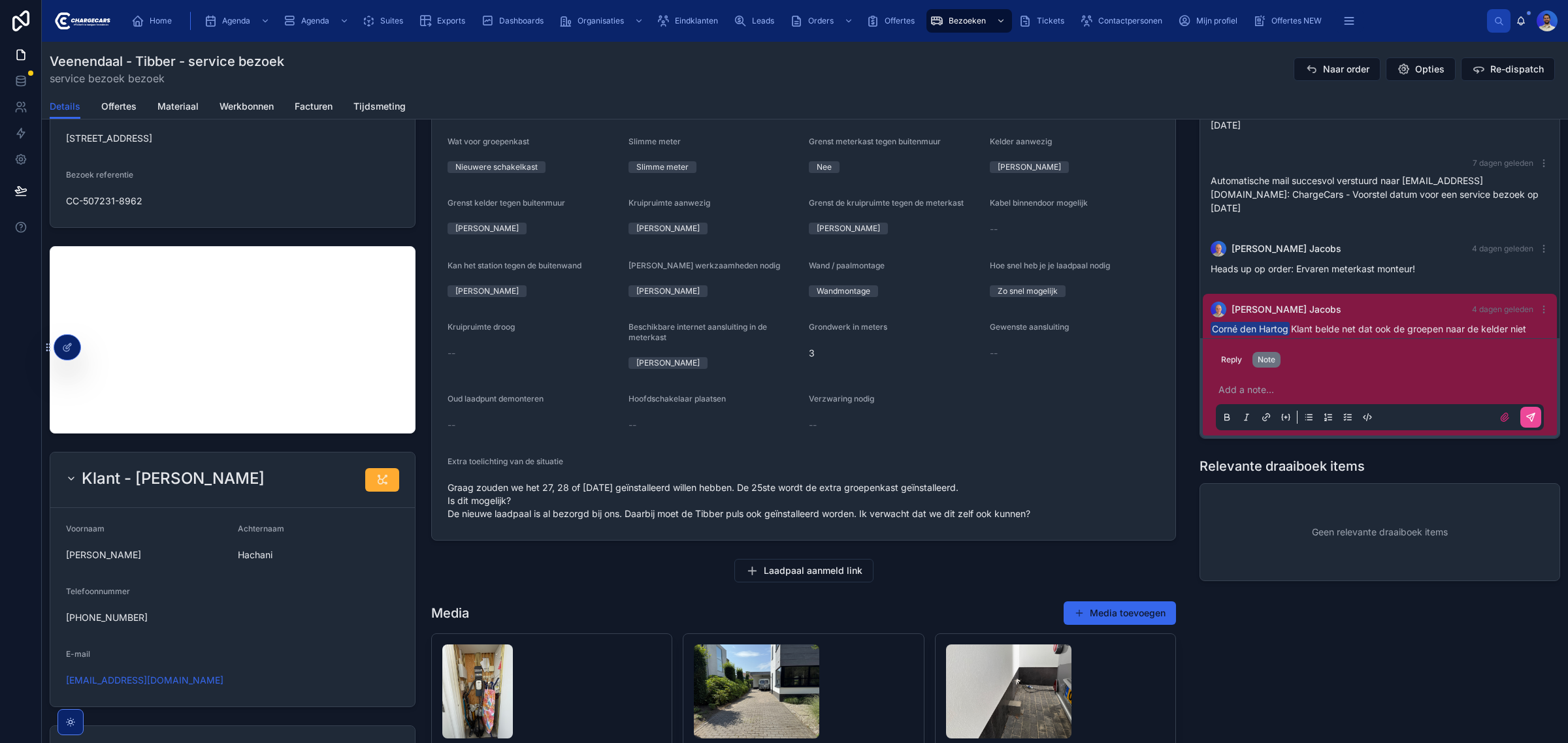
click at [1272, 382] on div "Add a note..." at bounding box center [1380, 403] width 328 height 55
click at [1269, 390] on p at bounding box center [1382, 390] width 328 height 13
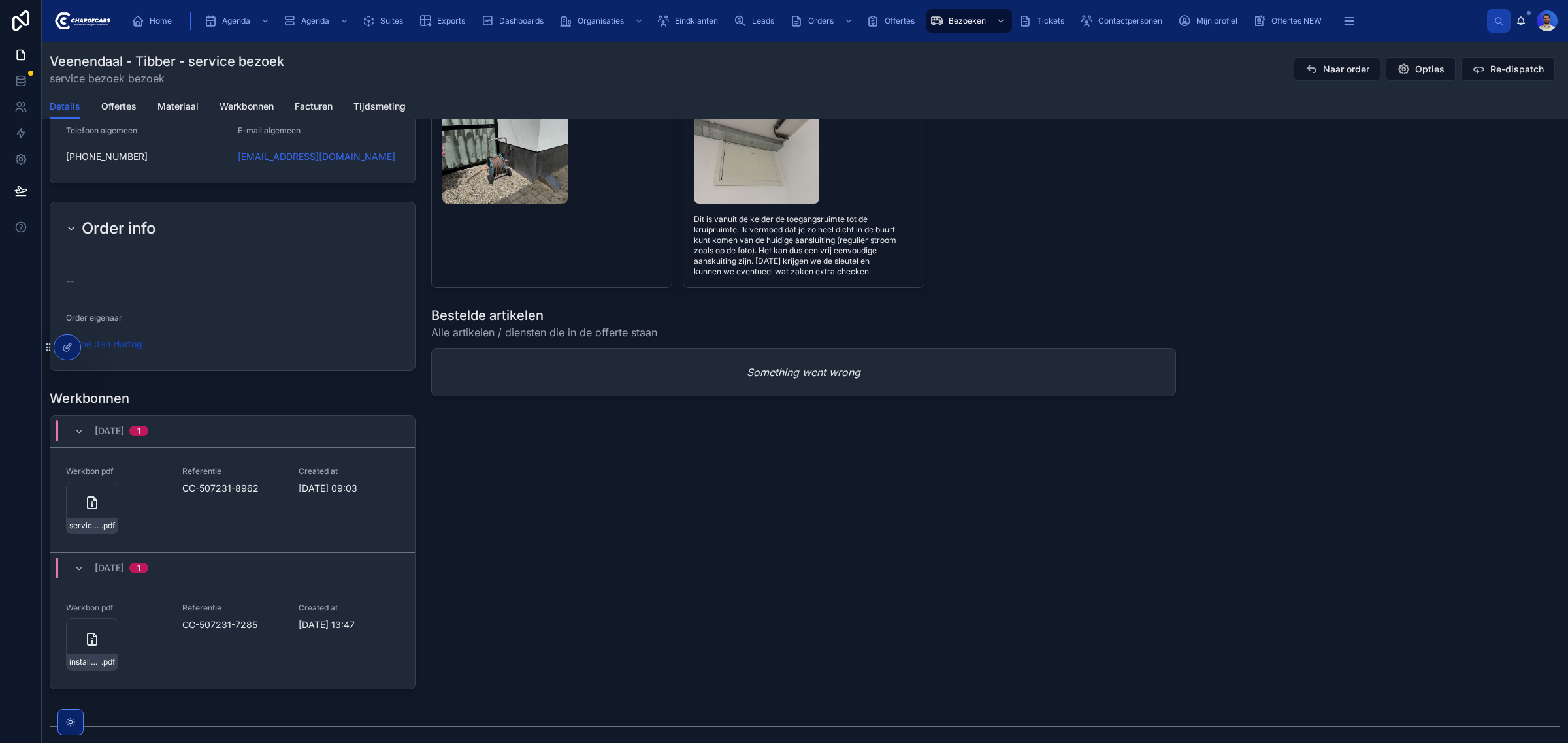
scroll to position [1369, 0]
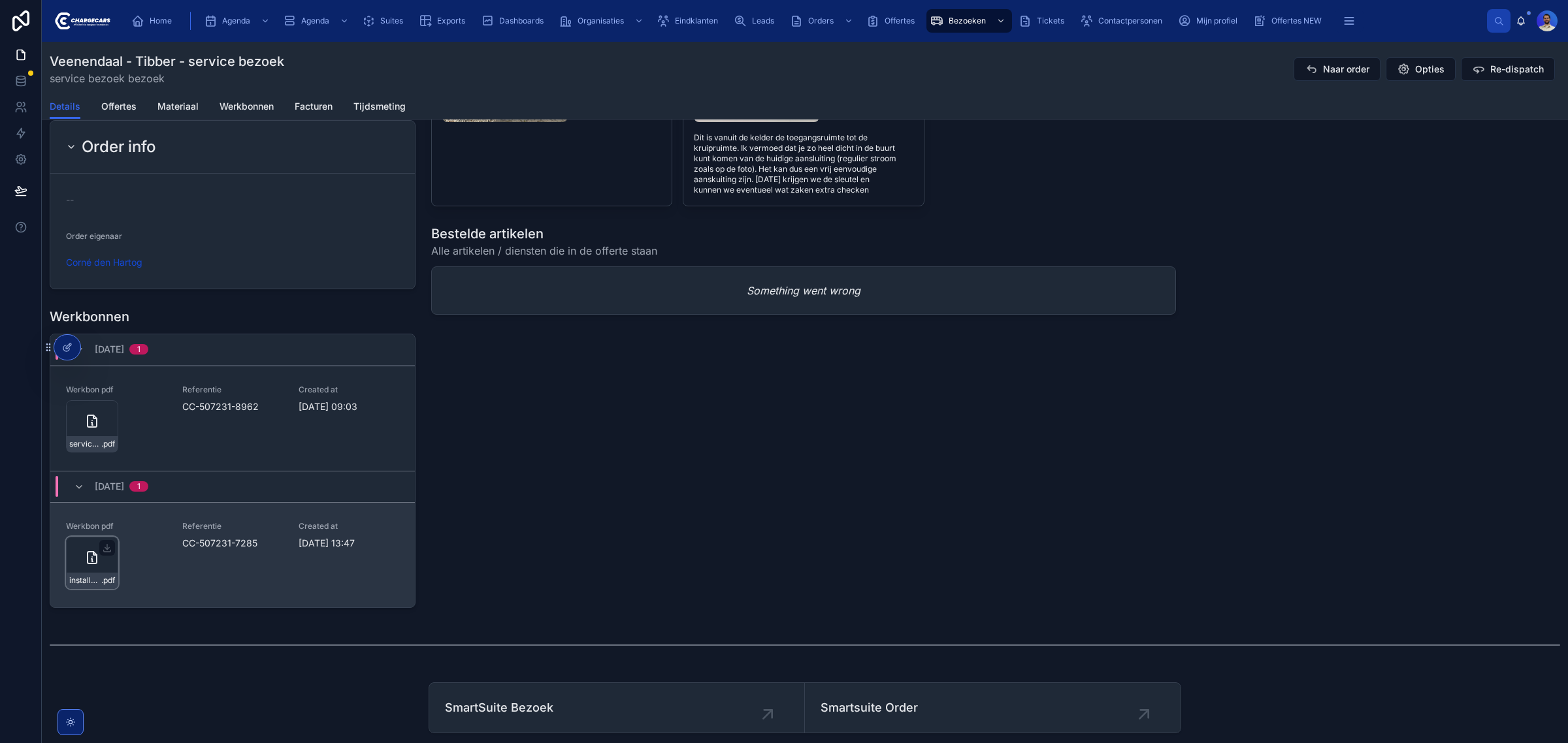
click at [95, 565] on icon at bounding box center [92, 558] width 16 height 16
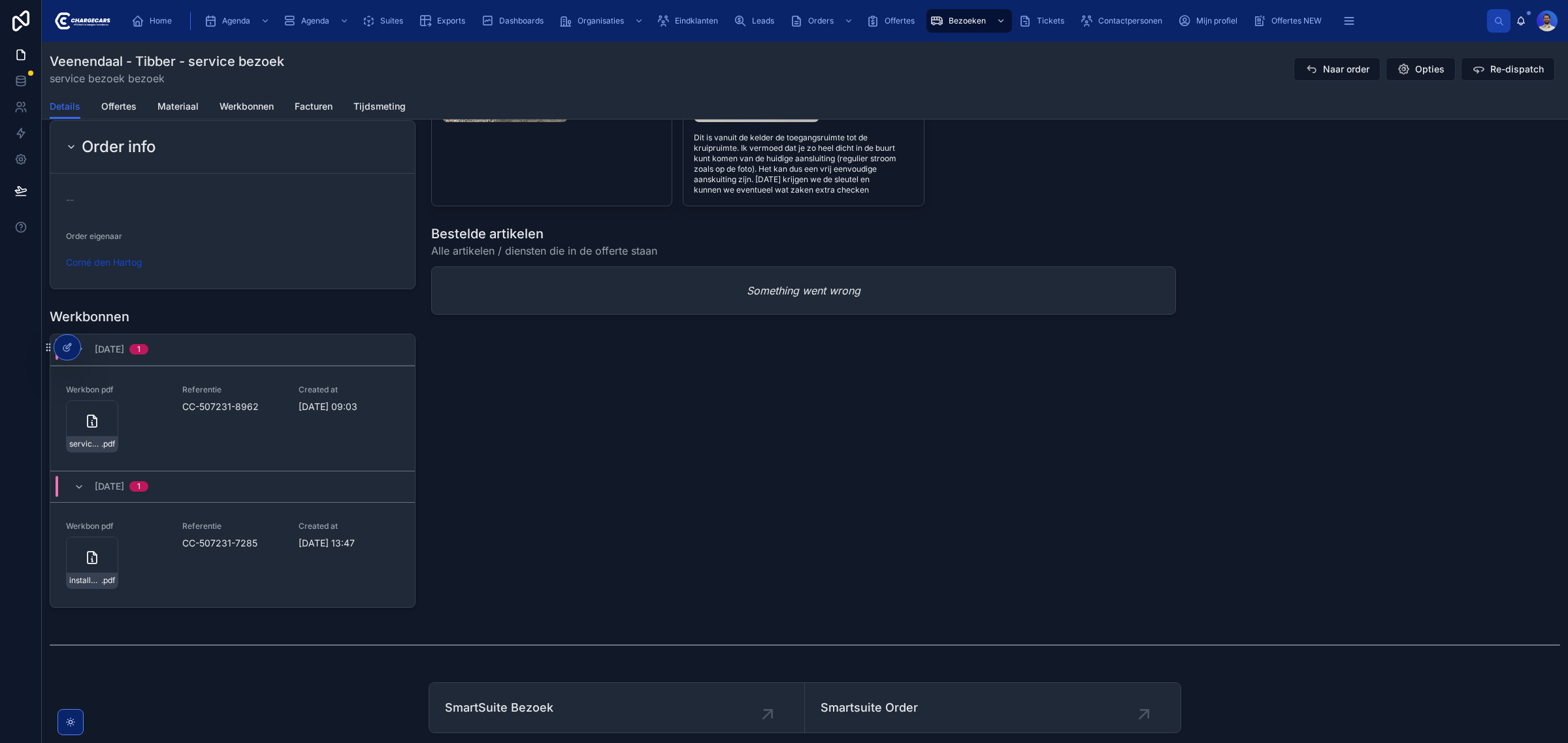
scroll to position [1043, 0]
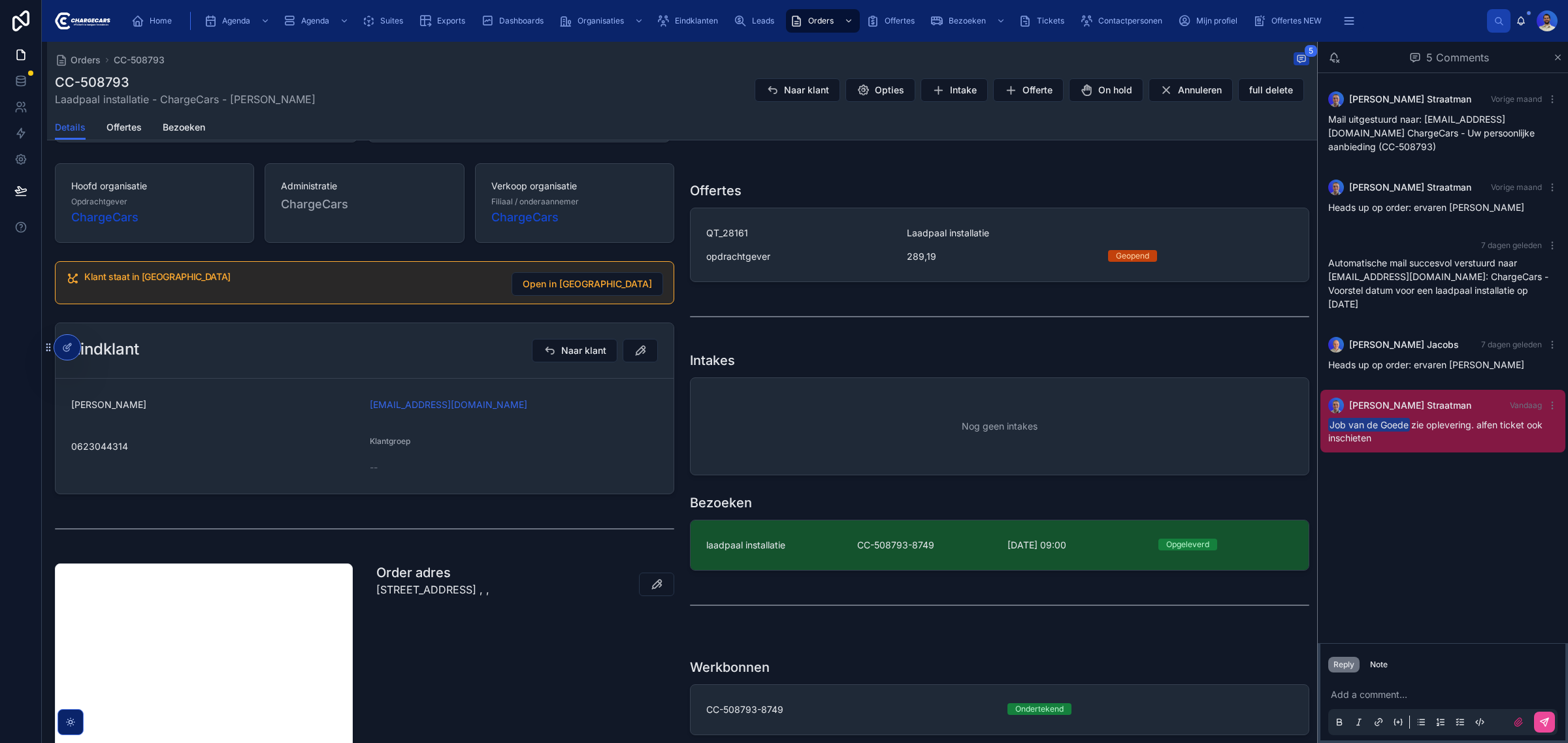
scroll to position [369, 0]
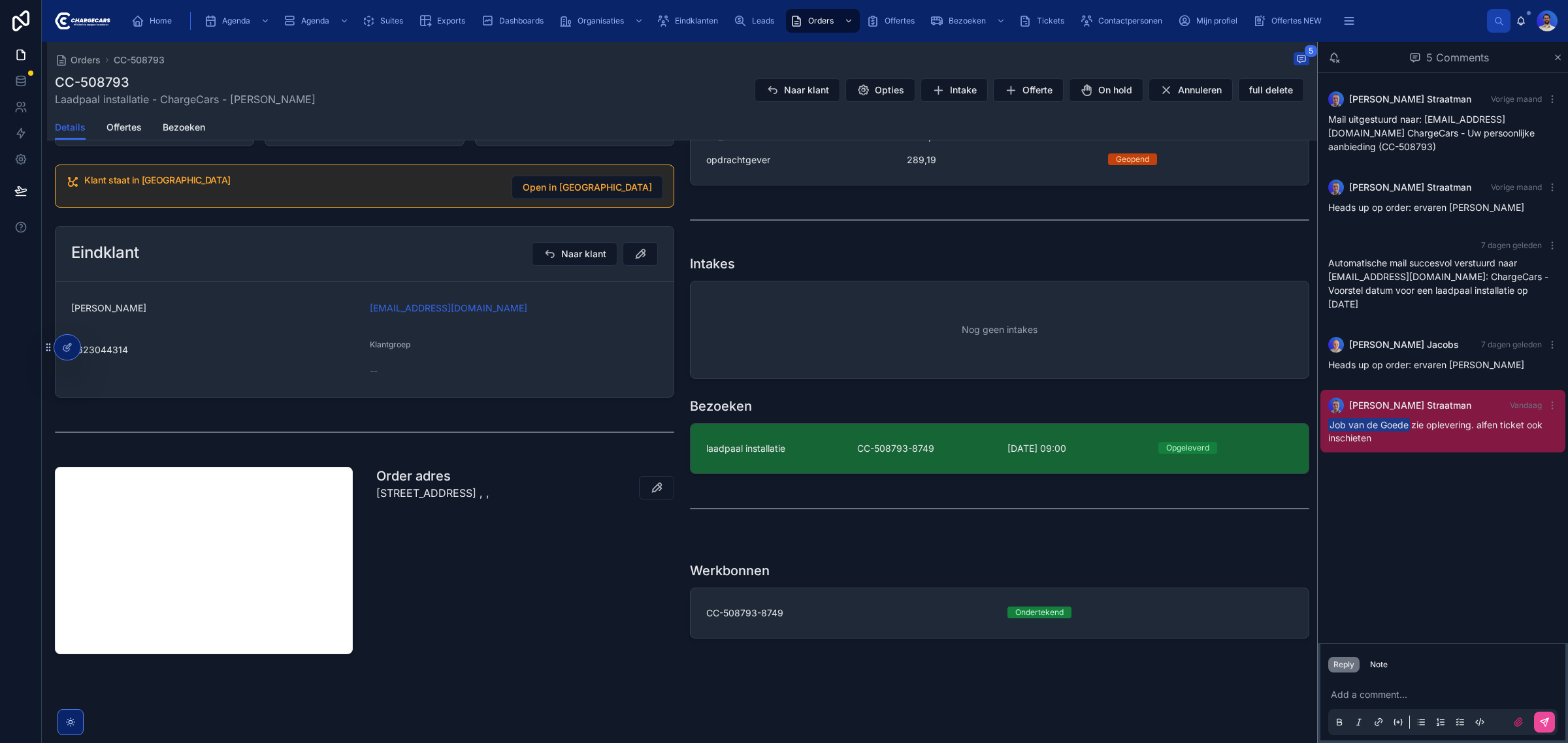
click at [818, 467] on link "laadpaal installatie CC-508793-8749 [DATE] 09:00 Opgeleverd" at bounding box center [999, 448] width 618 height 49
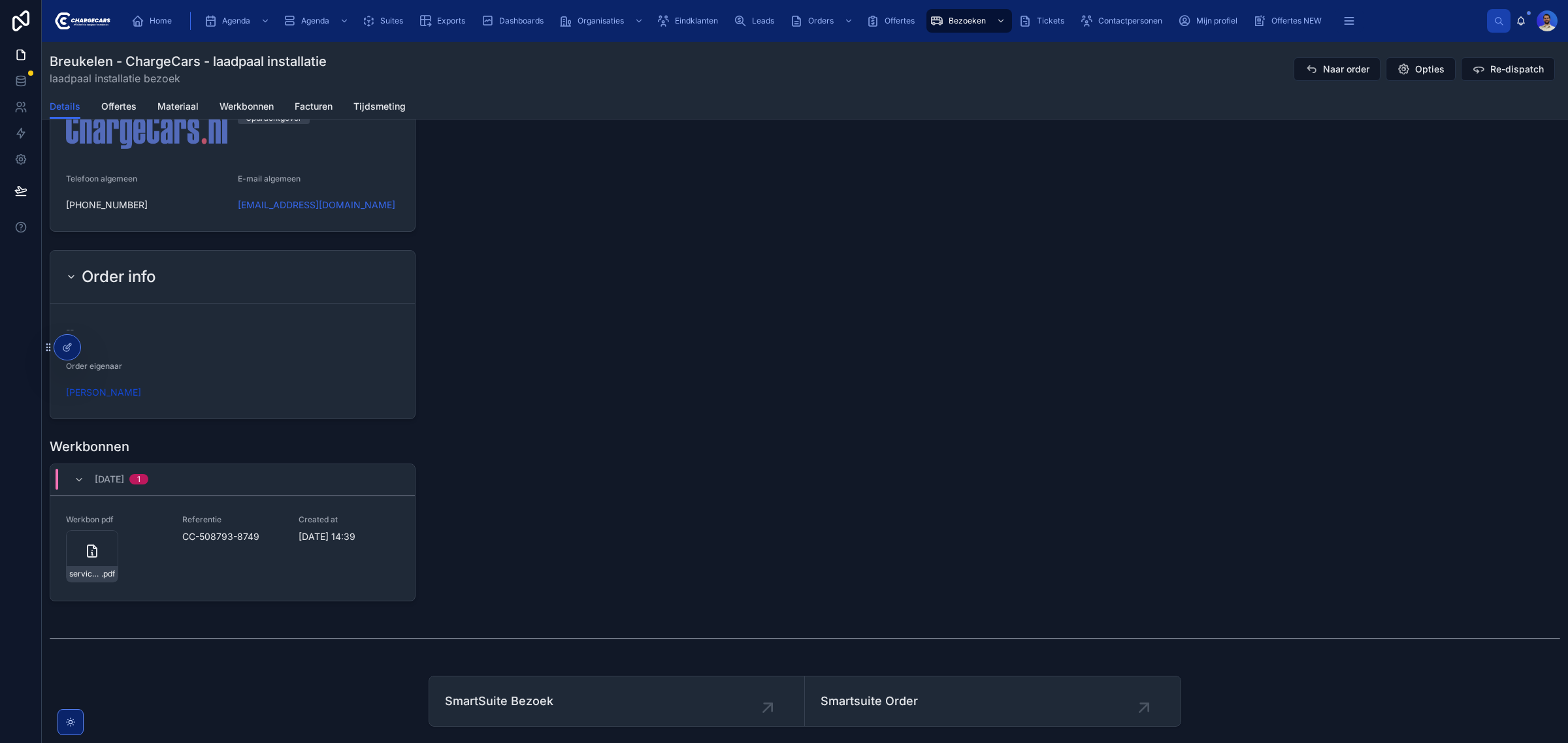
scroll to position [1213, 0]
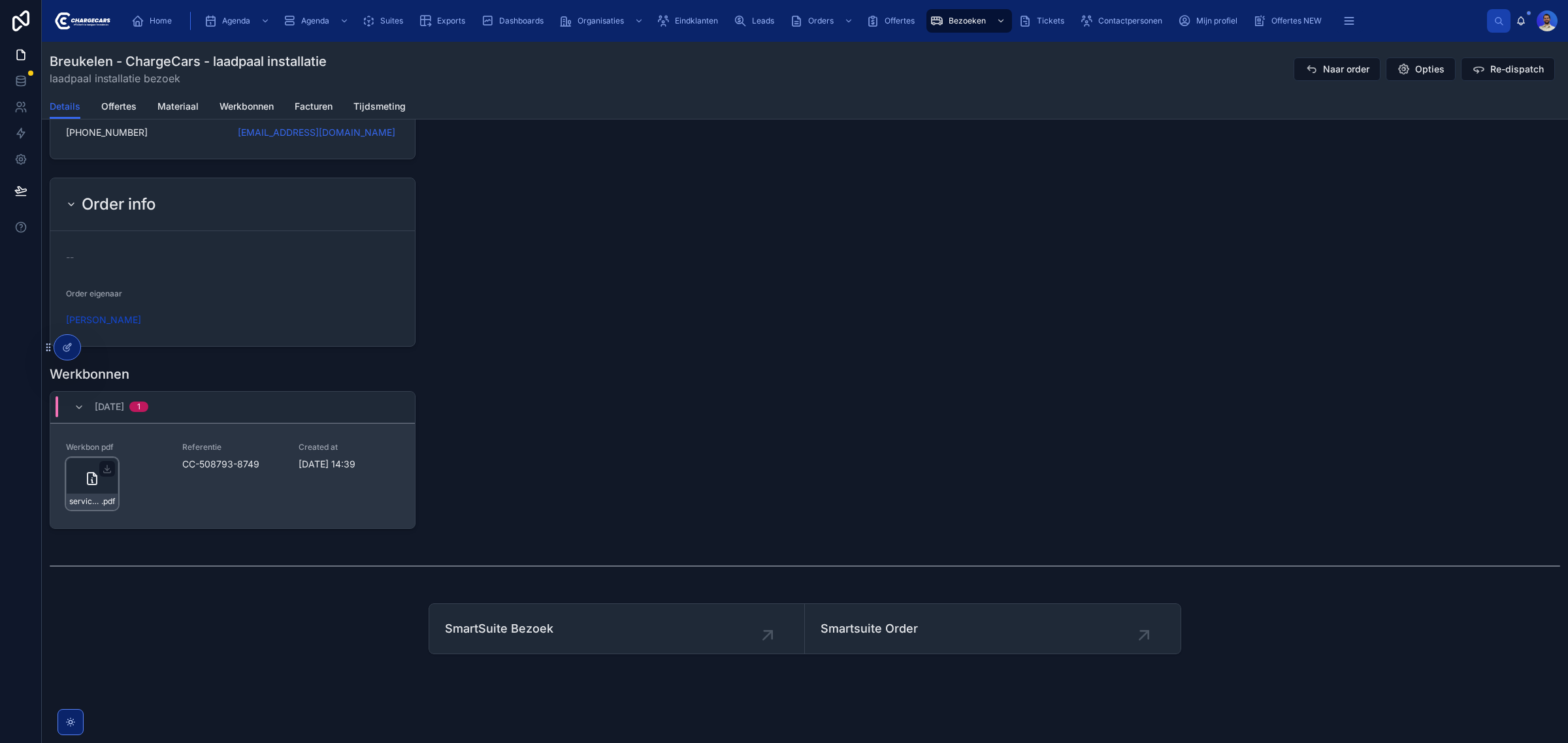
click at [84, 480] on icon at bounding box center [92, 479] width 16 height 16
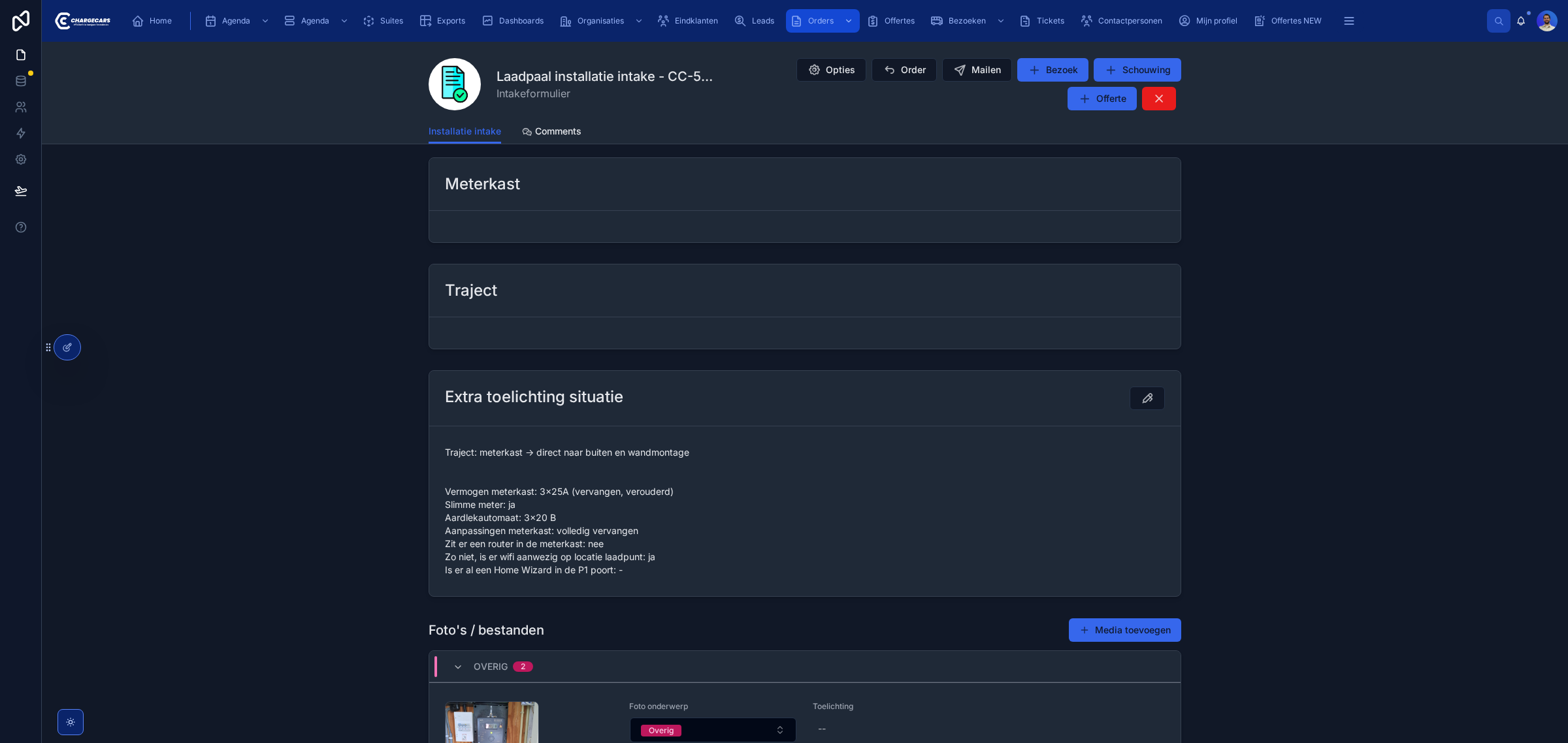
scroll to position [735, 0]
click at [894, 76] on button "Order" at bounding box center [904, 69] width 65 height 24
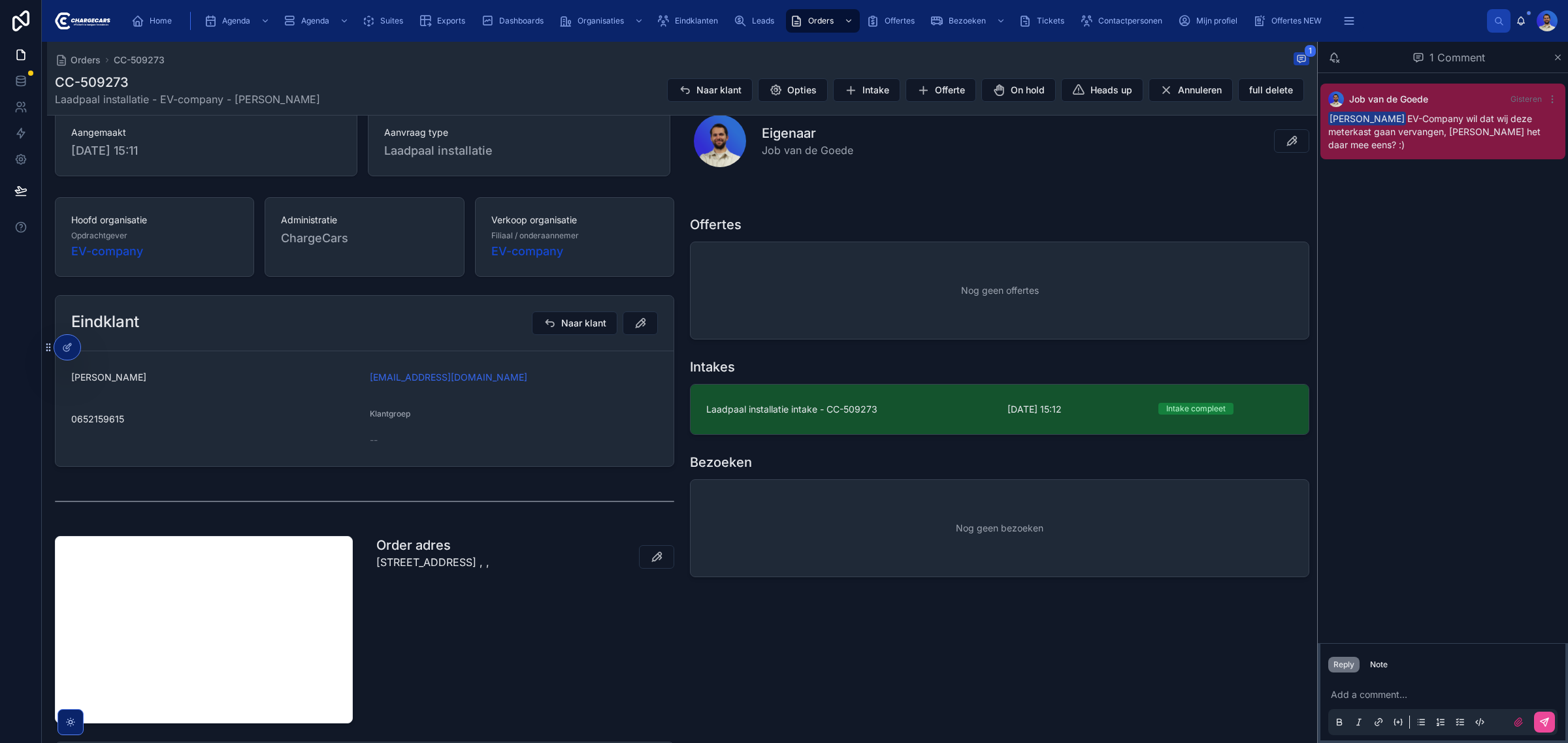
scroll to position [163, 0]
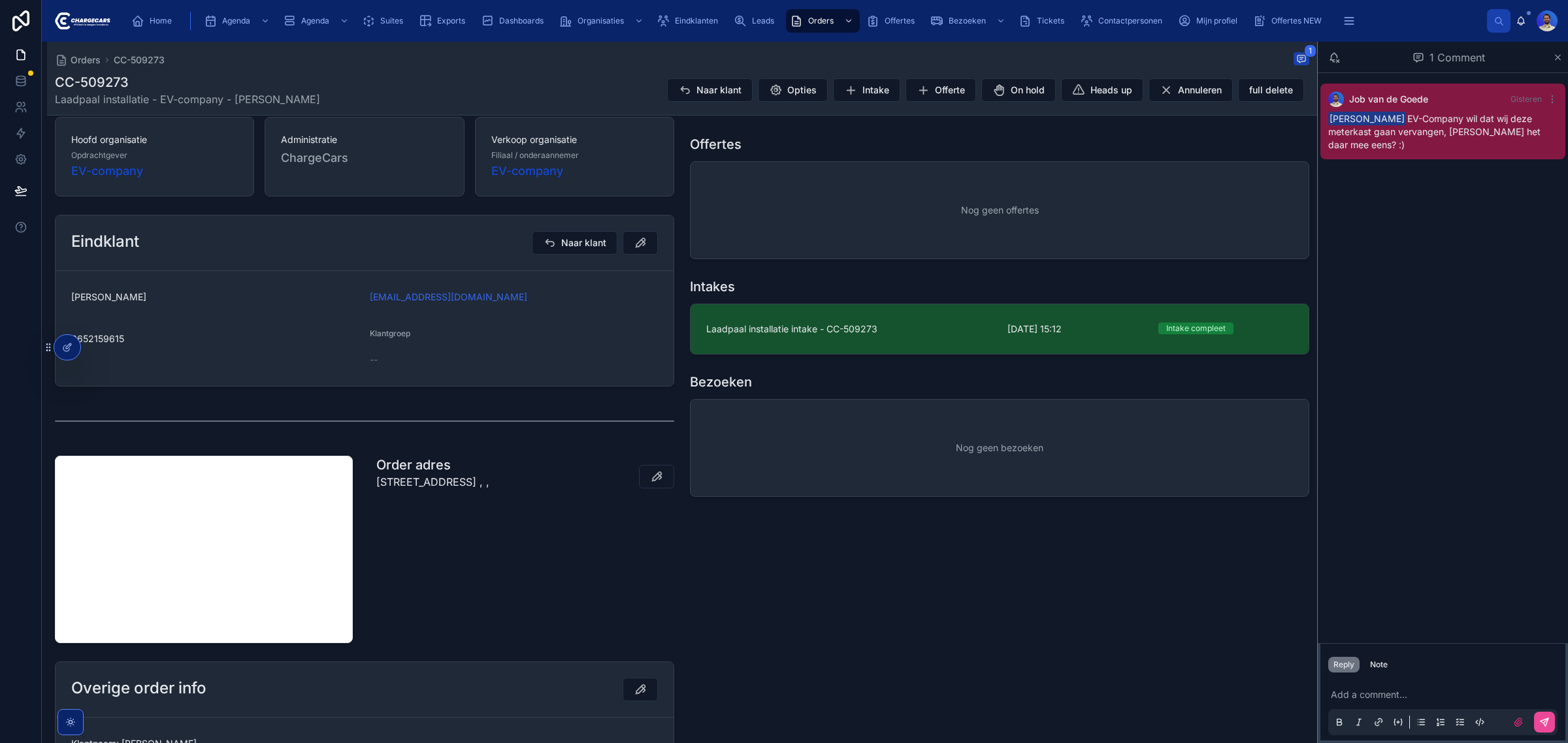
click at [489, 490] on p "[STREET_ADDRESS] , ," at bounding box center [432, 482] width 113 height 16
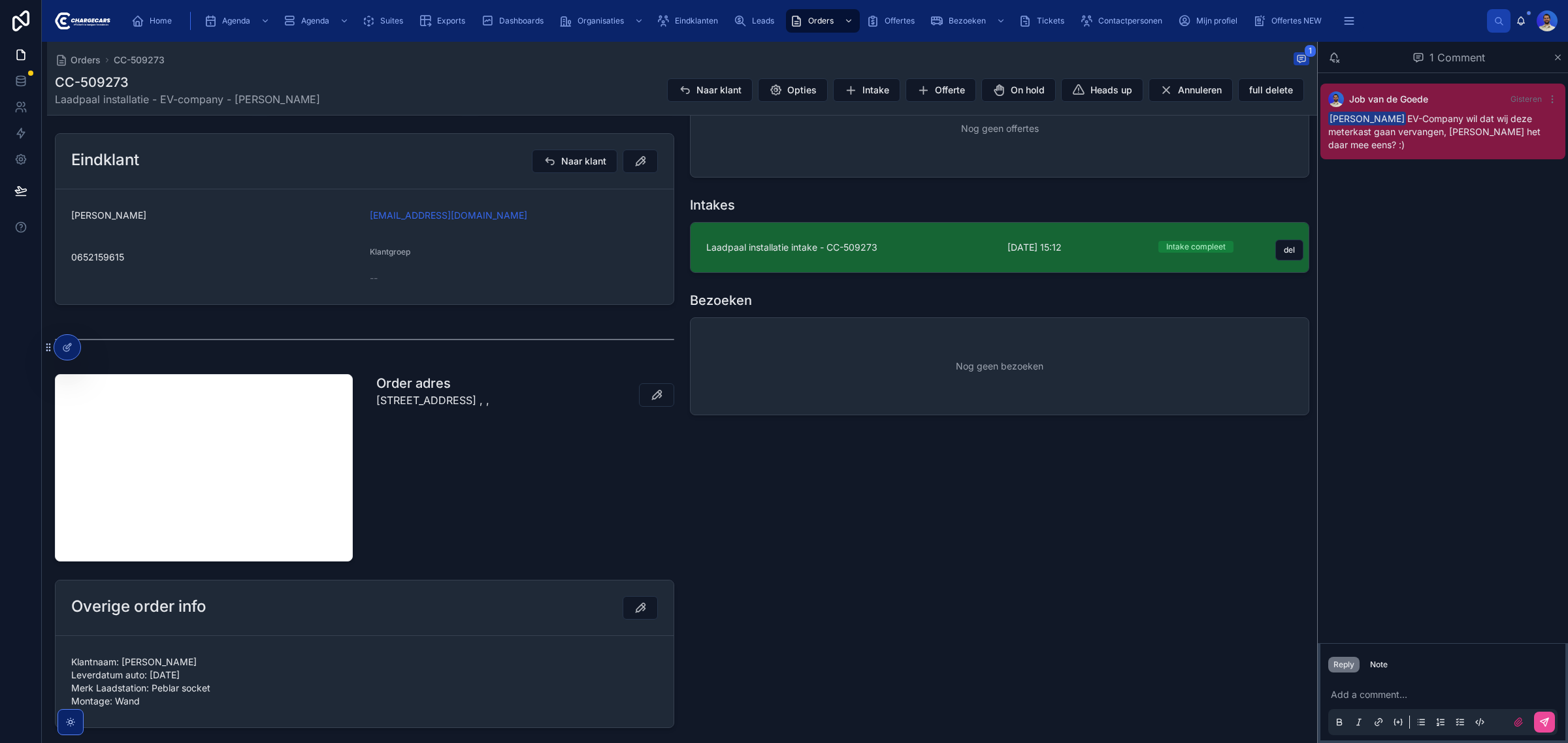
click at [815, 254] on span "Laadpaal installatie intake - CC-509273" at bounding box center [848, 248] width 286 height 13
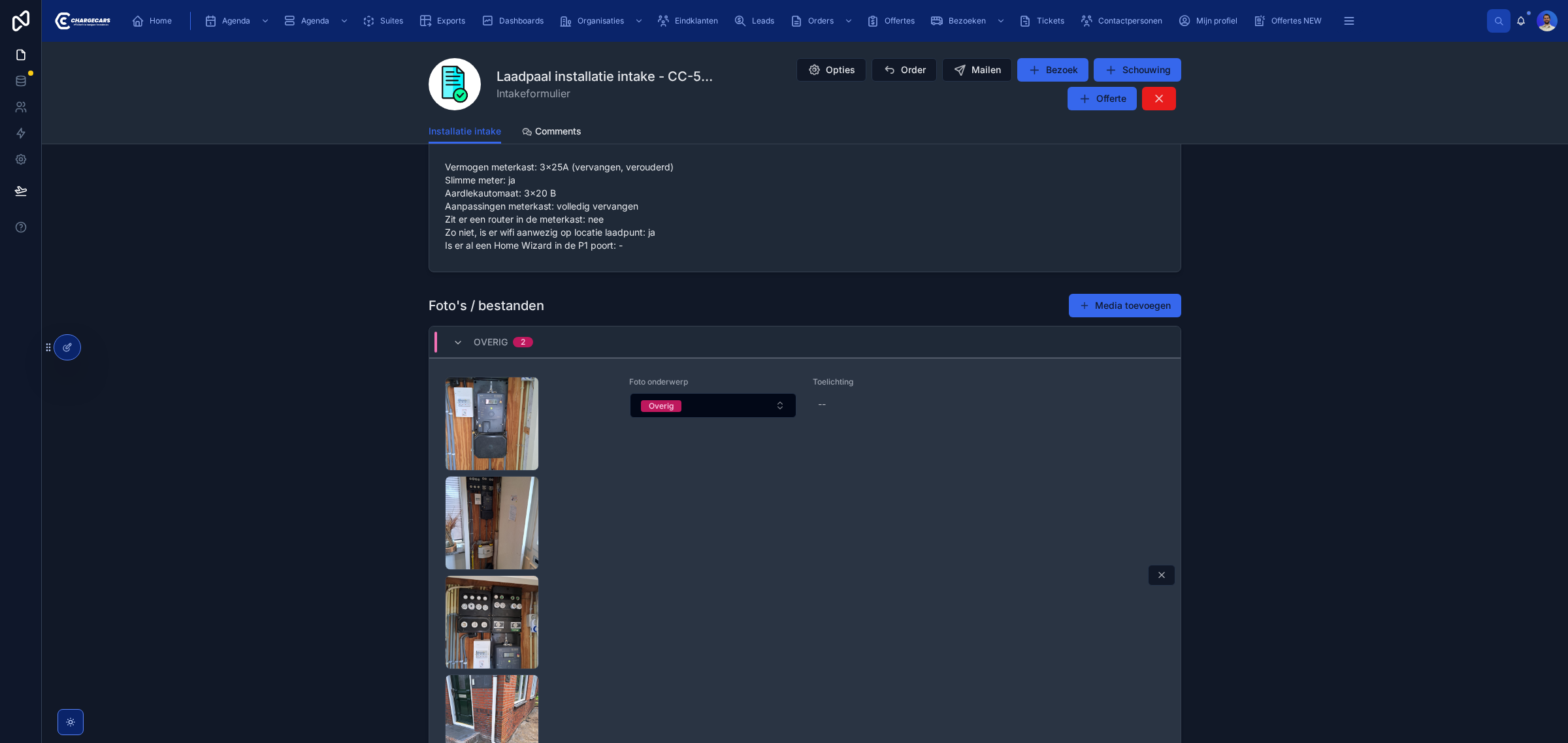
scroll to position [163, 0]
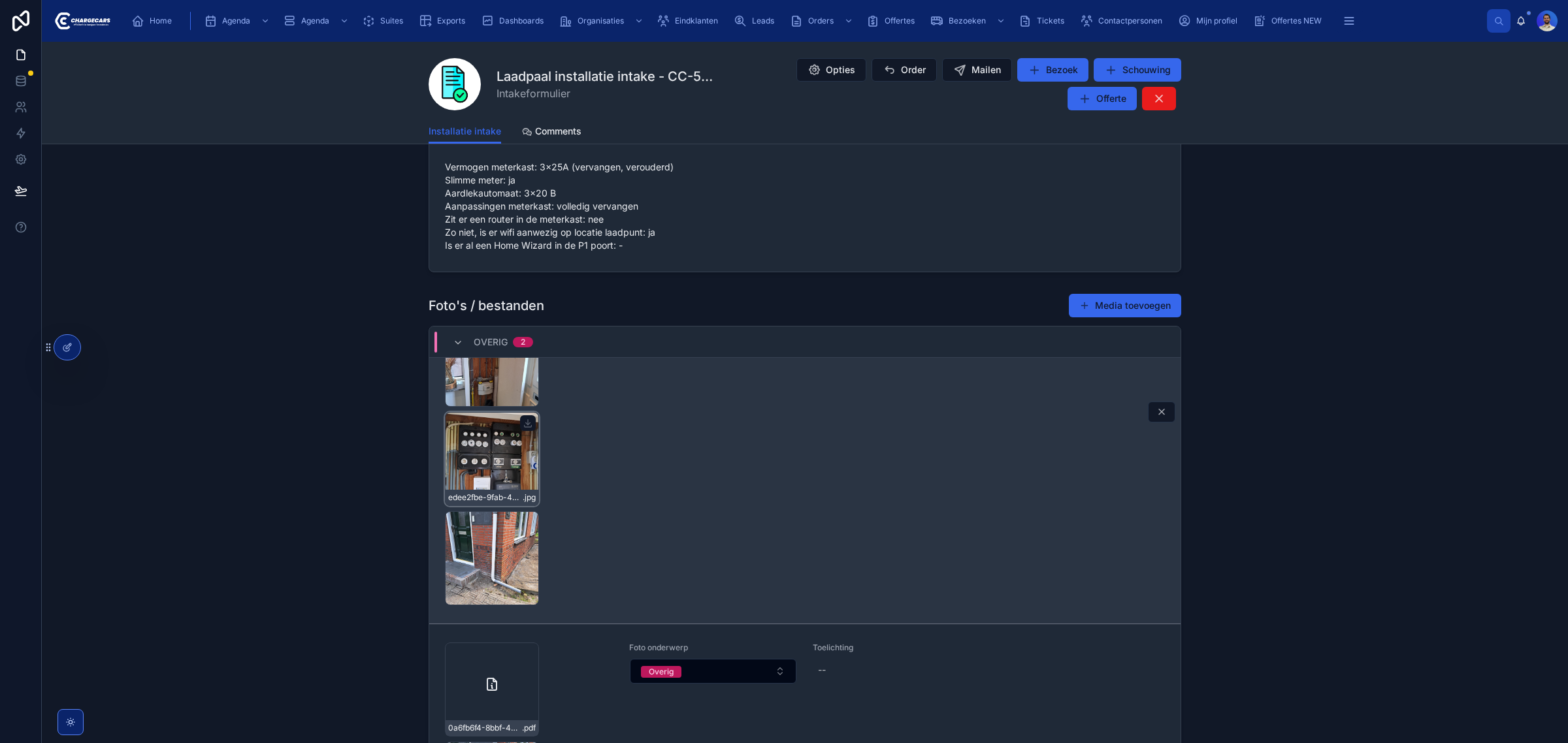
click at [501, 475] on div "edee2fbe-9fab-4a16-9e34-dbca9e6730da-20250814_151011 .jpg" at bounding box center [491, 459] width 94 height 94
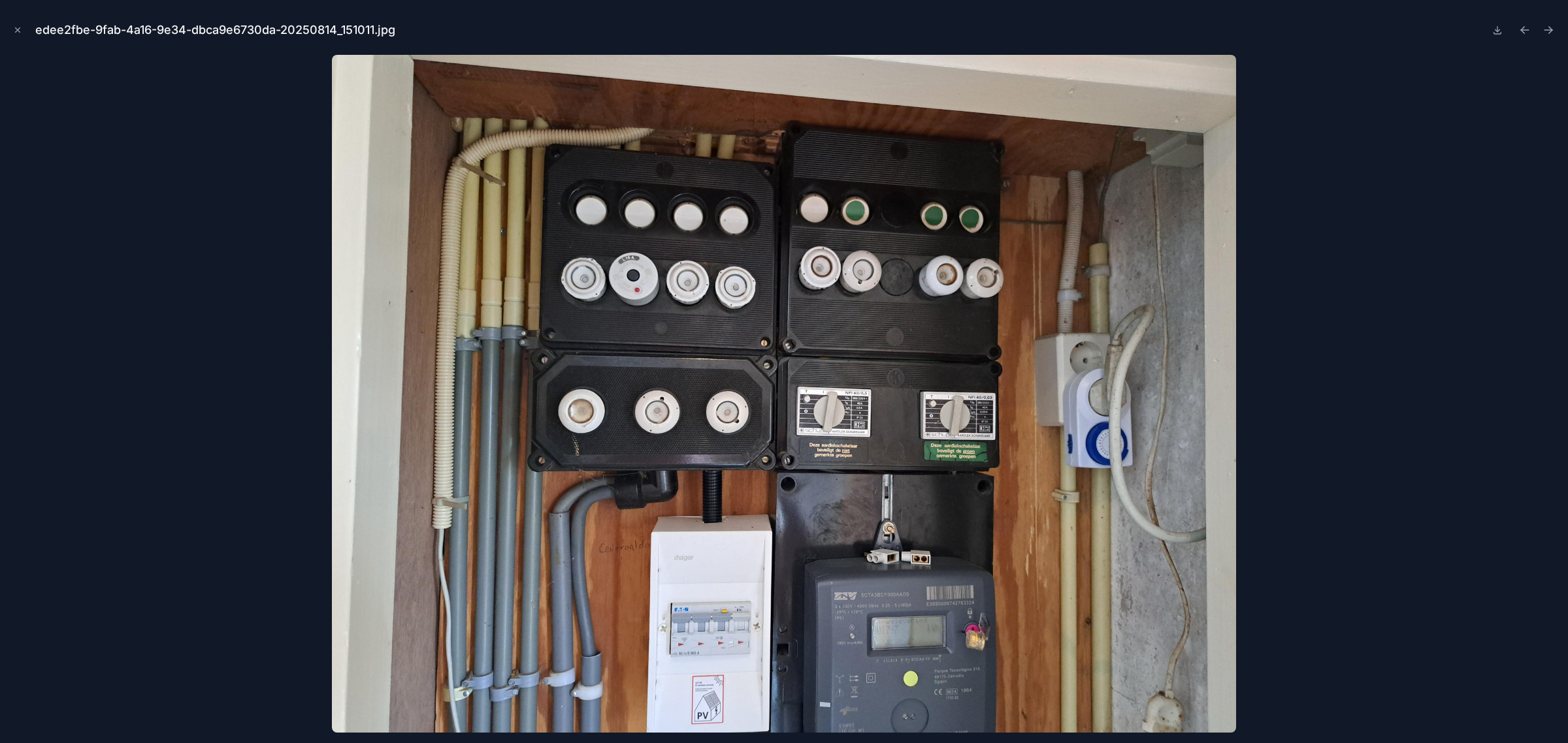
click at [27, 31] on div "edee2fbe-9fab-4a16-9e34-dbca9e6730da-20250814_151011.jpg" at bounding box center [784, 30] width 1547 height 39
click at [16, 27] on icon "Close modal" at bounding box center [17, 30] width 9 height 9
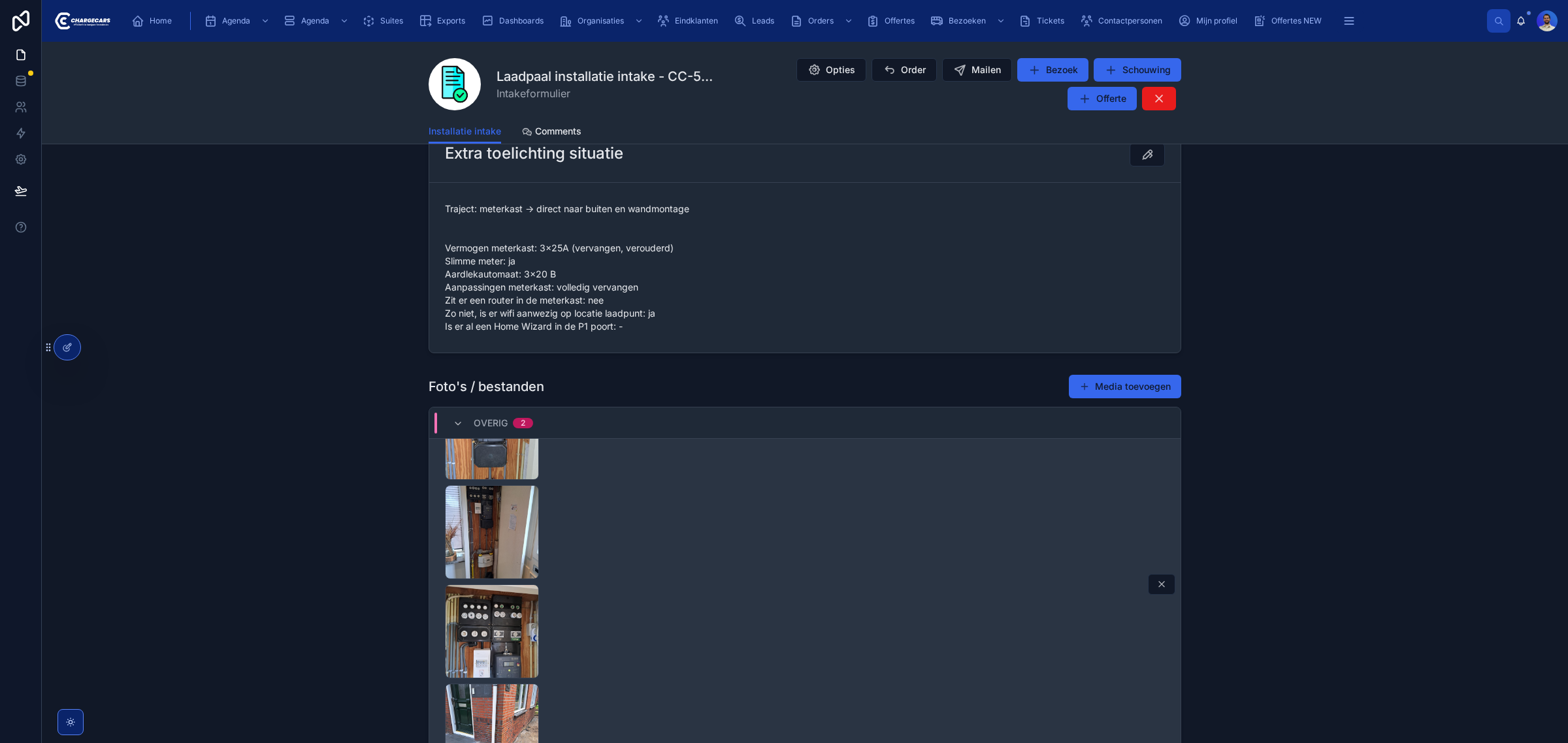
scroll to position [163, 0]
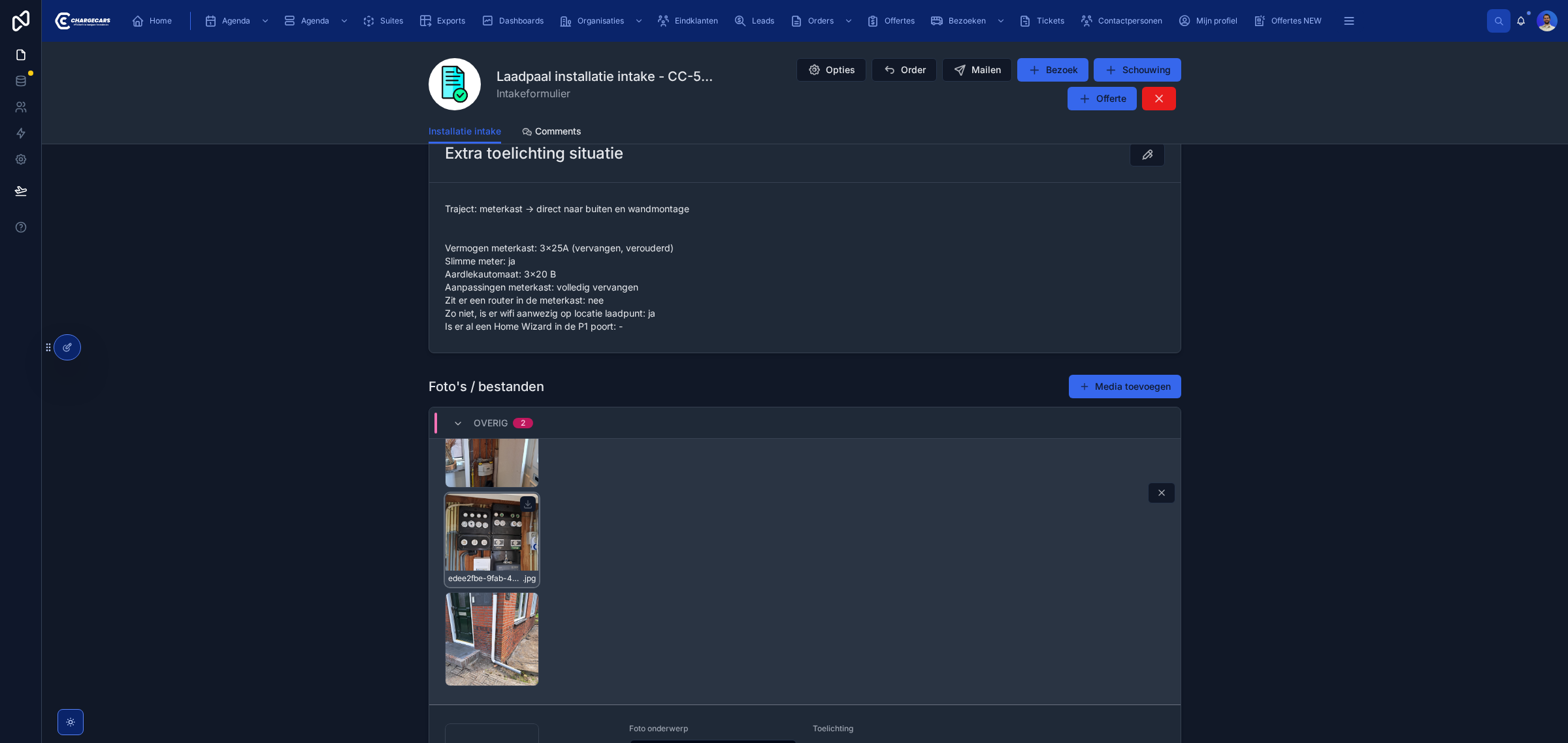
click at [477, 550] on div "edee2fbe-9fab-4a16-9e34-dbca9e6730da-20250814_151011 .jpg" at bounding box center [491, 540] width 94 height 94
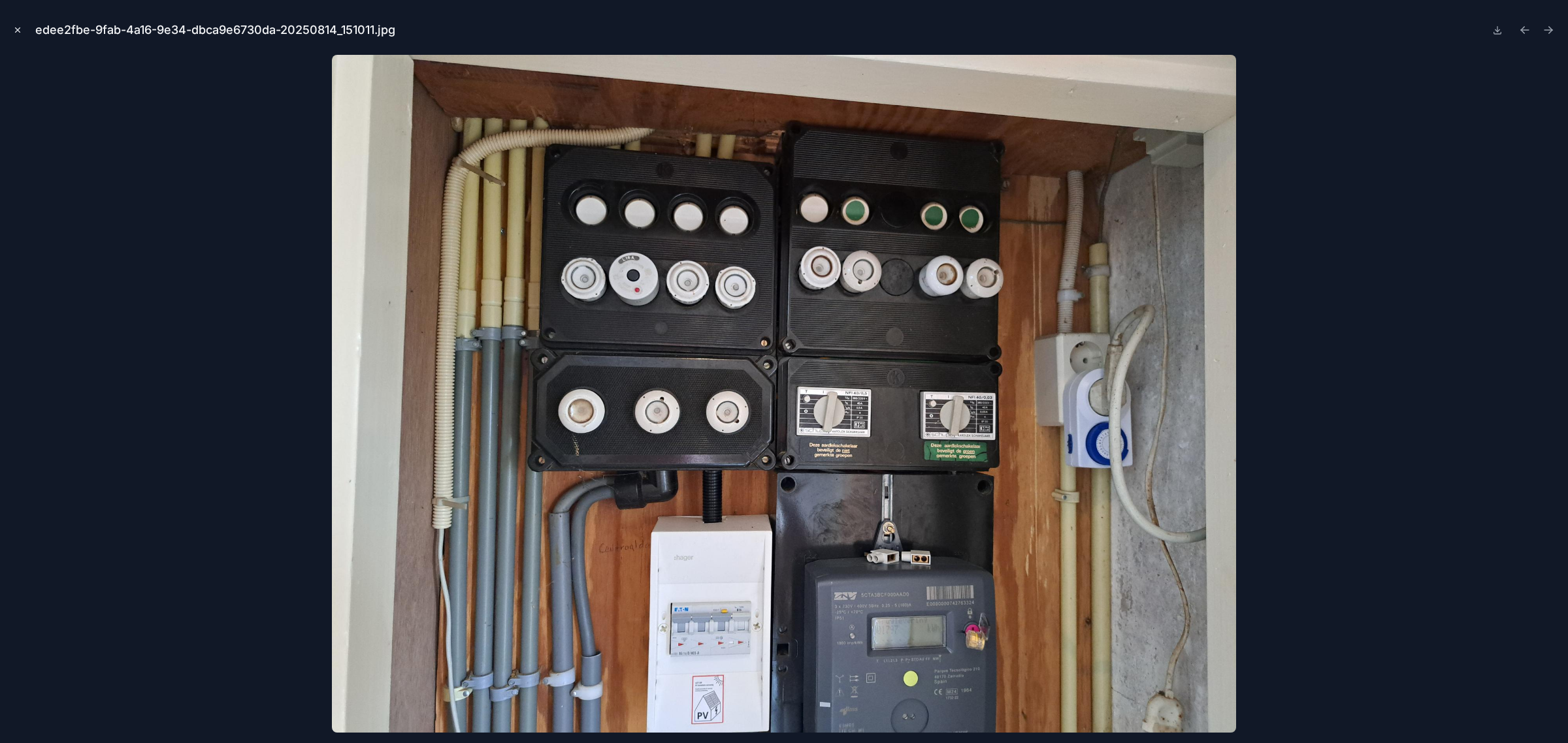
click at [19, 33] on icon "Close modal" at bounding box center [17, 30] width 9 height 9
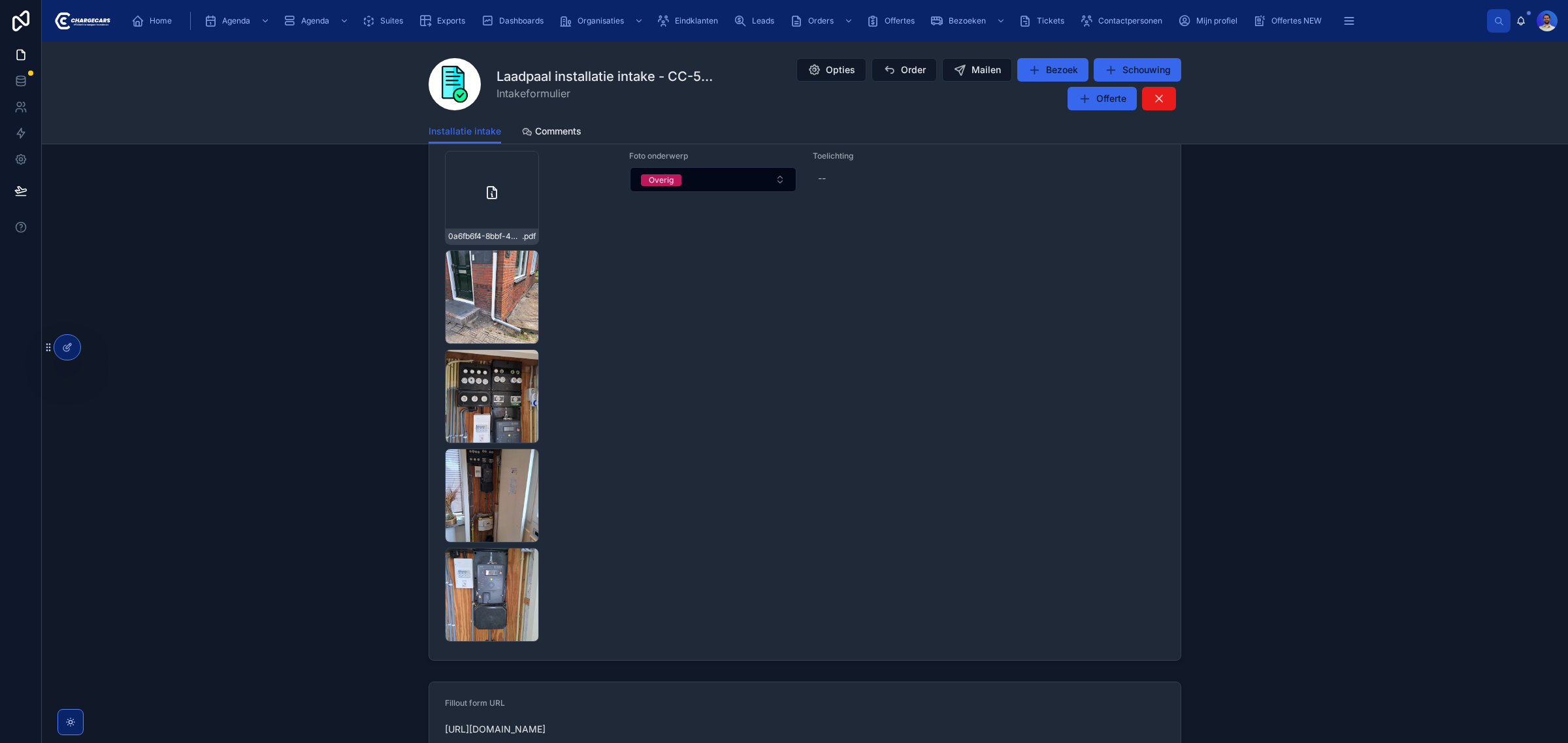
scroll to position [1307, 0]
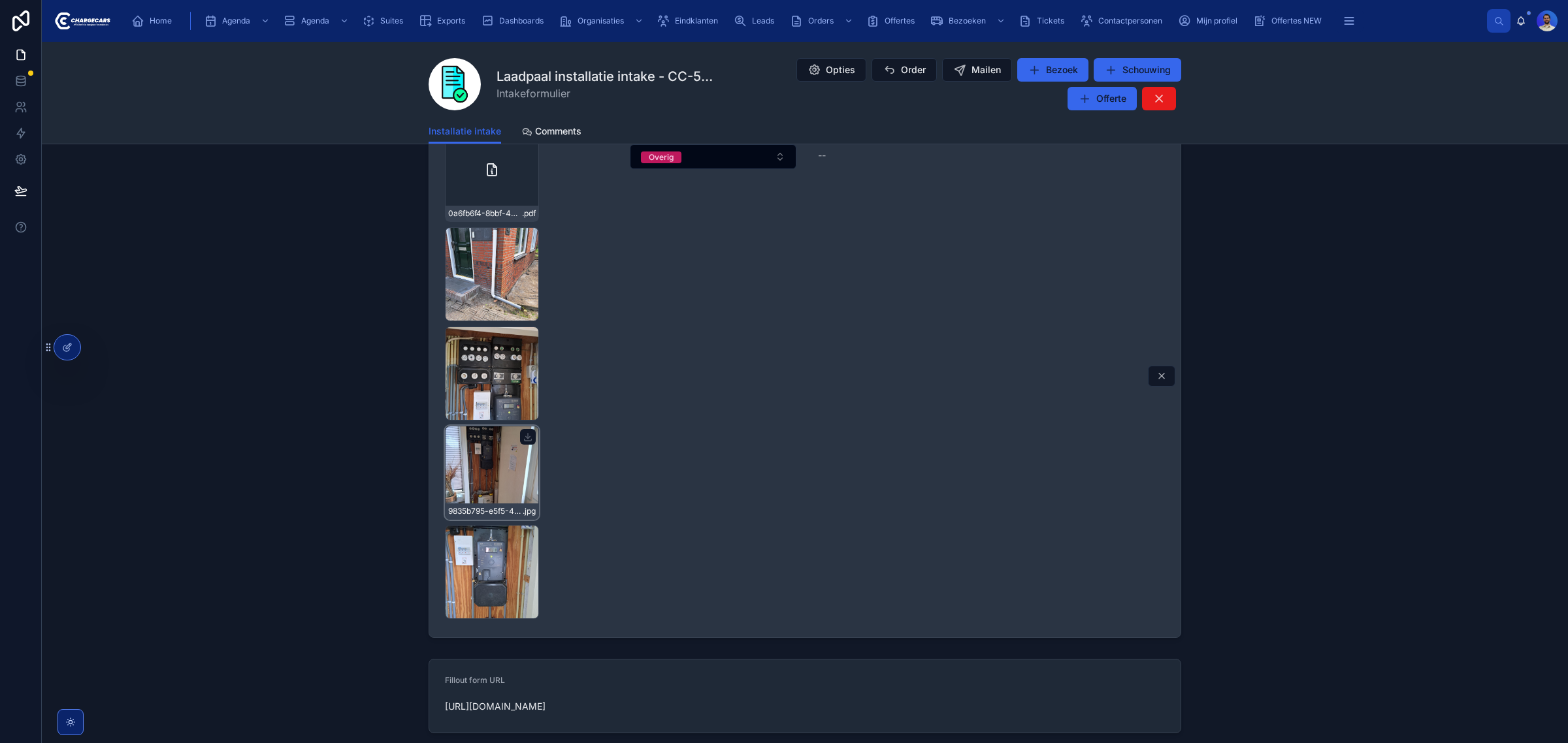
click at [479, 460] on div "9835b795-e5f5-45be-aa42-7daf98956d65-20250814_151003 .jpg" at bounding box center [491, 472] width 94 height 94
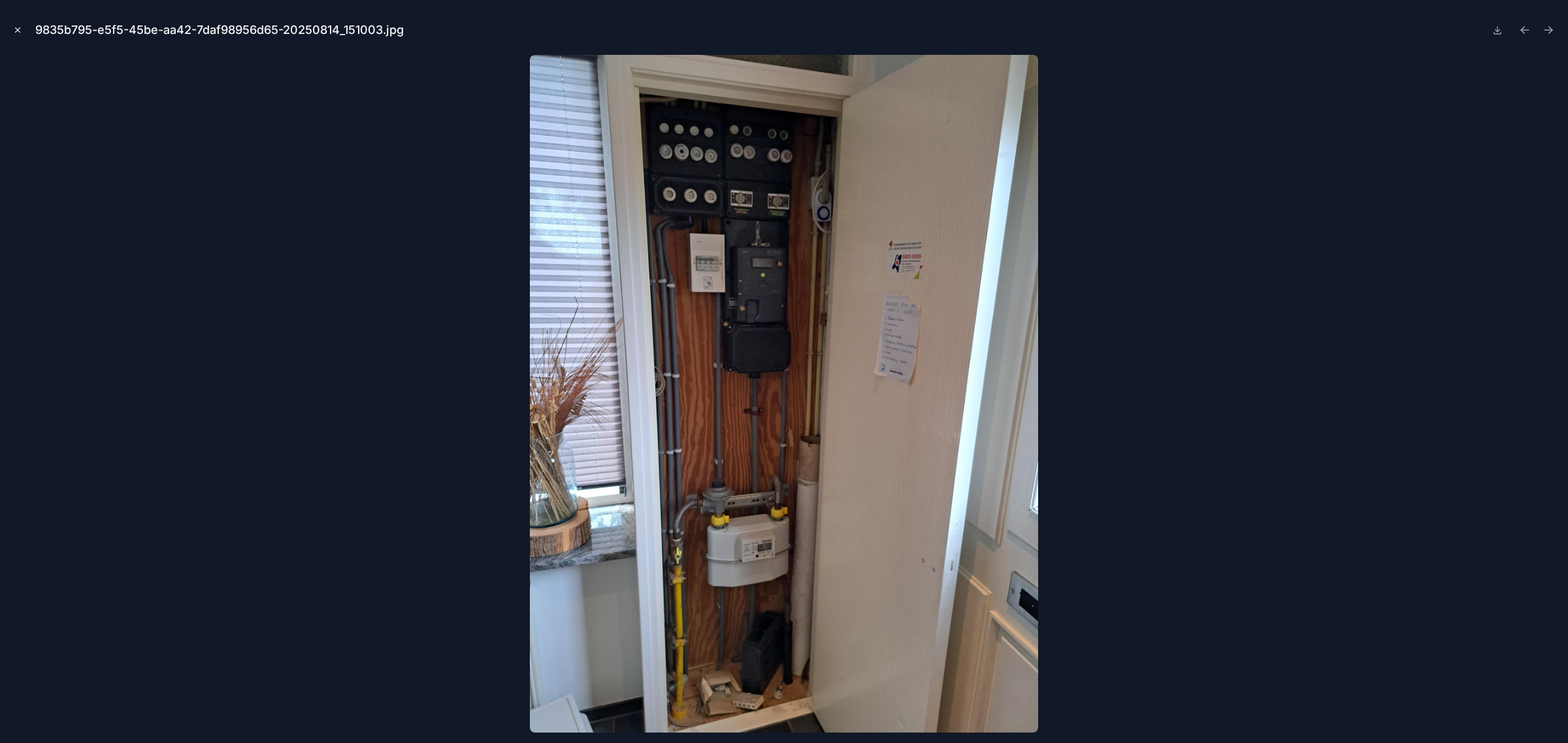
click at [14, 26] on icon "Close modal" at bounding box center [17, 30] width 9 height 9
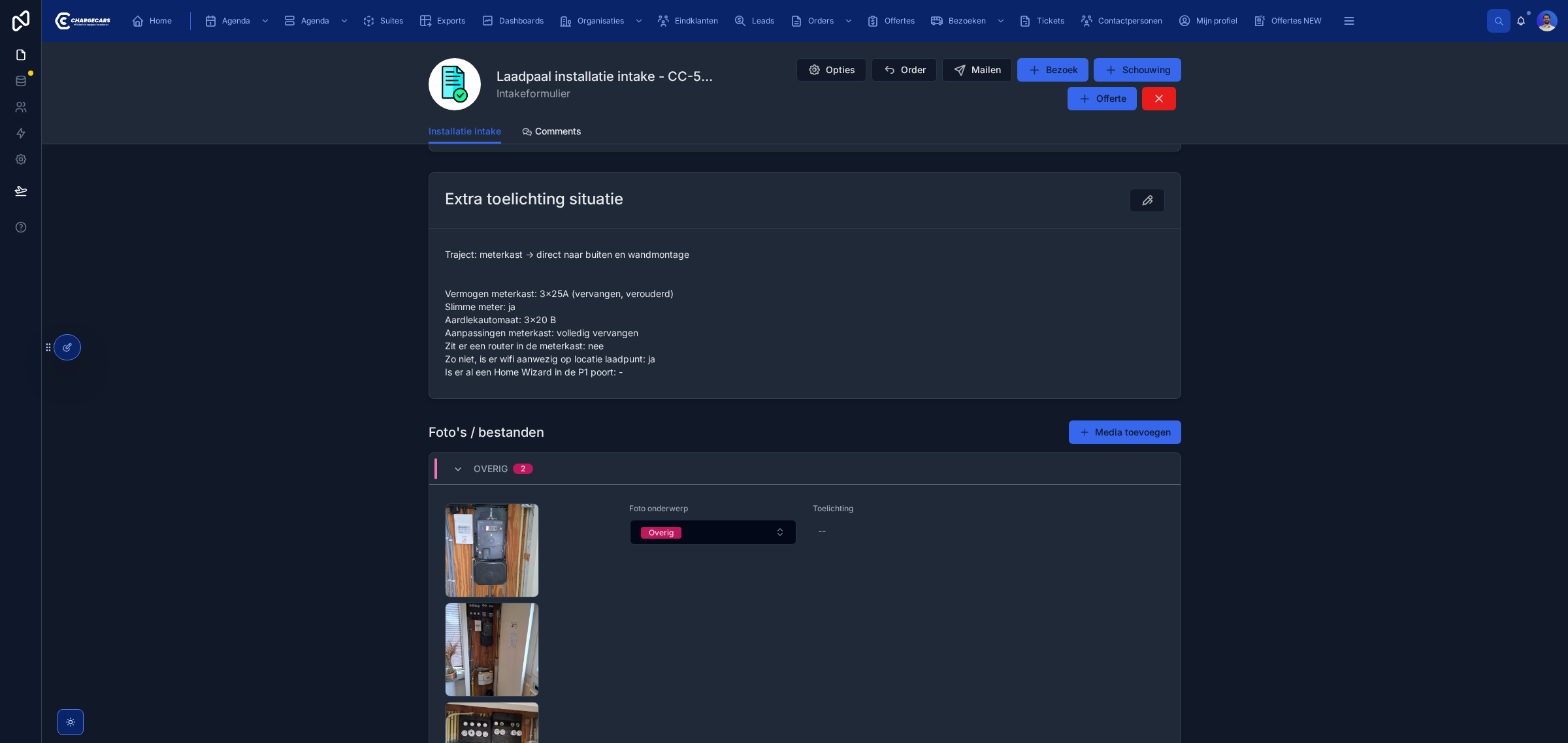
scroll to position [654, 0]
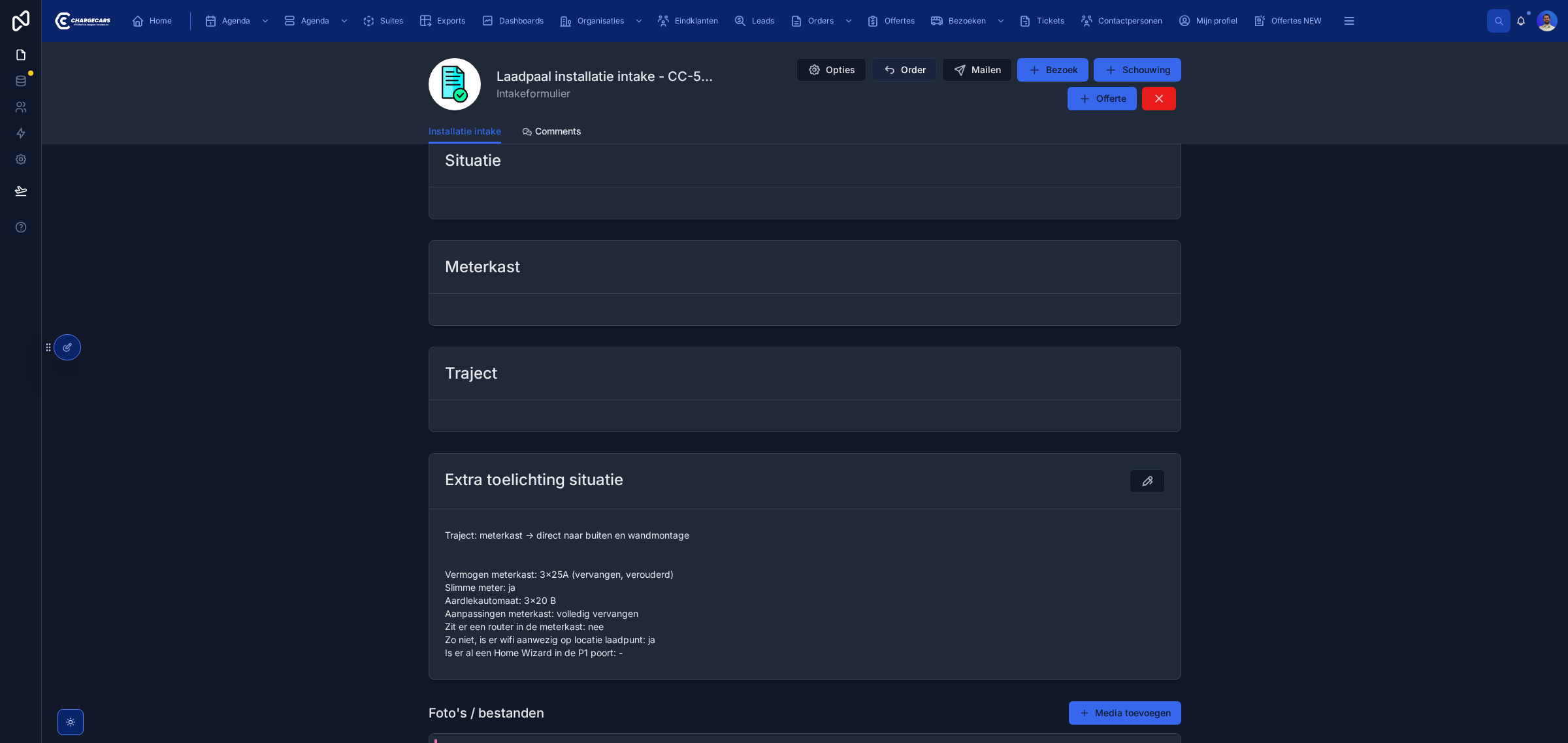
click at [886, 64] on icon at bounding box center [889, 69] width 13 height 13
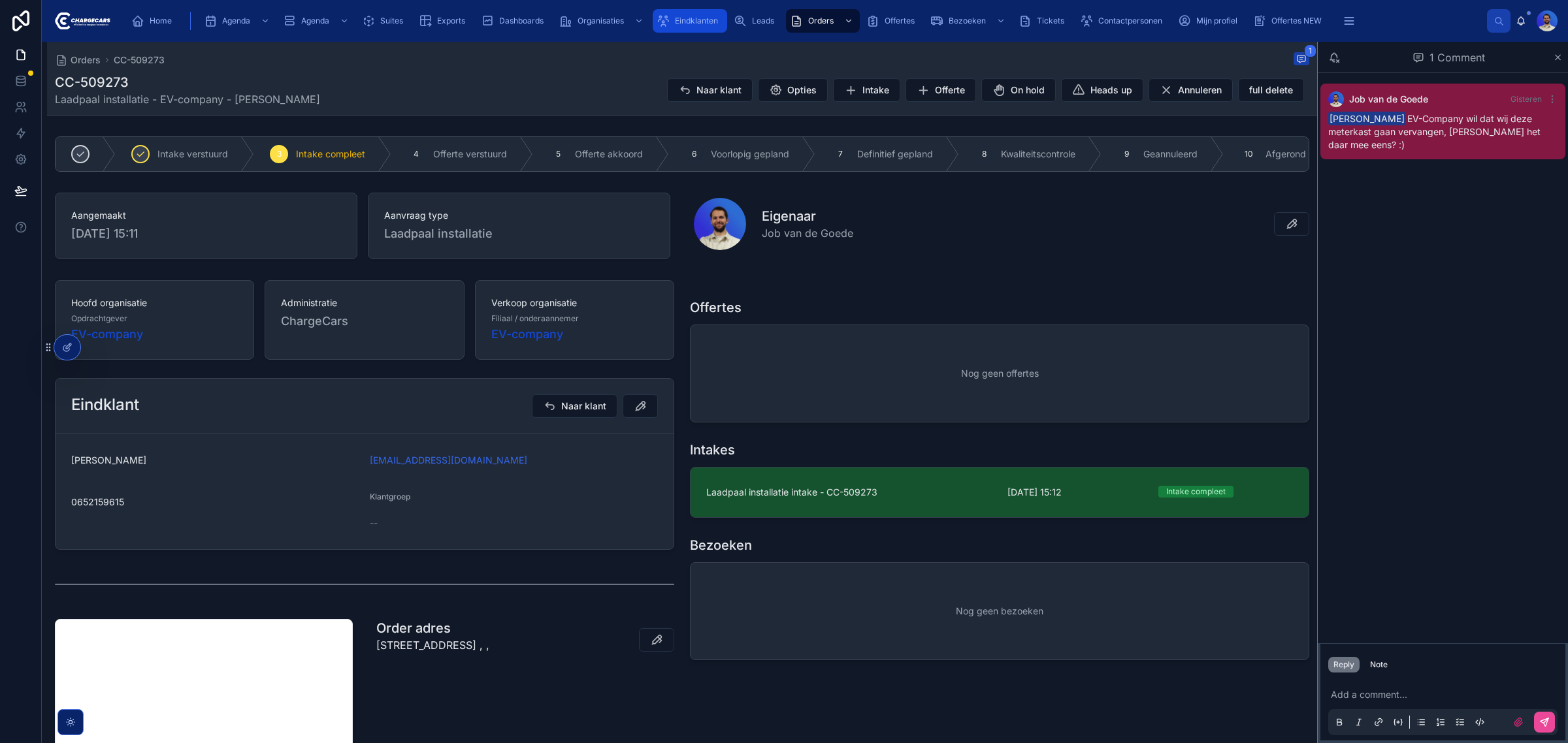
click at [703, 19] on span "Eindklanten" at bounding box center [696, 21] width 43 height 11
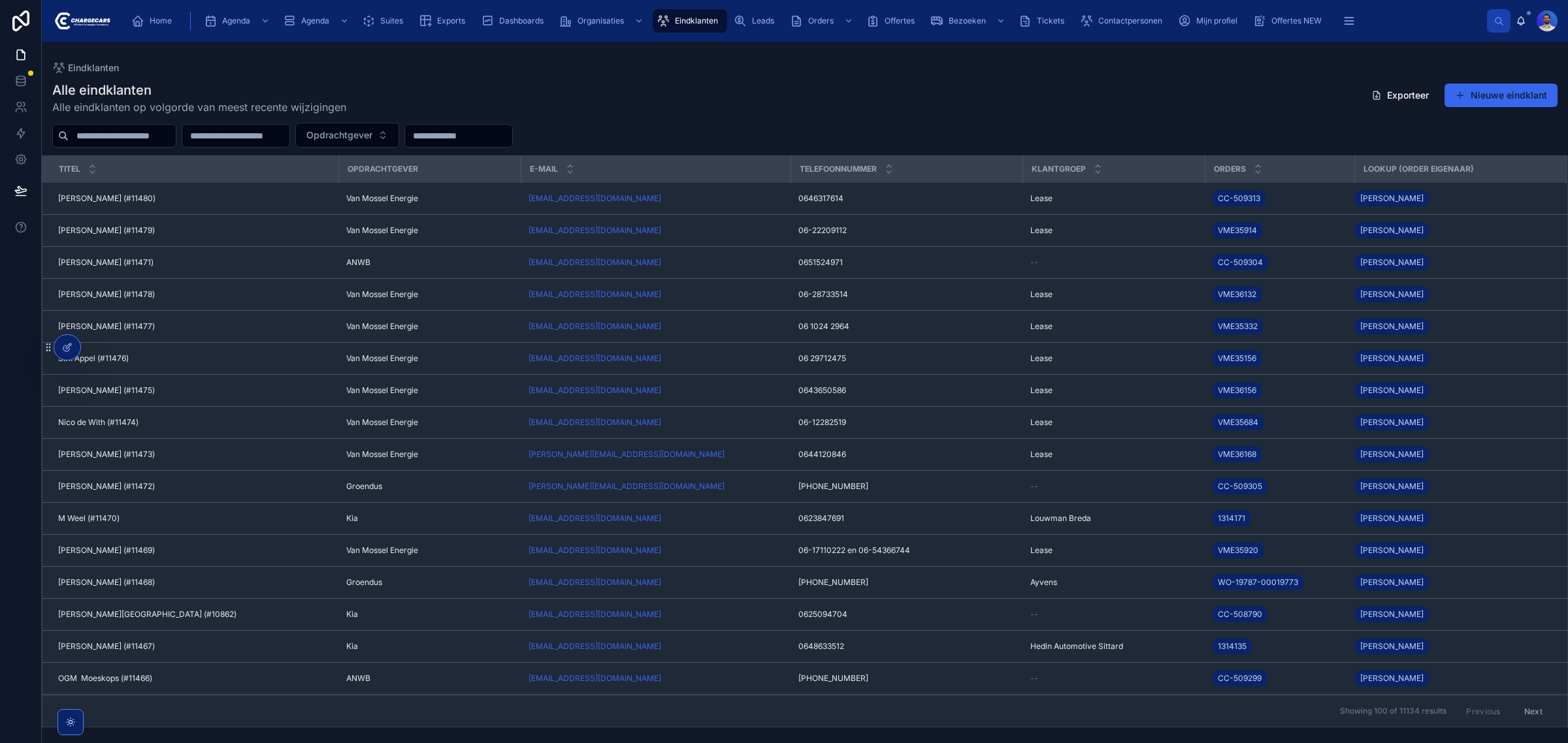
click at [152, 132] on input "text" at bounding box center [122, 136] width 107 height 19
click at [790, 106] on div "Alle eindklanten Alle eindklanten op volgorde van meest recente wijzigingen Exp…" at bounding box center [805, 97] width 1505 height 34
click at [693, 26] on div "Eindklanten" at bounding box center [689, 21] width 67 height 21
click at [163, 142] on input "text" at bounding box center [122, 136] width 107 height 19
click at [153, 27] on div "Home" at bounding box center [154, 21] width 46 height 21
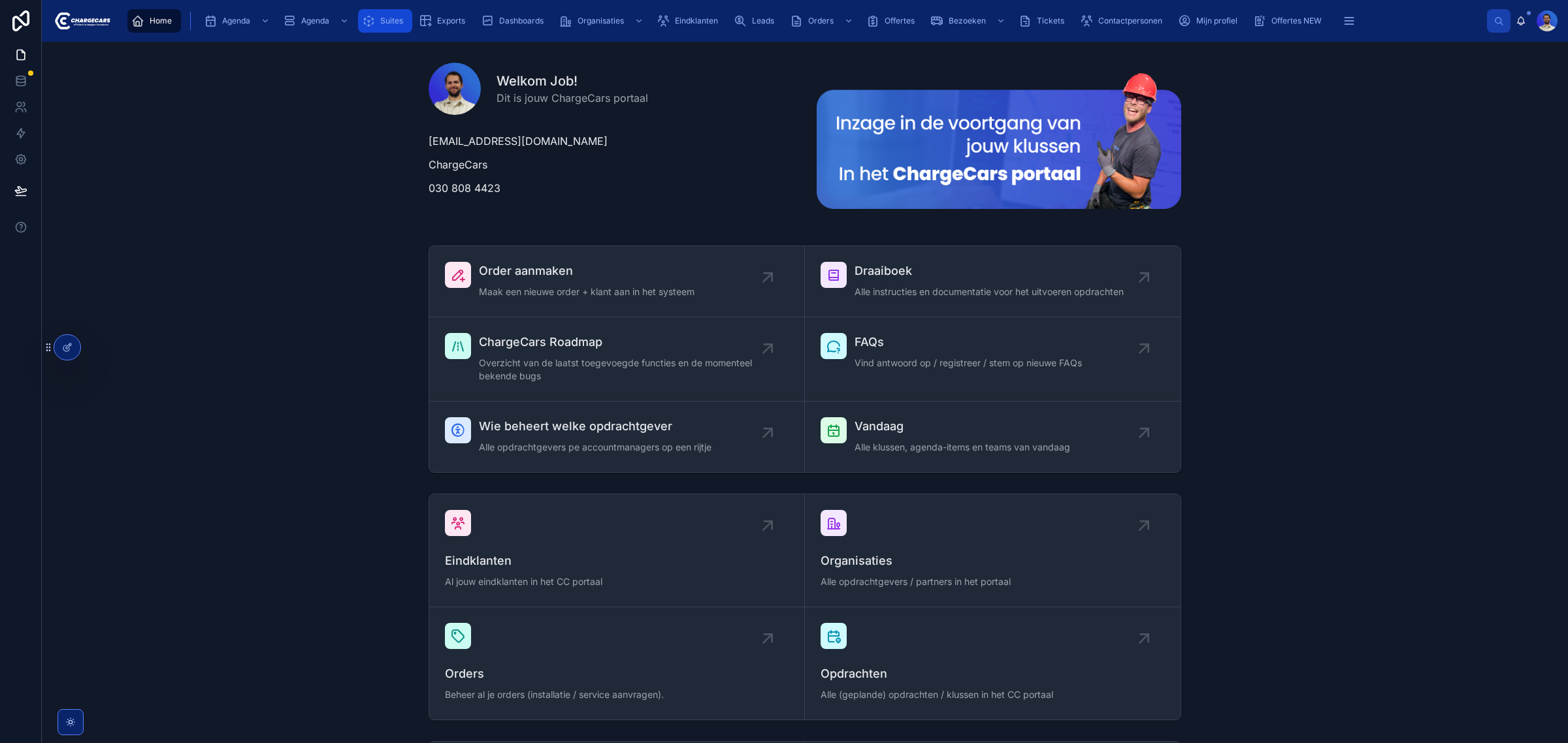
click at [409, 19] on link "Suites" at bounding box center [385, 21] width 54 height 24
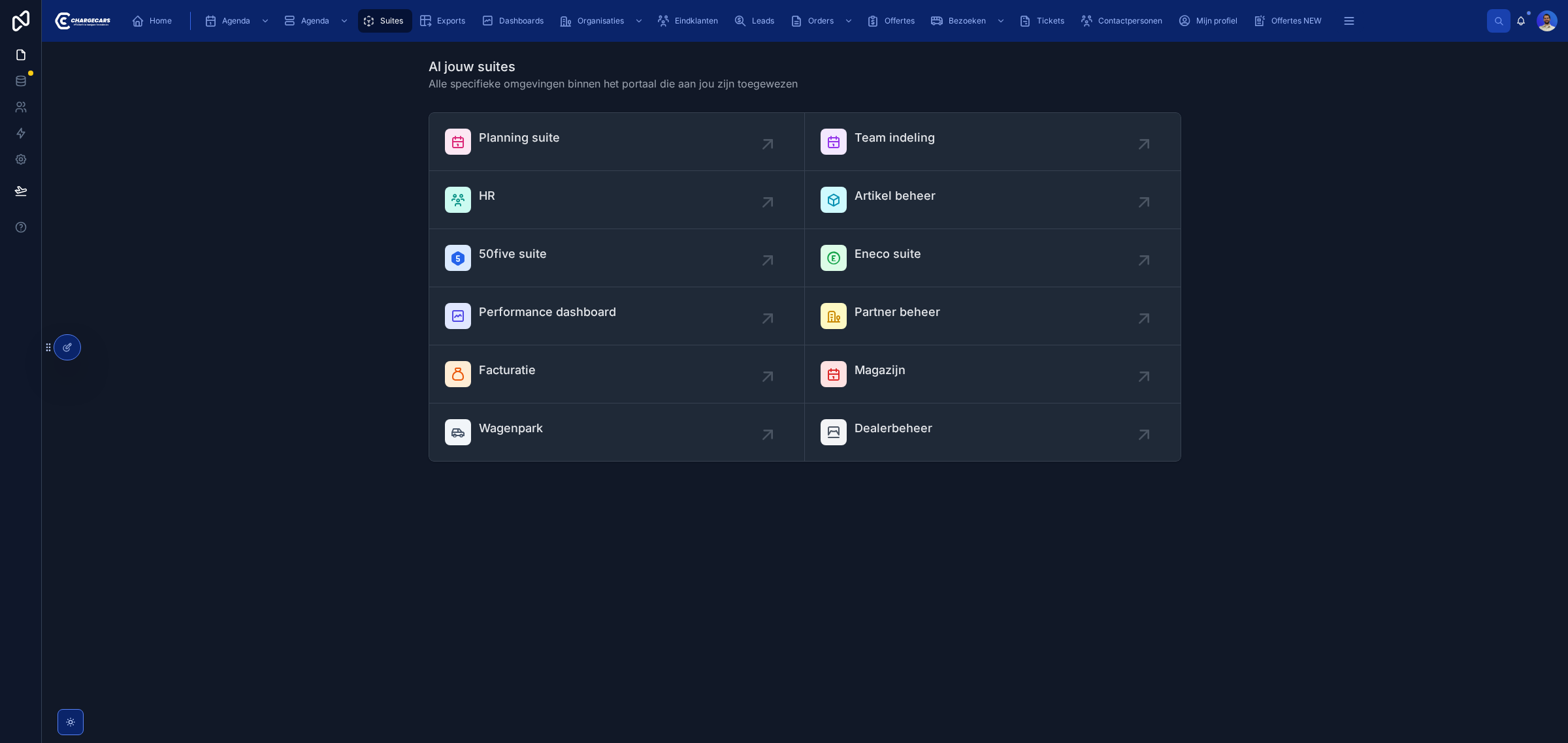
click at [253, 227] on div "Planning suite Team indeling HR Artikel beheer 50five suite Eneco suite Perform…" at bounding box center [805, 287] width 1505 height 360
click at [553, 19] on div "Dashboards" at bounding box center [514, 21] width 78 height 24
click at [533, 19] on span "Dashboards" at bounding box center [521, 21] width 44 height 11
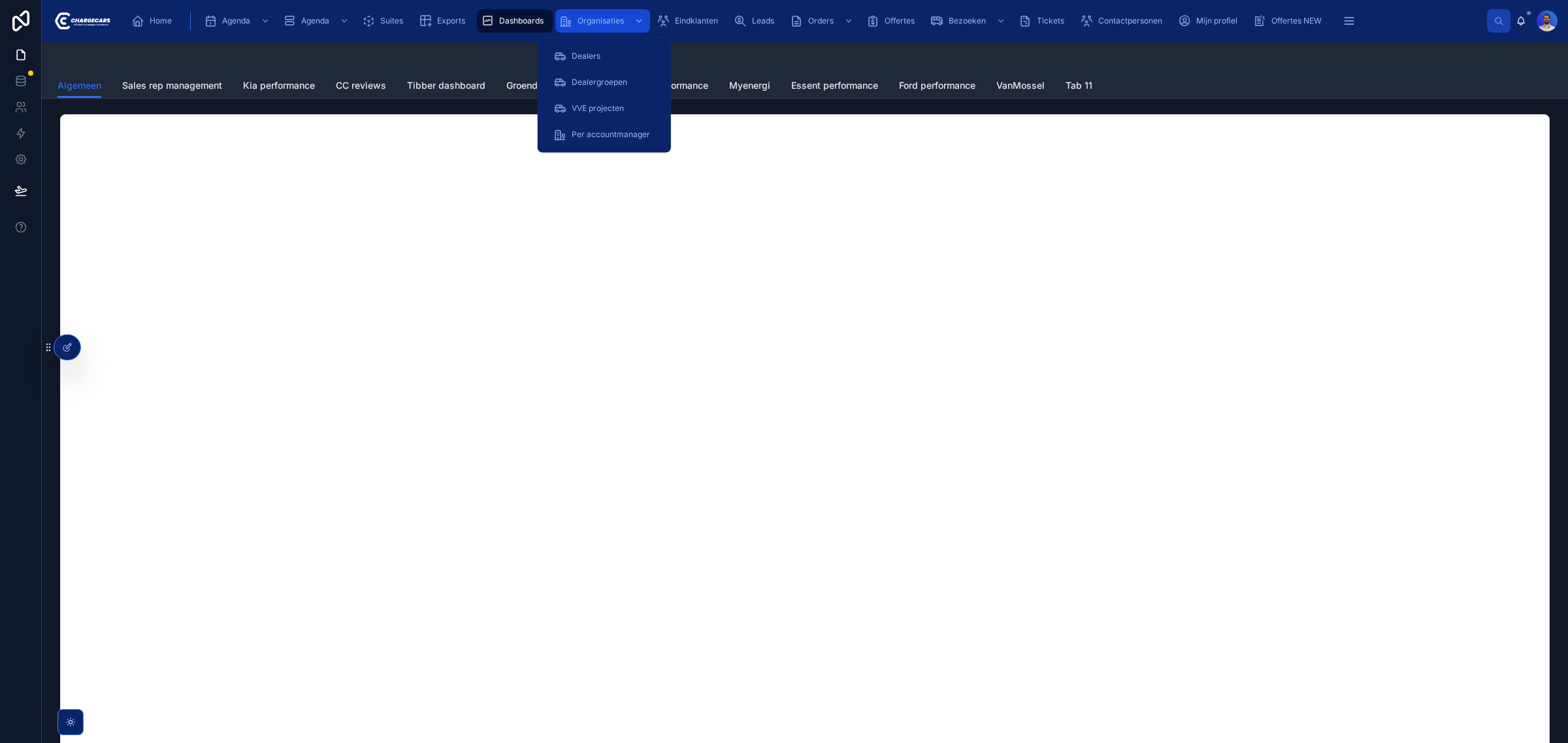
click at [608, 20] on span "Organisaties" at bounding box center [600, 21] width 47 height 11
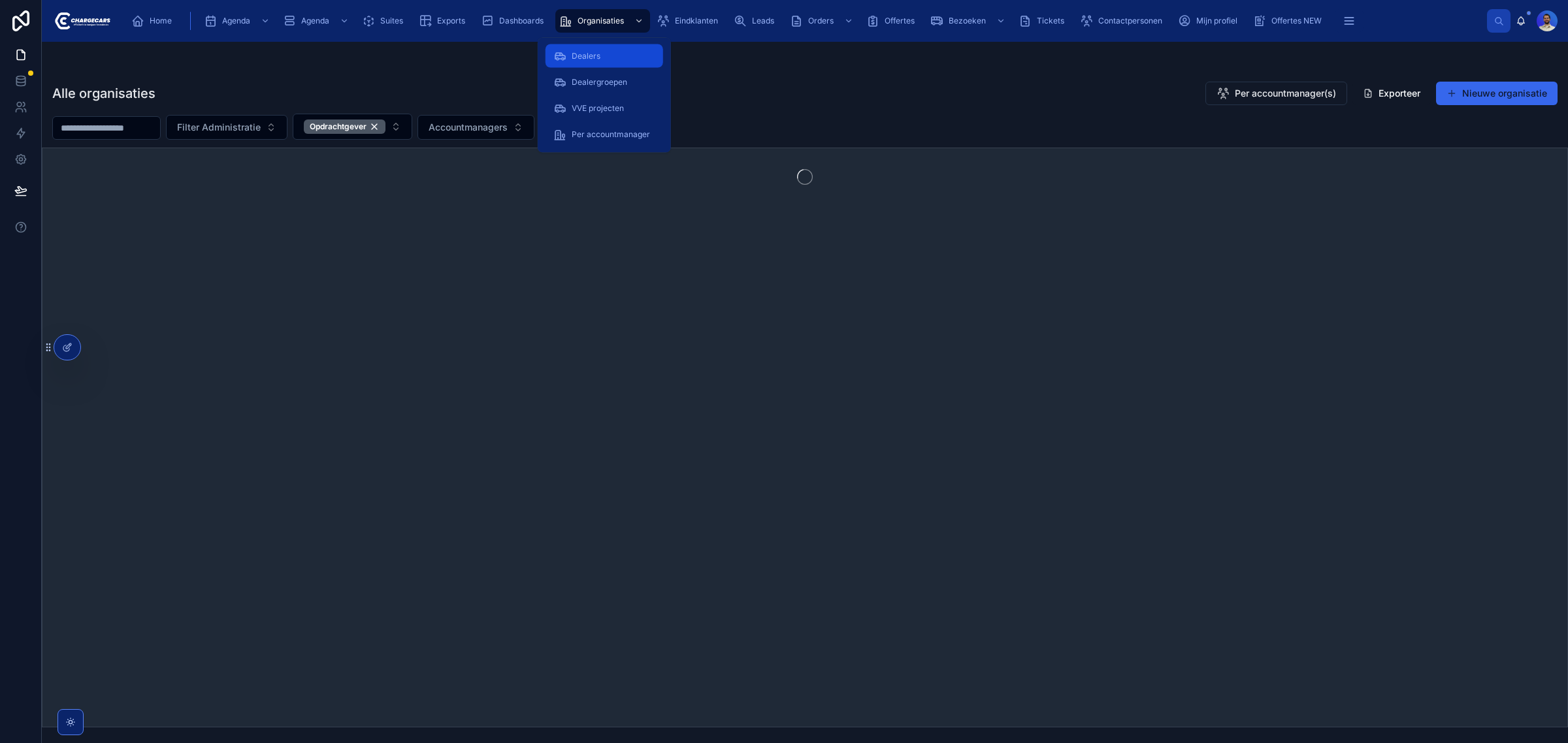
click at [604, 56] on div "Dealers" at bounding box center [604, 56] width 102 height 21
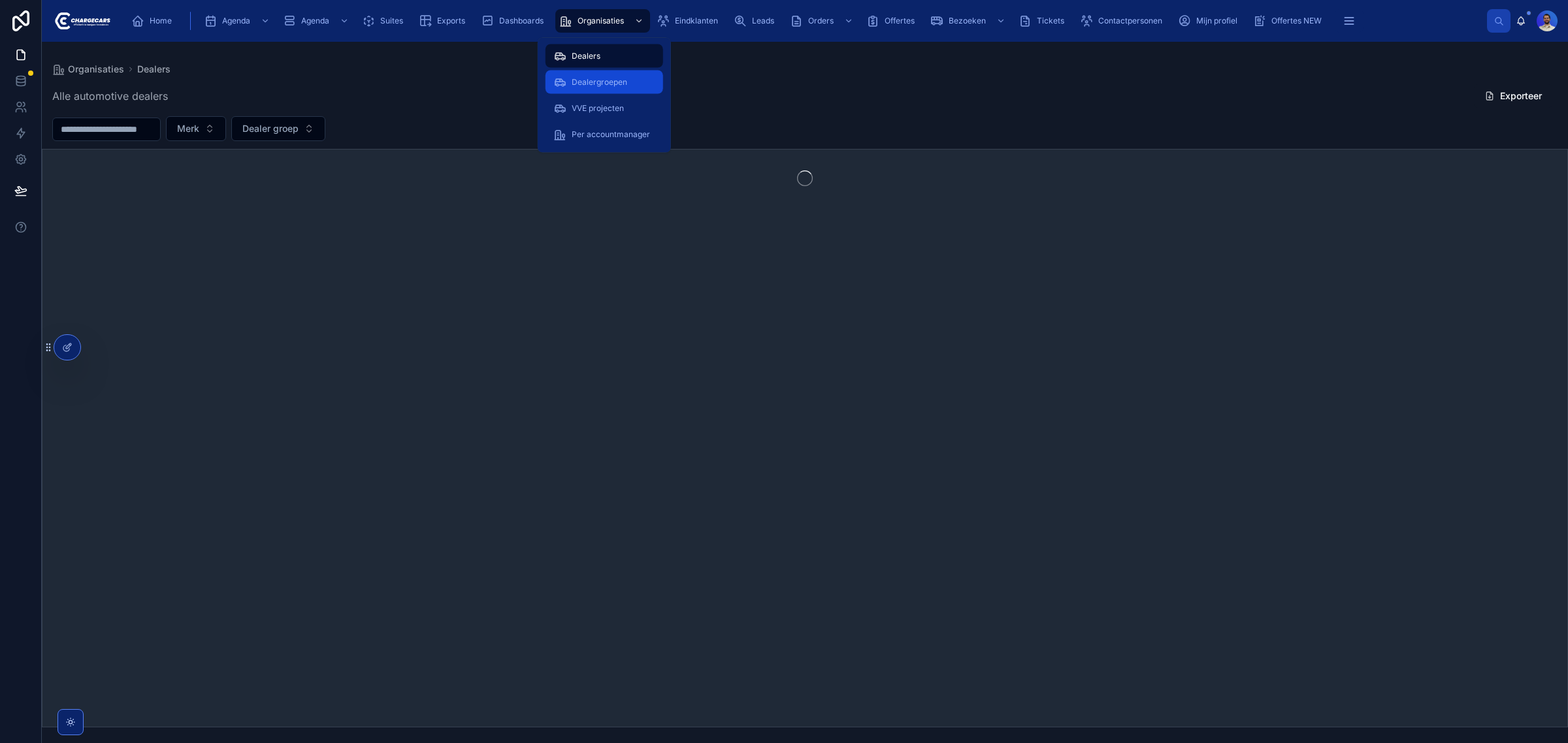
click at [603, 82] on span "Dealergroepen" at bounding box center [599, 82] width 56 height 11
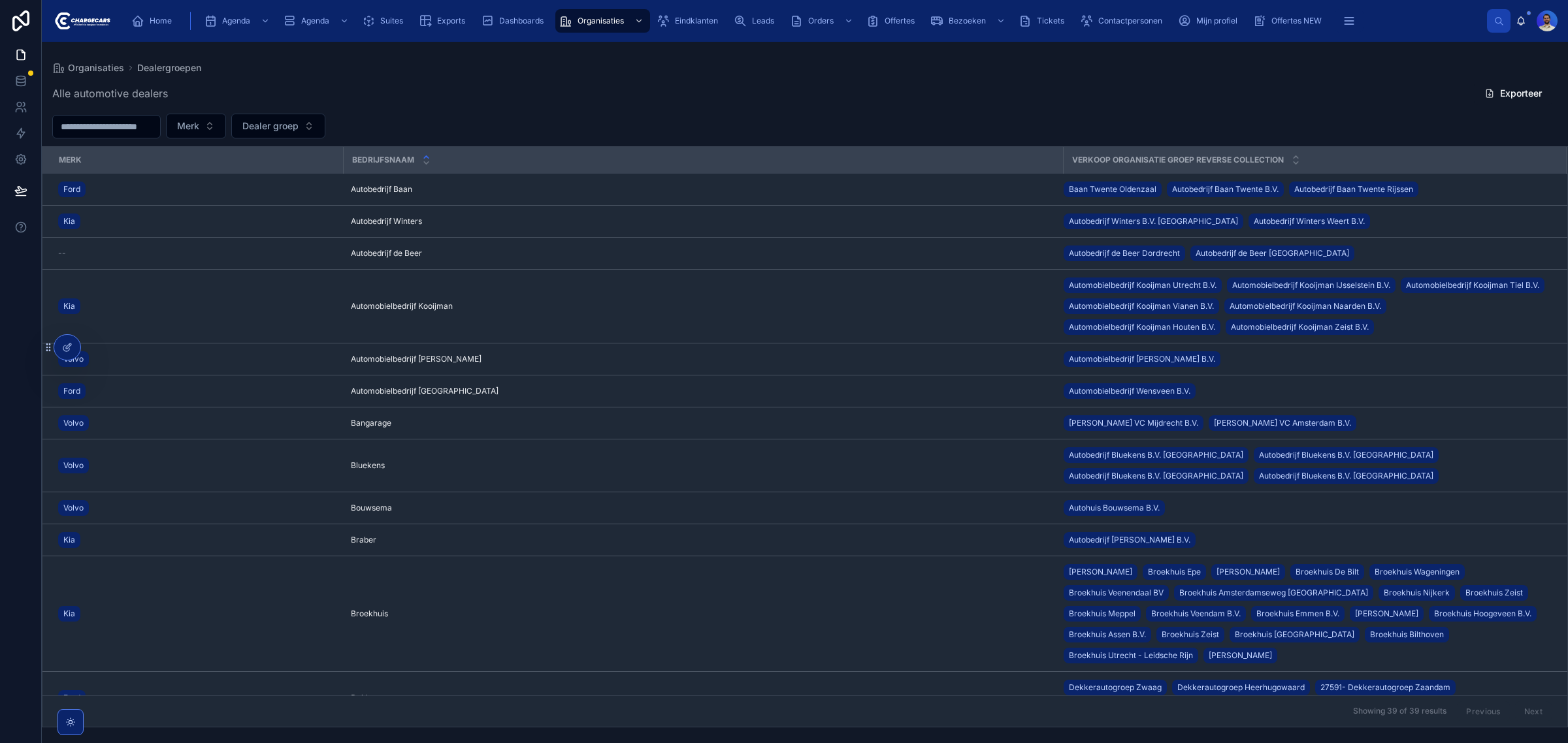
click at [283, 93] on div "Alle automotive dealers Exporteer" at bounding box center [805, 93] width 1505 height 25
click at [130, 125] on input "text" at bounding box center [107, 127] width 107 height 19
type input "****"
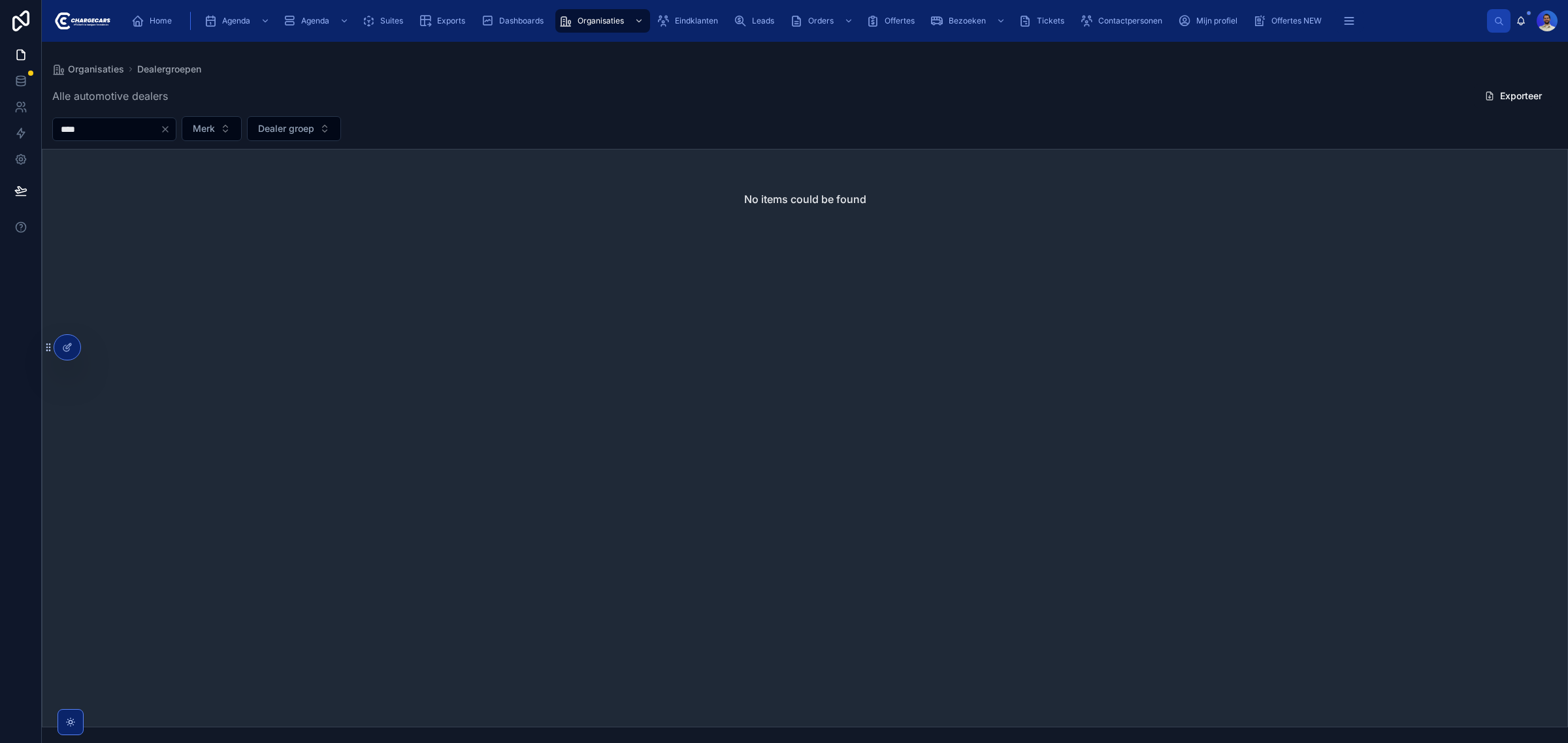
click at [148, 147] on div "Alle automotive dealers Exporteer **** Merk Dealer groep No items could be found" at bounding box center [804, 402] width 1526 height 651
click at [145, 130] on input "****" at bounding box center [107, 130] width 107 height 19
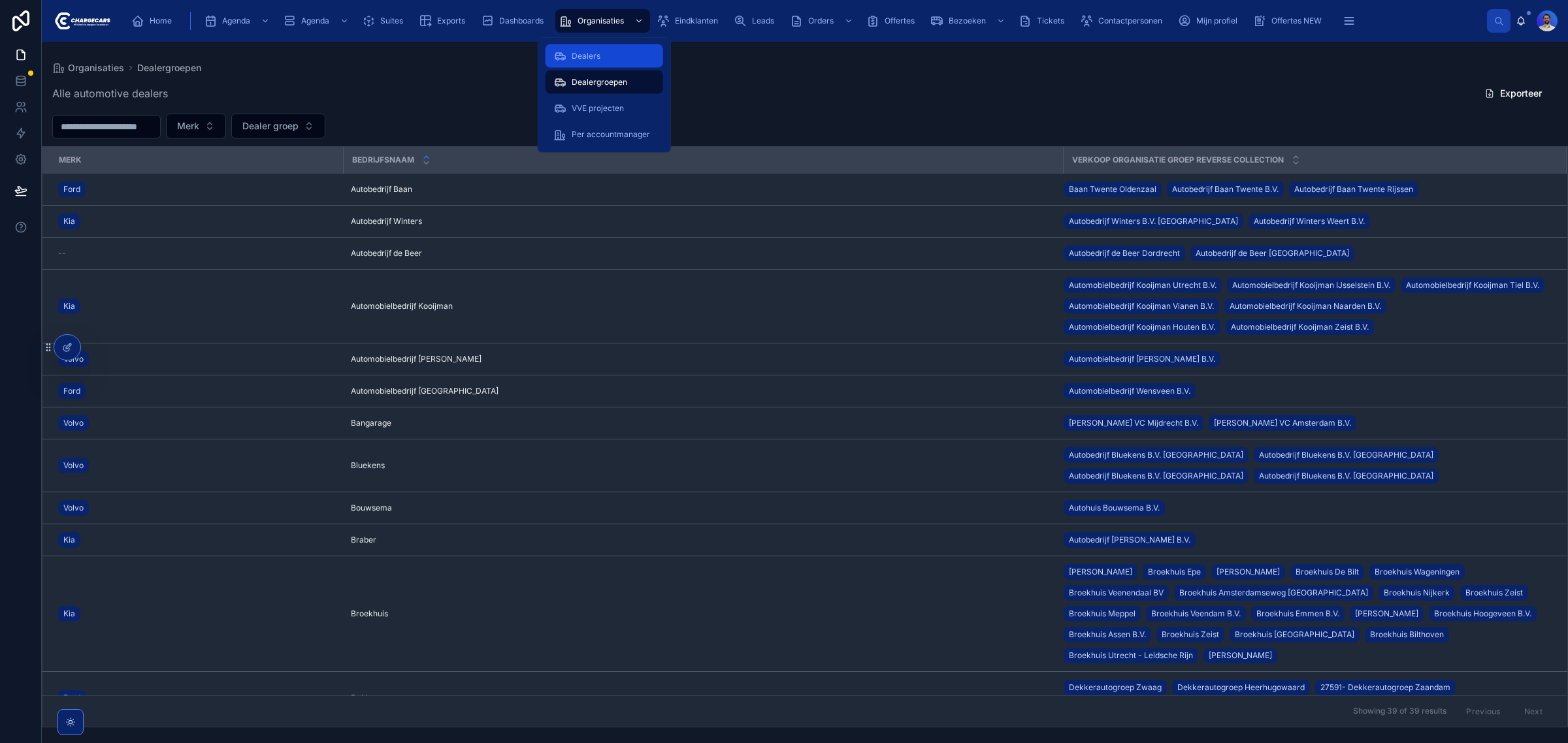
click at [598, 51] on span "Dealers" at bounding box center [586, 56] width 29 height 11
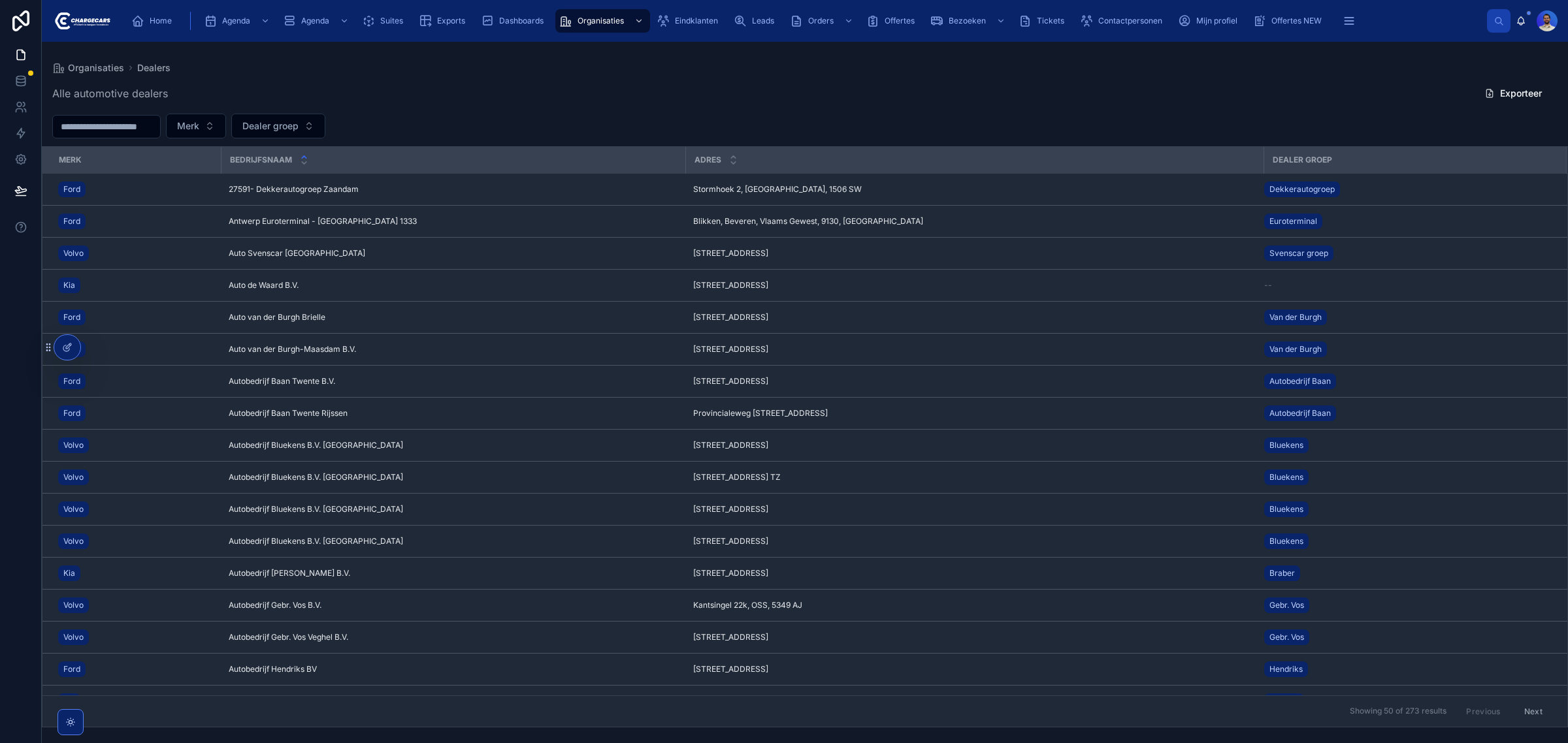
click at [115, 122] on input "text" at bounding box center [107, 127] width 107 height 19
type input "****"
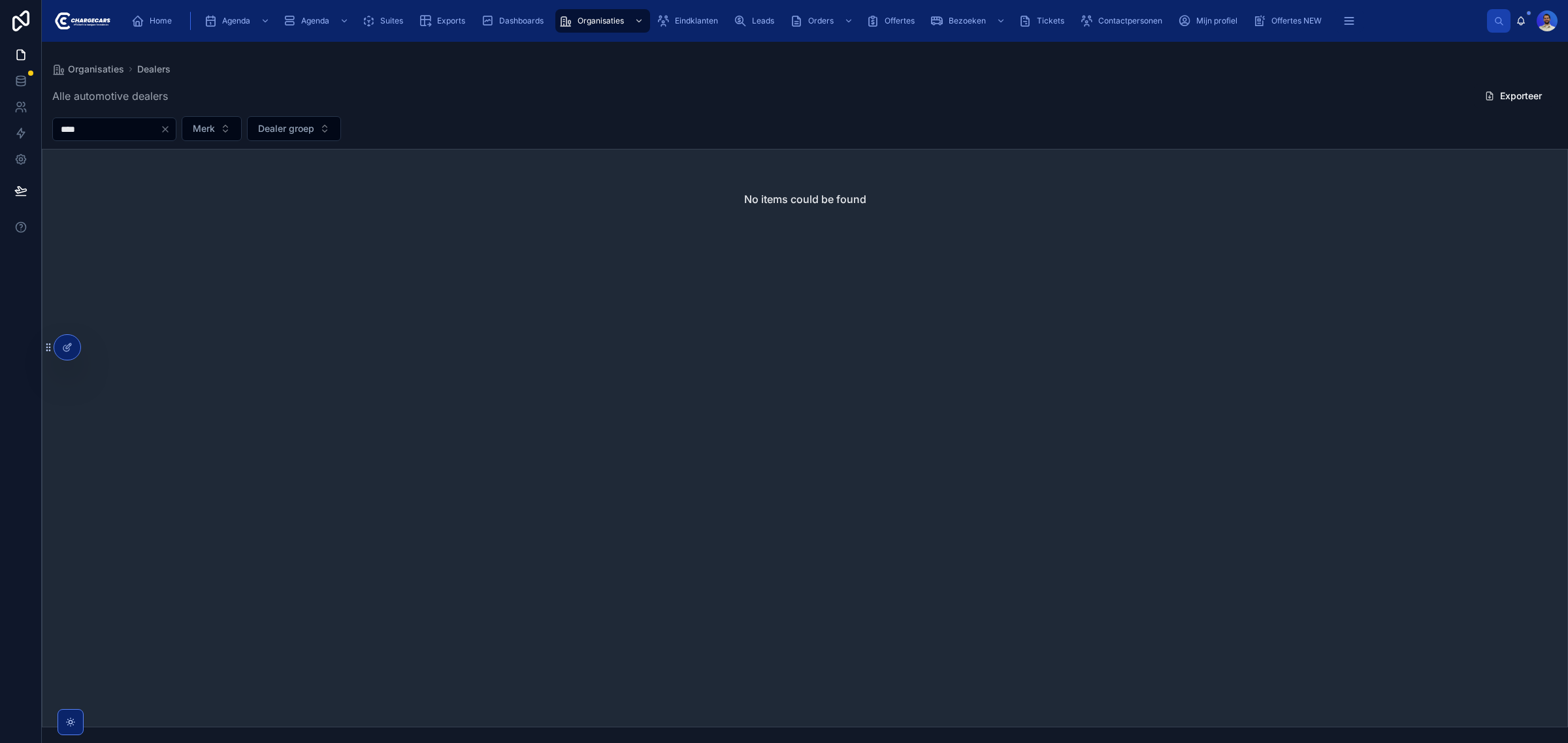
click at [106, 132] on input "****" at bounding box center [107, 130] width 107 height 19
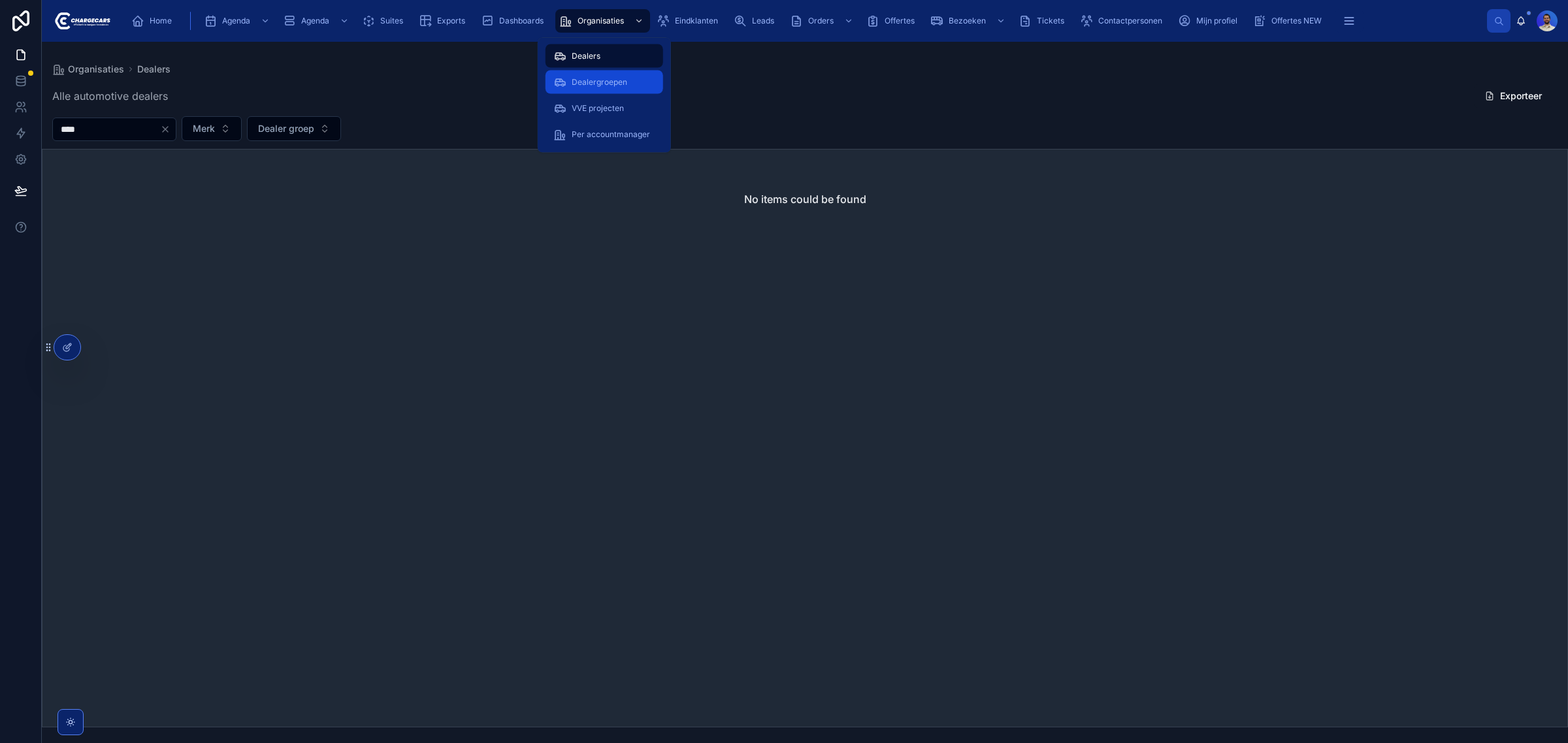
click at [607, 83] on span "Dealergroepen" at bounding box center [599, 82] width 56 height 11
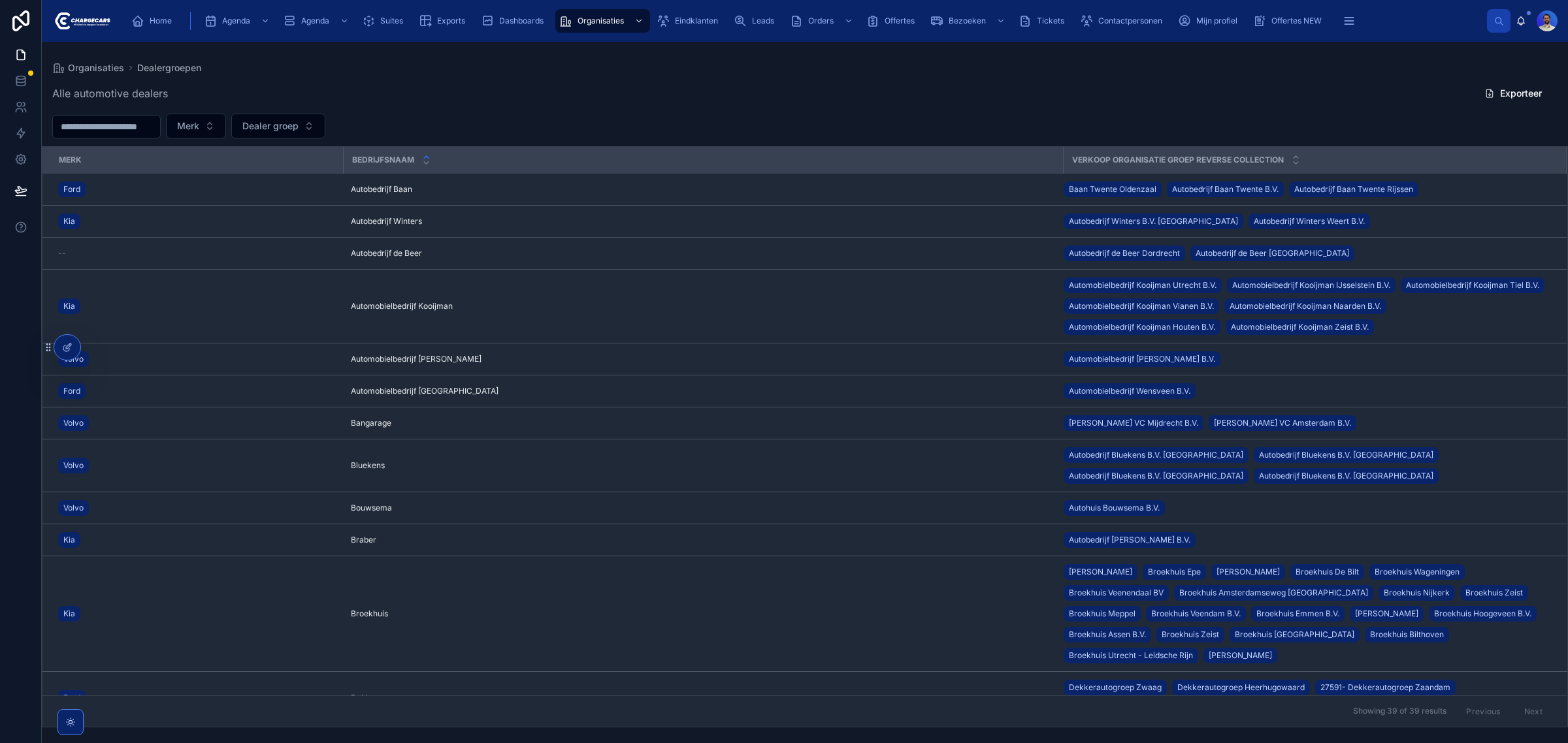
click at [118, 126] on input "text" at bounding box center [107, 127] width 107 height 19
type input "****"
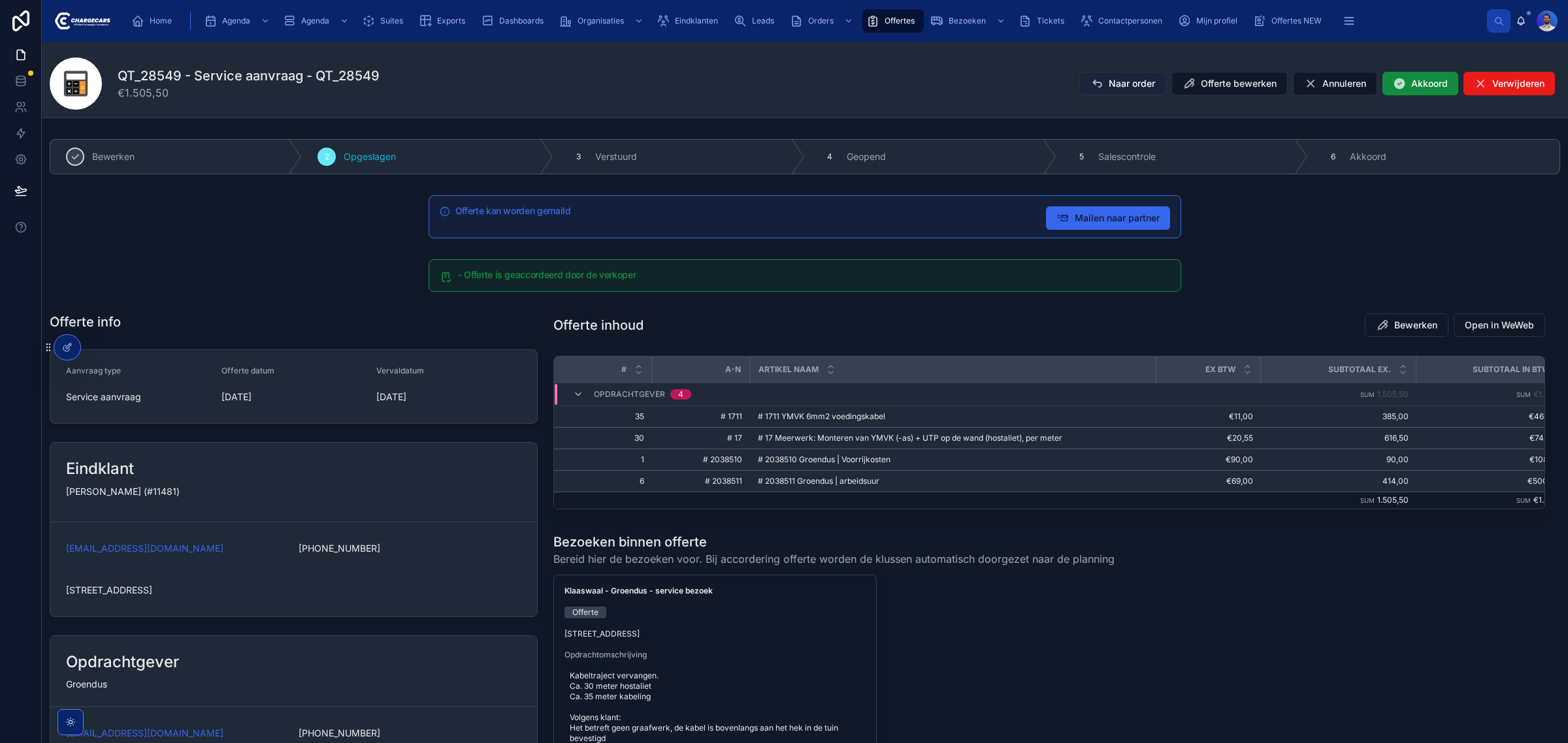
click at [1135, 82] on span "Naar order" at bounding box center [1131, 84] width 47 height 13
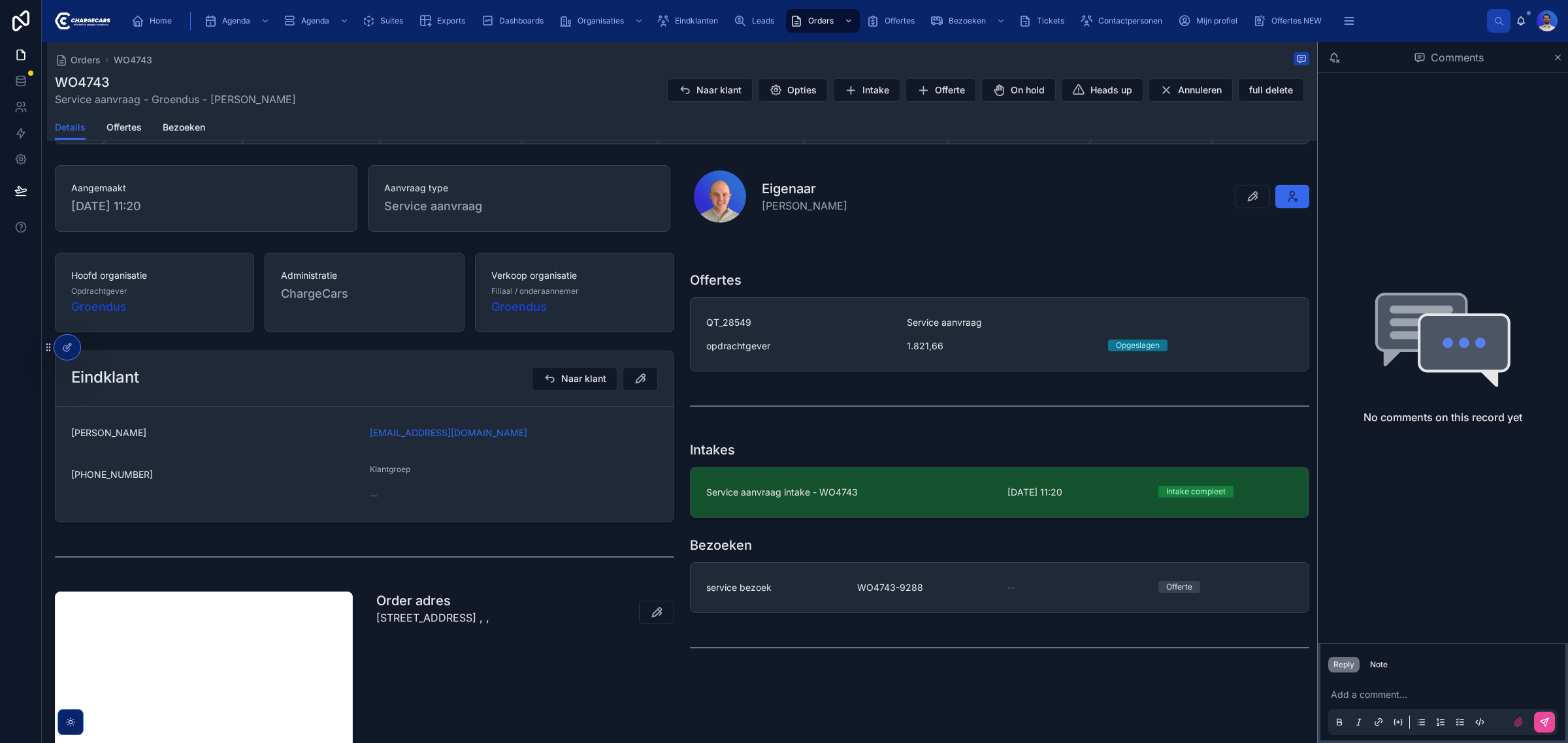
scroll to position [82, 0]
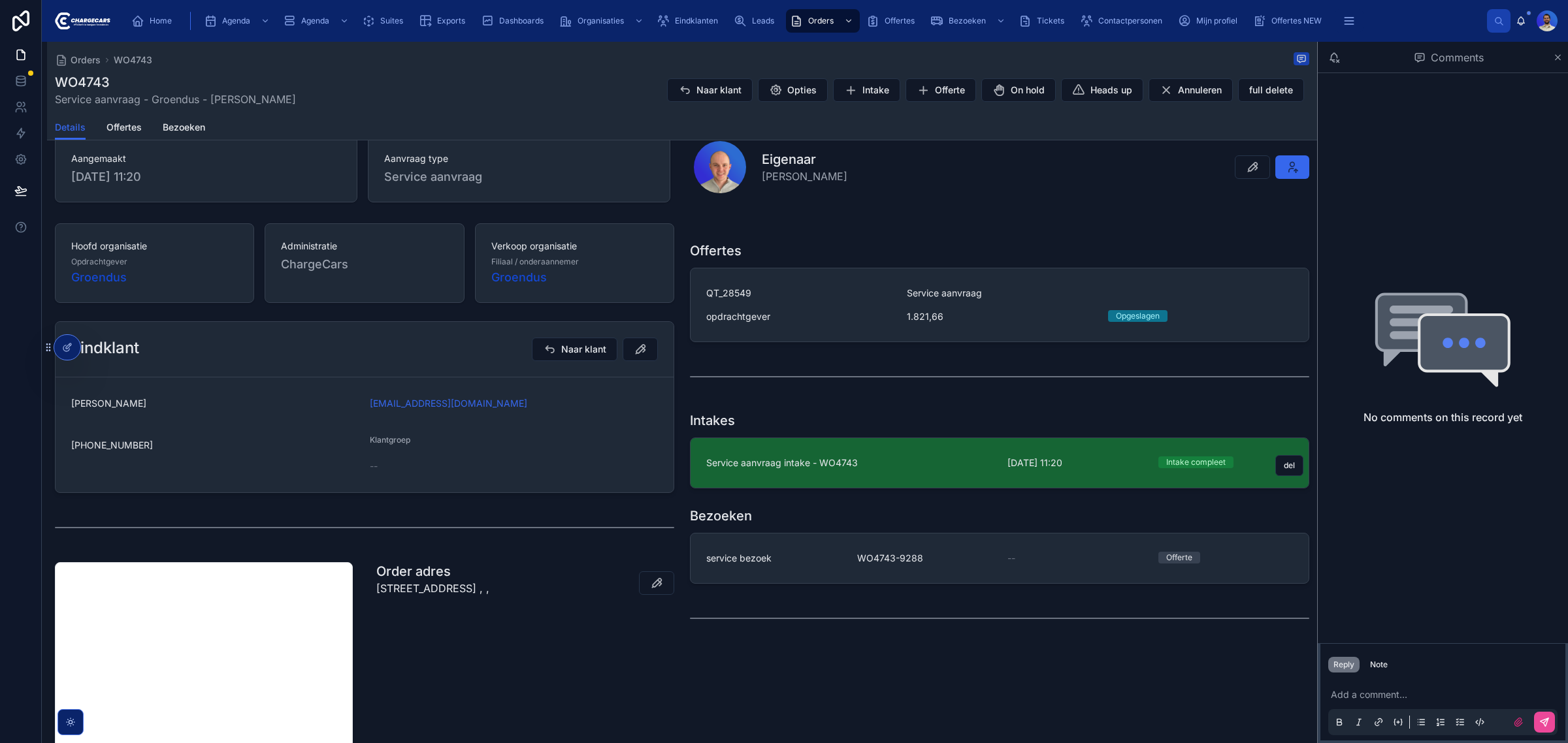
click at [732, 468] on span "Service aanvraag intake - WO4743" at bounding box center [848, 463] width 286 height 13
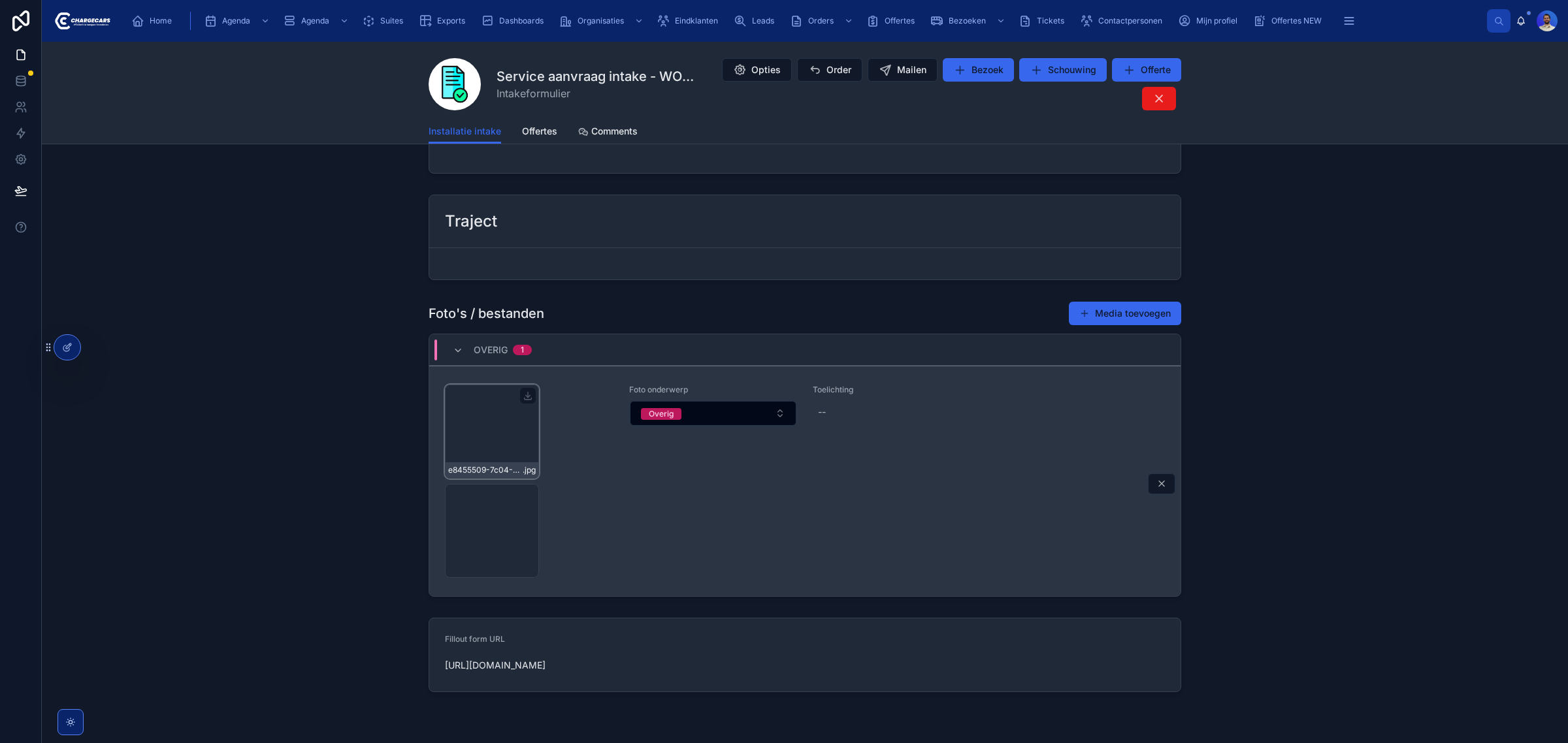
scroll to position [1035, 0]
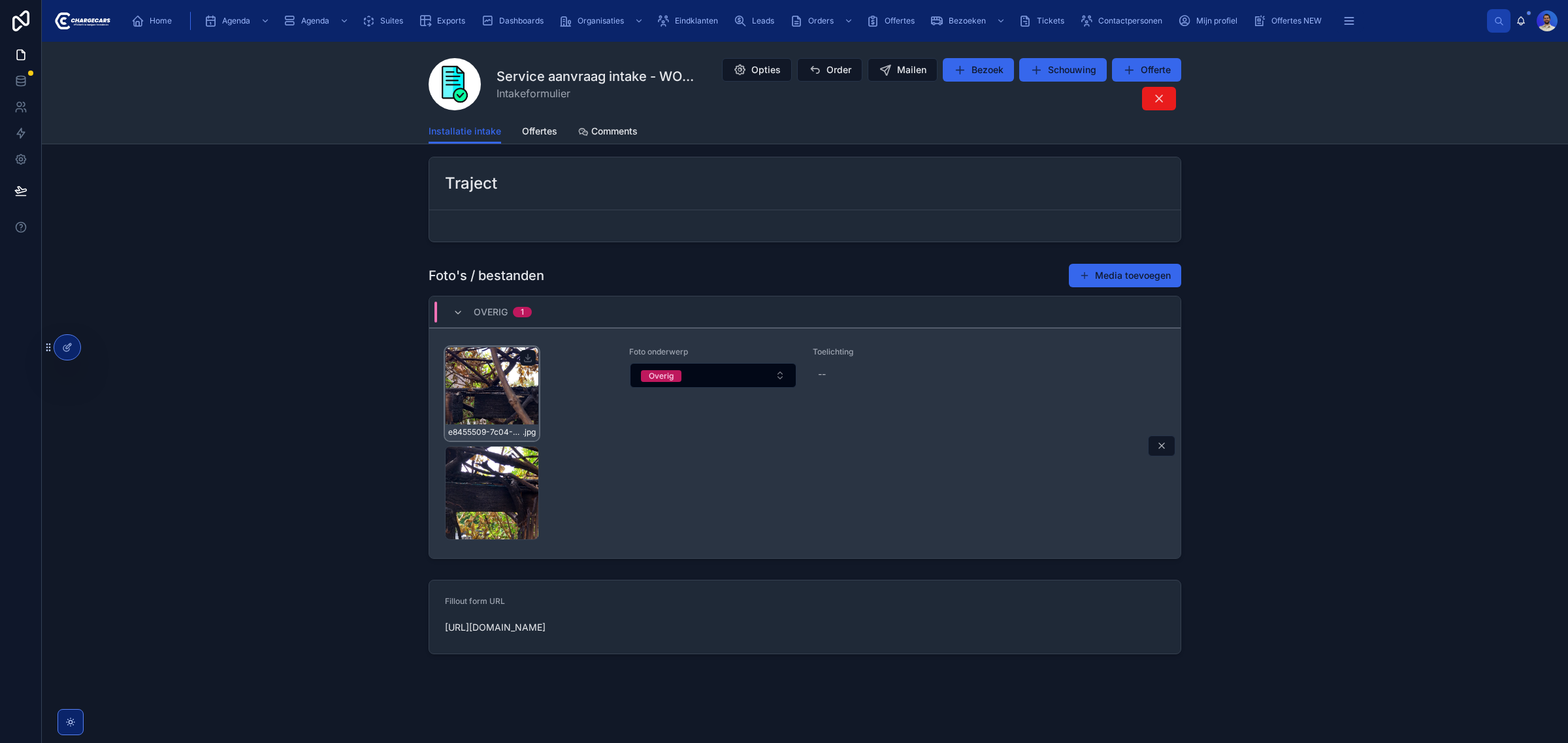
click at [497, 363] on div "e8455509-7c04-47df-be37-e68bd3891fa1-1000028307-(2) .jpg" at bounding box center [491, 393] width 94 height 94
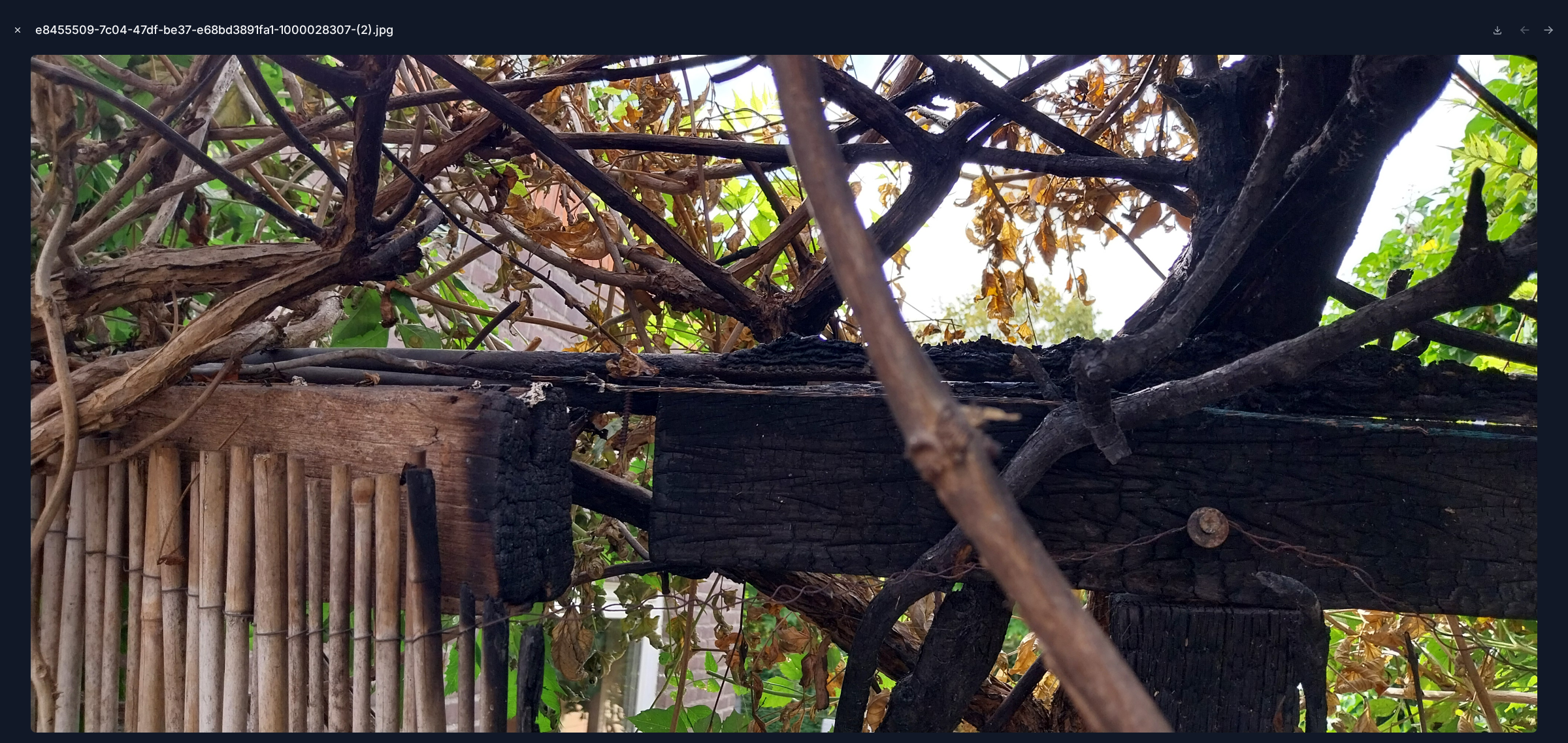
click at [21, 24] on button "Close modal" at bounding box center [18, 30] width 14 height 14
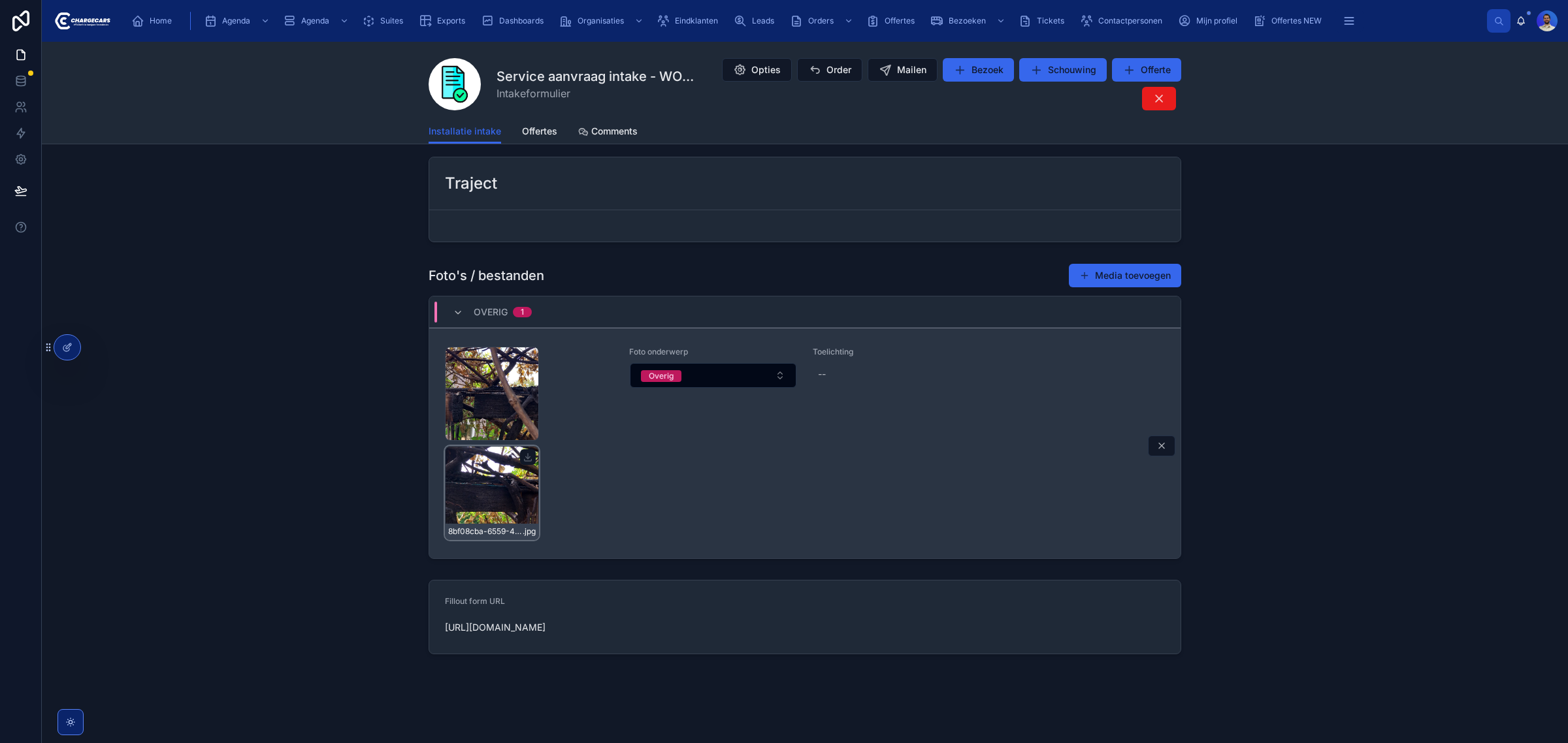
click at [480, 495] on div "8bf08cba-6559-4f92-b694-a2e0f6e89112-1000028308-(2) .jpg" at bounding box center [491, 492] width 94 height 94
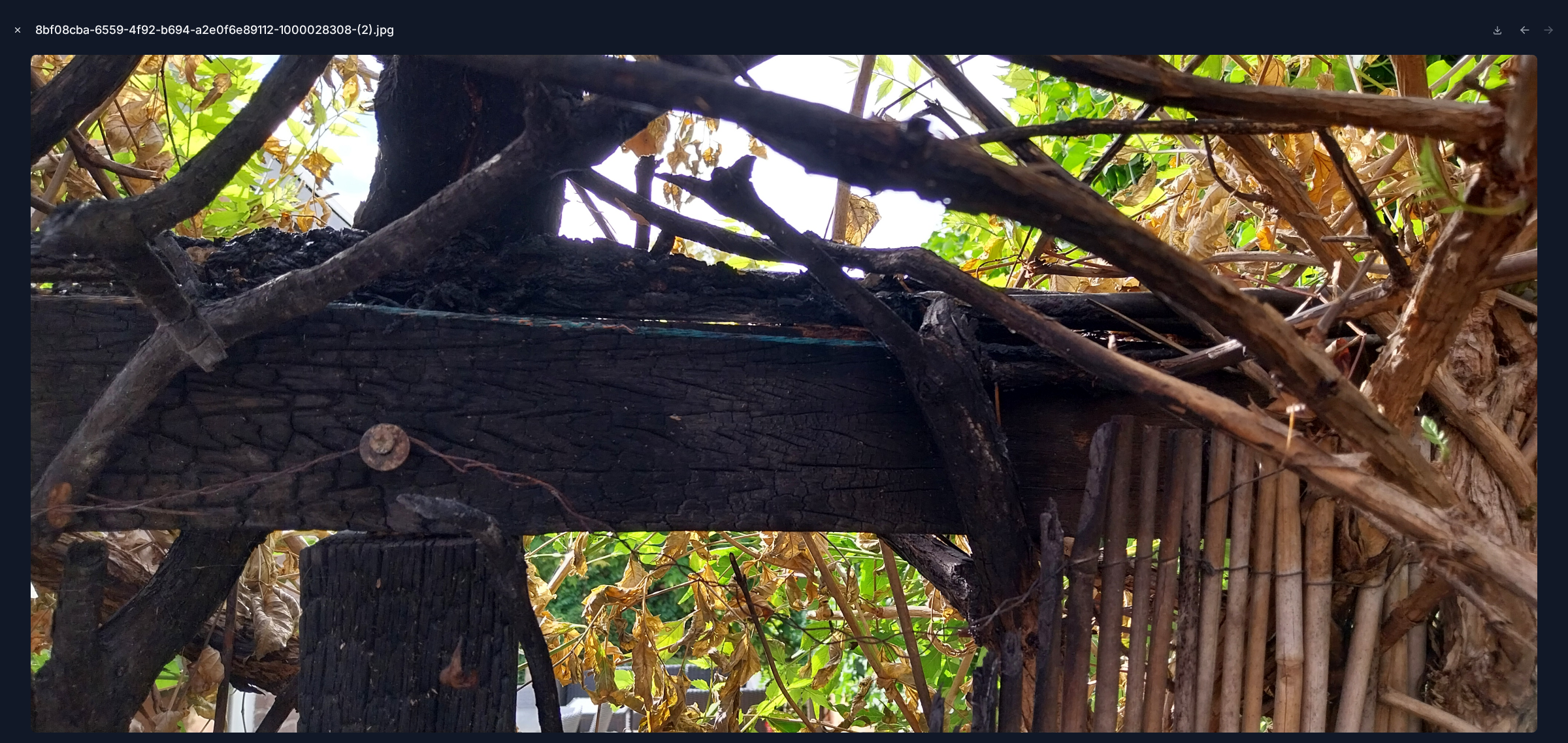
click at [15, 26] on icon "Close modal" at bounding box center [17, 30] width 9 height 9
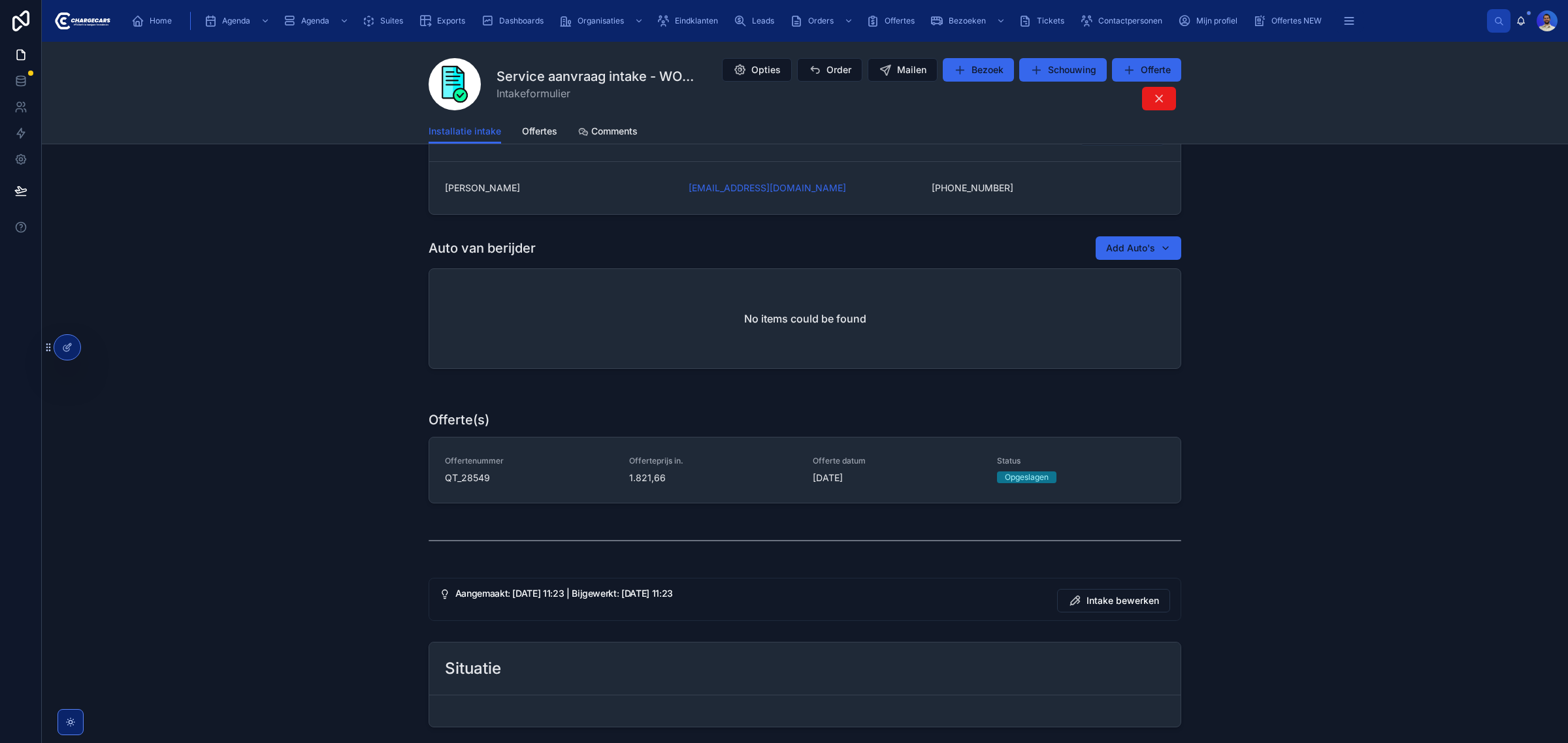
scroll to position [219, 0]
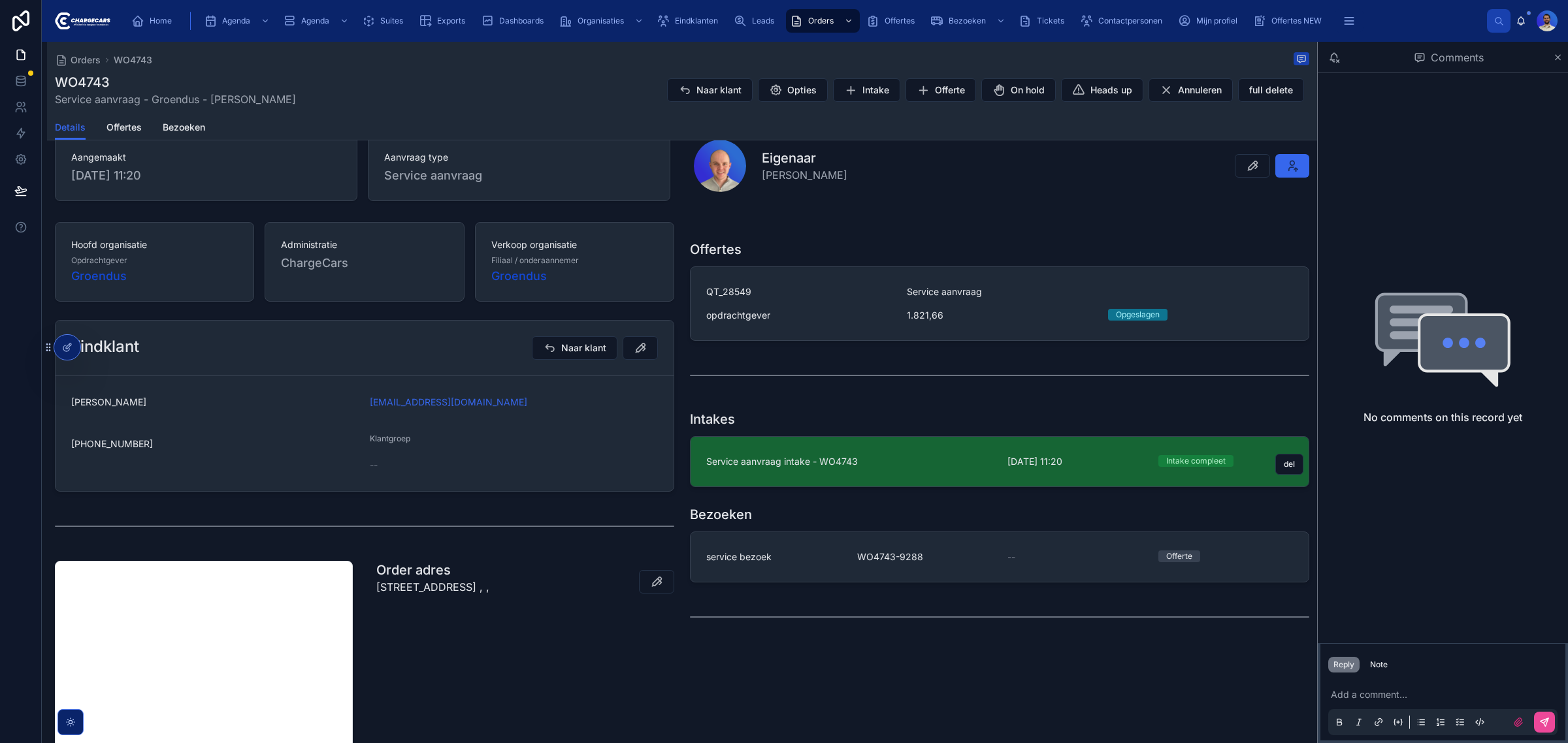
scroll to position [163, 0]
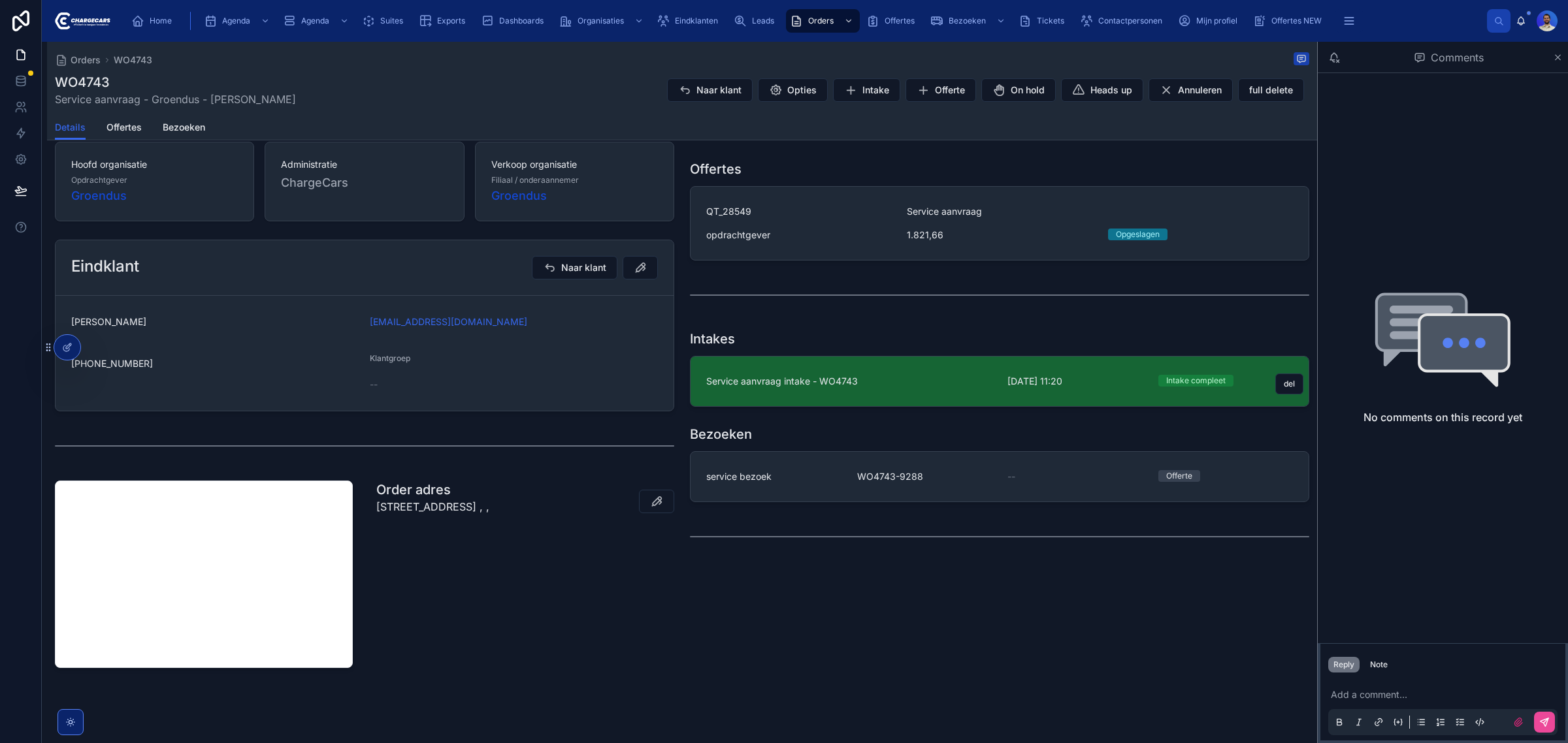
click at [804, 388] on span "Service aanvraag intake - WO4743" at bounding box center [848, 382] width 286 height 13
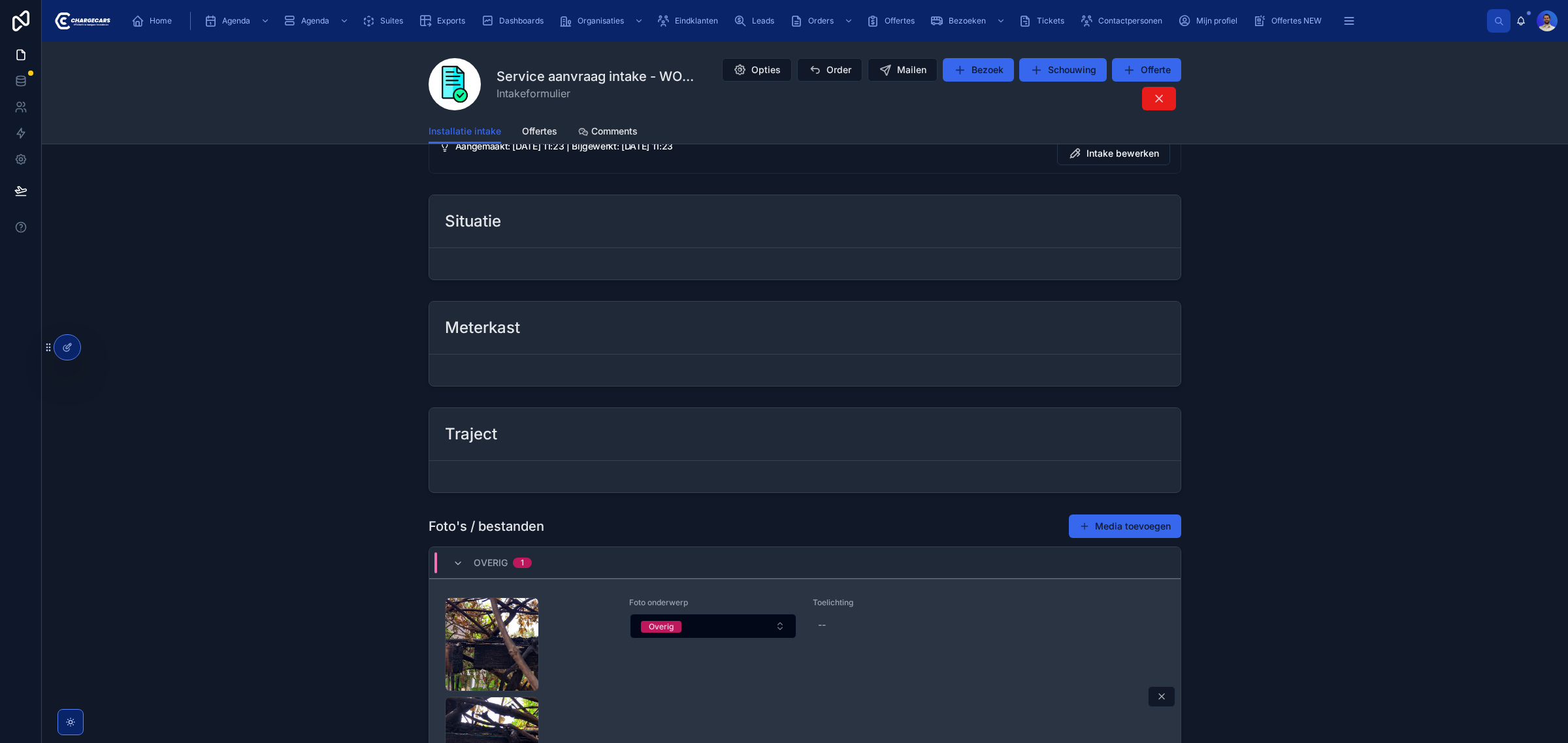
scroll to position [1035, 0]
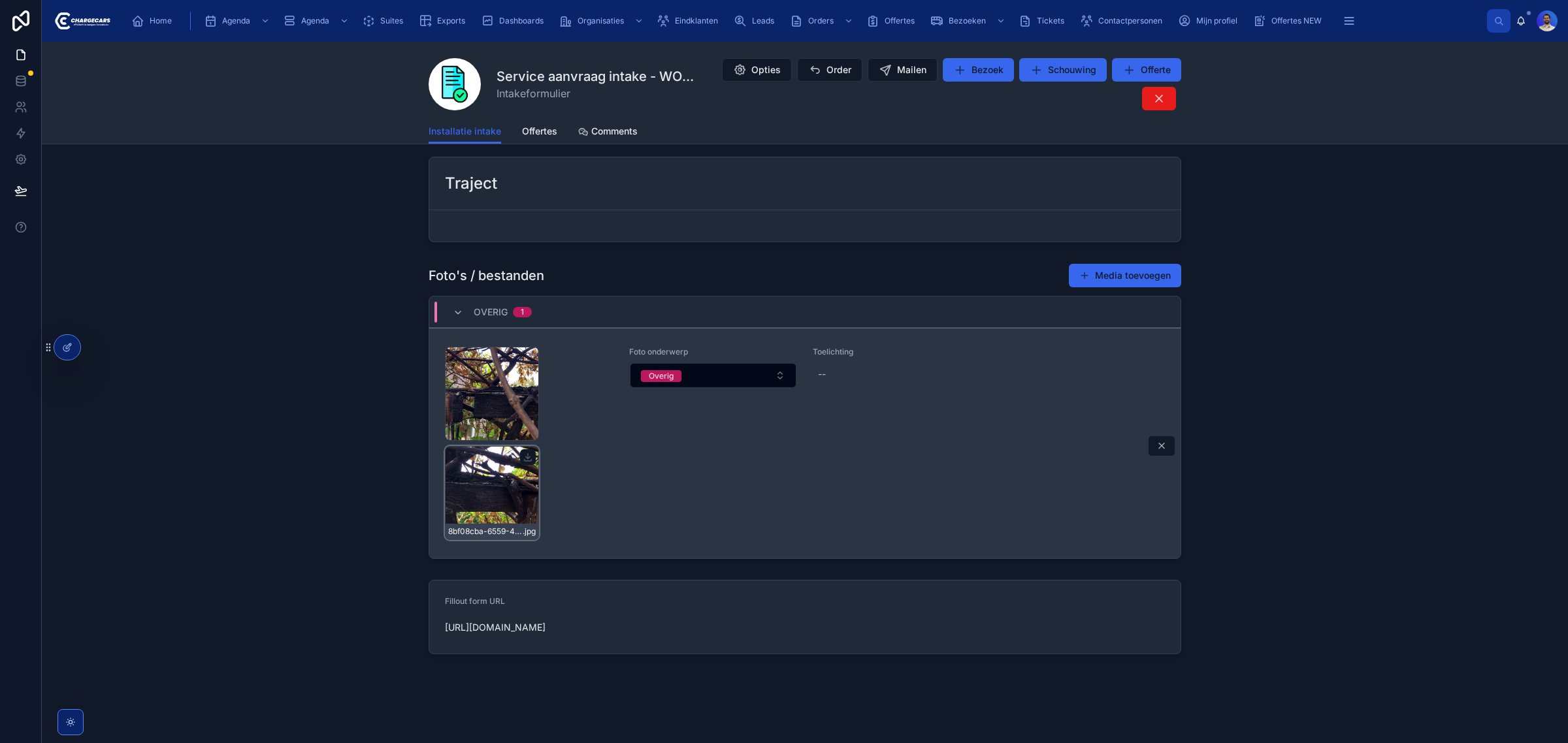
click at [500, 497] on div "8bf08cba-6559-4f92-b694-a2e0f6e89112-1000028308-(2) .jpg" at bounding box center [491, 492] width 94 height 94
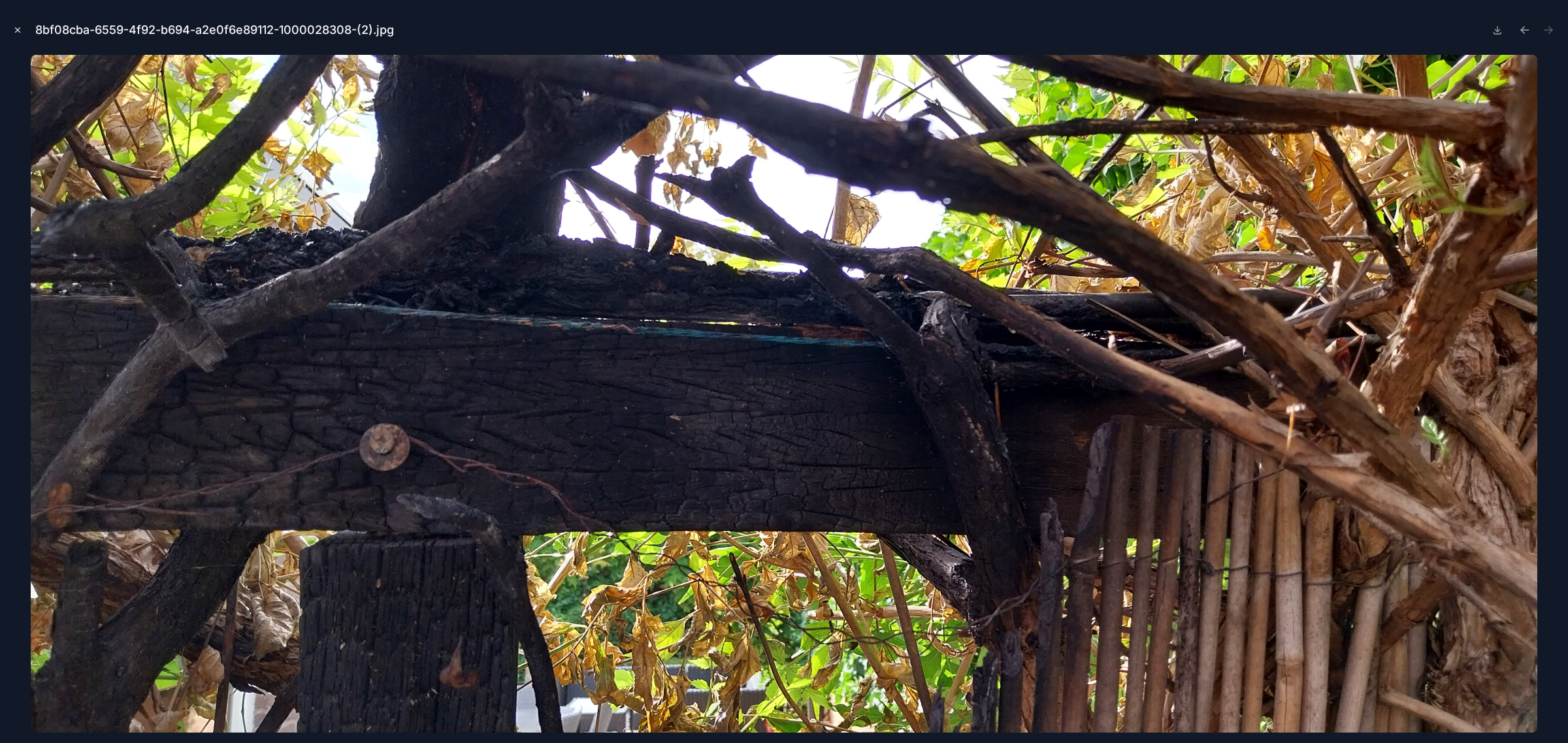
click at [19, 34] on icon "Close modal" at bounding box center [17, 30] width 9 height 9
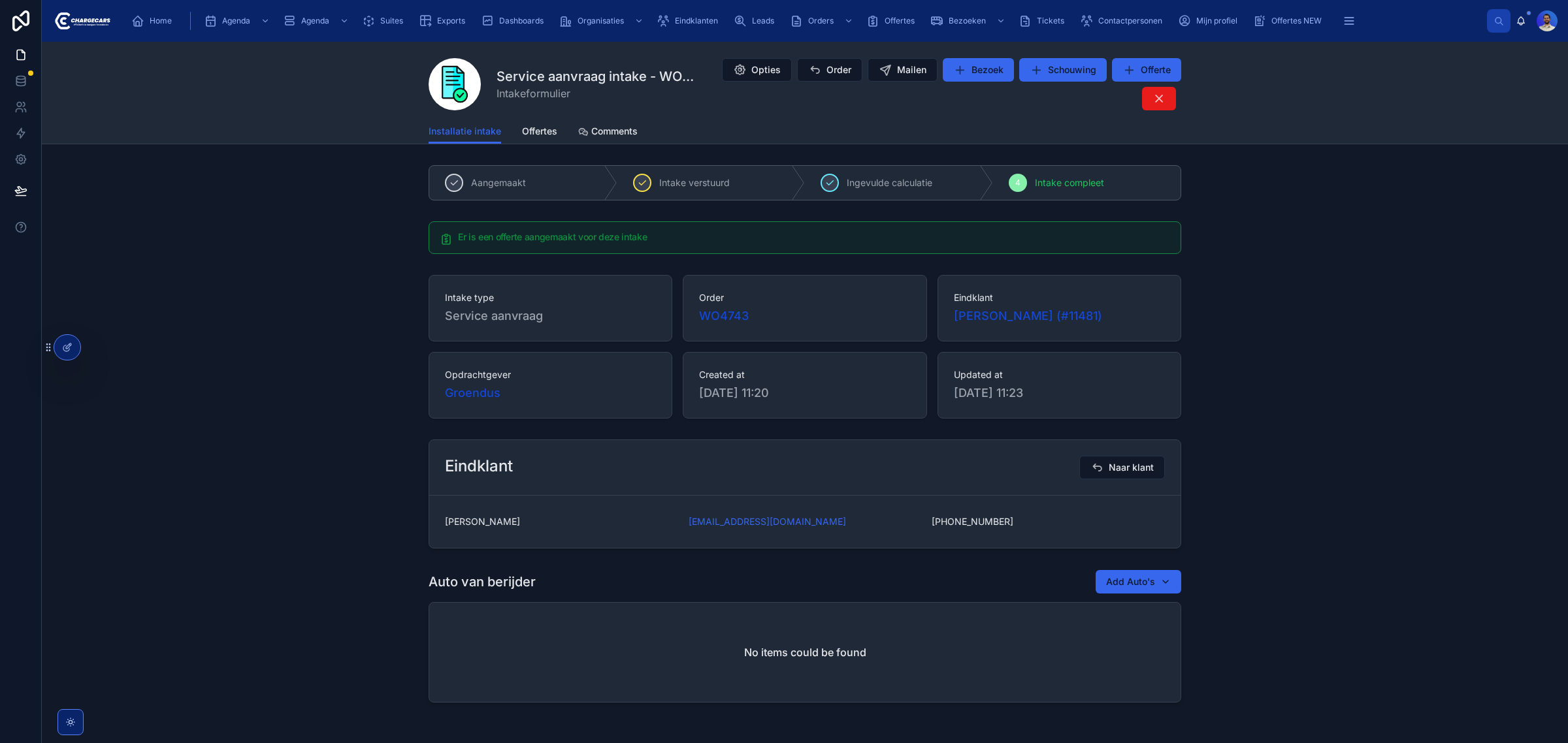
drag, startPoint x: 840, startPoint y: 647, endPoint x: 821, endPoint y: 636, distance: 22.0
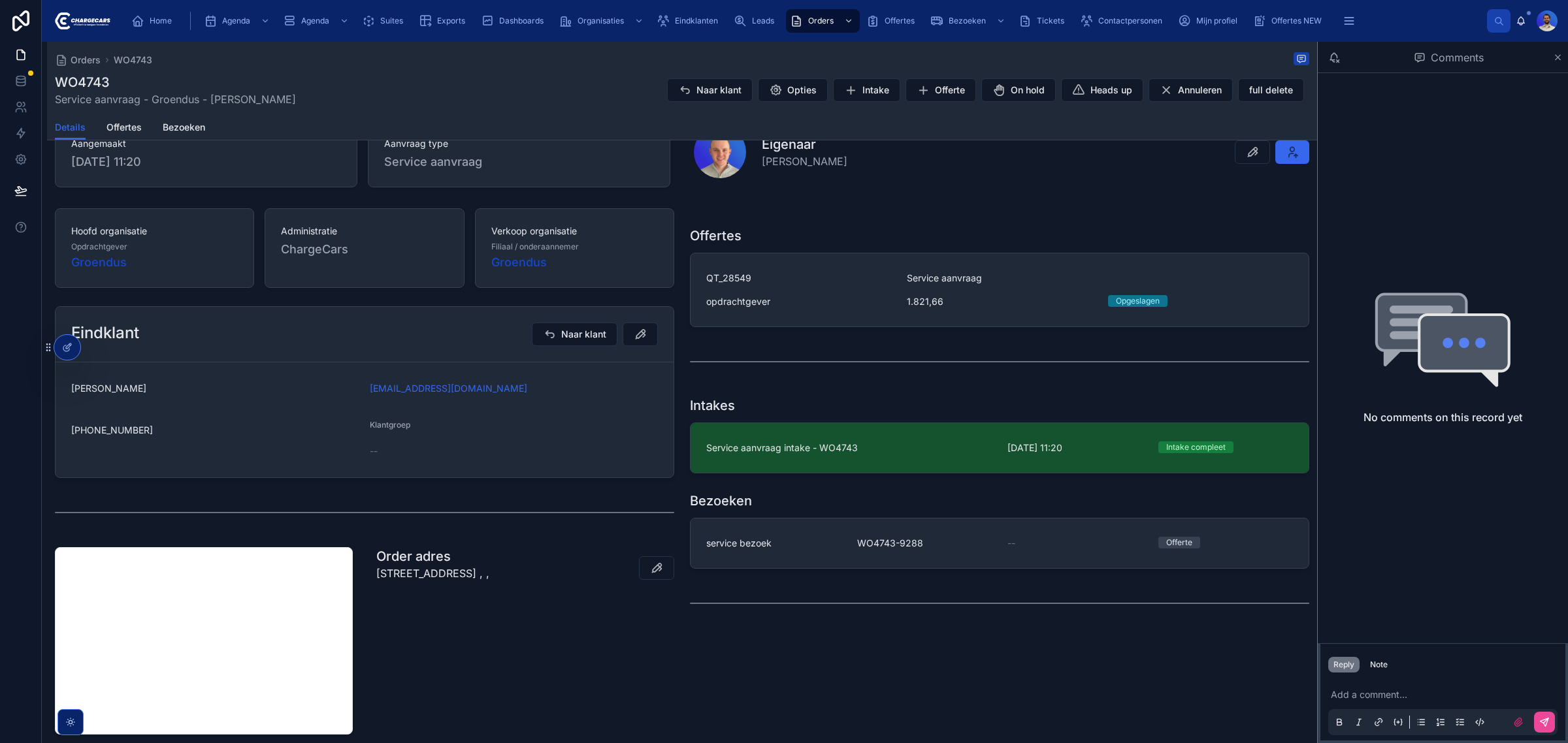
scroll to position [185, 0]
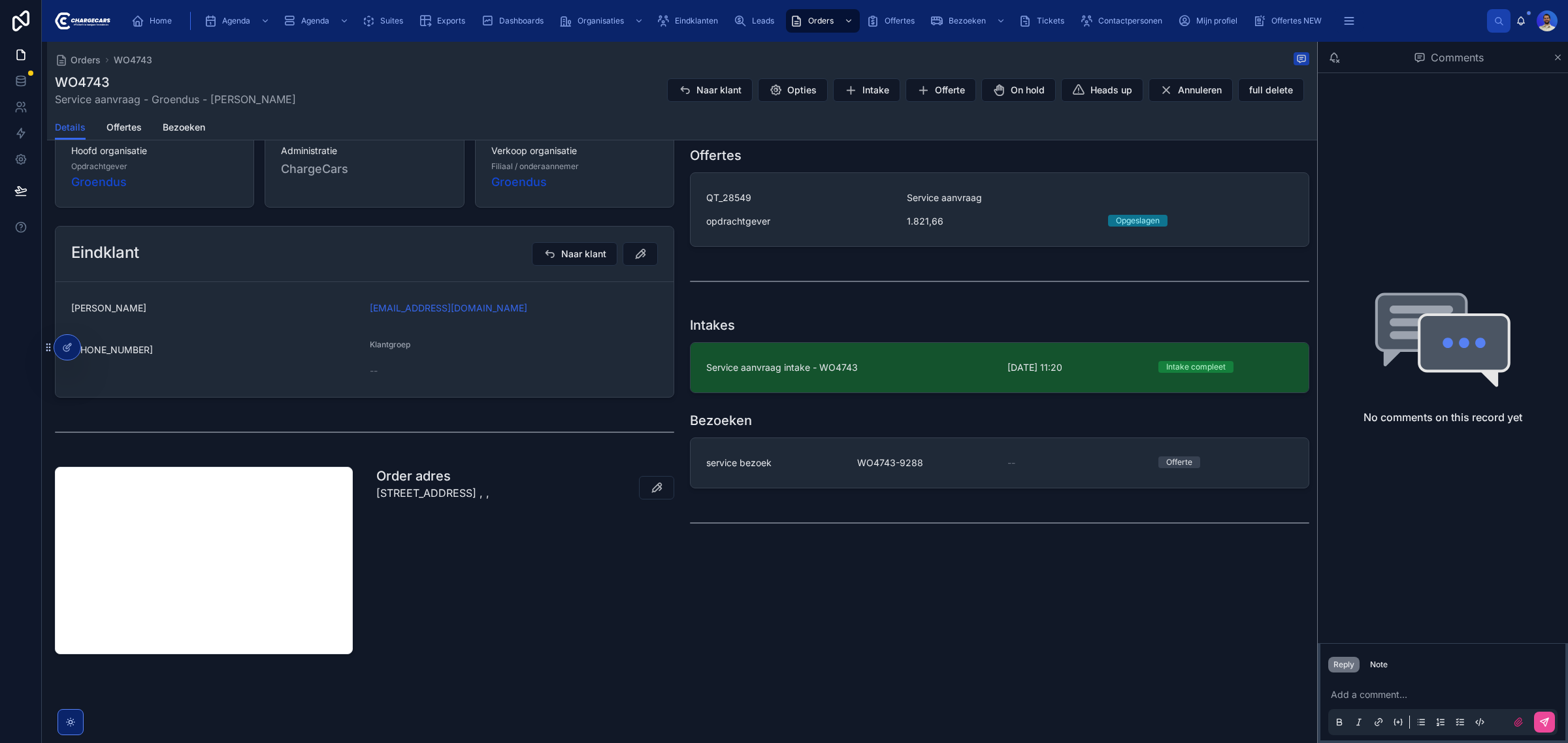
click at [489, 509] on div "Order adres [STREET_ADDRESS] , ," at bounding box center [432, 487] width 113 height 42
click at [445, 498] on p "[STREET_ADDRESS] , ," at bounding box center [432, 493] width 113 height 16
